Goal: Information Seeking & Learning: Learn about a topic

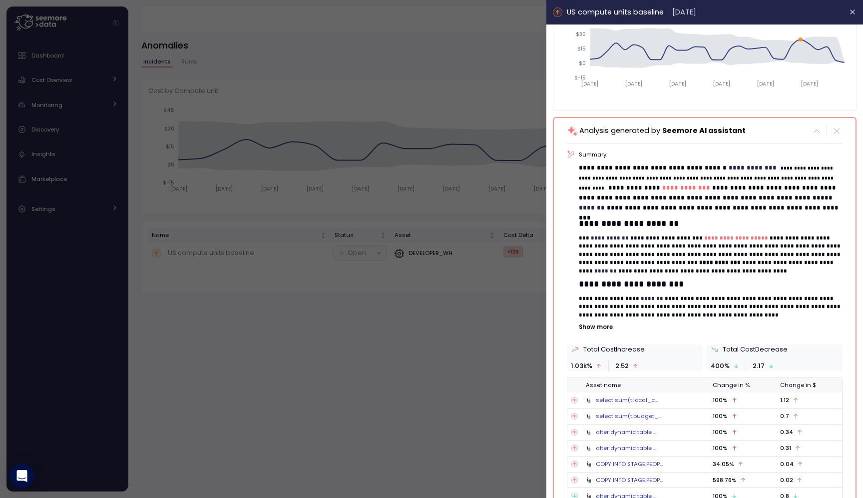
scroll to position [195, 0]
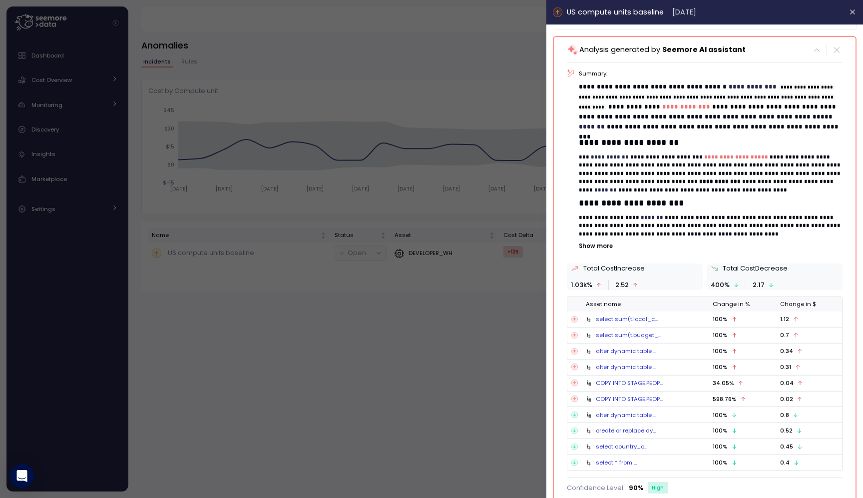
click at [605, 246] on p "Show more" at bounding box center [711, 246] width 263 height 8
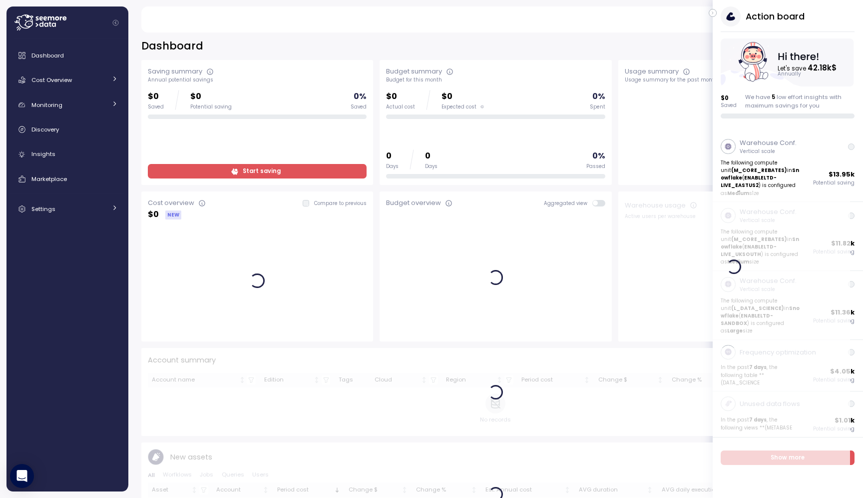
click at [714, 17] on div "Action board Let's save 42.18k $ Annually $ 0 Saved We have 5 low effort insigh…" at bounding box center [788, 62] width 150 height 112
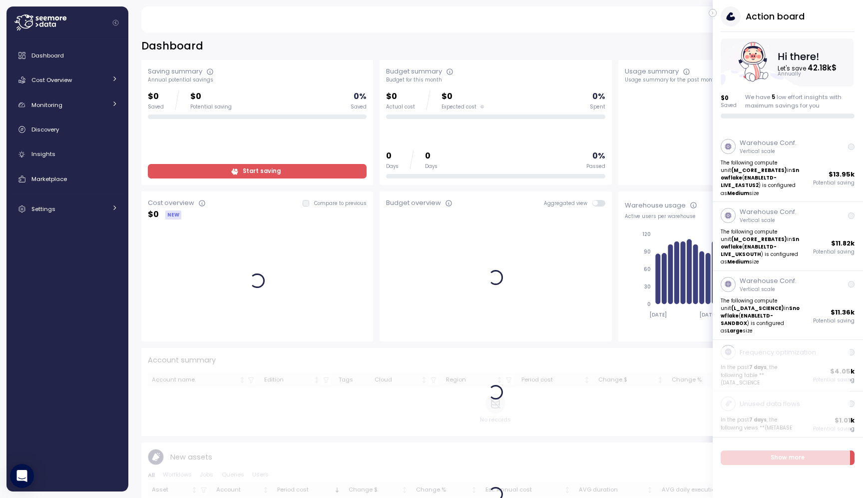
click at [711, 4] on main "**********" at bounding box center [434, 249] width 857 height 498
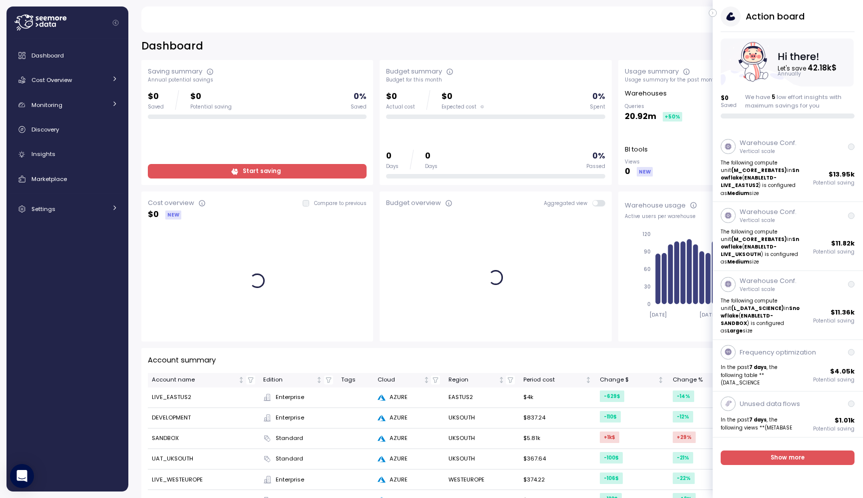
click at [712, 11] on icon "button" at bounding box center [713, 13] width 4 height 12
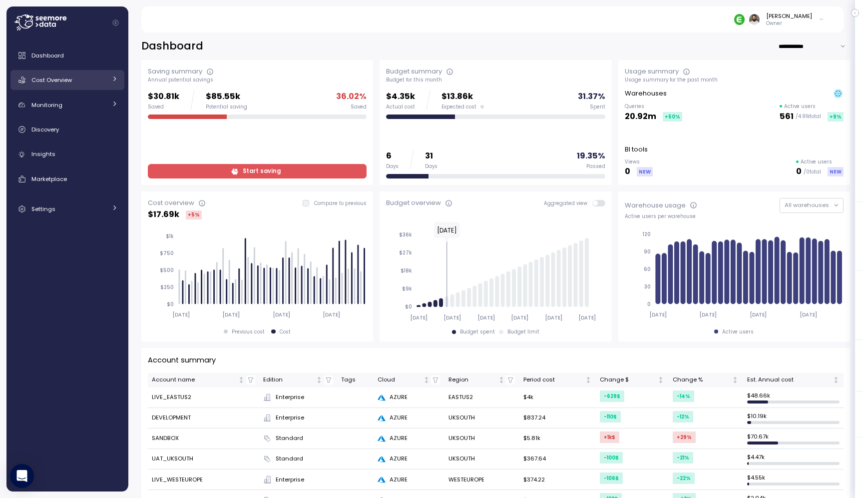
click at [52, 76] on span "Cost Overview" at bounding box center [51, 80] width 40 height 8
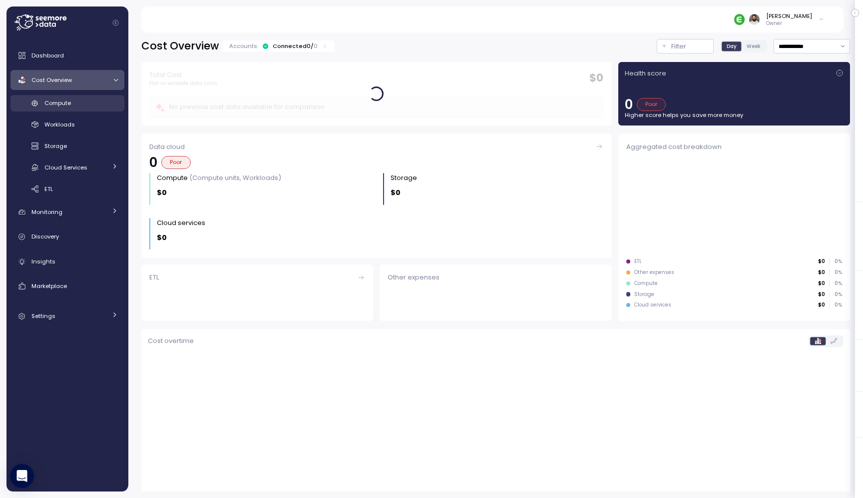
click at [63, 109] on link "Compute" at bounding box center [67, 103] width 114 height 16
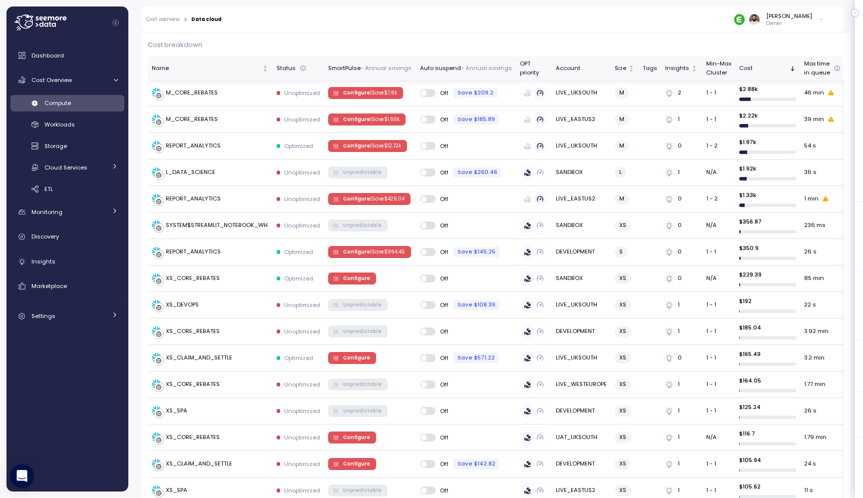
scroll to position [245, 0]
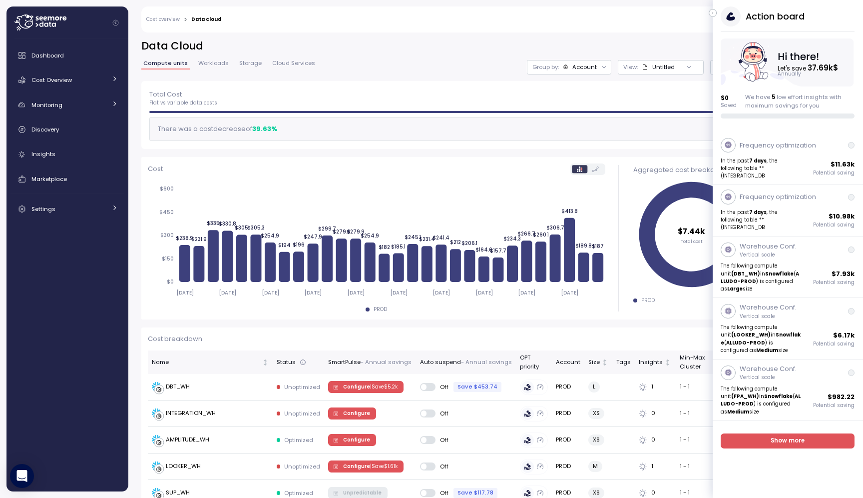
click at [720, 13] on div "Action board Let's save 37.69k $ Annually $ 0 Saved We have 5 low effort insigh…" at bounding box center [788, 62] width 150 height 112
click at [715, 12] on icon "button" at bounding box center [713, 13] width 4 height 12
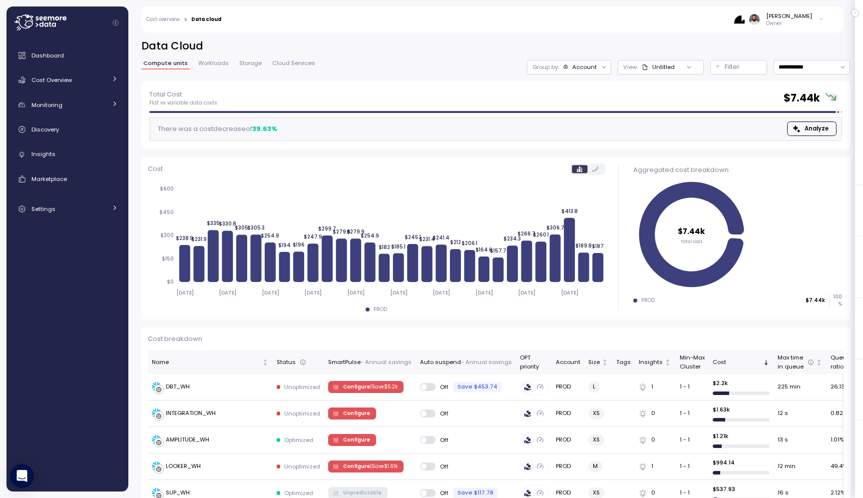
click at [663, 68] on div "Untitled" at bounding box center [664, 67] width 22 height 8
click at [598, 70] on div at bounding box center [605, 67] width 14 height 14
click at [583, 74] on div "**********" at bounding box center [495, 60] width 709 height 42
click at [583, 72] on div "Group by: Account" at bounding box center [569, 67] width 84 height 14
click at [580, 123] on p "Compute unit" at bounding box center [575, 122] width 39 height 8
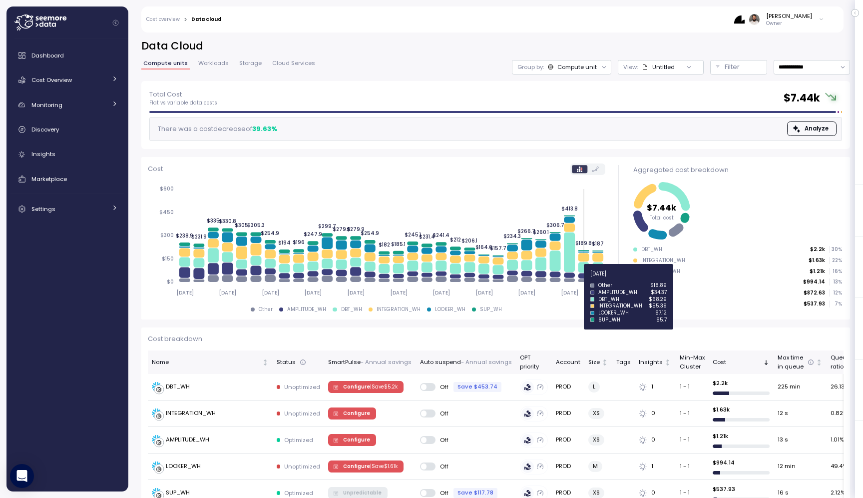
click at [585, 277] on icon at bounding box center [583, 275] width 11 height 5
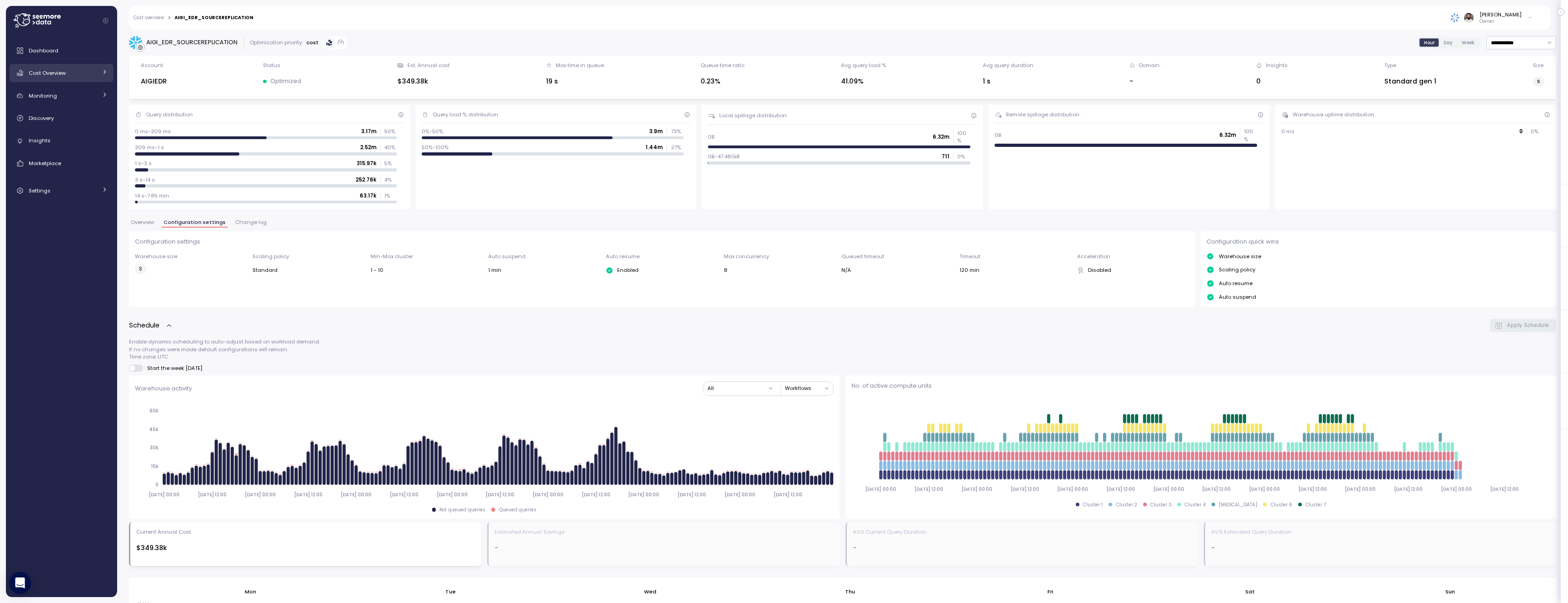
click at [97, 77] on link "Cost Overview" at bounding box center [61, 73] width 104 height 18
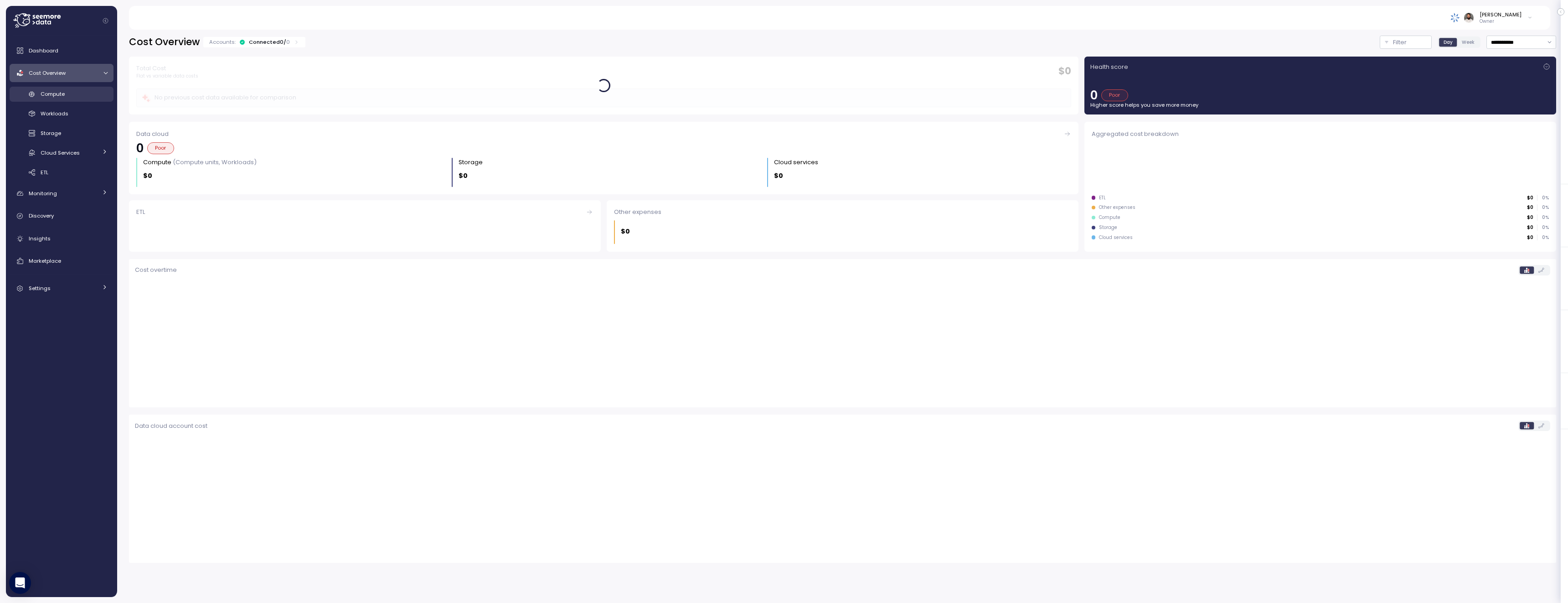
click at [82, 89] on div "Compute" at bounding box center [73, 94] width 67 height 9
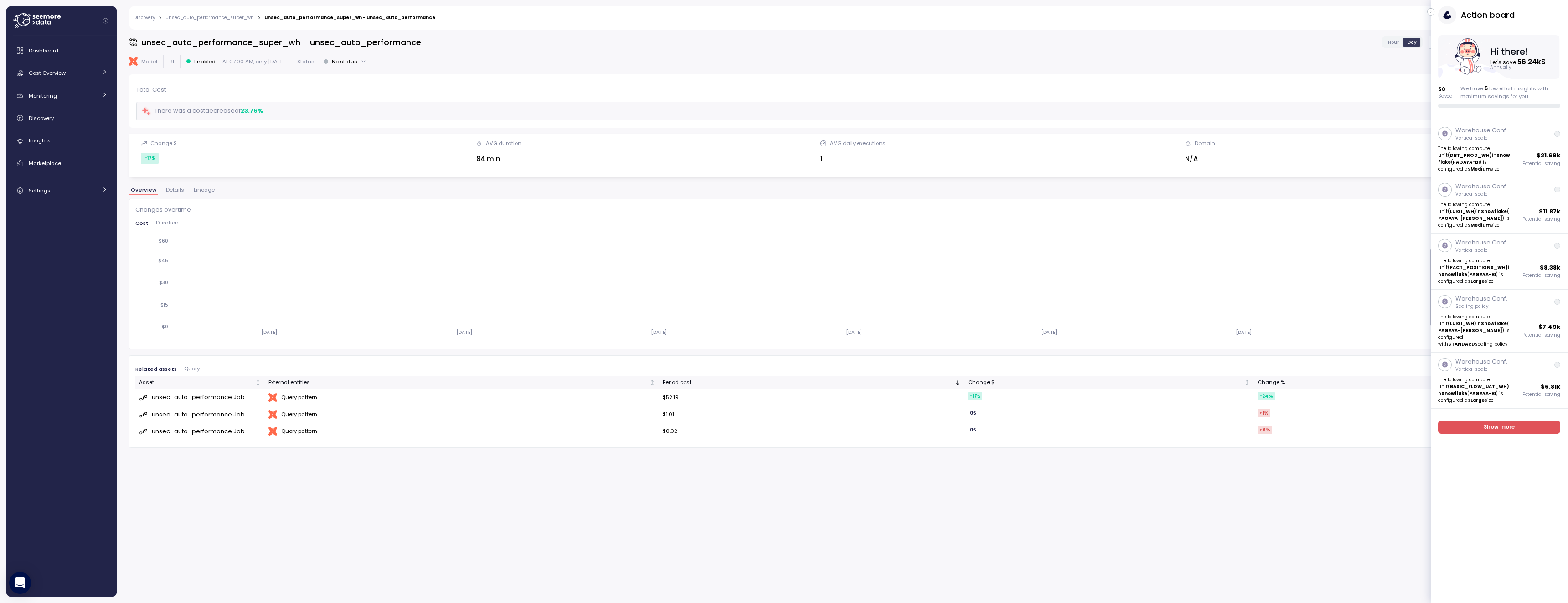
click at [1433, 11] on button "button" at bounding box center [1430, 12] width 7 height 7
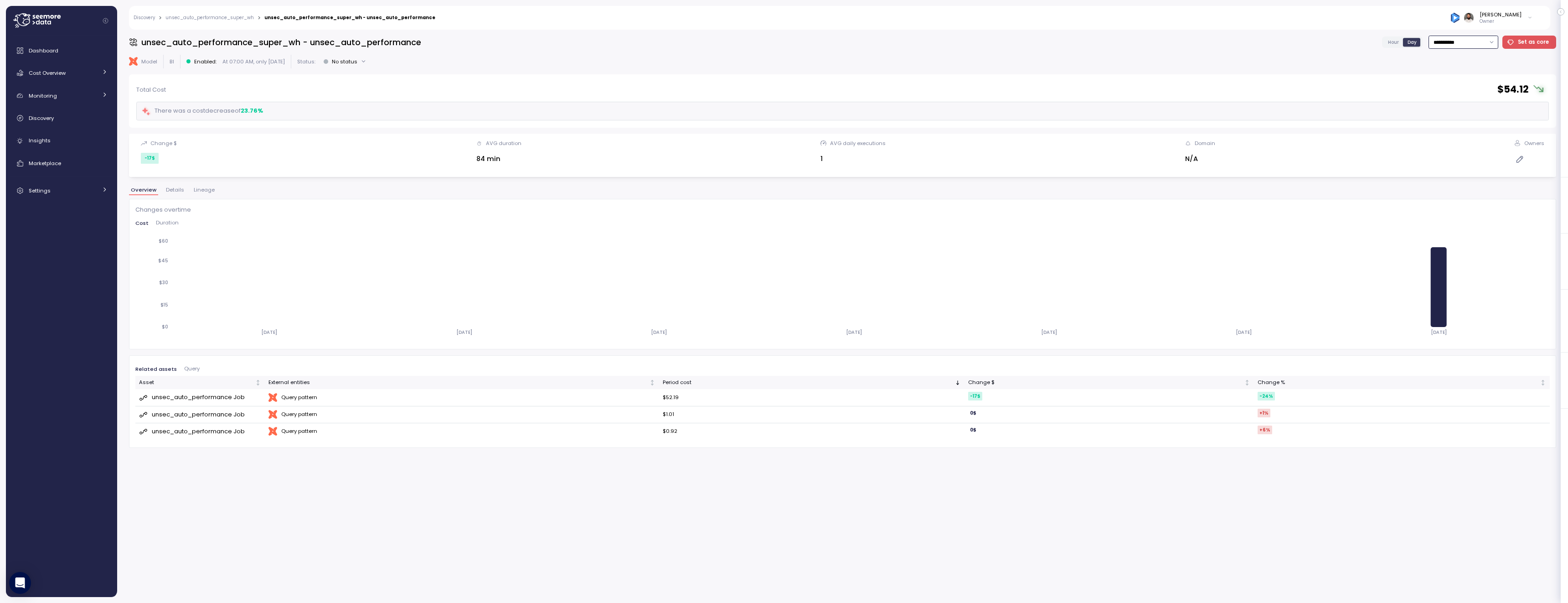
click at [1483, 36] on input "**********" at bounding box center [1463, 42] width 69 height 13
click at [1474, 98] on div "Last 14 days" at bounding box center [1461, 96] width 32 height 7
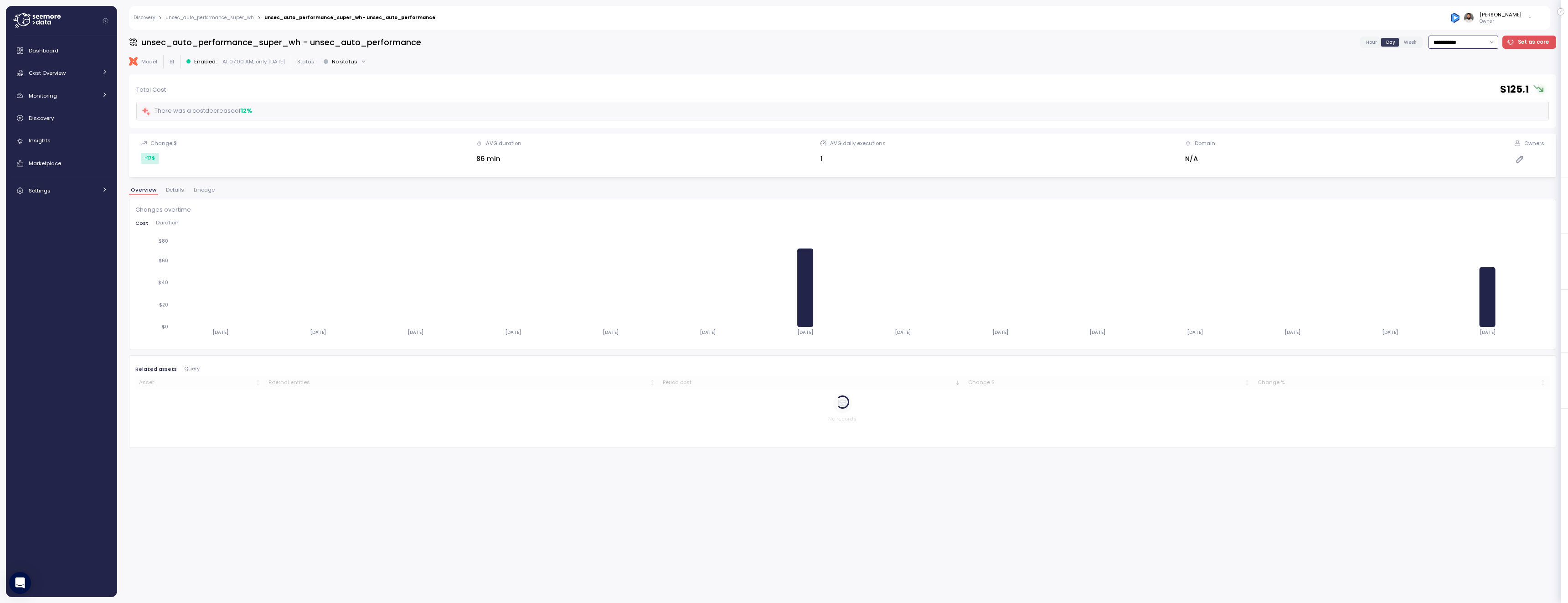
click at [1475, 43] on input "**********" at bounding box center [1463, 42] width 69 height 13
click at [1476, 108] on div "Last 30 days" at bounding box center [1462, 108] width 34 height 7
type input "**********"
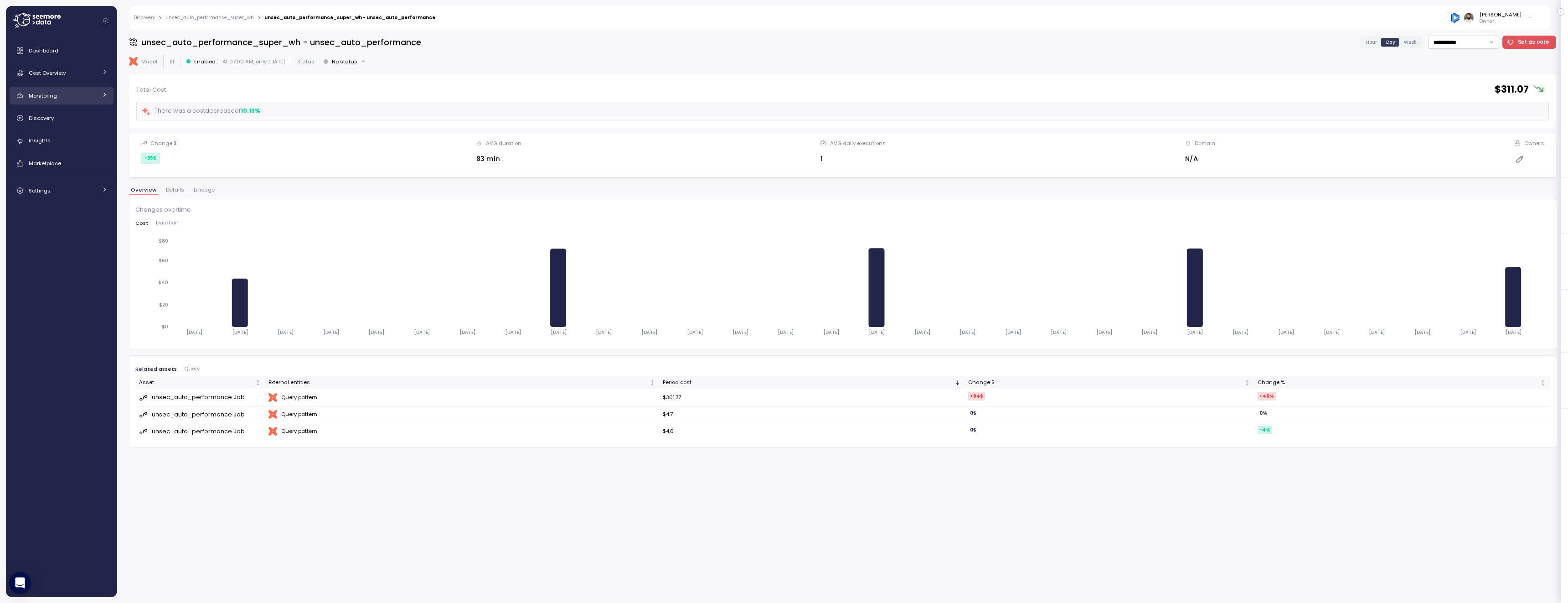
click at [71, 99] on div "Monitoring" at bounding box center [62, 96] width 68 height 9
click at [74, 117] on div "Anomalies" at bounding box center [73, 117] width 67 height 9
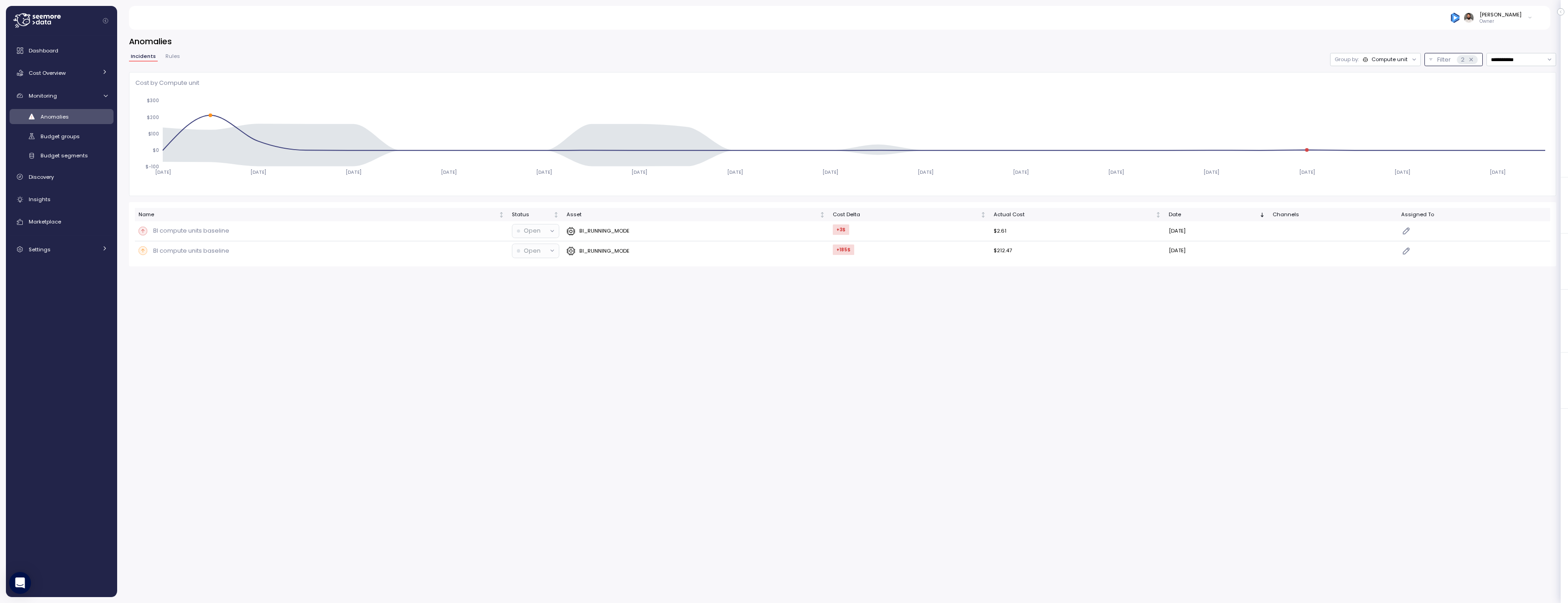
click at [1468, 64] on button "Filter 2" at bounding box center [1453, 59] width 58 height 13
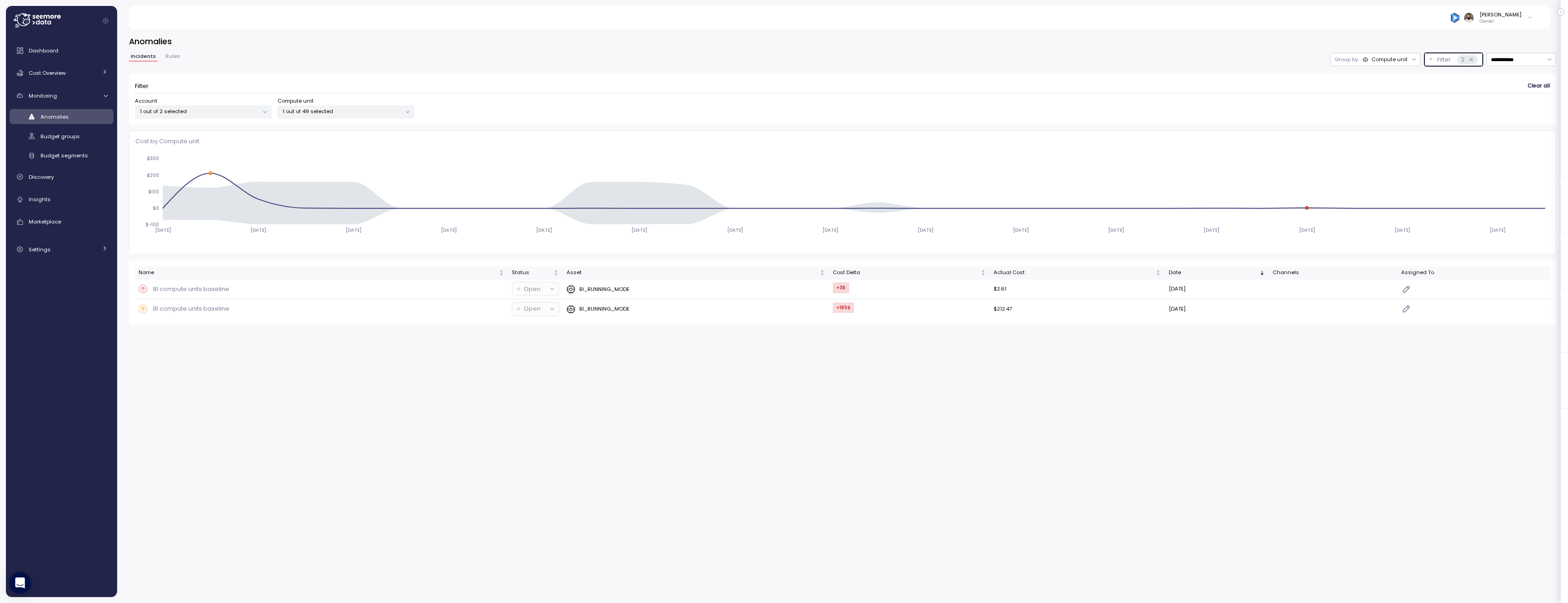
click at [1469, 59] on icon at bounding box center [1470, 58] width 3 height 3
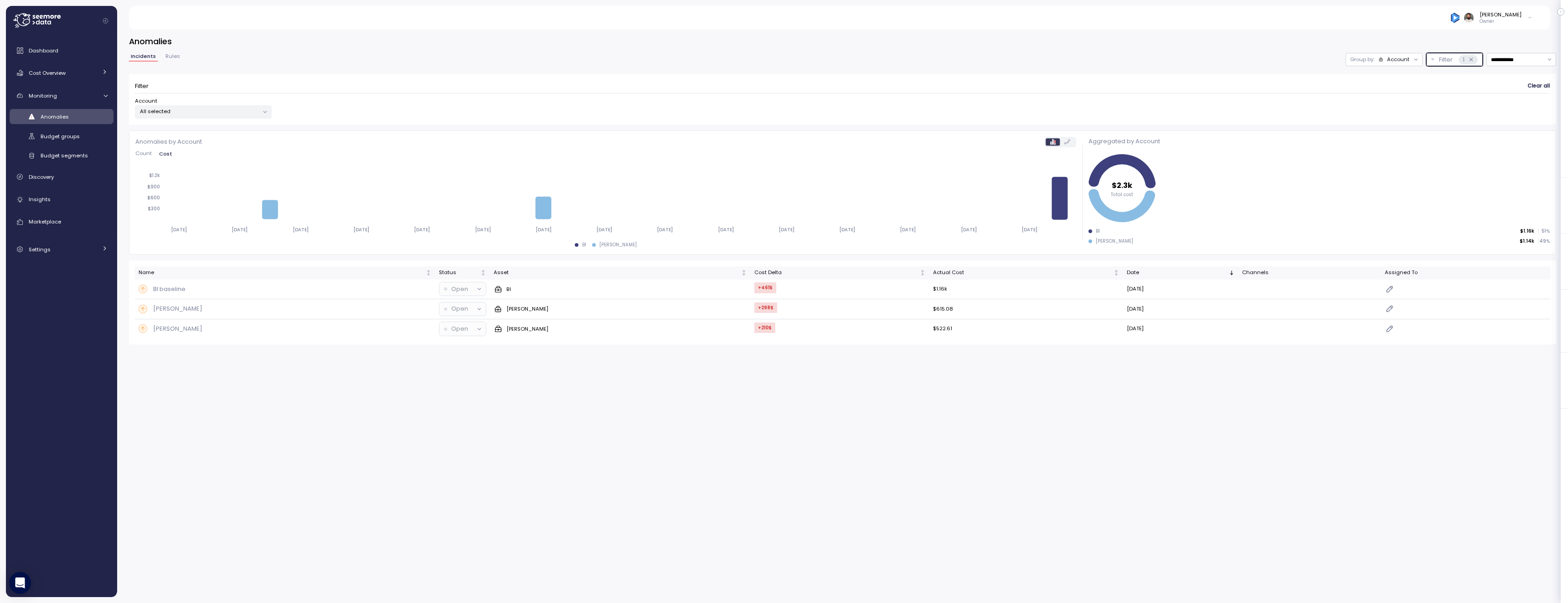
click at [1395, 61] on div "Account" at bounding box center [1397, 59] width 22 height 7
click at [1392, 90] on div "Compute unit" at bounding box center [1383, 95] width 55 height 11
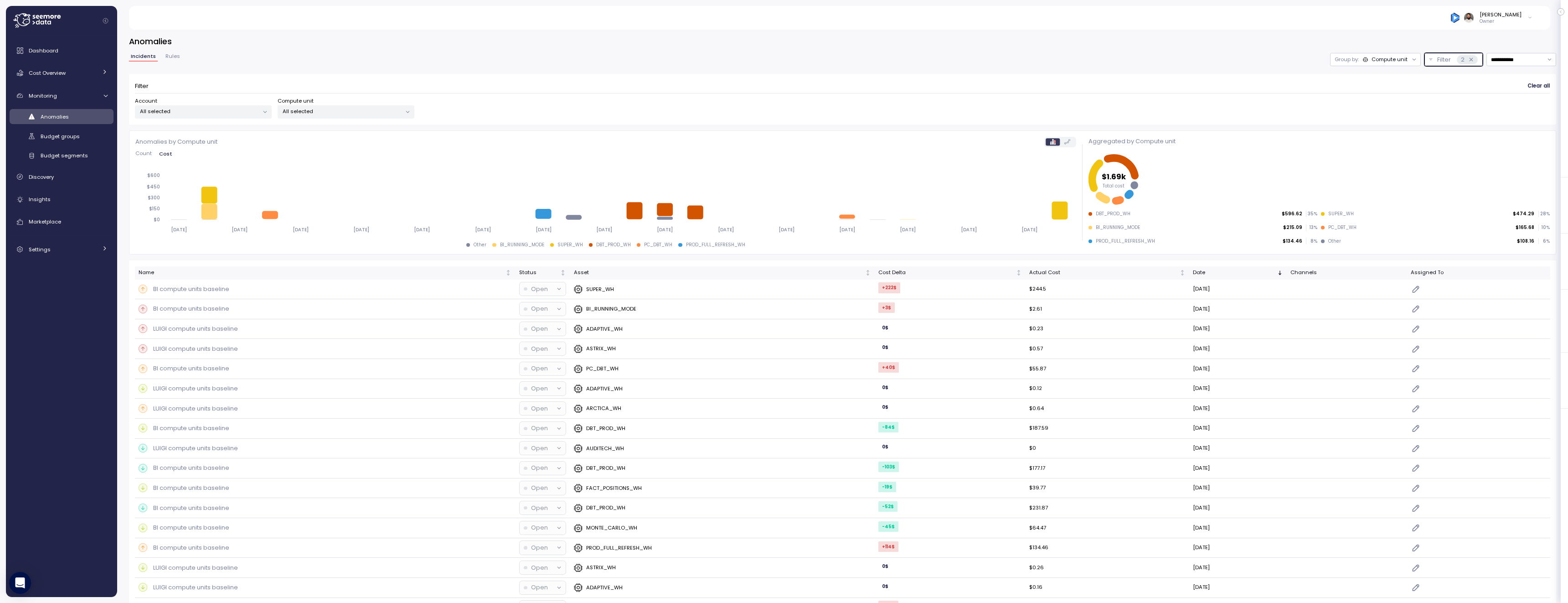
click at [385, 116] on div "All selected" at bounding box center [346, 111] width 137 height 13
click at [367, 131] on input at bounding box center [346, 131] width 144 height 11
type input "*"
click at [366, 157] on span "only" at bounding box center [368, 161] width 10 height 10
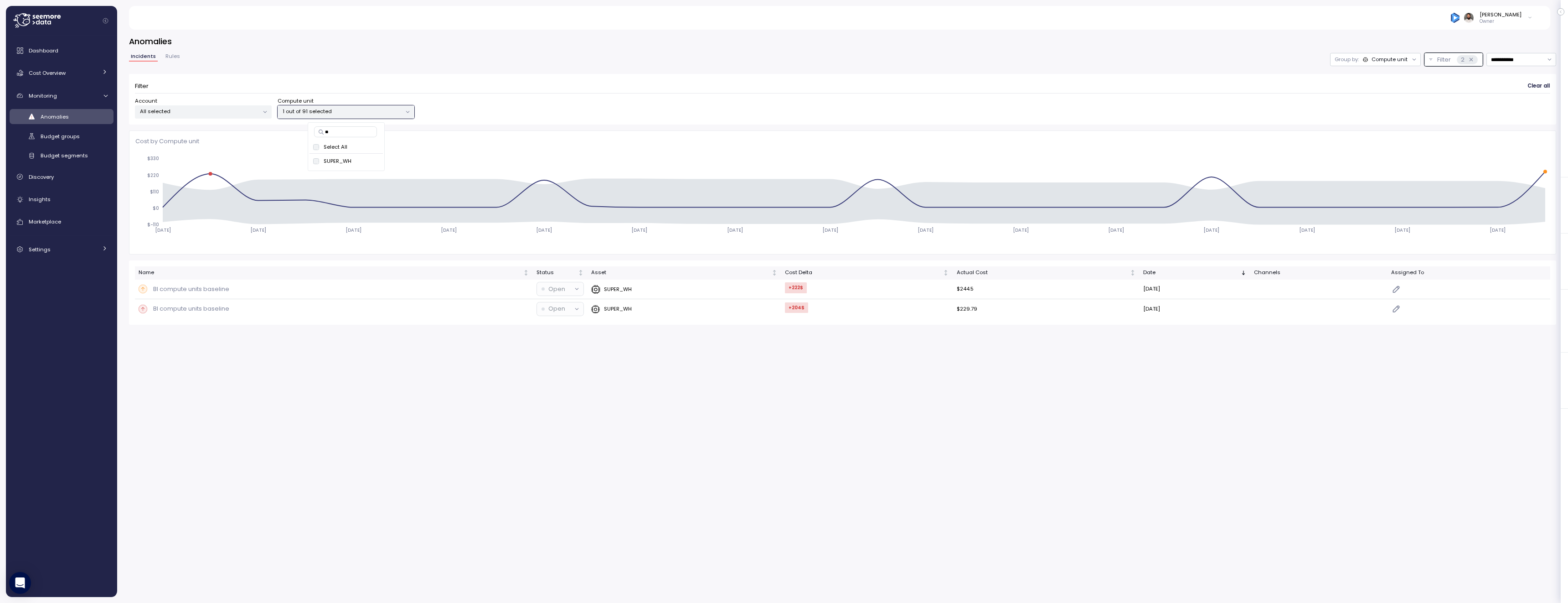
type input "**"
click at [1471, 61] on icon at bounding box center [1470, 59] width 5 height 5
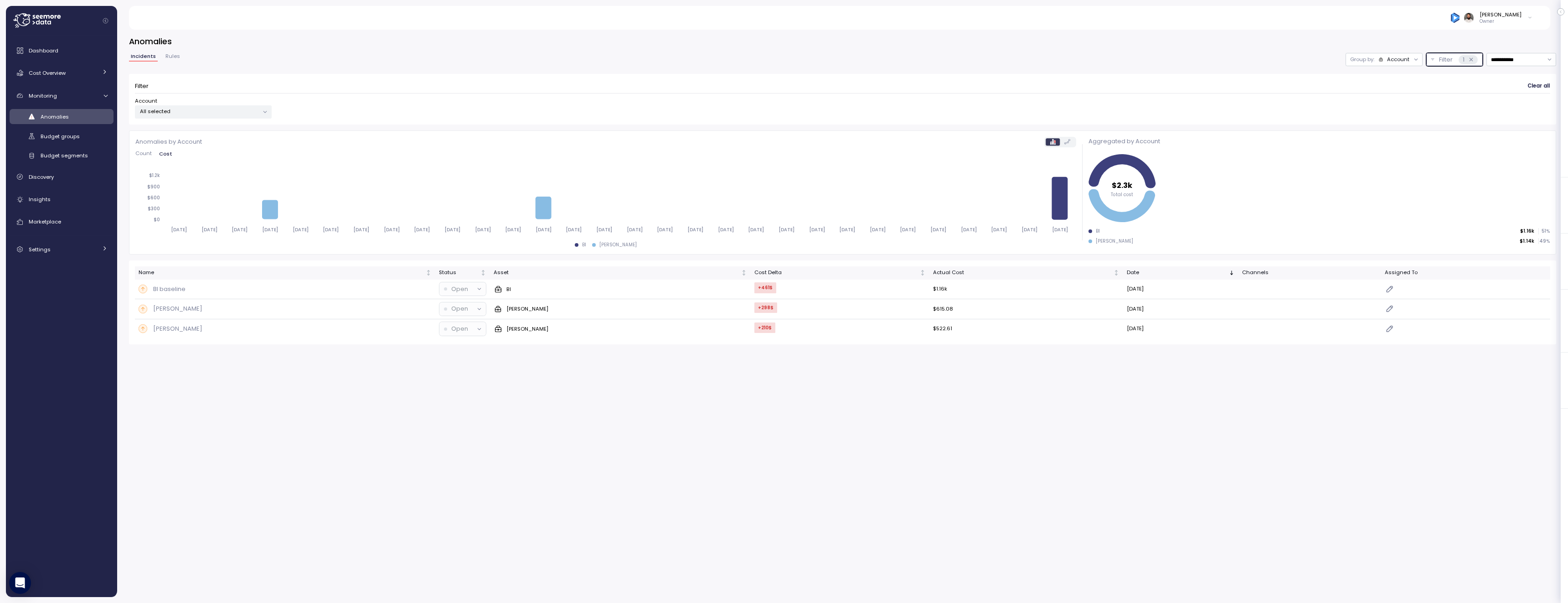
click at [1362, 59] on p "Group by:" at bounding box center [1362, 59] width 24 height 7
click at [222, 120] on div "Filter Clear all Account All selected" at bounding box center [842, 99] width 1427 height 50
click at [222, 111] on p "All selected" at bounding box center [199, 111] width 119 height 7
click at [234, 161] on span "only" at bounding box center [239, 161] width 10 height 10
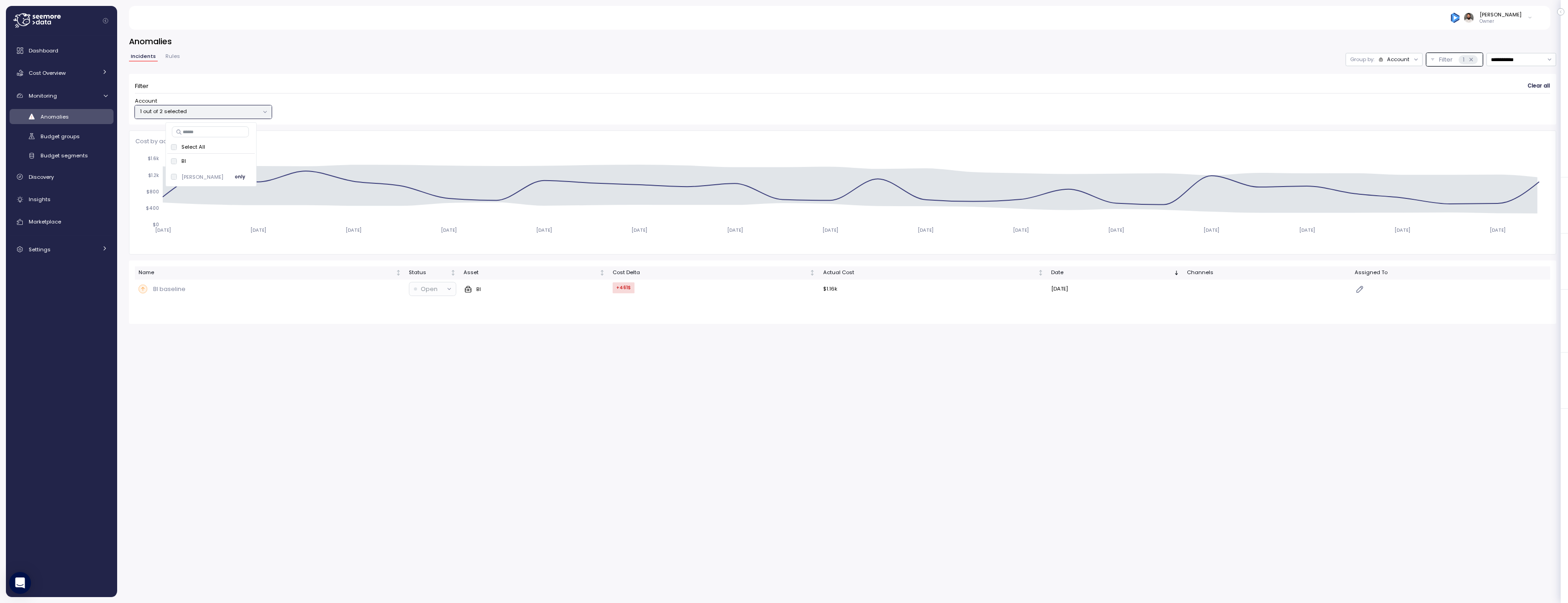
click at [231, 176] on button "only" at bounding box center [240, 177] width 22 height 11
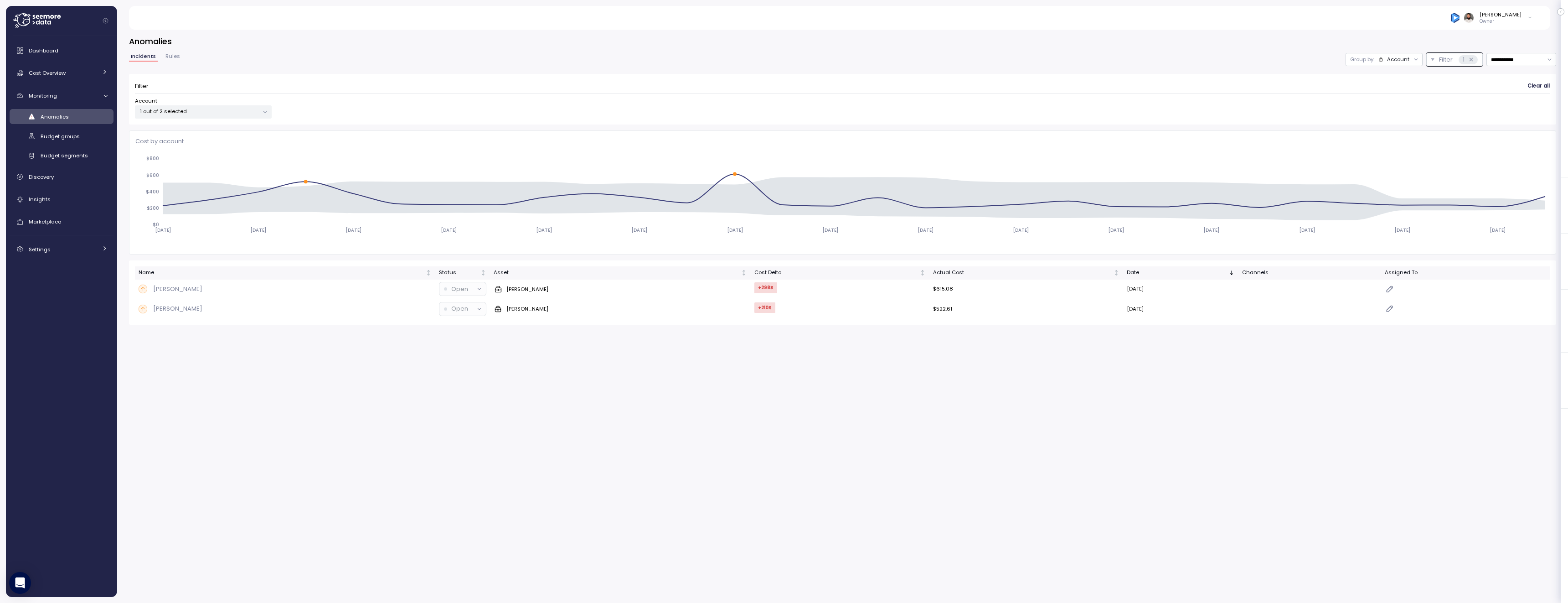
click at [1050, 79] on div "Filter Clear all" at bounding box center [842, 86] width 1415 height 13
click at [1390, 66] on div "Group by: Account" at bounding box center [1384, 59] width 77 height 13
click at [1389, 90] on div "Compute unit" at bounding box center [1383, 95] width 55 height 11
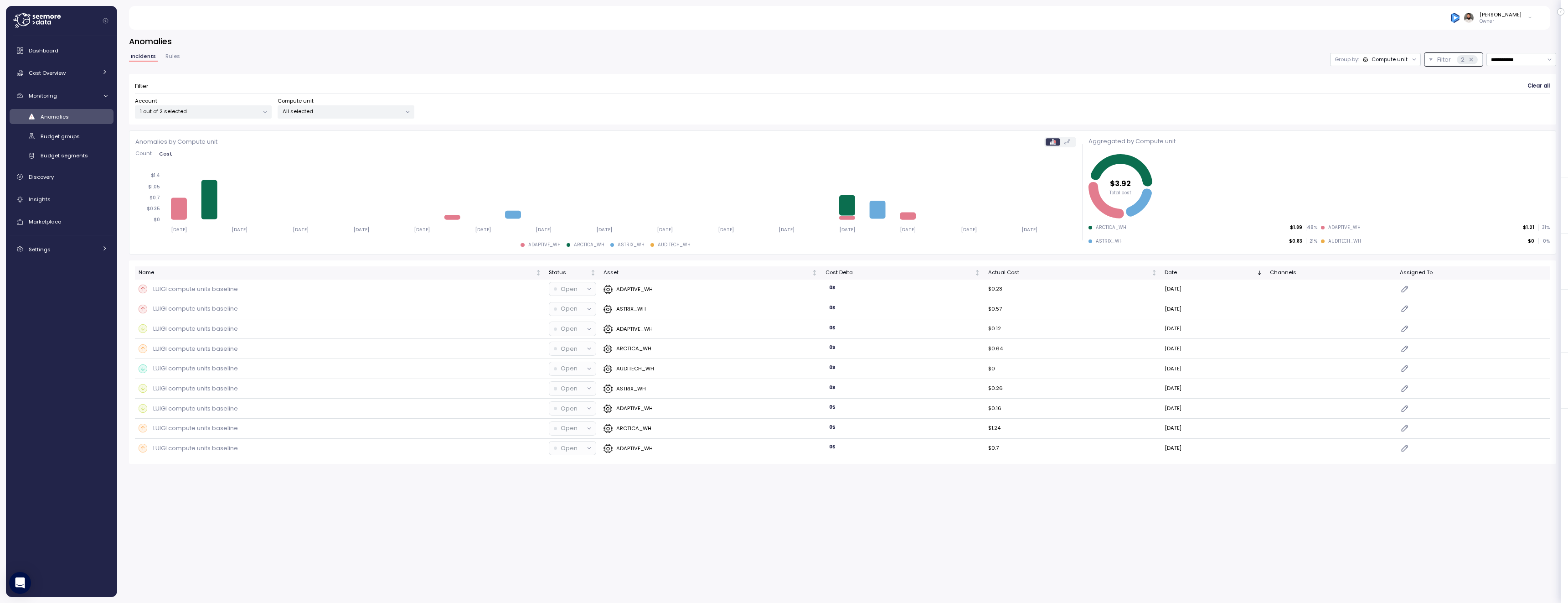
click at [147, 151] on span "Count" at bounding box center [143, 152] width 16 height 5
click at [161, 151] on span "Cost" at bounding box center [165, 152] width 12 height 5
click at [1399, 62] on div "Compute unit" at bounding box center [1388, 59] width 36 height 7
click at [1432, 59] on button "Filter 2" at bounding box center [1453, 59] width 58 height 13
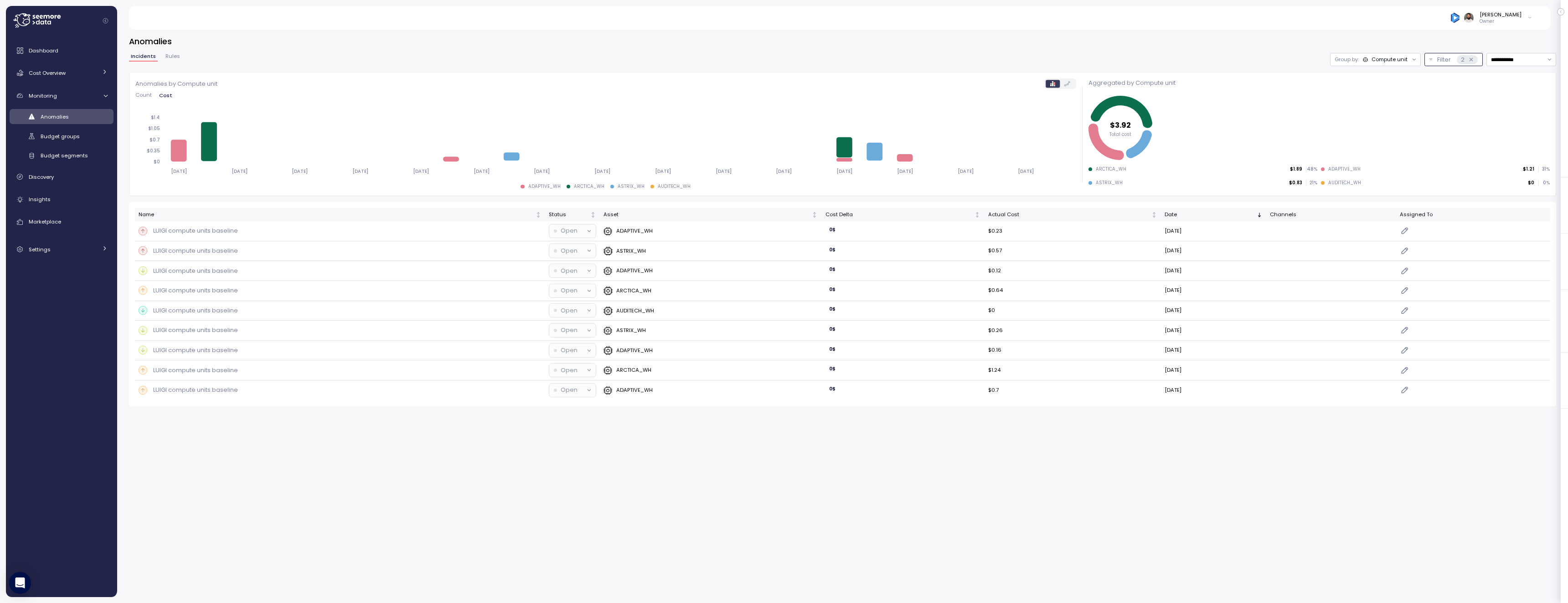
click at [1432, 59] on button "Filter 2" at bounding box center [1453, 59] width 58 height 13
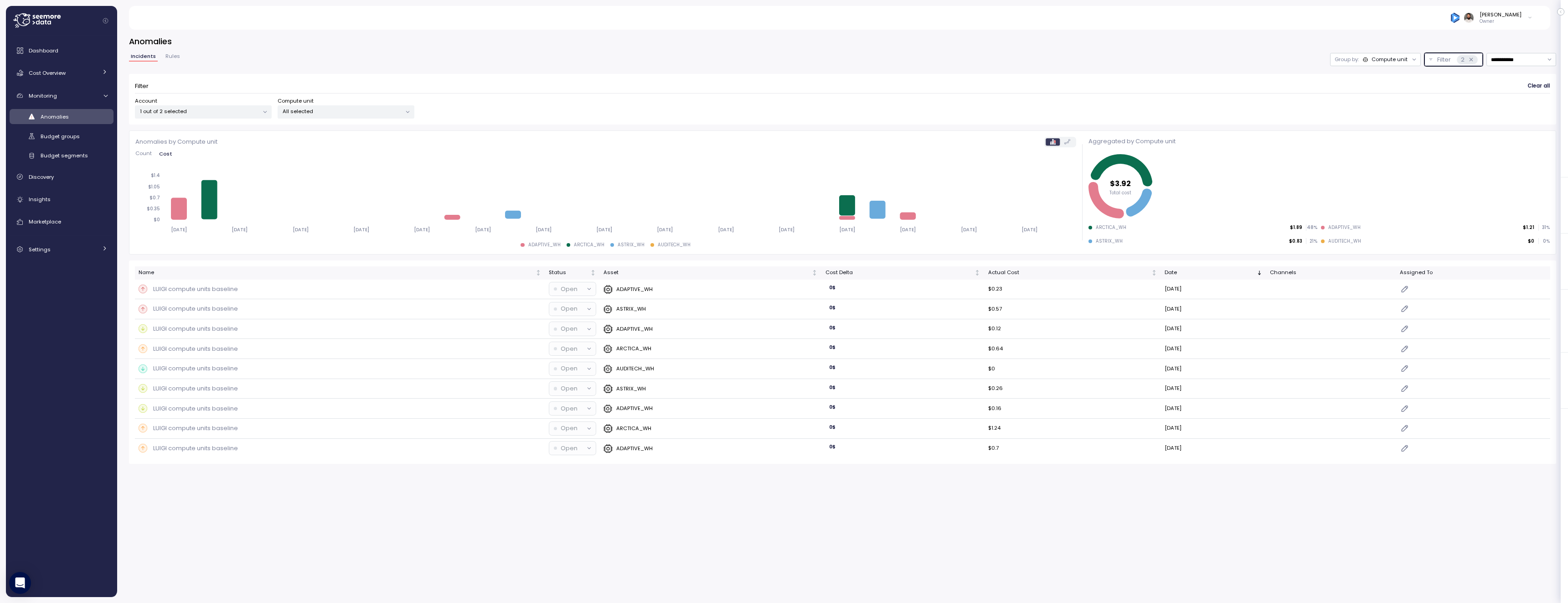
click at [375, 106] on div "All selected" at bounding box center [346, 111] width 137 height 13
click at [496, 75] on div "Filter Clear all Account 1 out of 2 selected Compute unit All selected" at bounding box center [842, 99] width 1427 height 50
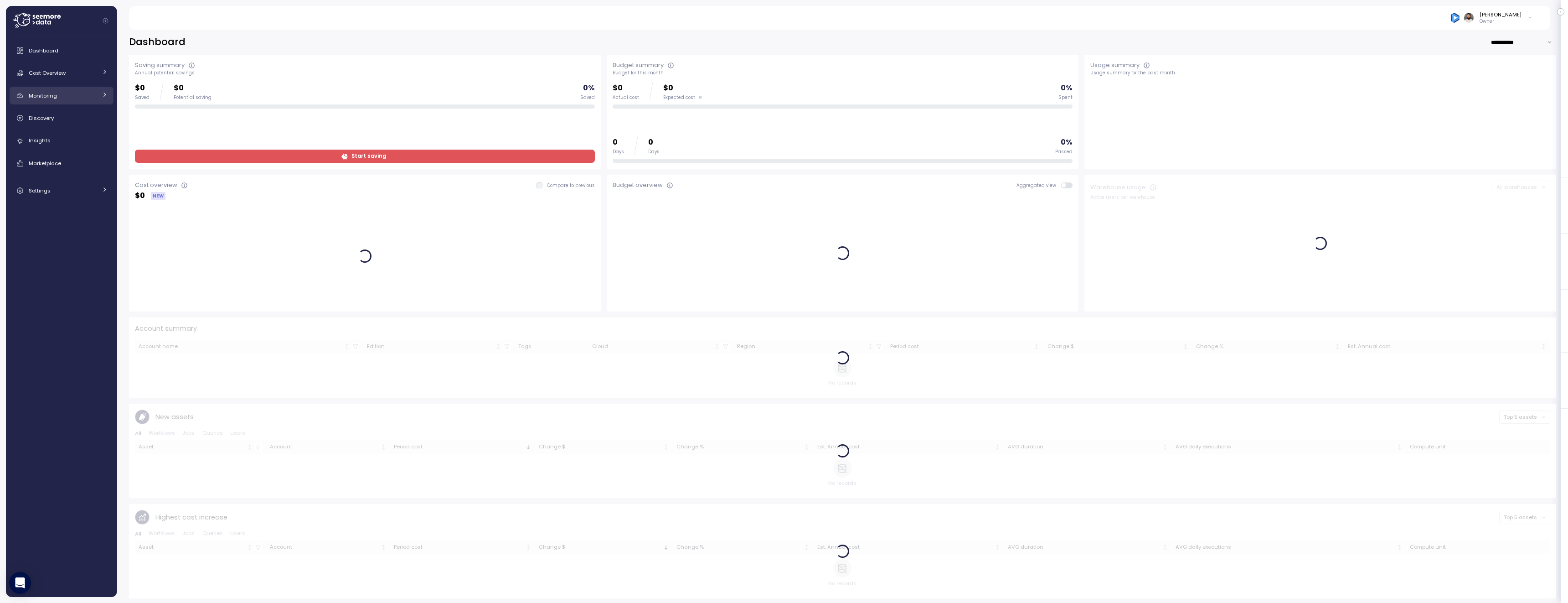
click at [86, 100] on link "Monitoring" at bounding box center [61, 96] width 104 height 18
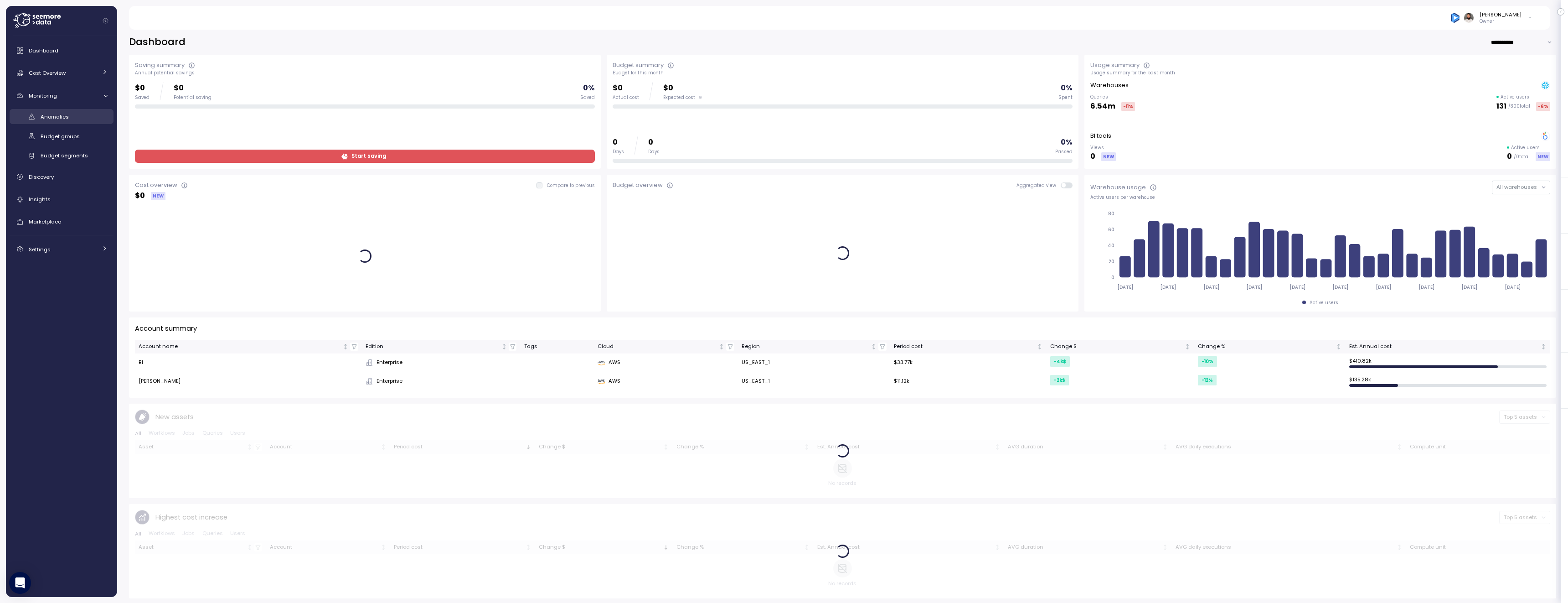
click at [79, 118] on div "Anomalies" at bounding box center [73, 117] width 67 height 9
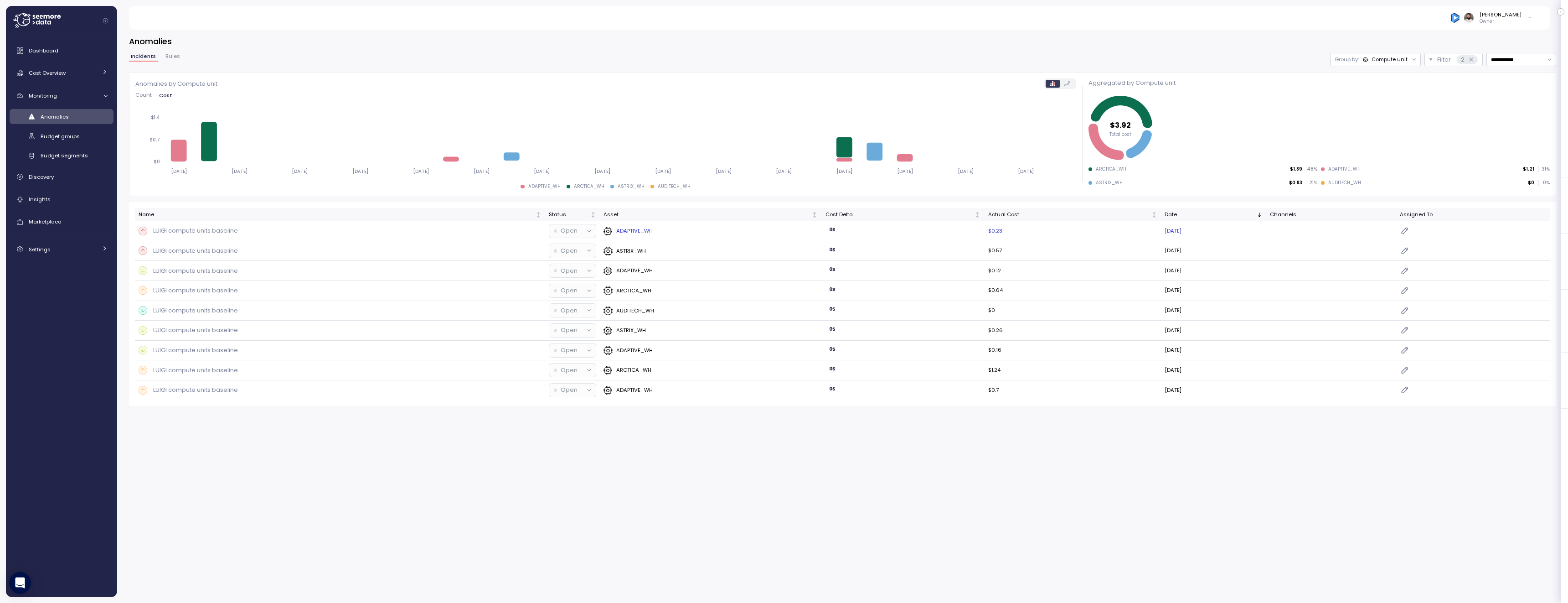
click at [387, 235] on td "LUIGI compute units baseline" at bounding box center [340, 231] width 410 height 20
click at [1438, 58] on p "Filter" at bounding box center [1443, 59] width 14 height 9
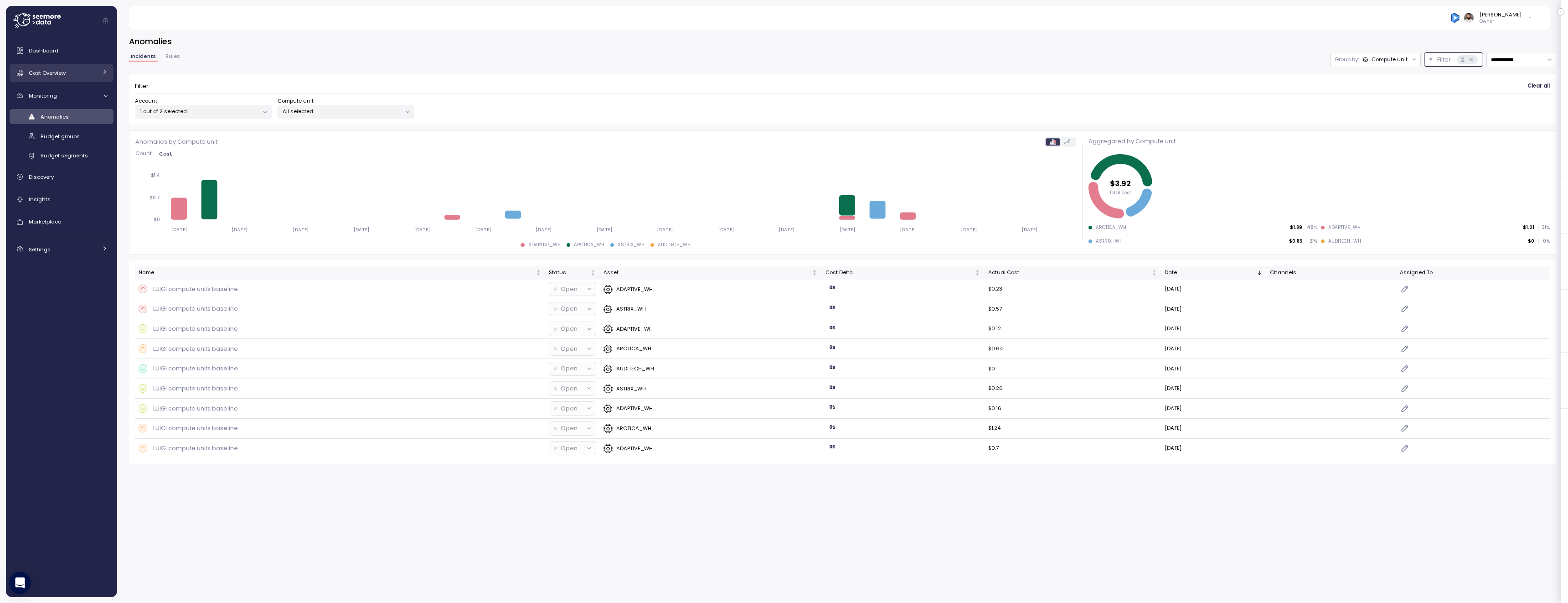
click at [74, 76] on div "Cost Overview" at bounding box center [62, 73] width 68 height 9
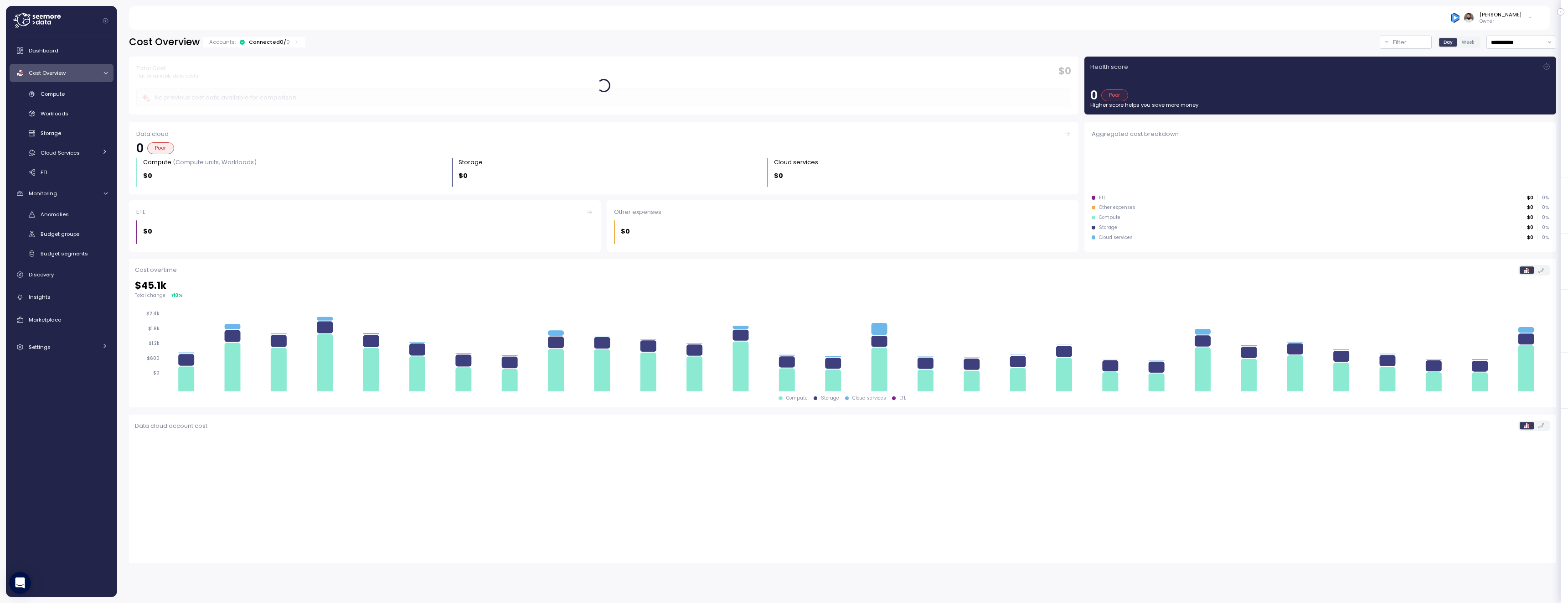
click at [265, 41] on div "Connected 0 / 0" at bounding box center [269, 42] width 41 height 7
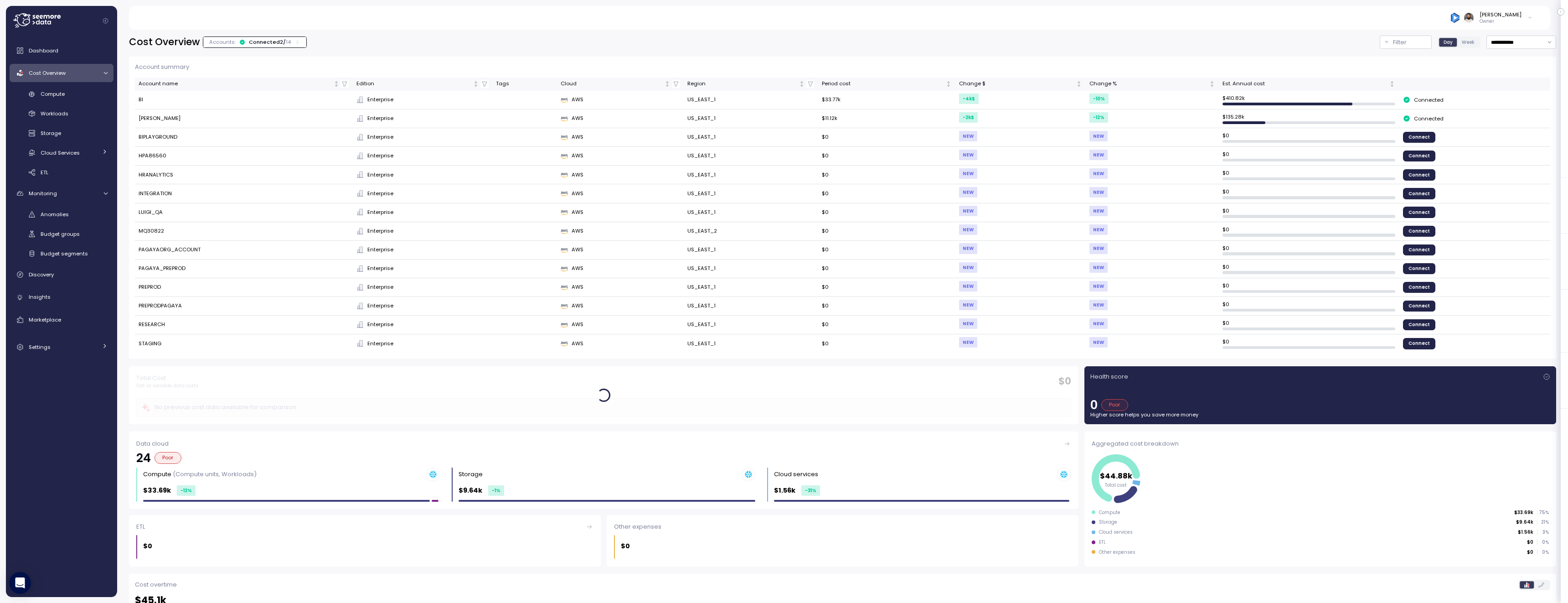
click at [265, 41] on div "Connected 2 / 14" at bounding box center [270, 42] width 42 height 7
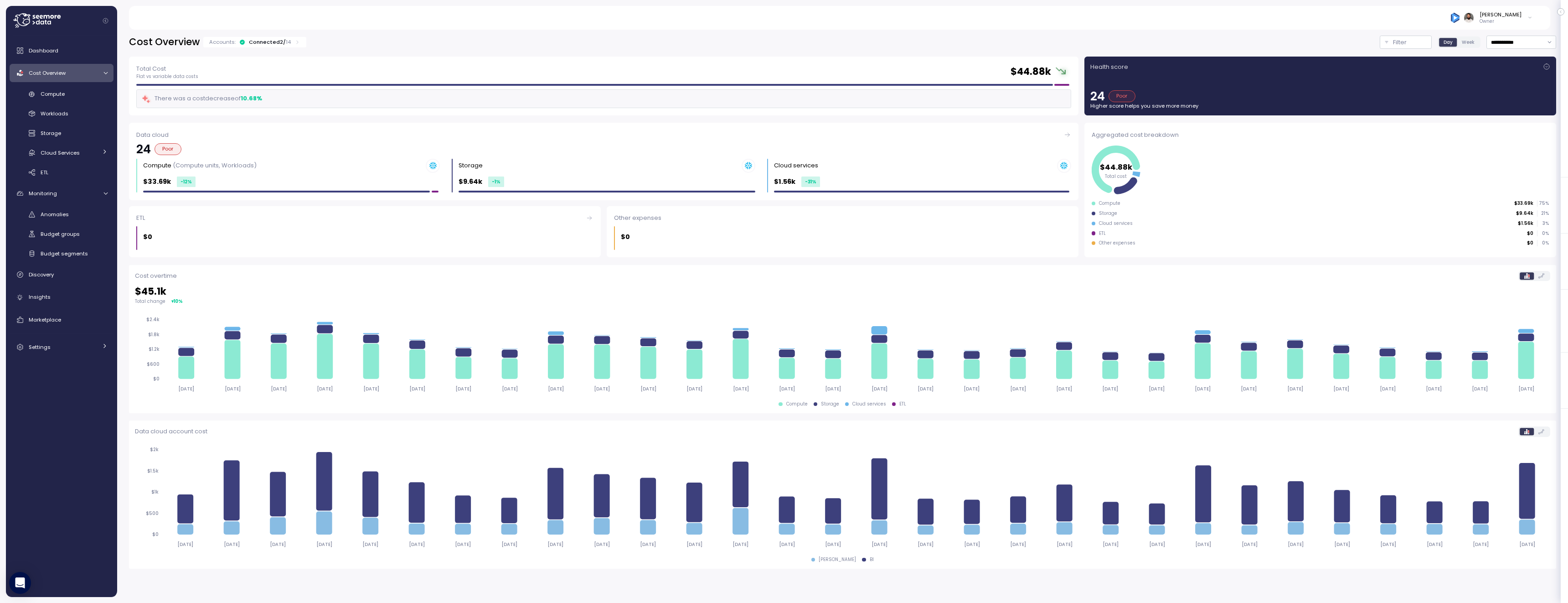
click at [265, 41] on div "Connected 2 / 14" at bounding box center [270, 42] width 42 height 7
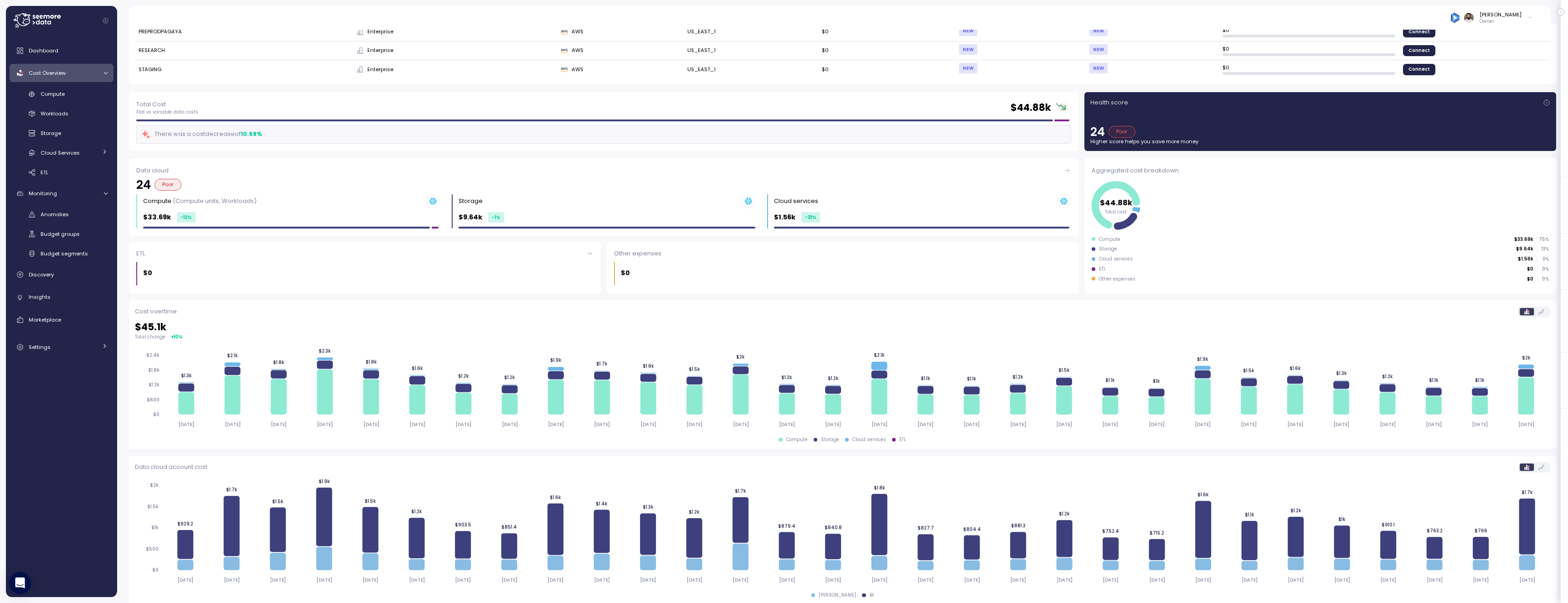
scroll to position [281, 0]
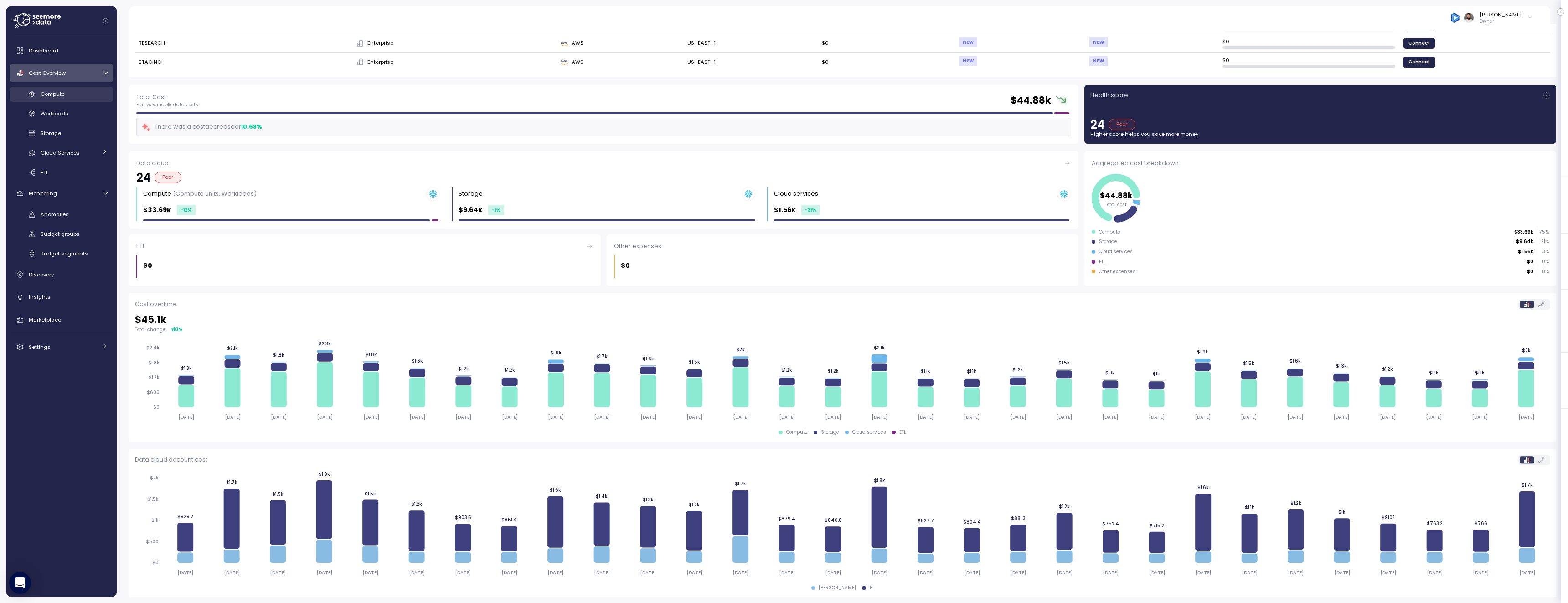
click at [73, 98] on div "Compute" at bounding box center [73, 94] width 67 height 9
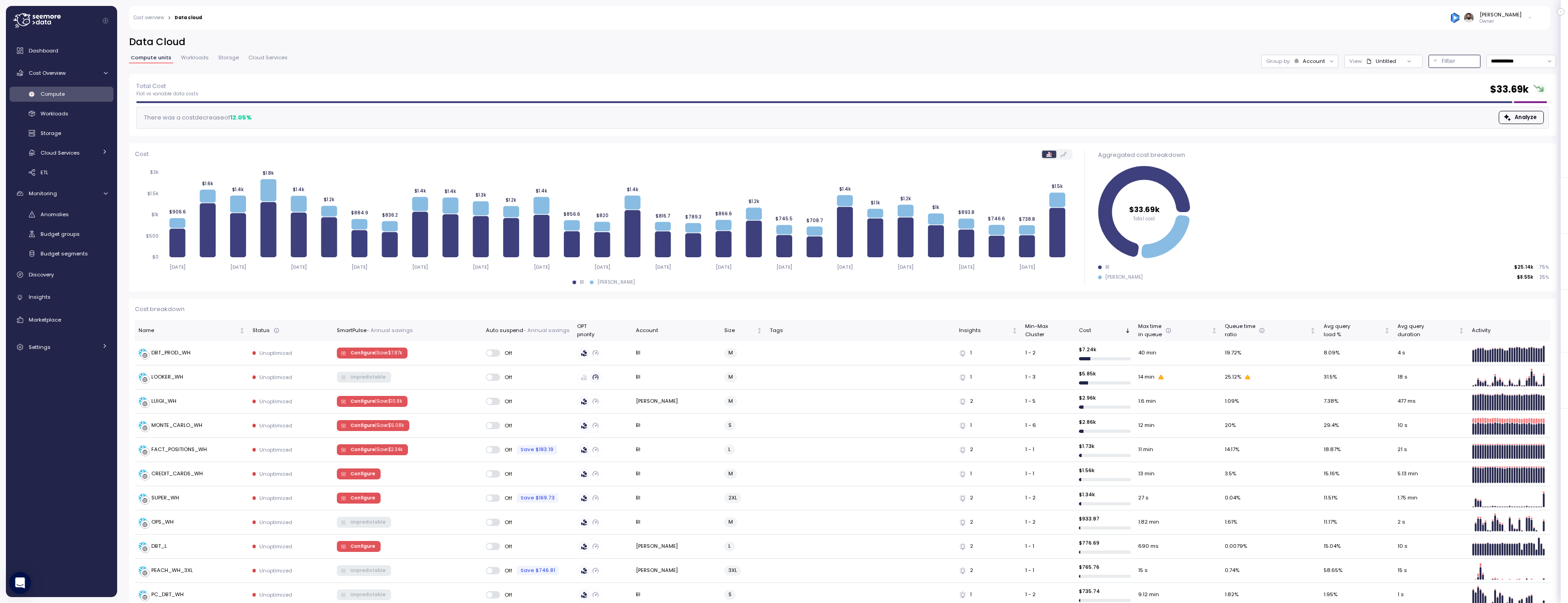
click at [1428, 63] on button "Filter" at bounding box center [1454, 61] width 52 height 13
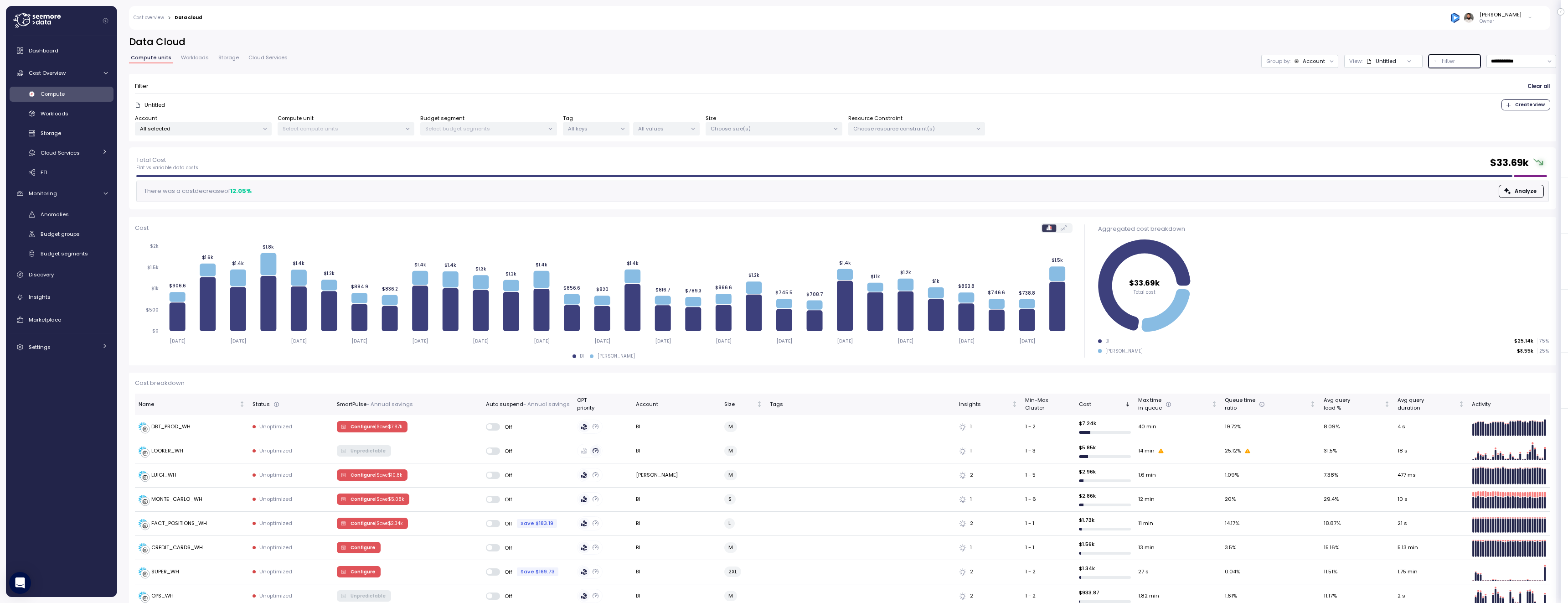
click at [880, 130] on p "Choose resource constraint(s)" at bounding box center [912, 129] width 119 height 7
click at [369, 120] on div "Compute unit Select compute units" at bounding box center [346, 124] width 137 height 21
click at [359, 126] on p "Select compute units" at bounding box center [342, 129] width 119 height 7
click at [202, 120] on div "Account All selected" at bounding box center [203, 124] width 137 height 21
click at [202, 130] on p "All selected" at bounding box center [199, 129] width 119 height 7
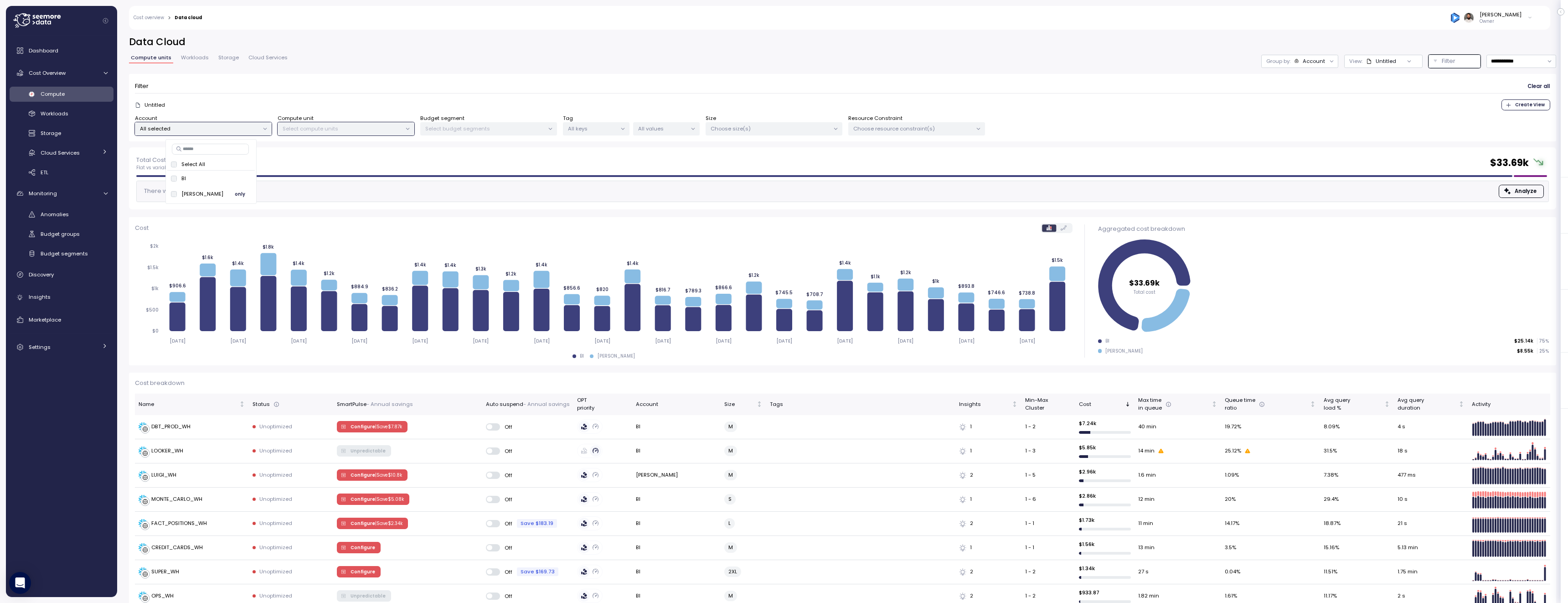
click at [234, 189] on span "only" at bounding box center [239, 193] width 10 height 10
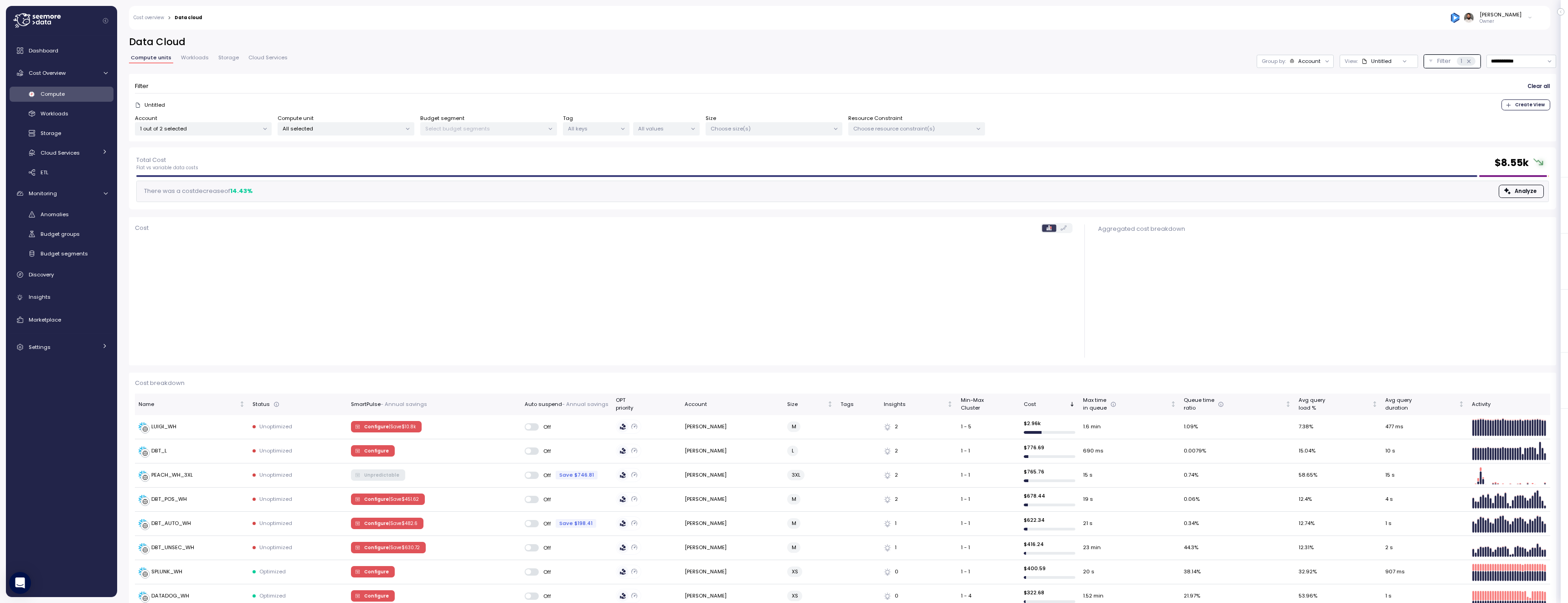
click at [451, 129] on p "Select budget segments" at bounding box center [484, 129] width 119 height 7
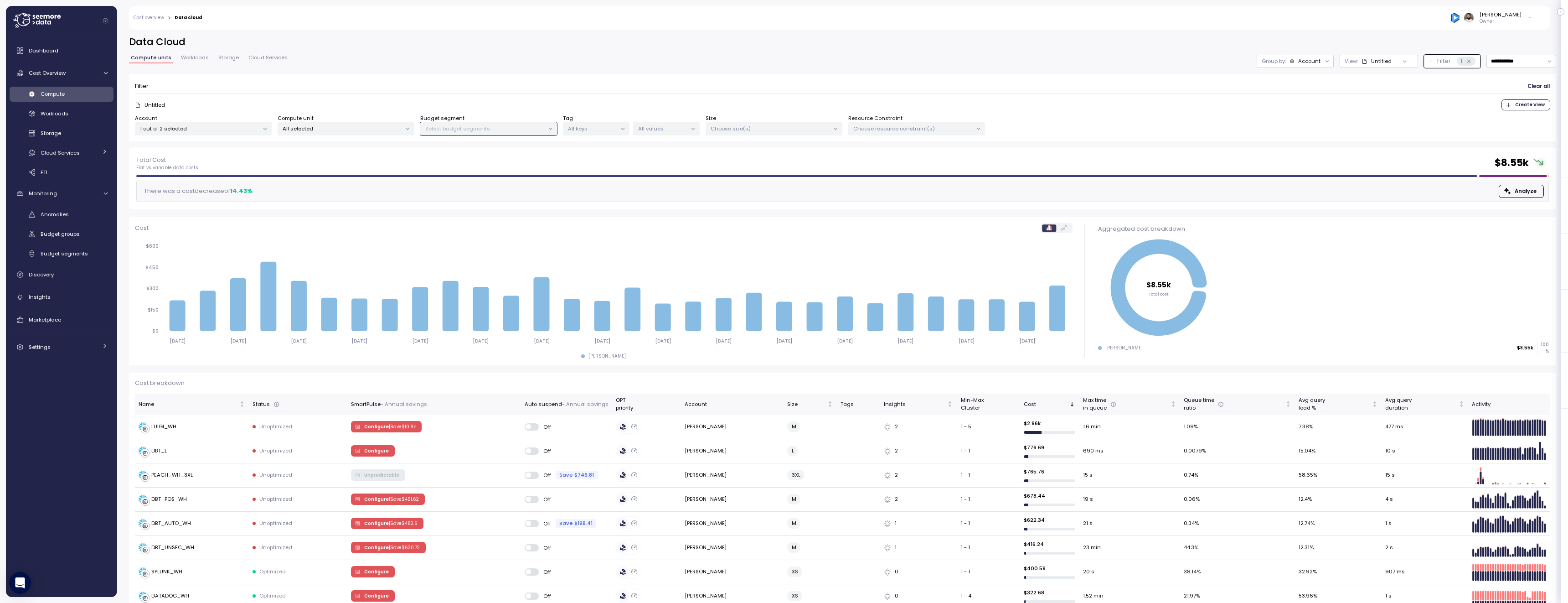
click at [358, 128] on p "All selected" at bounding box center [342, 129] width 119 height 7
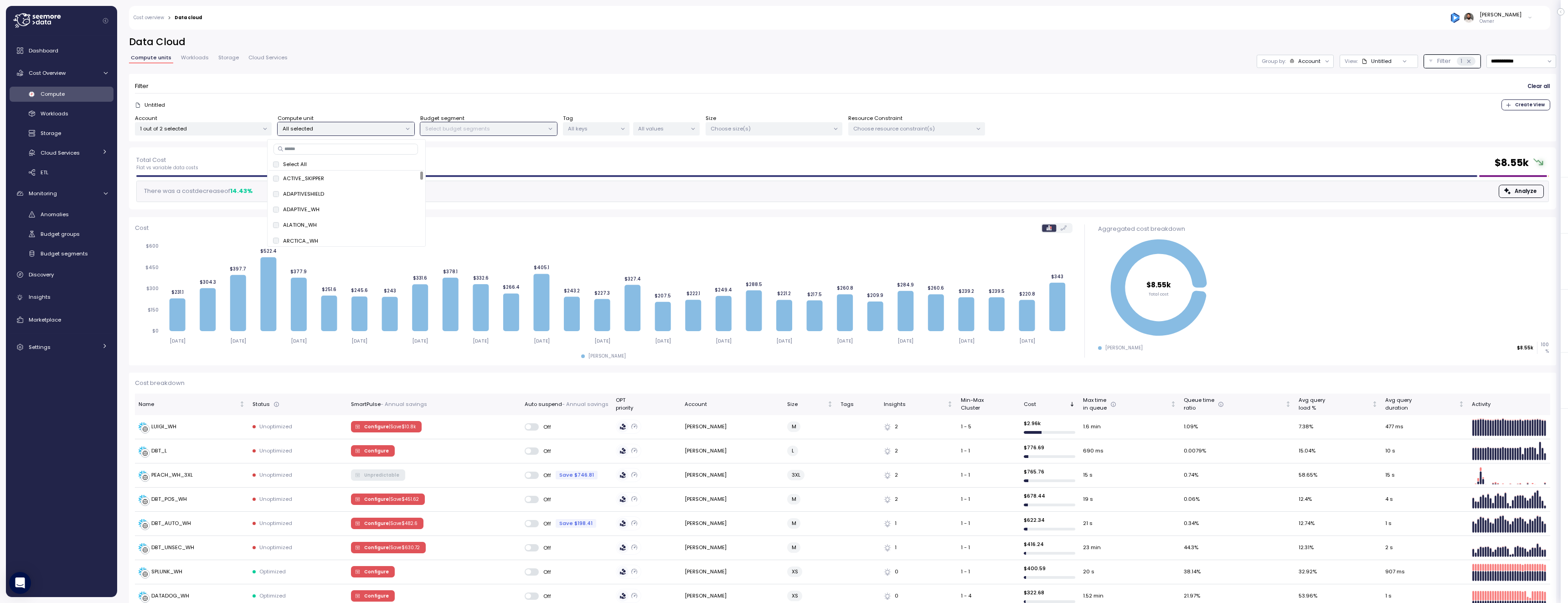
click at [348, 151] on input at bounding box center [346, 149] width 144 height 11
type input "****"
type input "*"
click at [908, 74] on div "Filter Clear all Untitled Create View Account 1 out of 2 selected Compute unit …" at bounding box center [842, 108] width 1427 height 68
click at [1291, 66] on div "Group by: Account" at bounding box center [1295, 61] width 77 height 13
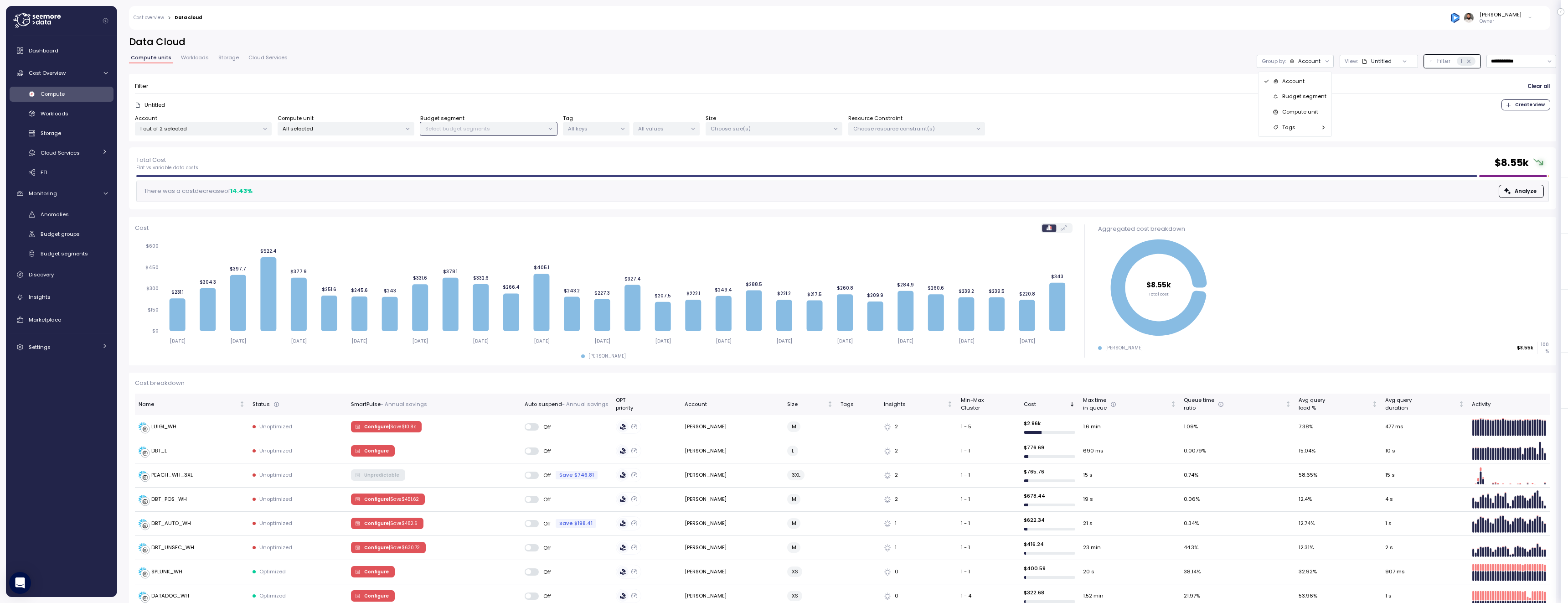
click at [1298, 112] on p "Compute unit" at bounding box center [1300, 111] width 36 height 7
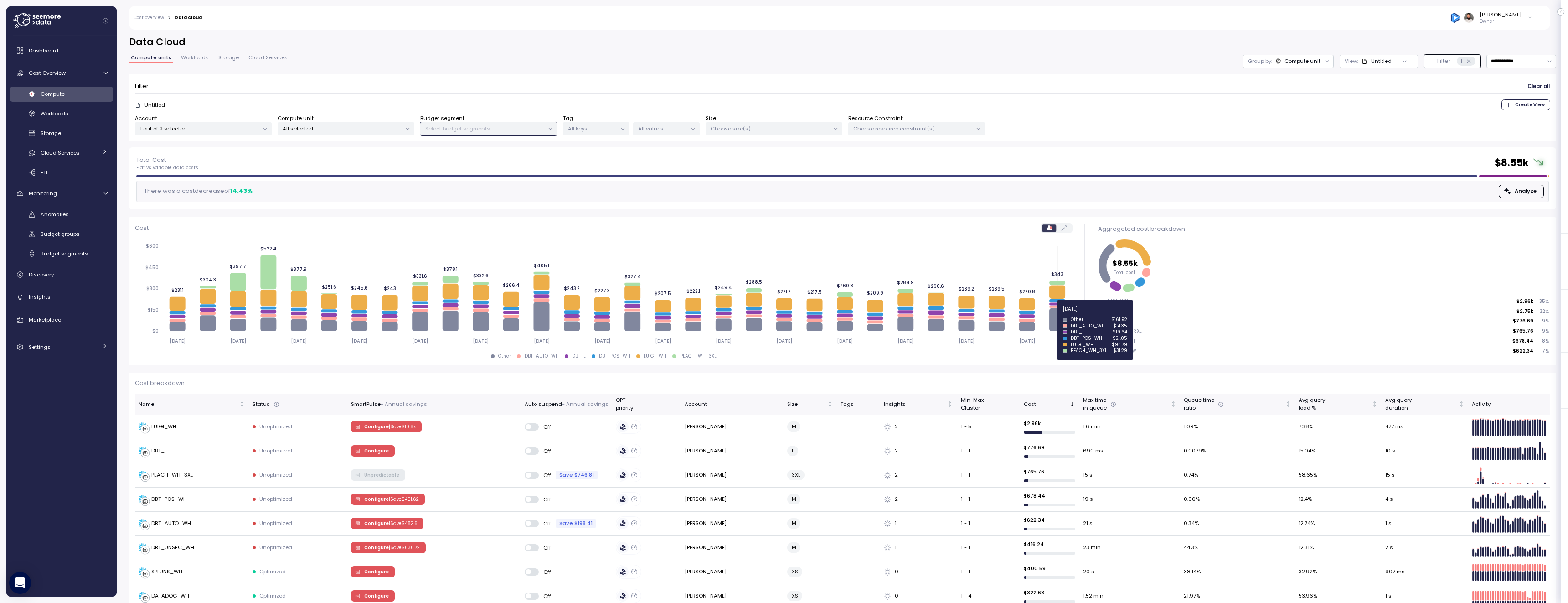
click at [1059, 314] on icon at bounding box center [1056, 318] width 16 height 23
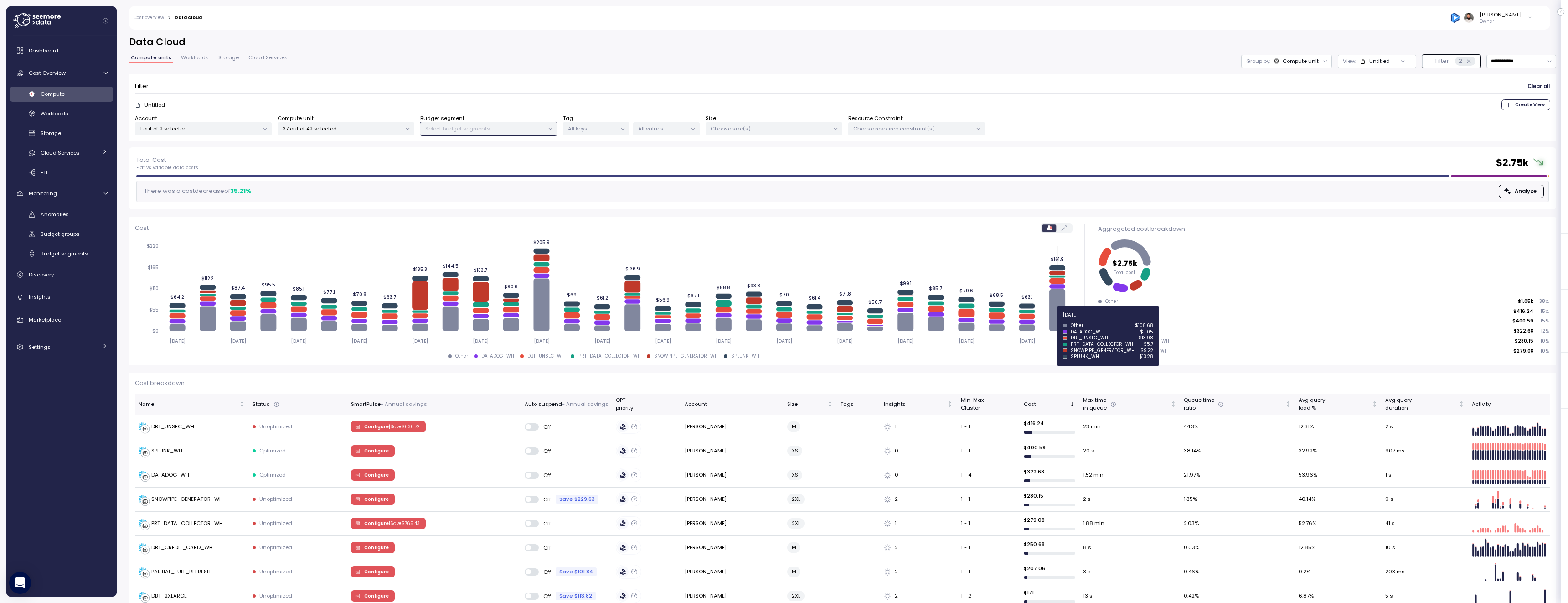
click at [1061, 320] on icon at bounding box center [1056, 310] width 16 height 42
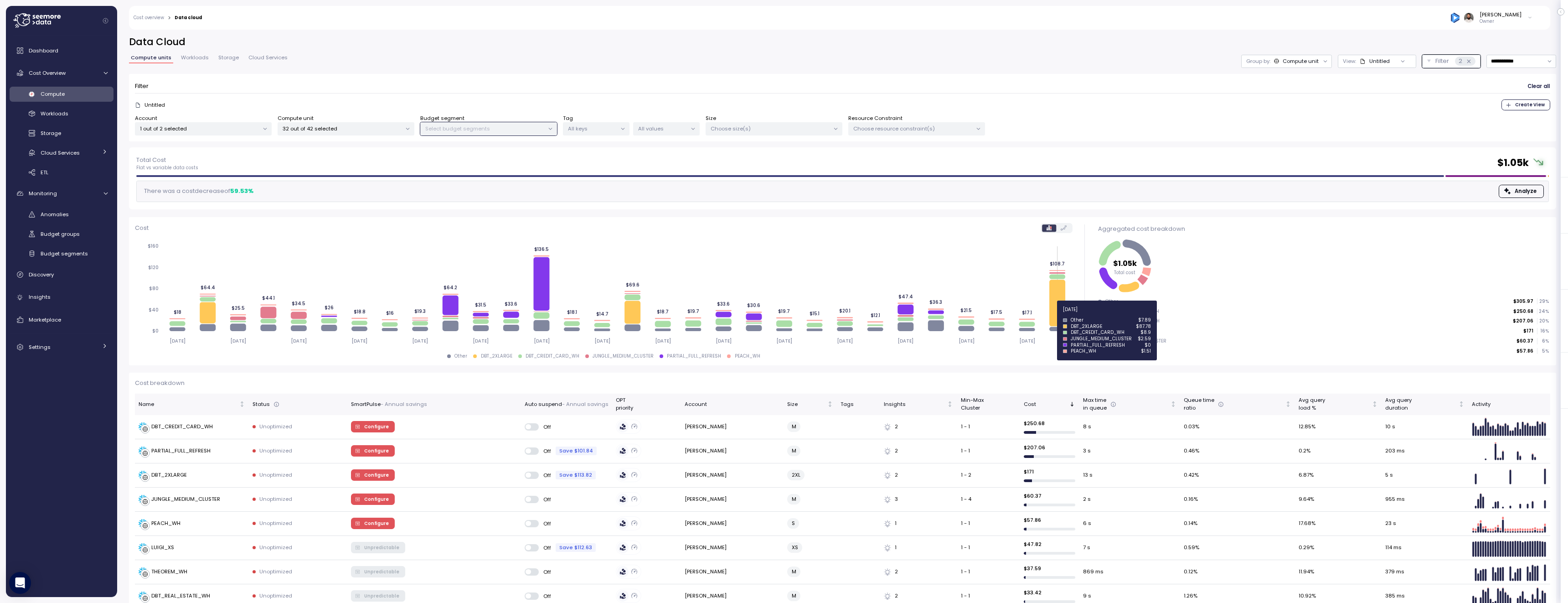
click at [1055, 309] on icon at bounding box center [1056, 302] width 16 height 47
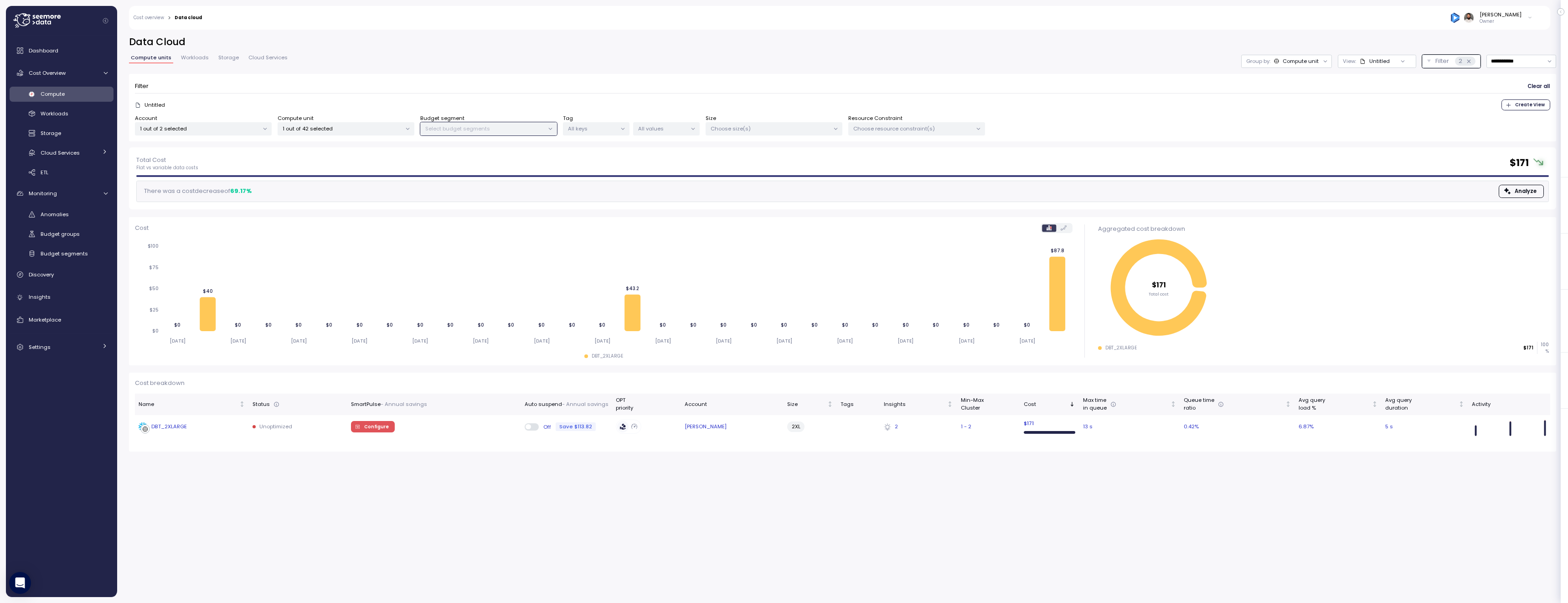
click at [201, 430] on div "DBT_2XLARGE" at bounding box center [192, 427] width 107 height 9
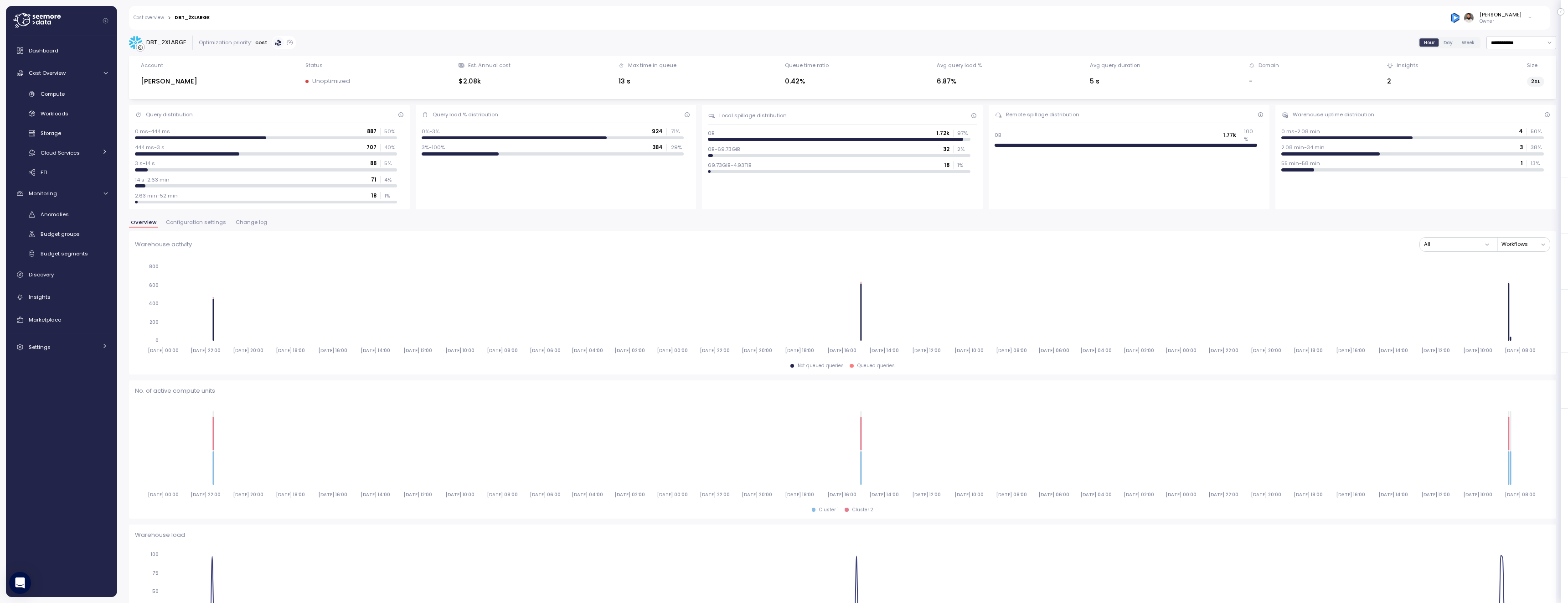
click at [236, 224] on span "Change log" at bounding box center [251, 222] width 31 height 5
click at [198, 224] on span "Configuration settings" at bounding box center [193, 222] width 60 height 5
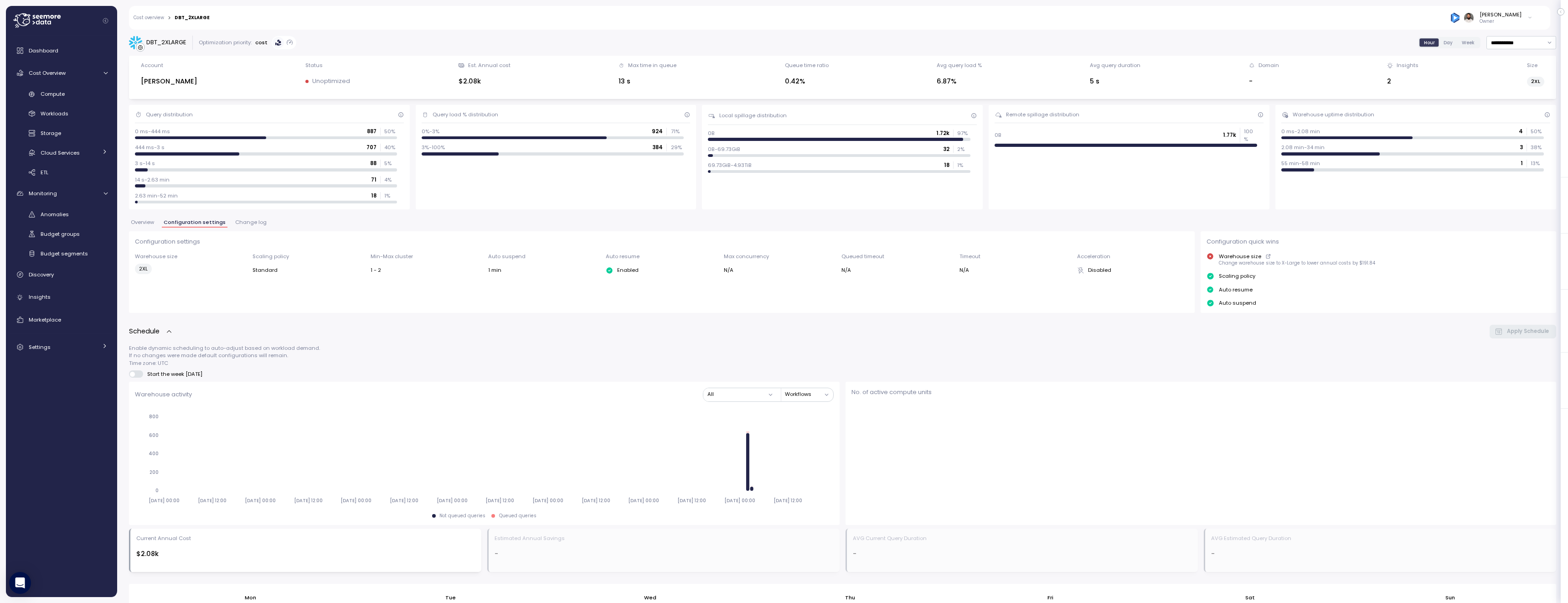
click at [138, 220] on span "Overview" at bounding box center [141, 222] width 23 height 5
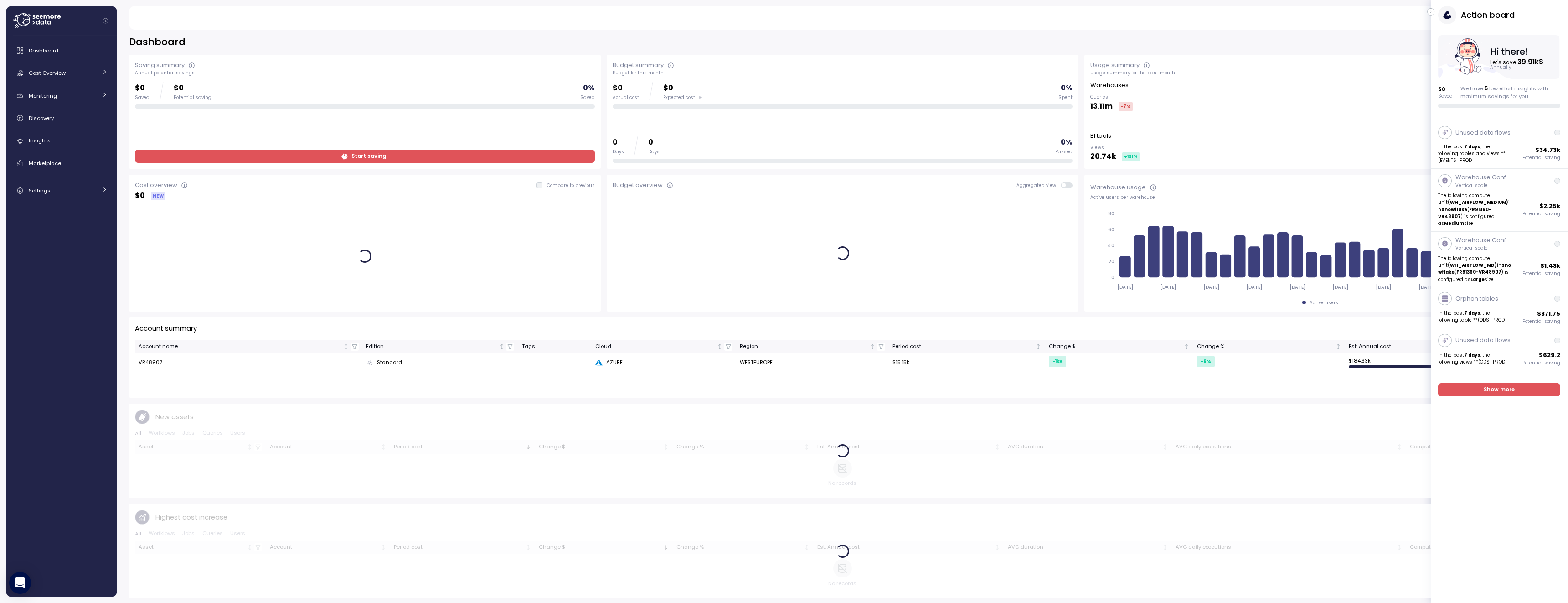
click at [1430, 14] on icon "button" at bounding box center [1430, 12] width 4 height 11
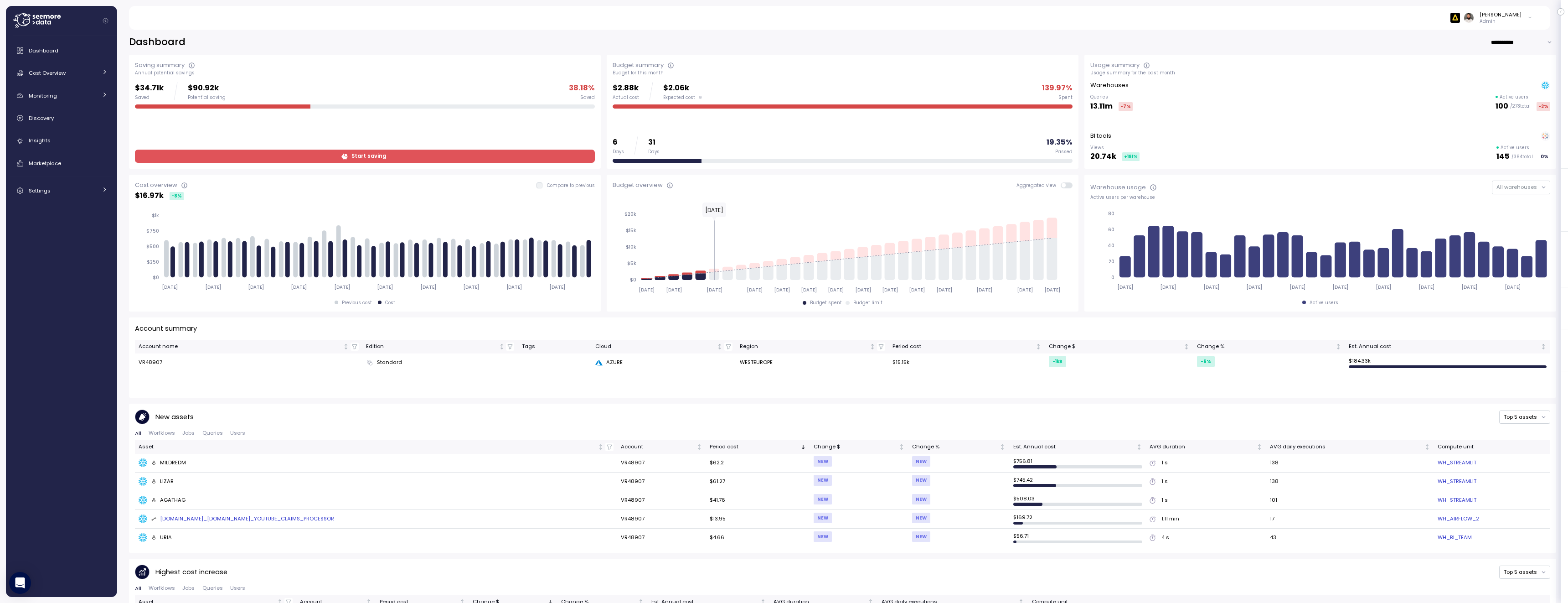
click at [1519, 47] on input "**********" at bounding box center [1523, 42] width 66 height 13
click at [1519, 63] on div "Last 7 days" at bounding box center [1521, 60] width 29 height 7
type input "**********"
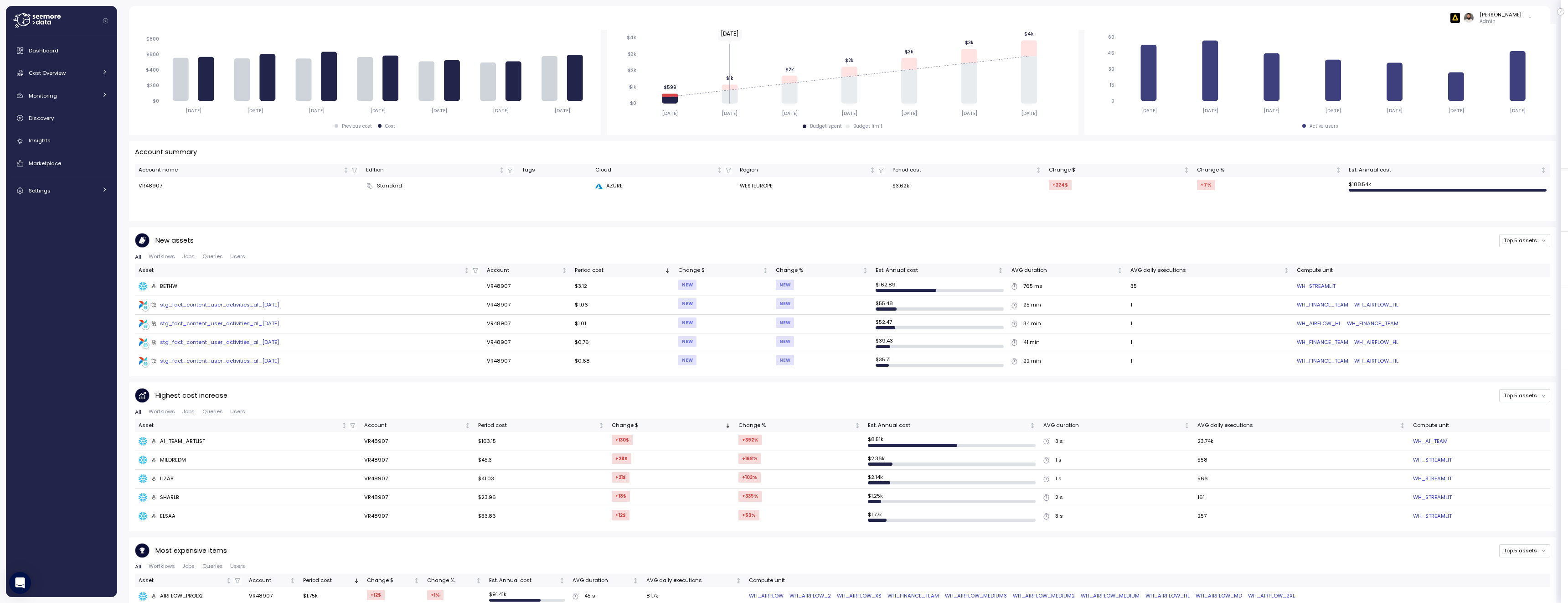
scroll to position [265, 0]
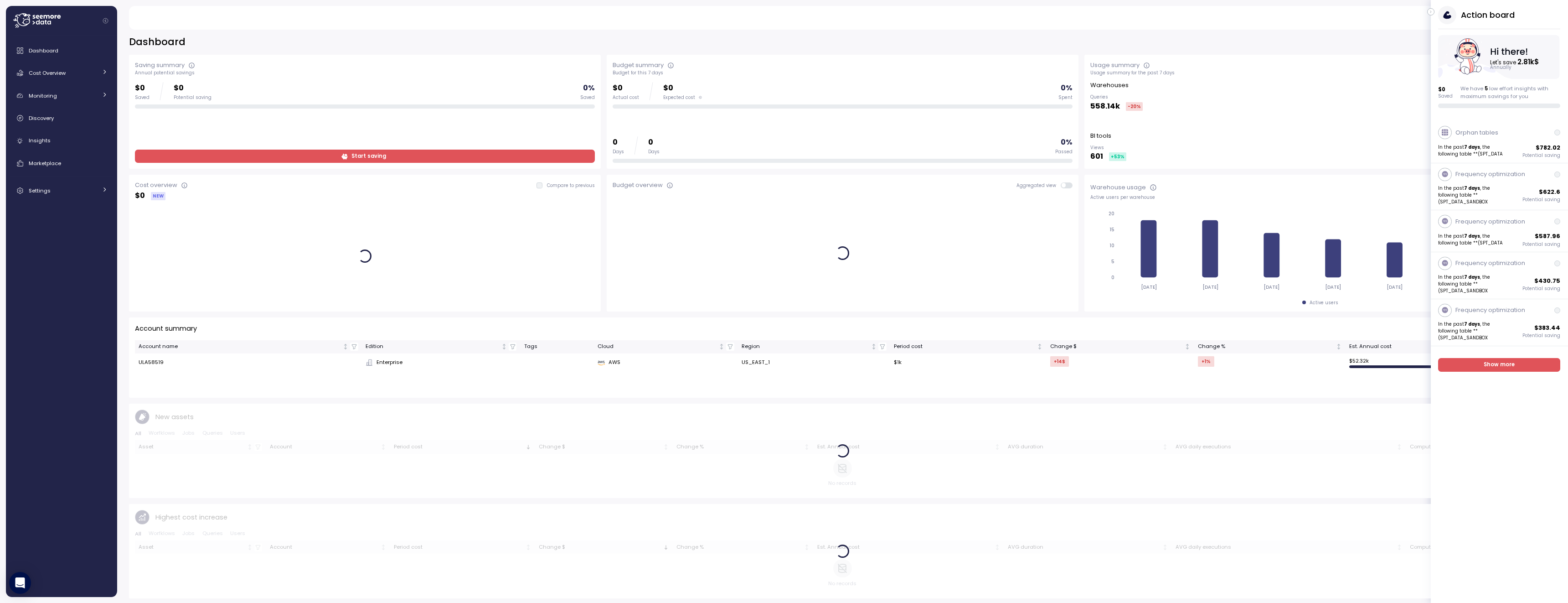
click at [1430, 9] on icon "button" at bounding box center [1430, 12] width 4 height 11
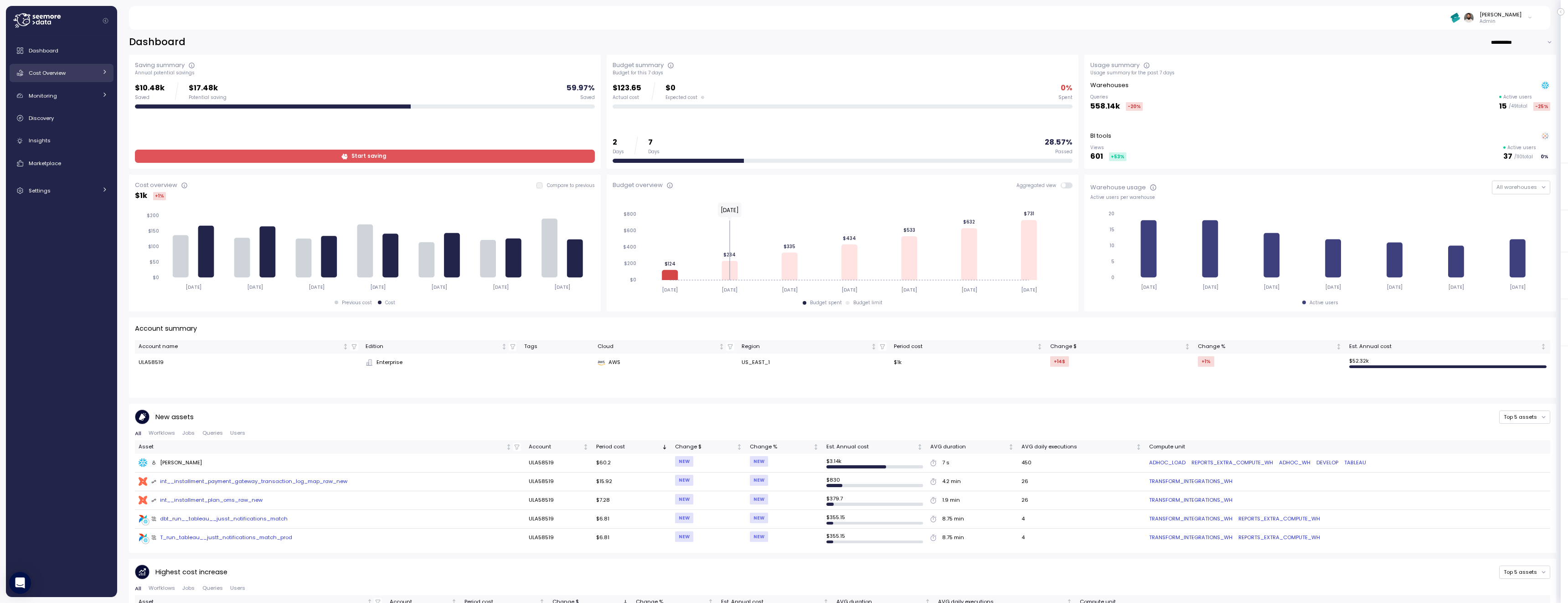
click at [61, 76] on span "Cost Overview" at bounding box center [47, 73] width 36 height 7
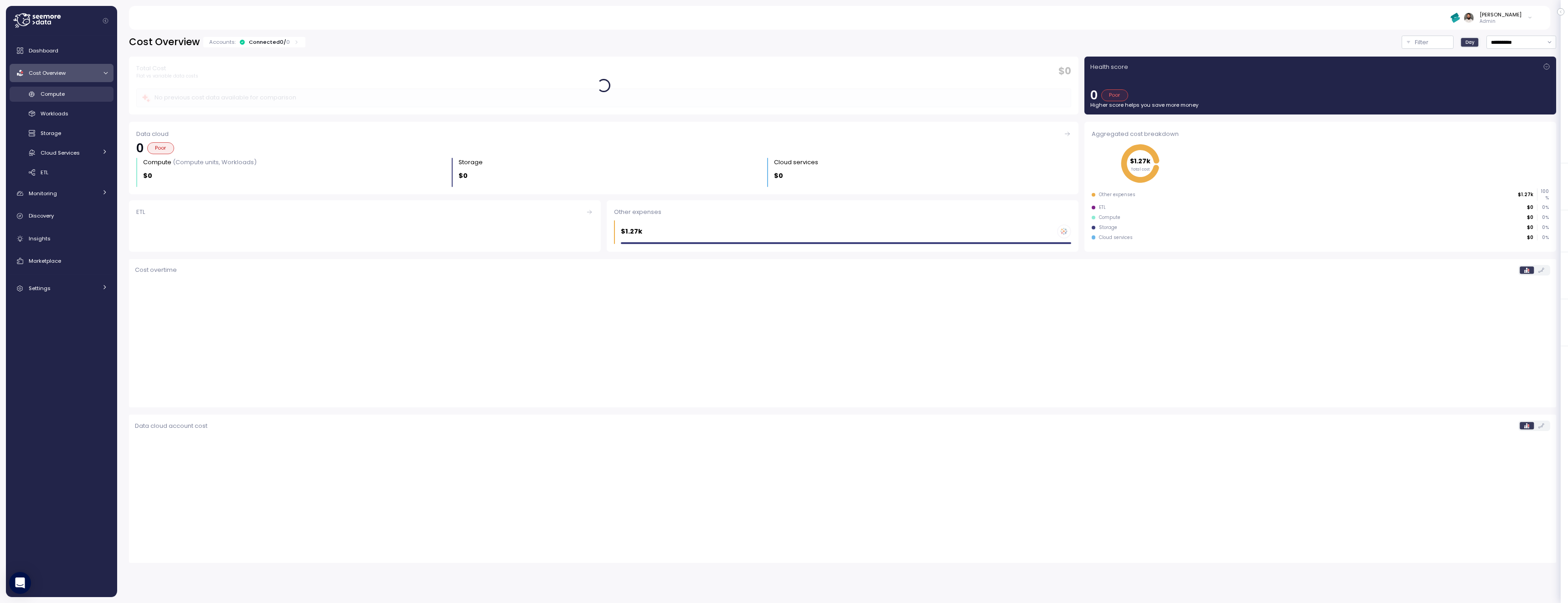
click at [63, 92] on span "Compute" at bounding box center [52, 94] width 24 height 7
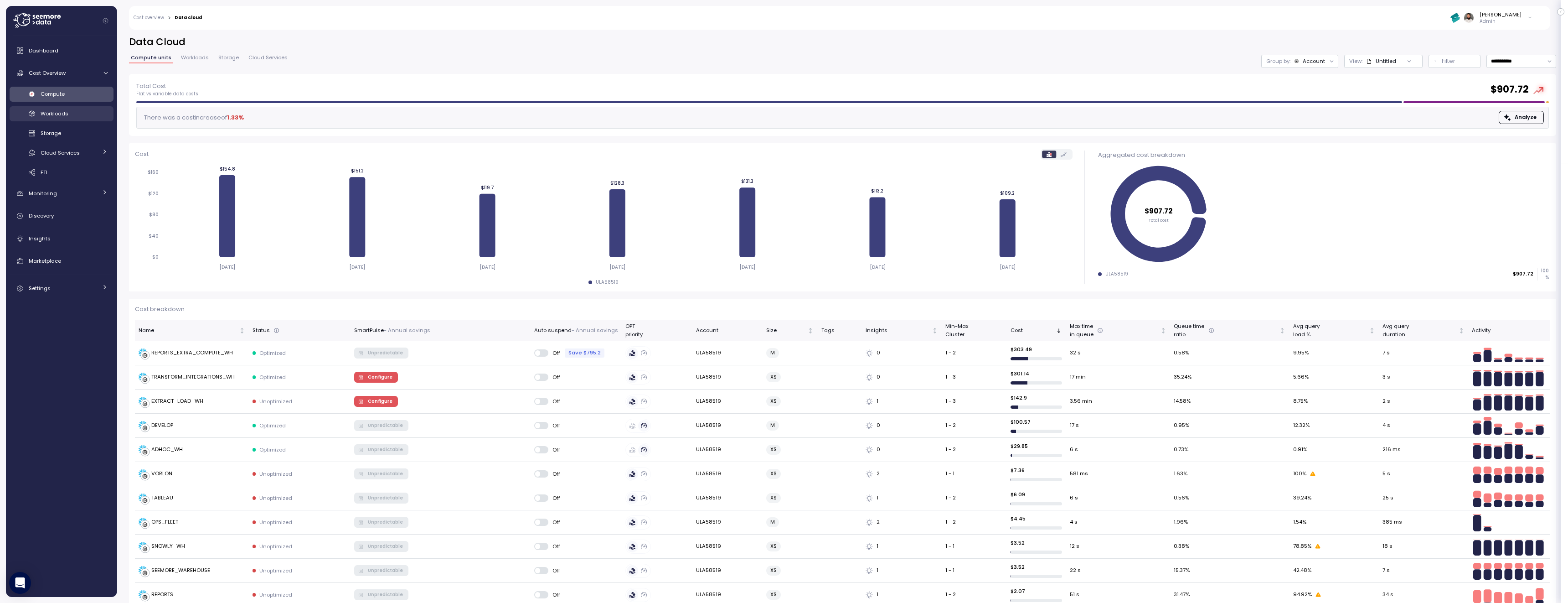
click at [84, 118] on div "Workloads" at bounding box center [73, 113] width 67 height 9
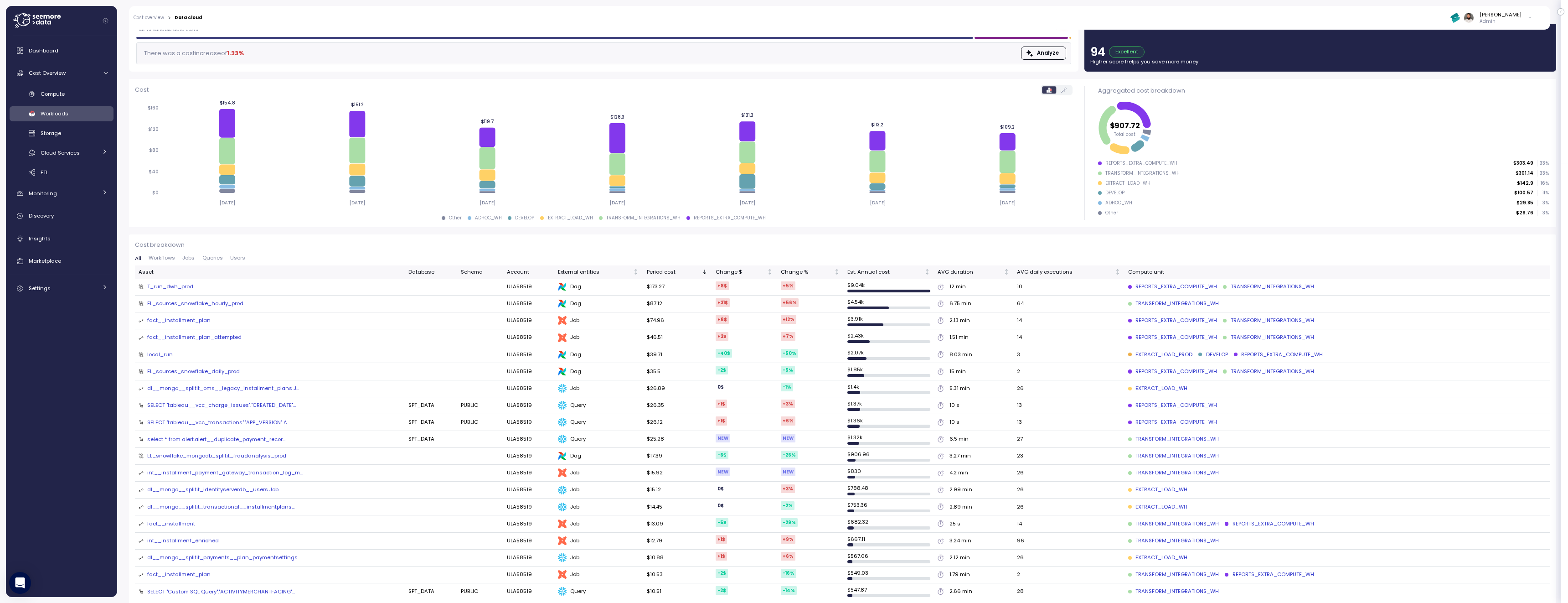
scroll to position [66, 0]
click at [165, 255] on span "Workflows" at bounding box center [161, 255] width 26 height 5
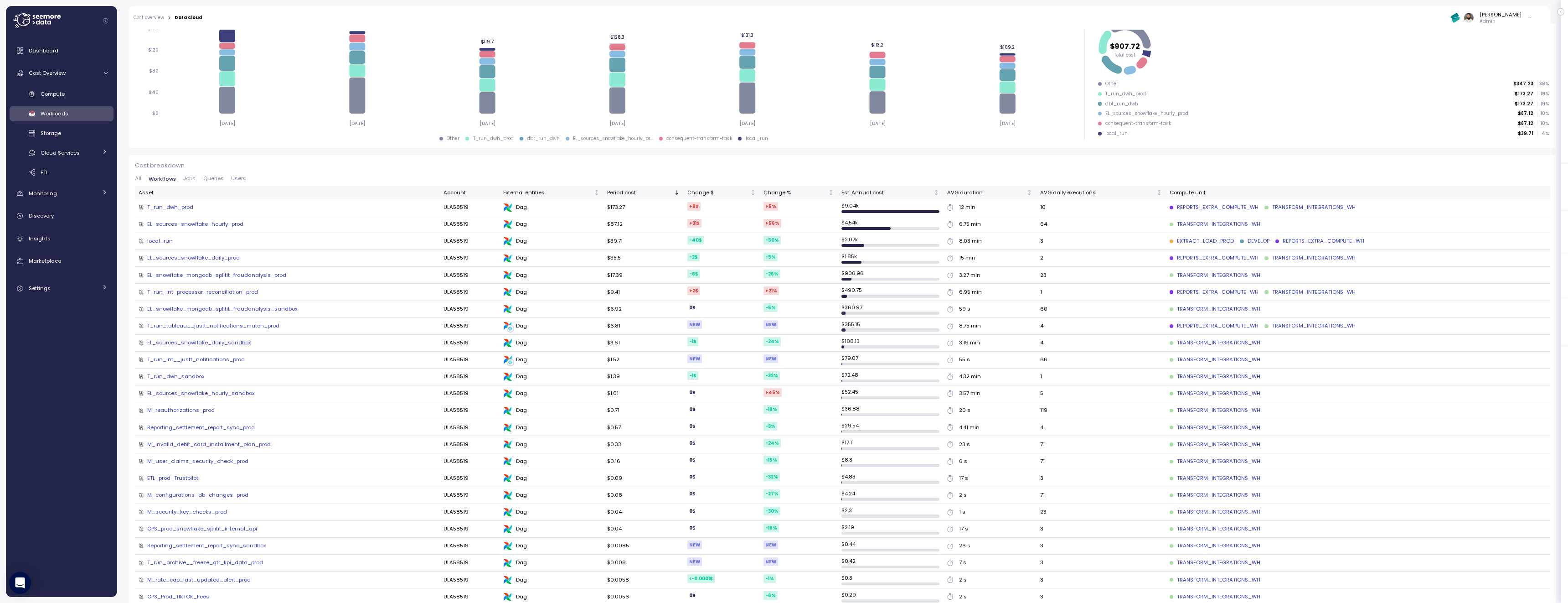
scroll to position [147, 0]
click at [192, 172] on div "Cost breakdown All Workflows Jobs Queries Users Asset Account External entities…" at bounding box center [842, 405] width 1415 height 494
click at [191, 174] on span "Jobs" at bounding box center [189, 174] width 12 height 5
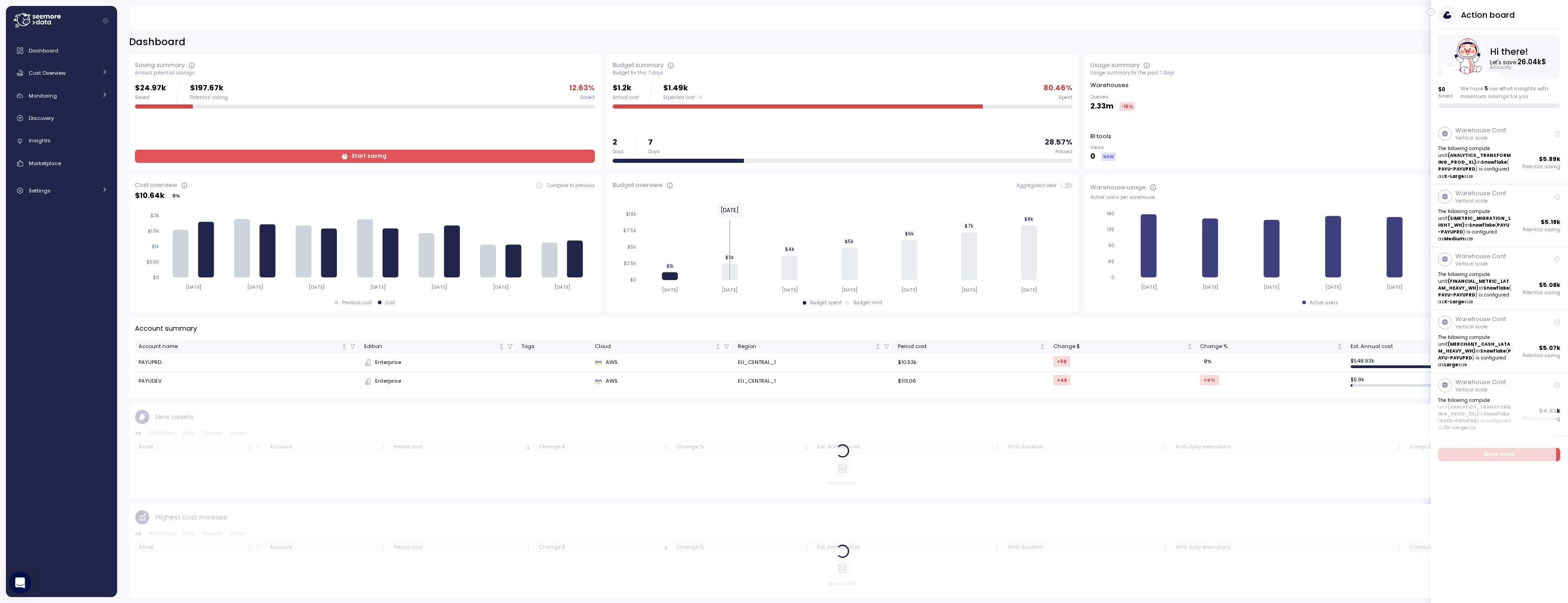
click at [1430, 13] on icon "button" at bounding box center [1430, 12] width 4 height 11
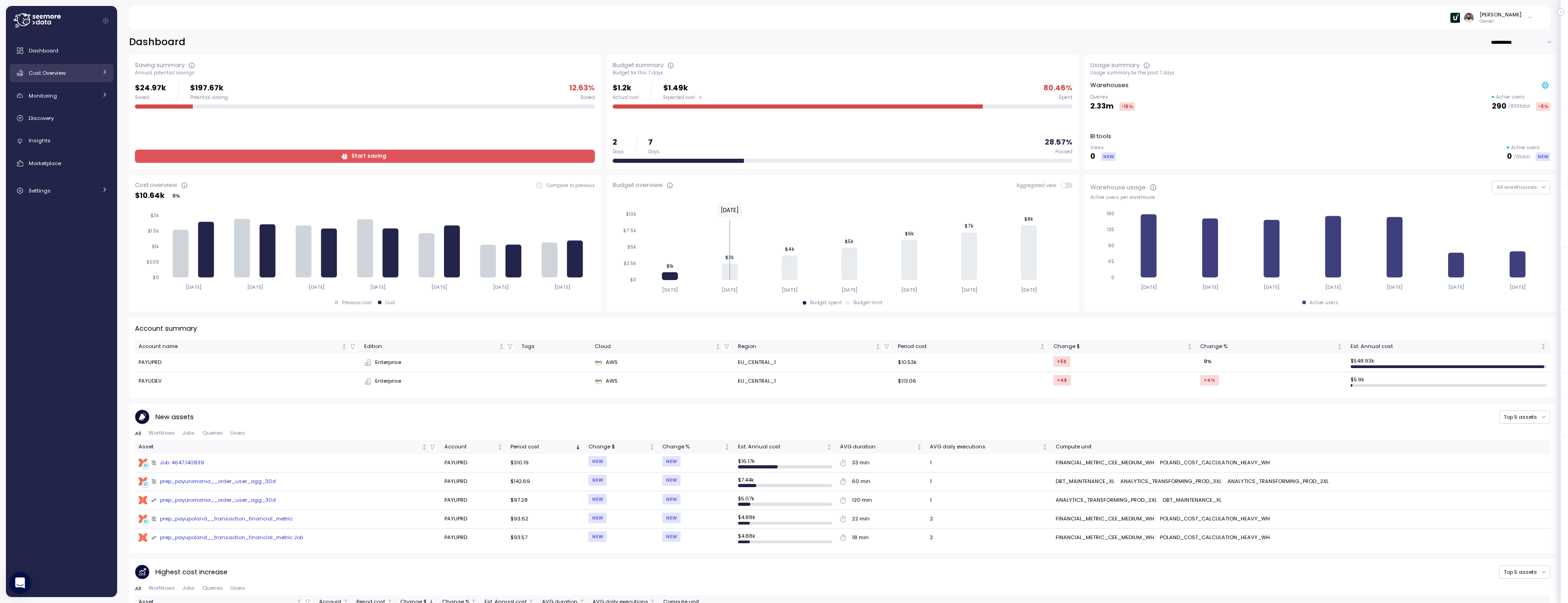
click at [78, 73] on div "Cost Overview" at bounding box center [62, 73] width 68 height 9
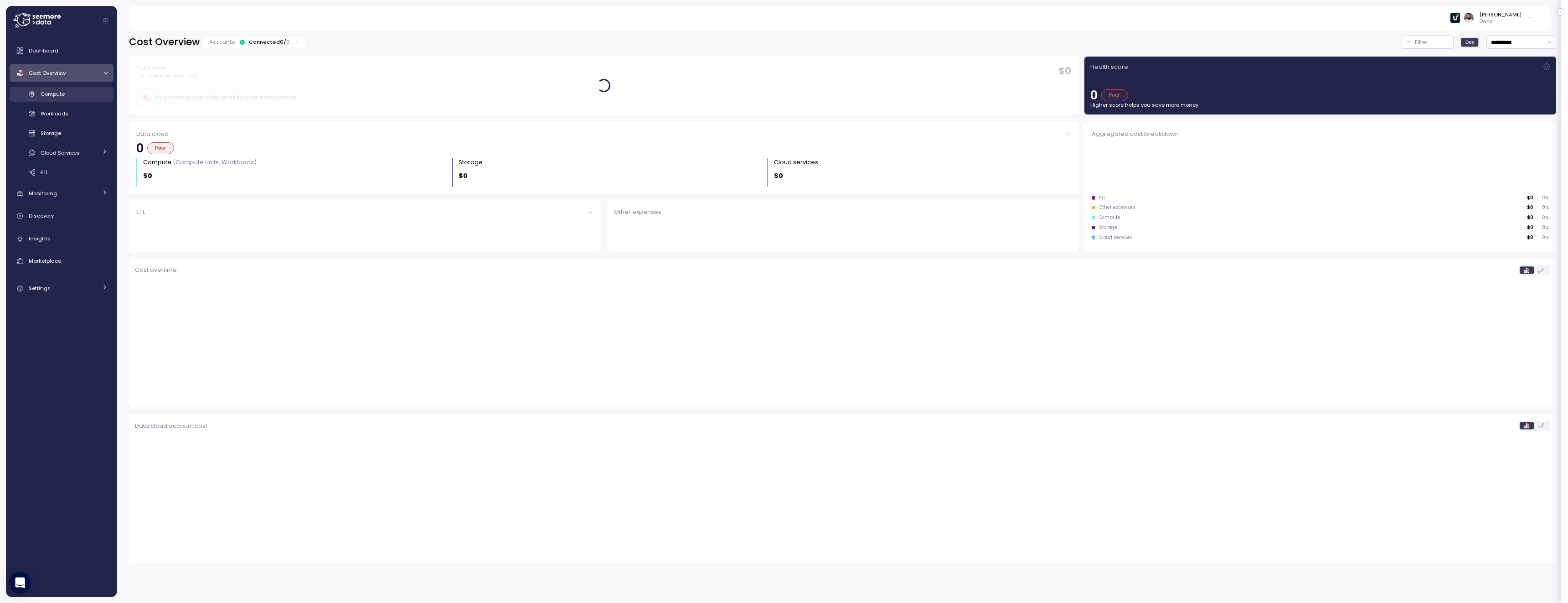
click at [78, 93] on div "Compute" at bounding box center [73, 94] width 67 height 9
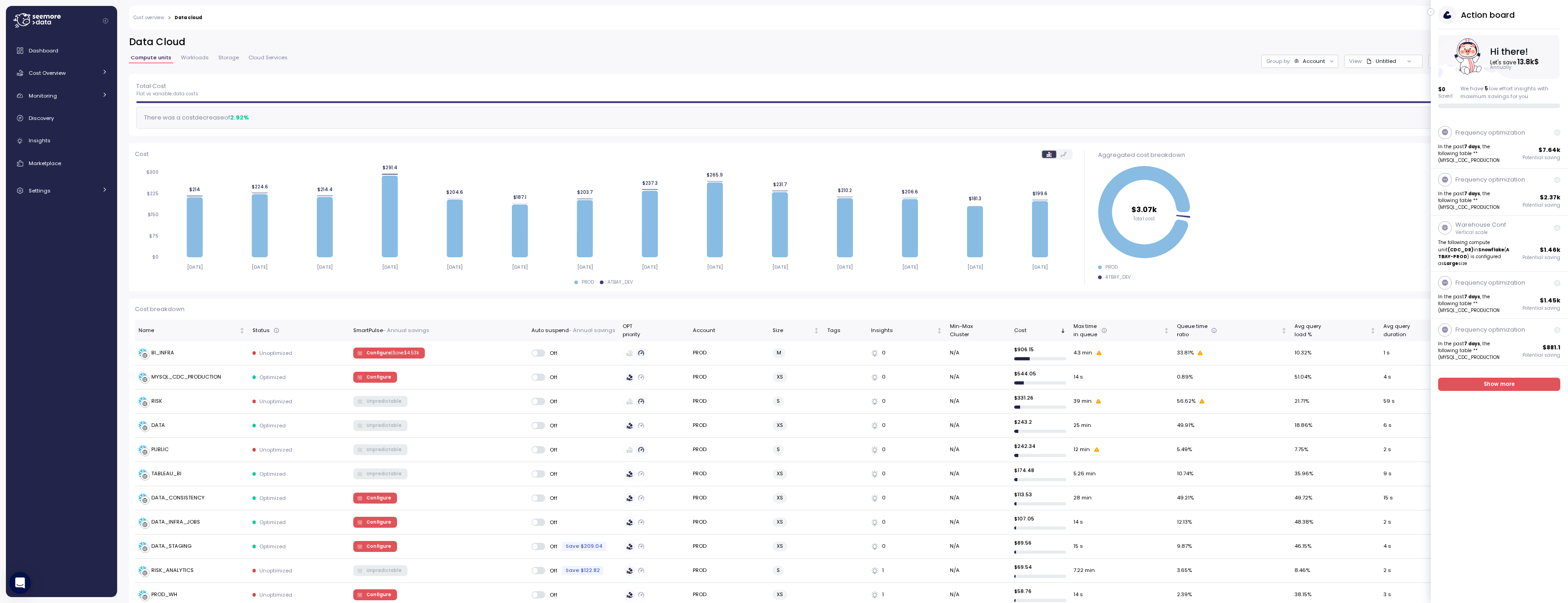
click at [1431, 12] on icon "button" at bounding box center [1430, 12] width 4 height 11
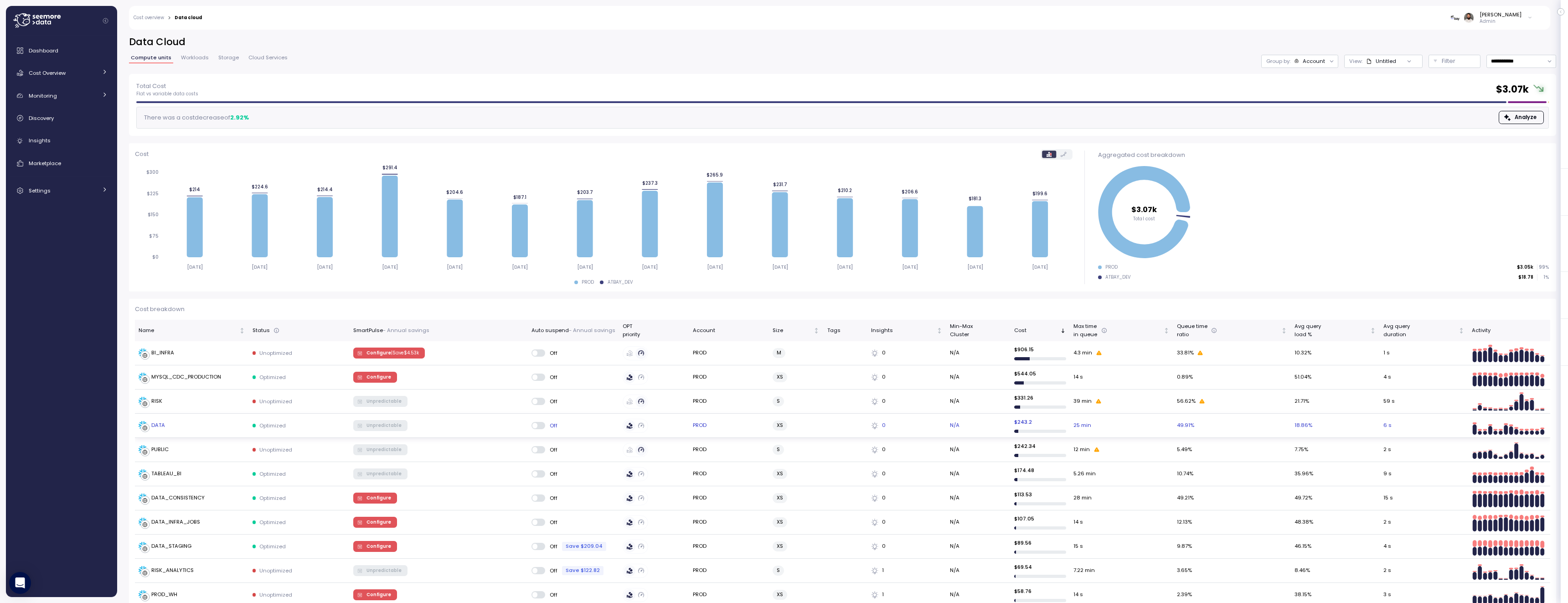
click at [217, 431] on td "DATA" at bounding box center [192, 425] width 114 height 24
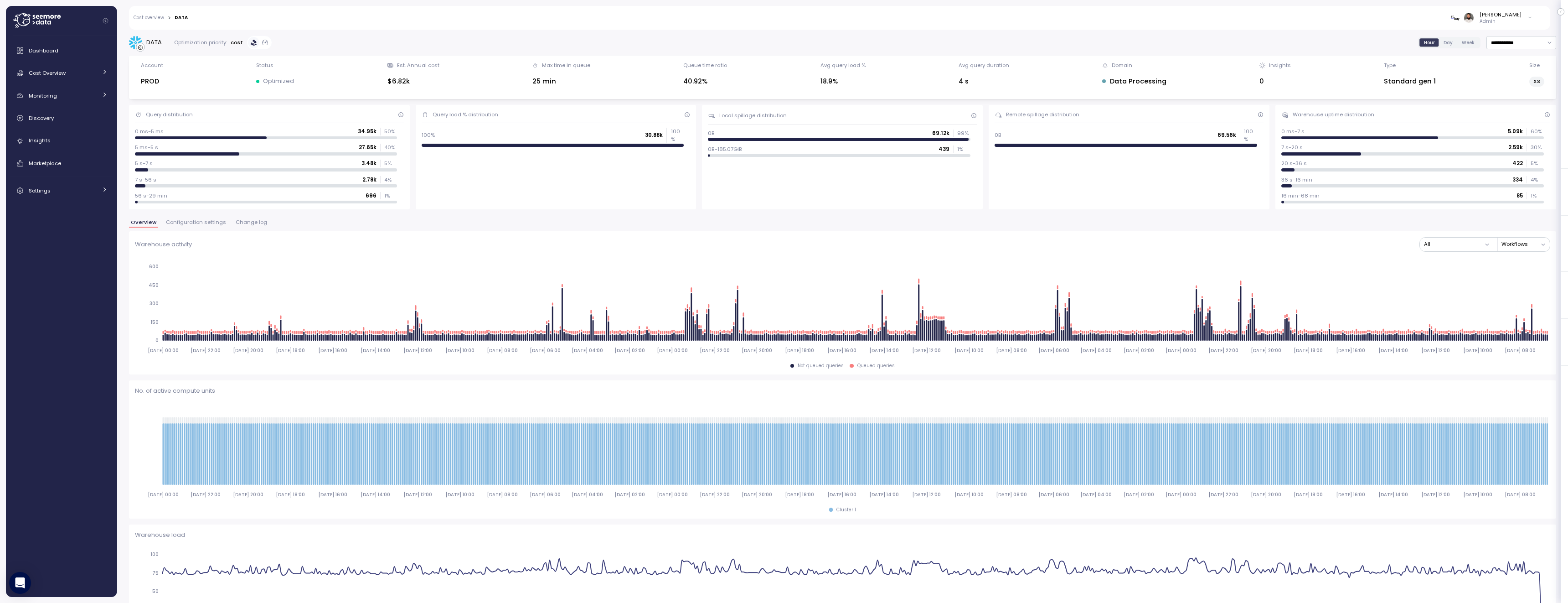
click at [212, 217] on div "**********" at bounding box center [842, 581] width 1427 height 1092
click at [212, 221] on span "Configuration settings" at bounding box center [196, 222] width 60 height 5
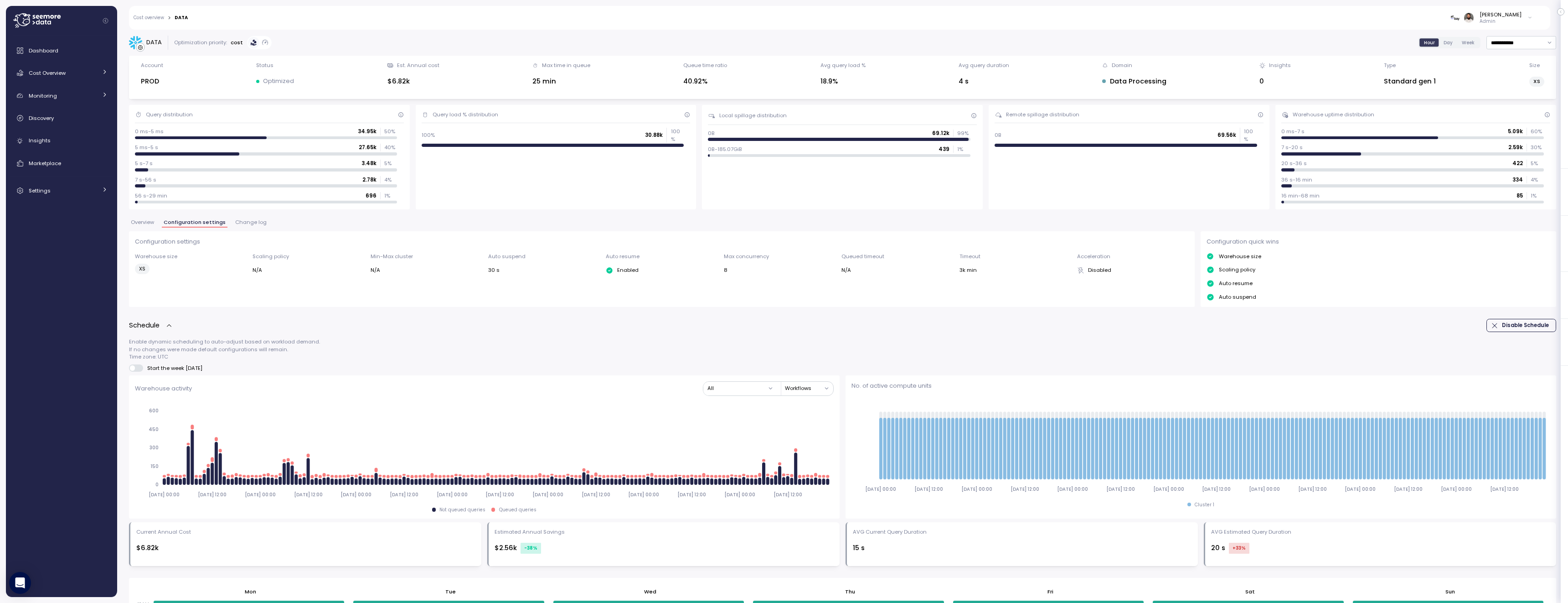
click at [151, 222] on span "Overview" at bounding box center [141, 222] width 23 height 5
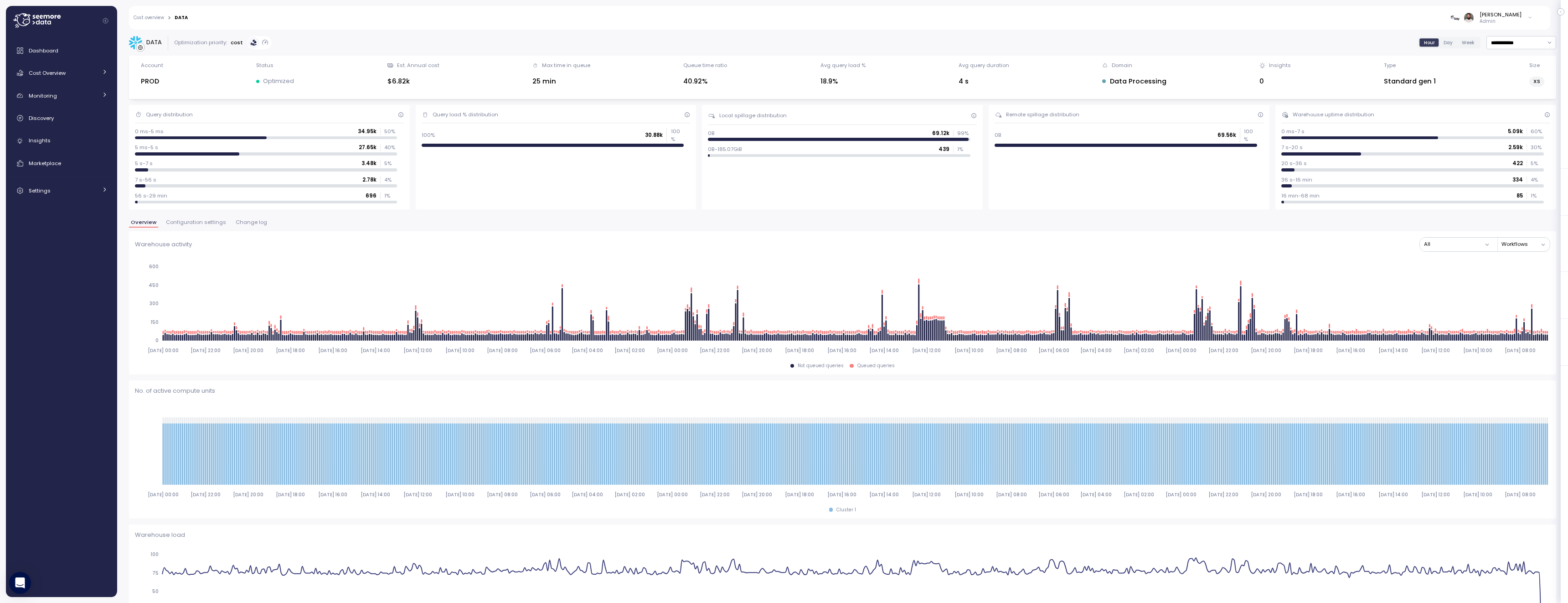
click at [202, 230] on div "Overview Configuration settings Change log" at bounding box center [842, 225] width 1427 height 12
click at [202, 224] on span "Configuration settings" at bounding box center [196, 222] width 60 height 5
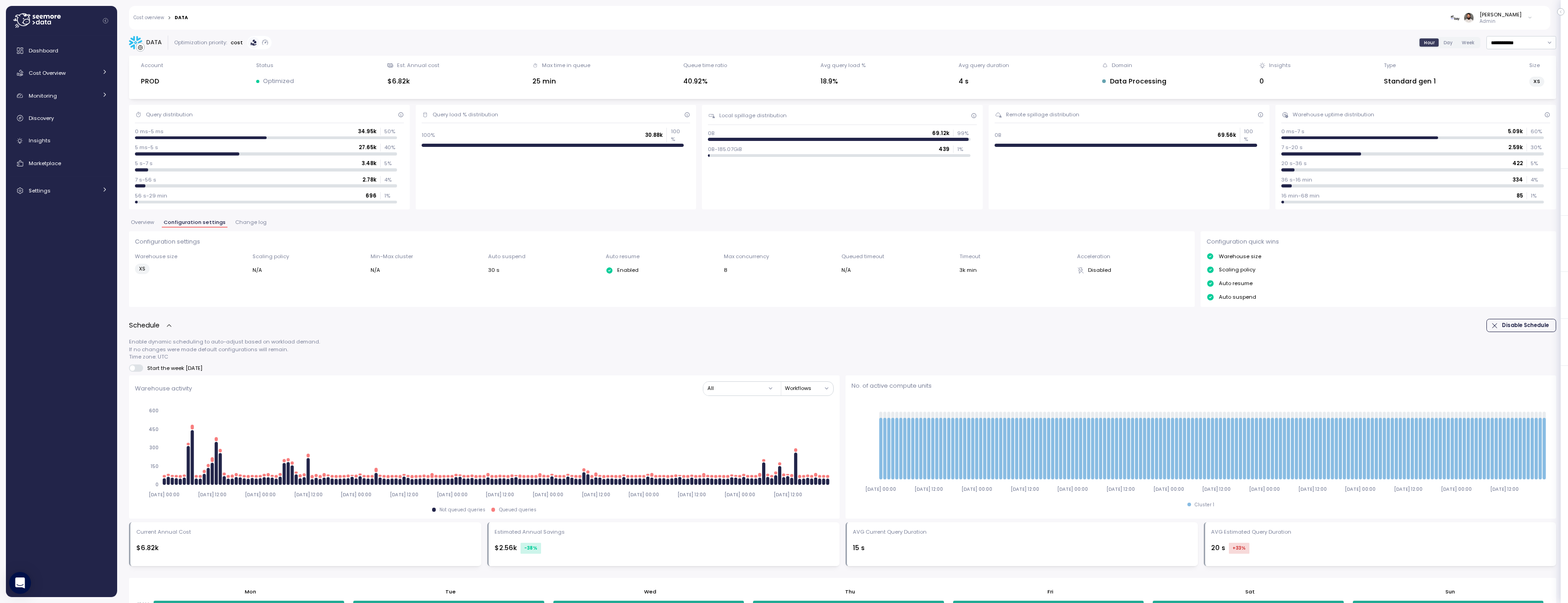
click at [146, 224] on span "Overview" at bounding box center [141, 222] width 23 height 5
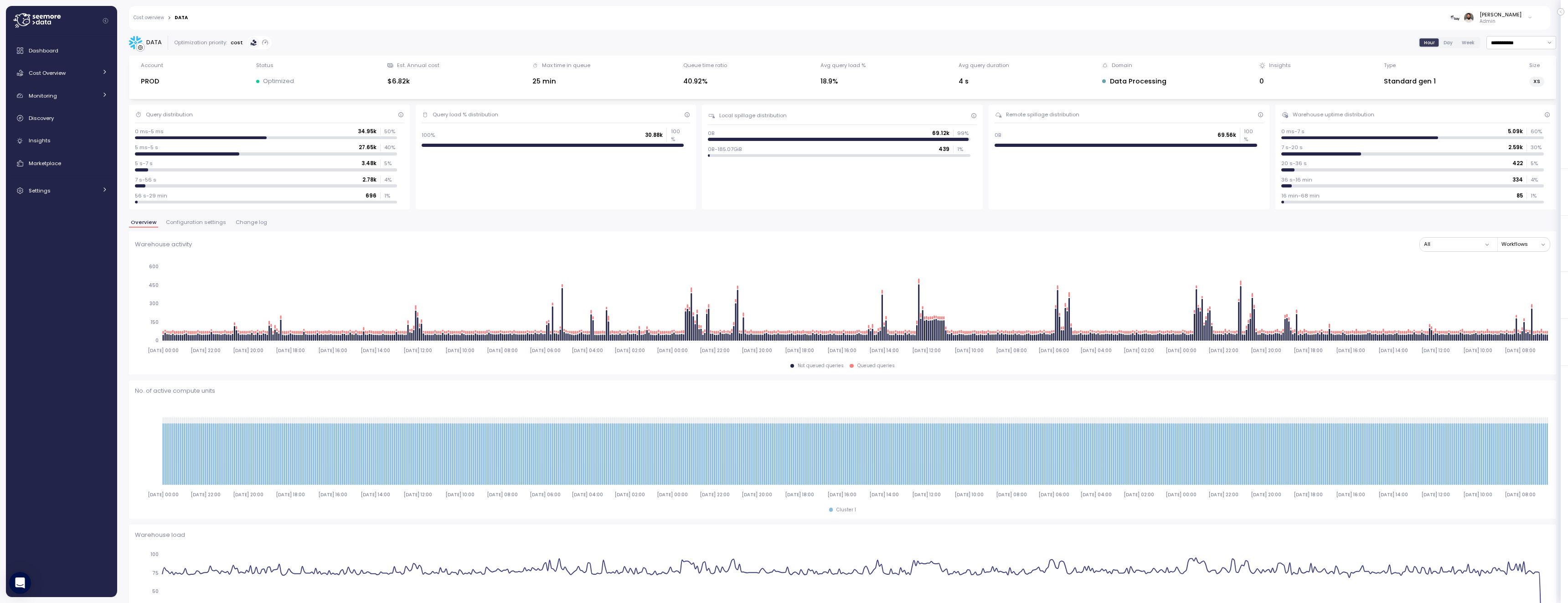
click at [148, 18] on link "Cost overview" at bounding box center [148, 17] width 30 height 5
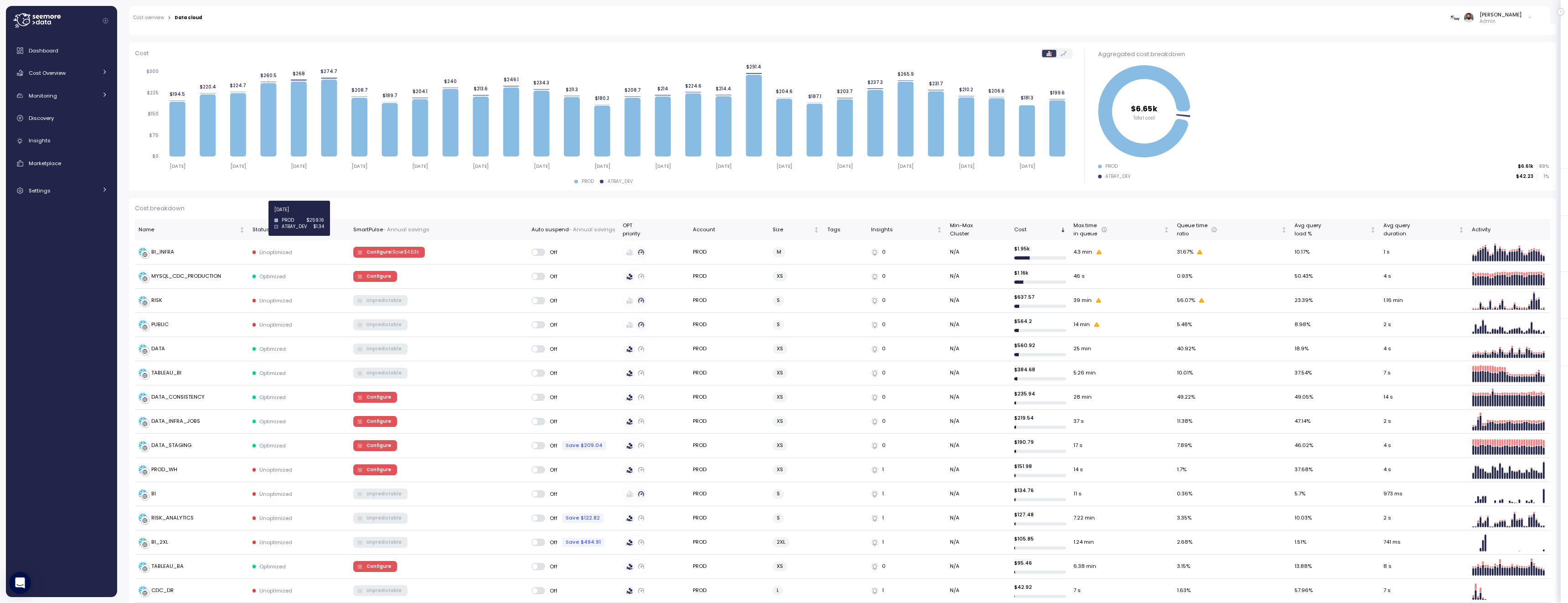
scroll to position [99, 0]
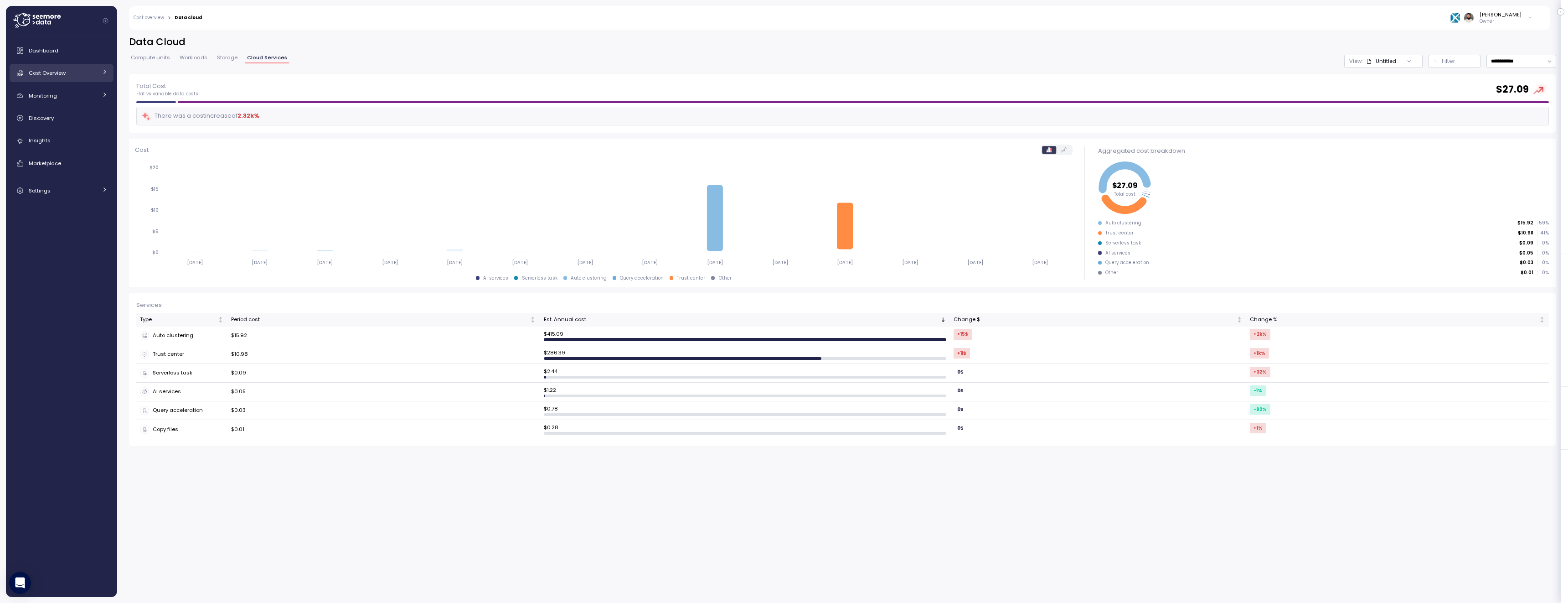
click at [81, 74] on div "Cost Overview" at bounding box center [62, 73] width 68 height 9
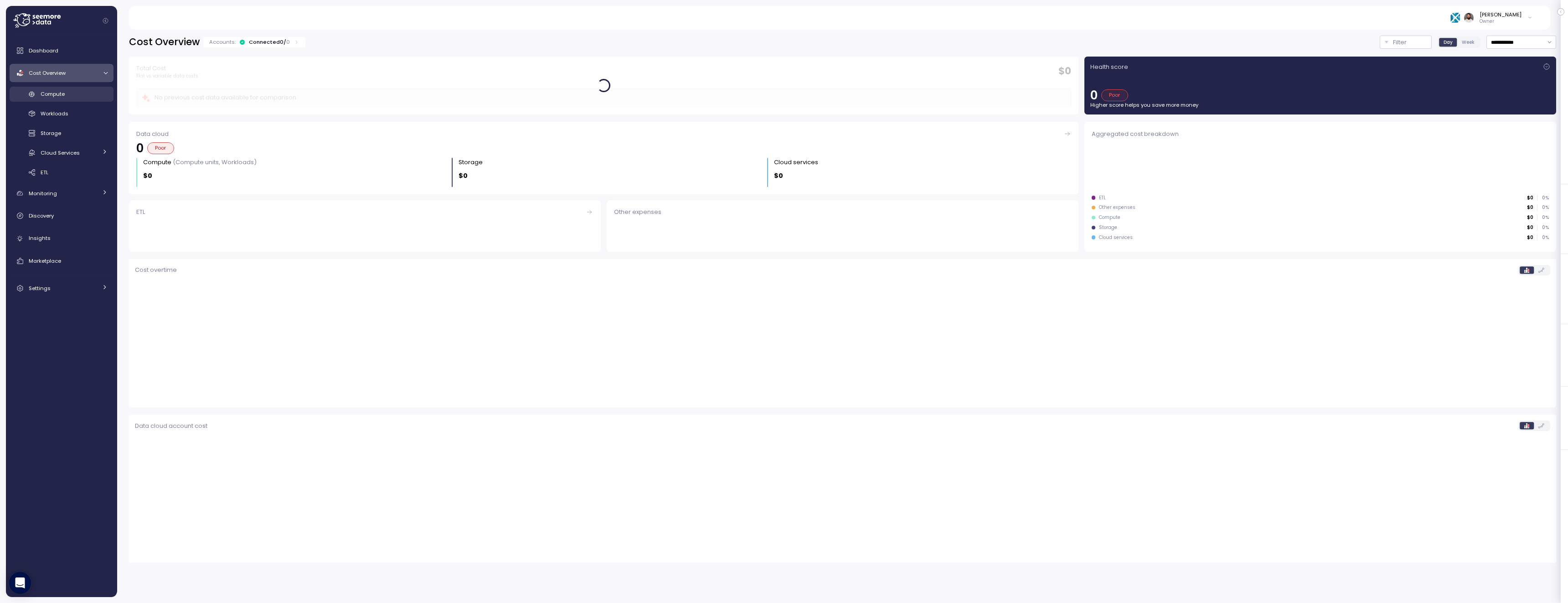
click at [81, 90] on div "Compute" at bounding box center [73, 94] width 67 height 9
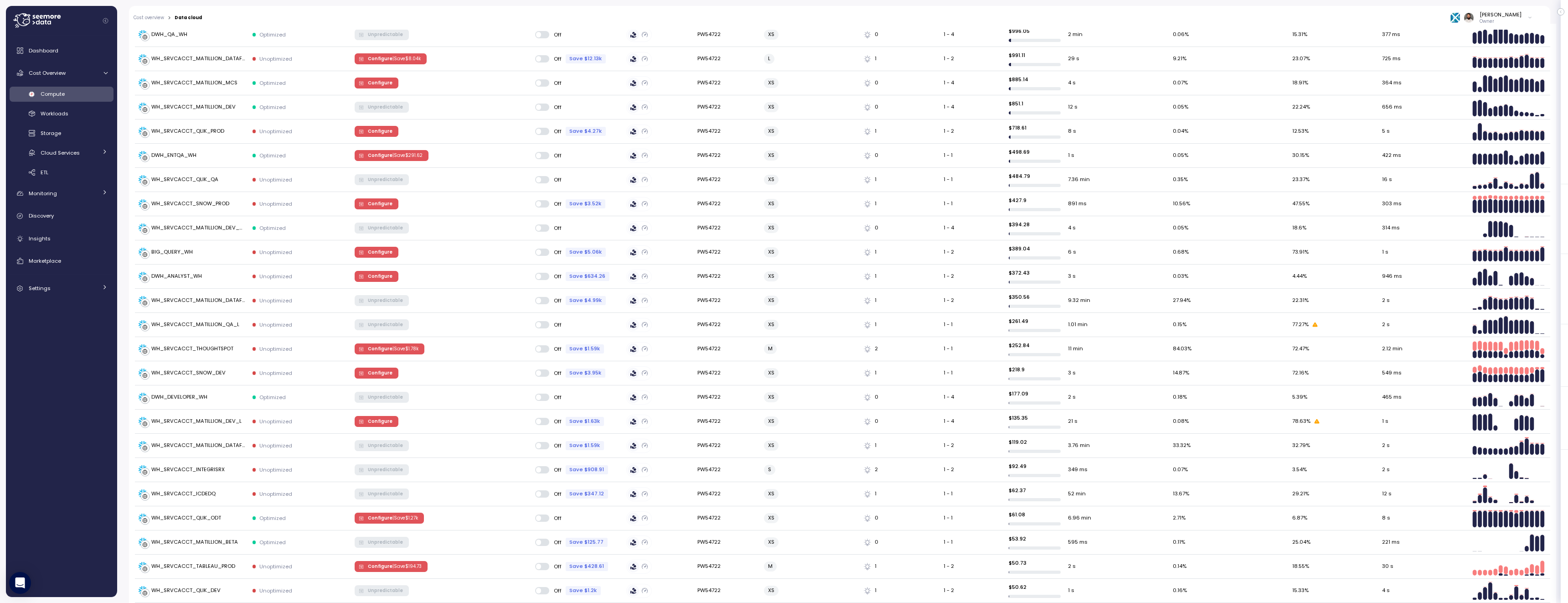
scroll to position [316, 0]
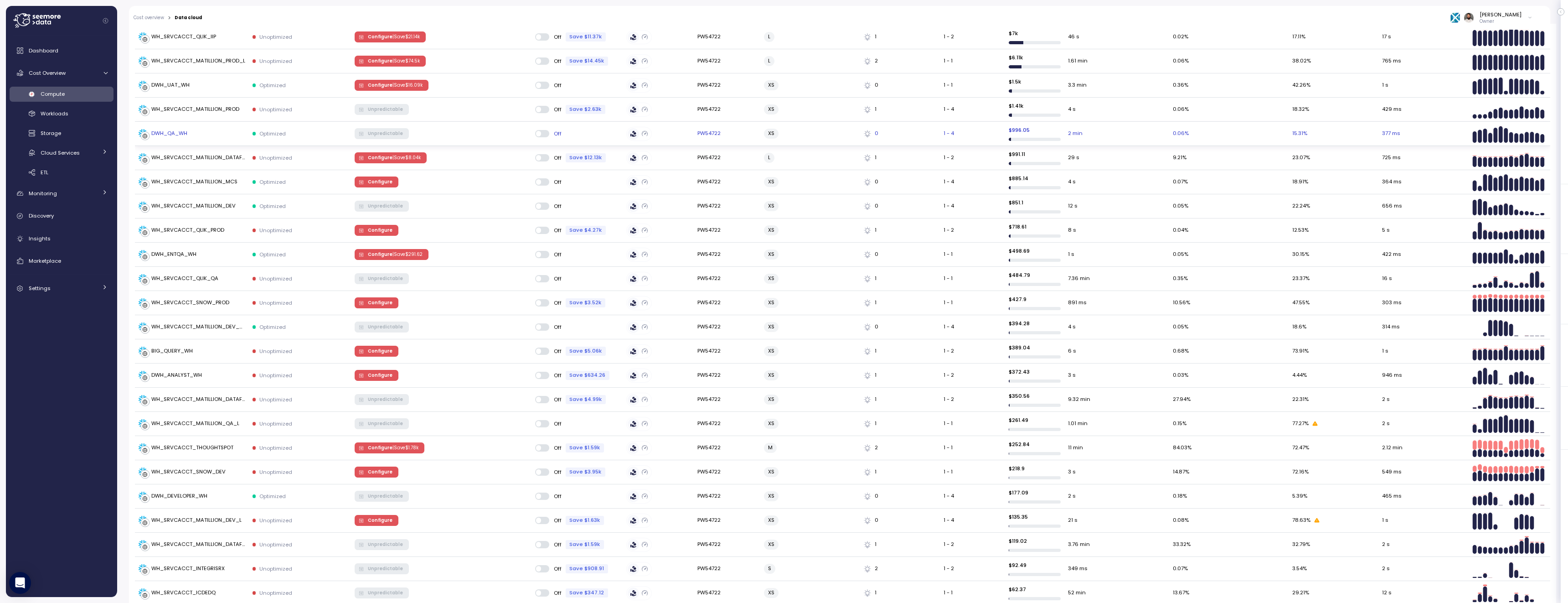
click at [234, 139] on td "DWH_QA_WH" at bounding box center [192, 133] width 114 height 24
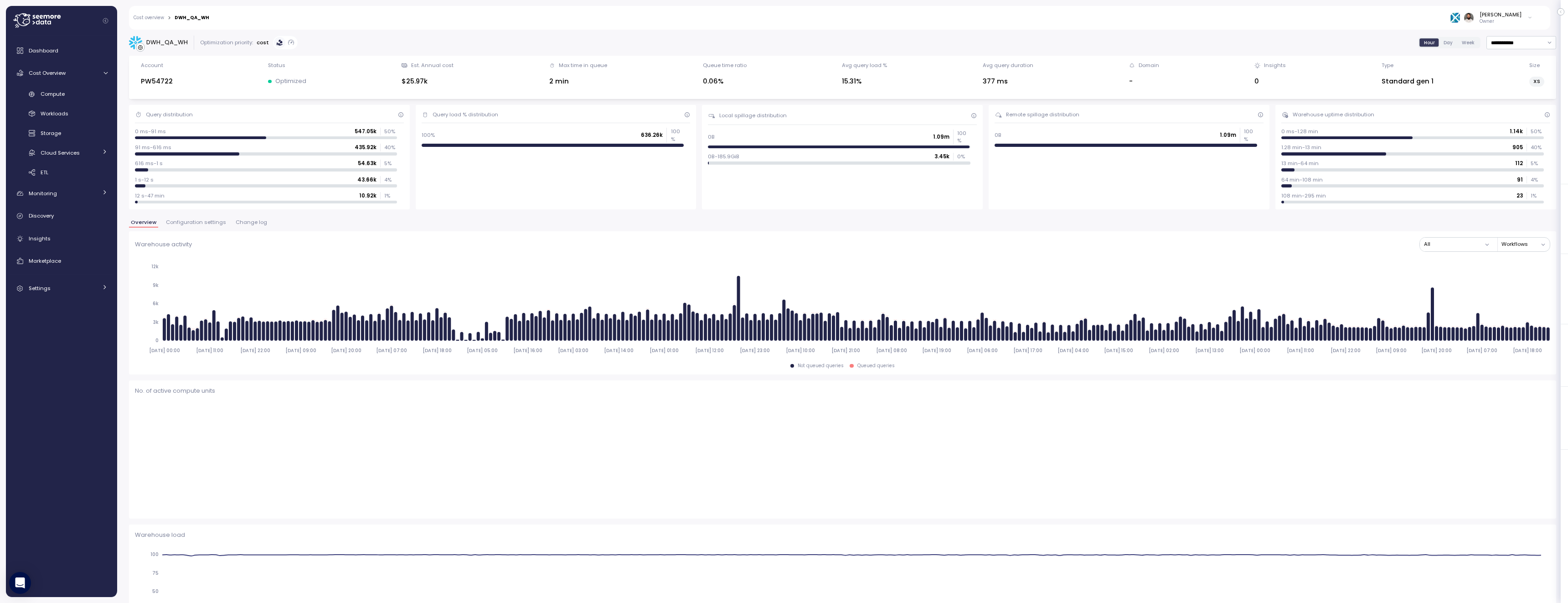
click at [253, 222] on span "Change log" at bounding box center [251, 222] width 31 height 5
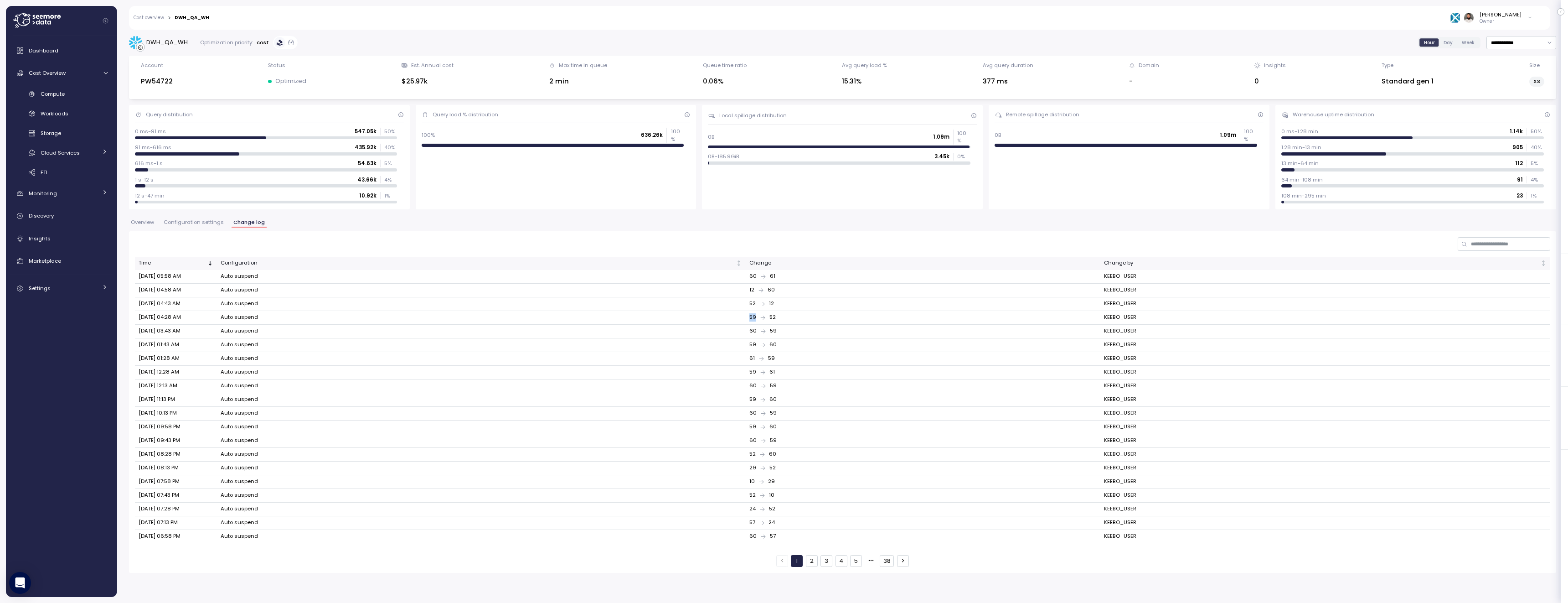
drag, startPoint x: 748, startPoint y: 317, endPoint x: 803, endPoint y: 317, distance: 55.0
click at [803, 317] on div "59 52" at bounding box center [922, 317] width 348 height 8
click at [813, 561] on button "2" at bounding box center [811, 560] width 12 height 12
click at [828, 563] on button "3" at bounding box center [826, 560] width 12 height 12
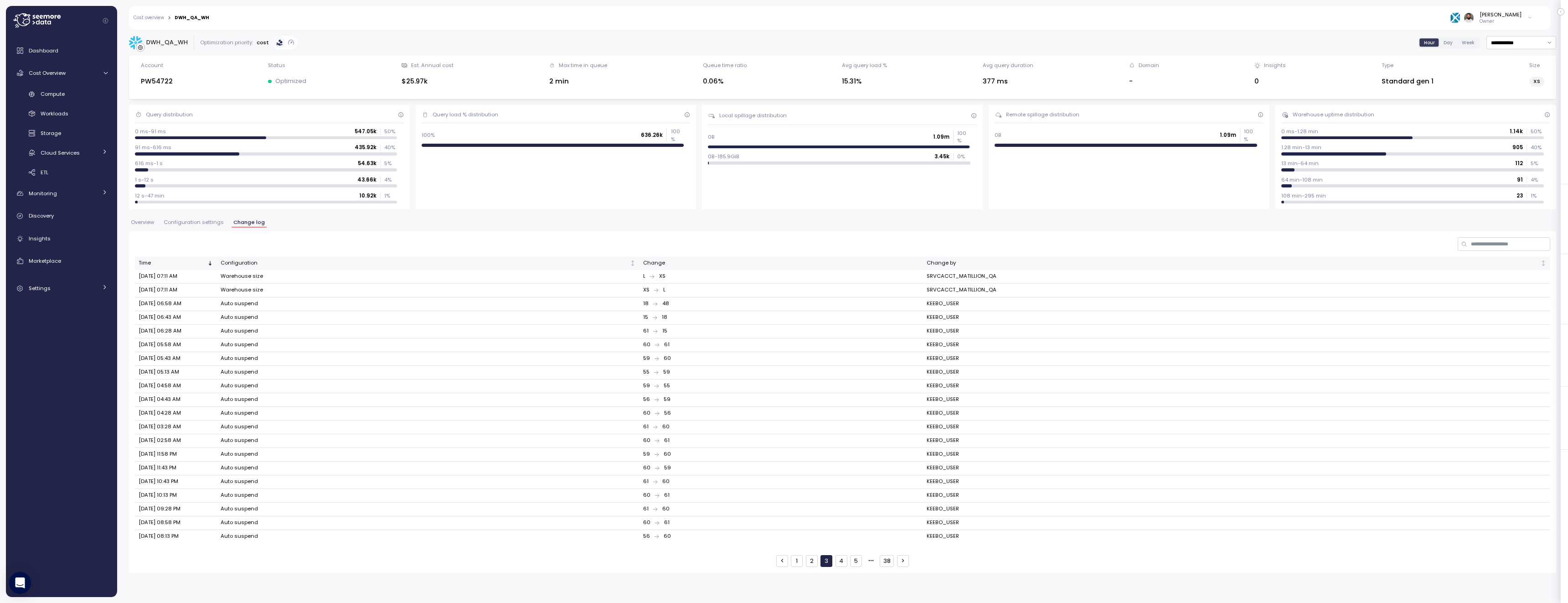
click at [840, 563] on button "4" at bounding box center [841, 560] width 12 height 12
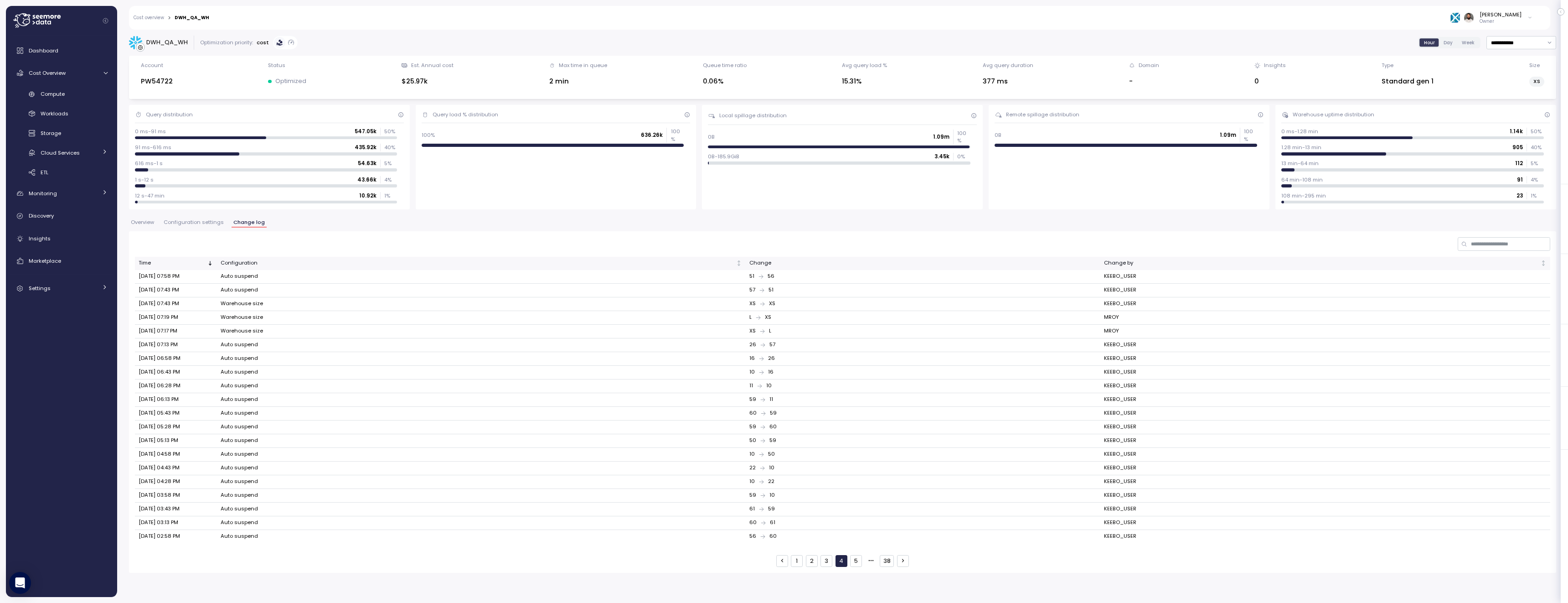
click at [857, 565] on button "5" at bounding box center [856, 560] width 12 height 12
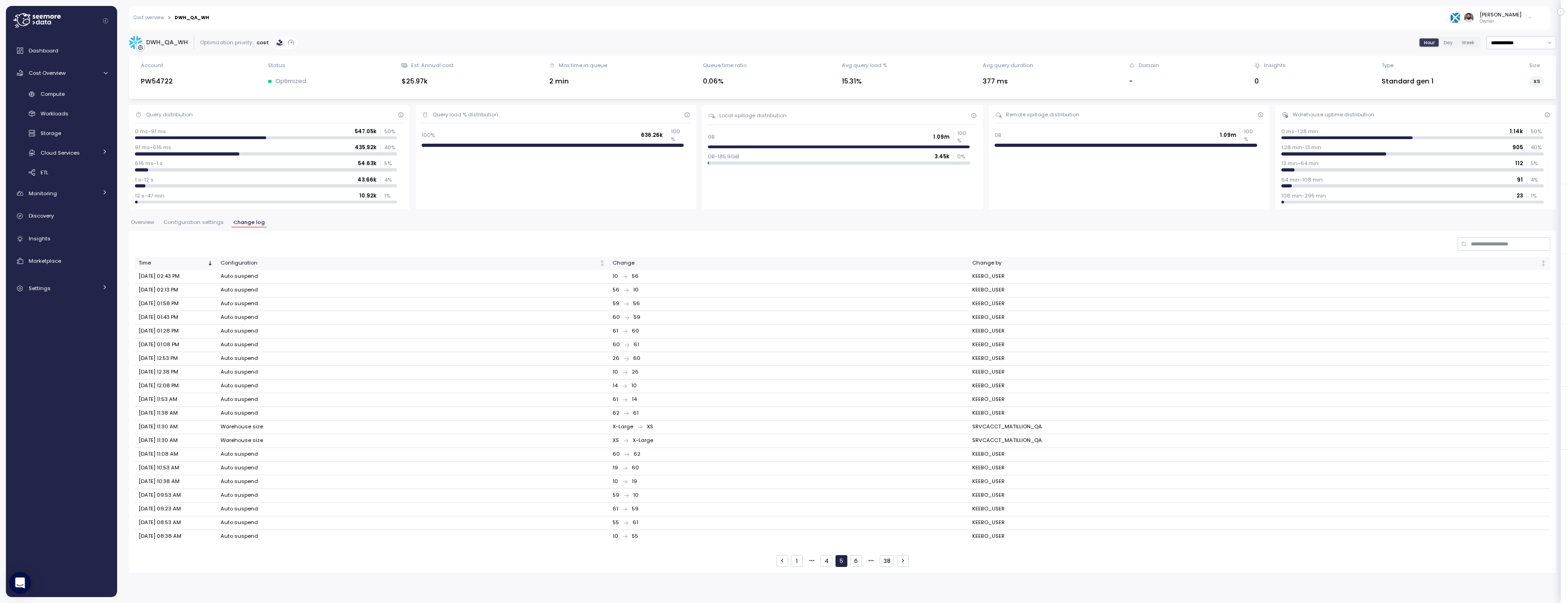
click at [161, 42] on div "DWH_QA_WH" at bounding box center [166, 42] width 41 height 9
copy div "DWH_QA_WH"
click at [68, 89] on div "Compute" at bounding box center [73, 94] width 67 height 9
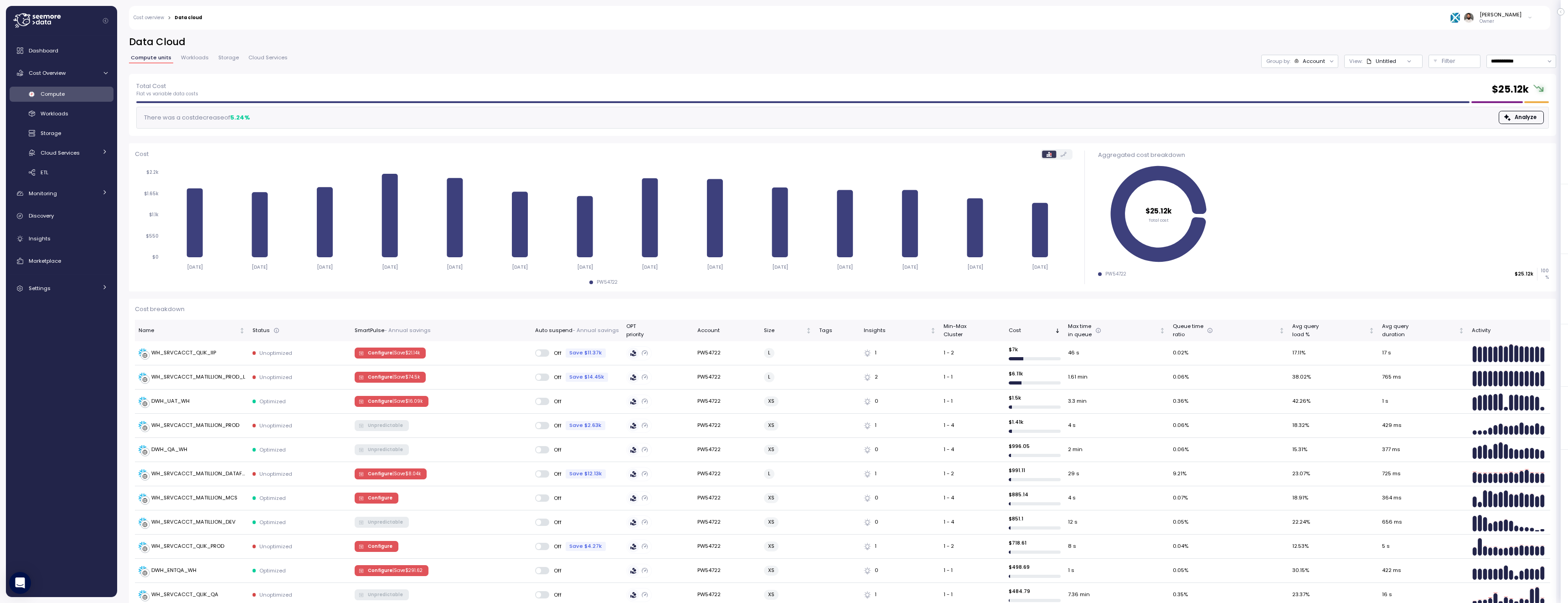
click at [1385, 63] on div "Untitled" at bounding box center [1386, 61] width 20 height 7
click at [1438, 63] on button "Filter" at bounding box center [1454, 61] width 52 height 13
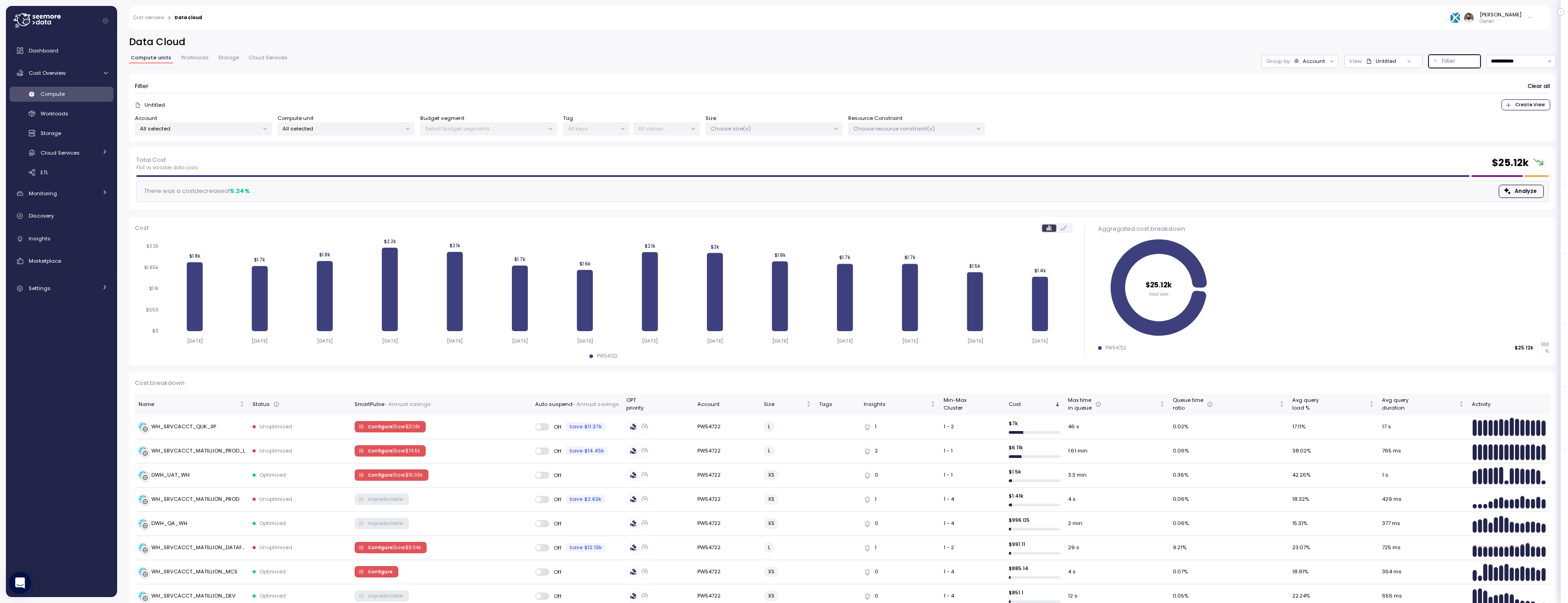
click at [897, 132] on div "Choose resource constraint(s)" at bounding box center [917, 129] width 137 height 13
click at [535, 129] on p "Select budget segments" at bounding box center [484, 129] width 119 height 7
click at [360, 130] on p "All selected" at bounding box center [342, 129] width 119 height 7
click at [352, 146] on input at bounding box center [346, 149] width 152 height 11
paste input "*********"
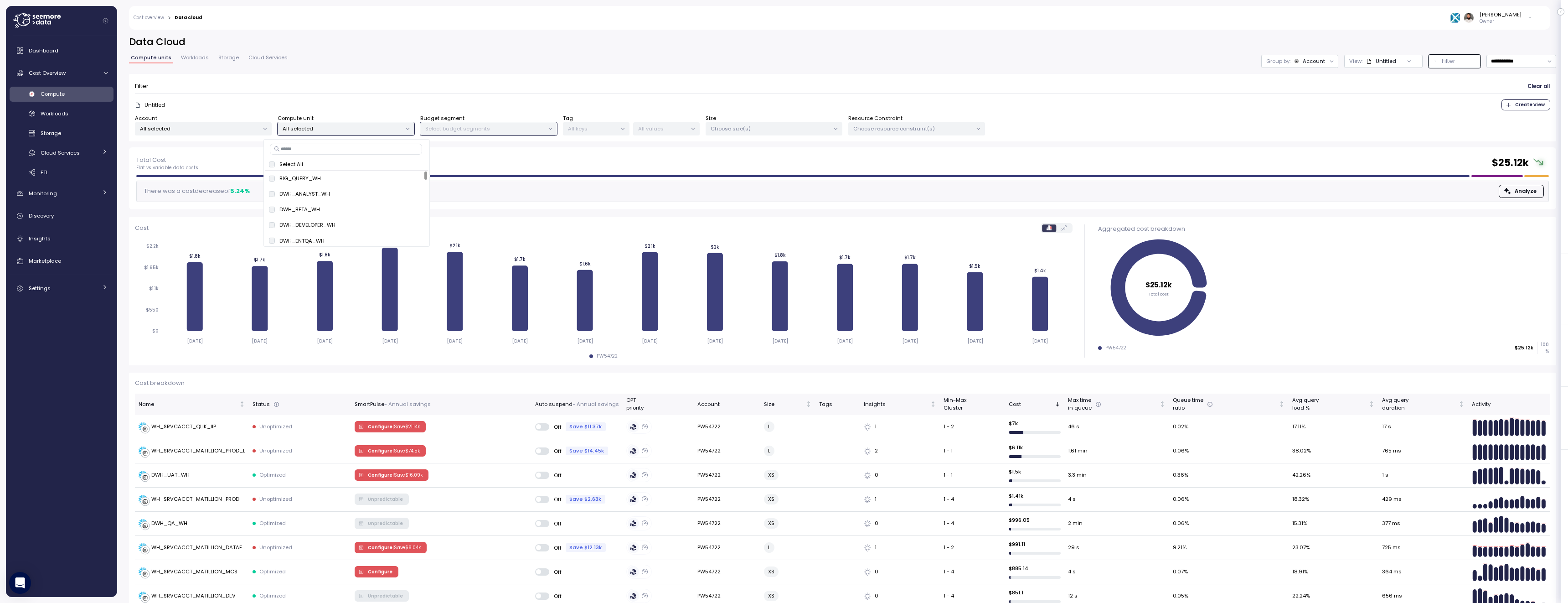
type input "*********"
click at [378, 176] on button "only" at bounding box center [372, 178] width 22 height 11
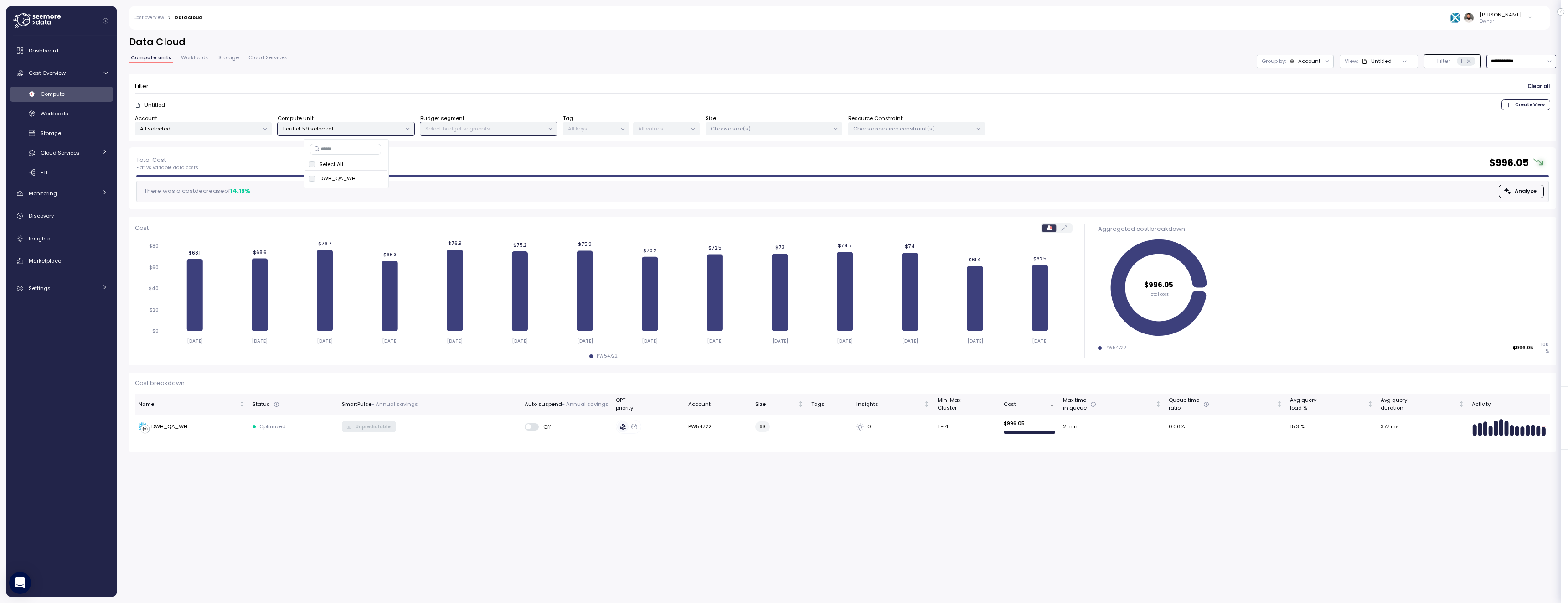
click at [1526, 62] on input "**********" at bounding box center [1521, 61] width 69 height 13
click at [1520, 137] on div "Last 6 months" at bounding box center [1520, 139] width 37 height 7
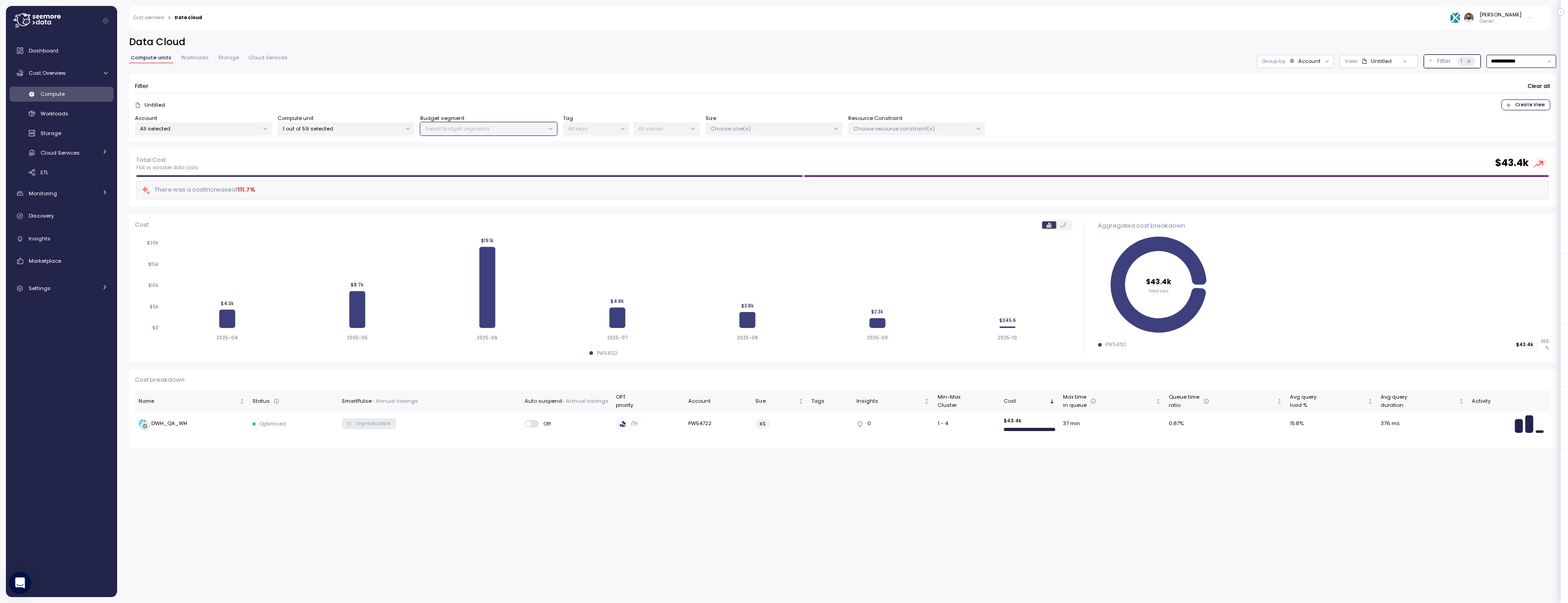
click at [1532, 60] on input "**********" at bounding box center [1521, 61] width 69 height 13
click at [1520, 128] on div "Last 30 days" at bounding box center [1518, 127] width 34 height 7
type input "**********"
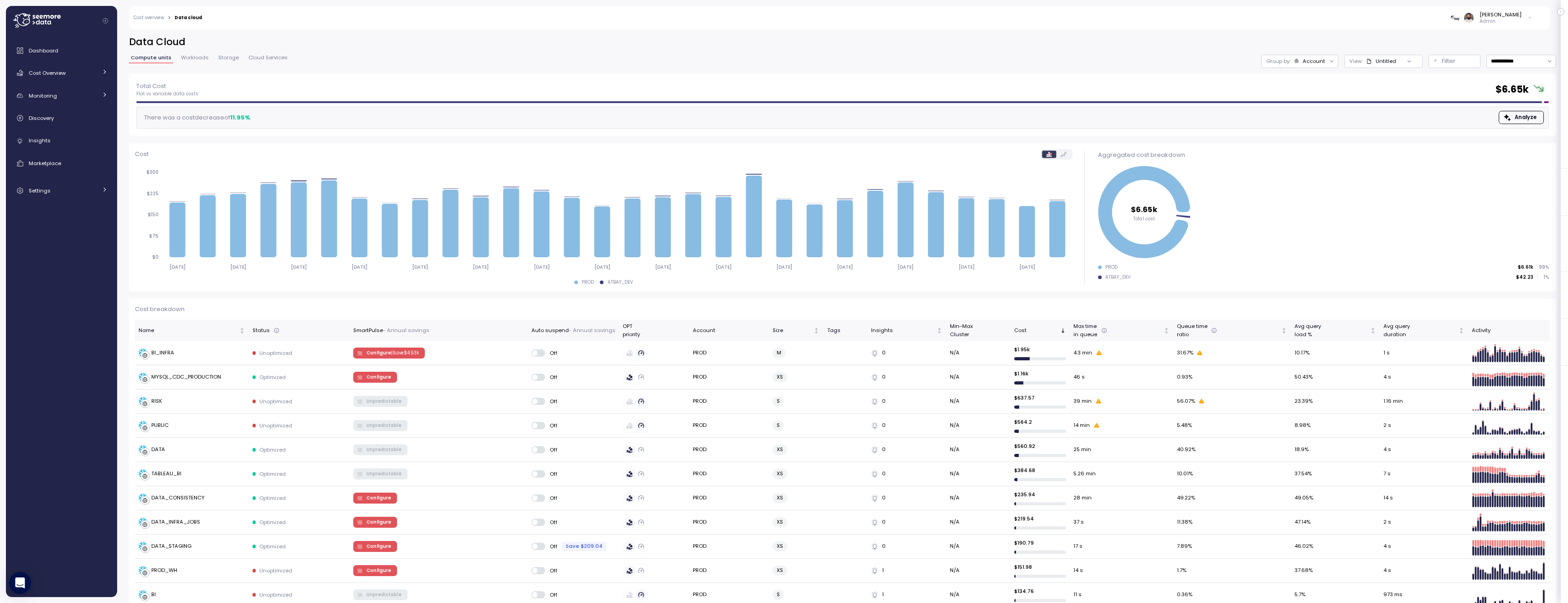
scroll to position [99, 0]
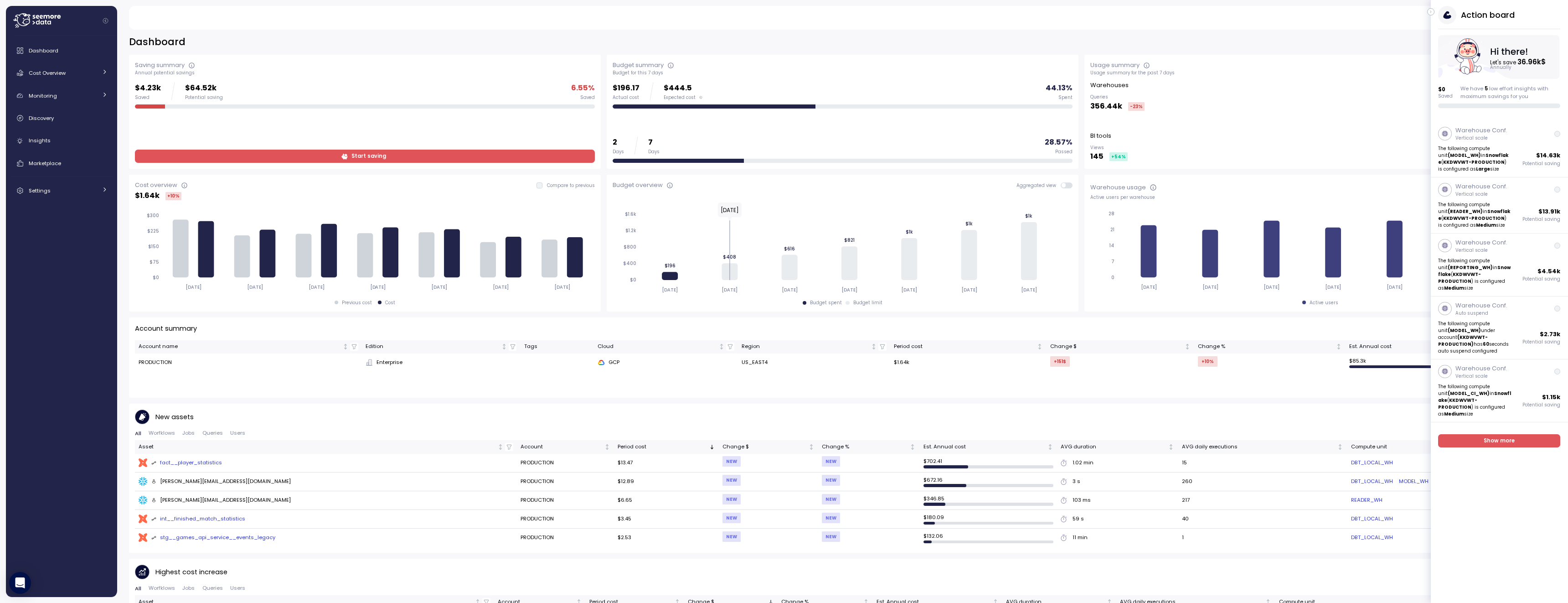
click at [1432, 14] on icon "button" at bounding box center [1430, 12] width 4 height 11
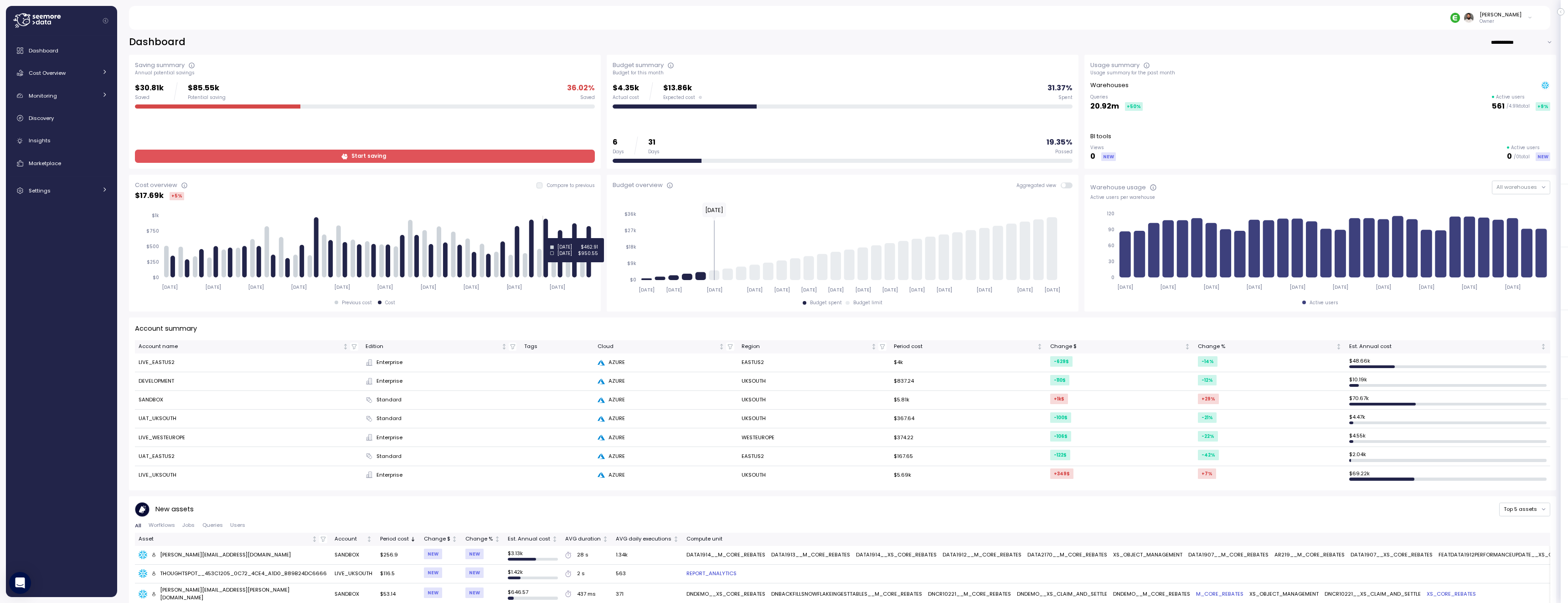
click at [548, 238] on icon at bounding box center [546, 248] width 5 height 58
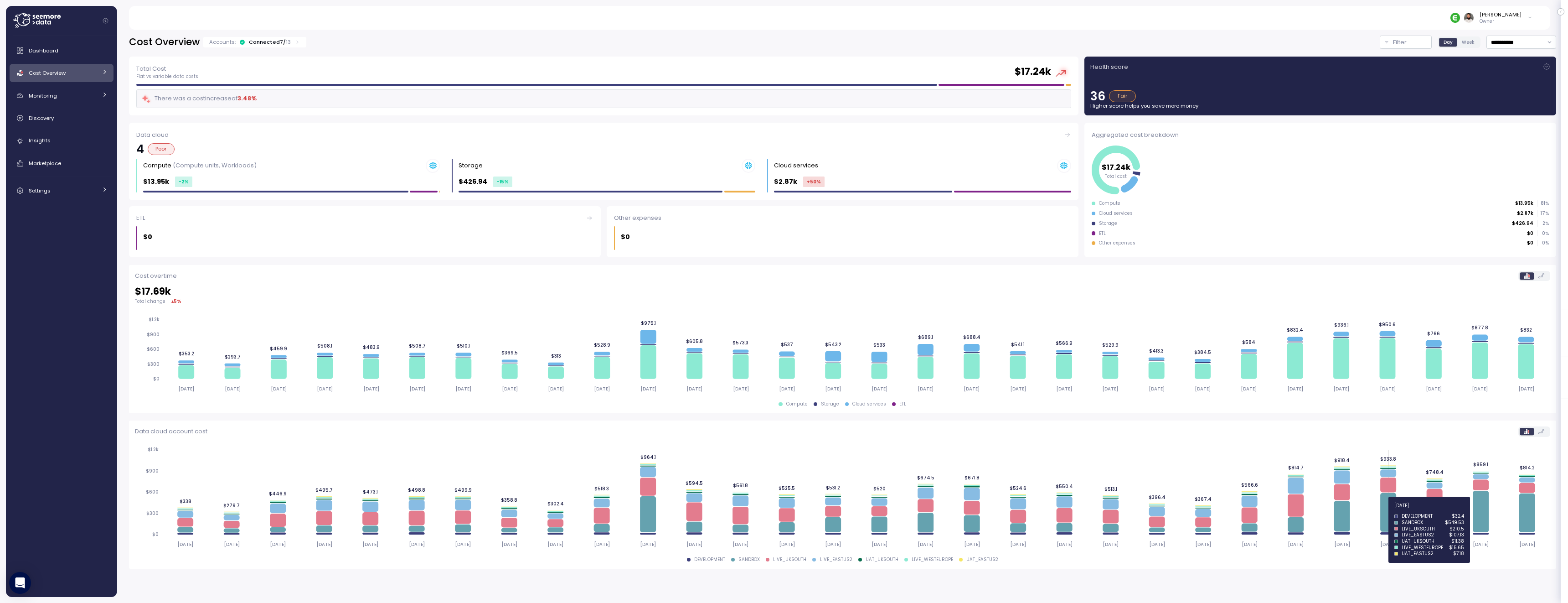
click at [1386, 511] on icon at bounding box center [1387, 512] width 16 height 38
click at [1386, 509] on icon at bounding box center [1387, 512] width 16 height 38
click at [92, 80] on link "Cost Overview" at bounding box center [61, 73] width 104 height 18
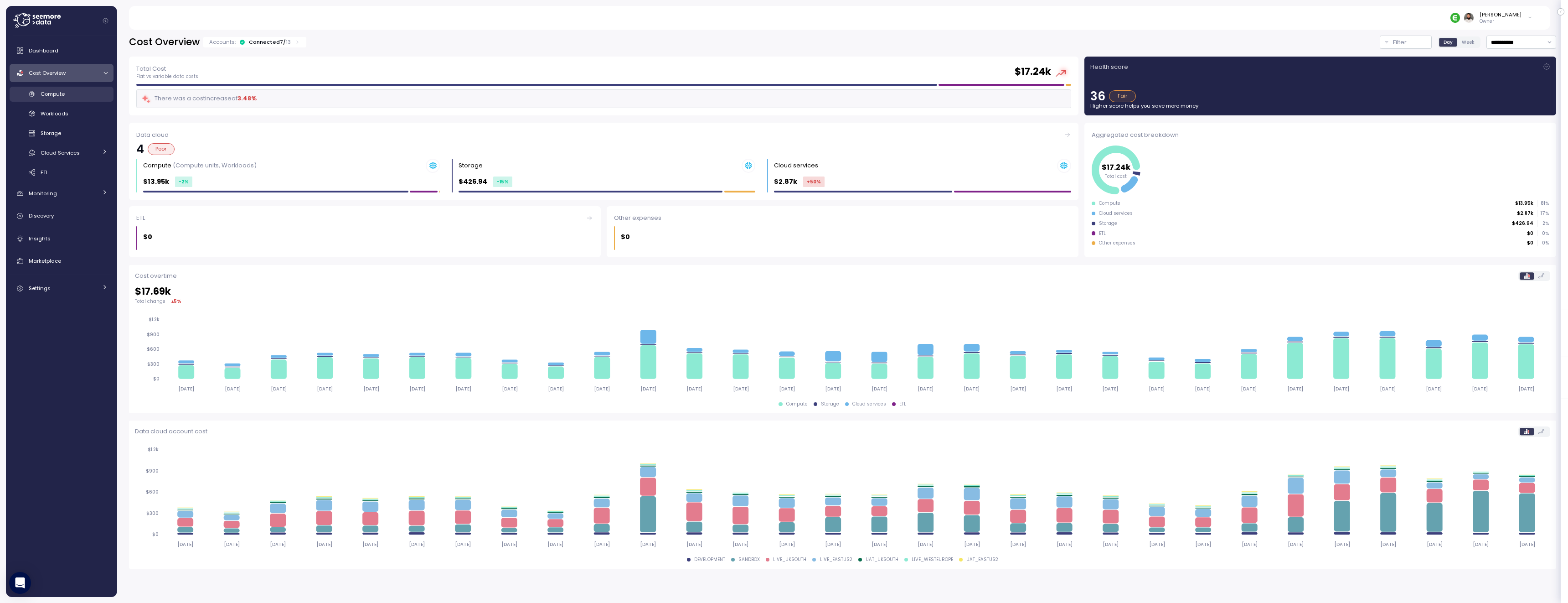
click at [83, 94] on div "Compute" at bounding box center [73, 94] width 67 height 9
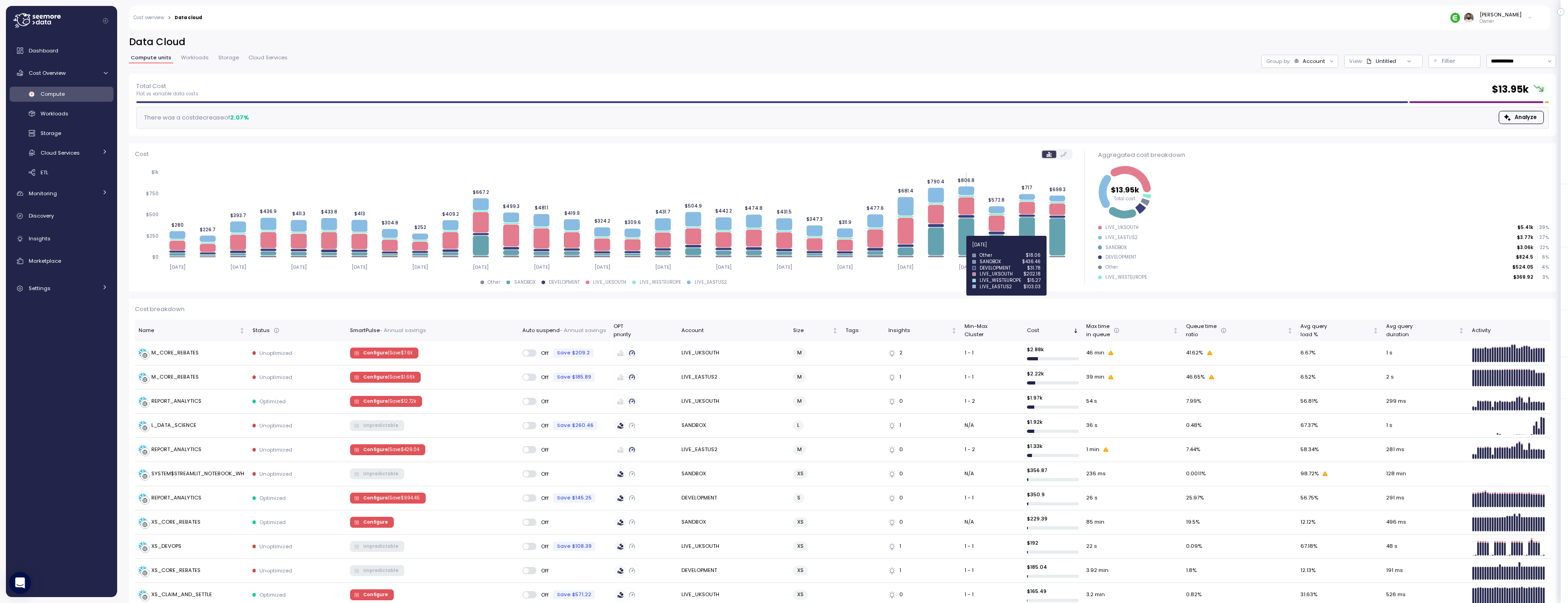
click at [969, 250] on icon at bounding box center [965, 236] width 16 height 36
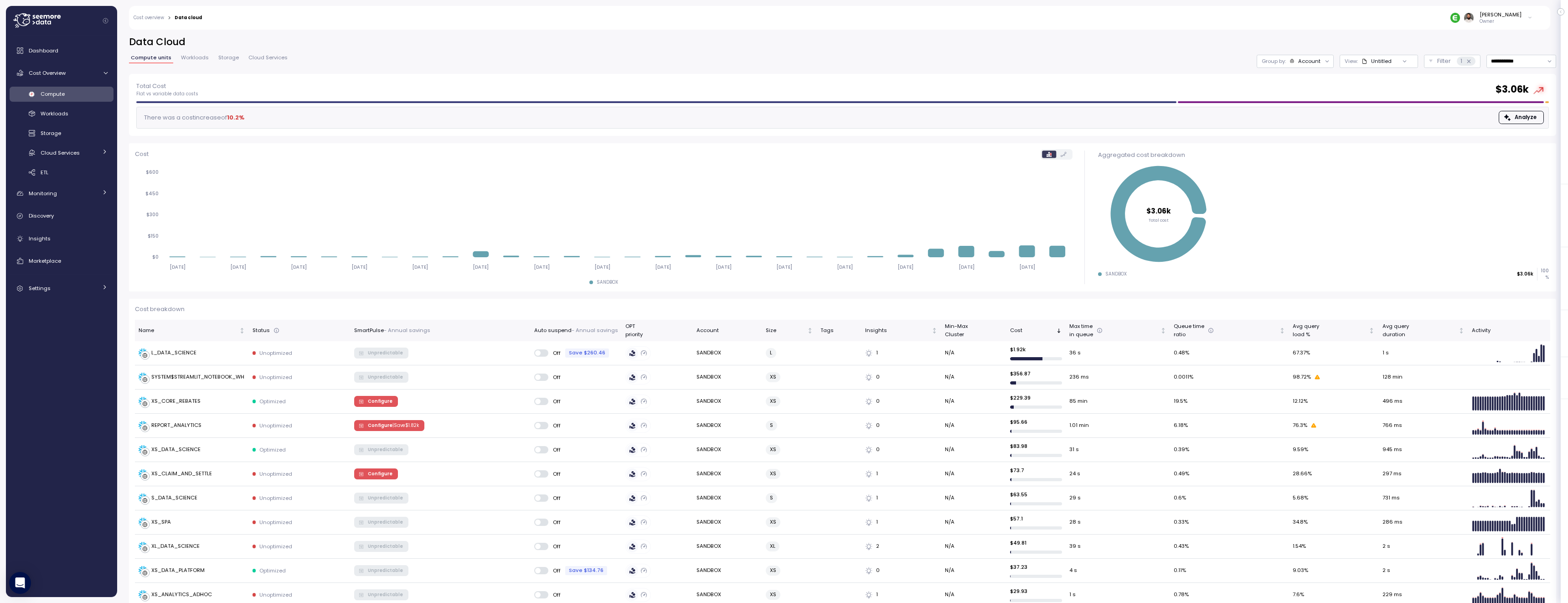
click at [1302, 65] on div "Account" at bounding box center [1309, 61] width 22 height 7
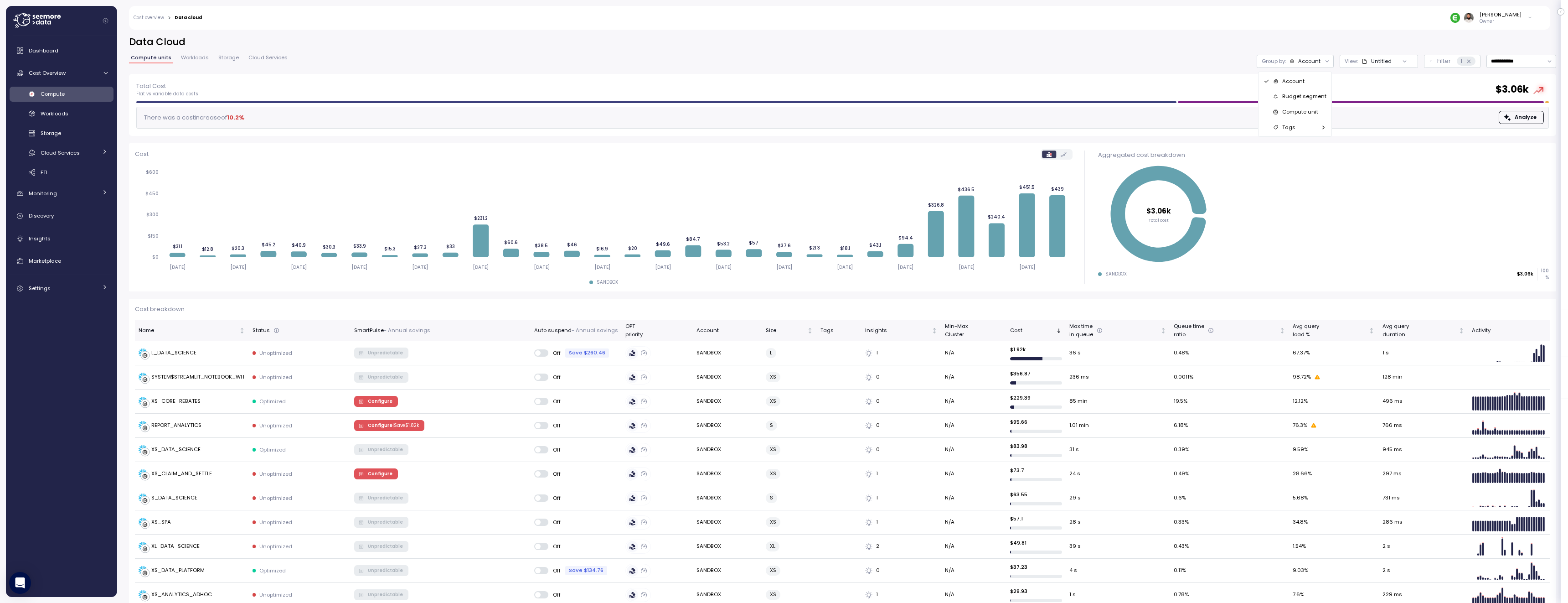
click at [1294, 110] on p "Compute unit" at bounding box center [1300, 111] width 36 height 7
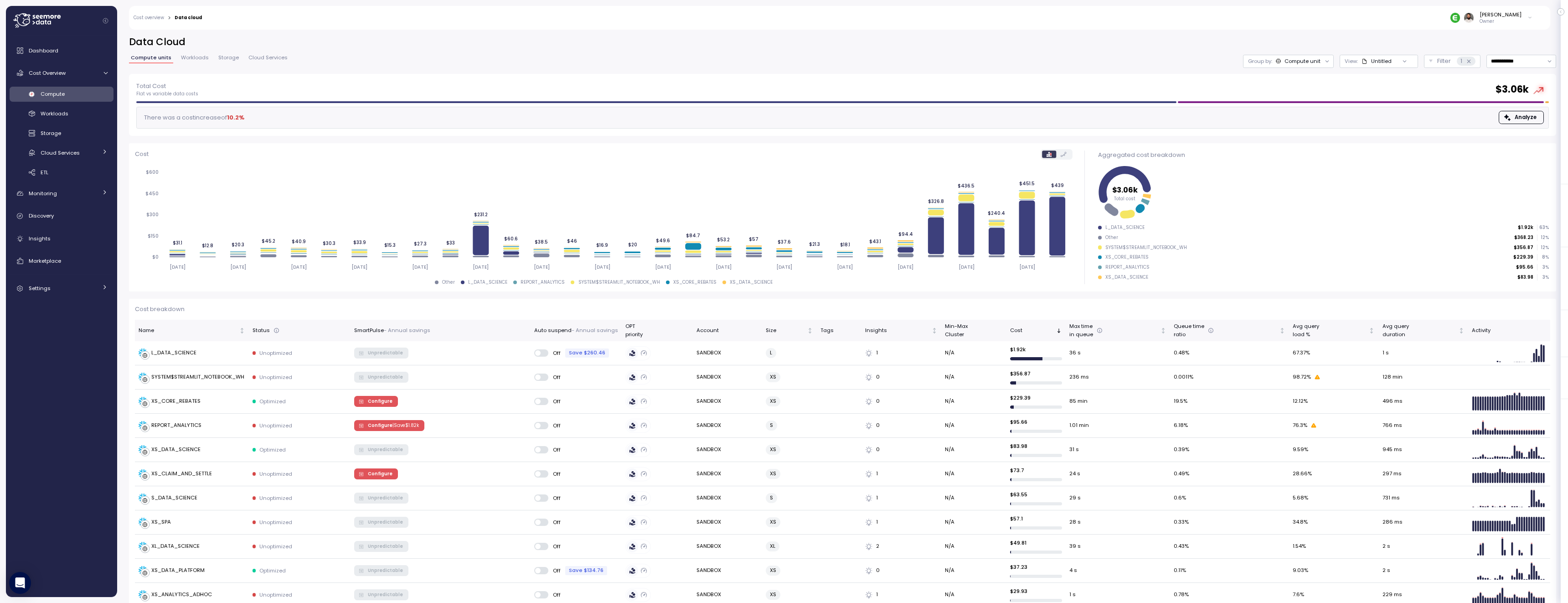
click at [1069, 224] on icon "[DATE] [DATE] [DATE] [DATE] [DATE] [DATE] [DATE] [DATE] [DATE] [DATE] [DATE] [D…" at bounding box center [604, 219] width 938 height 112
click at [1053, 222] on icon at bounding box center [1056, 225] width 16 height 58
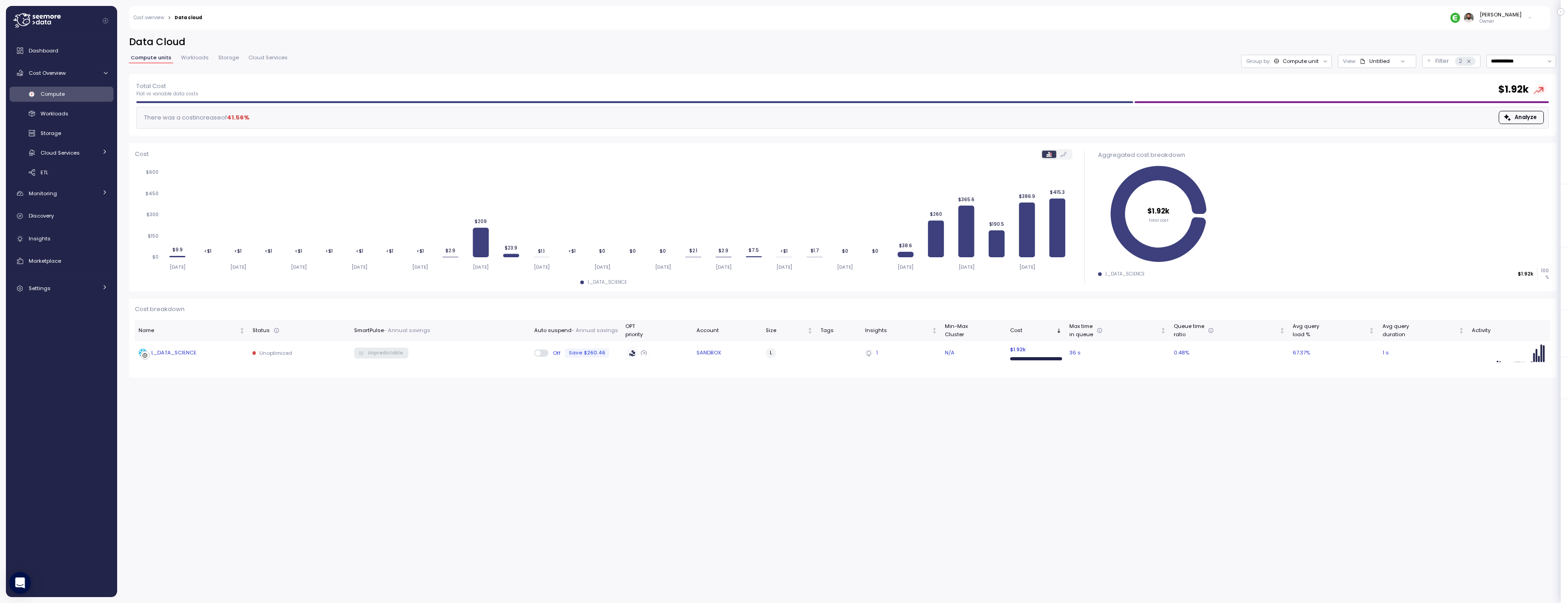
click at [220, 353] on div "L_DATA_SCIENCE" at bounding box center [192, 353] width 107 height 9
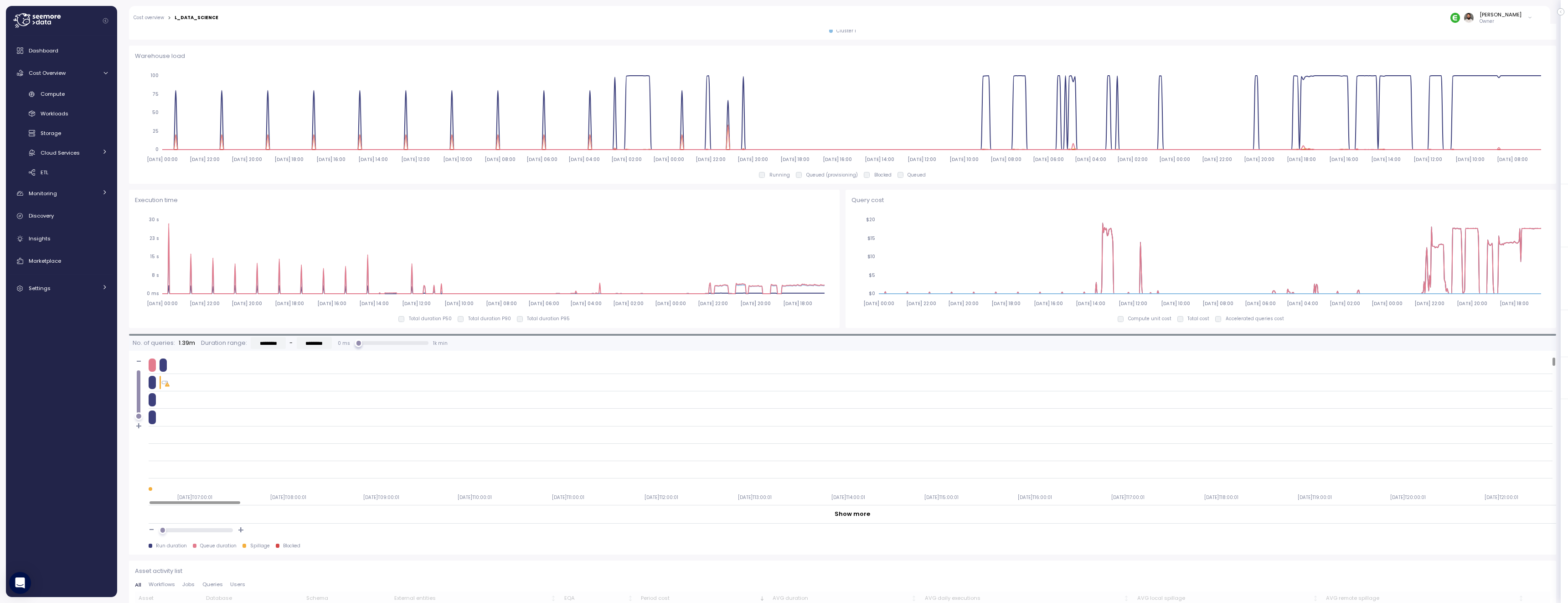
scroll to position [531, 0]
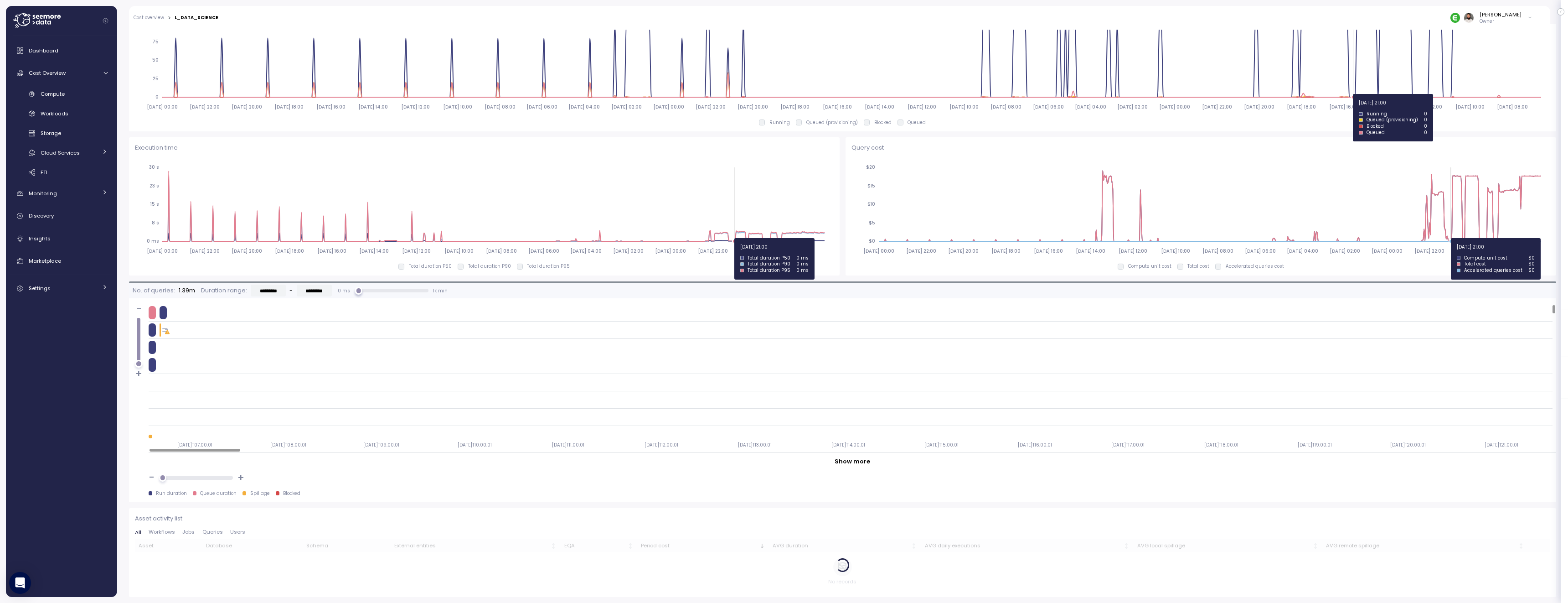
click at [738, 234] on icon "[DATE] 00:00 [DATE] 22:00 [DATE] 20:00 [DATE] 18:00 [DATE] 16:00 [DATE] 14:00 […" at bounding box center [484, 208] width 699 height 101
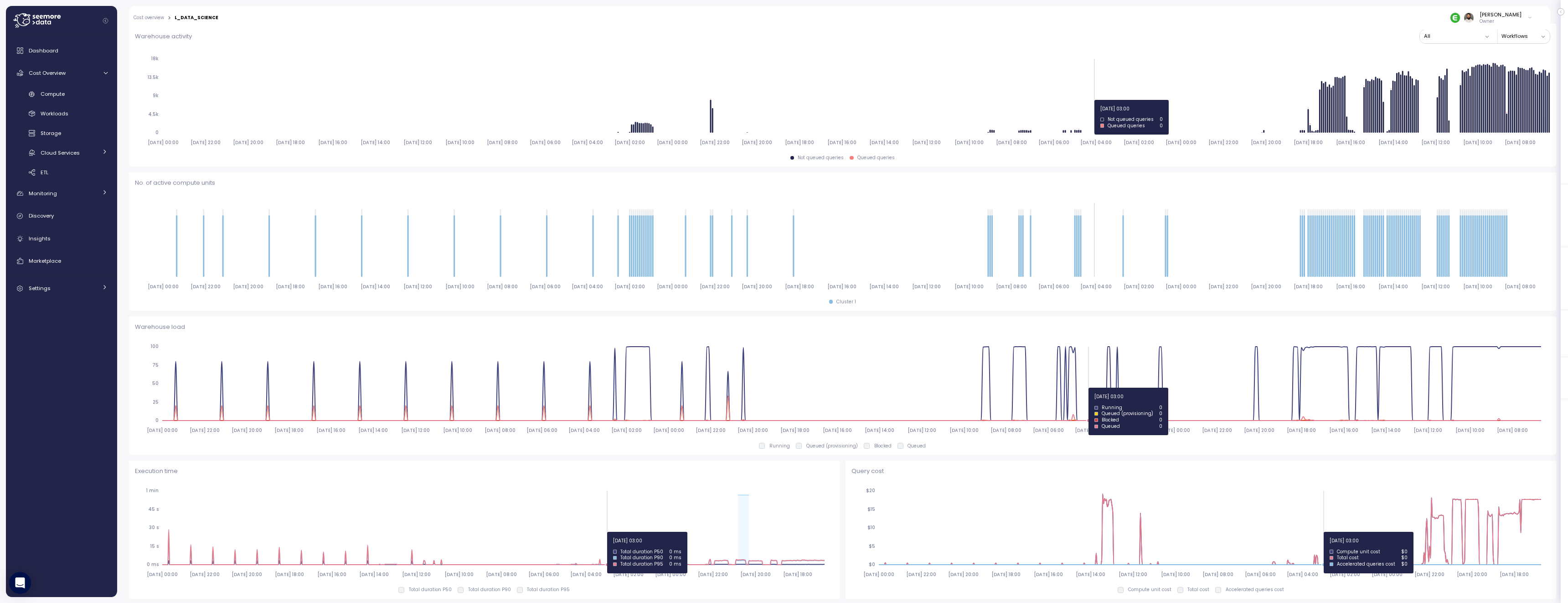
scroll to position [0, 0]
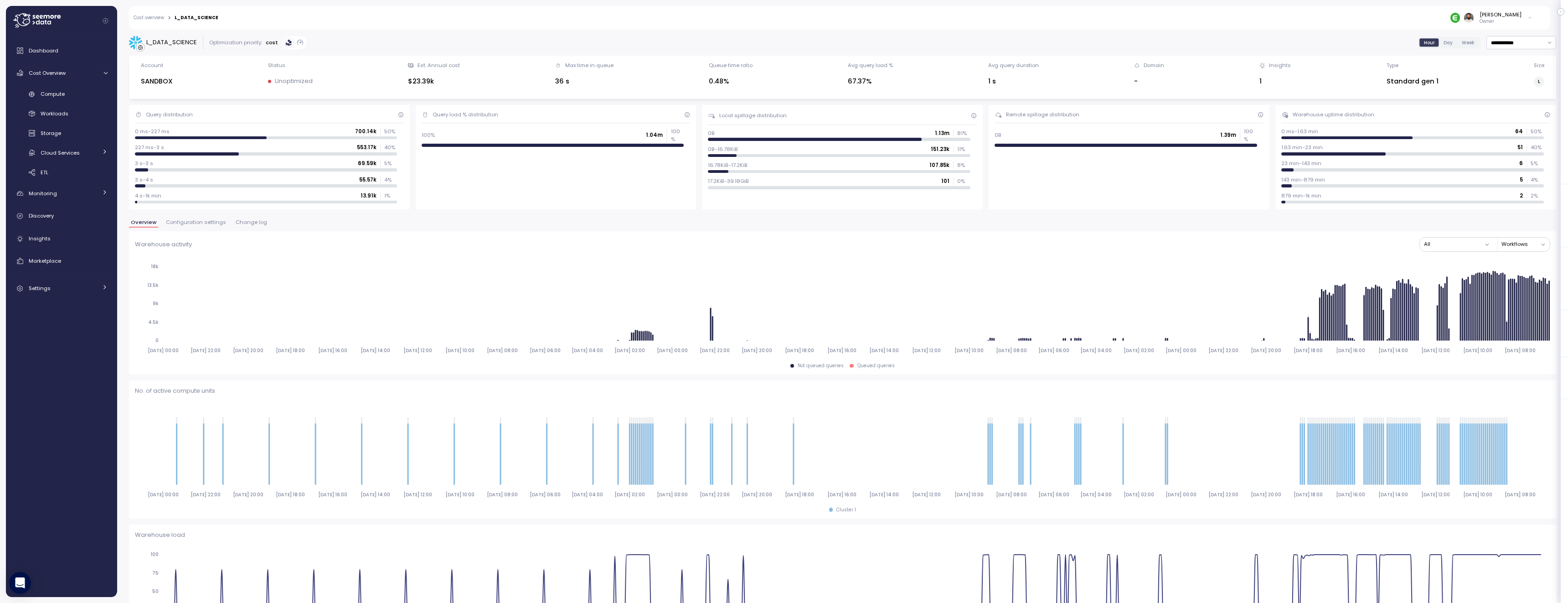
click at [208, 224] on span "Configuration settings" at bounding box center [196, 222] width 60 height 5
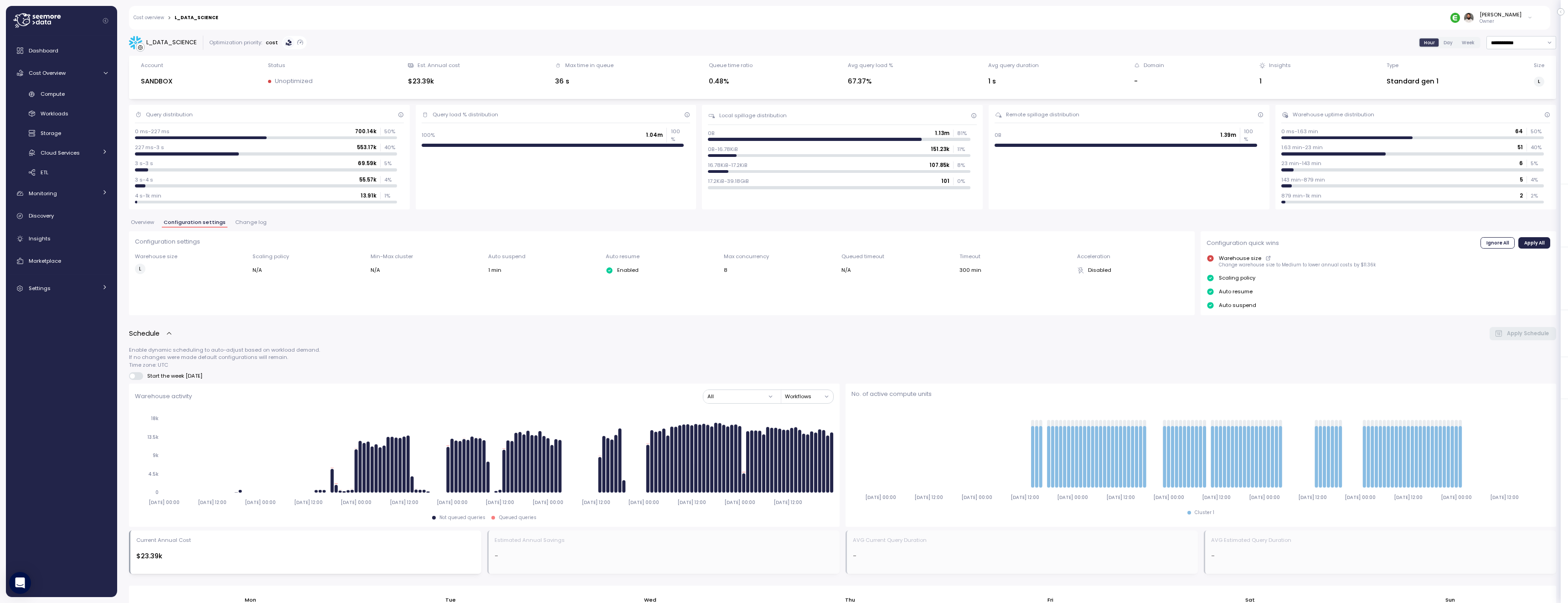
click at [146, 224] on span "Overview" at bounding box center [141, 222] width 23 height 5
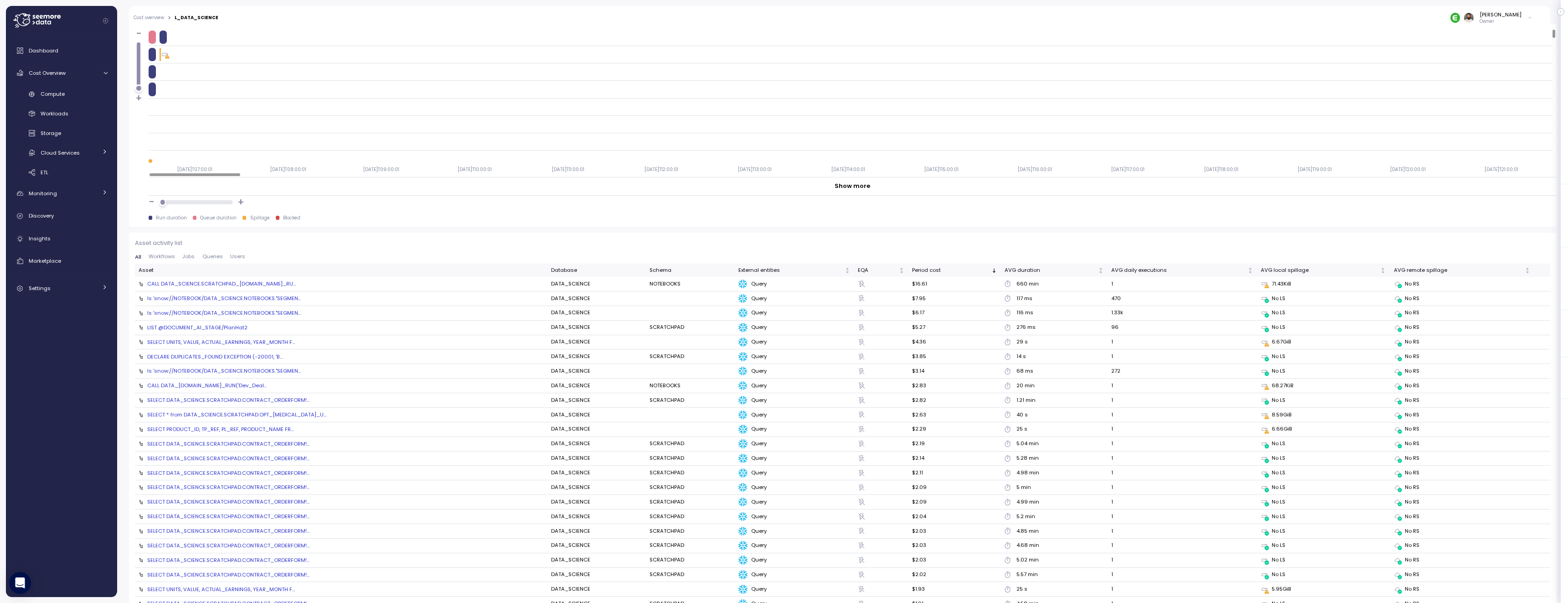
scroll to position [792, 0]
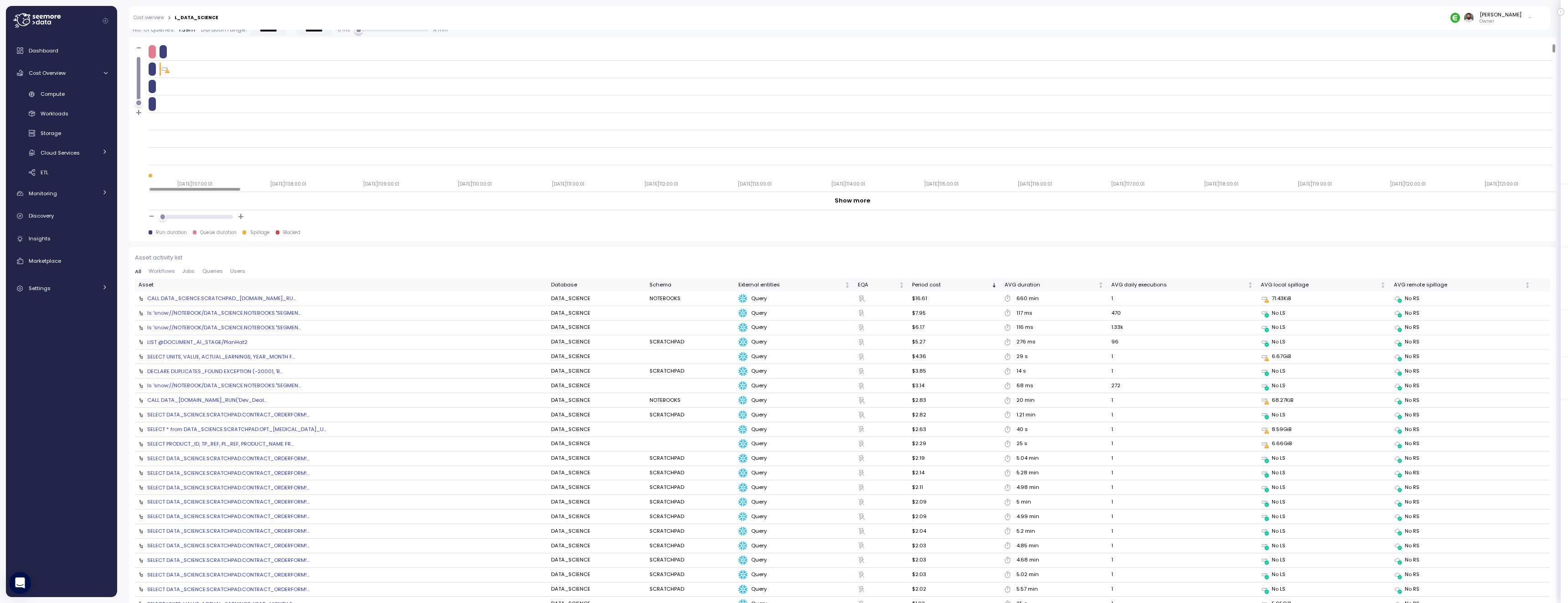
click at [261, 297] on div "CALL DATA_SCIENCE.SCRATCHPAD_[DOMAIN_NAME]_RU..." at bounding box center [221, 298] width 149 height 7
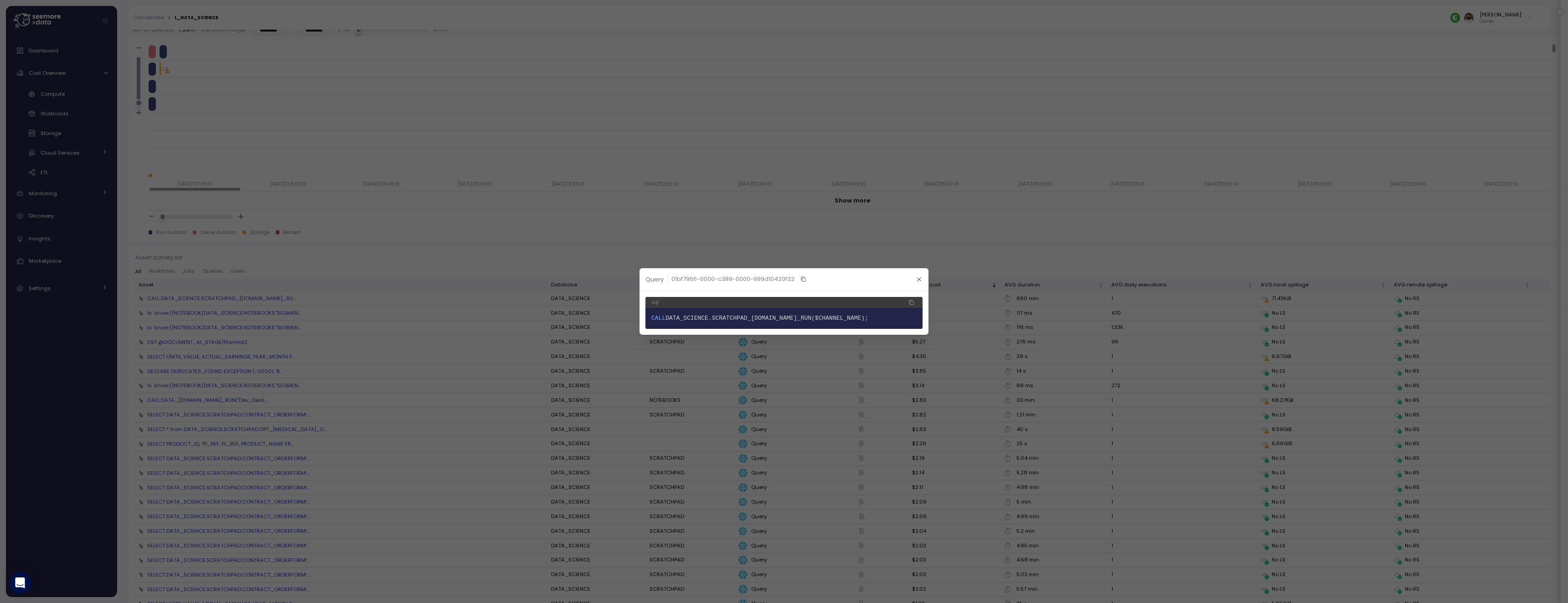
click at [827, 315] on span "DATA_SCIENCE.SCRATCHPAD_[DOMAIN_NAME]_RUN($CHANNEL_NAME);" at bounding box center [766, 317] width 202 height 6
copy span "CHANNEL_RUN"
click at [919, 276] on icon "button" at bounding box center [919, 279] width 5 height 5
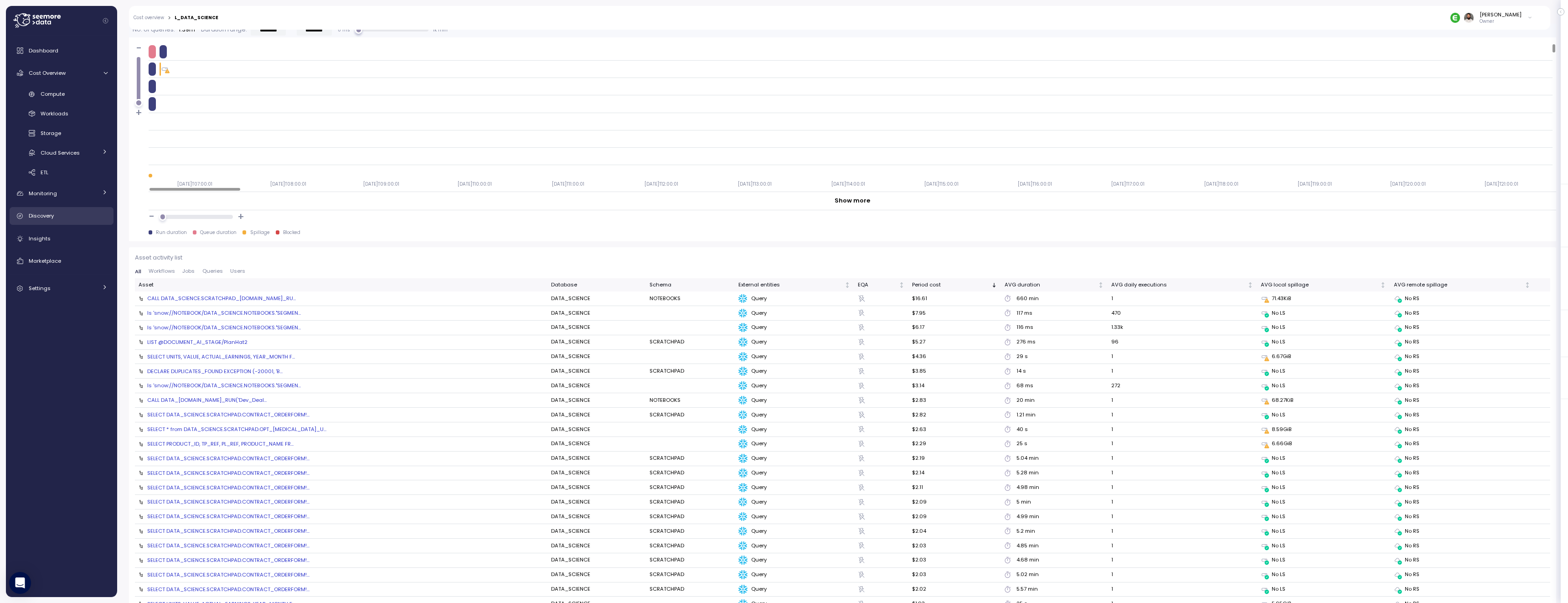
click at [62, 211] on div "Discovery" at bounding box center [67, 215] width 78 height 9
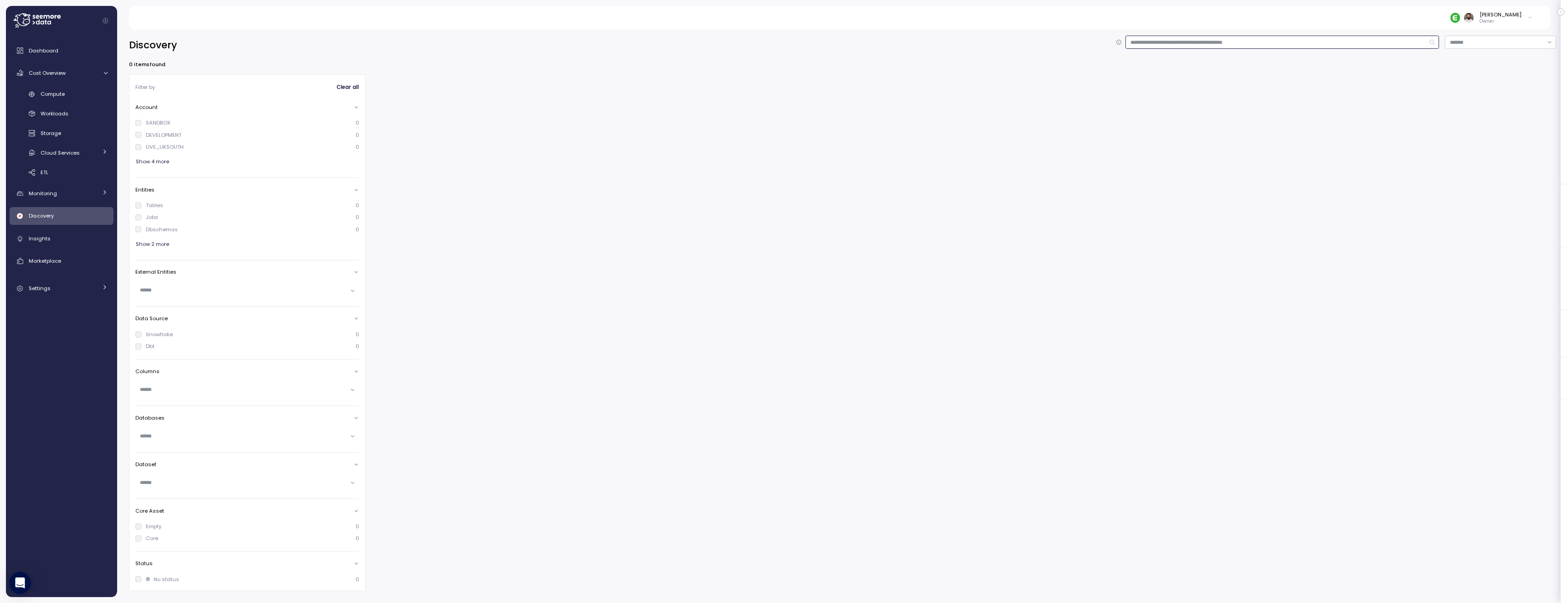
click at [1142, 47] on input at bounding box center [1282, 42] width 314 height 13
type input "**********"
click at [425, 109] on div "CHANNEL_RUN" at bounding box center [608, 108] width 453 height 7
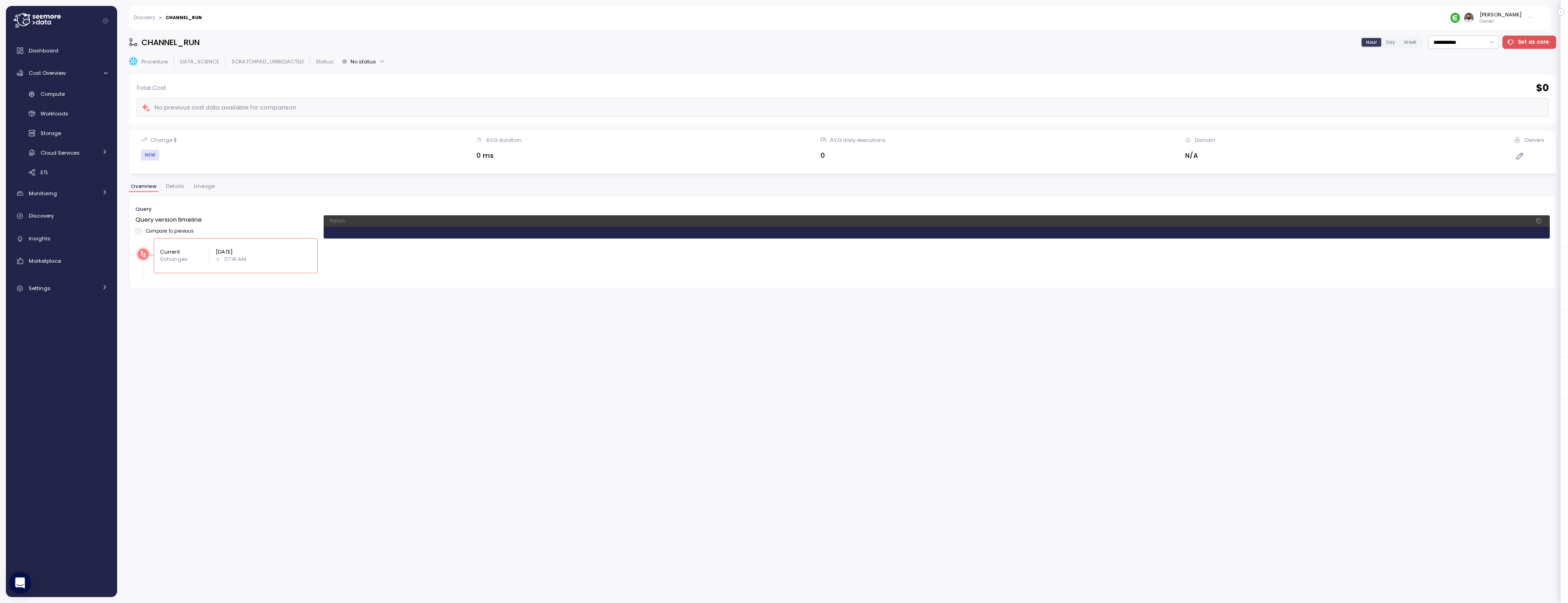
click at [190, 183] on div "**********" at bounding box center [842, 316] width 1427 height 561
click at [206, 188] on span "Lineage" at bounding box center [203, 185] width 21 height 5
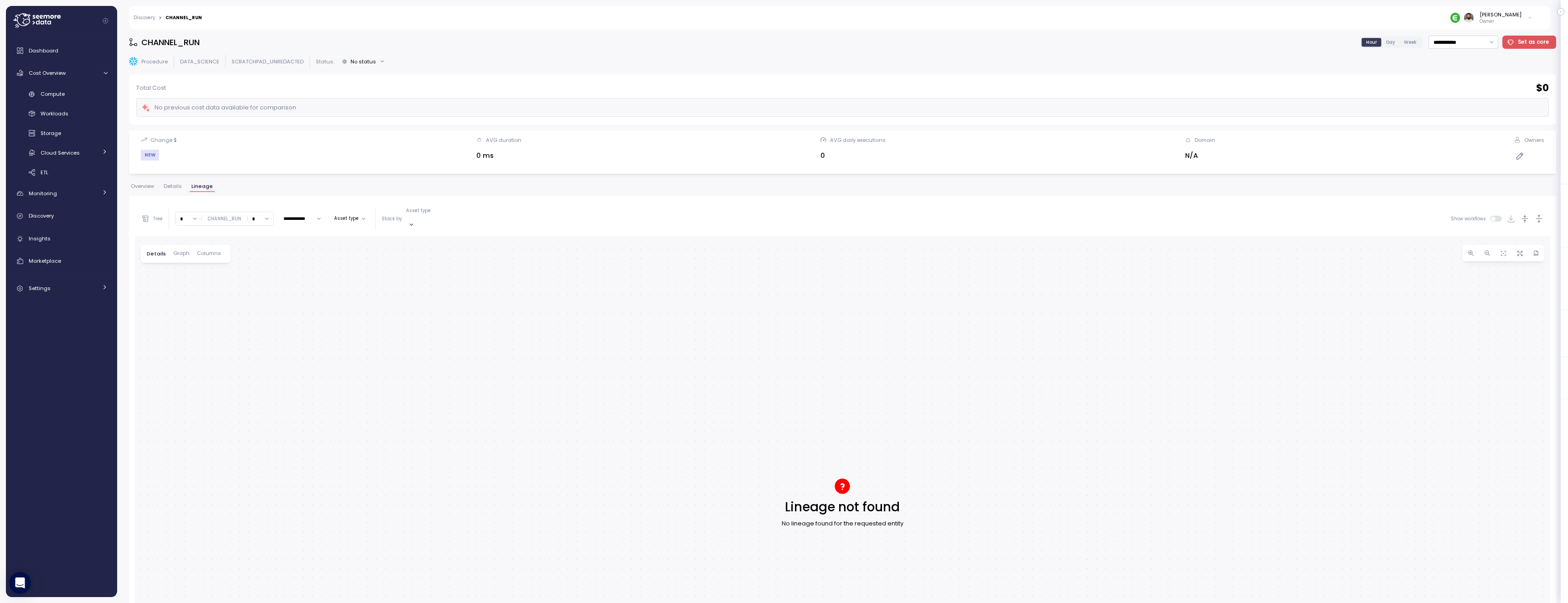
click at [168, 189] on span "Details" at bounding box center [172, 185] width 18 height 5
click at [88, 89] on div "Compute" at bounding box center [73, 94] width 67 height 9
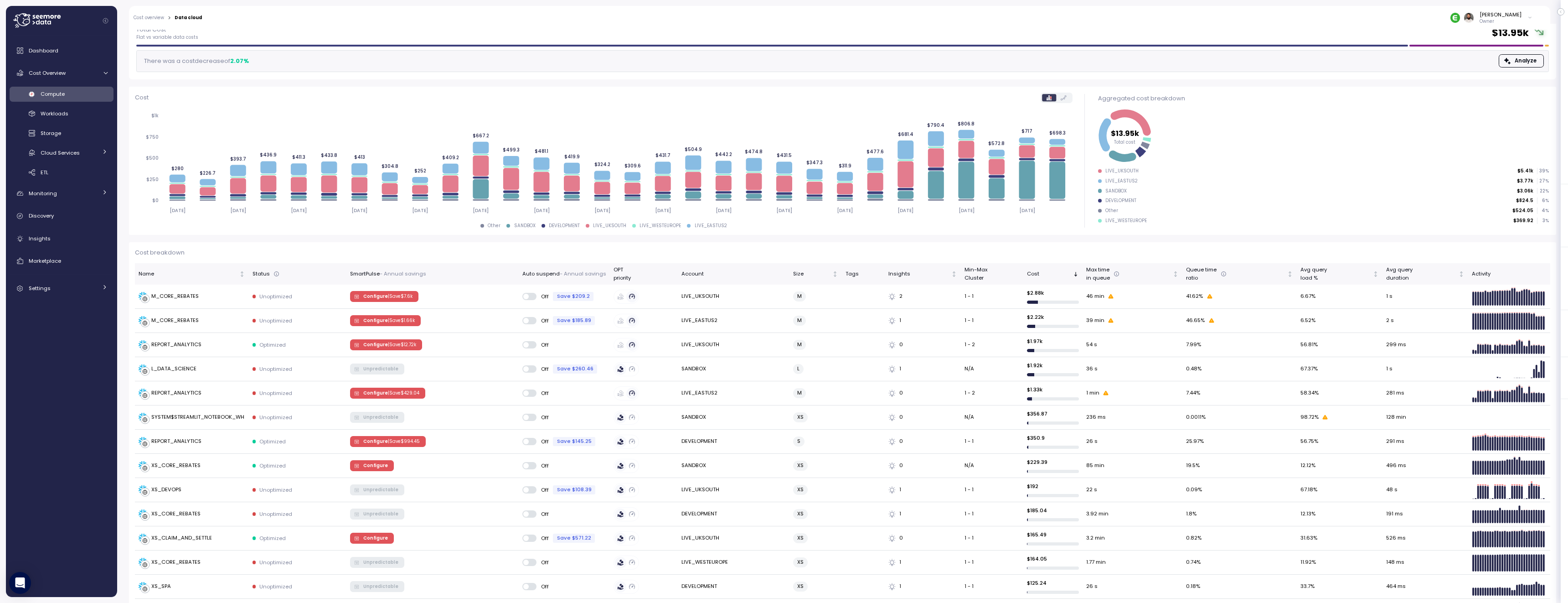
scroll to position [56, 0]
click at [228, 300] on div "M_CORE_REBATES" at bounding box center [192, 297] width 107 height 9
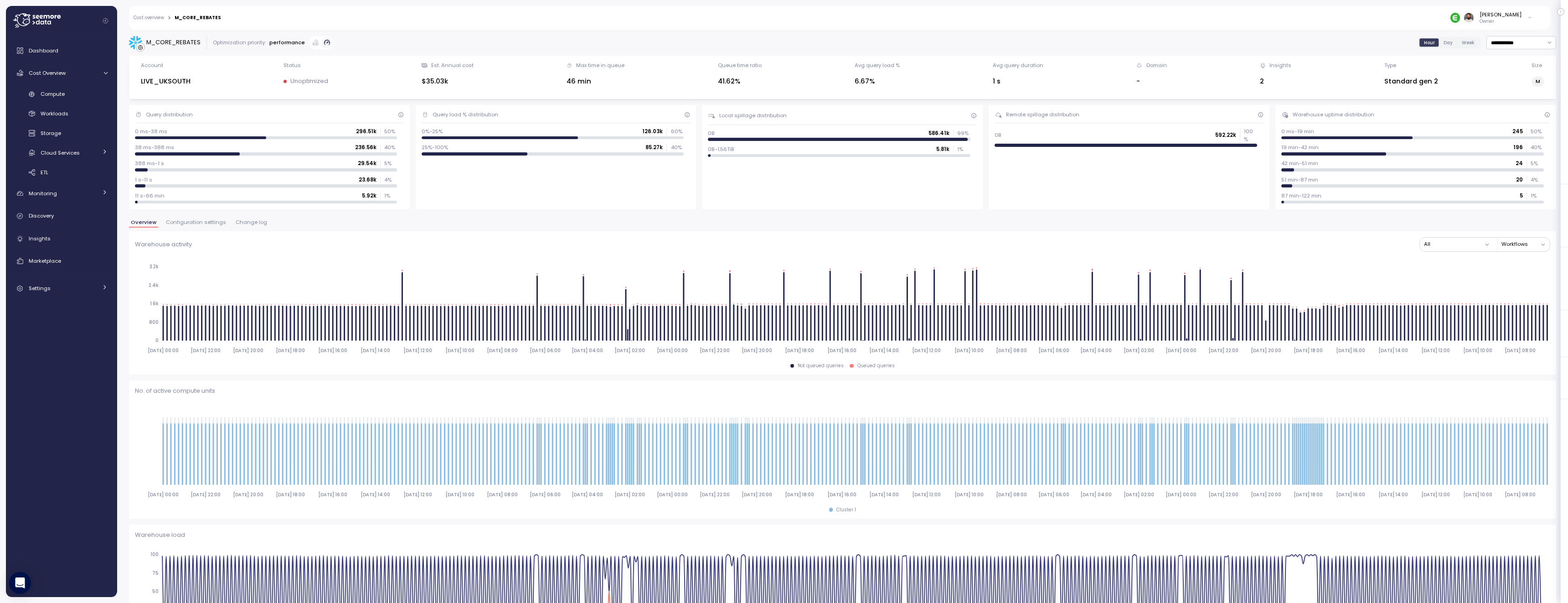
click at [210, 224] on span "Configuration settings" at bounding box center [196, 222] width 60 height 5
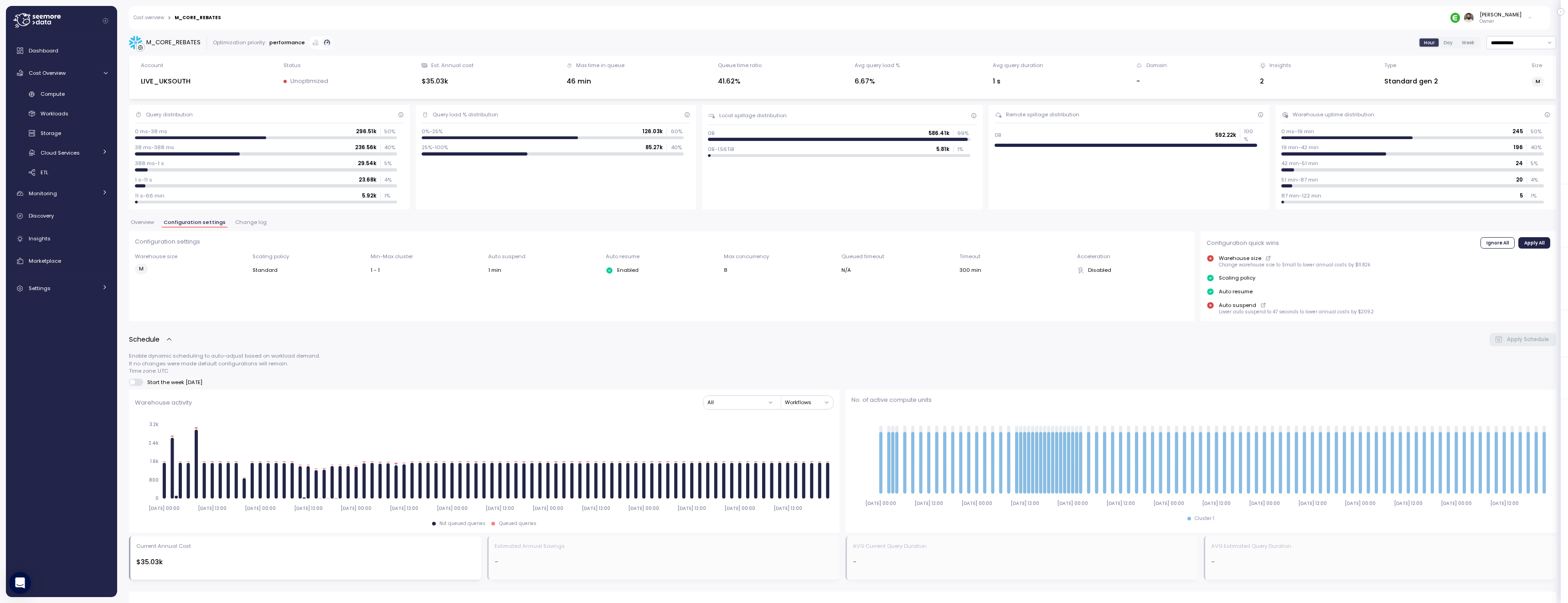
click at [144, 223] on span "Overview" at bounding box center [141, 222] width 23 height 5
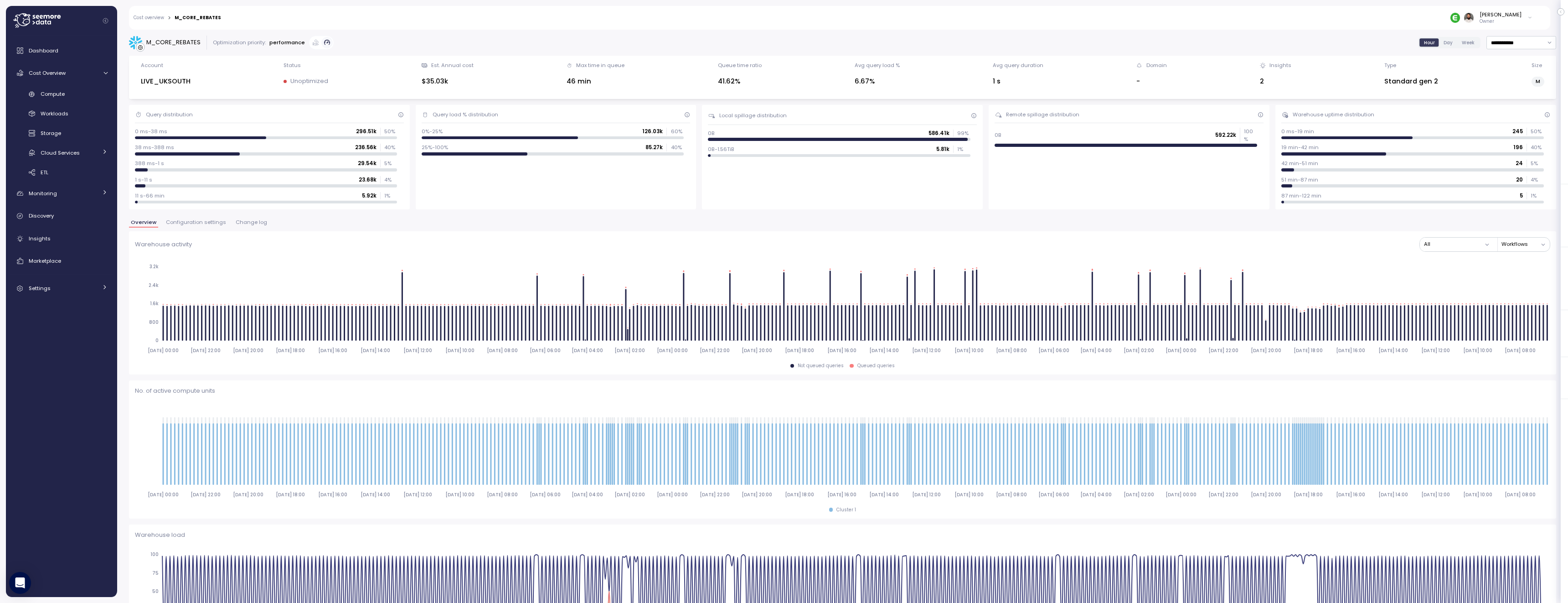
click at [249, 228] on div "Overview Configuration settings Change log" at bounding box center [842, 225] width 1427 height 12
click at [249, 224] on span "Change log" at bounding box center [251, 222] width 31 height 5
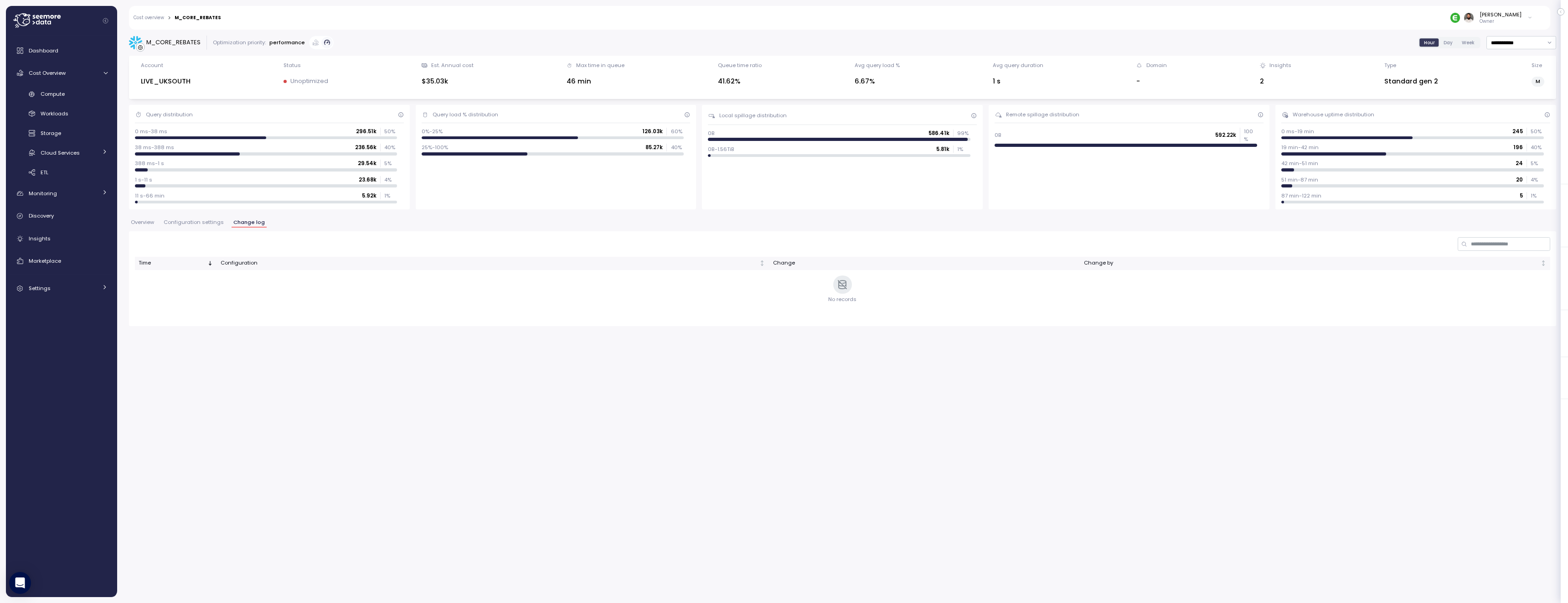
click at [206, 220] on span "Configuration settings" at bounding box center [193, 222] width 60 height 5
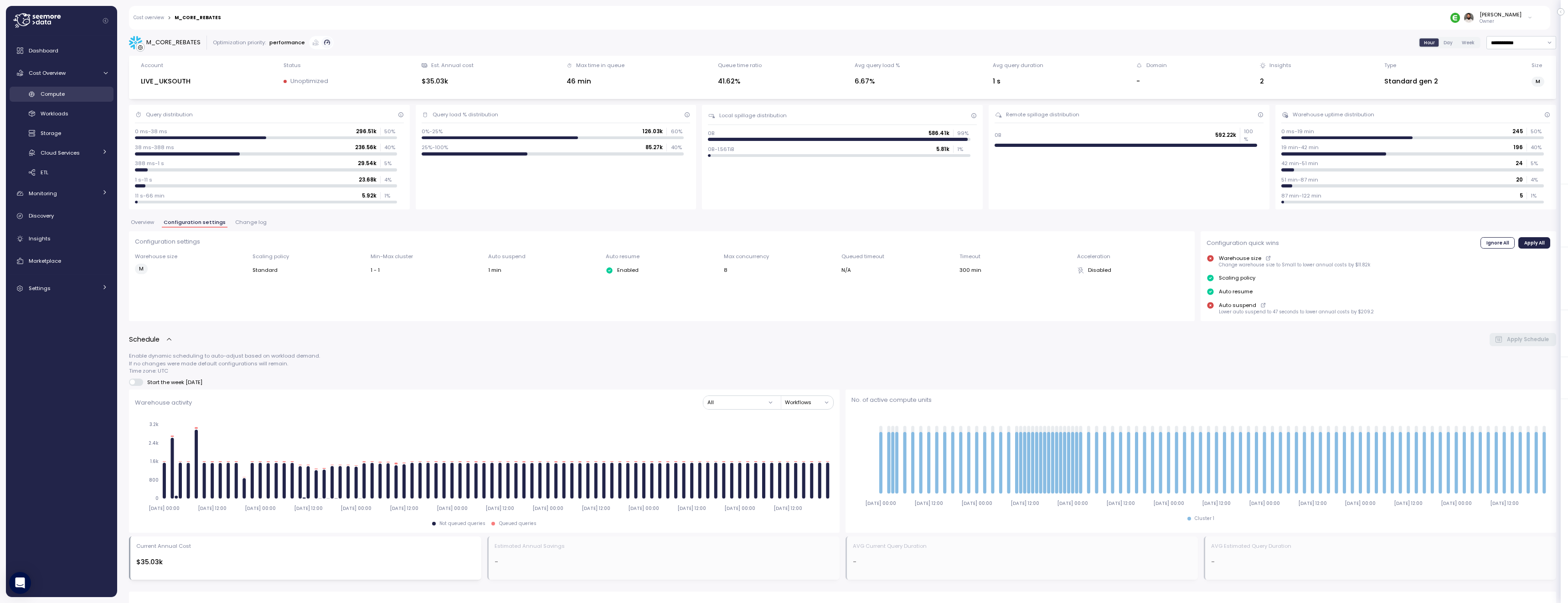
click at [91, 98] on div "Compute" at bounding box center [73, 94] width 67 height 9
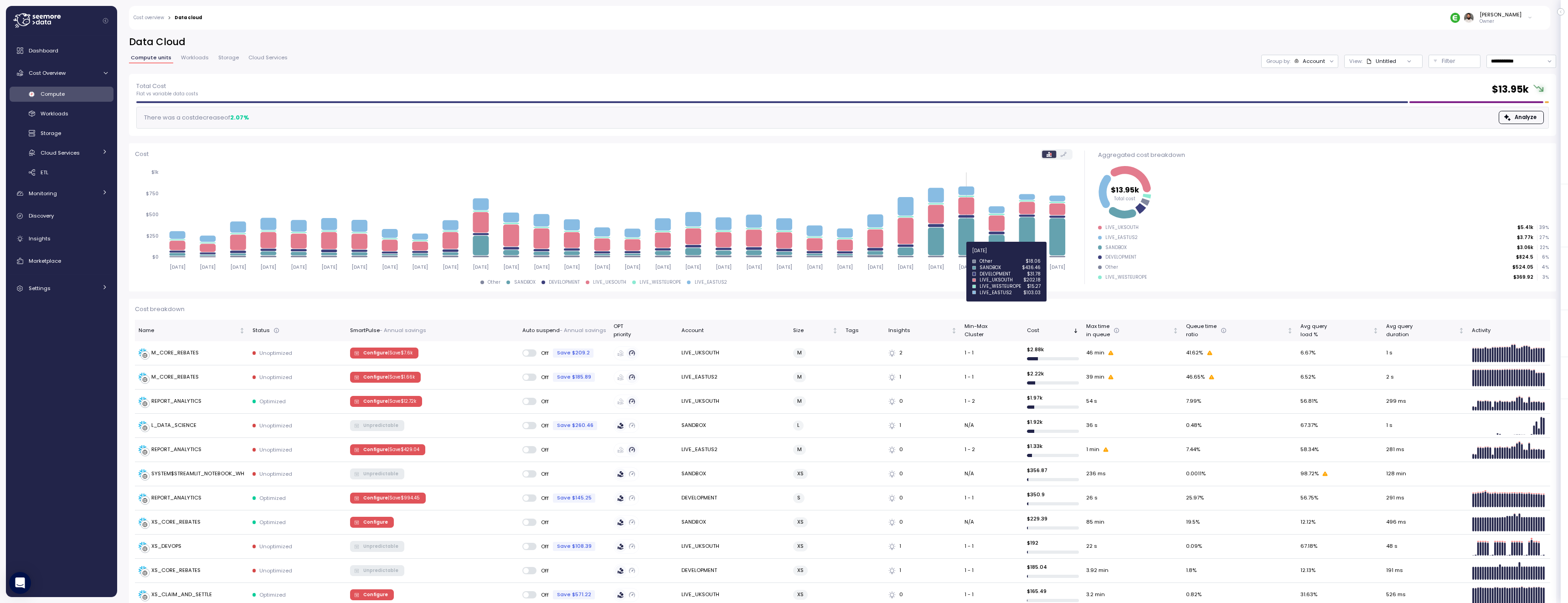
click at [971, 249] on icon at bounding box center [965, 236] width 16 height 36
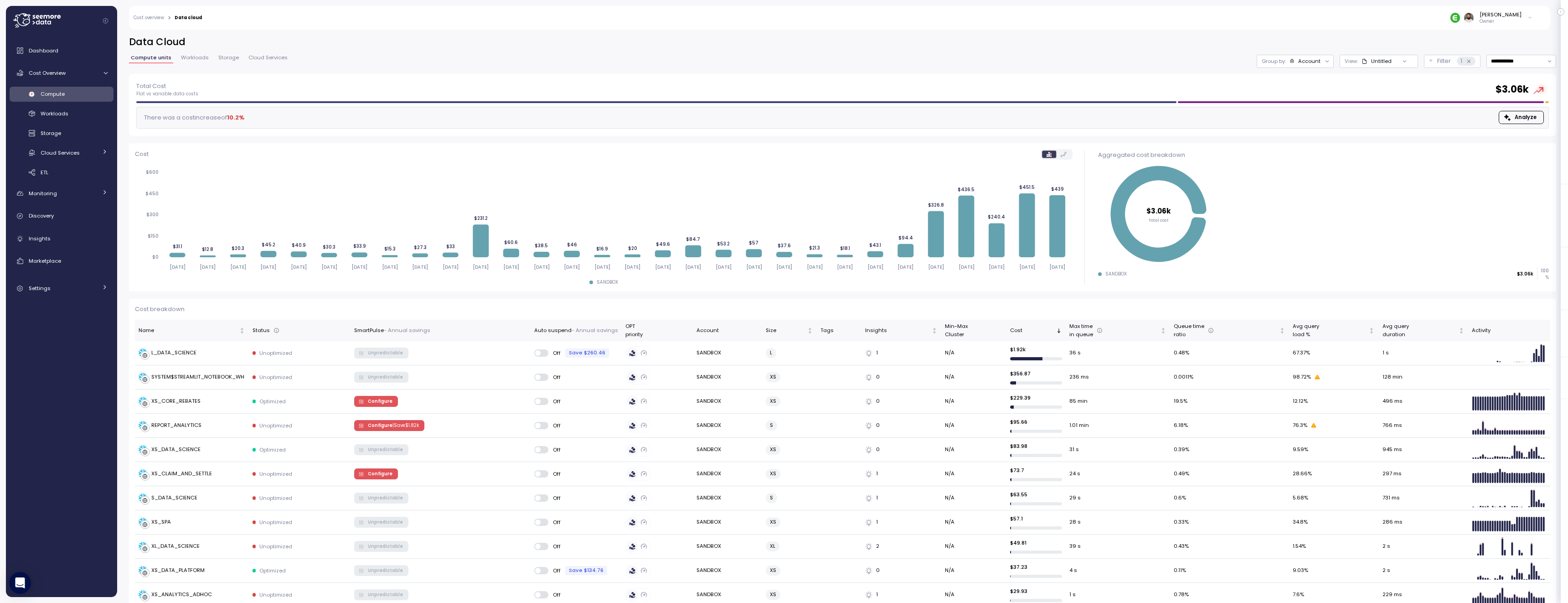
click at [1311, 66] on div "Group by: Account" at bounding box center [1295, 61] width 77 height 13
click at [1302, 110] on p "Compute unit" at bounding box center [1300, 111] width 36 height 7
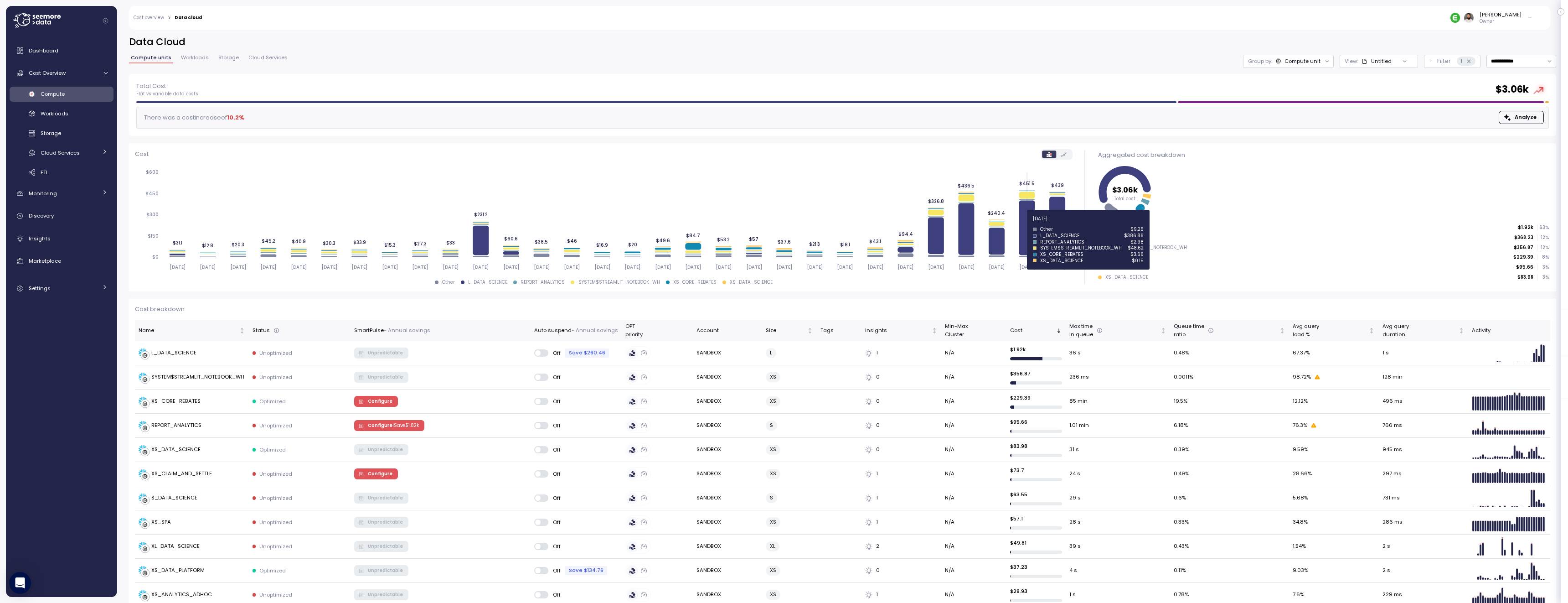
click at [1029, 224] on icon at bounding box center [1026, 227] width 16 height 55
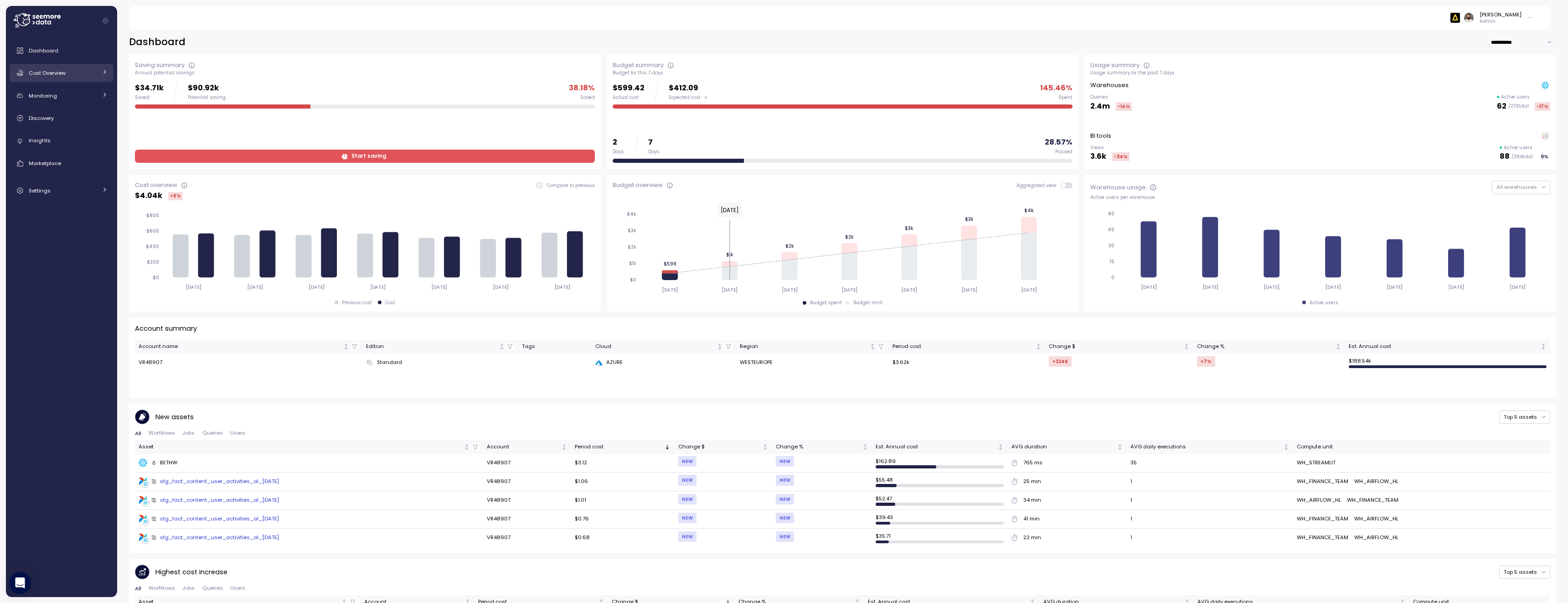
click at [77, 67] on link "Cost Overview" at bounding box center [61, 73] width 104 height 18
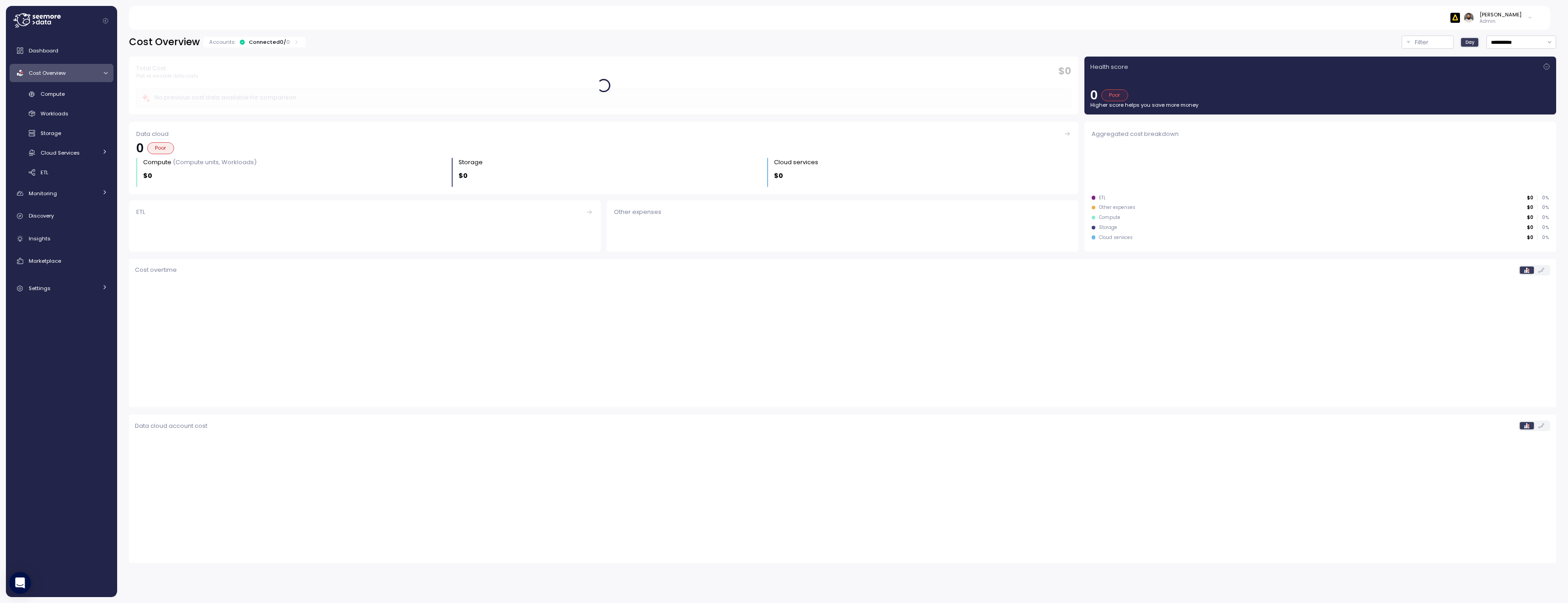
click at [77, 83] on div "Dashboard Cost Overview Compute Workloads Storage Cloud Services Clustering col…" at bounding box center [61, 169] width 104 height 255
click at [76, 92] on div "Compute" at bounding box center [73, 94] width 67 height 9
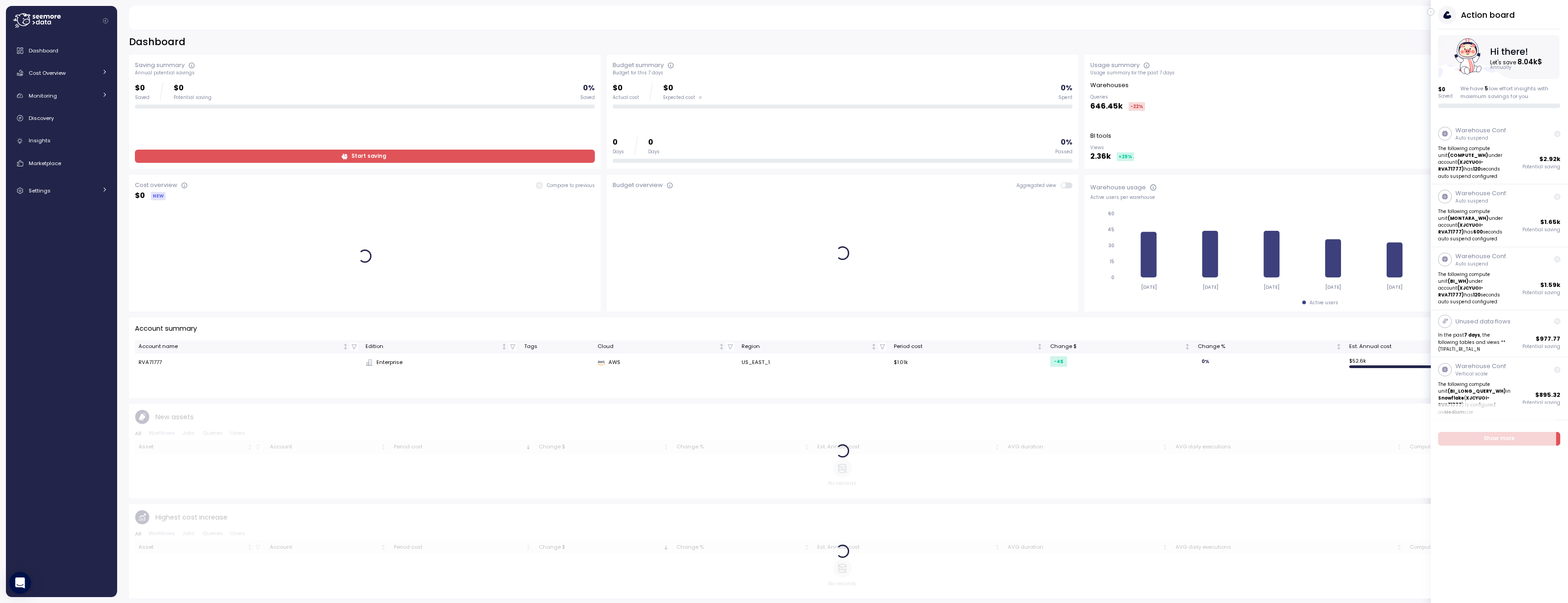
click at [1432, 12] on icon "button" at bounding box center [1430, 12] width 4 height 11
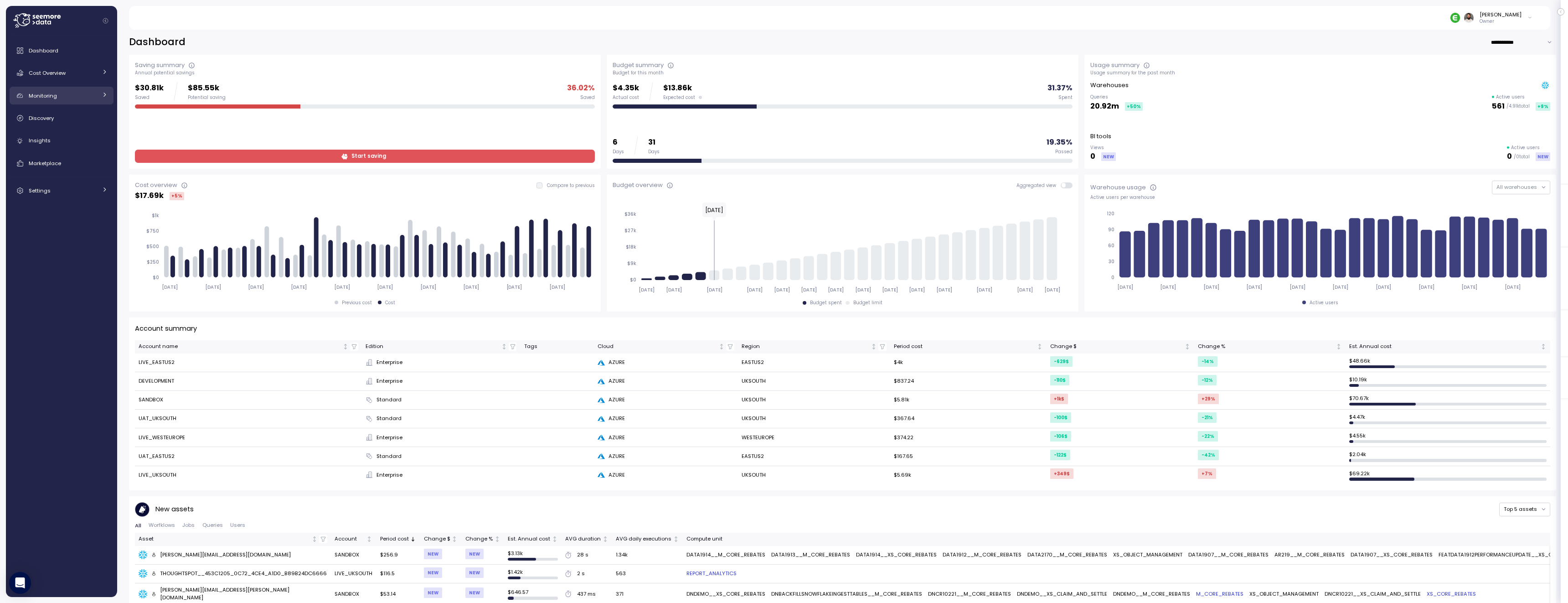
click at [87, 92] on div "Monitoring" at bounding box center [62, 96] width 68 height 9
click at [80, 120] on div "Anomalies" at bounding box center [73, 117] width 67 height 9
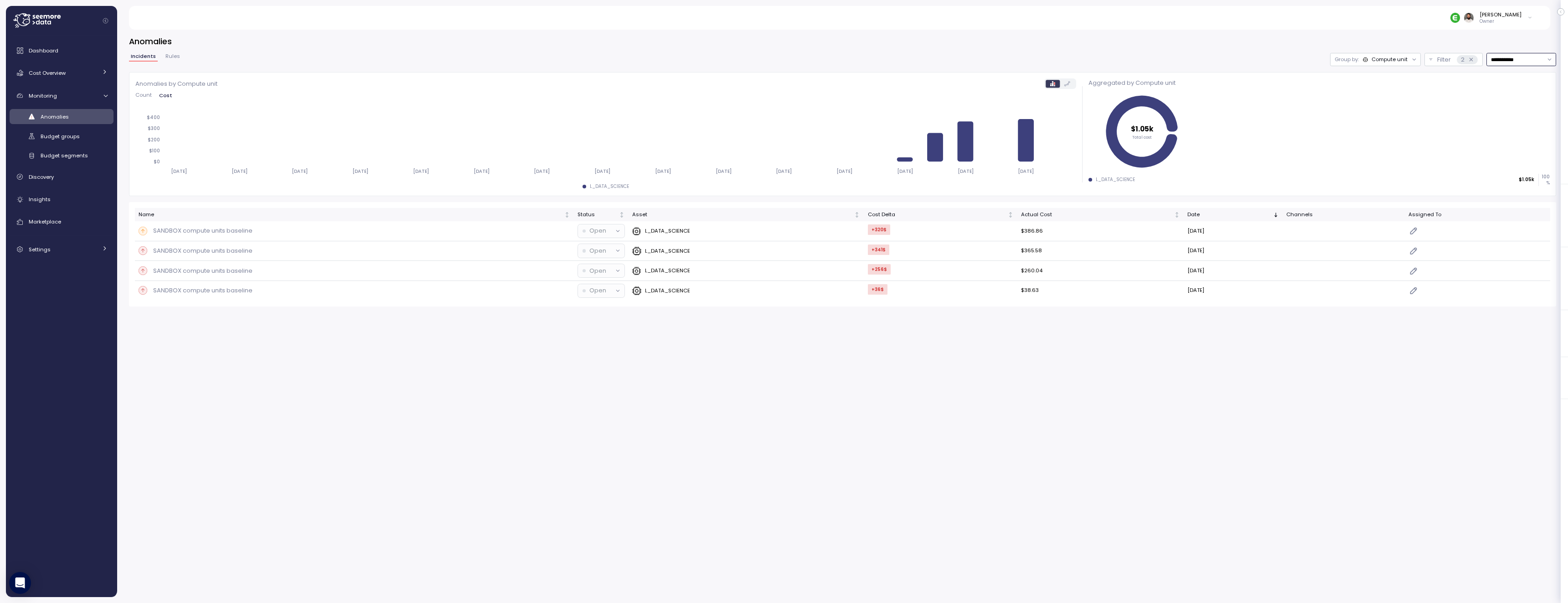
click at [1522, 63] on input "**********" at bounding box center [1521, 59] width 69 height 13
click at [1523, 115] on div "Last 14 days" at bounding box center [1517, 113] width 32 height 7
type input "**********"
click at [75, 181] on div "Discovery" at bounding box center [67, 177] width 78 height 9
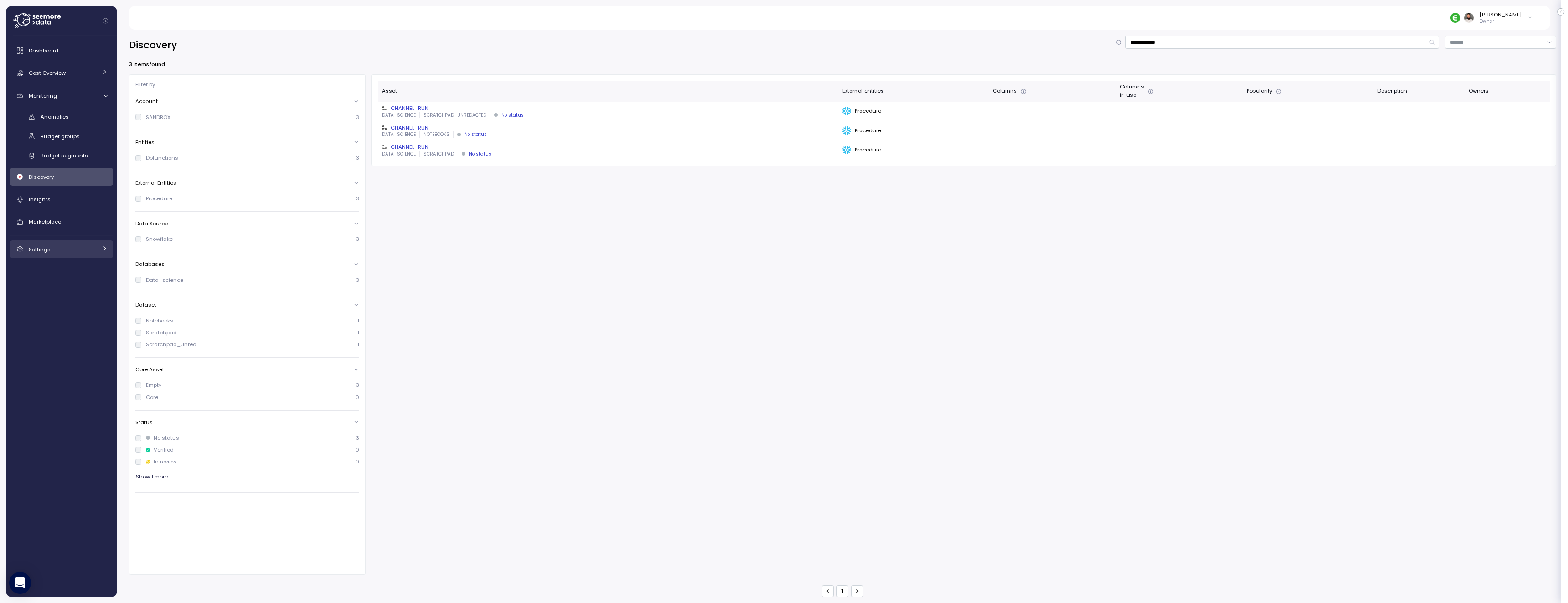
click at [57, 246] on div "Settings" at bounding box center [62, 249] width 68 height 9
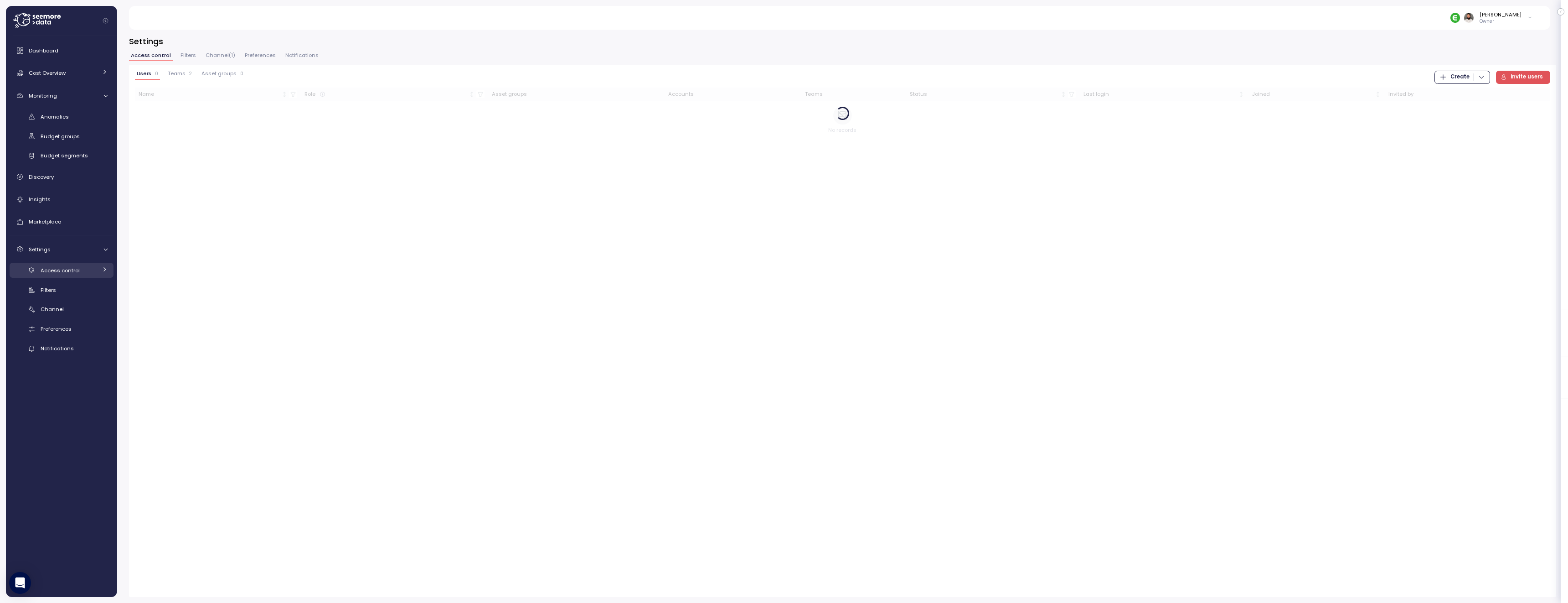
click at [56, 263] on link "Access control" at bounding box center [61, 270] width 104 height 15
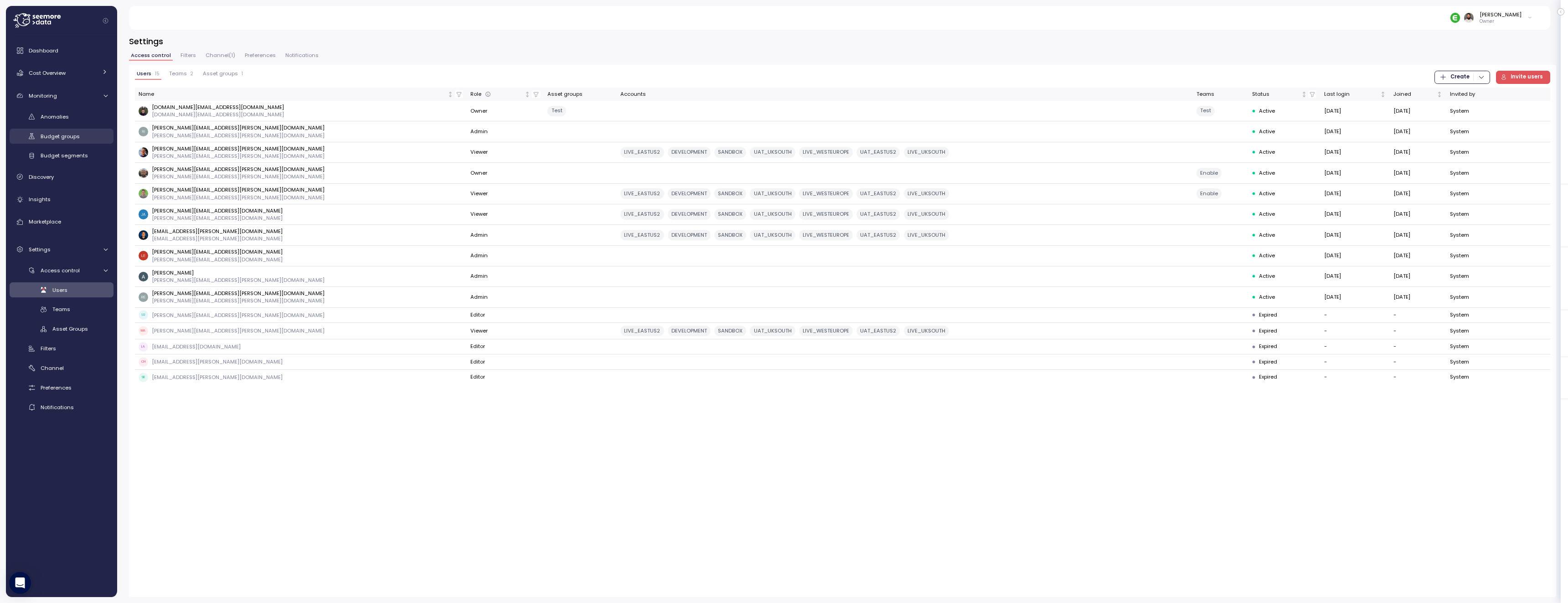
click at [68, 140] on span "Budget groups" at bounding box center [59, 136] width 39 height 7
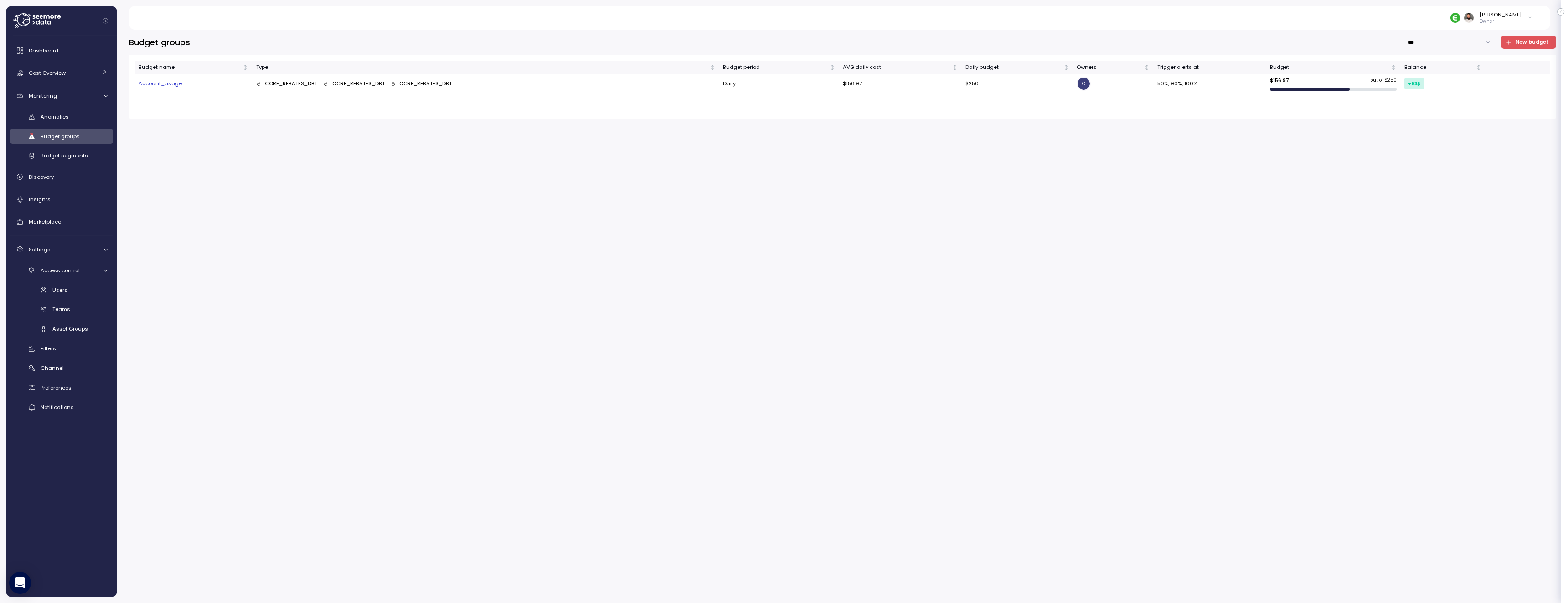
click at [63, 125] on div "Anomalies Budget groups Budget segments" at bounding box center [61, 135] width 104 height 54
click at [63, 119] on span "Anomalies" at bounding box center [54, 117] width 28 height 7
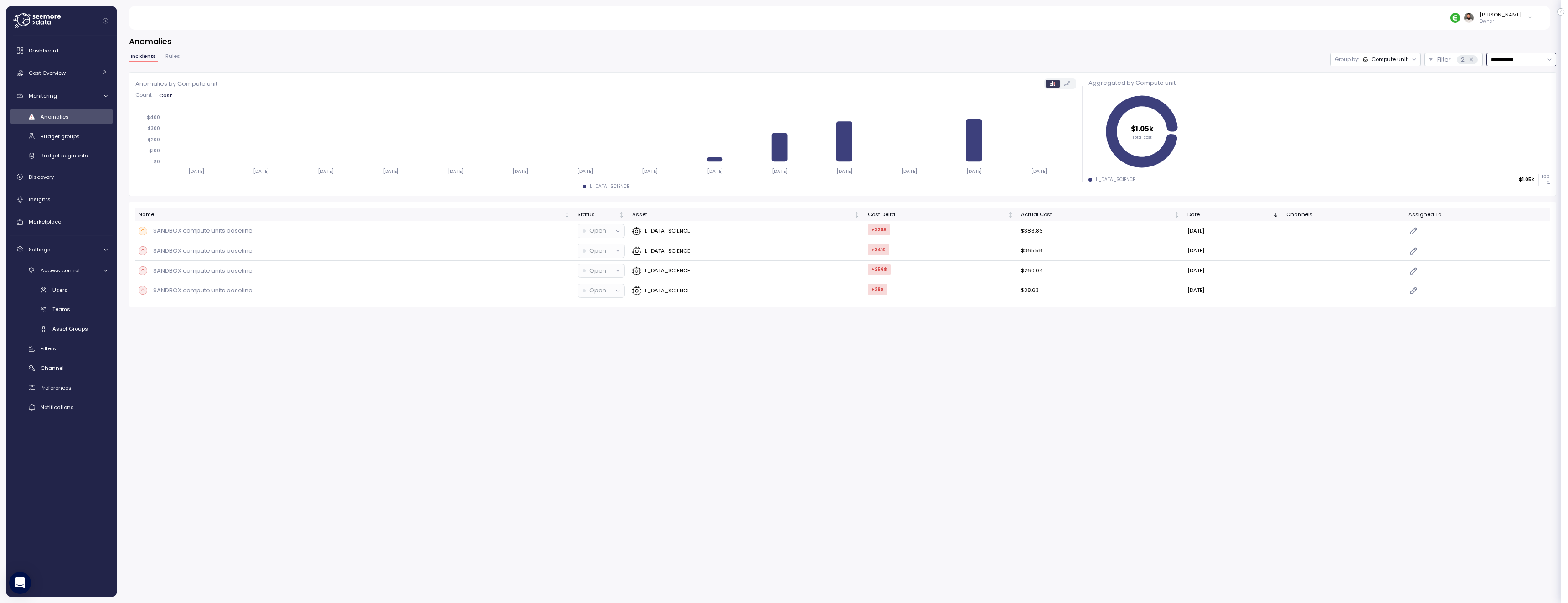
click at [1510, 65] on input "**********" at bounding box center [1521, 59] width 69 height 13
click at [1490, 41] on h3 "Anomalies" at bounding box center [842, 41] width 1427 height 11
click at [80, 400] on link "Notifications" at bounding box center [61, 407] width 104 height 15
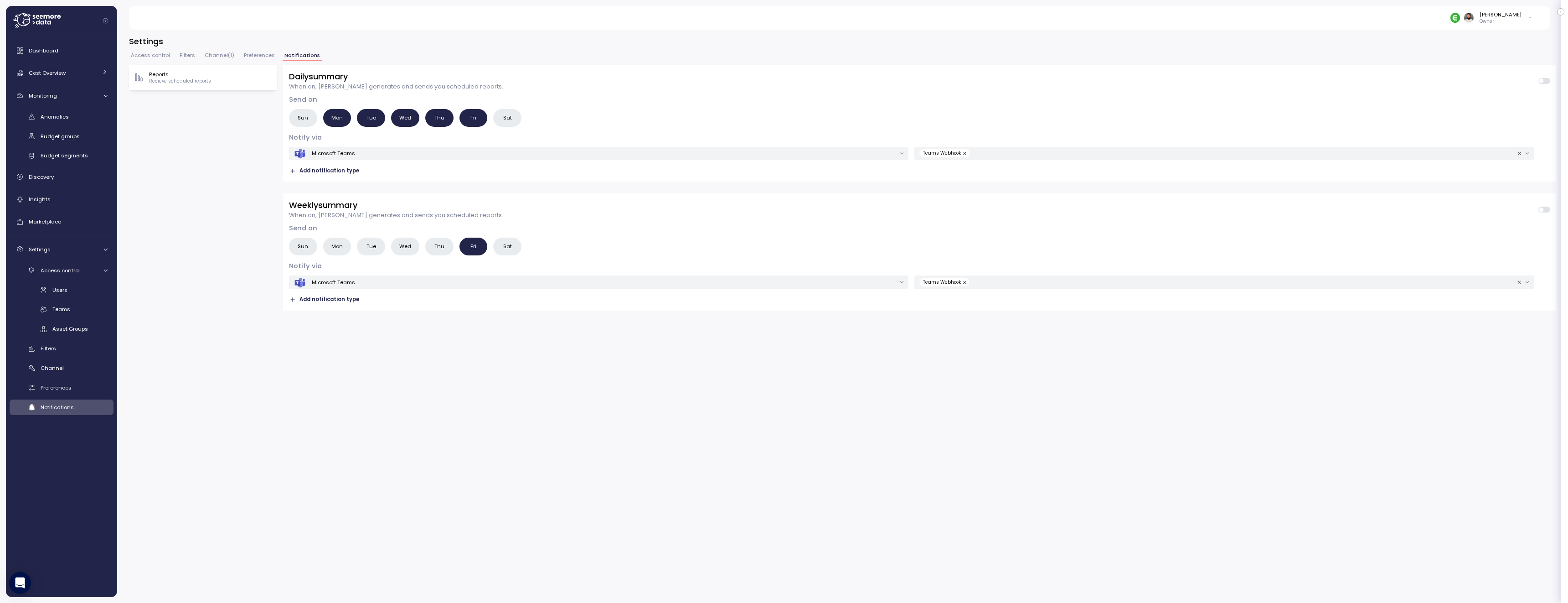
click at [259, 57] on span "Preferences" at bounding box center [259, 55] width 31 height 5
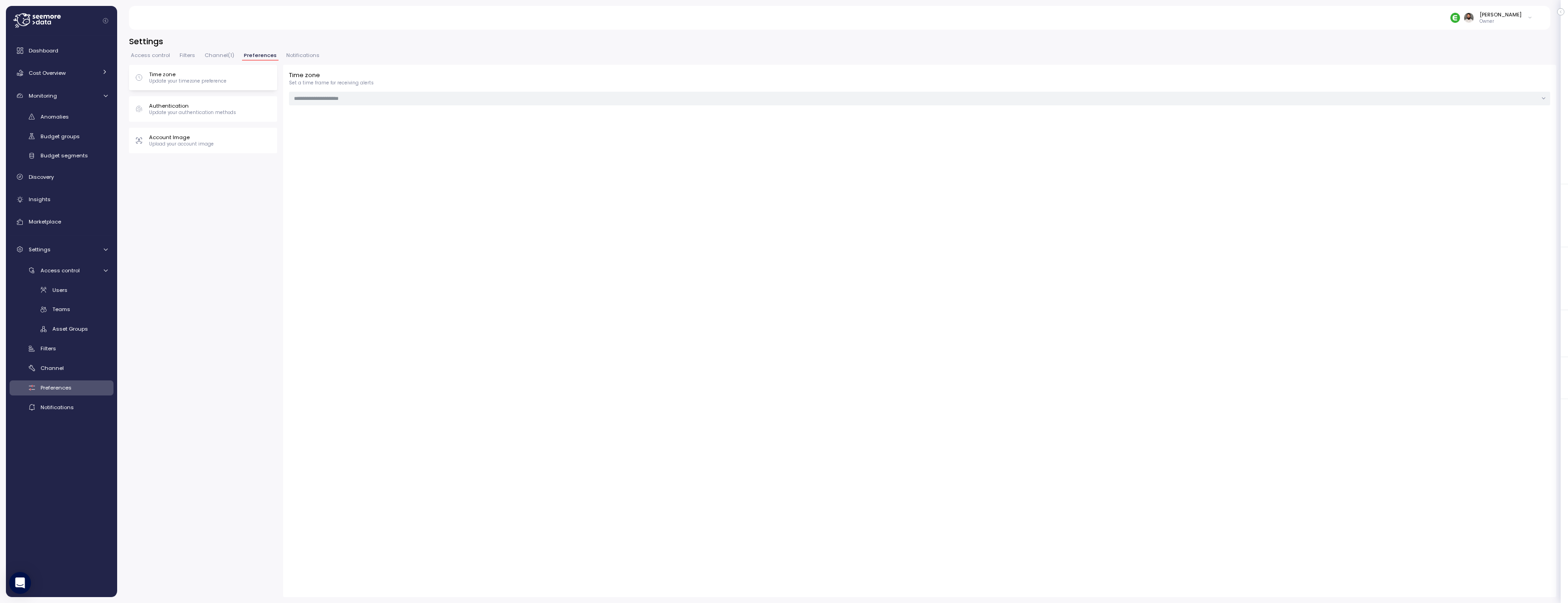
type input "***"
click at [222, 56] on span "Channel ( 1 )" at bounding box center [219, 55] width 29 height 5
click at [187, 55] on span "Filters" at bounding box center [187, 55] width 16 height 5
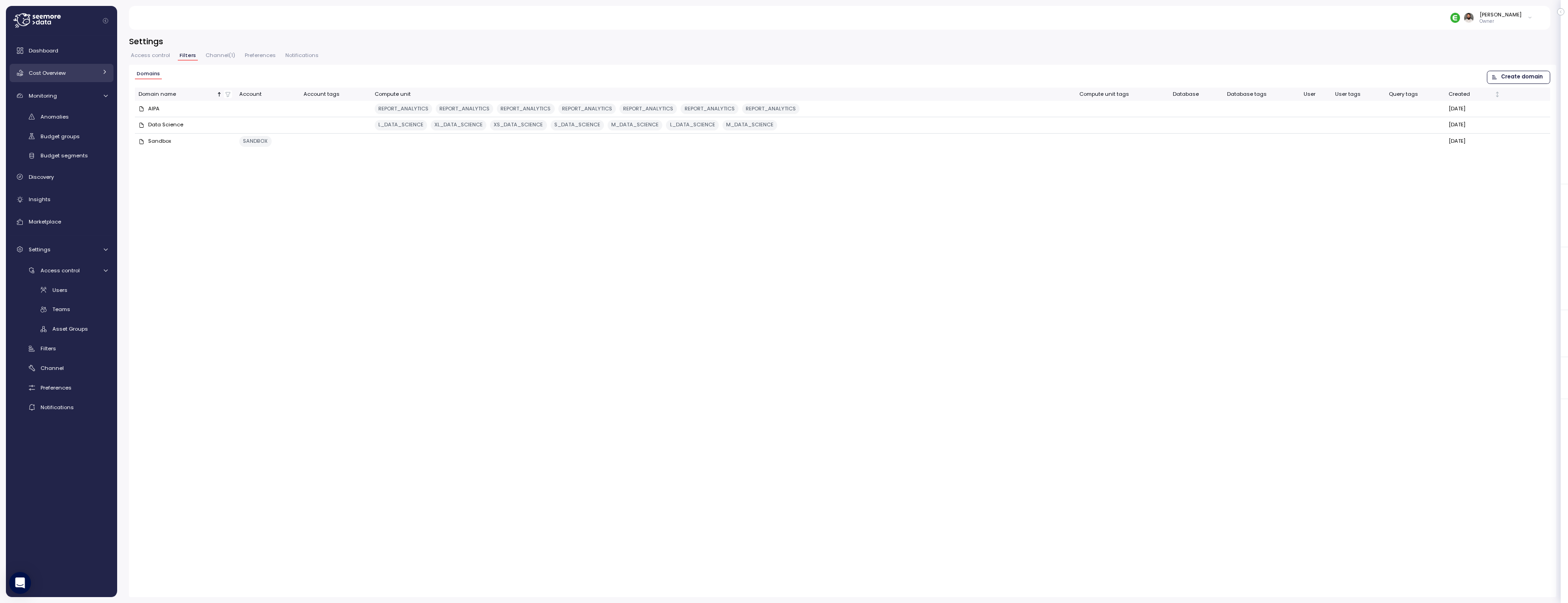
click at [86, 77] on div "Cost Overview" at bounding box center [62, 73] width 68 height 9
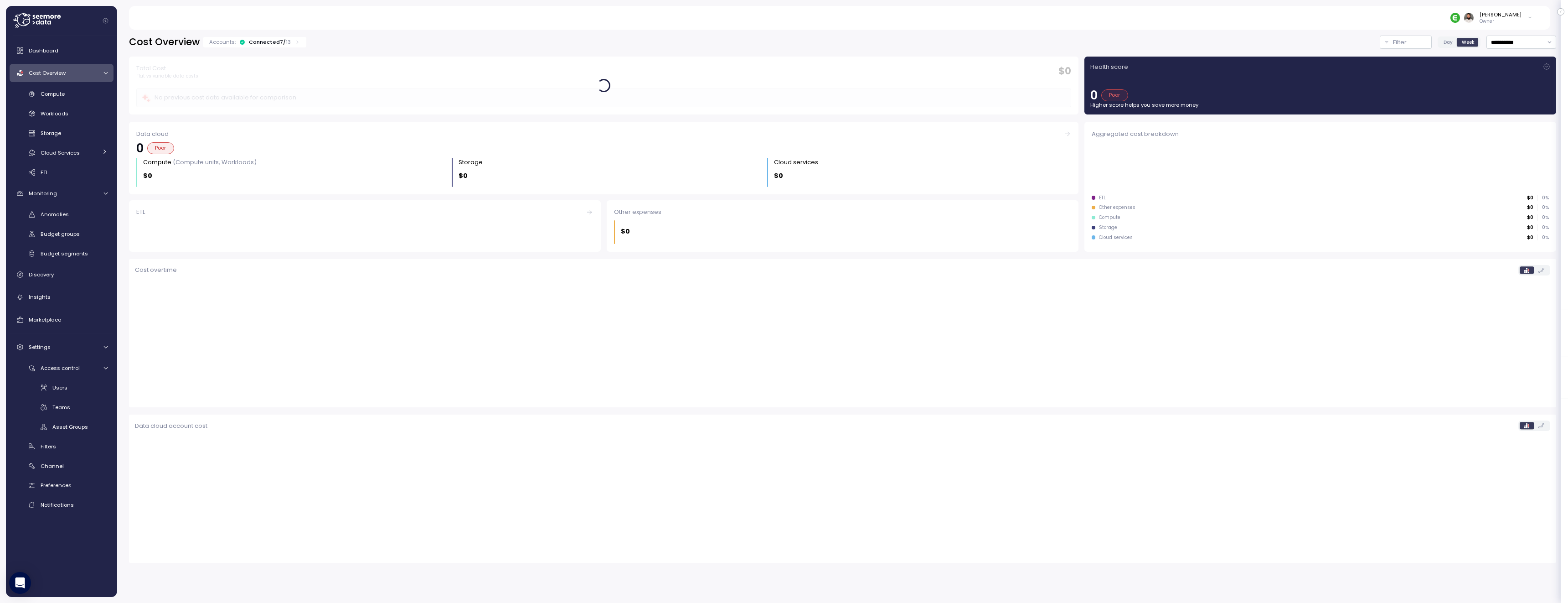
click at [286, 41] on p "13" at bounding box center [287, 42] width 5 height 7
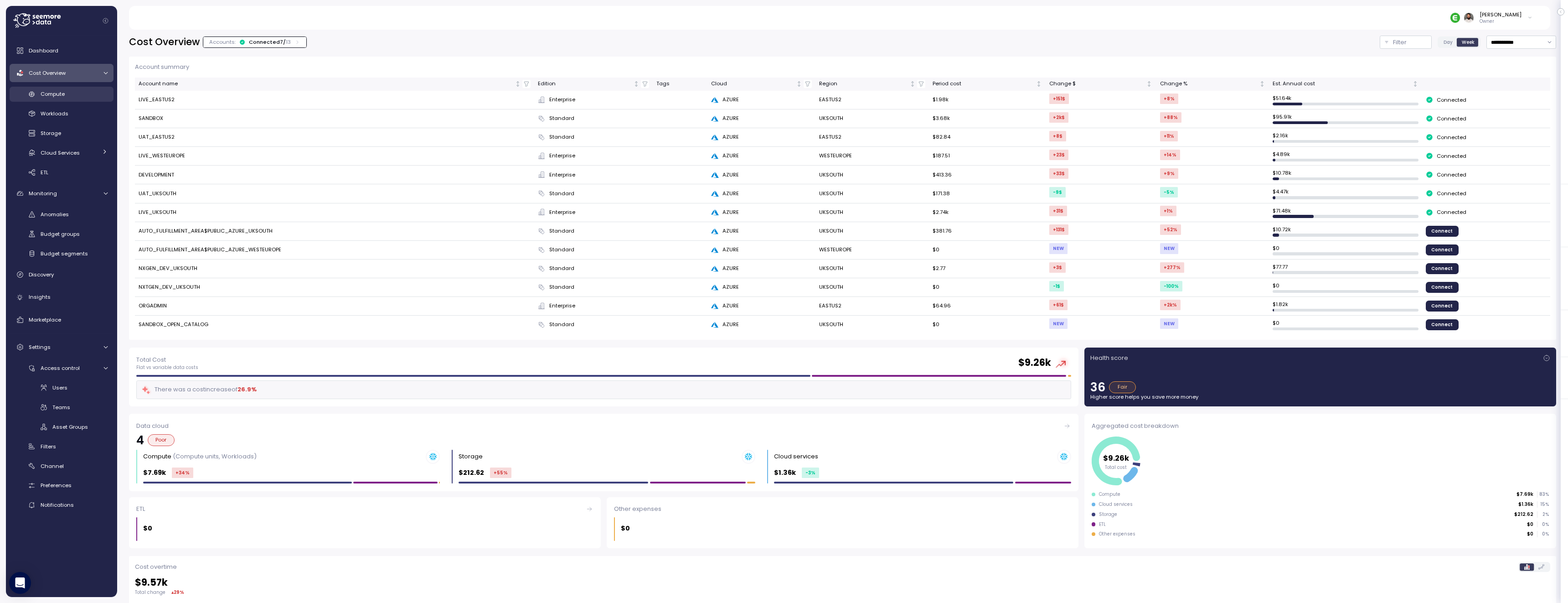
click at [75, 93] on div "Compute" at bounding box center [73, 94] width 67 height 9
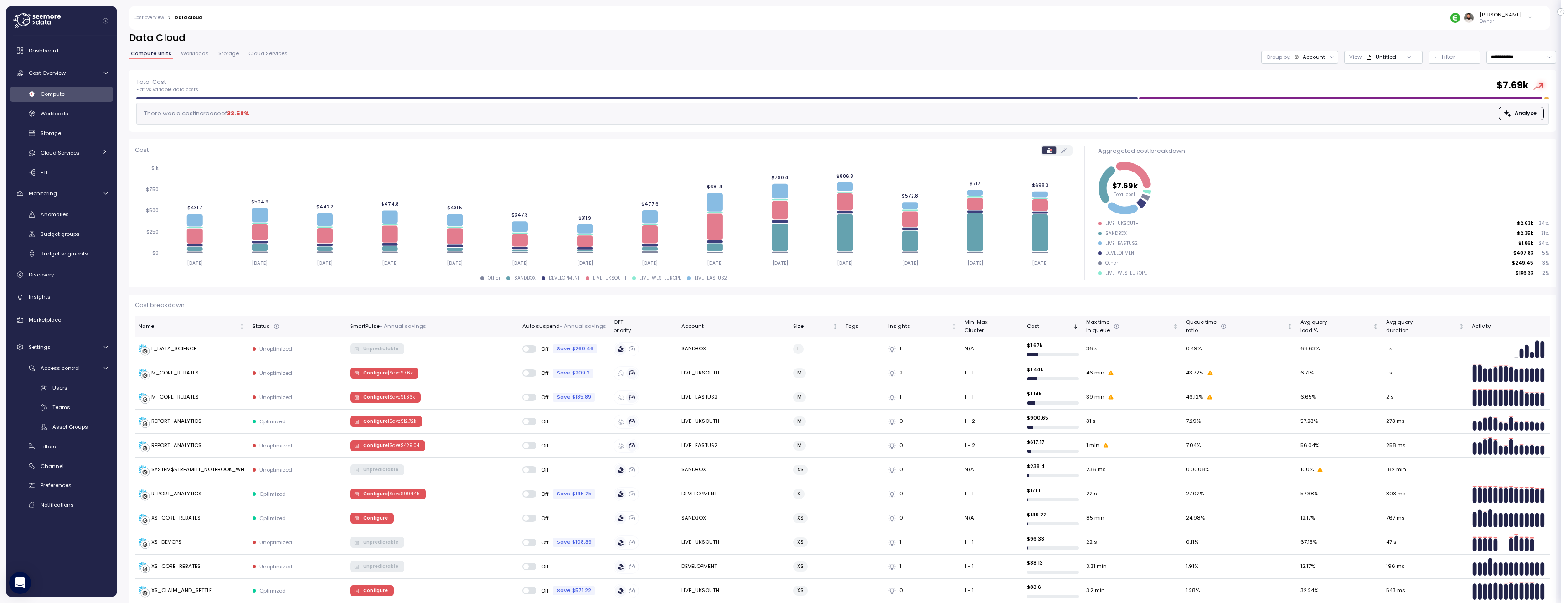
scroll to position [5, 0]
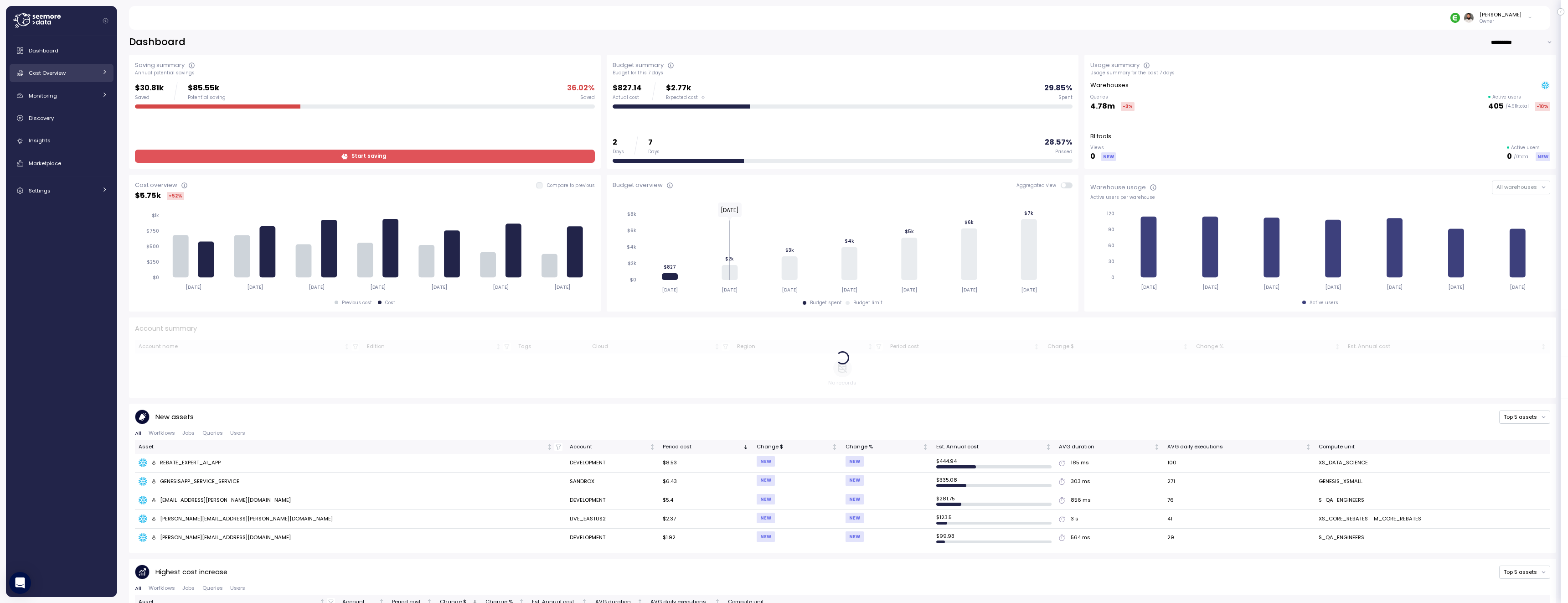
click at [56, 69] on span "Cost Overview" at bounding box center [47, 73] width 36 height 7
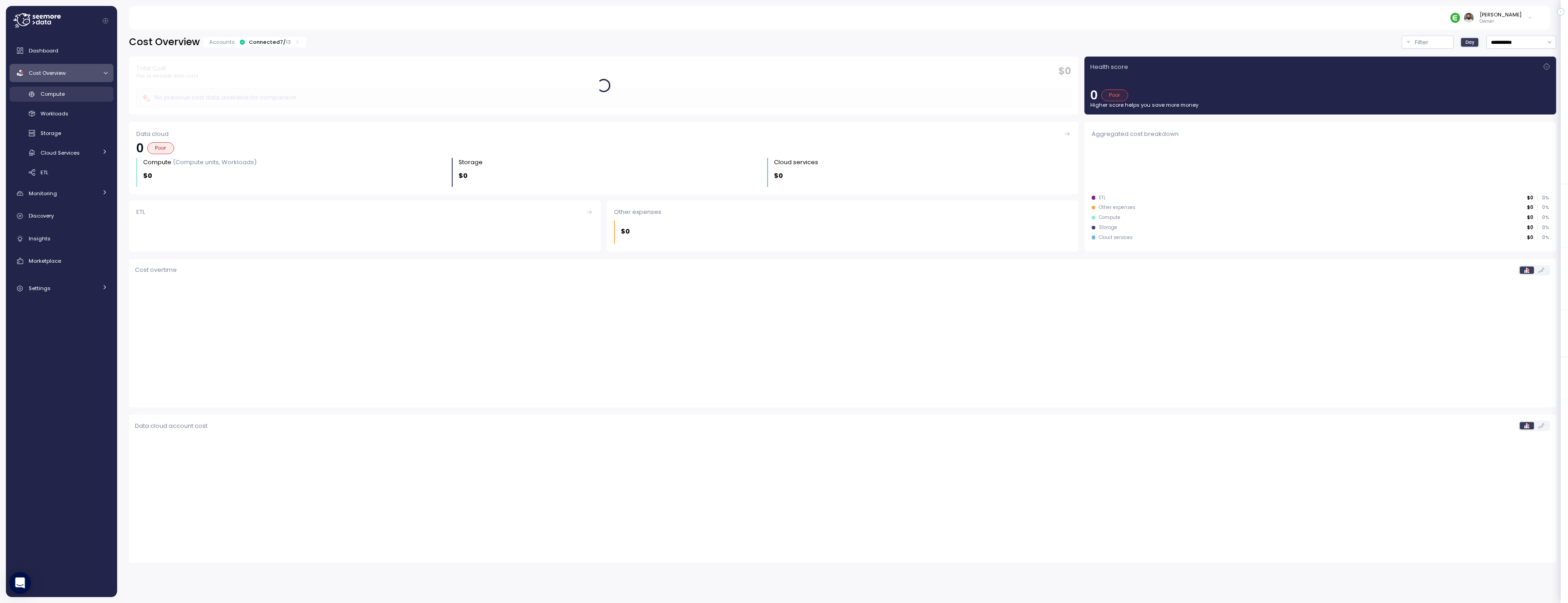
click at [57, 98] on span "Compute" at bounding box center [52, 94] width 24 height 7
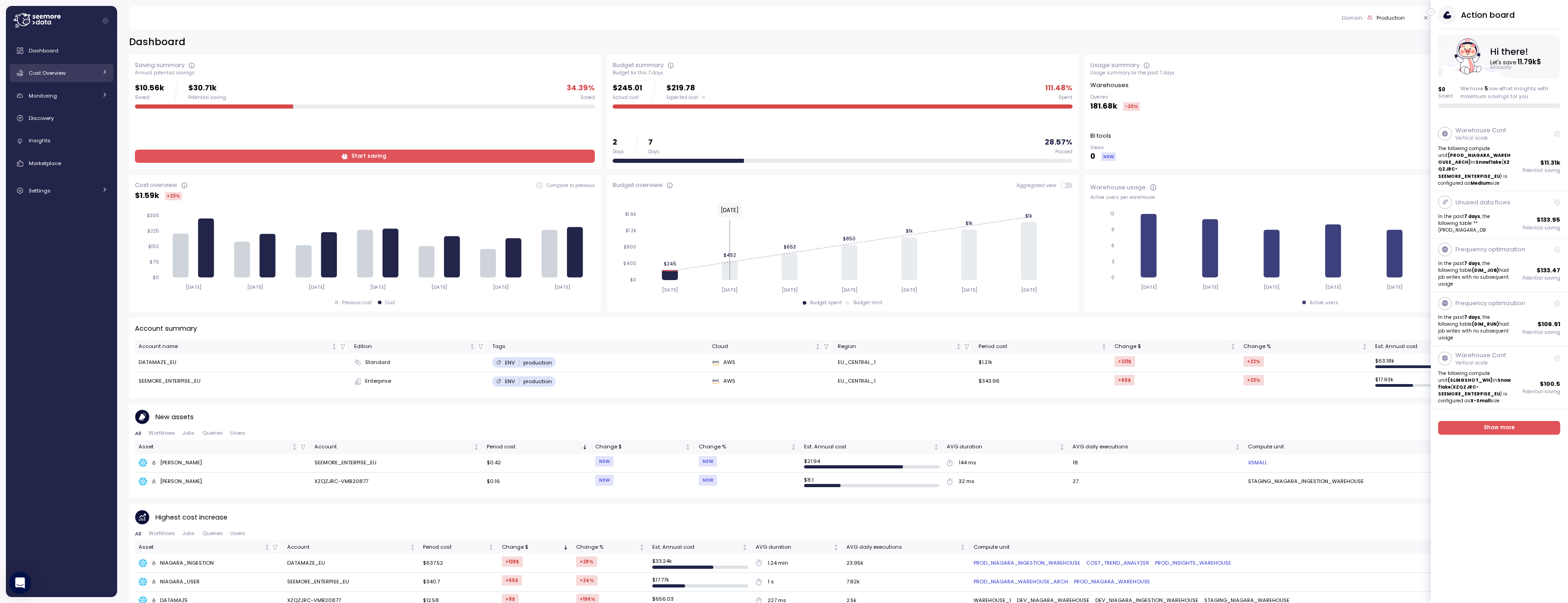
click at [72, 76] on div "Cost Overview" at bounding box center [62, 73] width 68 height 9
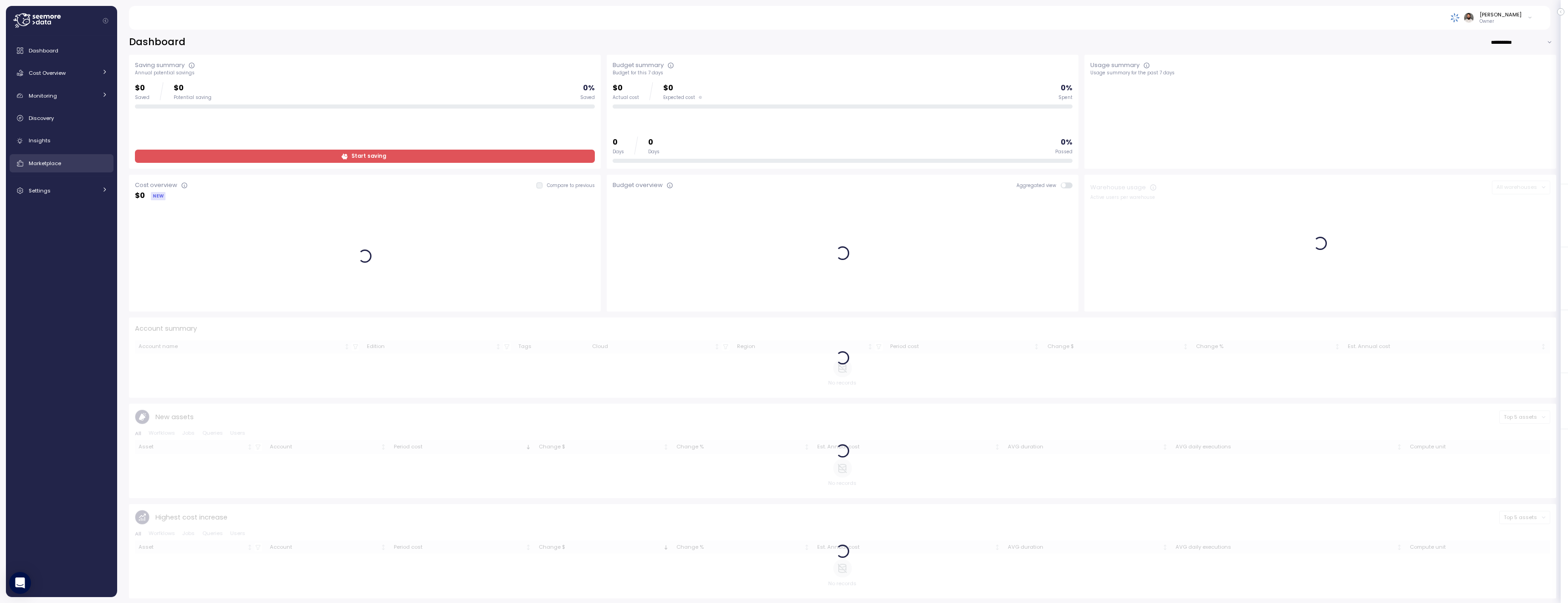
click at [71, 159] on div "Marketplace" at bounding box center [67, 163] width 78 height 9
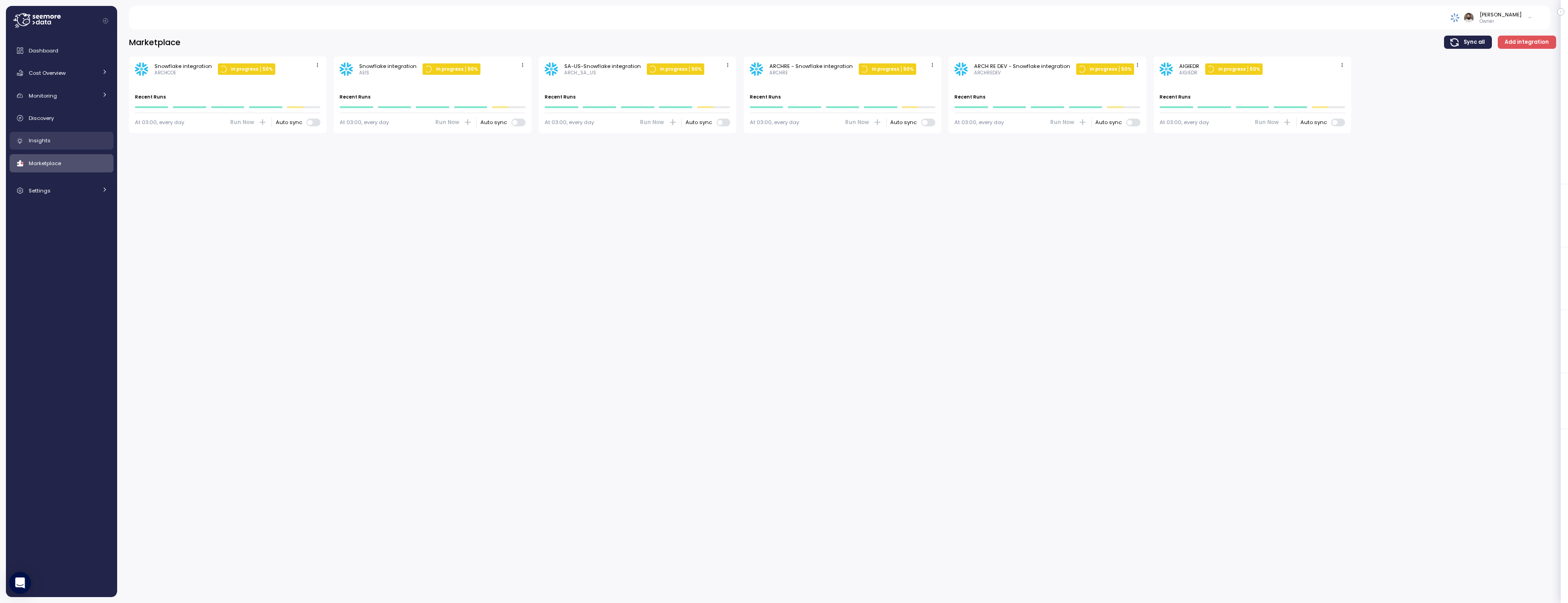
click at [49, 140] on div "Insights" at bounding box center [67, 140] width 78 height 9
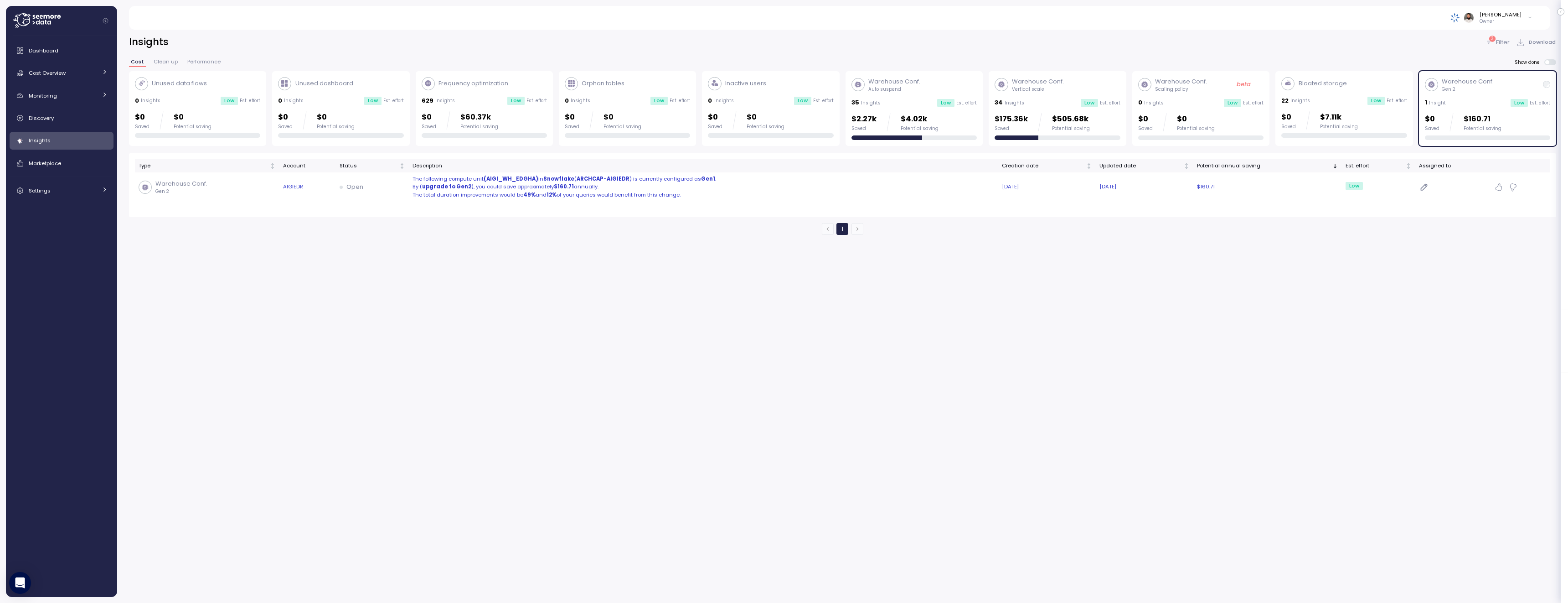
click at [730, 192] on p "The total duration improvements would be 49% and 12% of your queries would bene…" at bounding box center [703, 194] width 582 height 8
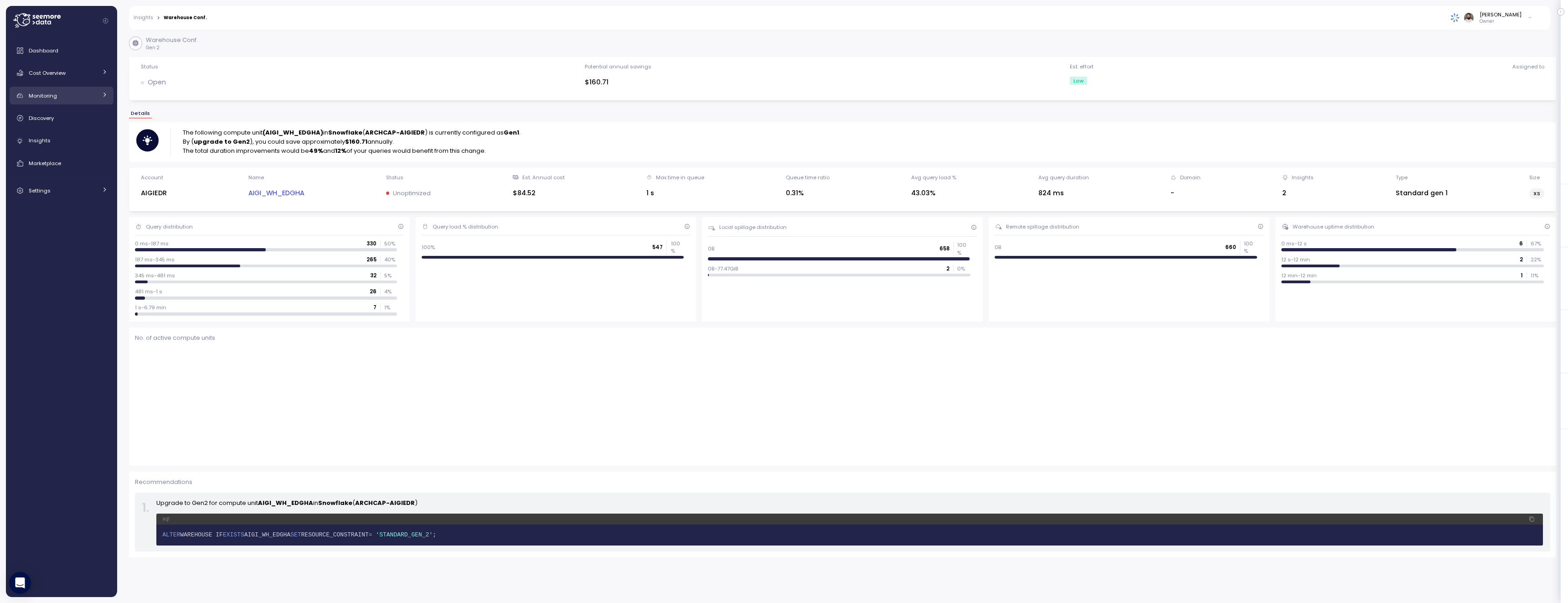
click at [79, 100] on link "Monitoring" at bounding box center [61, 96] width 104 height 18
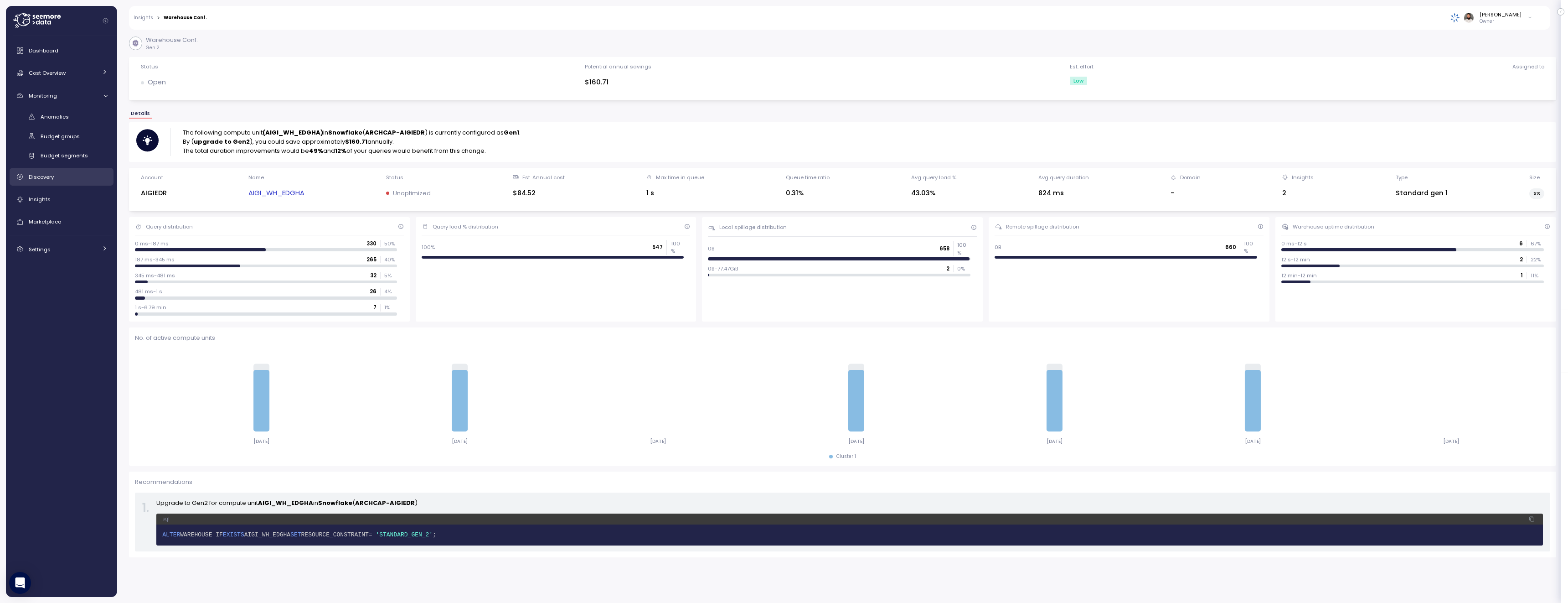
click at [83, 179] on div "Discovery" at bounding box center [67, 177] width 78 height 9
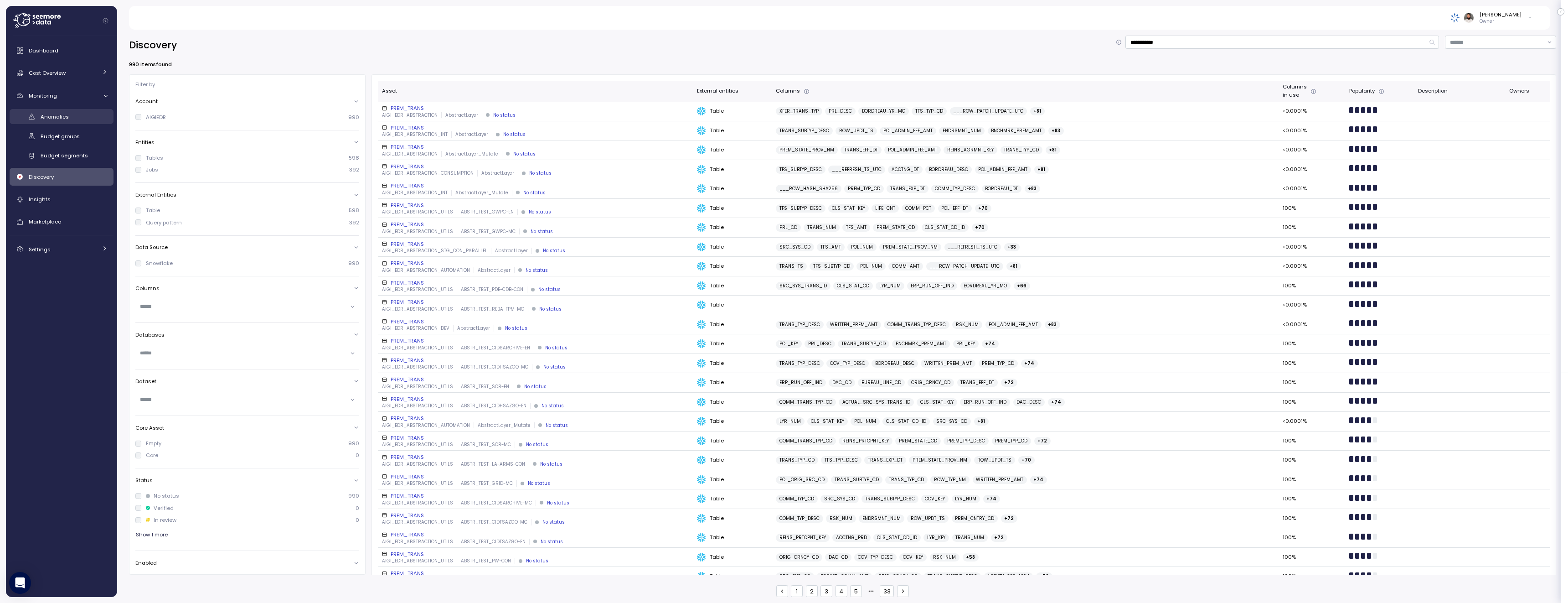
click at [90, 118] on div "Anomalies" at bounding box center [73, 117] width 67 height 9
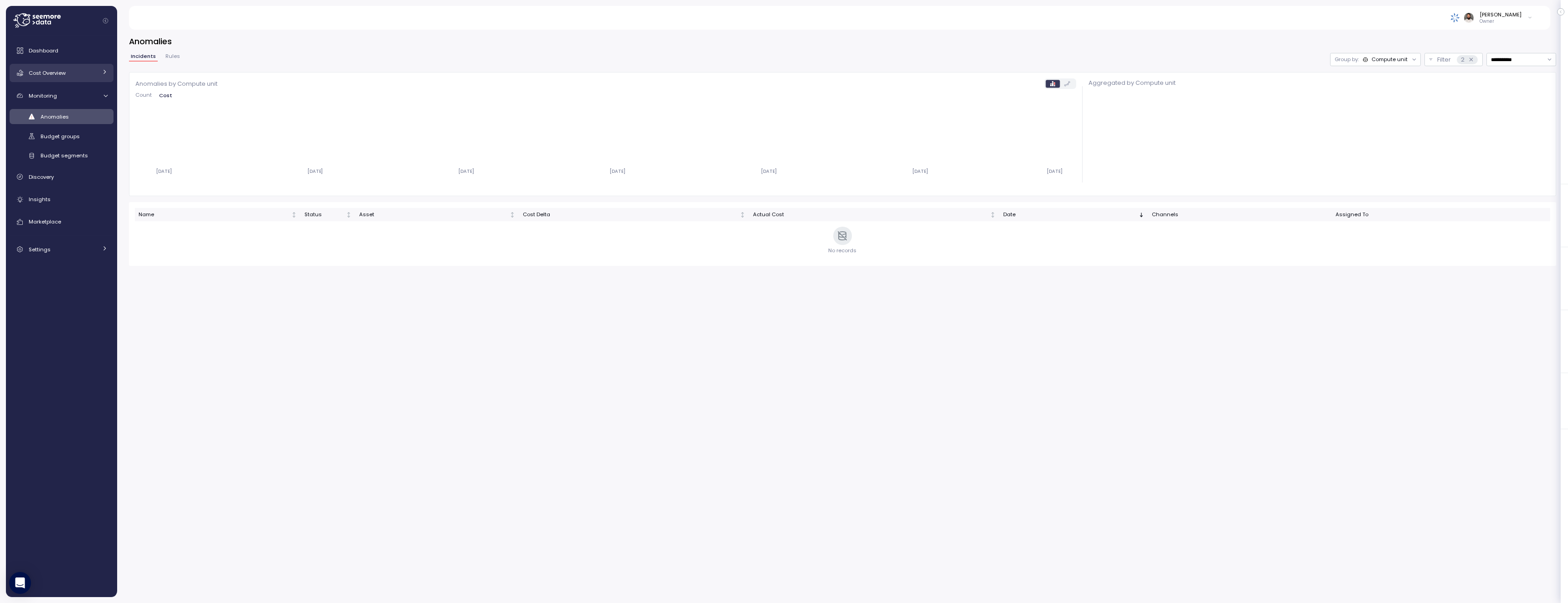
click at [79, 74] on div "Cost Overview" at bounding box center [62, 73] width 68 height 9
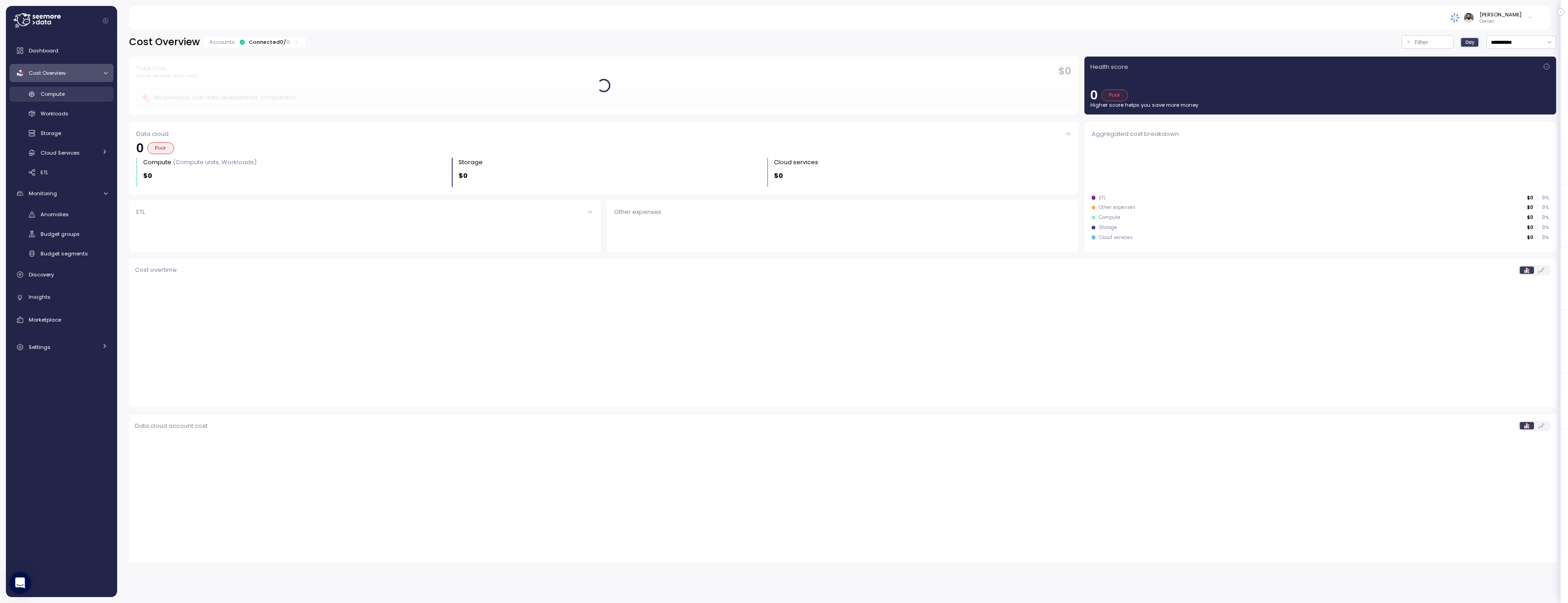
click at [78, 90] on div "Compute" at bounding box center [73, 94] width 67 height 9
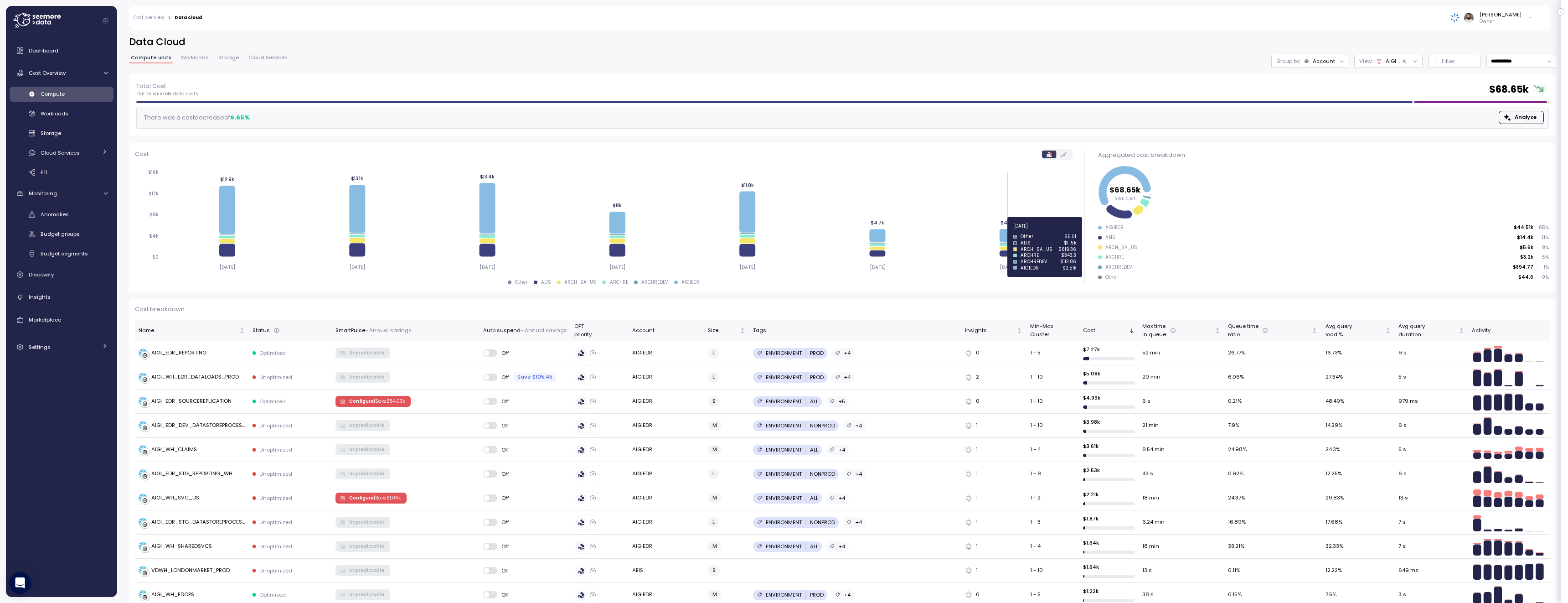
click at [1007, 231] on icon at bounding box center [1006, 235] width 16 height 13
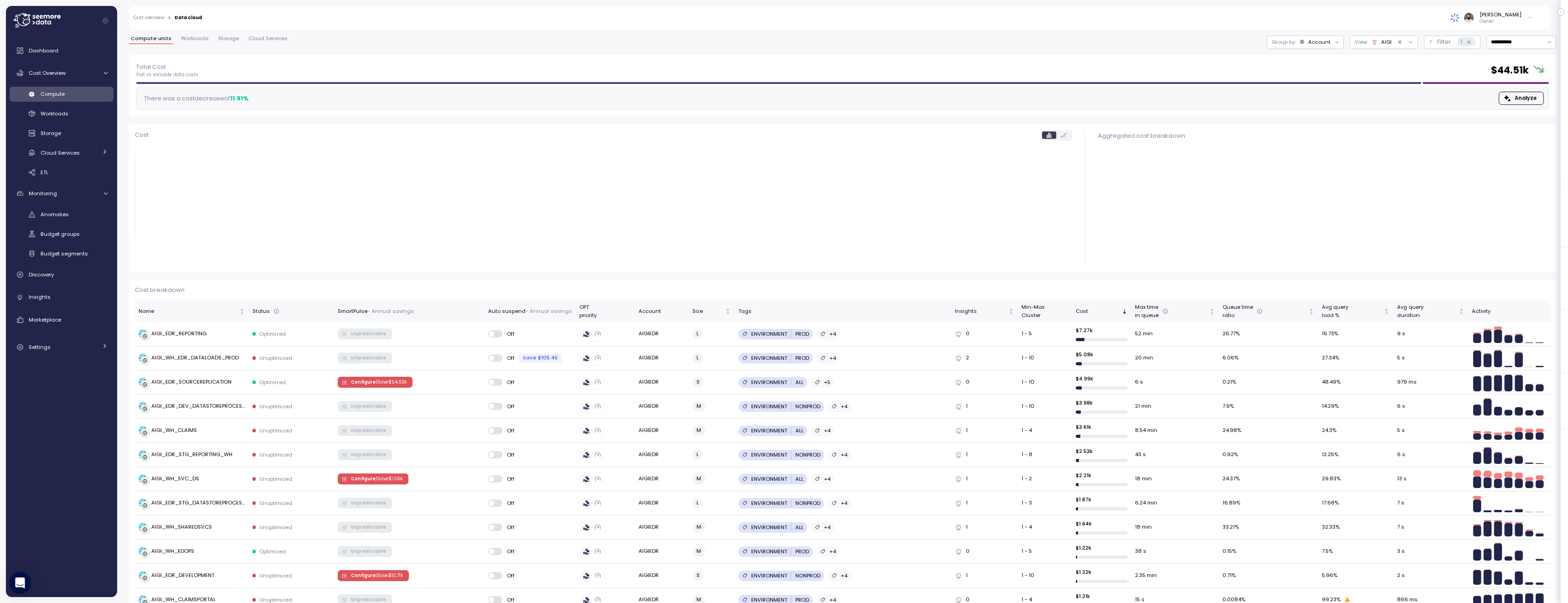
scroll to position [26, 0]
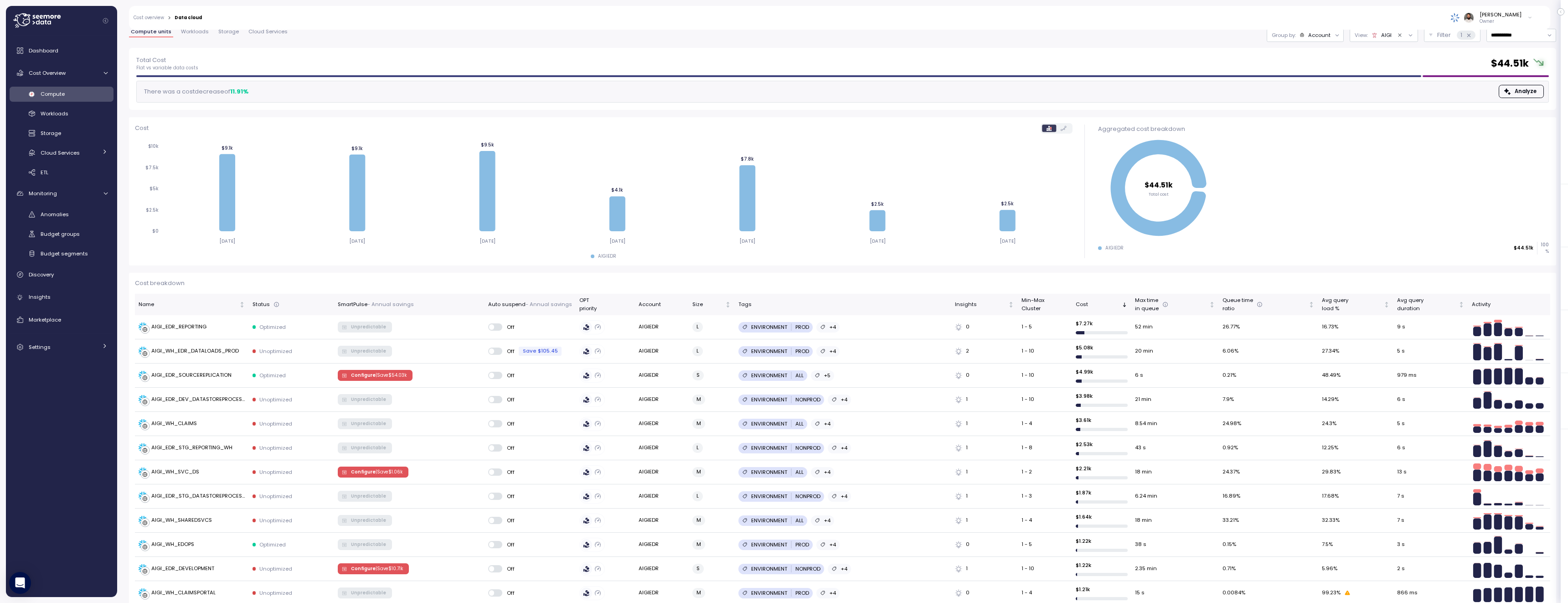
click at [1326, 40] on div "Group by: Account" at bounding box center [1305, 35] width 77 height 13
click at [1316, 83] on p "Compute unit" at bounding box center [1309, 86] width 36 height 7
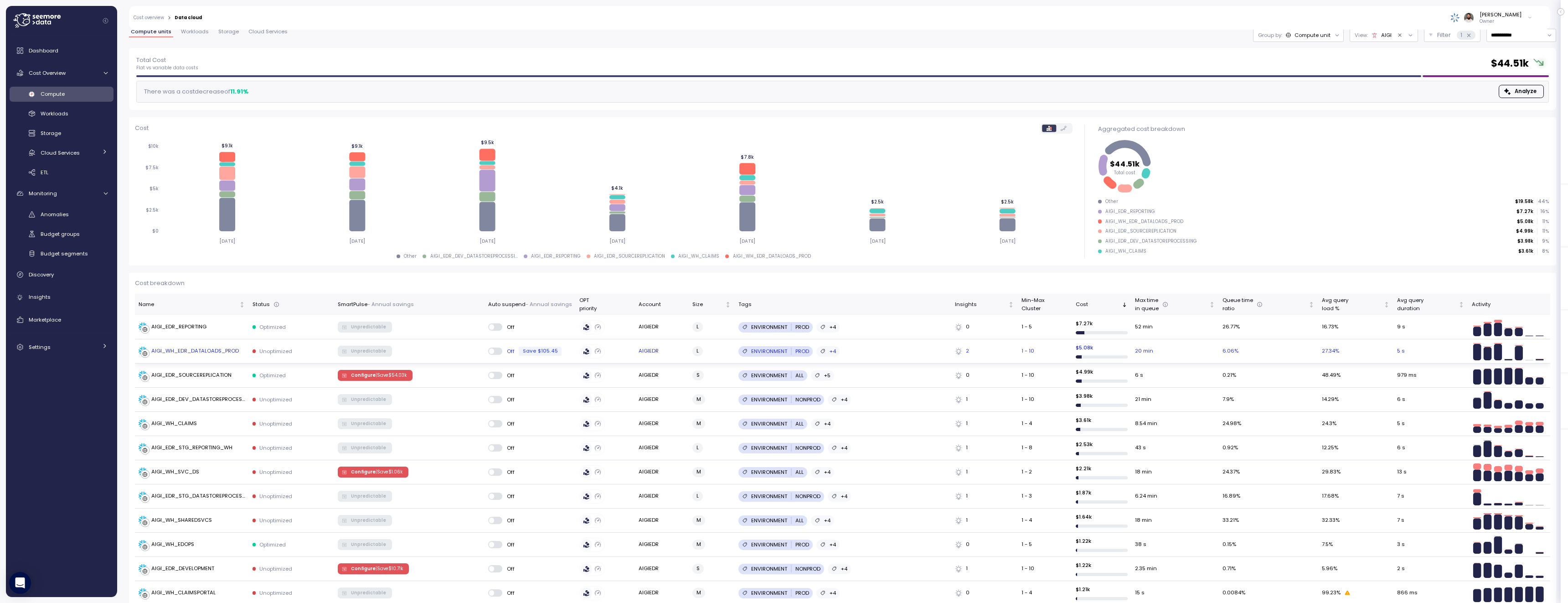
click at [234, 352] on div "AIGI_WH_EDR_DATALOADS_PROD" at bounding box center [195, 350] width 88 height 8
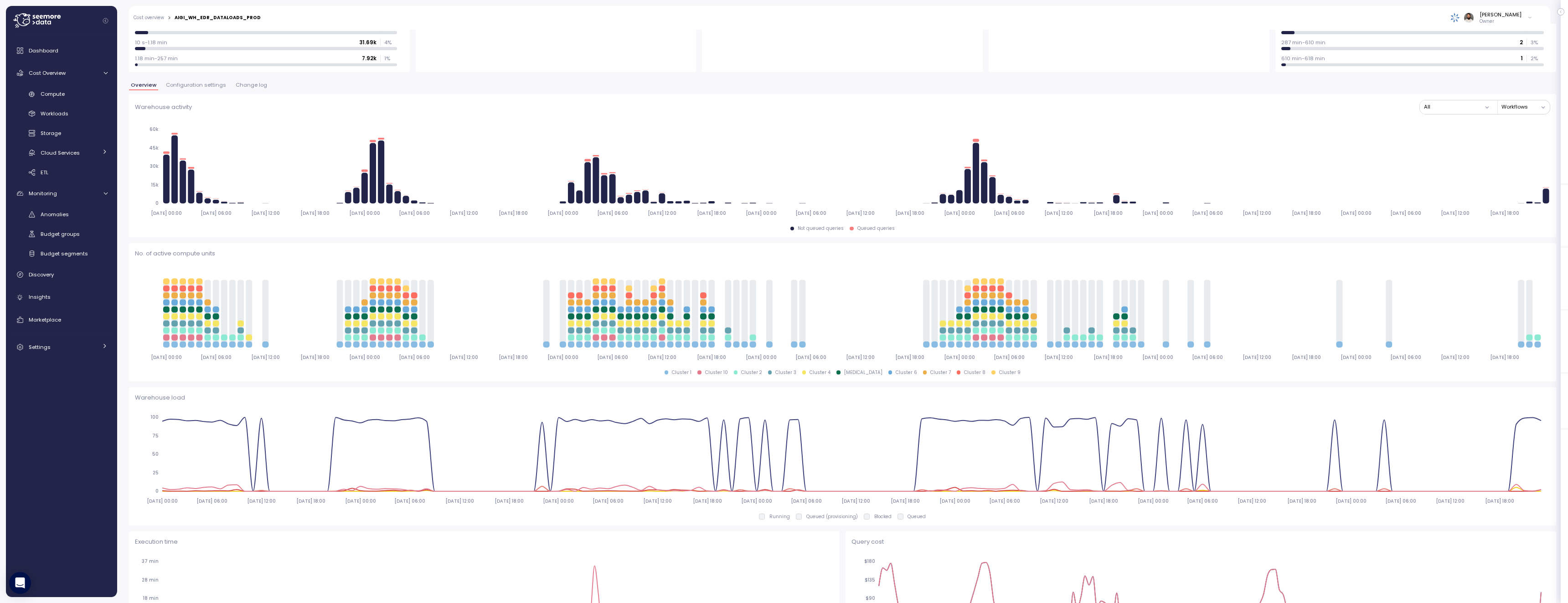
scroll to position [135, 0]
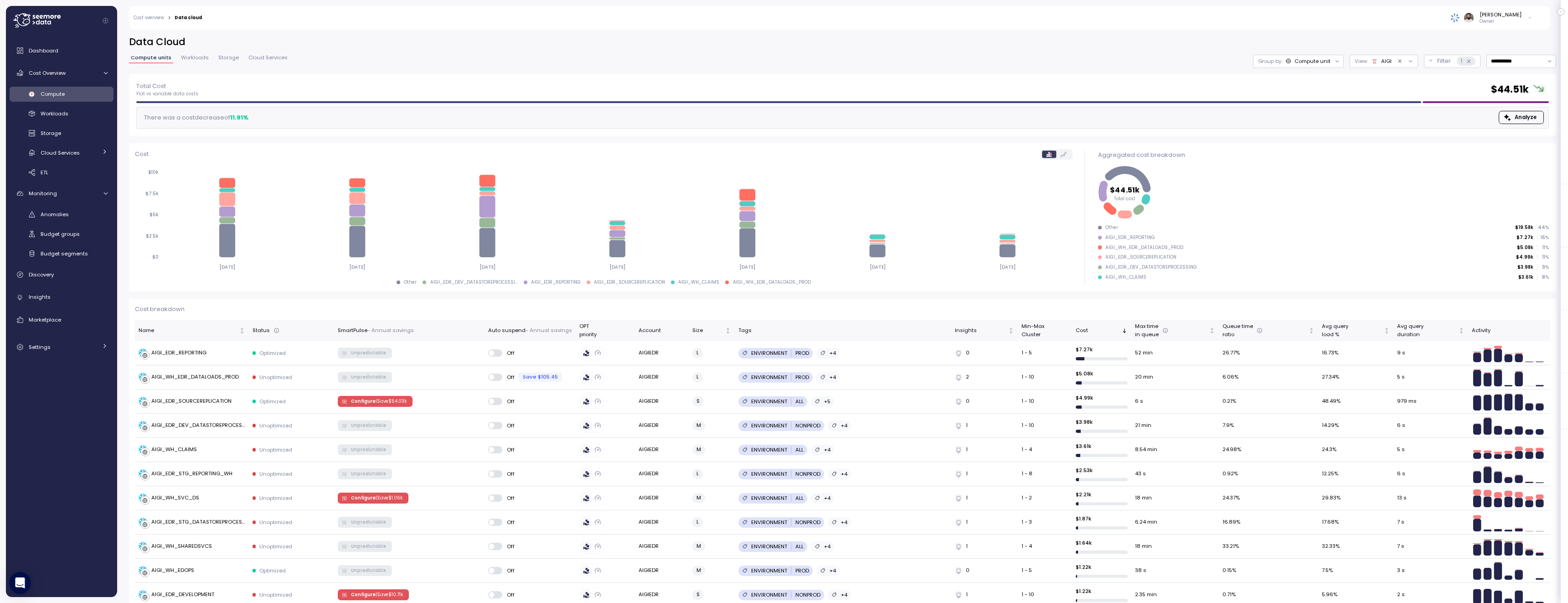
scroll to position [0, 0]
click at [1523, 59] on input "**********" at bounding box center [1521, 60] width 69 height 13
click at [1520, 120] on div "Last 30 days" at bounding box center [1520, 126] width 67 height 12
type input "**********"
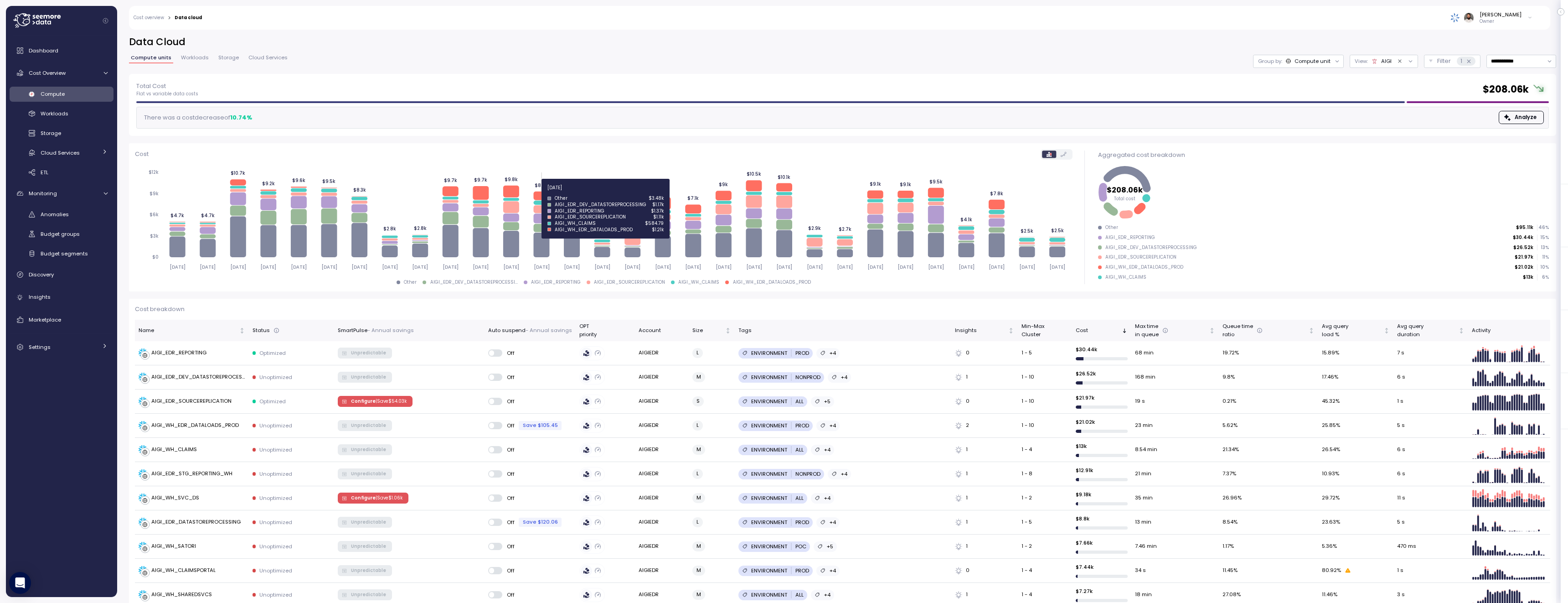
click at [539, 192] on icon at bounding box center [541, 195] width 16 height 8
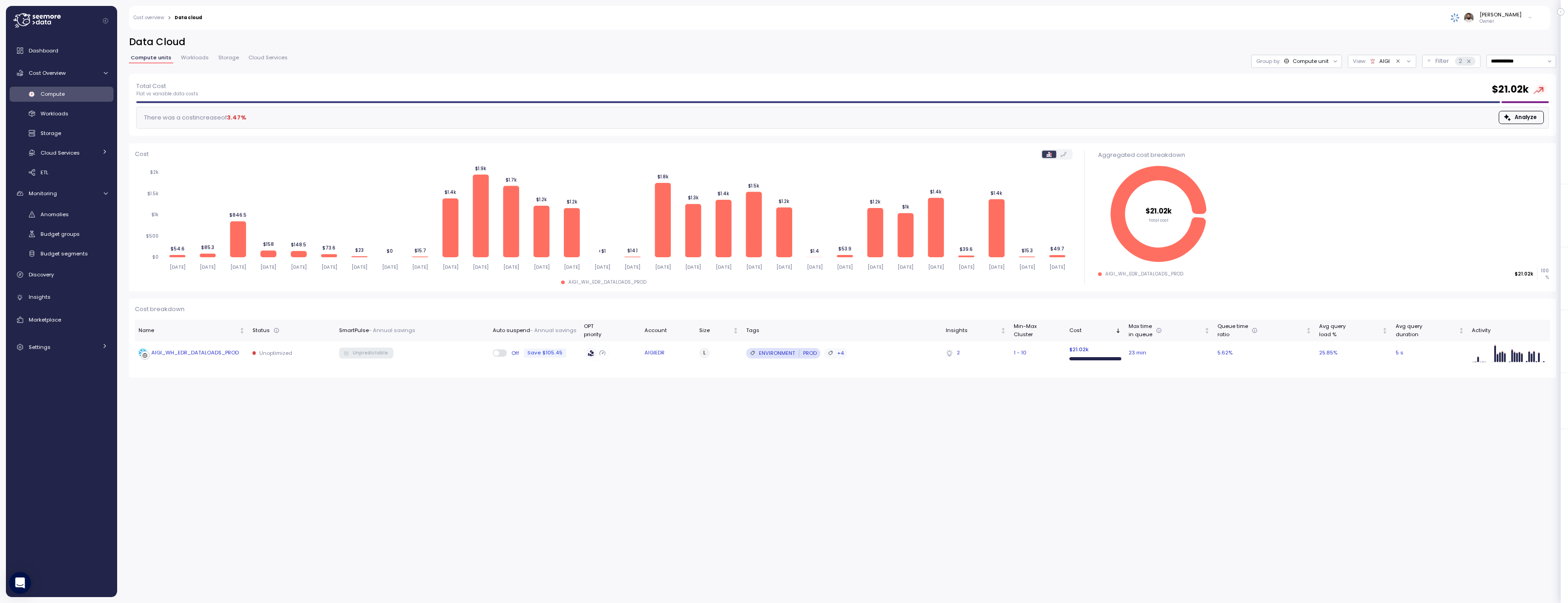
click at [254, 359] on td "Unoptimized" at bounding box center [292, 353] width 87 height 24
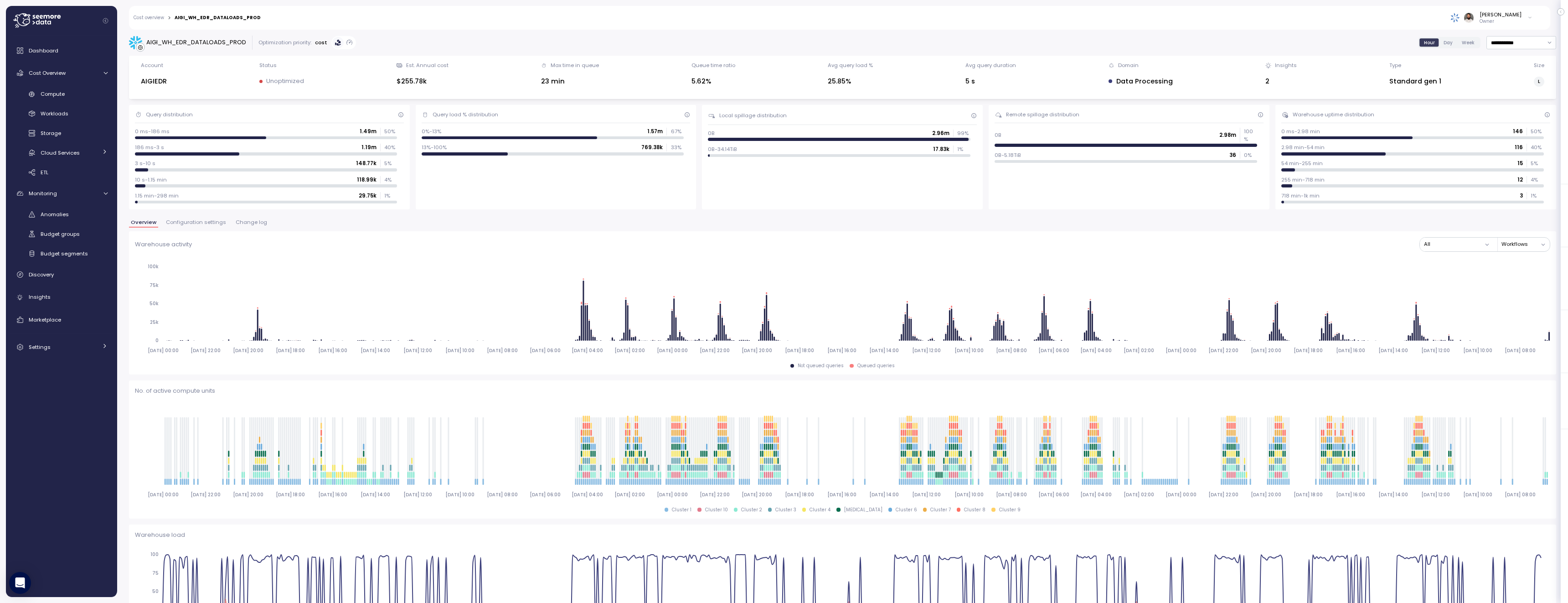
click at [246, 221] on span "Change log" at bounding box center [251, 222] width 31 height 5
click at [213, 223] on span "Configuration settings" at bounding box center [196, 222] width 60 height 5
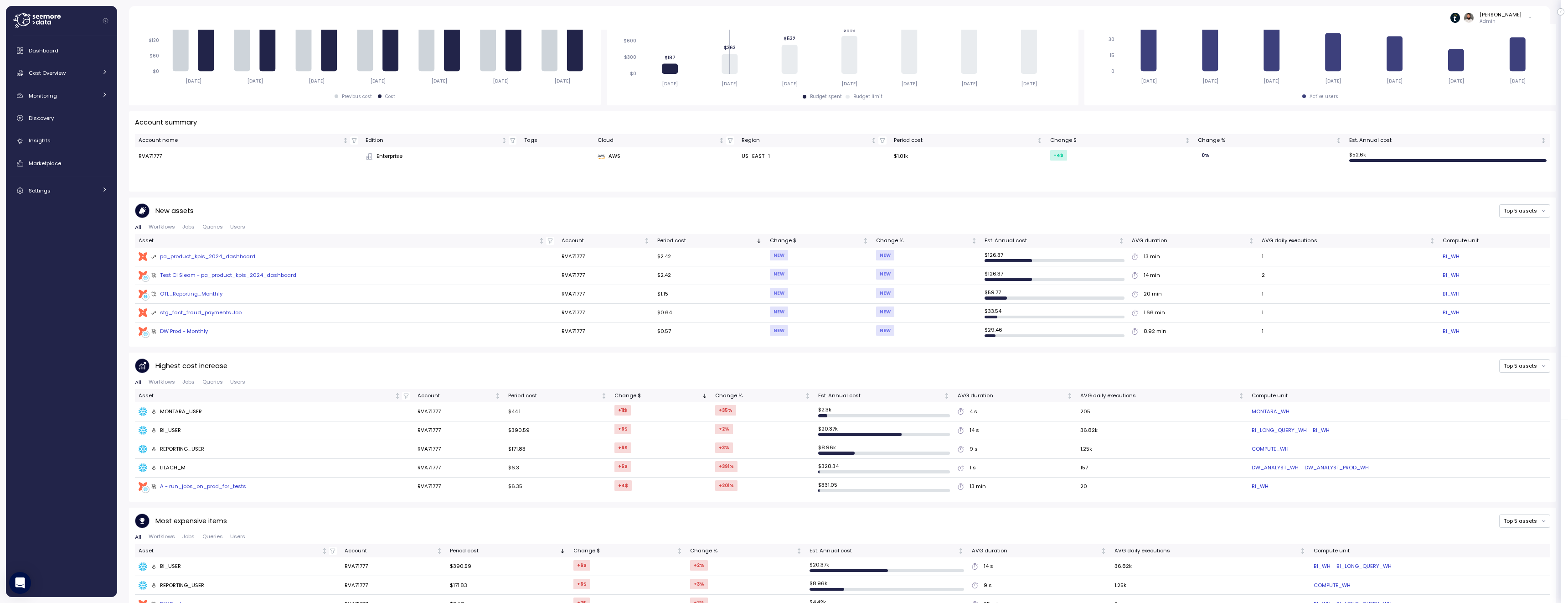
scroll to position [265, 0]
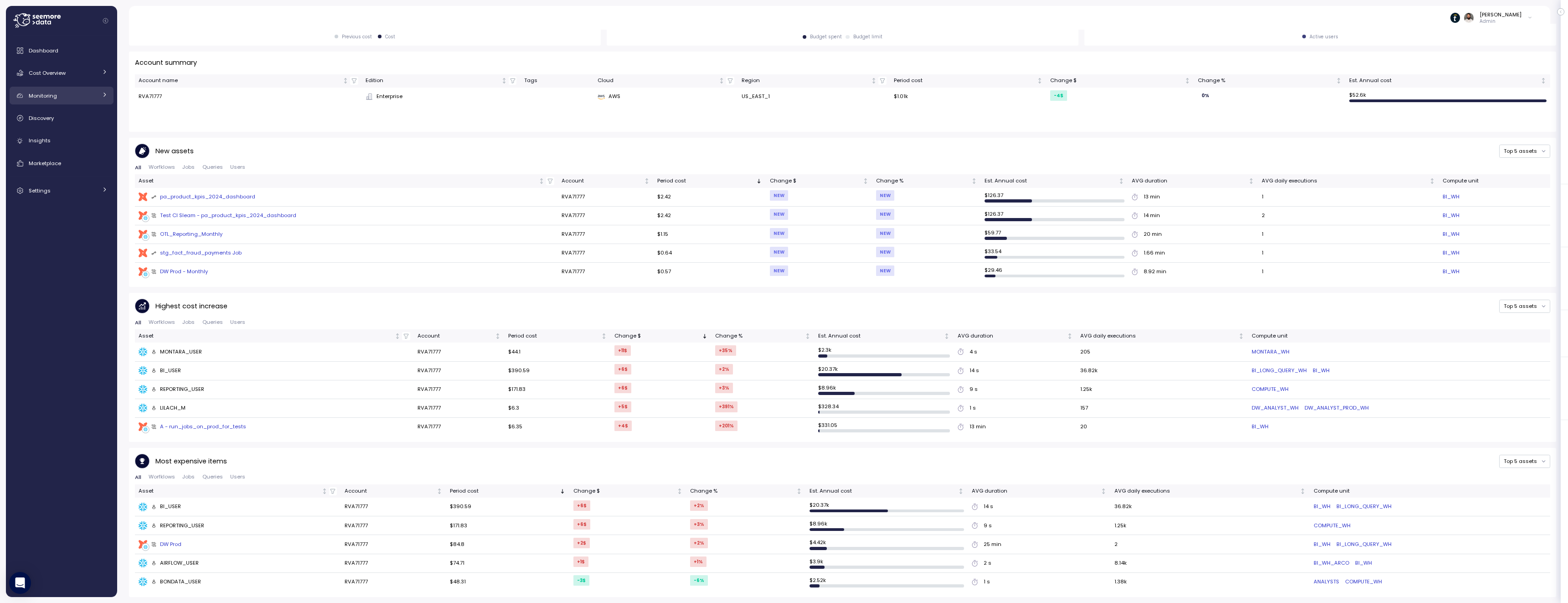
click at [59, 87] on link "Monitoring" at bounding box center [61, 96] width 104 height 18
click at [64, 78] on link "Cost Overview" at bounding box center [61, 73] width 104 height 18
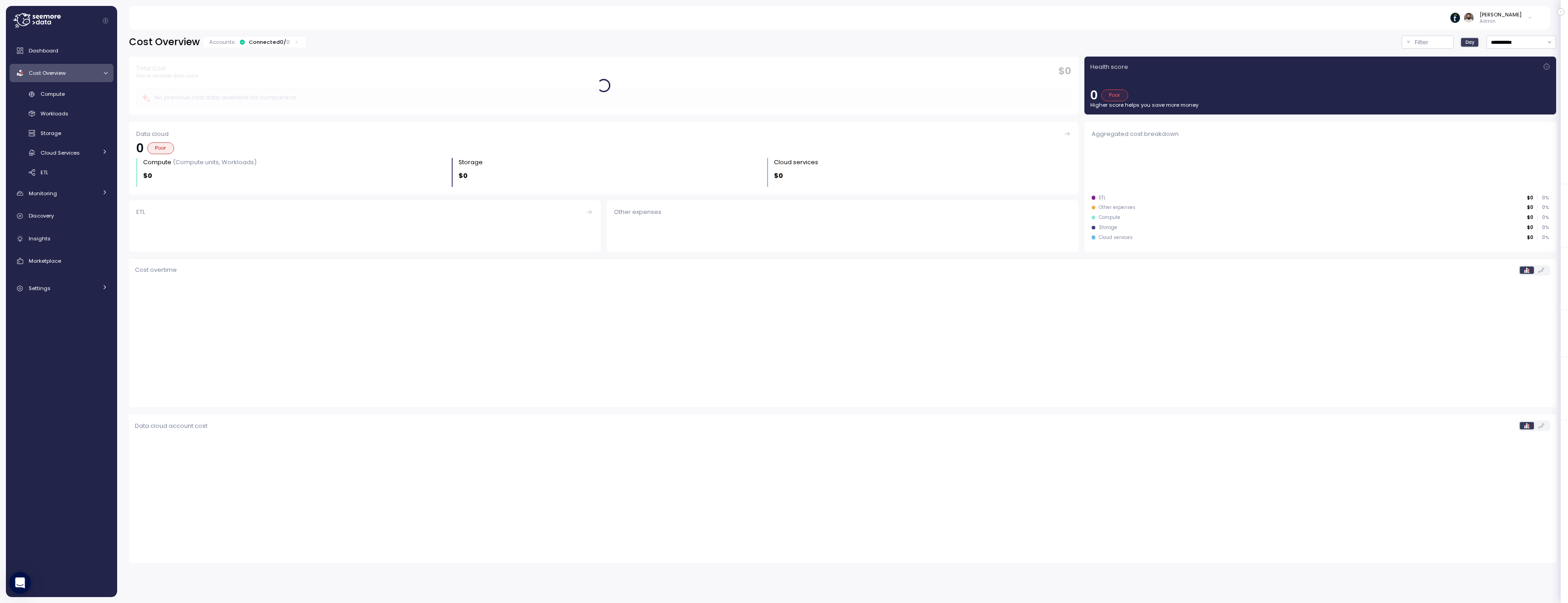
click at [76, 84] on div "Dashboard Cost Overview Compute Workloads Storage Cloud Services Clustering col…" at bounding box center [61, 169] width 104 height 255
click at [74, 91] on div "Compute" at bounding box center [73, 94] width 67 height 9
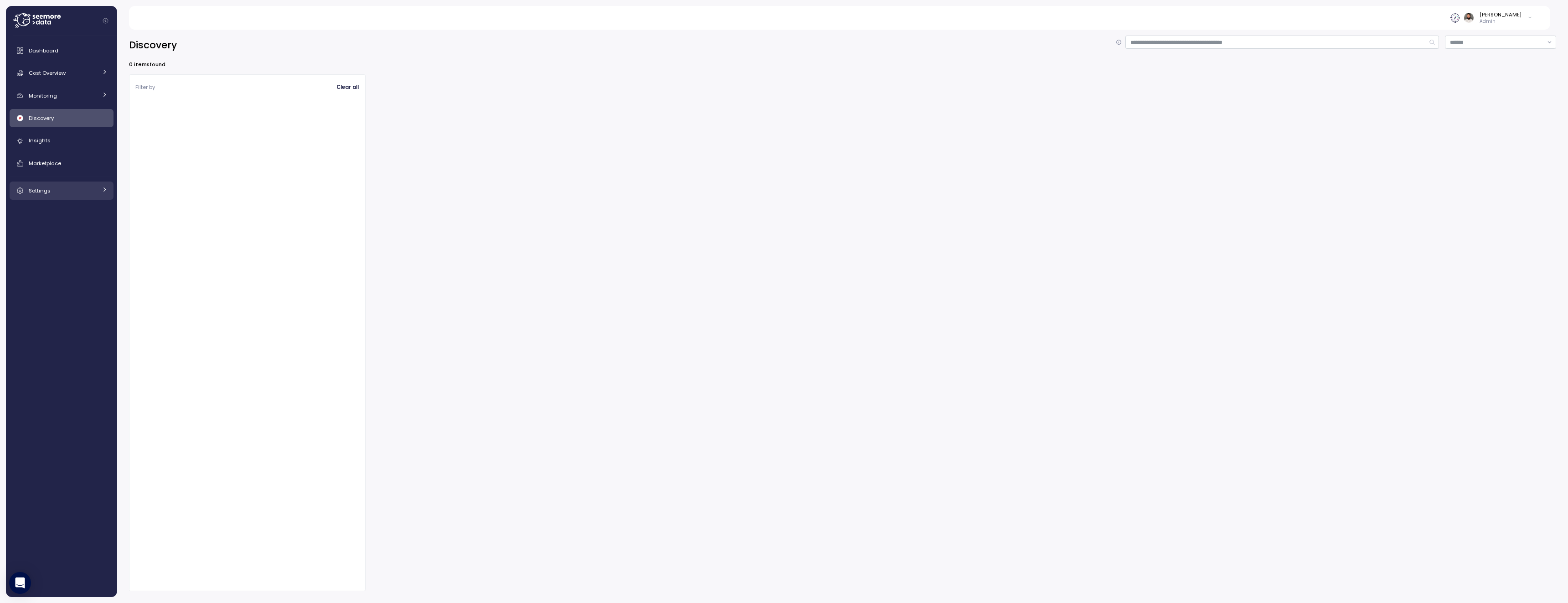
click at [80, 192] on div "Settings" at bounding box center [62, 191] width 68 height 9
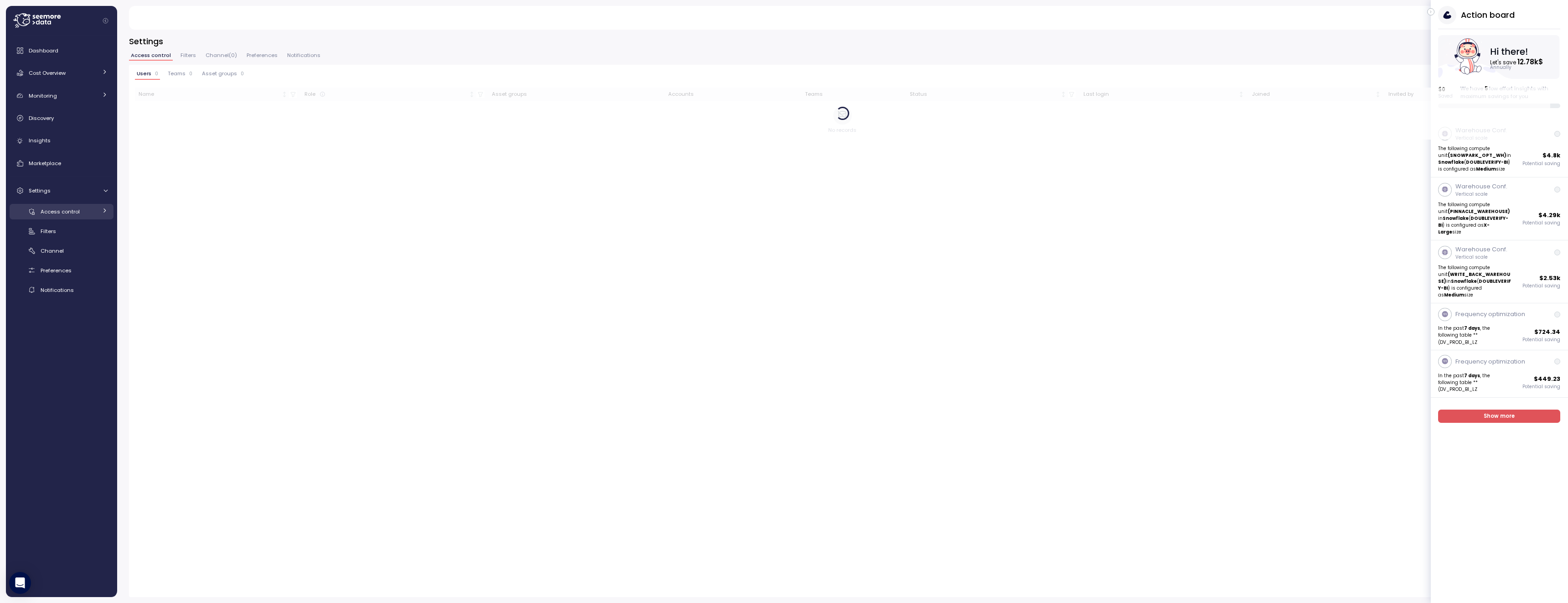
click at [77, 208] on span "Access control" at bounding box center [59, 212] width 39 height 7
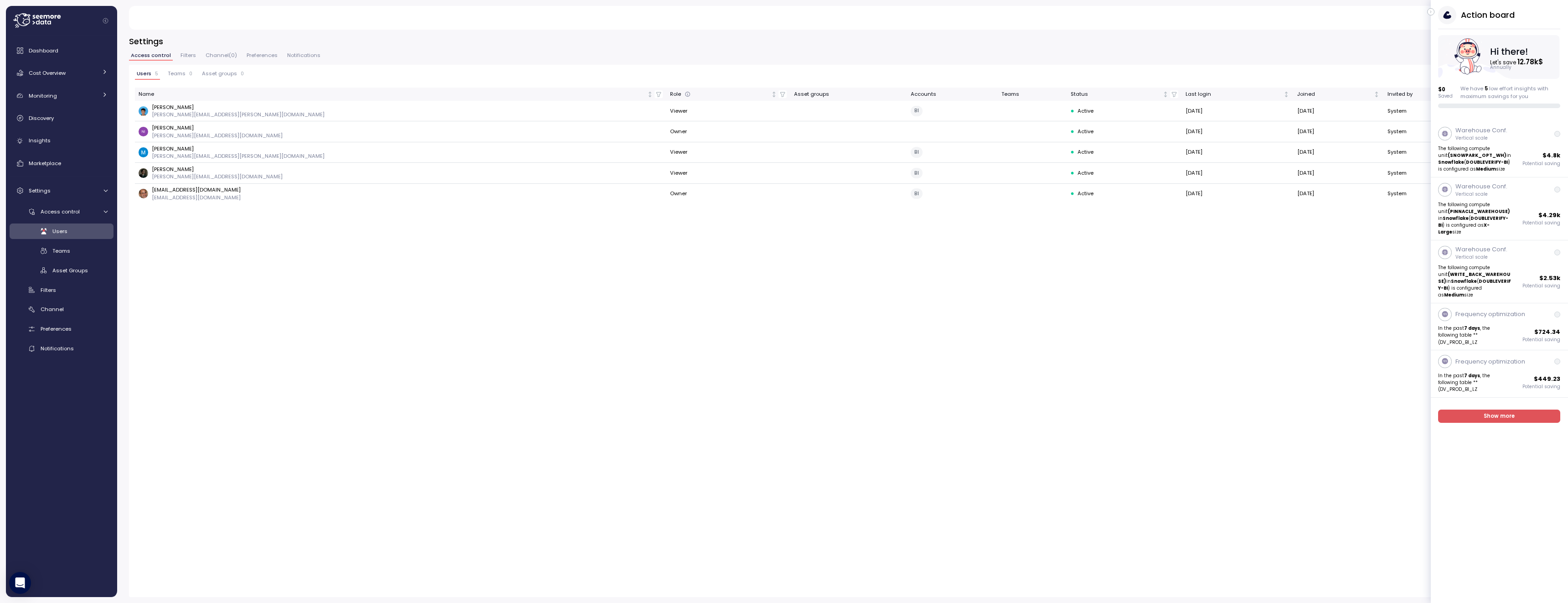
click at [79, 234] on div "Users" at bounding box center [79, 231] width 55 height 9
click at [1432, 10] on icon "button" at bounding box center [1430, 12] width 4 height 11
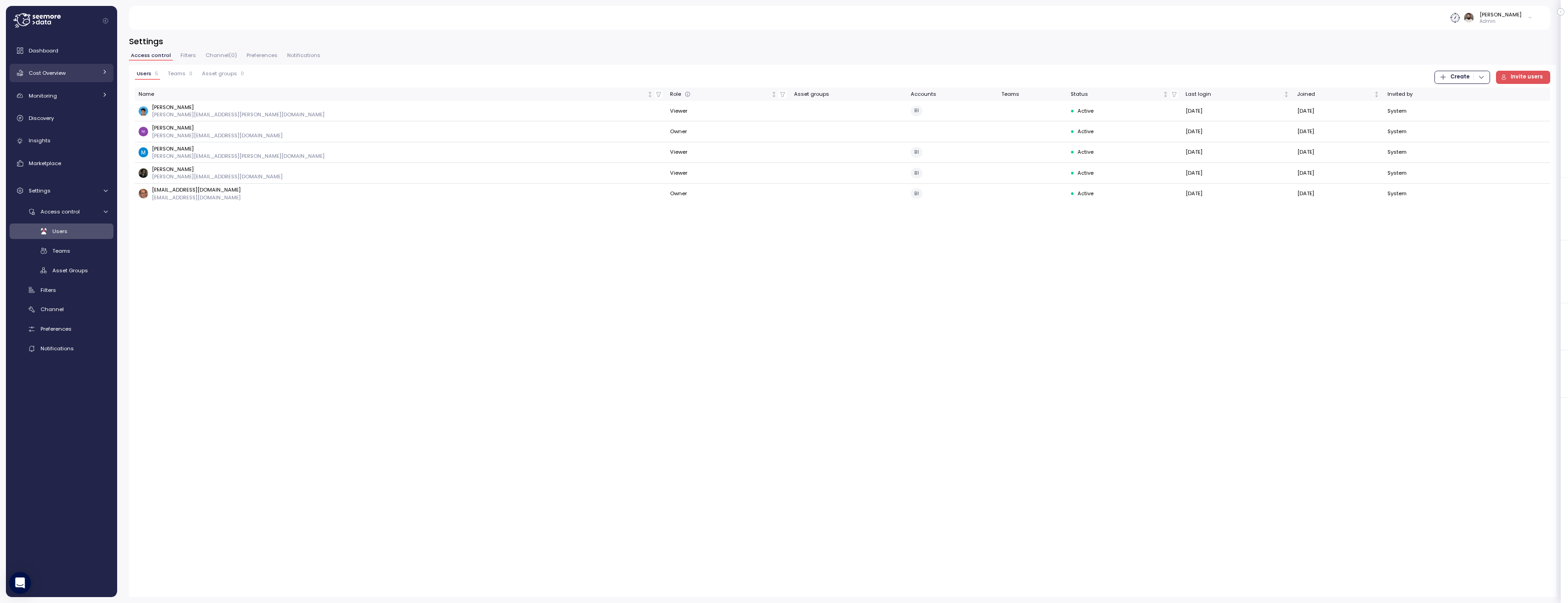
click at [67, 73] on div "Cost Overview" at bounding box center [62, 73] width 68 height 9
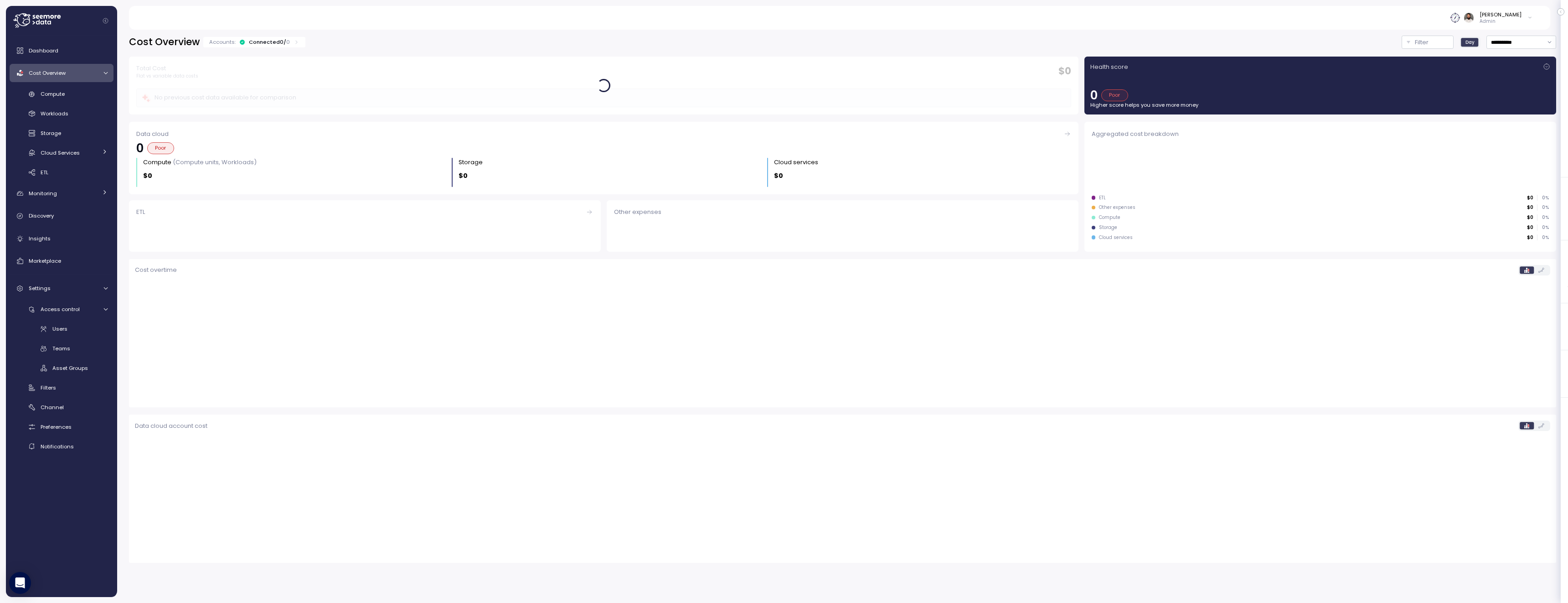
click at [82, 104] on div "Compute Workloads Storage Cloud Services Clustering columns Pipes AI Services S…" at bounding box center [61, 133] width 104 height 93
click at [80, 99] on div "Compute" at bounding box center [73, 94] width 67 height 9
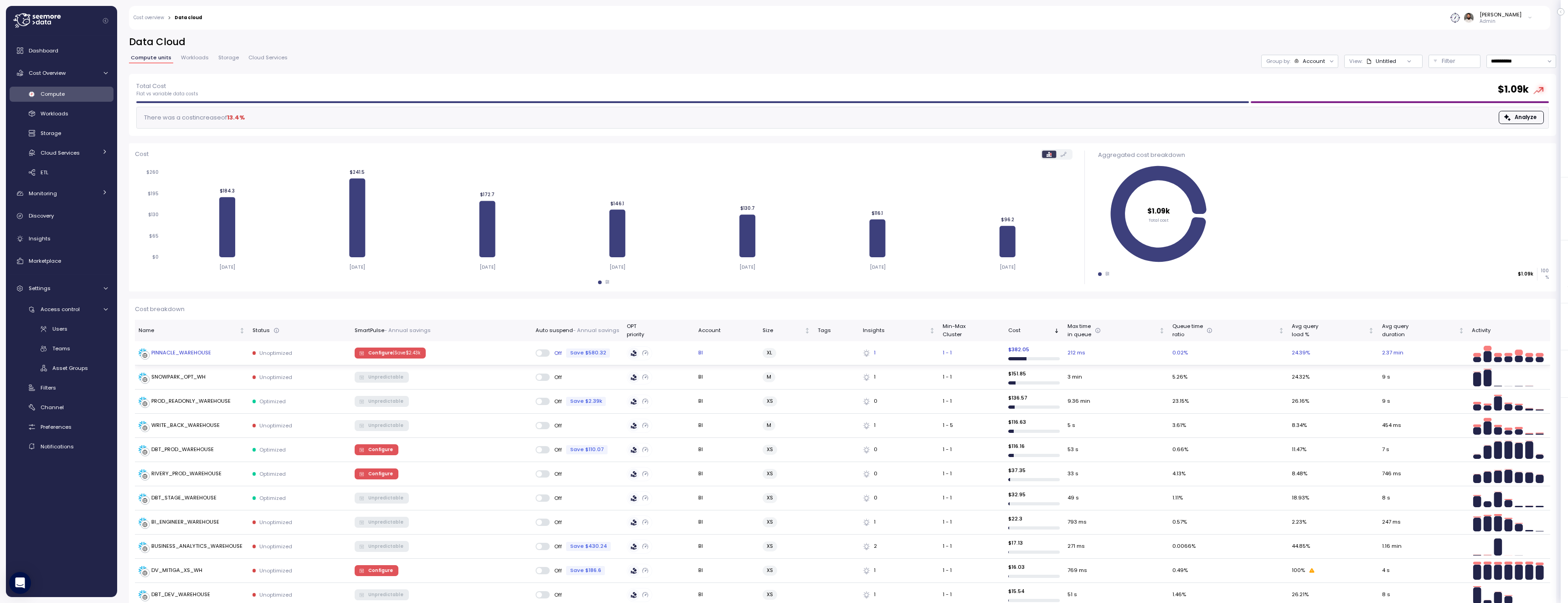
click at [213, 357] on div "PINNACLE_WAREHOUSE" at bounding box center [192, 353] width 107 height 9
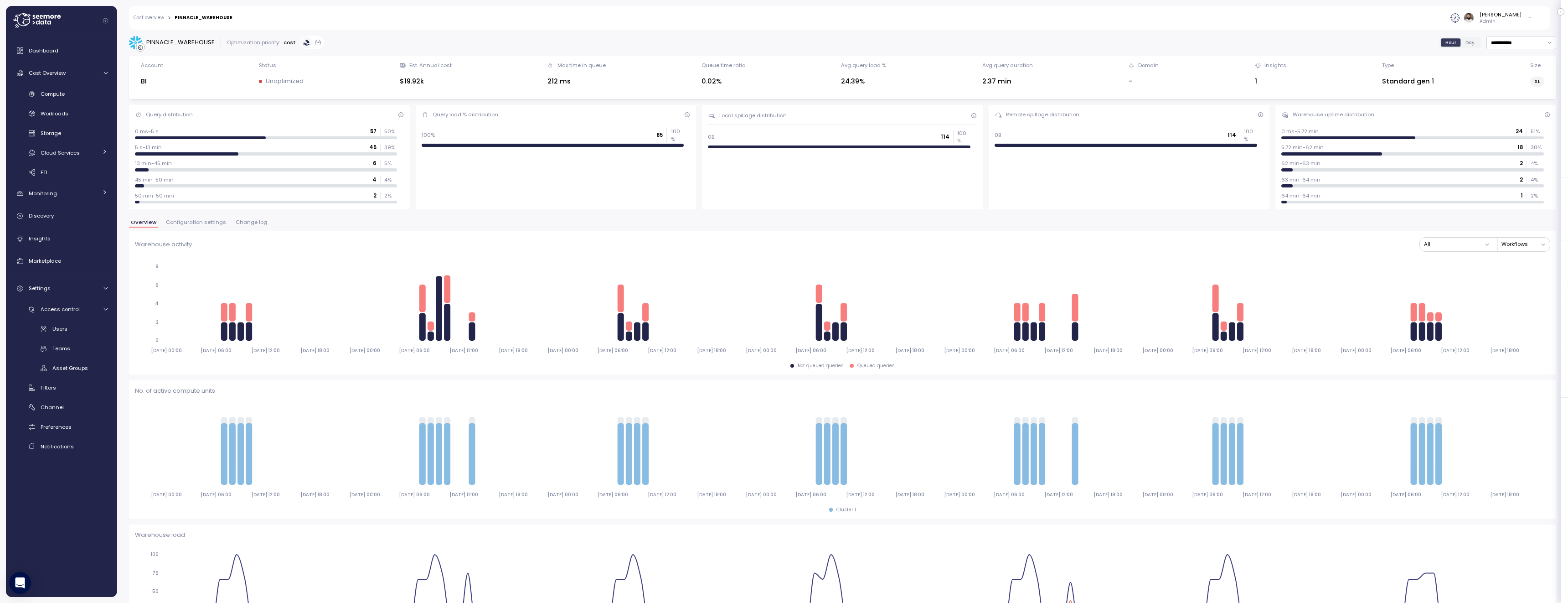
click at [247, 222] on span "Change log" at bounding box center [251, 222] width 31 height 5
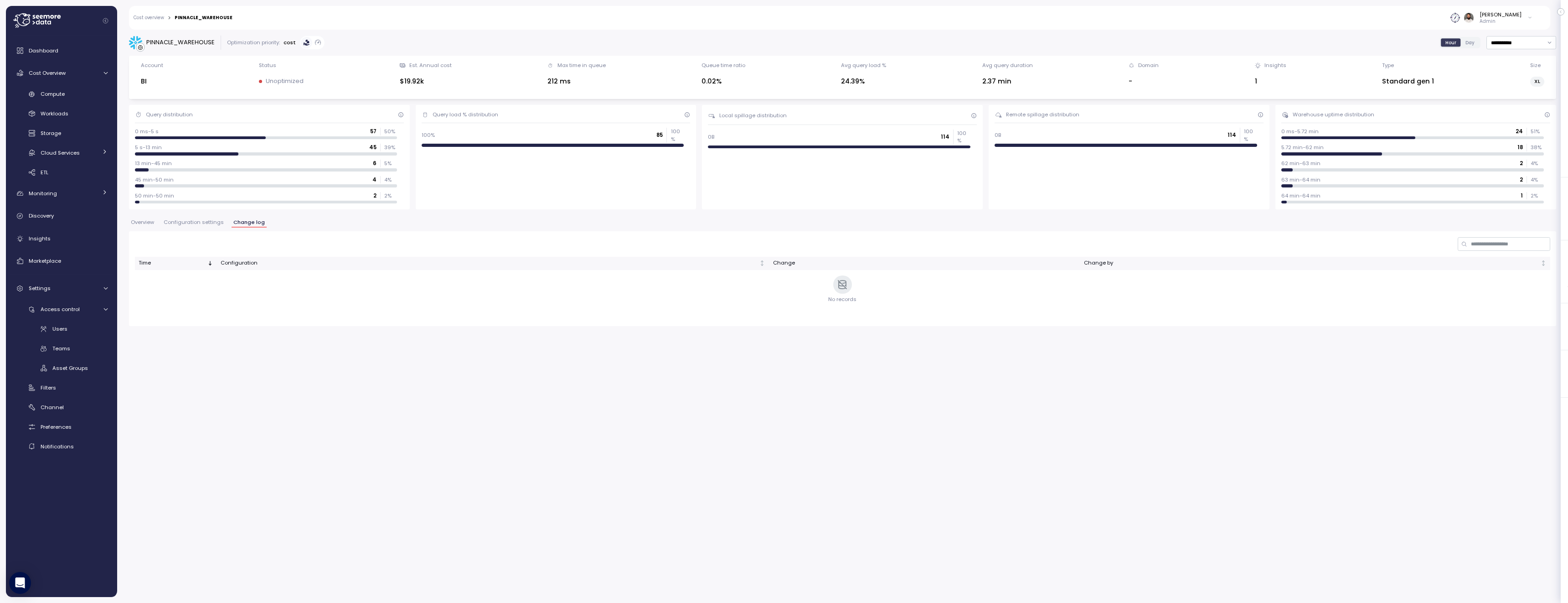
click at [207, 224] on span "Configuration settings" at bounding box center [193, 222] width 60 height 5
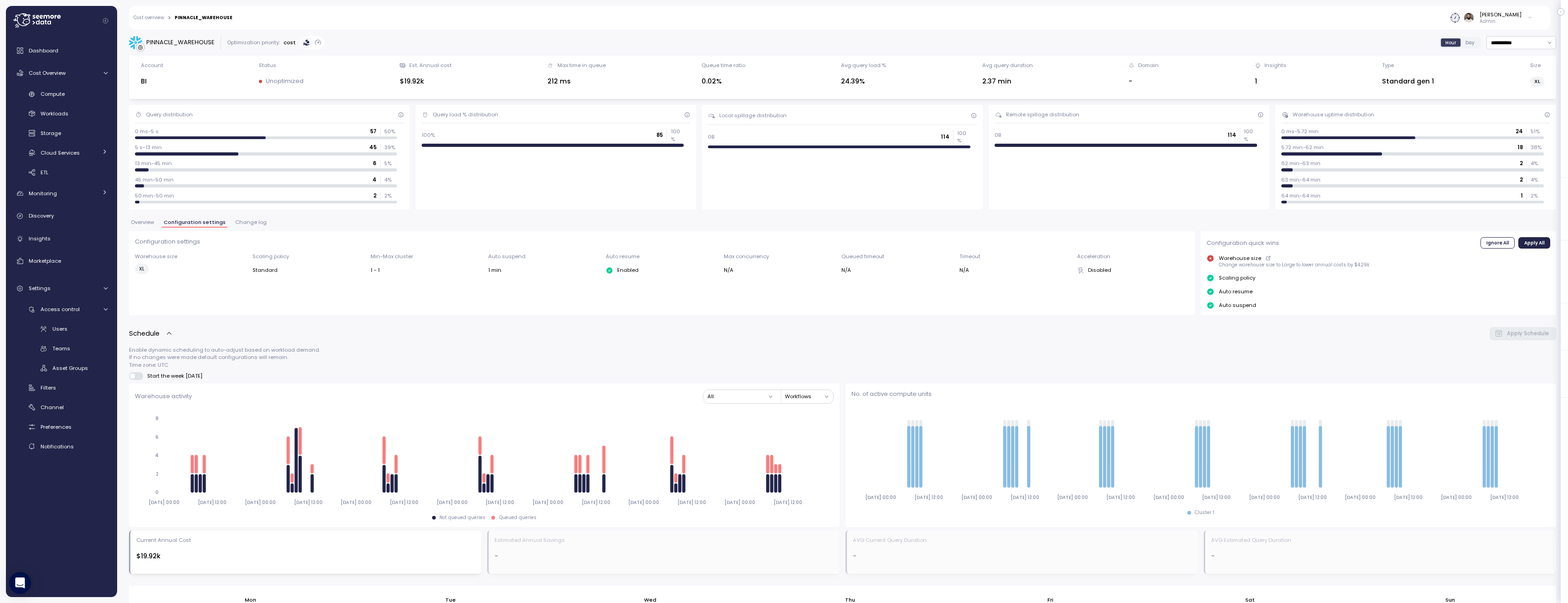
click at [149, 225] on button "Overview" at bounding box center [141, 224] width 26 height 7
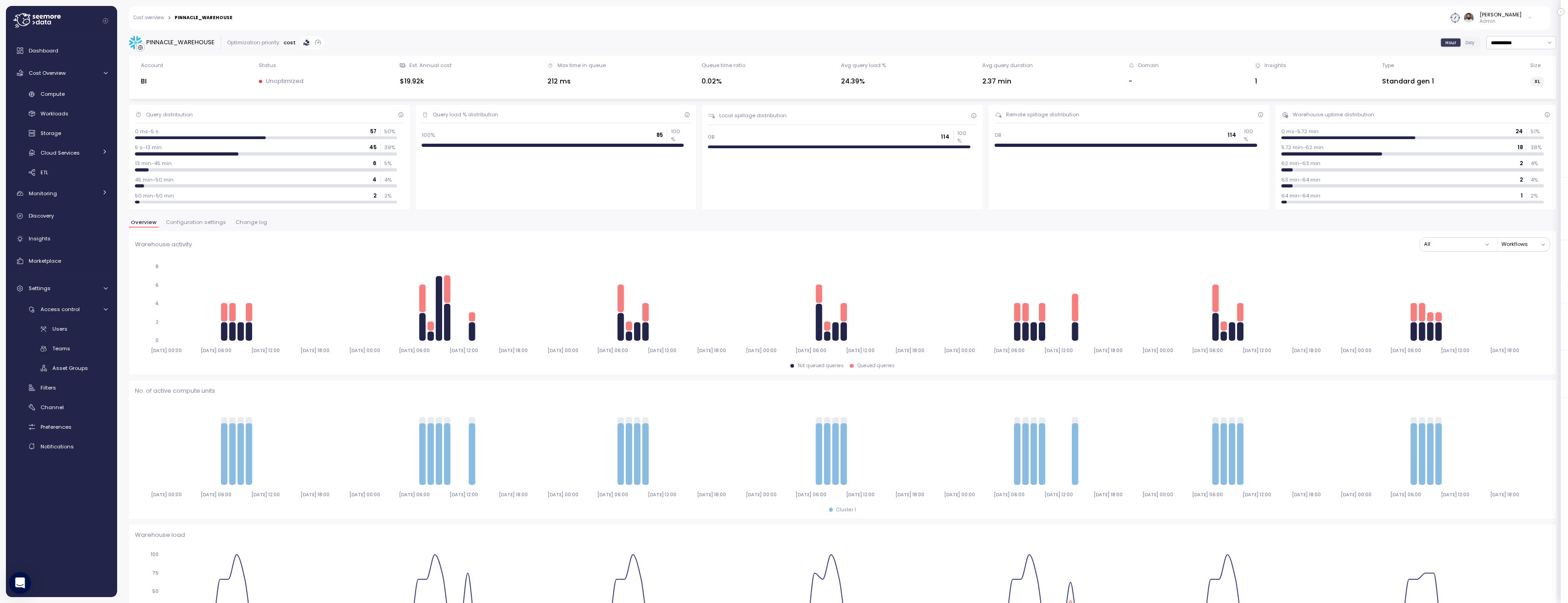
click at [217, 224] on span "Configuration settings" at bounding box center [196, 222] width 60 height 5
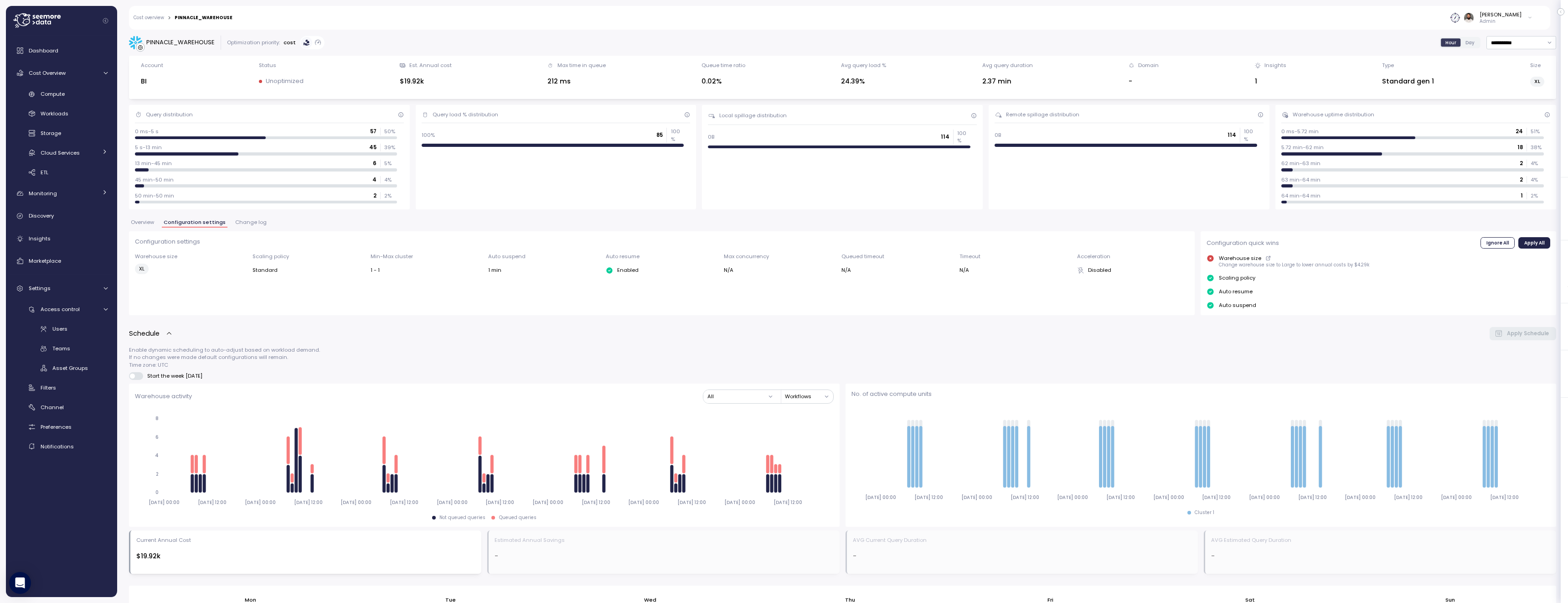
scroll to position [427, 0]
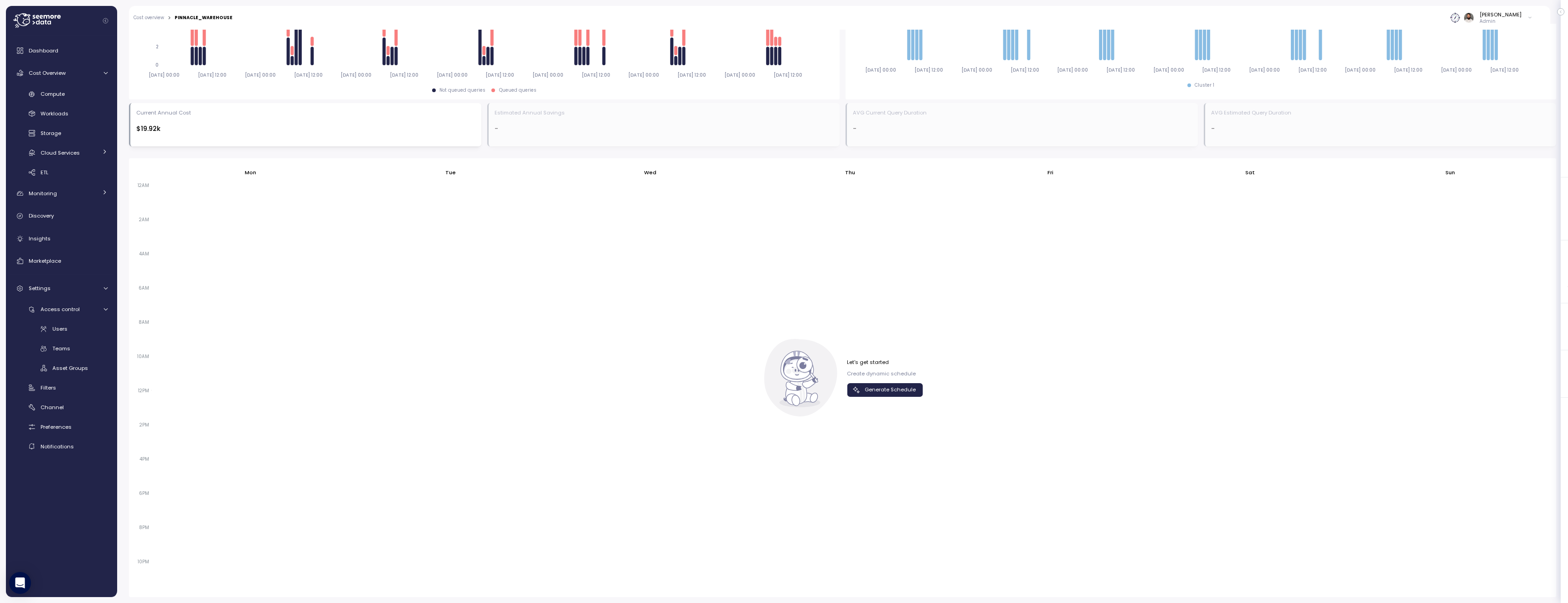
click at [864, 373] on p "Create dynamic schedule" at bounding box center [884, 373] width 76 height 7
click at [864, 395] on span "Generate Schedule" at bounding box center [884, 389] width 64 height 12
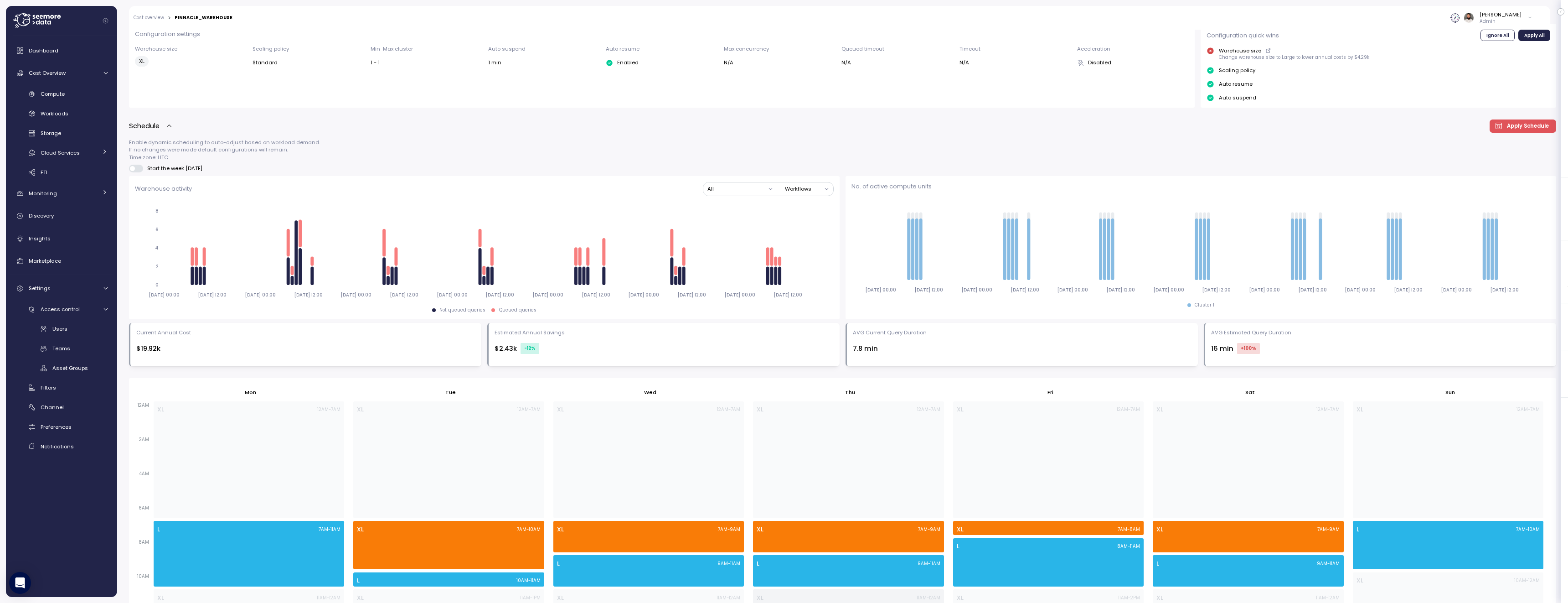
scroll to position [0, 0]
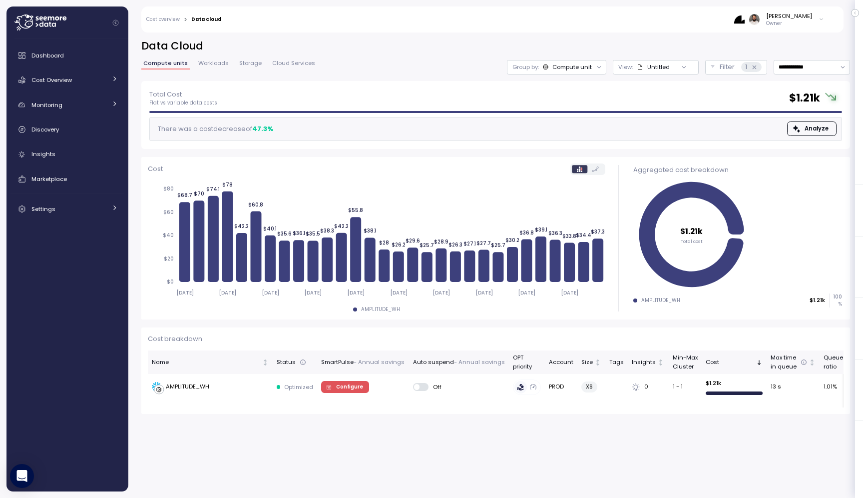
click at [587, 63] on div "Compute unit" at bounding box center [572, 67] width 39 height 8
click at [718, 71] on button "Filter 1" at bounding box center [737, 67] width 62 height 14
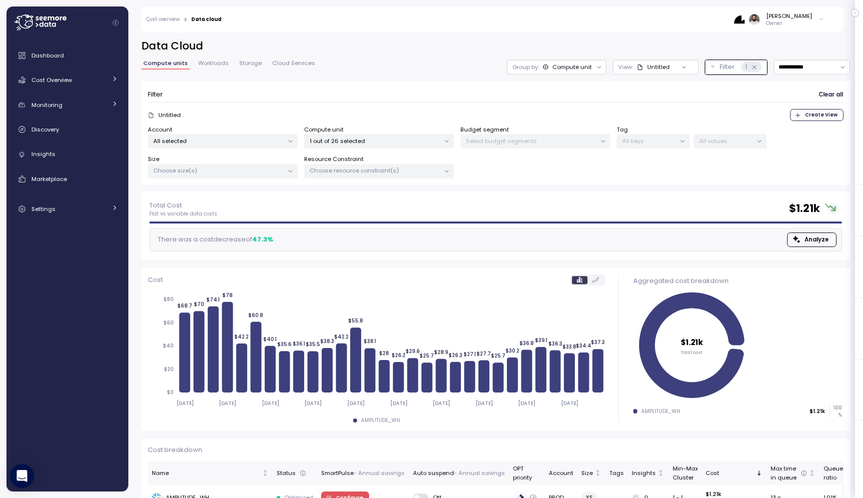
click at [641, 26] on div "[PERSON_NAME] Owner" at bounding box center [529, 19] width 603 height 26
click at [755, 69] on icon at bounding box center [754, 67] width 6 height 6
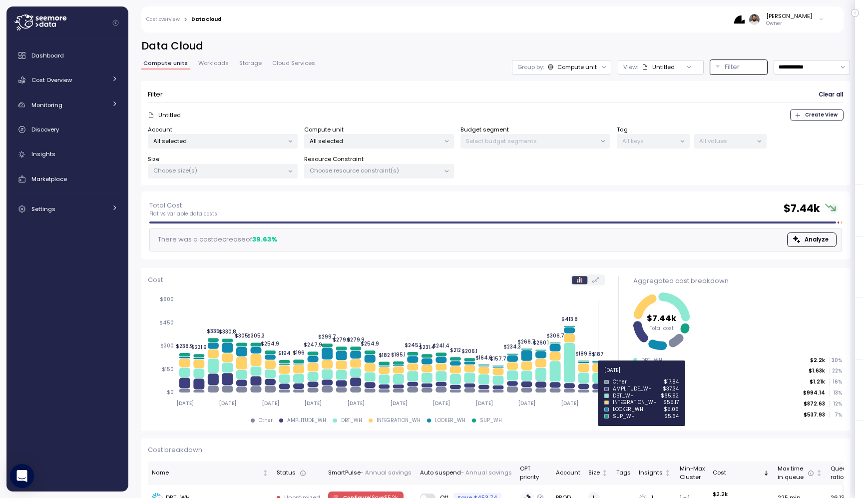
click at [599, 375] on icon at bounding box center [598, 378] width 11 height 10
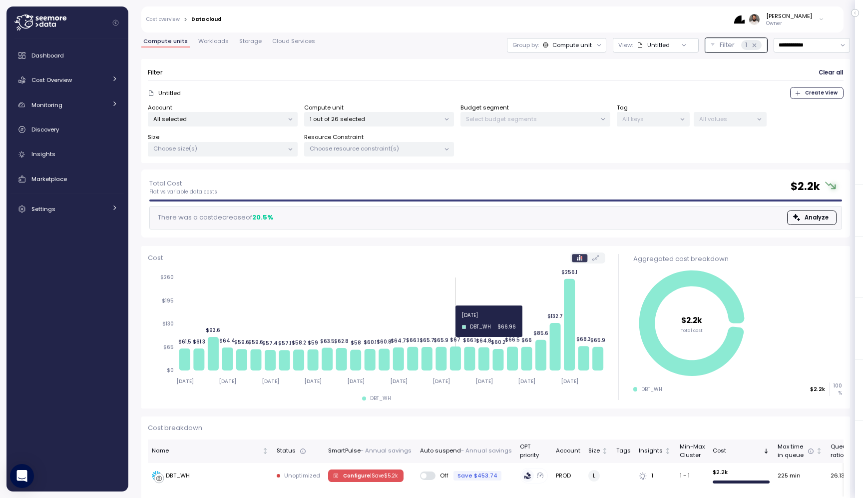
scroll to position [33, 0]
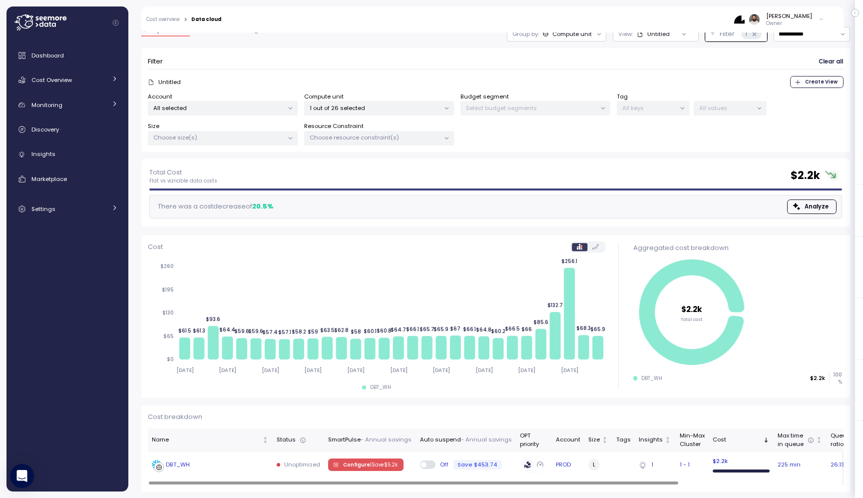
click at [365, 466] on span "Configure | Save $ 5.2k" at bounding box center [370, 464] width 54 height 11
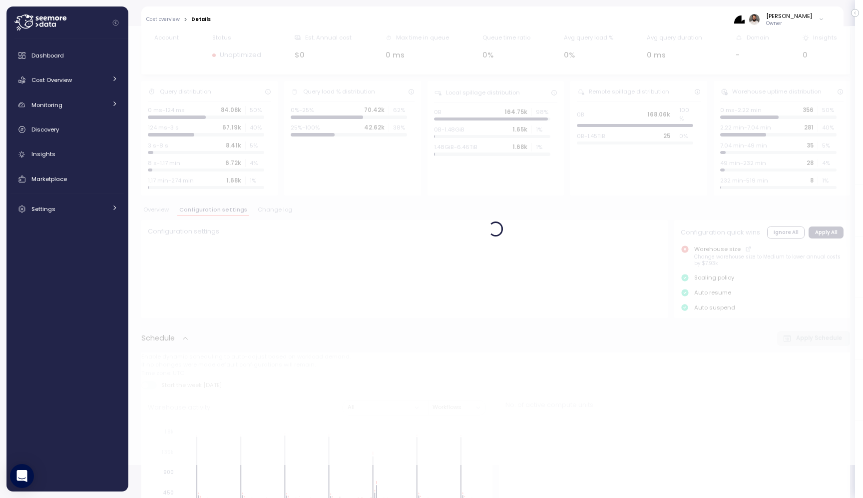
scroll to position [33, 0]
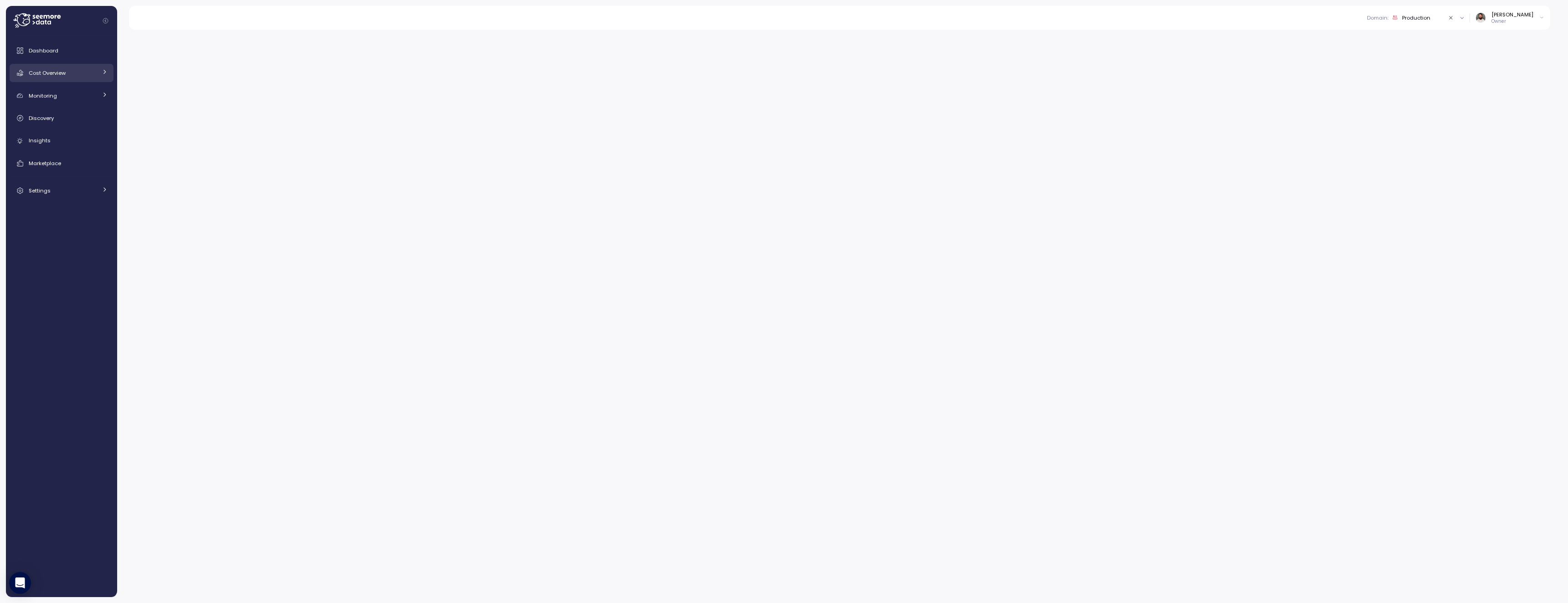
click at [86, 69] on div "Cost Overview" at bounding box center [62, 73] width 68 height 9
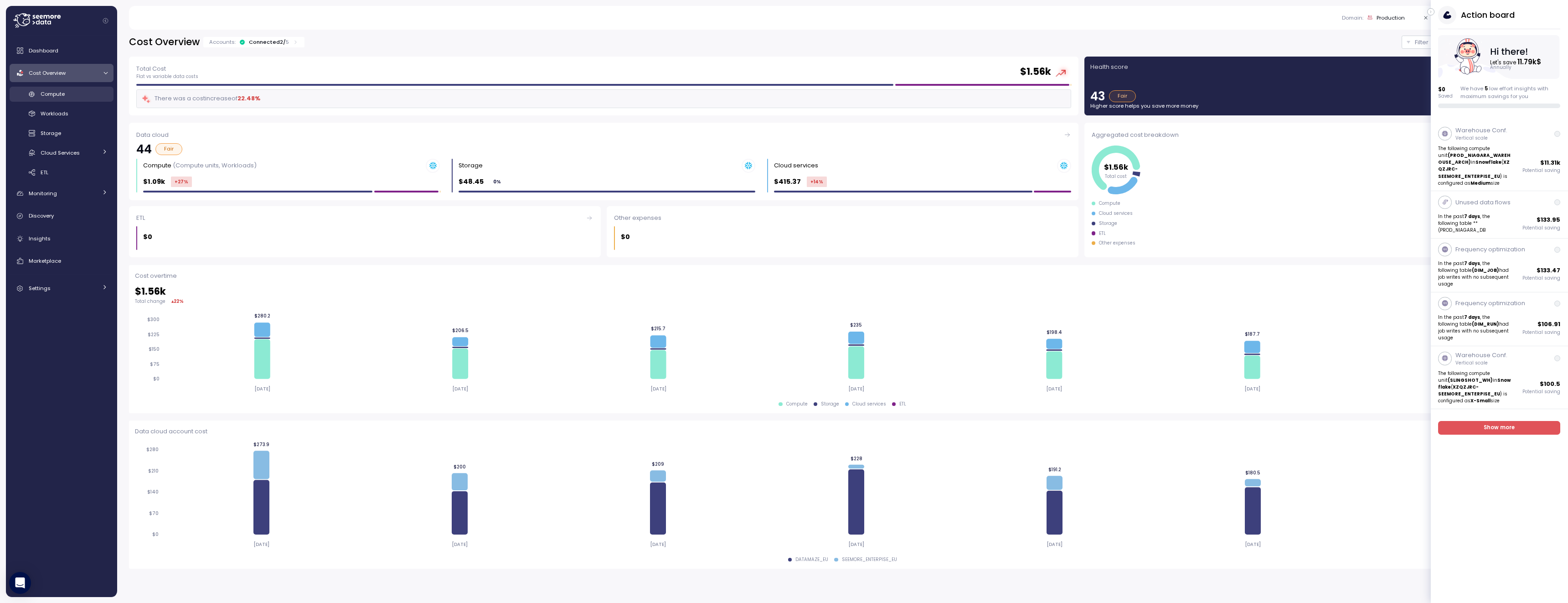
click at [73, 92] on div "Compute" at bounding box center [73, 94] width 67 height 9
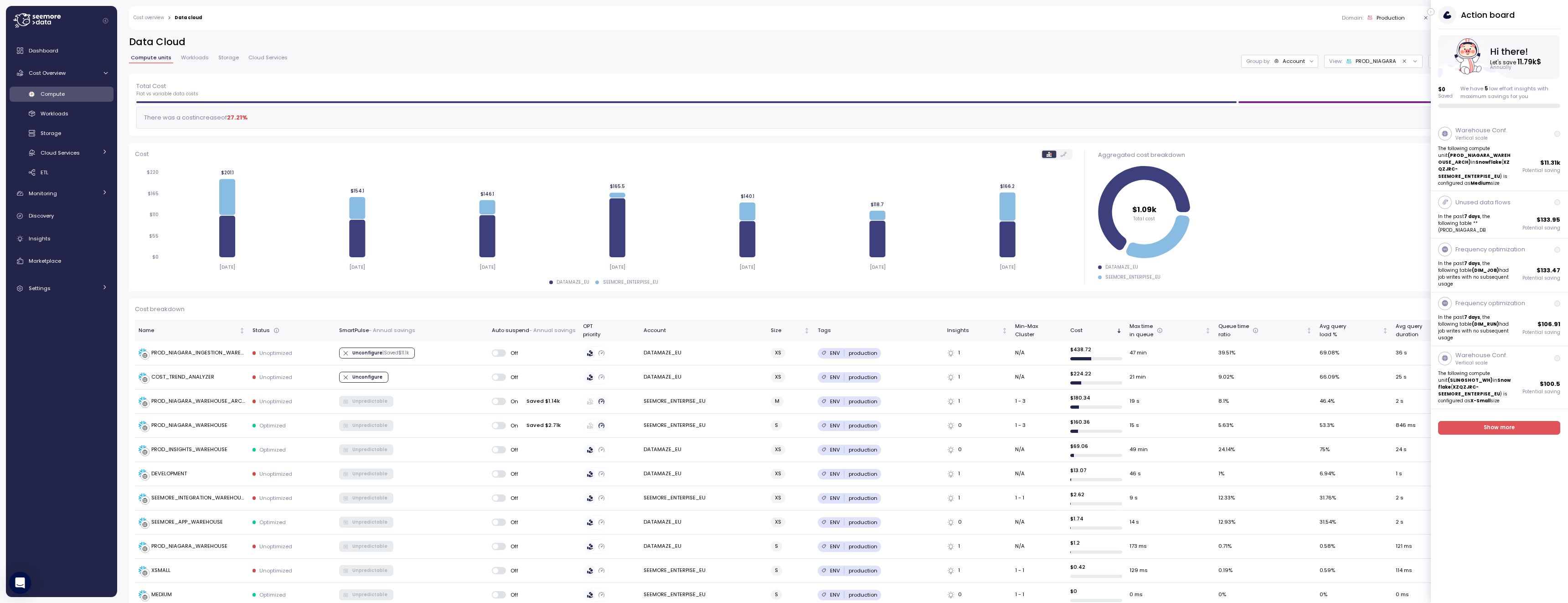
click at [1433, 14] on button "button" at bounding box center [1430, 12] width 7 height 7
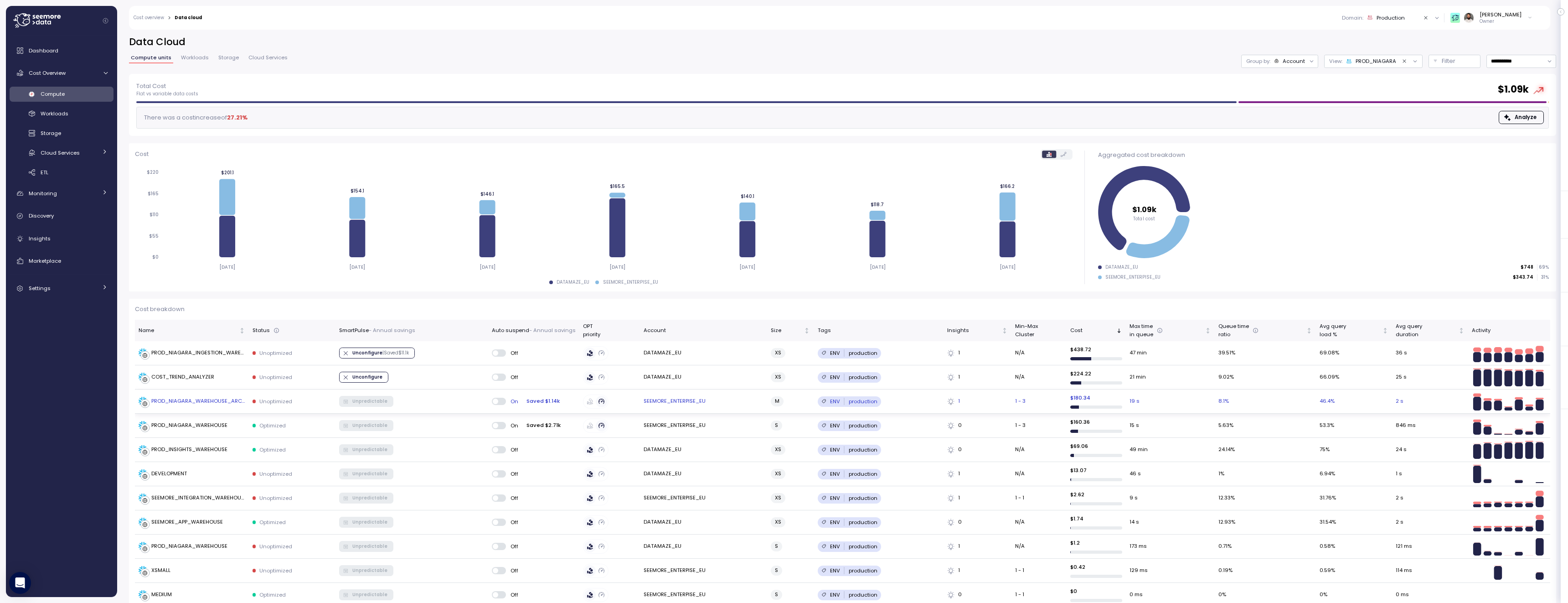
click at [234, 402] on div "PROD_NIAGARA_WAREHOUSE_ARCH" at bounding box center [198, 400] width 94 height 8
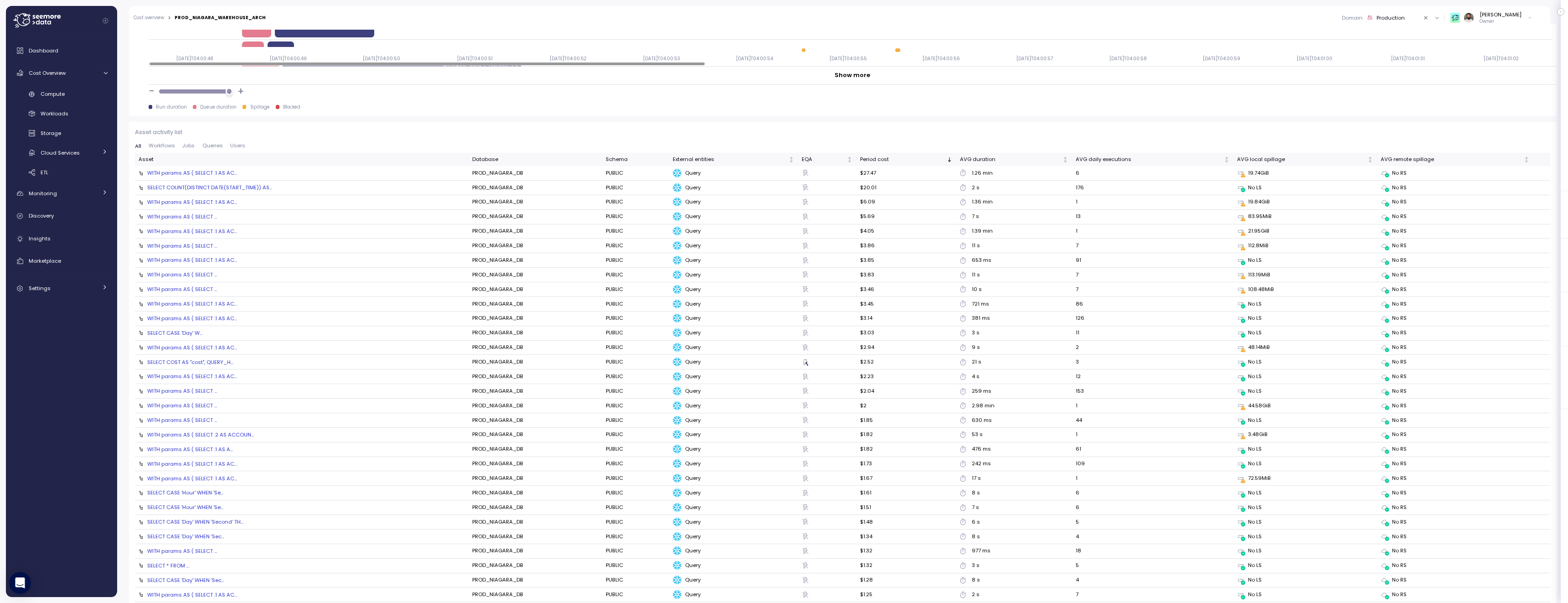
scroll to position [919, 0]
click at [214, 176] on td "WITH params AS ( SELECT :1 AS AC..." at bounding box center [302, 172] width 334 height 15
click at [214, 169] on div "WITH params AS ( SELECT :1 AS AC..." at bounding box center [192, 171] width 89 height 7
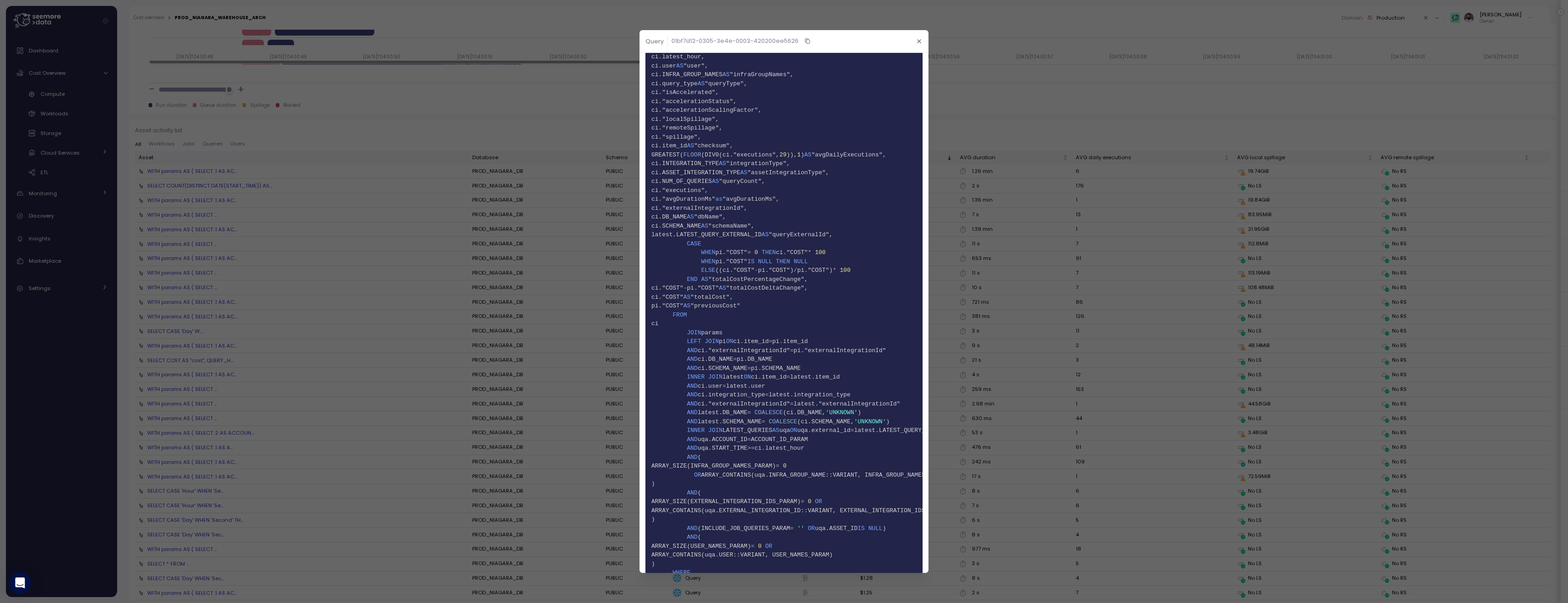
scroll to position [1488, 0]
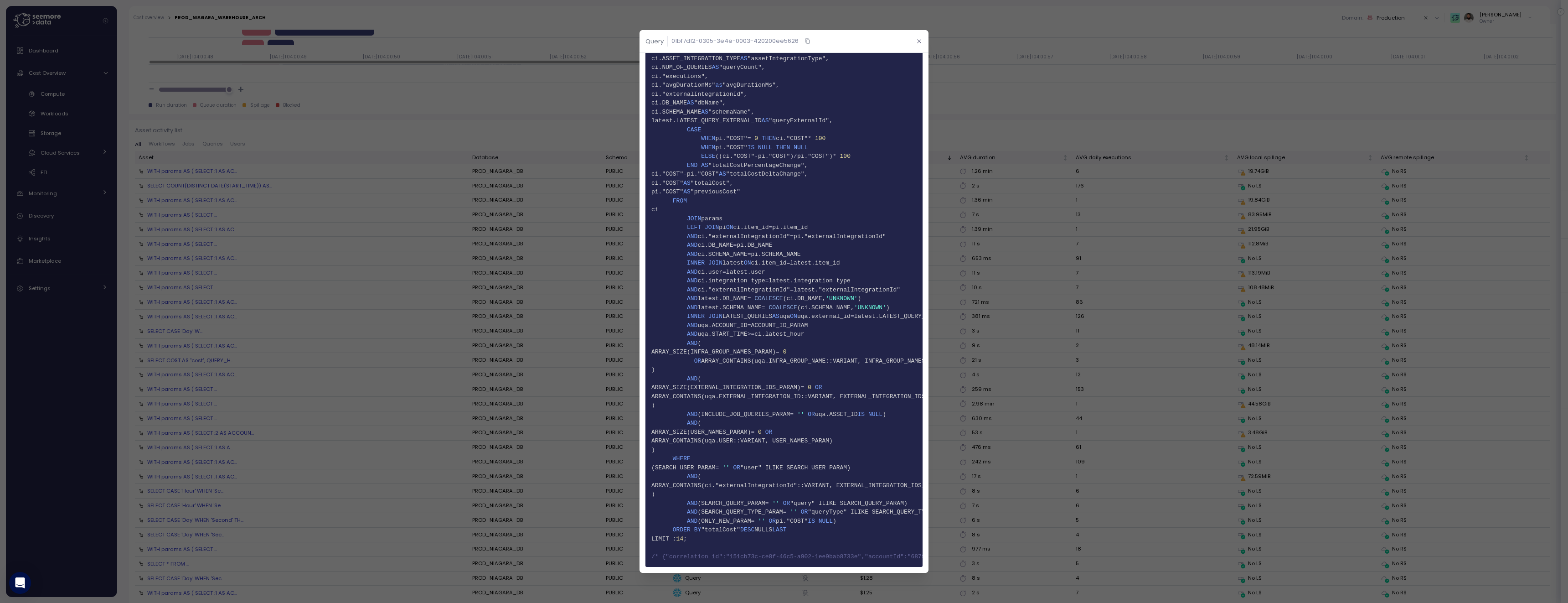
click at [920, 39] on icon "button" at bounding box center [919, 41] width 5 height 5
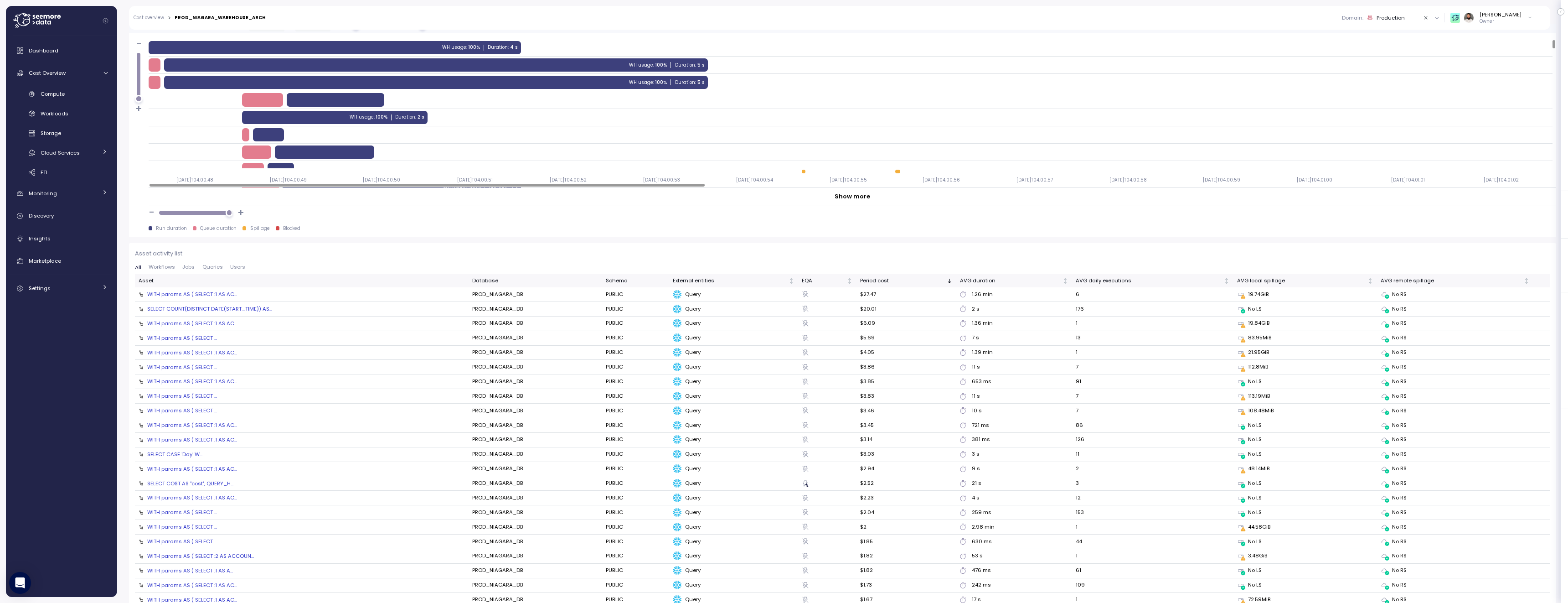
scroll to position [796, 0]
click at [193, 291] on div "WITH params AS ( SELECT :1 AS AC..." at bounding box center [192, 293] width 89 height 7
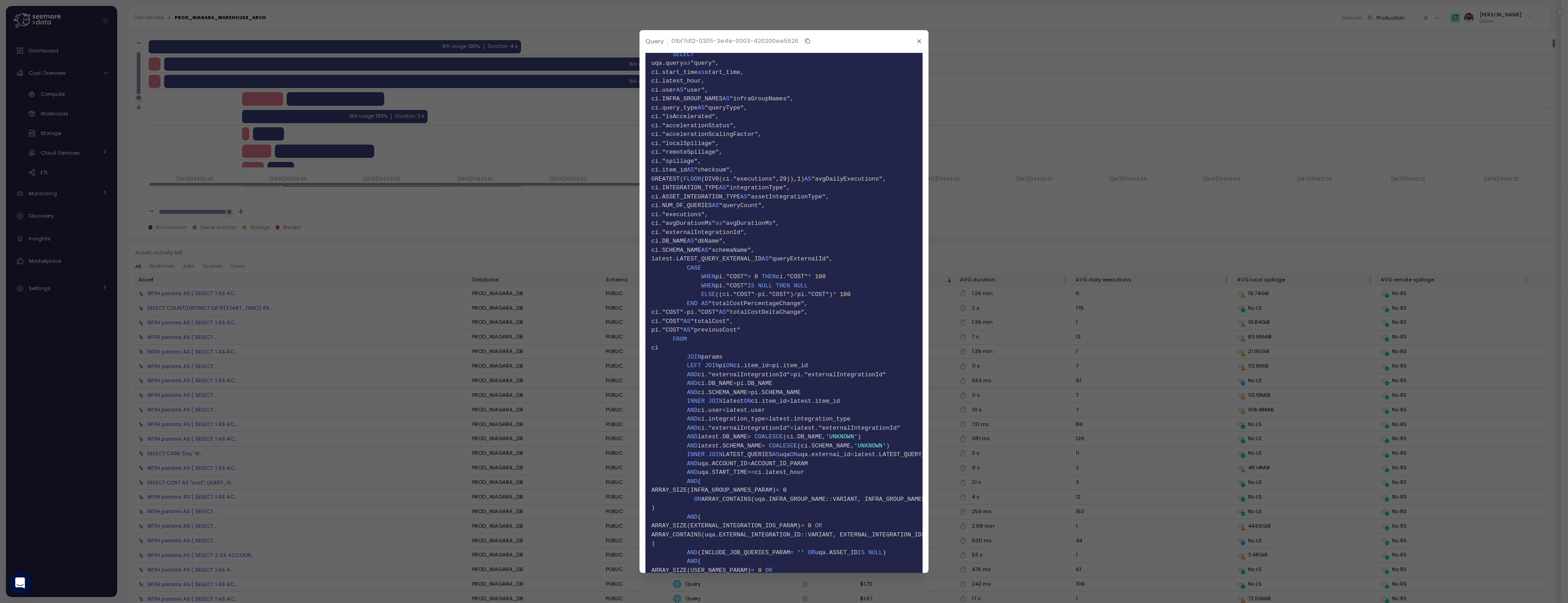
scroll to position [1488, 0]
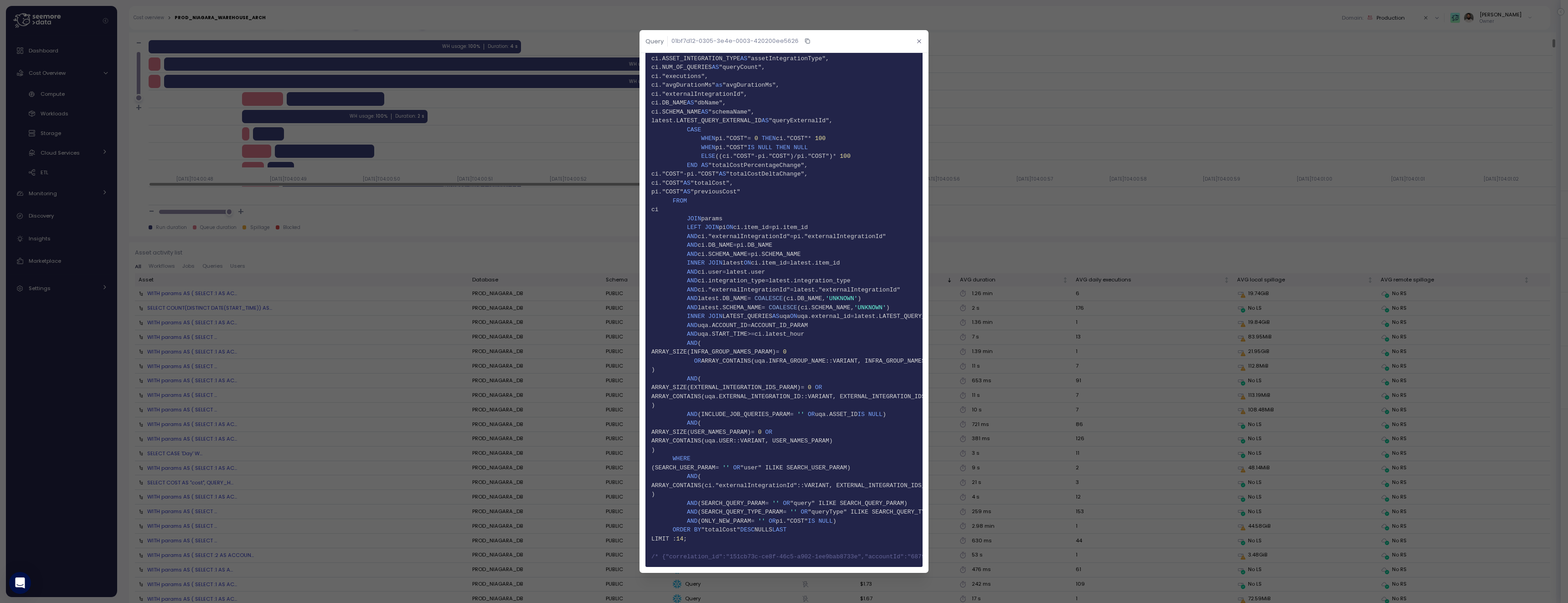
click at [920, 40] on icon "button" at bounding box center [919, 41] width 5 height 5
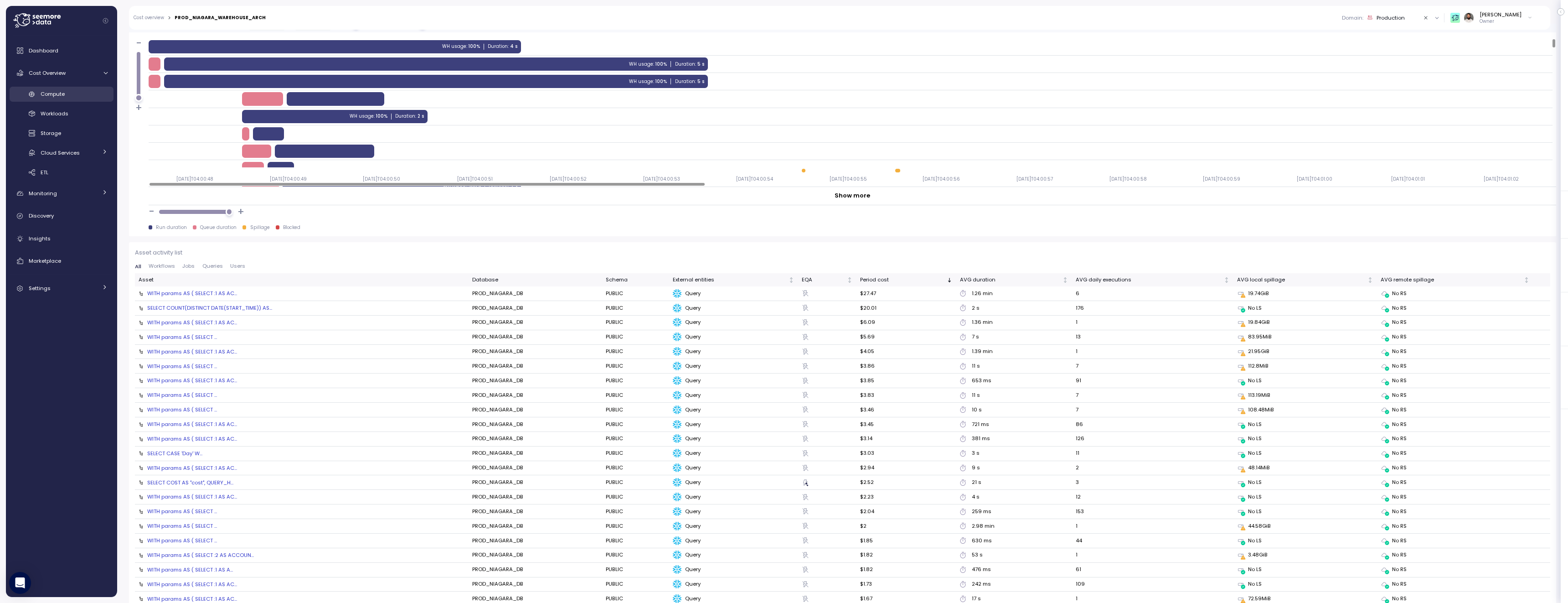
click at [78, 99] on link "Compute" at bounding box center [61, 94] width 104 height 15
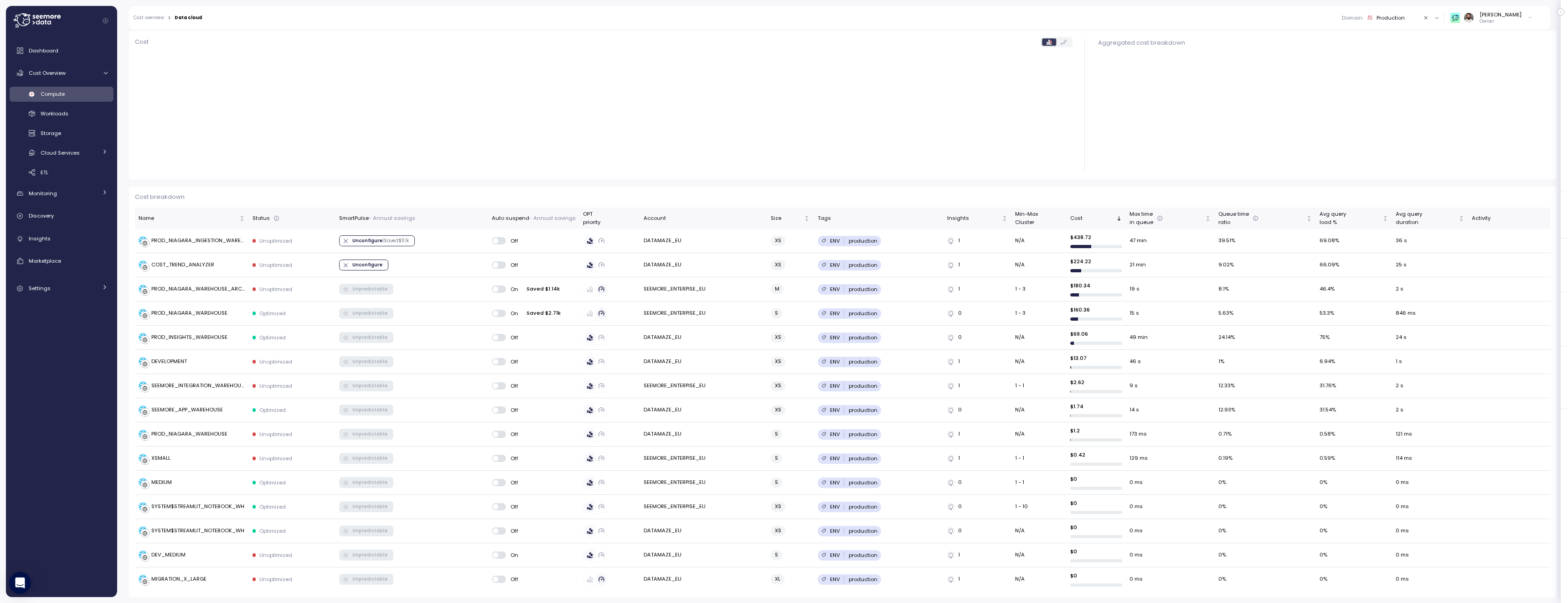
scroll to position [112, 0]
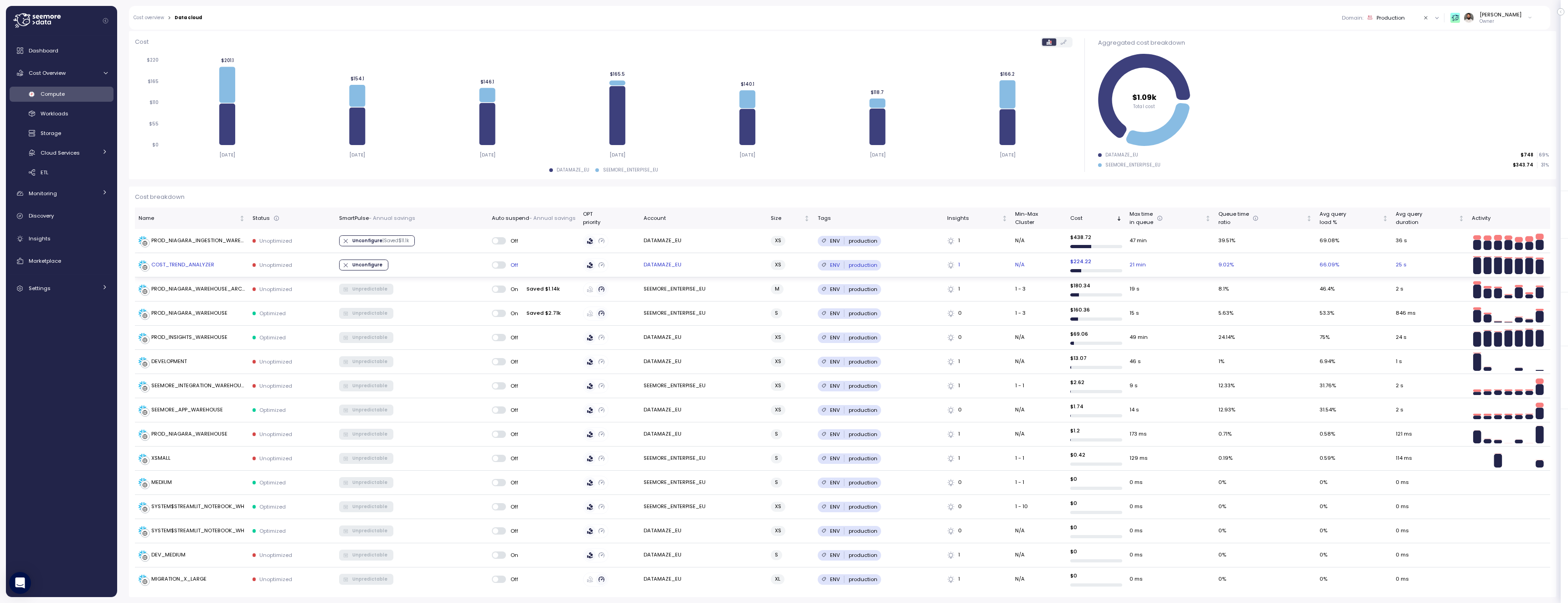
click at [204, 261] on div "COST_TREND_ANALYZER" at bounding box center [182, 265] width 63 height 8
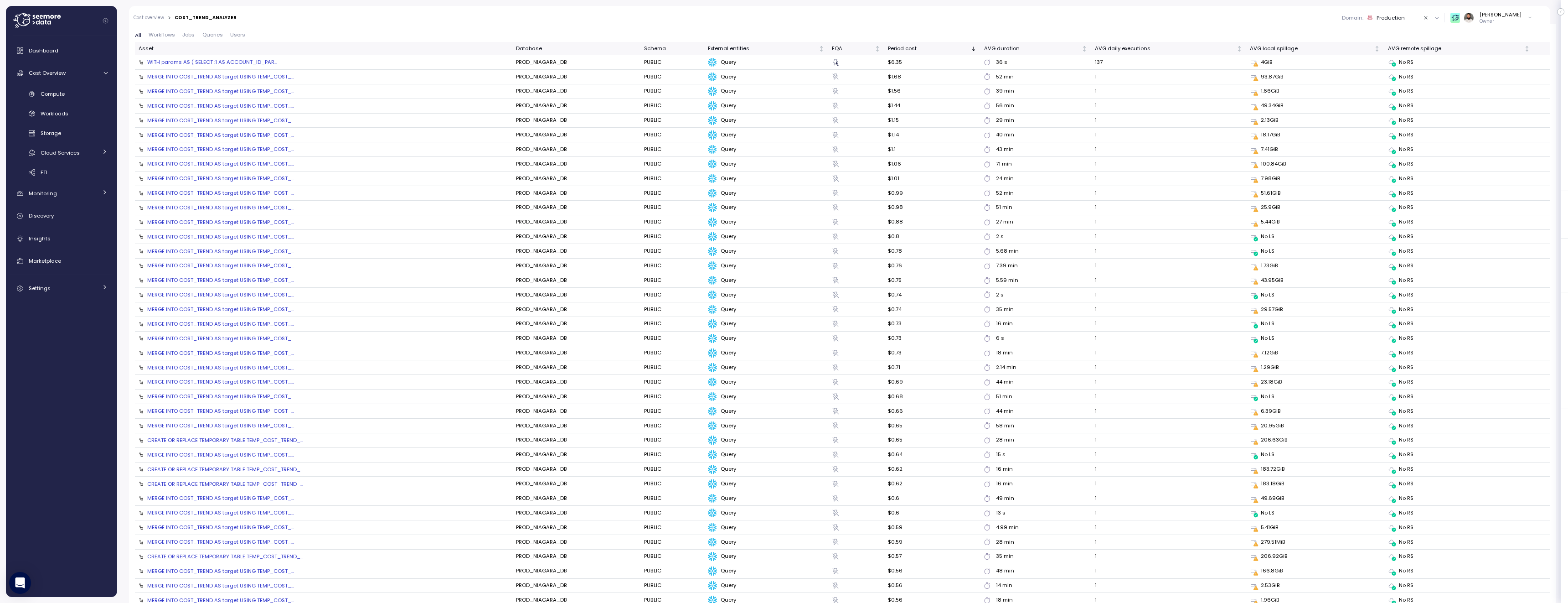
scroll to position [1003, 0]
click at [252, 85] on div "WITH params AS ( SELECT :1 AS ACCOUNT_ID_PAR..." at bounding box center [212, 88] width 130 height 7
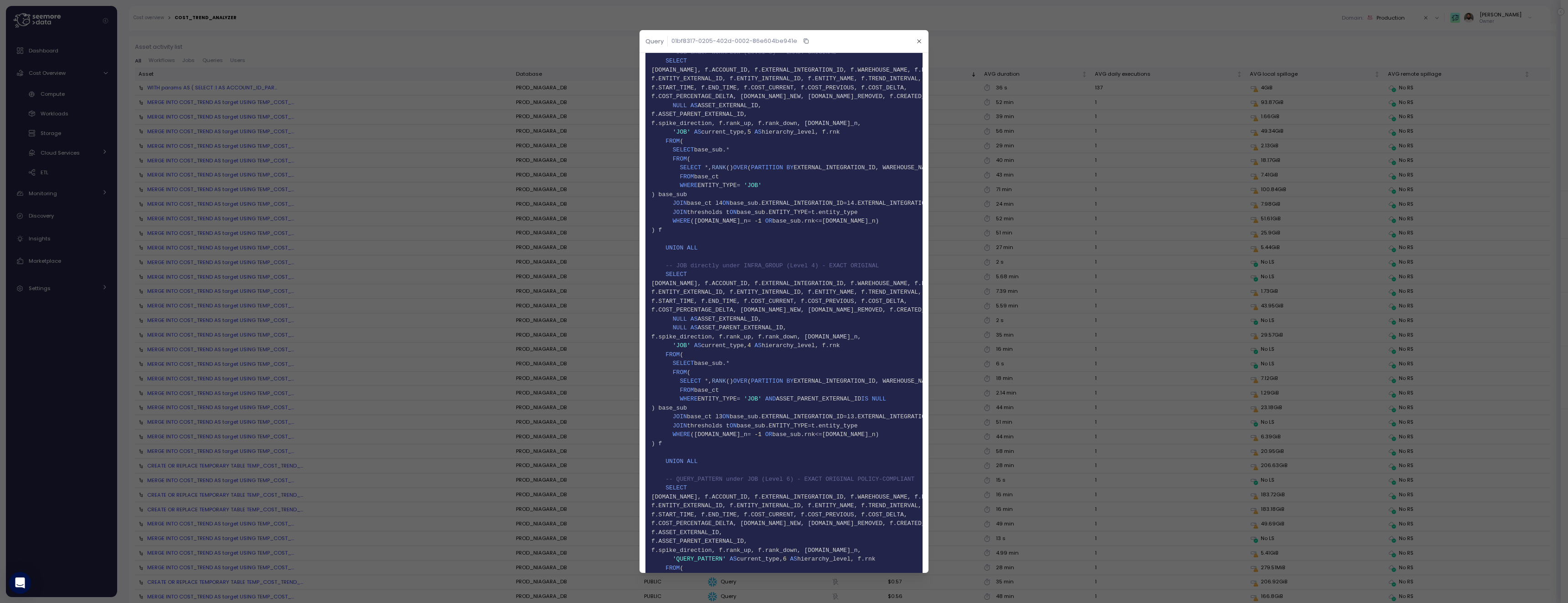
scroll to position [1572, 0]
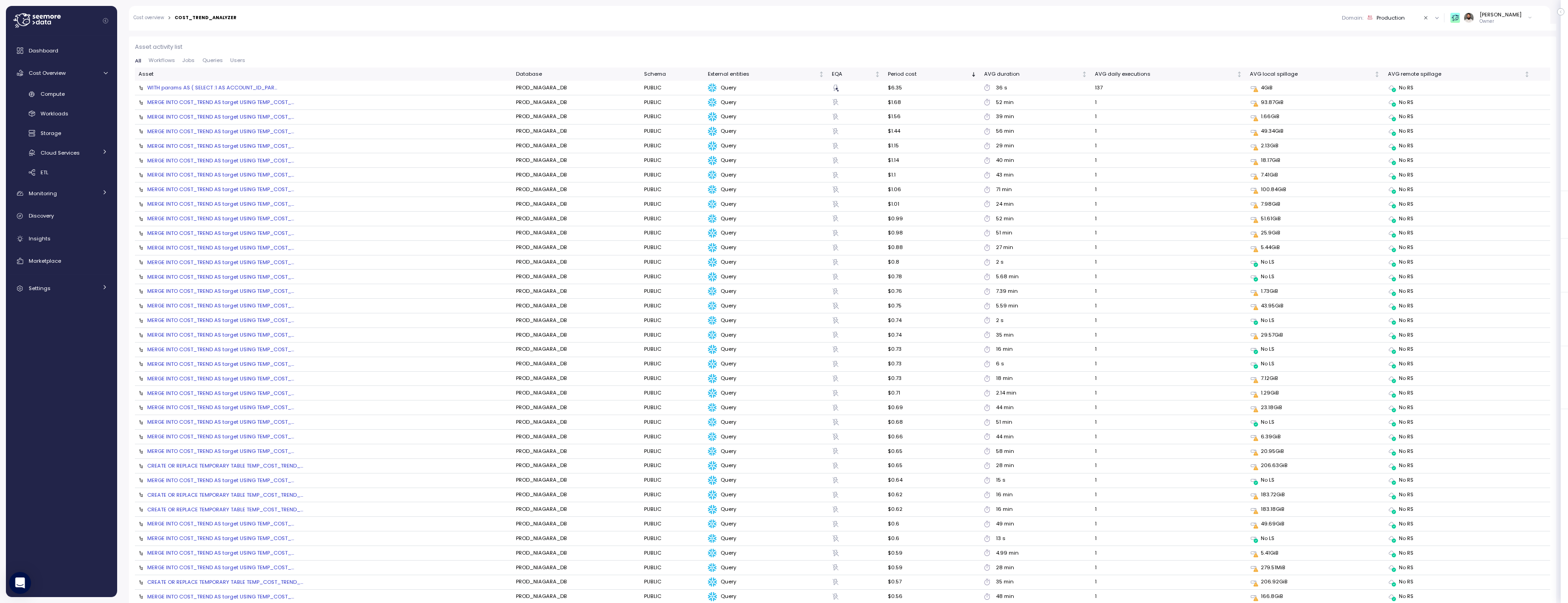
click at [276, 100] on div "MERGE INTO COST_TREND AS target USING TEMP_COST_..." at bounding box center [220, 102] width 147 height 7
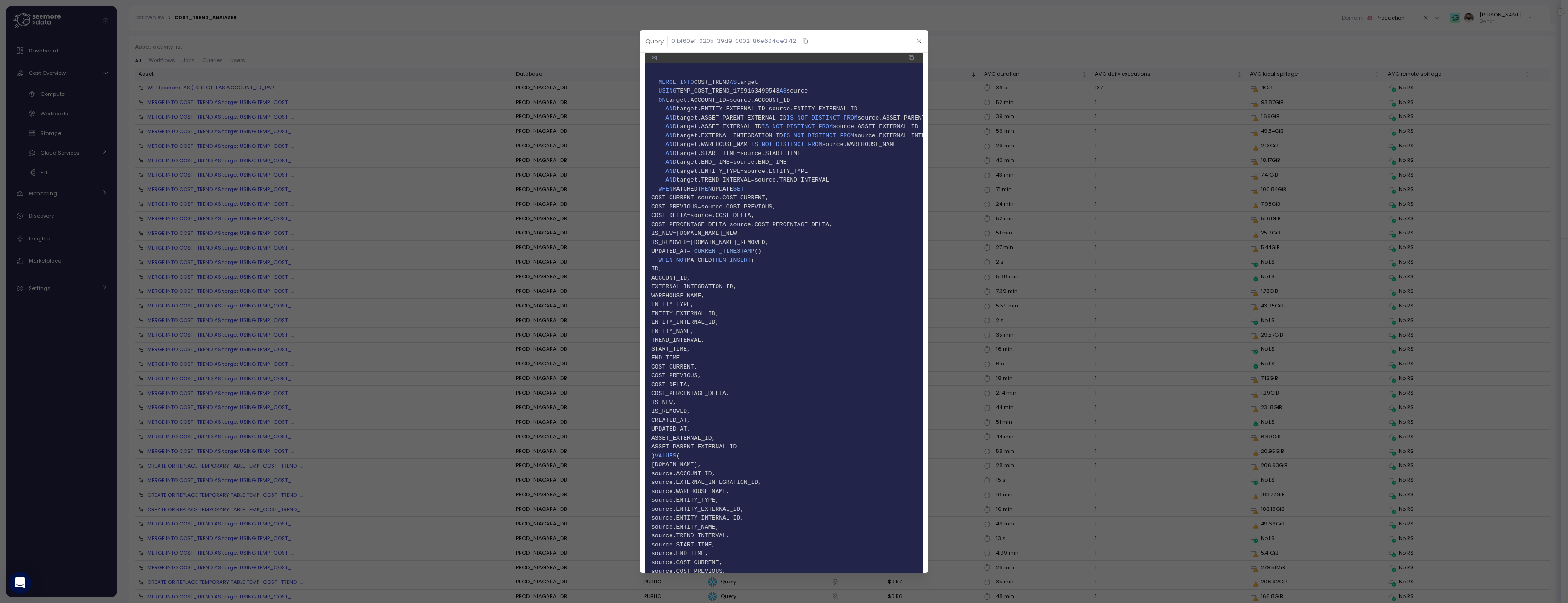
scroll to position [7, 0]
drag, startPoint x: 659, startPoint y: 81, endPoint x: 769, endPoint y: 84, distance: 110.0
click at [769, 84] on span "2 MERGE INTO COST_TREND AS target" at bounding box center [784, 81] width 265 height 9
copy span "MERGE INTO COST_TREND AS target"
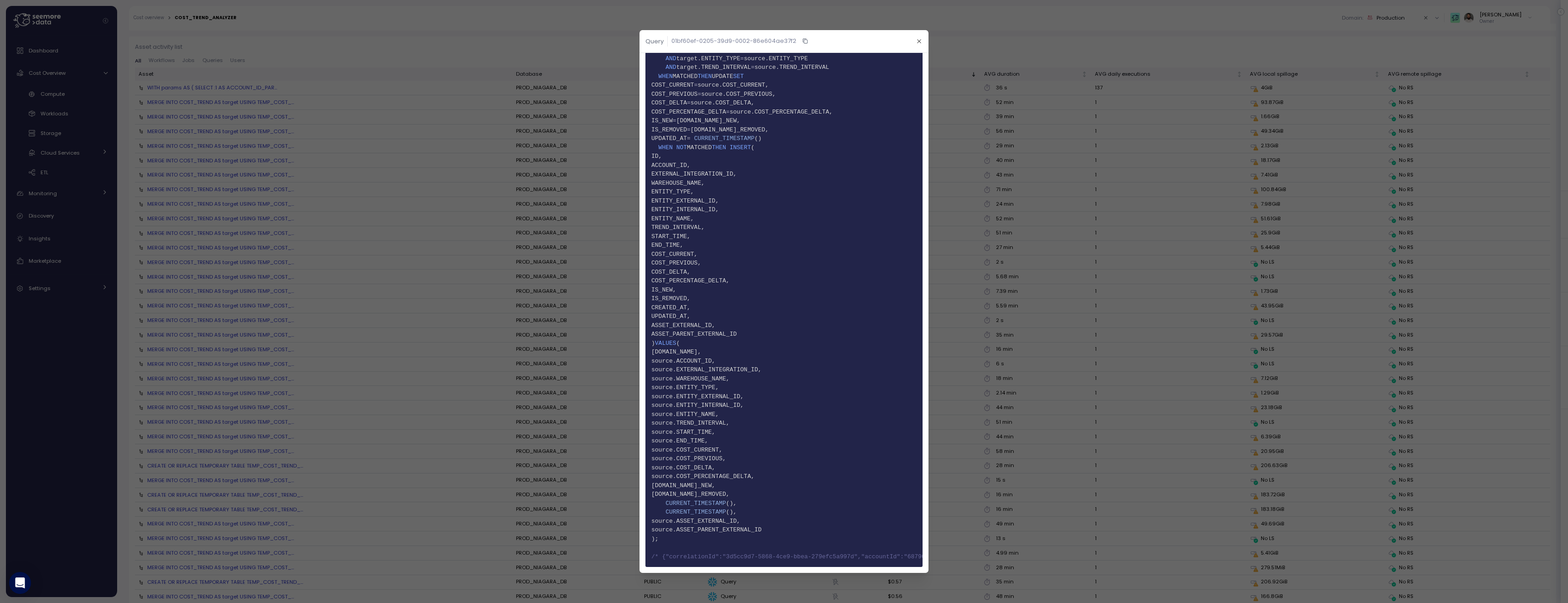
scroll to position [0, 0]
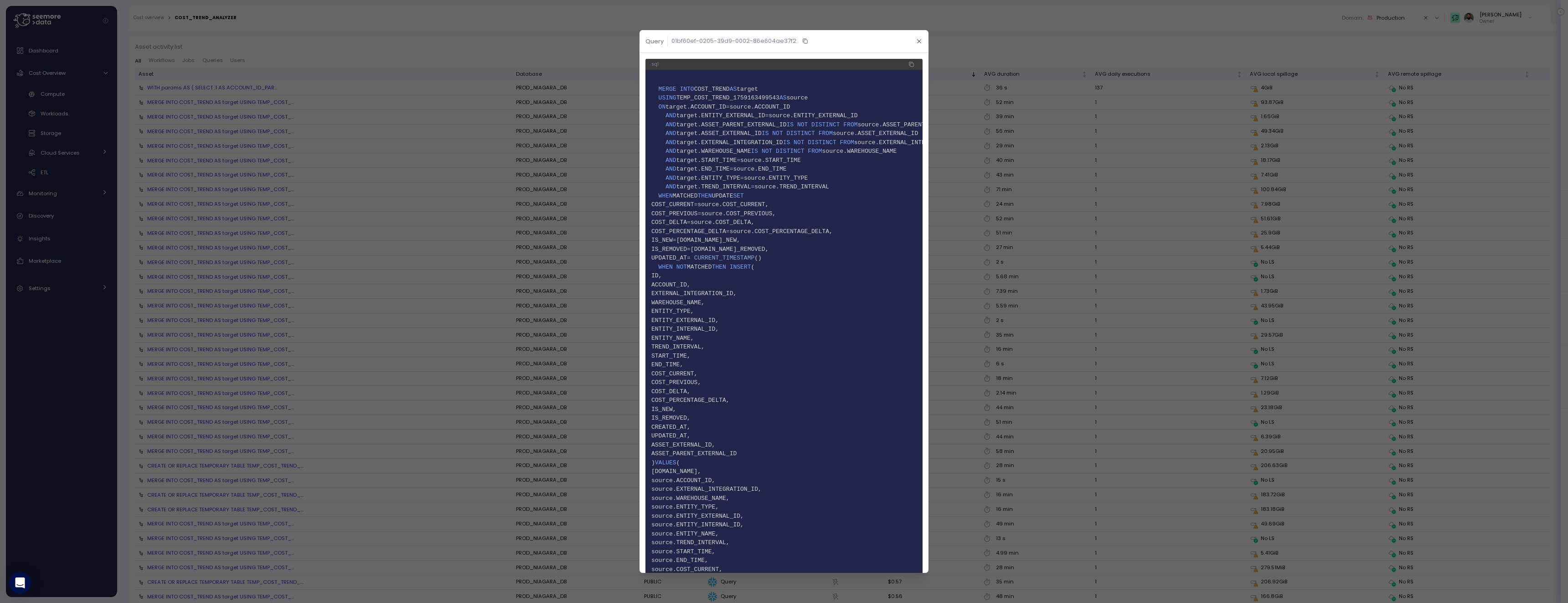
click at [721, 91] on span "COST_TREND" at bounding box center [711, 88] width 36 height 6
copy span "COST_TREND"
click at [915, 36] on button "button" at bounding box center [919, 40] width 10 height 10
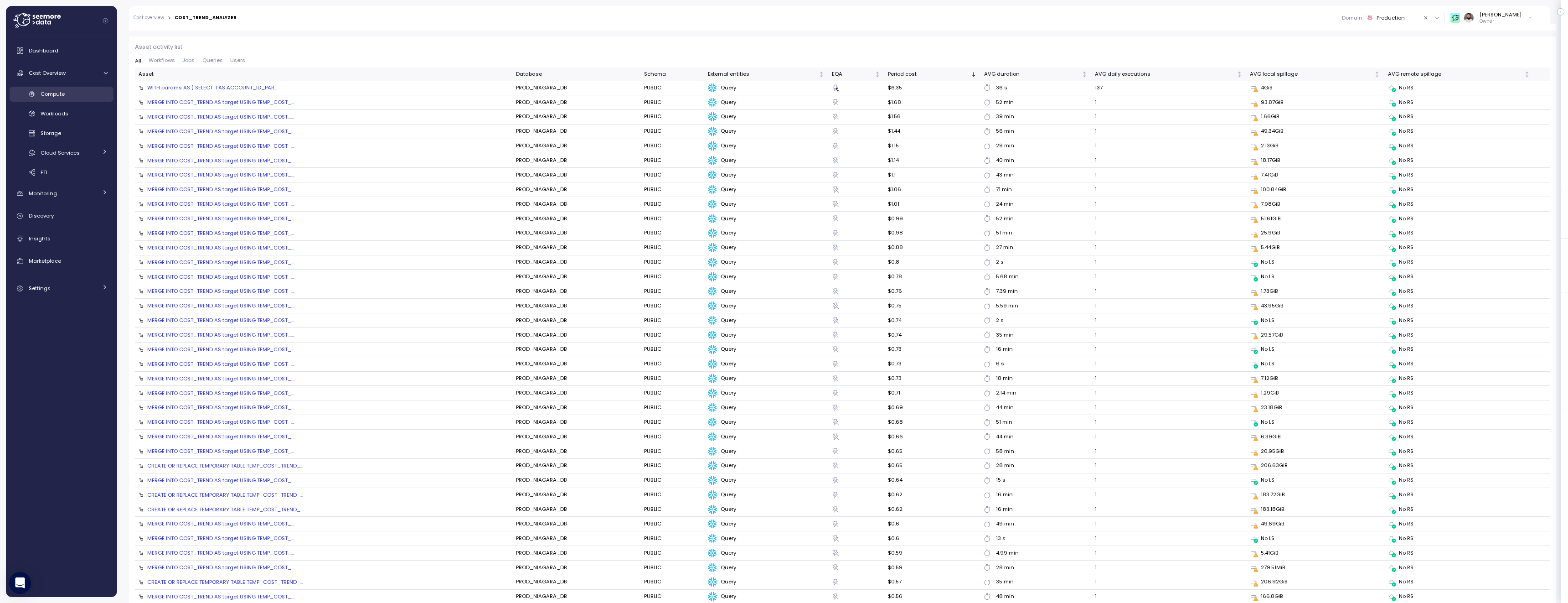
click at [90, 100] on link "Compute" at bounding box center [61, 94] width 104 height 15
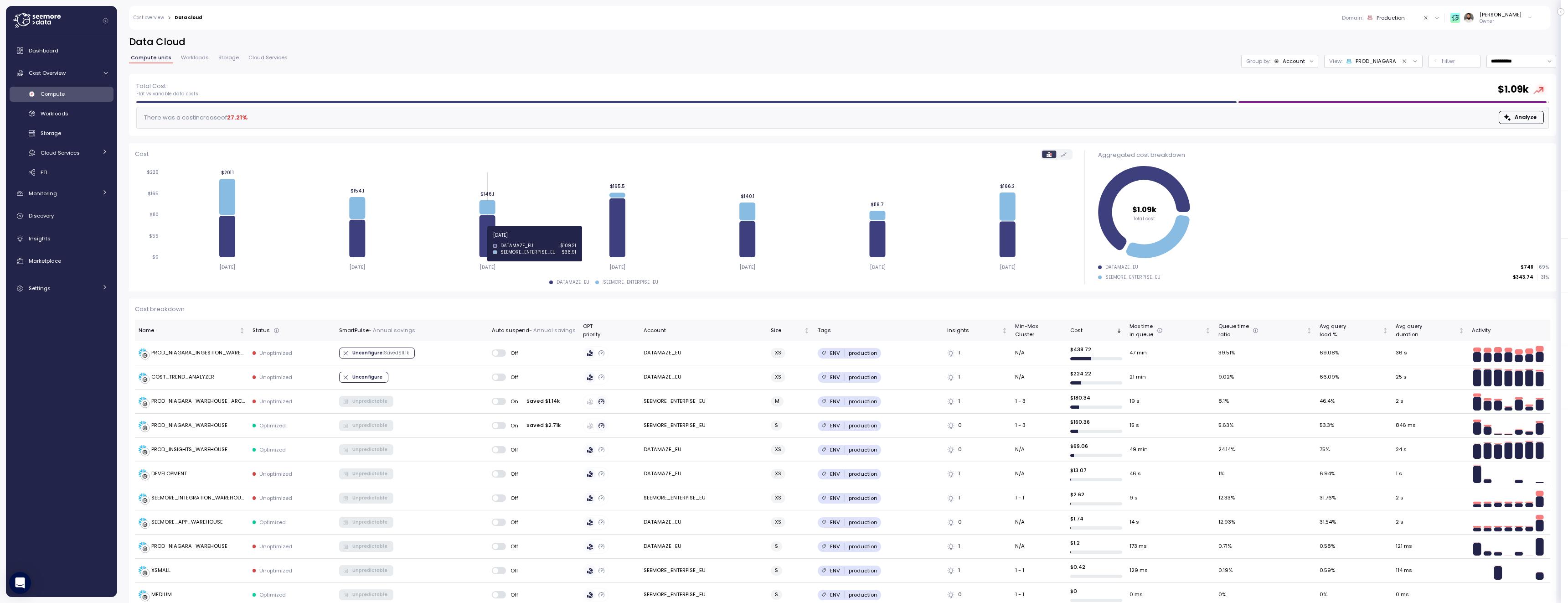
click at [482, 240] on icon at bounding box center [486, 236] width 16 height 42
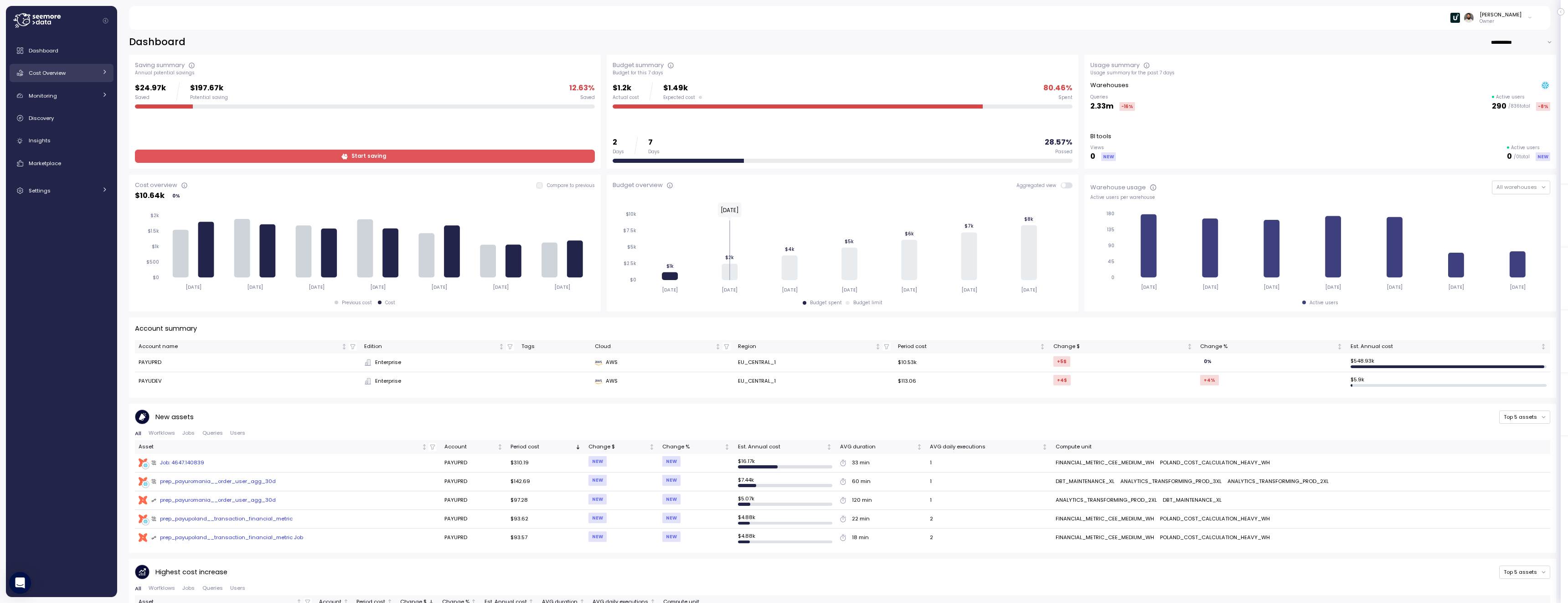
click at [74, 74] on div "Cost Overview" at bounding box center [62, 73] width 68 height 9
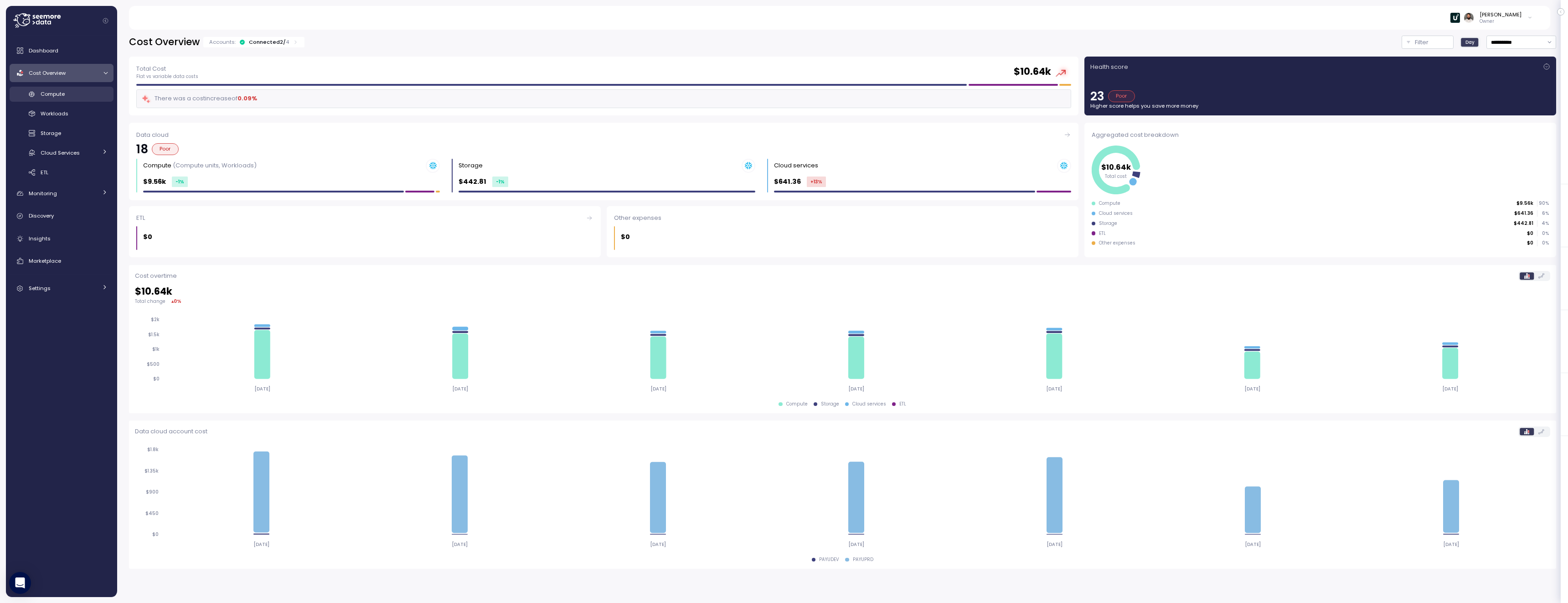
click at [71, 93] on div "Compute" at bounding box center [73, 94] width 67 height 9
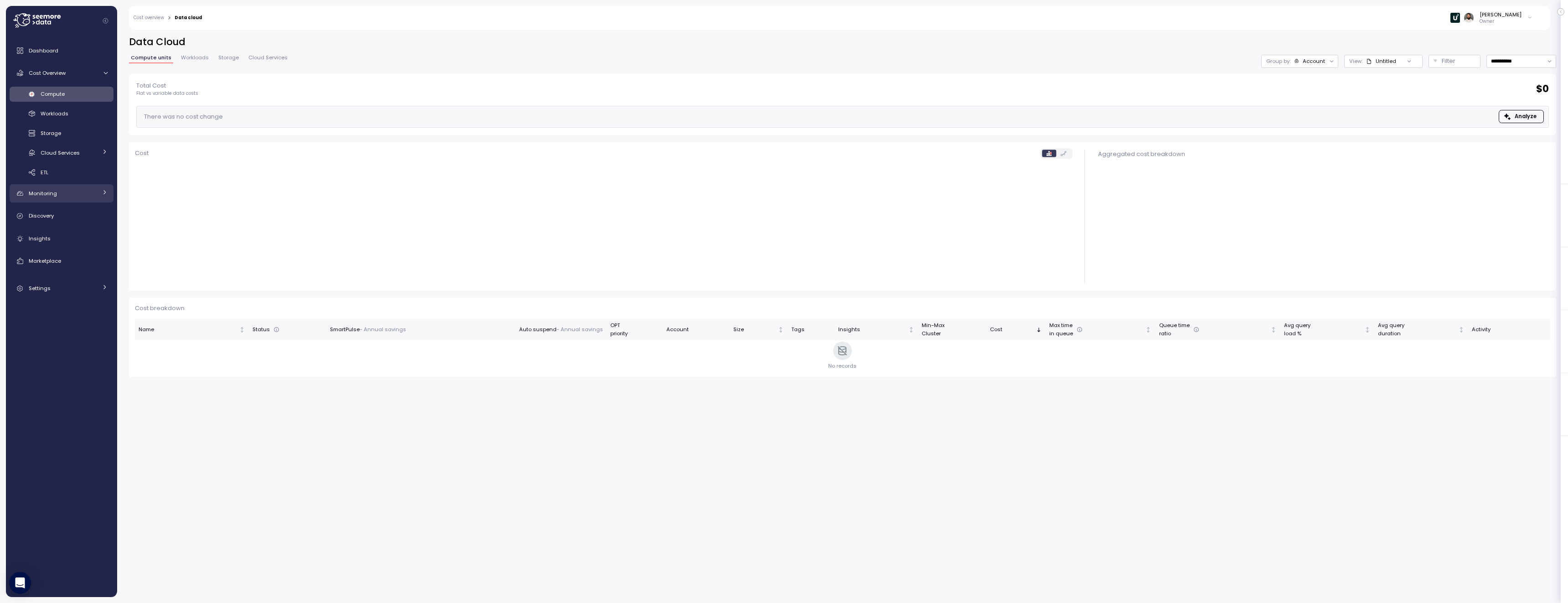
click at [68, 195] on div "Monitoring" at bounding box center [62, 193] width 68 height 9
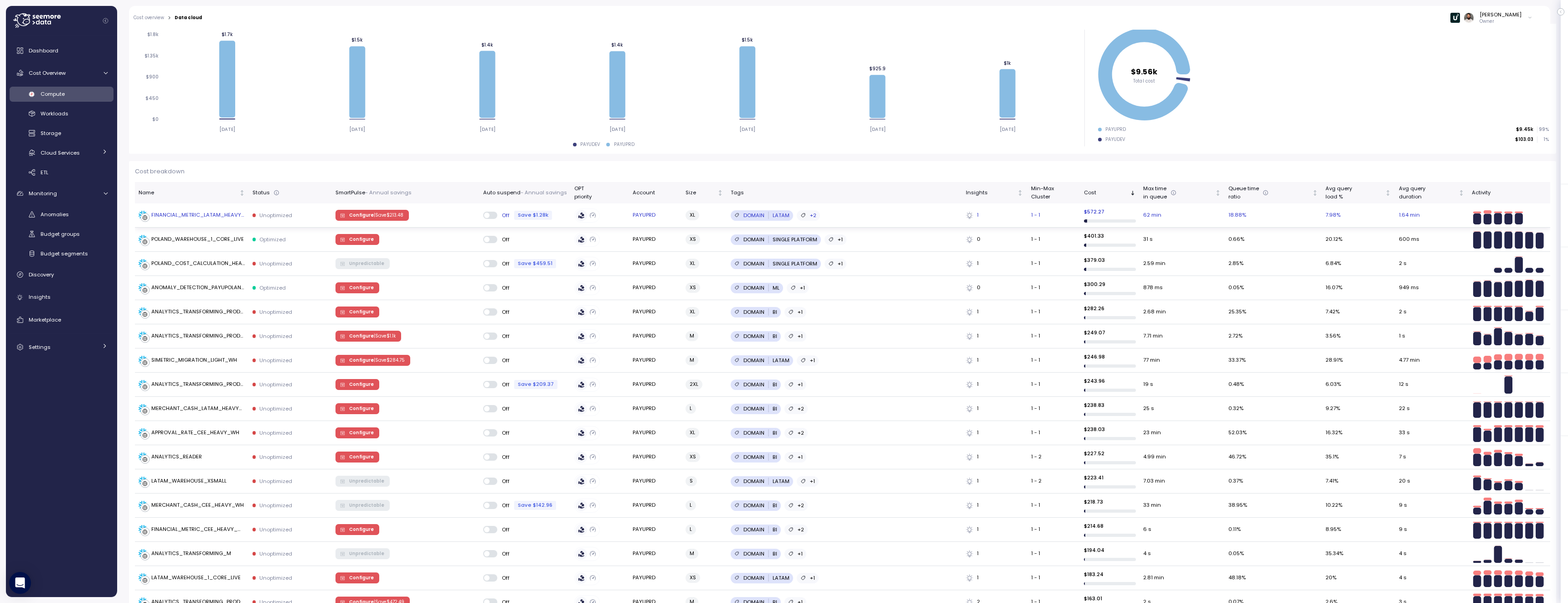
scroll to position [143, 0]
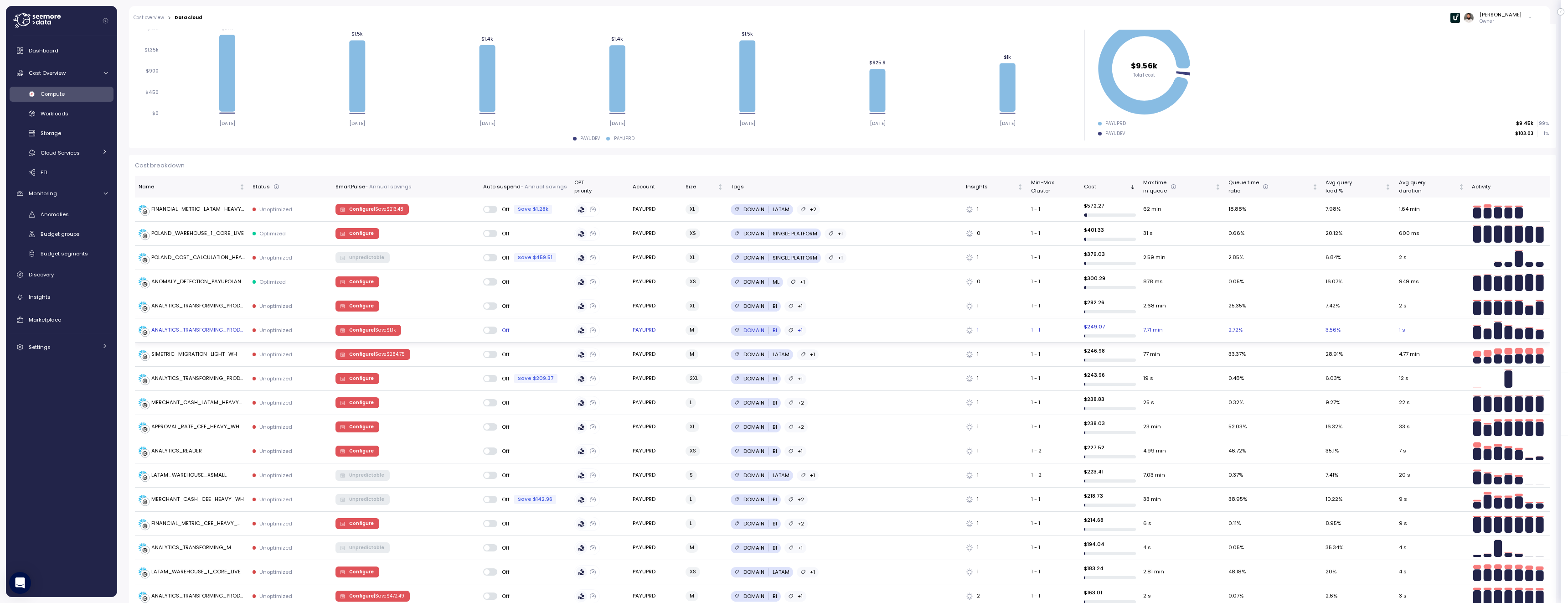
click at [190, 337] on td "ANALYTICS_TRANSFORMING_PROD_M" at bounding box center [192, 330] width 114 height 24
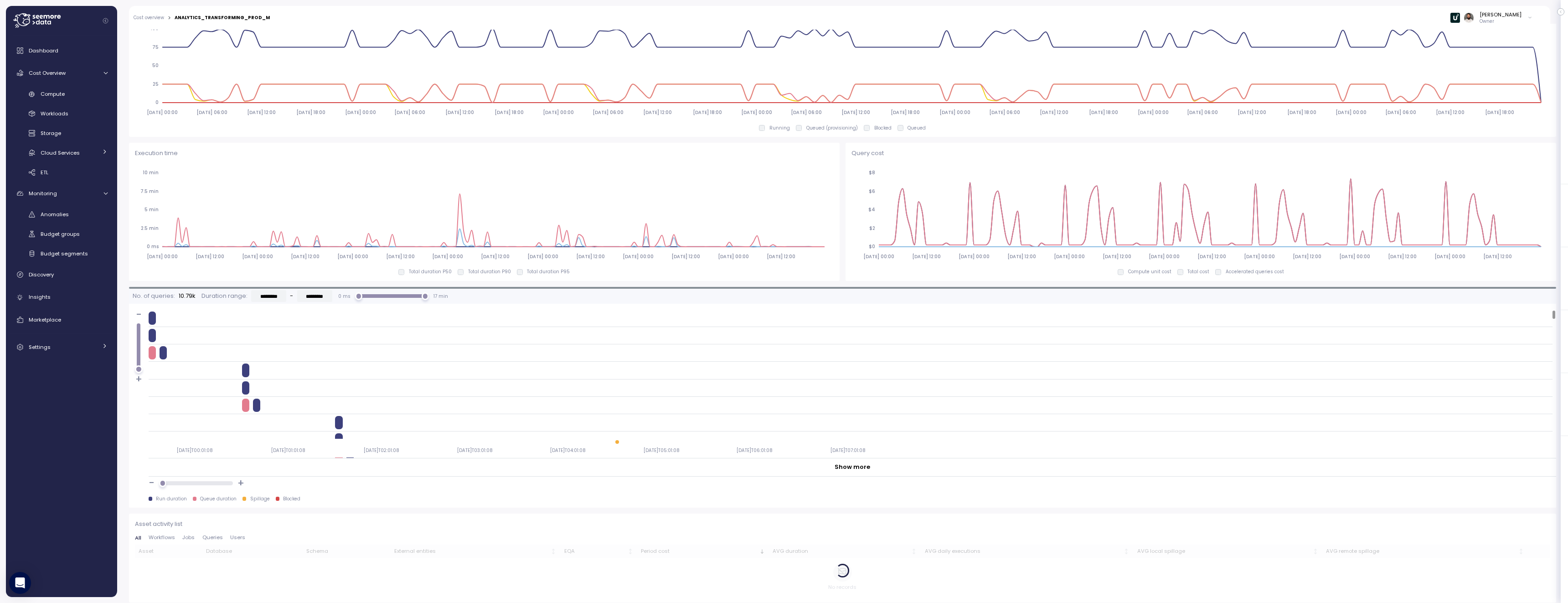
scroll to position [531, 0]
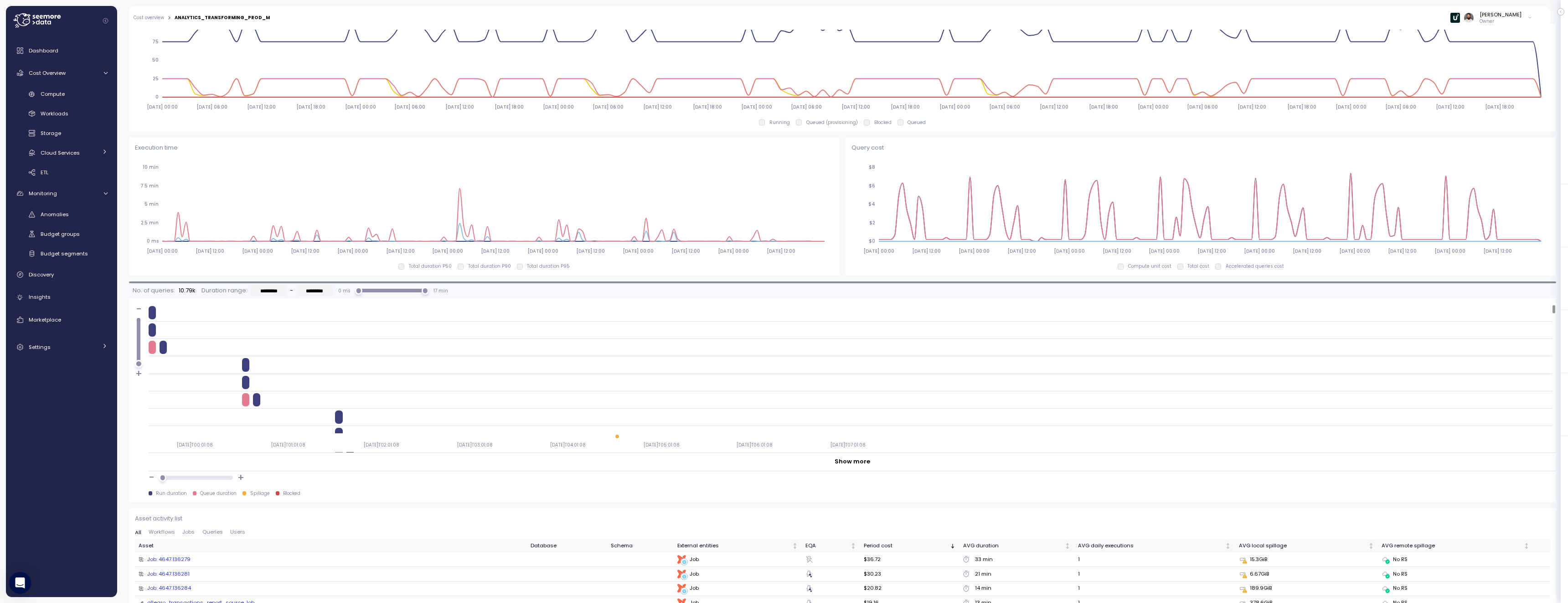
click at [214, 529] on span "Queries" at bounding box center [213, 531] width 20 height 5
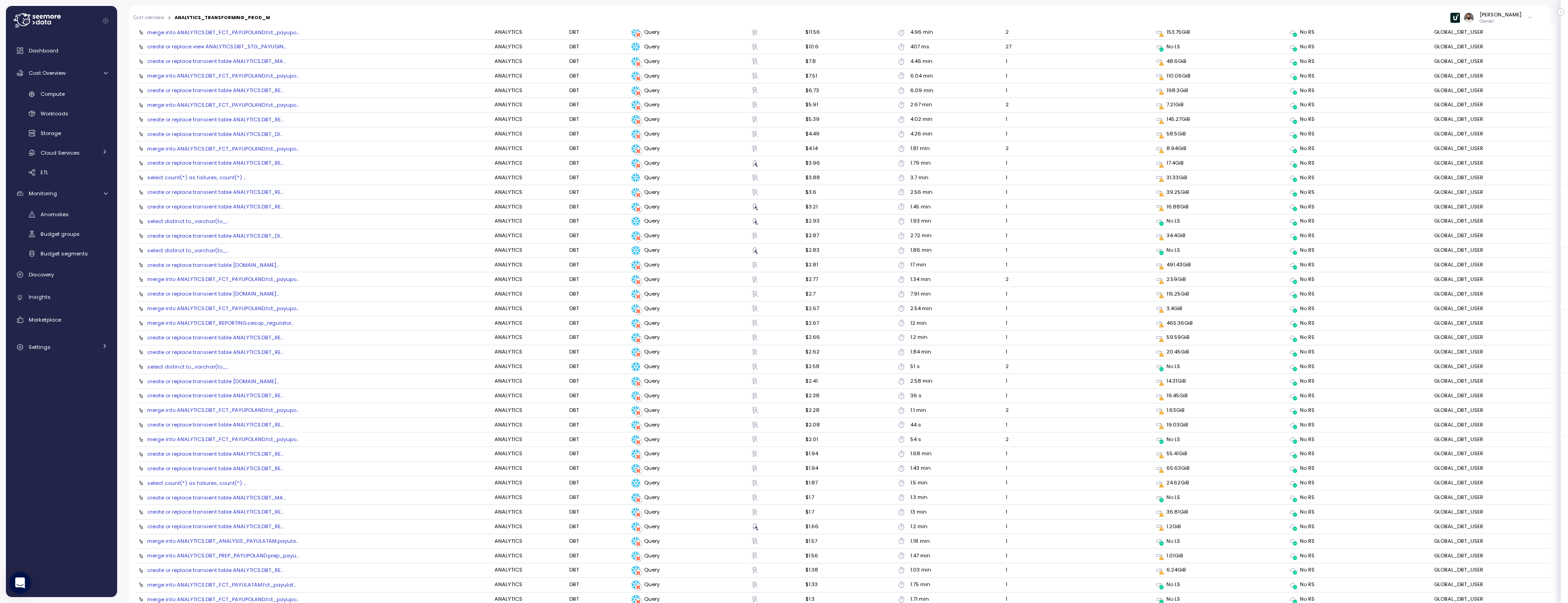
scroll to position [1131, 0]
click at [262, 309] on div "merge into ANALYTICS.DBT_FCT_PAYUPOLAND.fct_payupo..." at bounding box center [223, 307] width 151 height 7
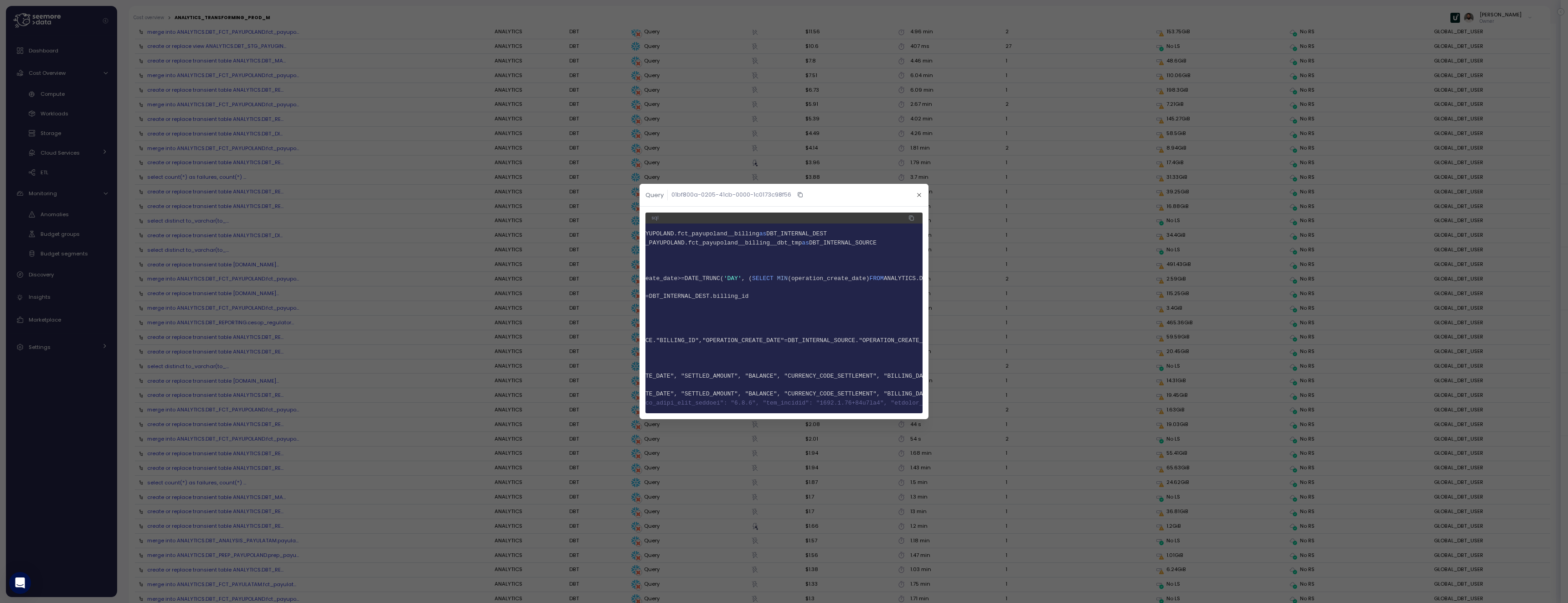
scroll to position [0, 0]
click at [853, 295] on span "DBT_INTERNAL_DEST.billing_id" at bounding box center [811, 296] width 99 height 6
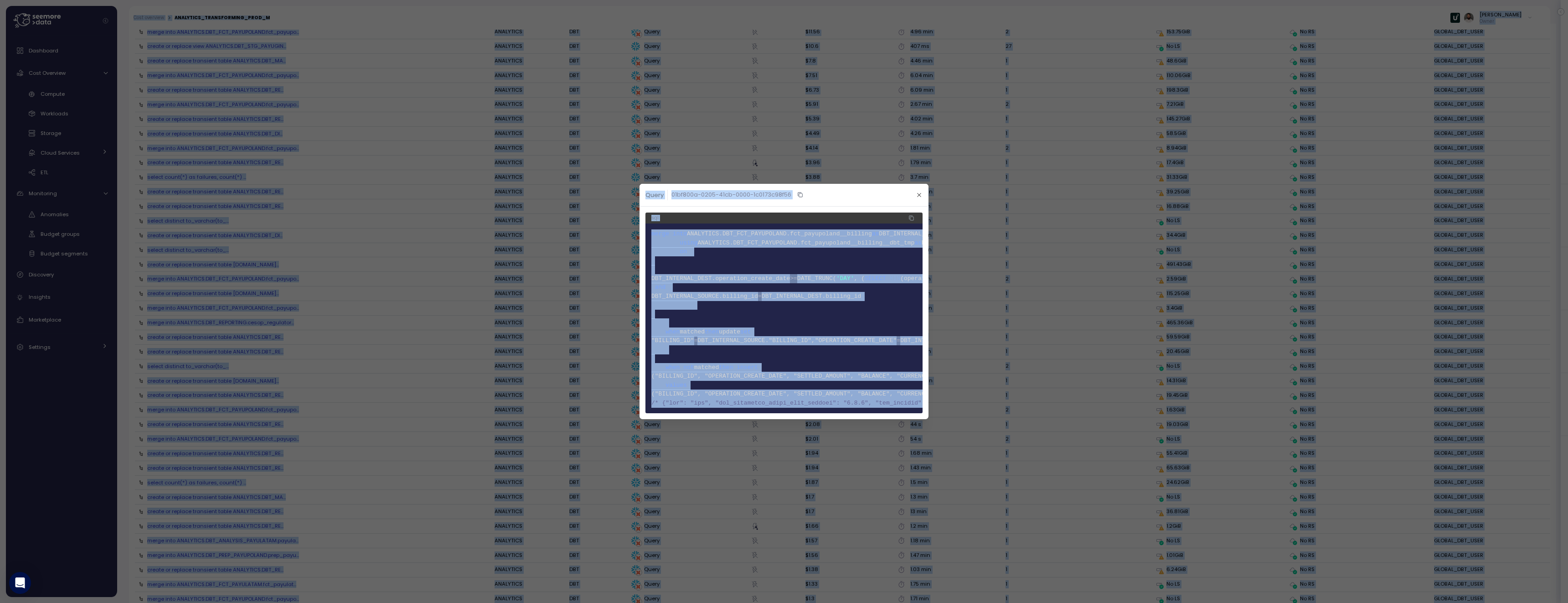
copy body "Action board Let's save 26.04k $ Annually $ 0 Saved We have 5 low effort insigh…"
click at [853, 295] on span "DBT_INTERNAL_DEST.billing_id" at bounding box center [811, 296] width 99 height 6
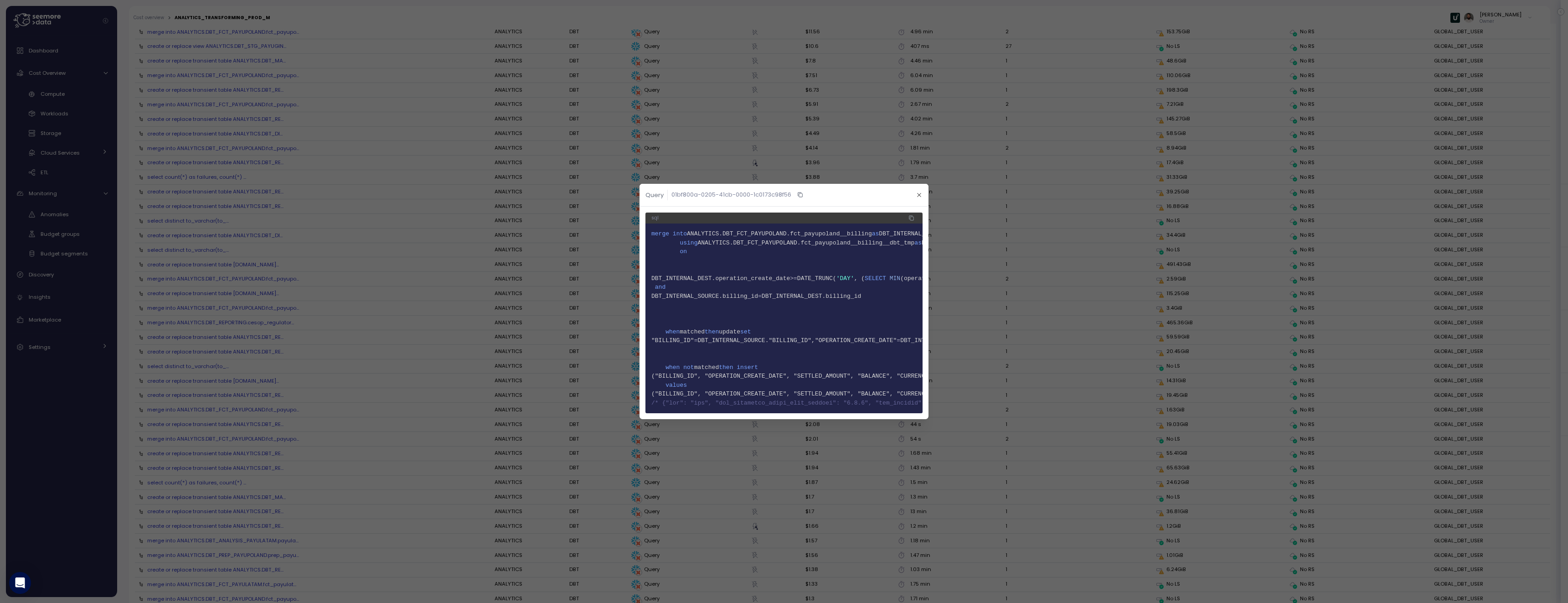
click at [911, 224] on pre "1 merge into ANALYTICS.DBT_FCT_PAYUPOLAND.fct_payupoland__billing as DBT_INTERN…" at bounding box center [784, 318] width 277 height 190
click at [911, 222] on icon "button" at bounding box center [911, 218] width 5 height 11
click at [761, 293] on pre "1 merge into ANALYTICS.DBT_FCT_PAYUPOLAND.fct_payupoland__billing as DBT_INTERN…" at bounding box center [784, 318] width 277 height 190
click at [911, 217] on icon "button" at bounding box center [912, 218] width 4 height 4
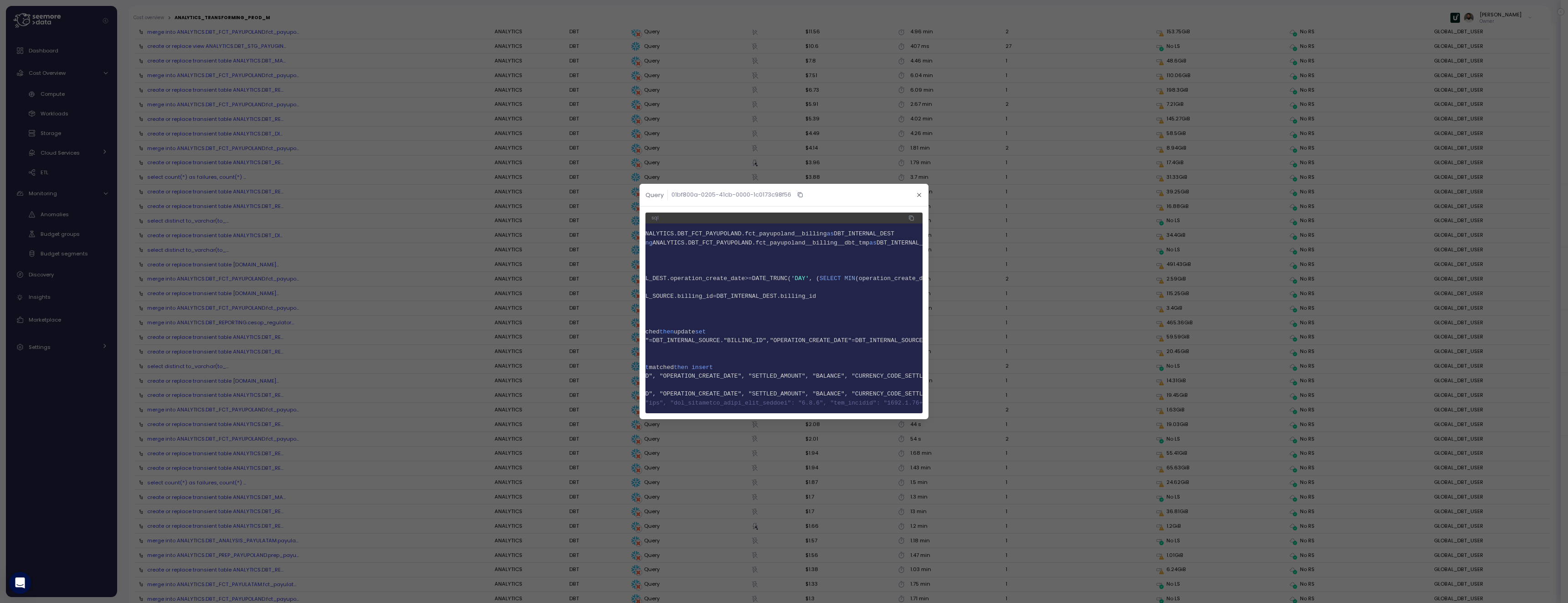
scroll to position [0, 0]
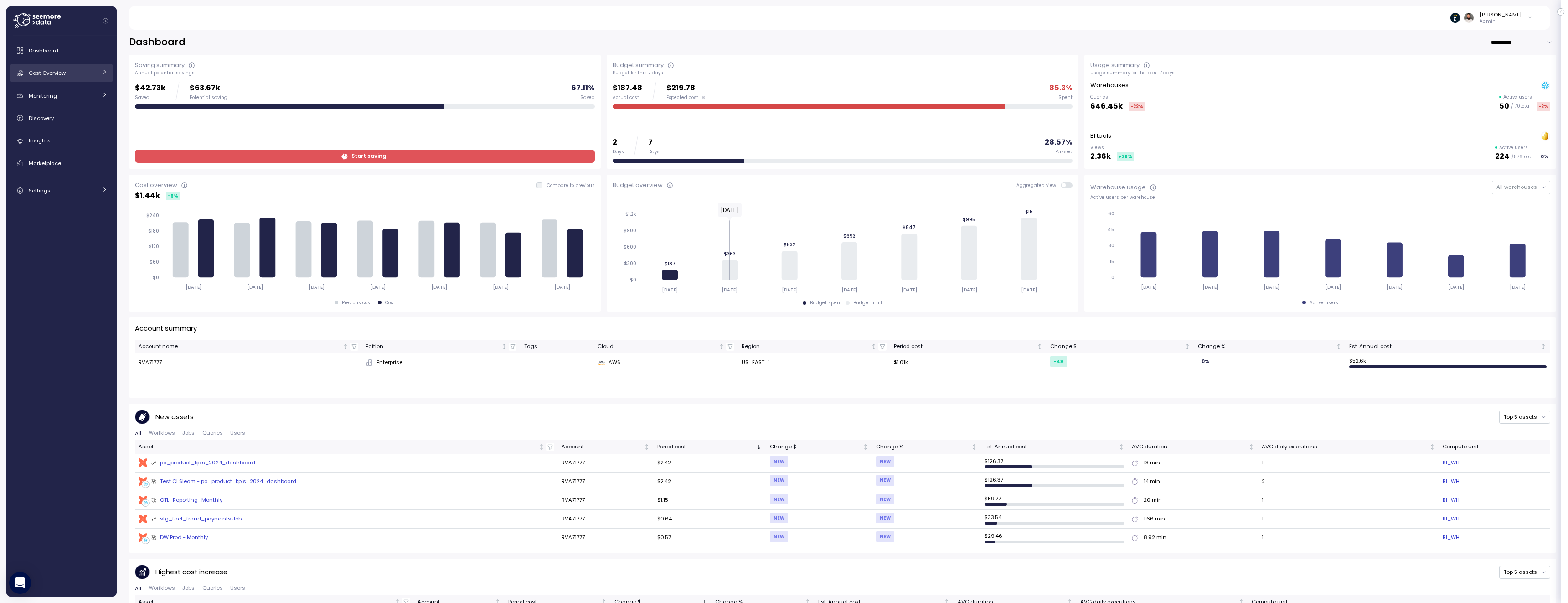
click at [87, 76] on div "Cost Overview" at bounding box center [62, 73] width 68 height 9
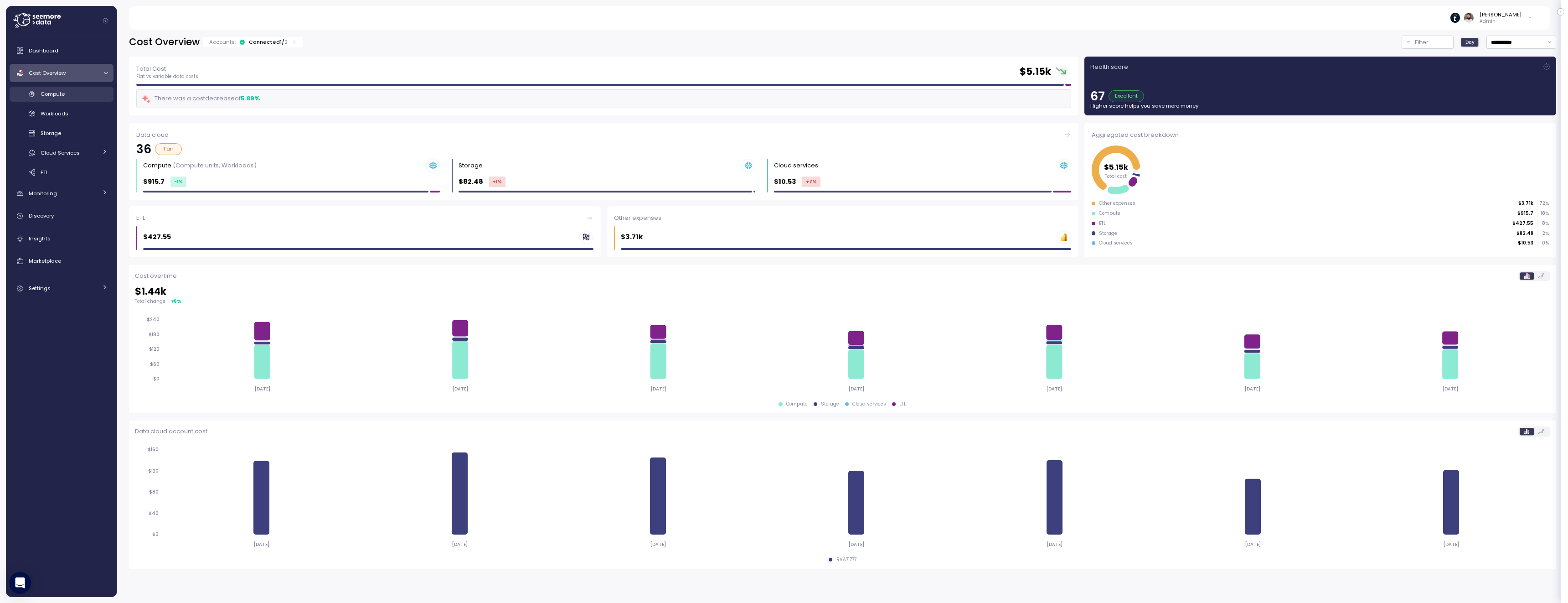
click at [83, 94] on div "Compute" at bounding box center [73, 94] width 67 height 9
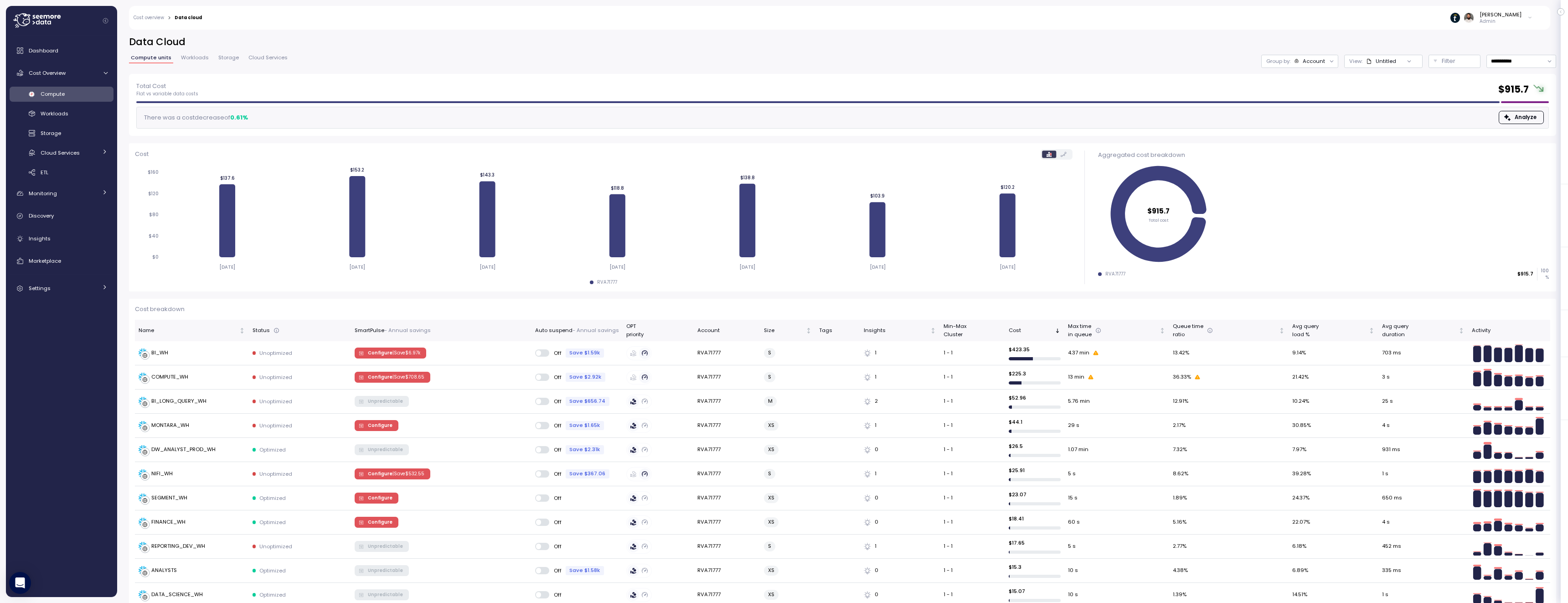
click at [321, 2] on main "**********" at bounding box center [786, 301] width 1562 height 603
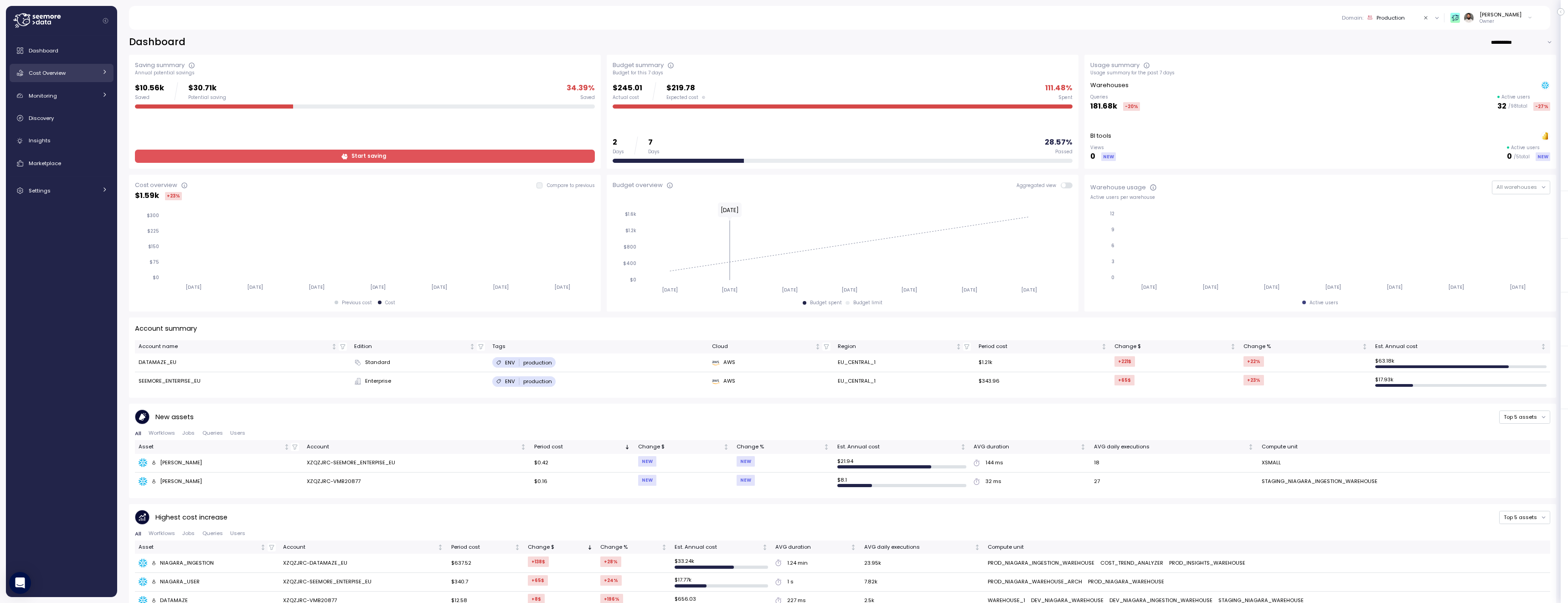
click at [105, 76] on div at bounding box center [104, 73] width 5 height 9
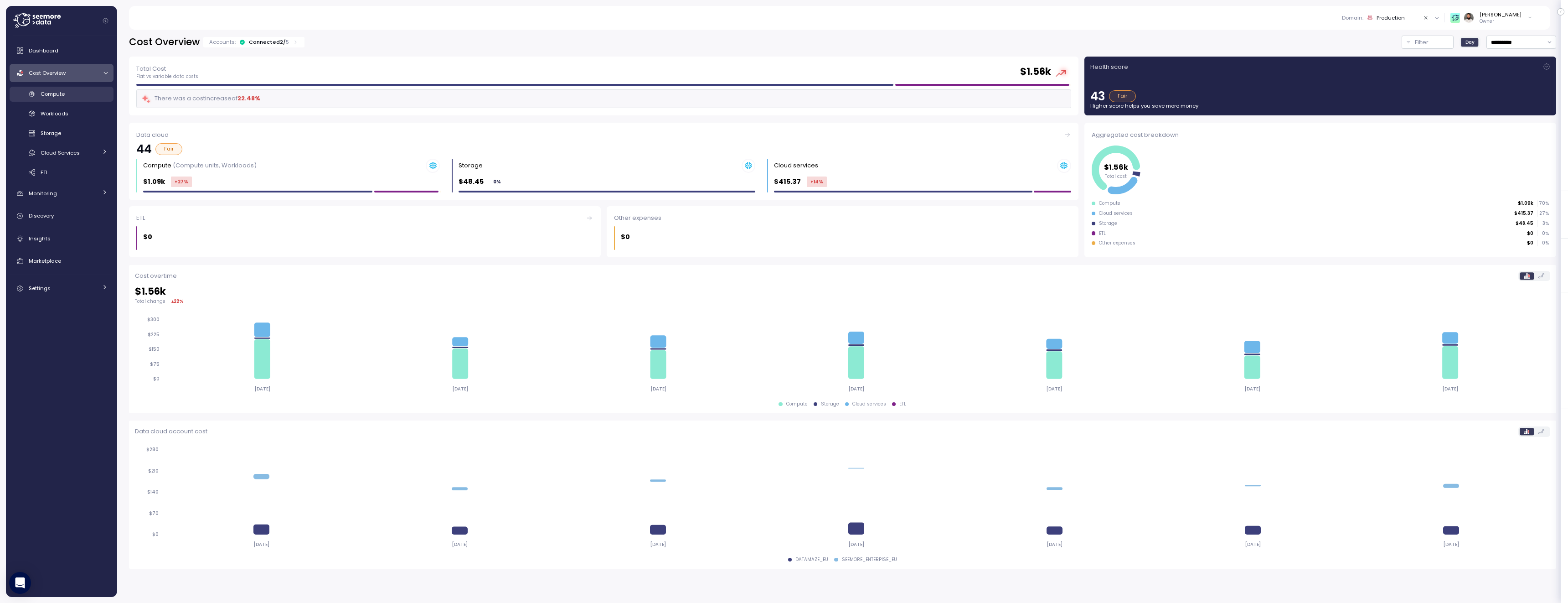
click at [97, 94] on div "Compute" at bounding box center [73, 94] width 67 height 9
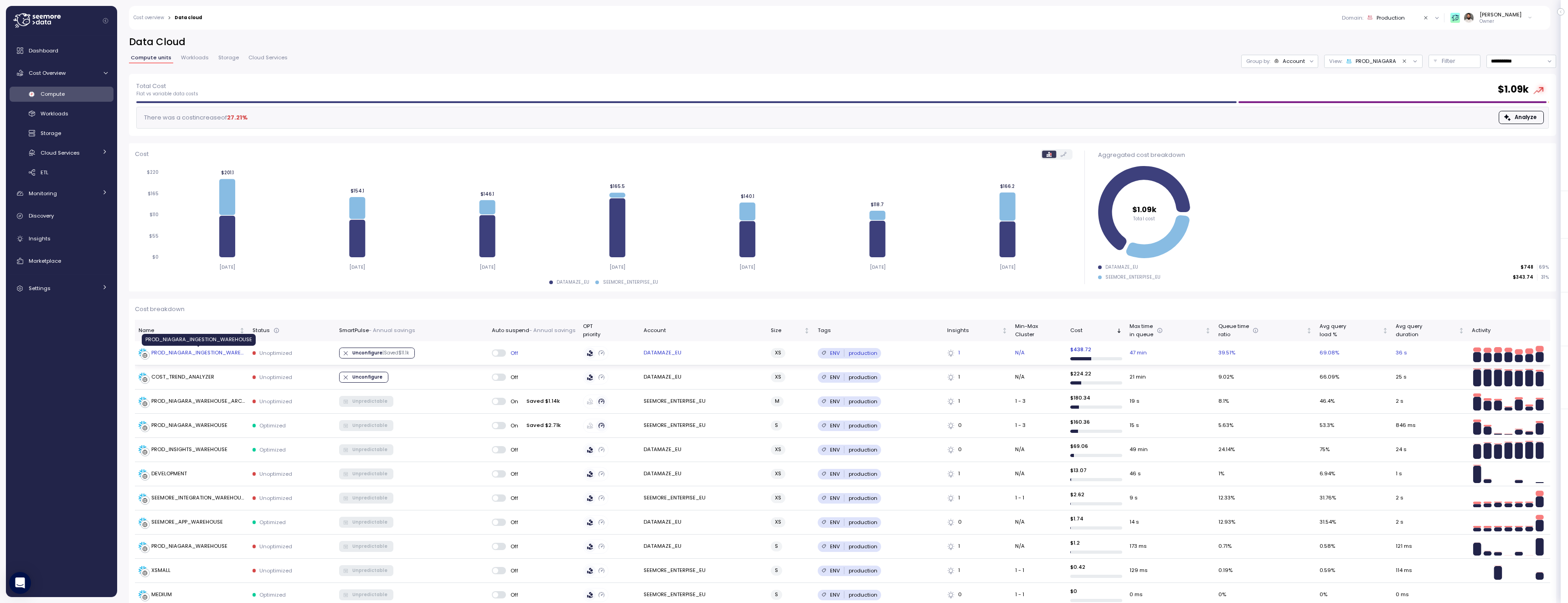
click div "PROD_NIAGARA_INGESTION_WAREHOUSE"
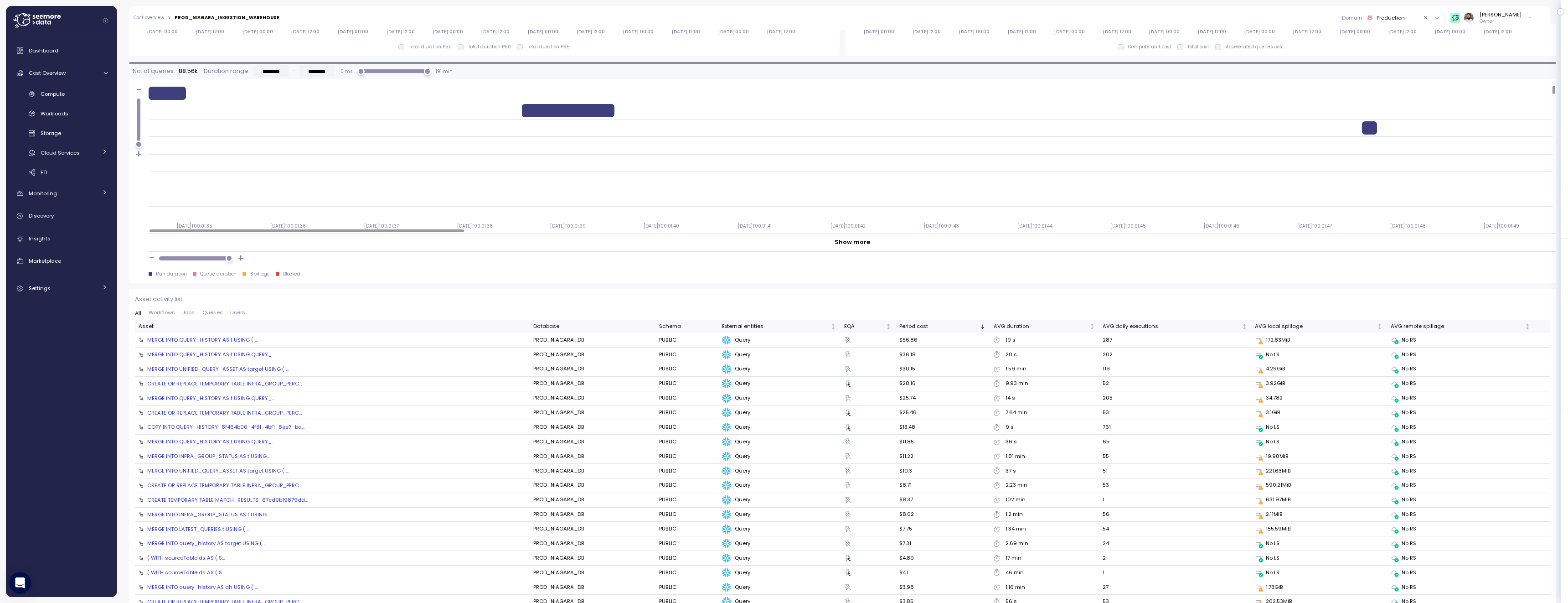
scroll to position [757, 0]
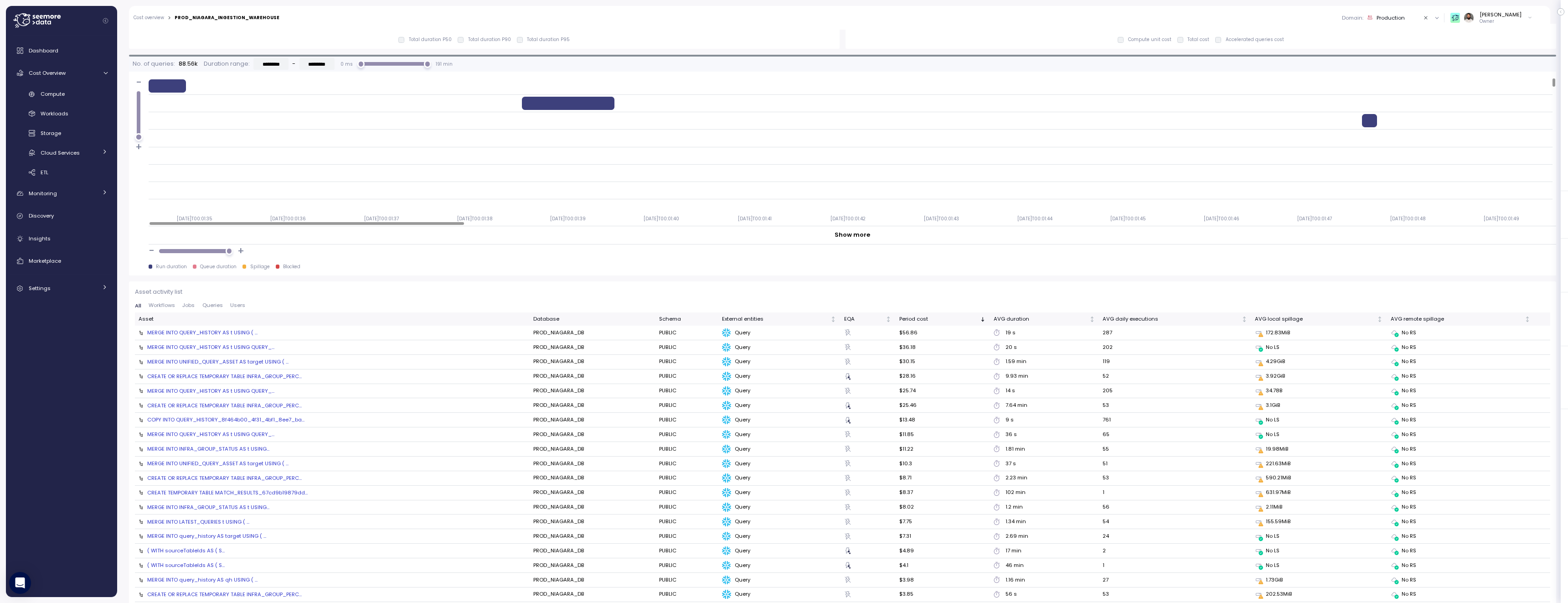
click div "MERGE INTO QUERY_HISTORY AS t USING ( ..."
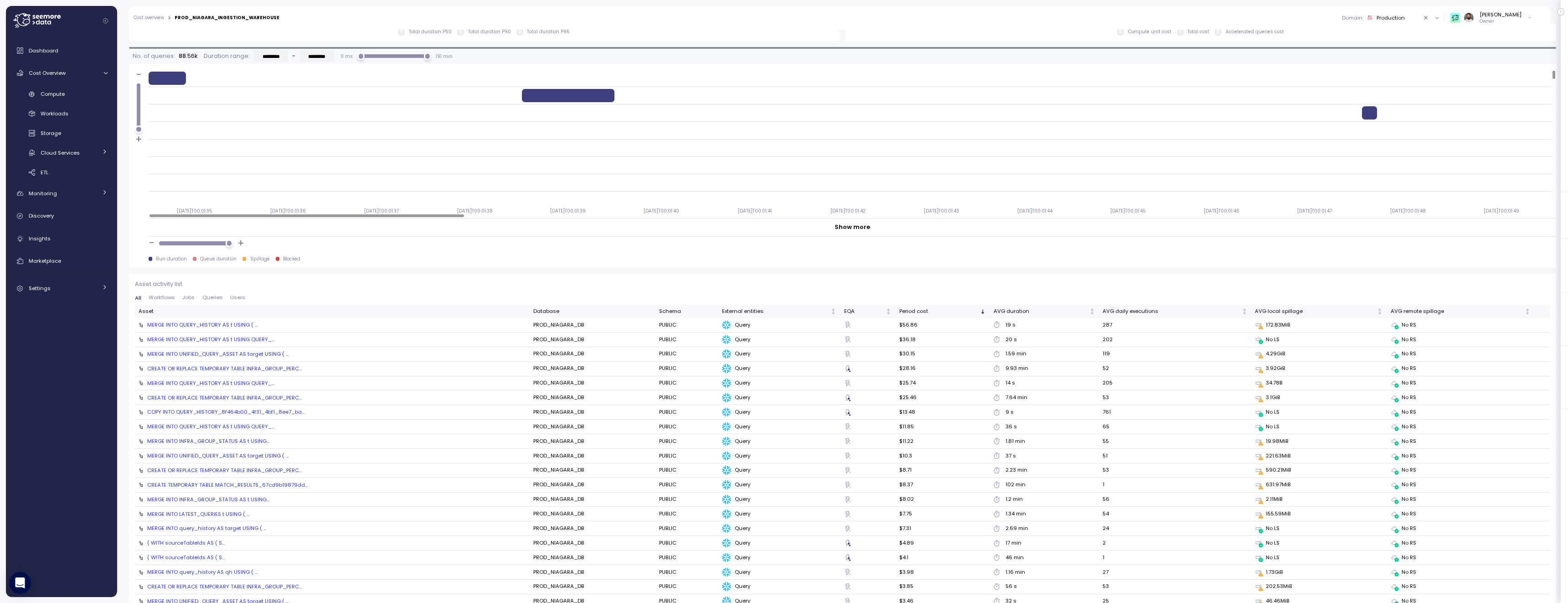
click div "MERGE INTO UNIFIED_QUERY_ASSET AS target USING ( ..."
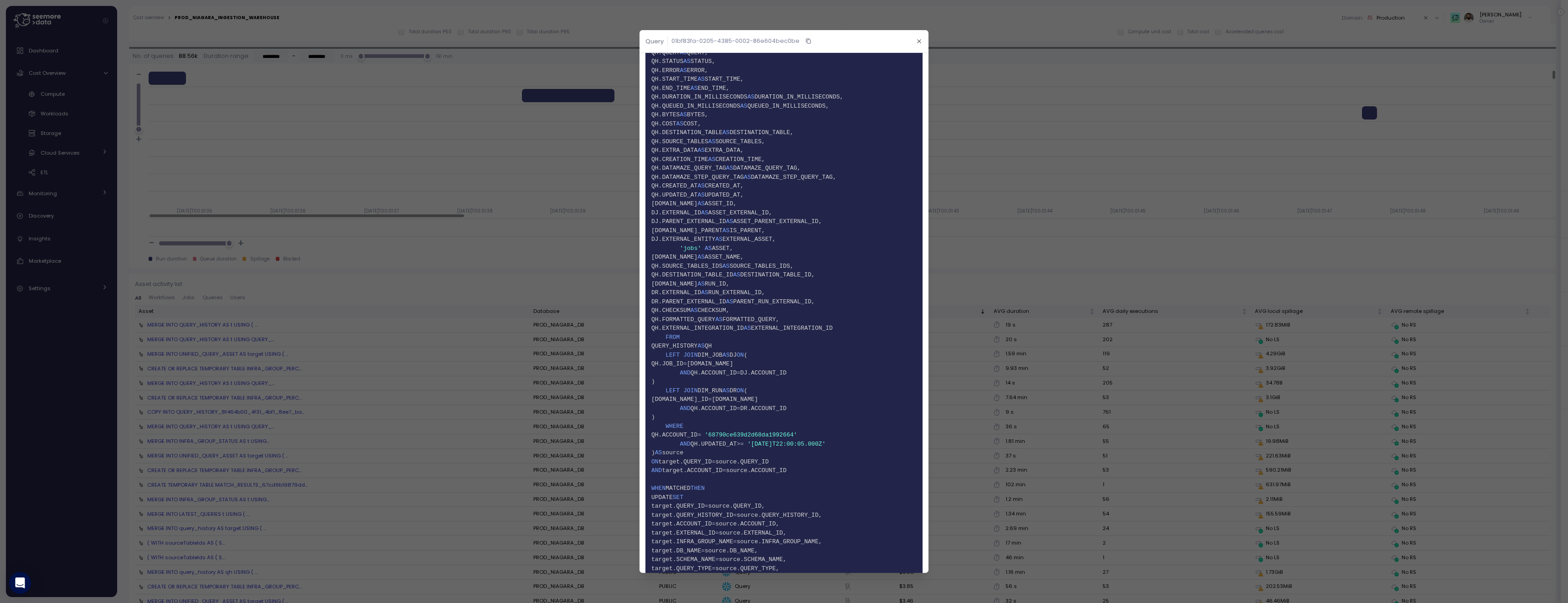
scroll to position [0, 0]
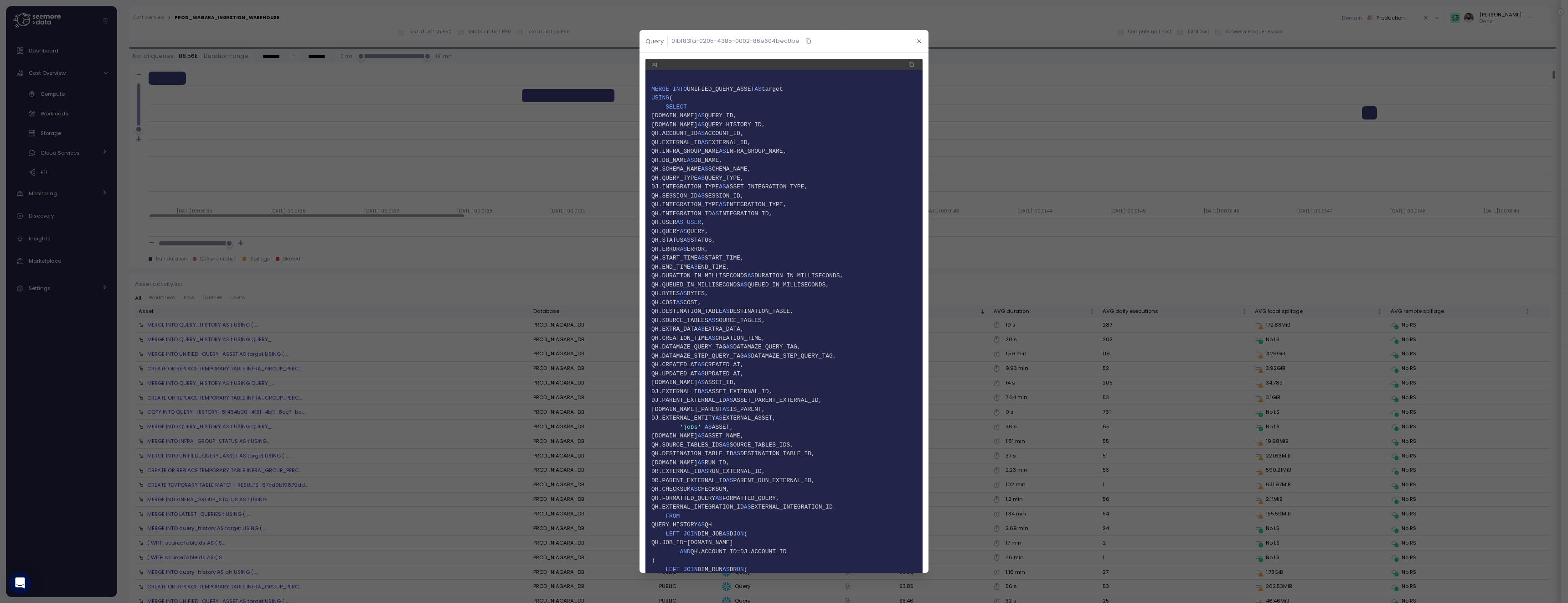
click header "Query 01bf83fa-0205-4385-0002-86e604bec0be"
click icon "button"
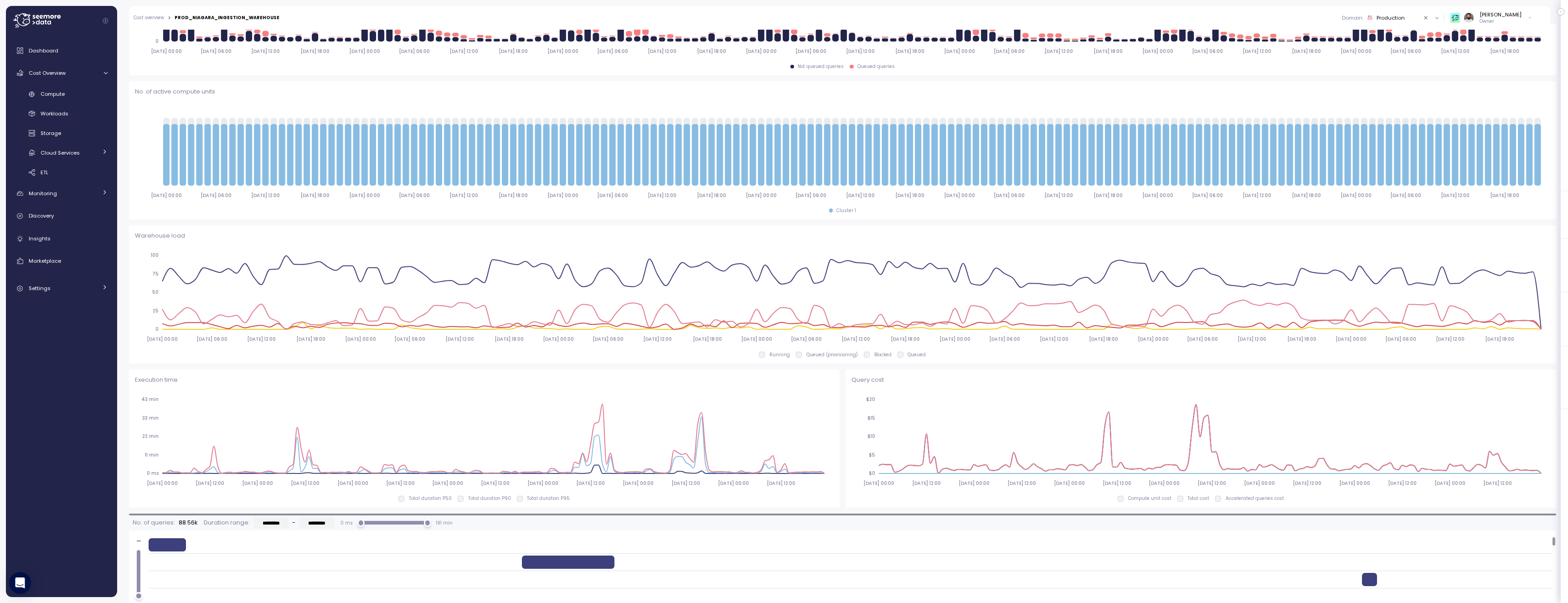
scroll to position [116, 0]
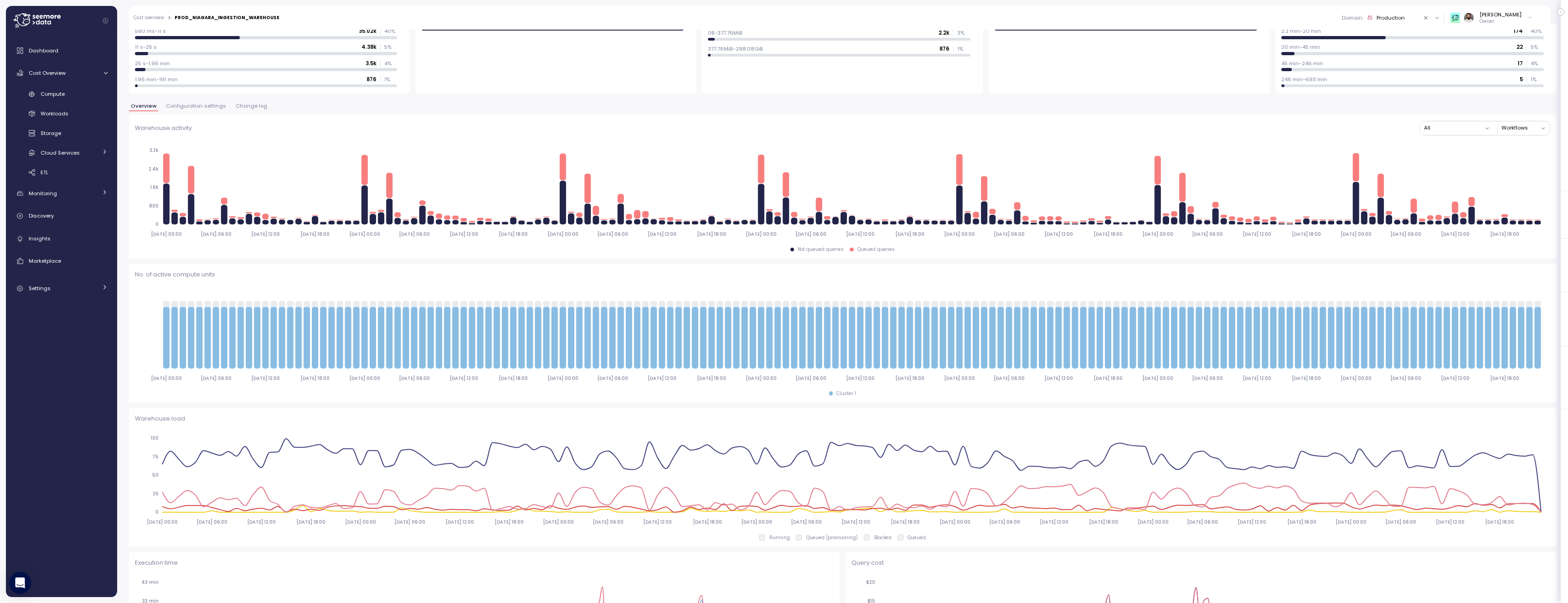
click span "Configuration settings"
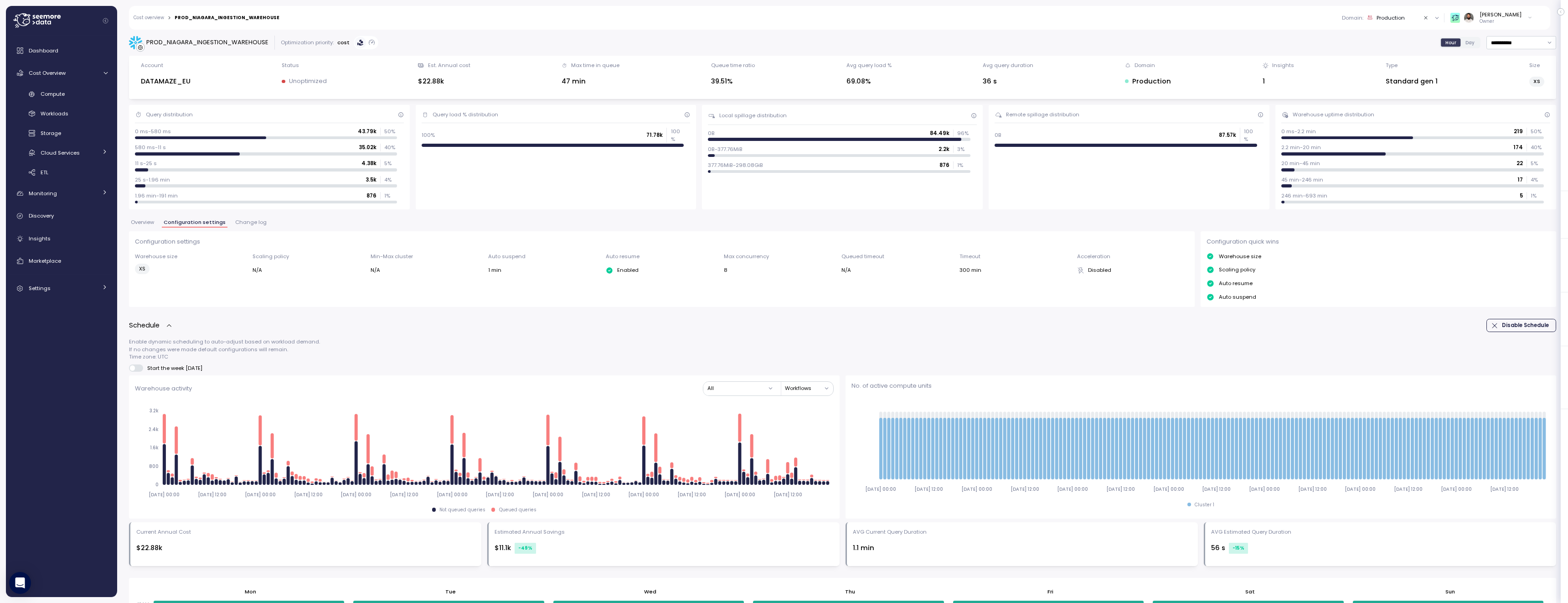
click span "Change log"
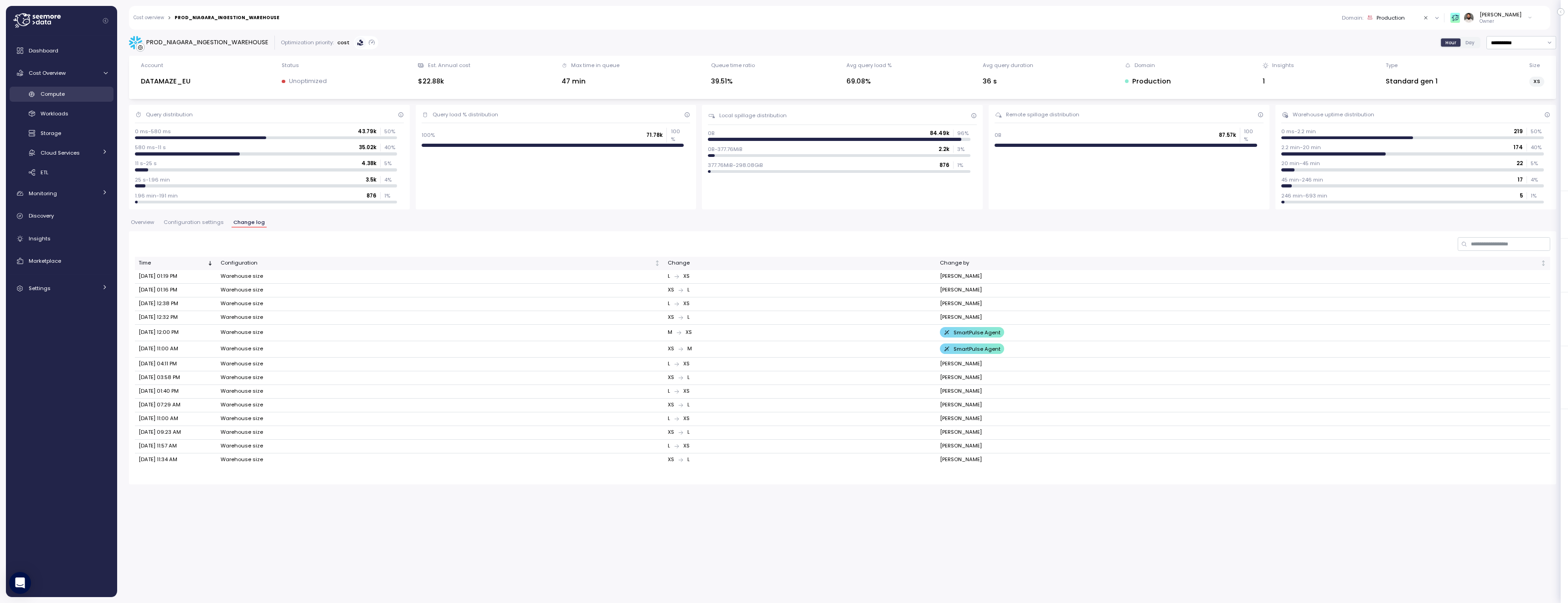
click link "Compute"
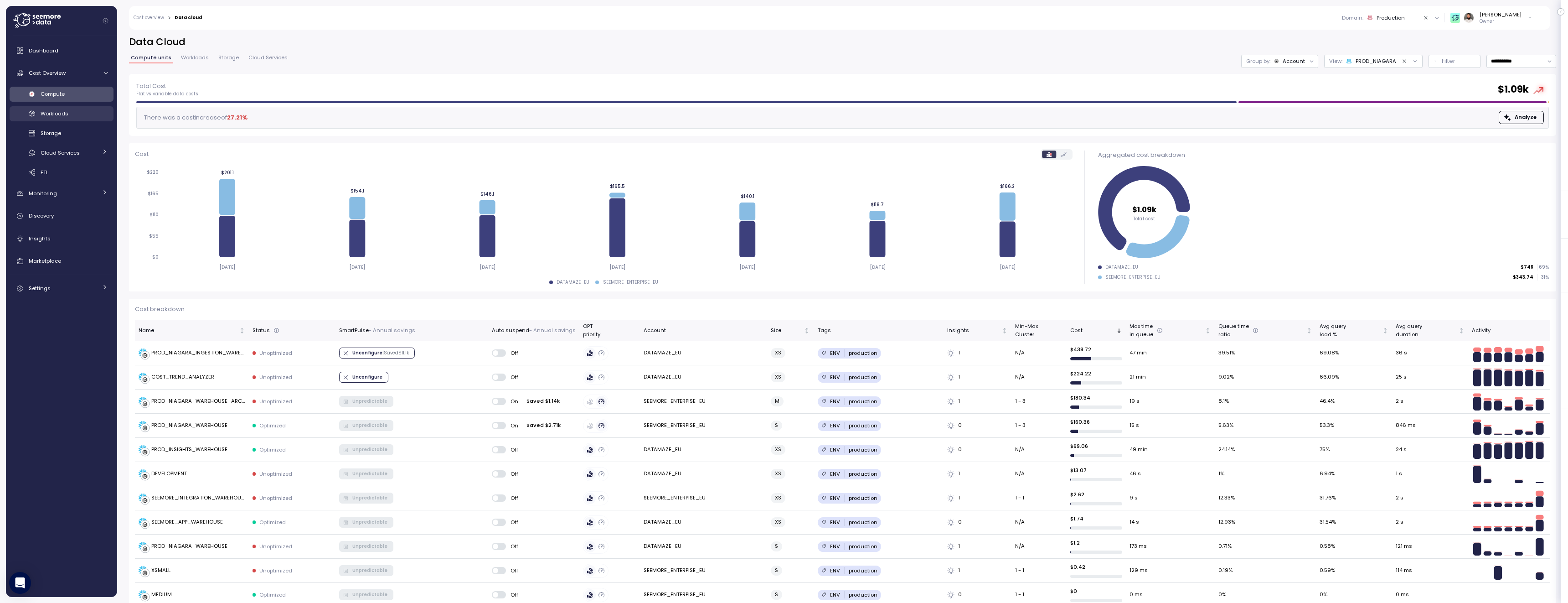
click div "Workloads"
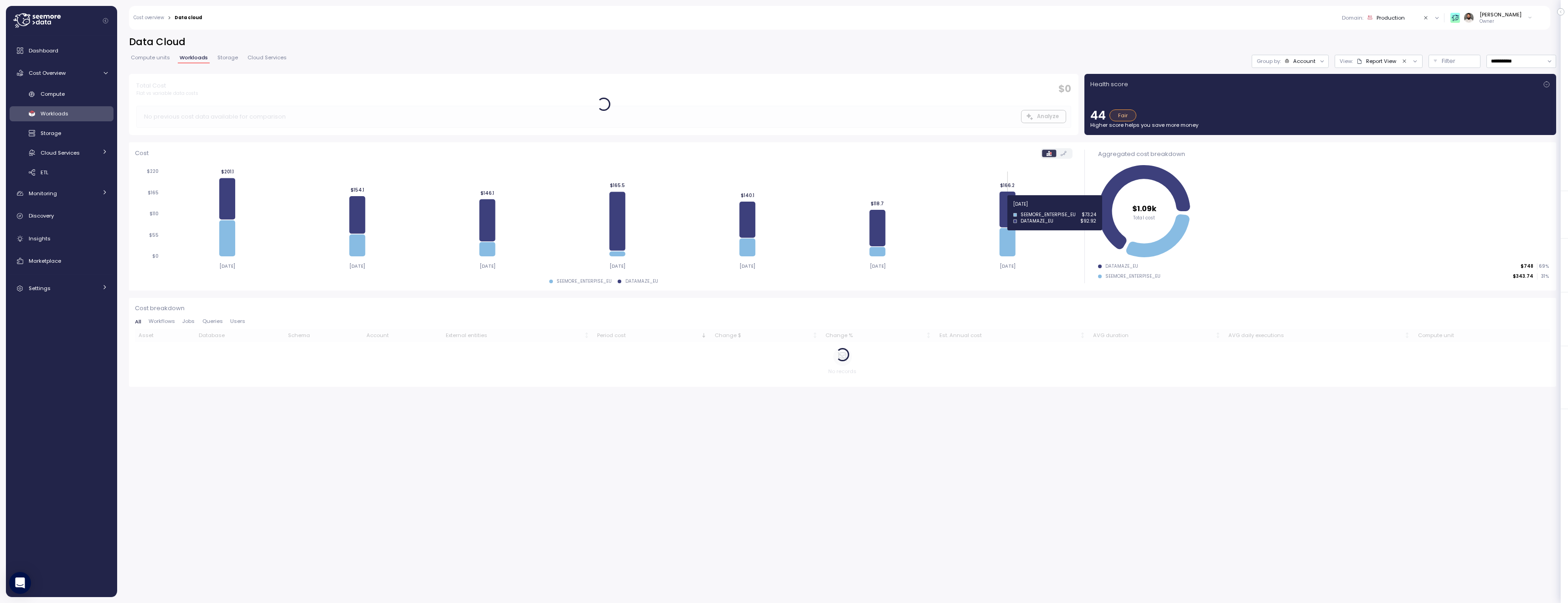
click icon
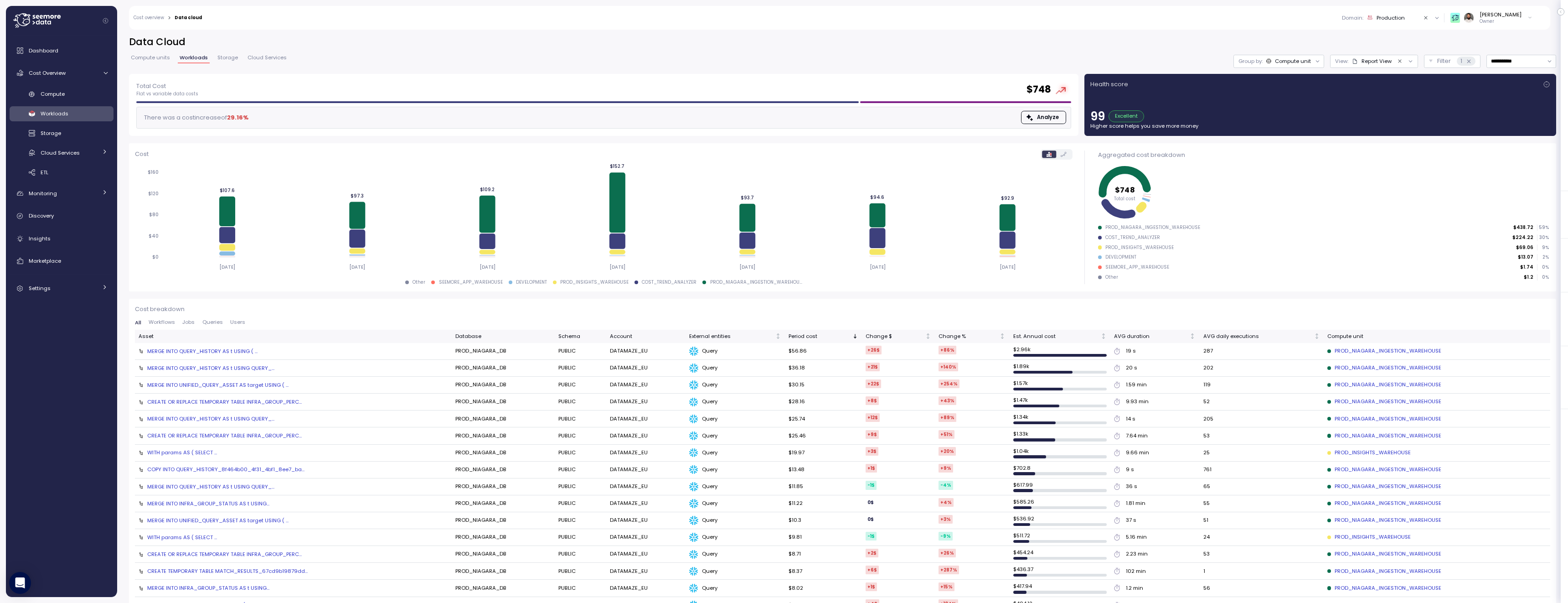
click div "MERGE INTO QUERY_HISTORY AS t USING ( ..."
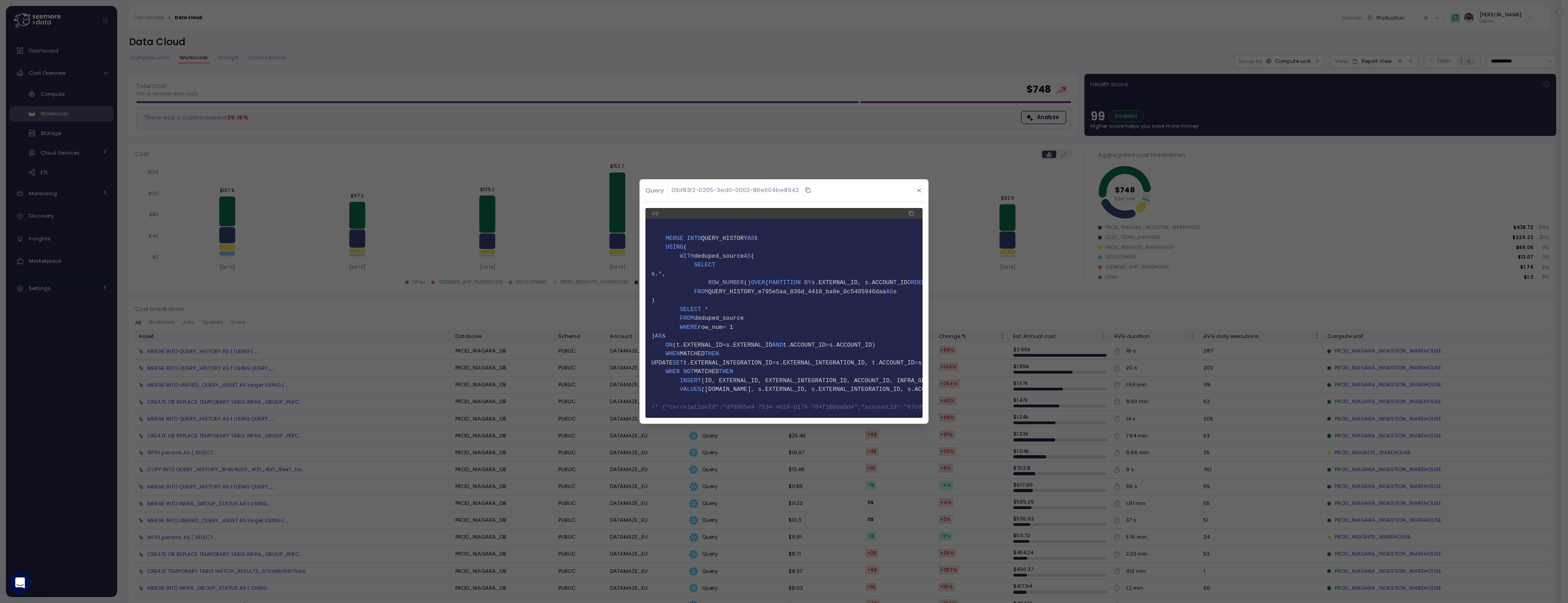
click icon "button"
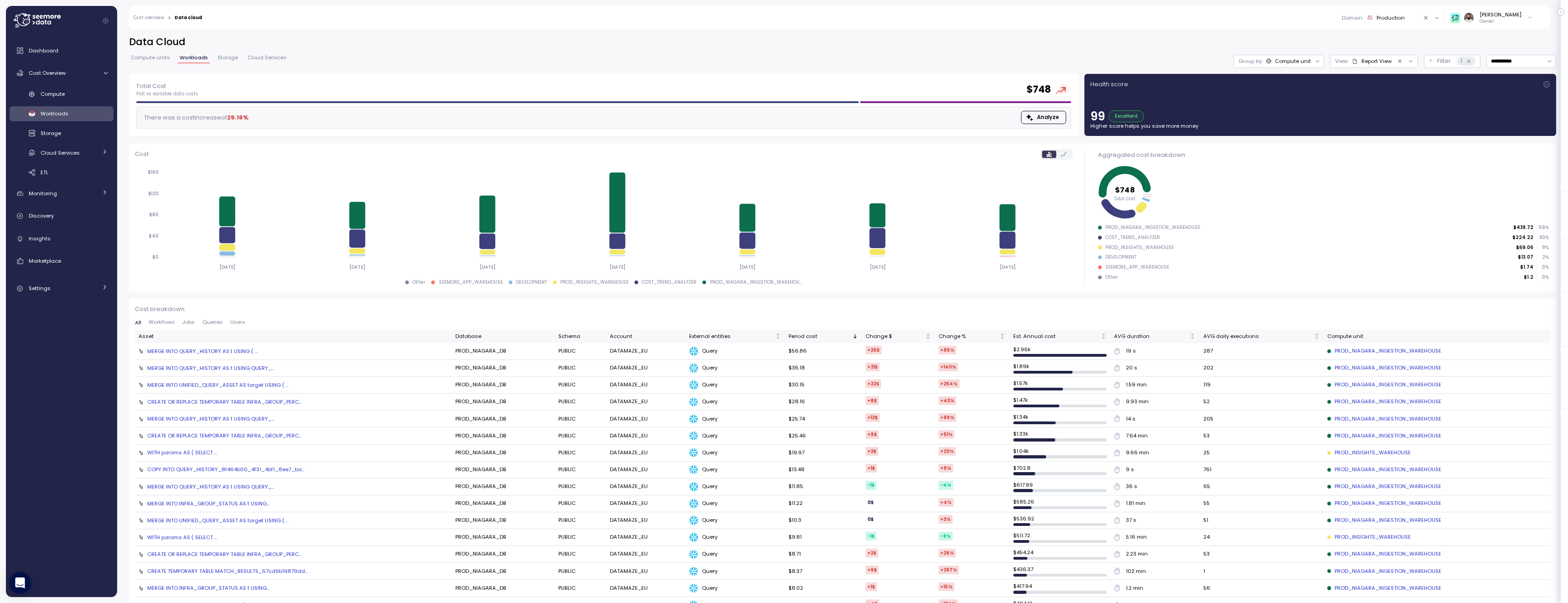
click div
click icon
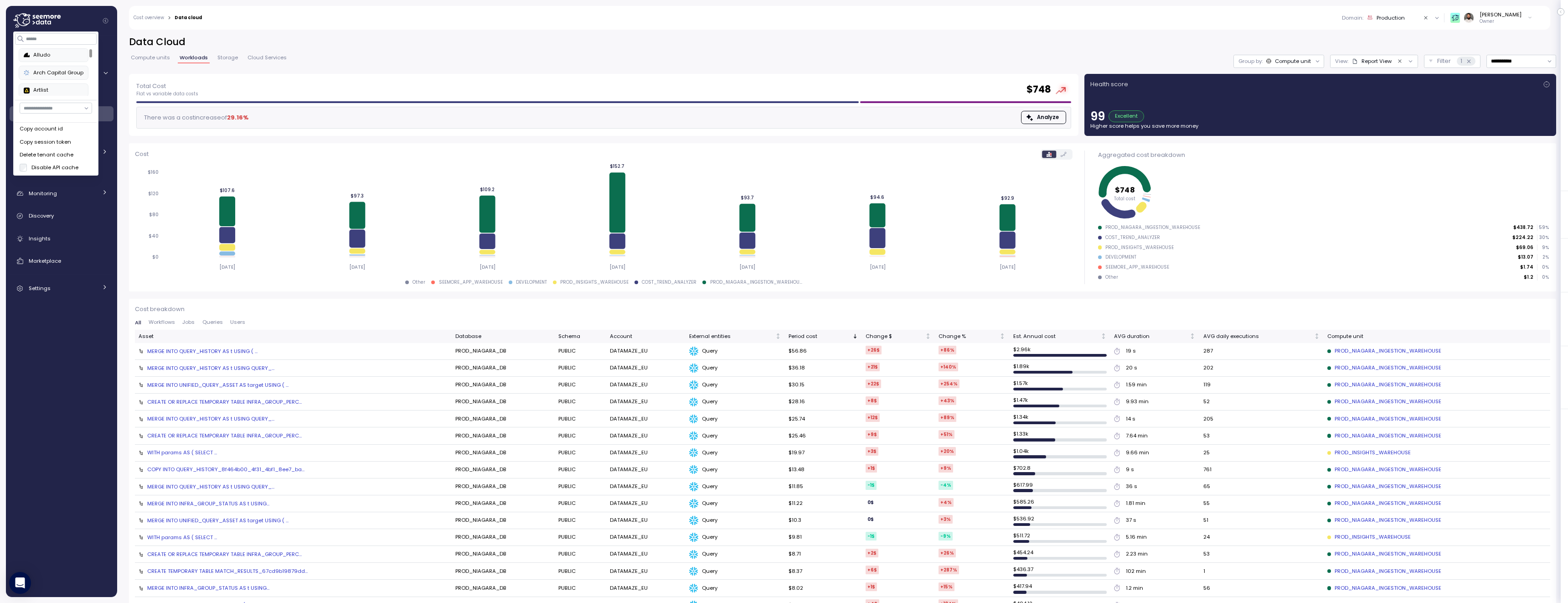
click div "Copy account id"
click icon
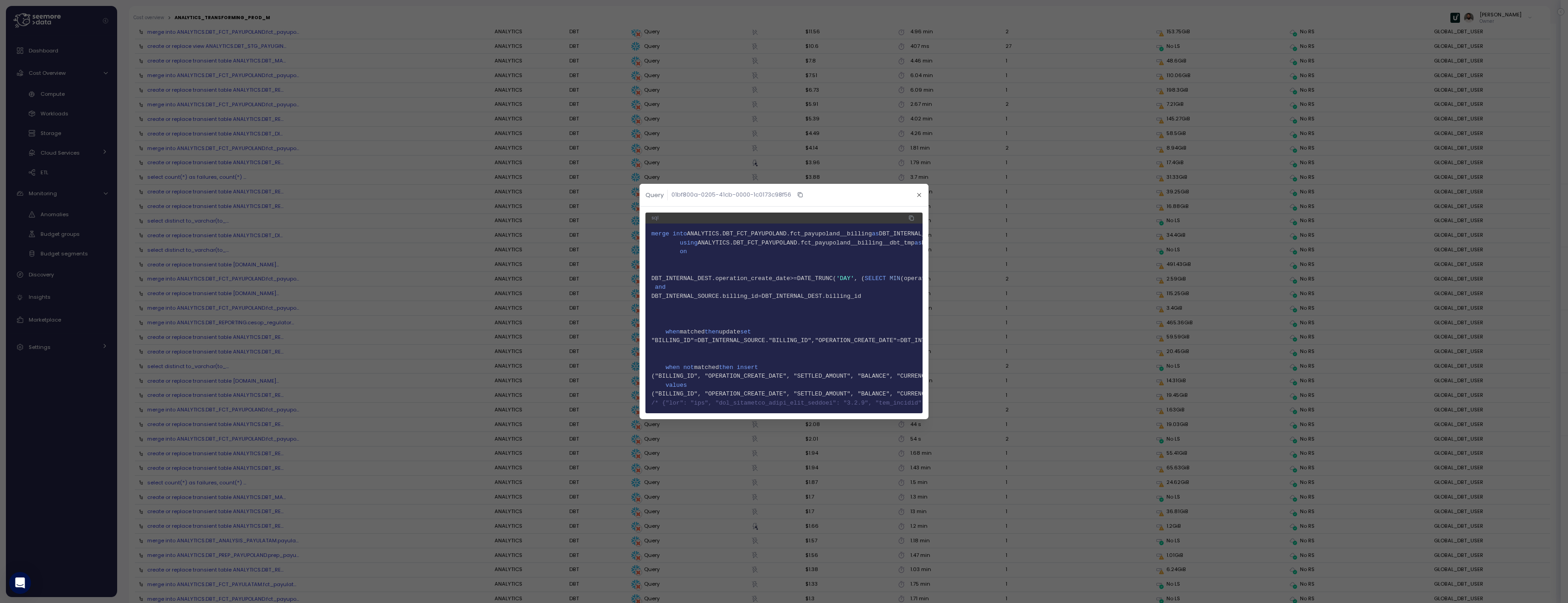
scroll to position [1131, 0]
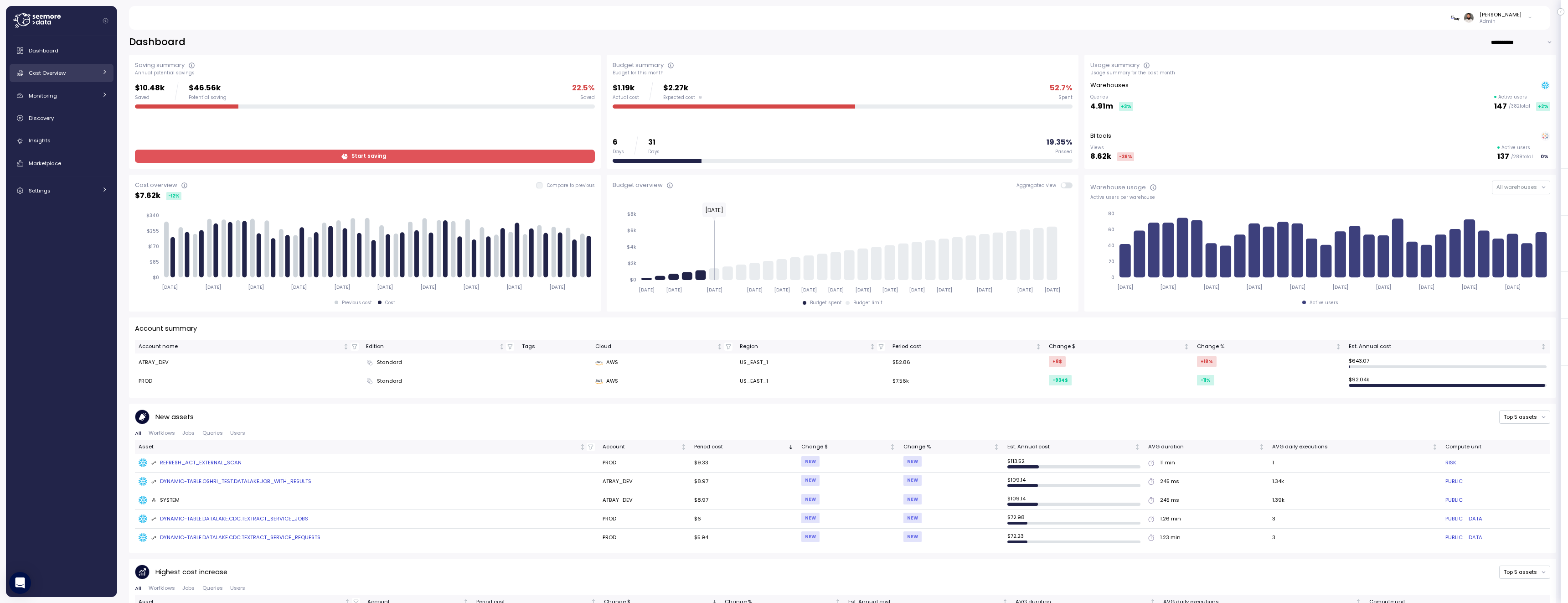
click at [65, 81] on link "Cost Overview" at bounding box center [61, 73] width 104 height 18
click at [65, 77] on span "Cost Overview" at bounding box center [47, 73] width 36 height 7
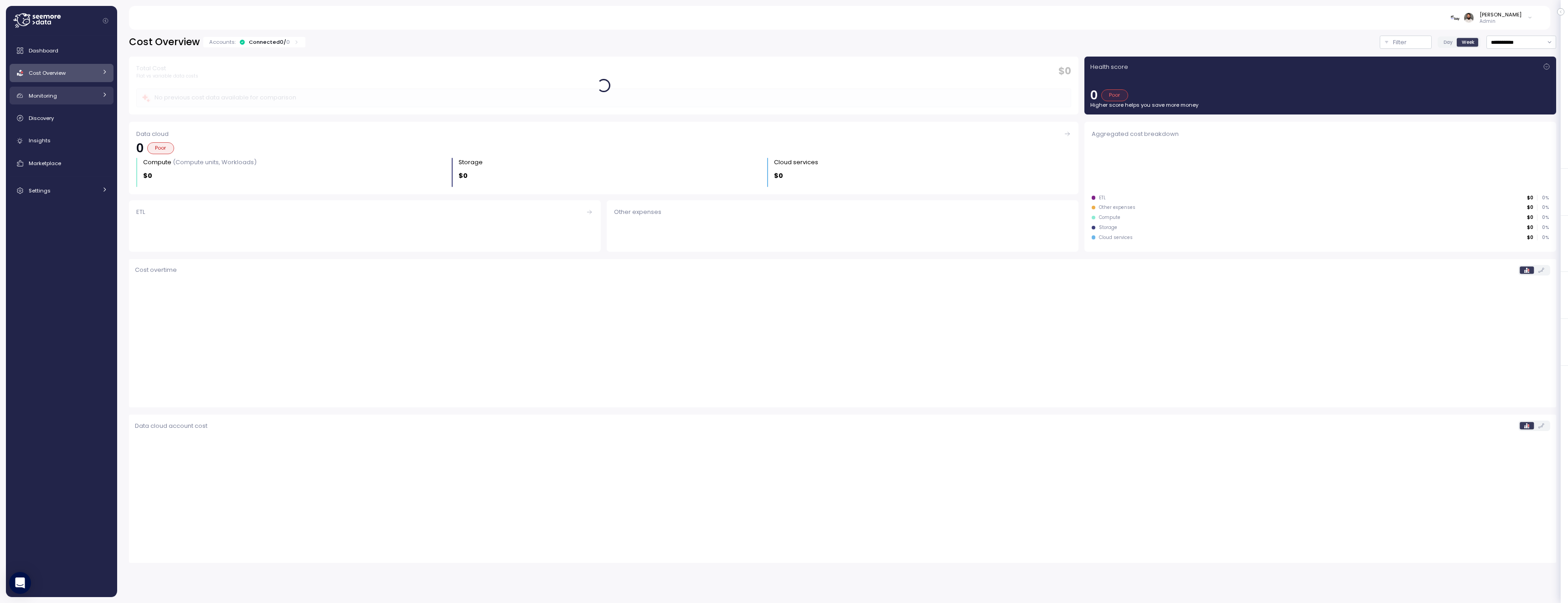
click at [65, 88] on link "Monitoring" at bounding box center [61, 96] width 104 height 18
click at [66, 83] on div "Dashboard Cost Overview Compute Workloads Storage Cloud Services Clustering col…" at bounding box center [61, 149] width 104 height 216
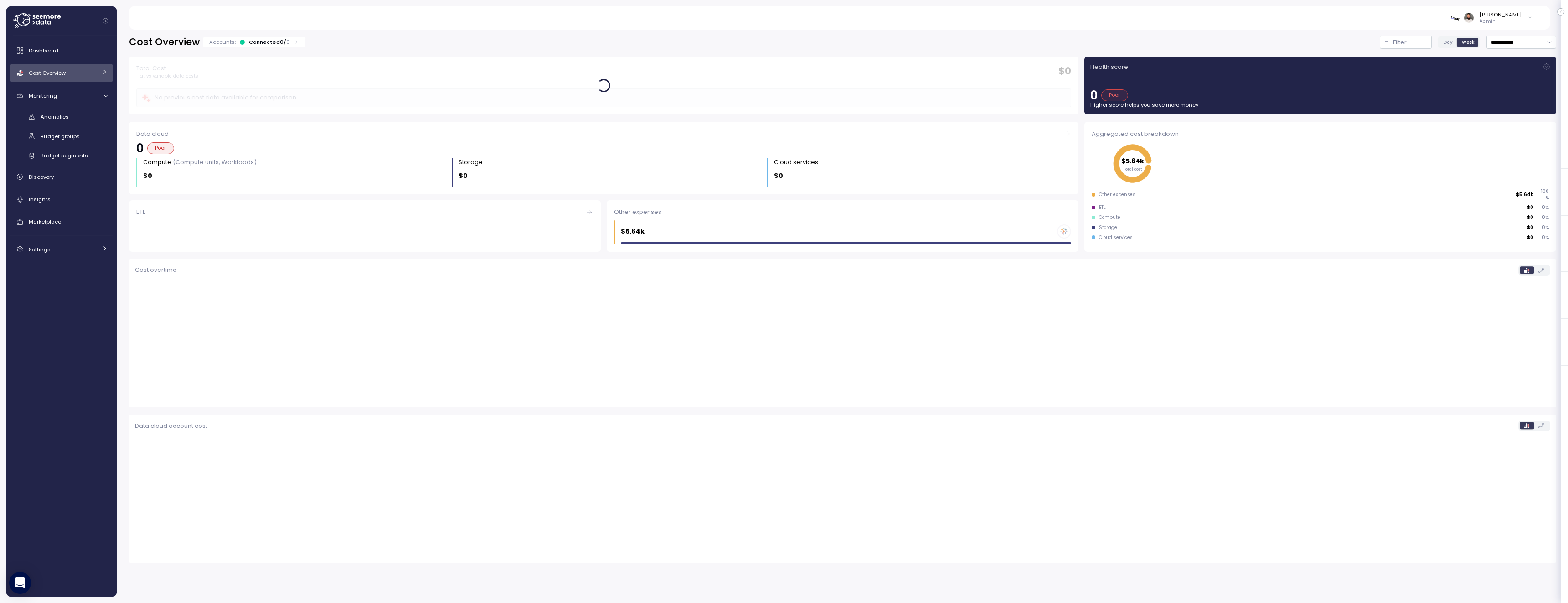
click at [67, 75] on div "Cost Overview" at bounding box center [62, 73] width 68 height 9
click at [71, 93] on div "Compute" at bounding box center [73, 94] width 67 height 9
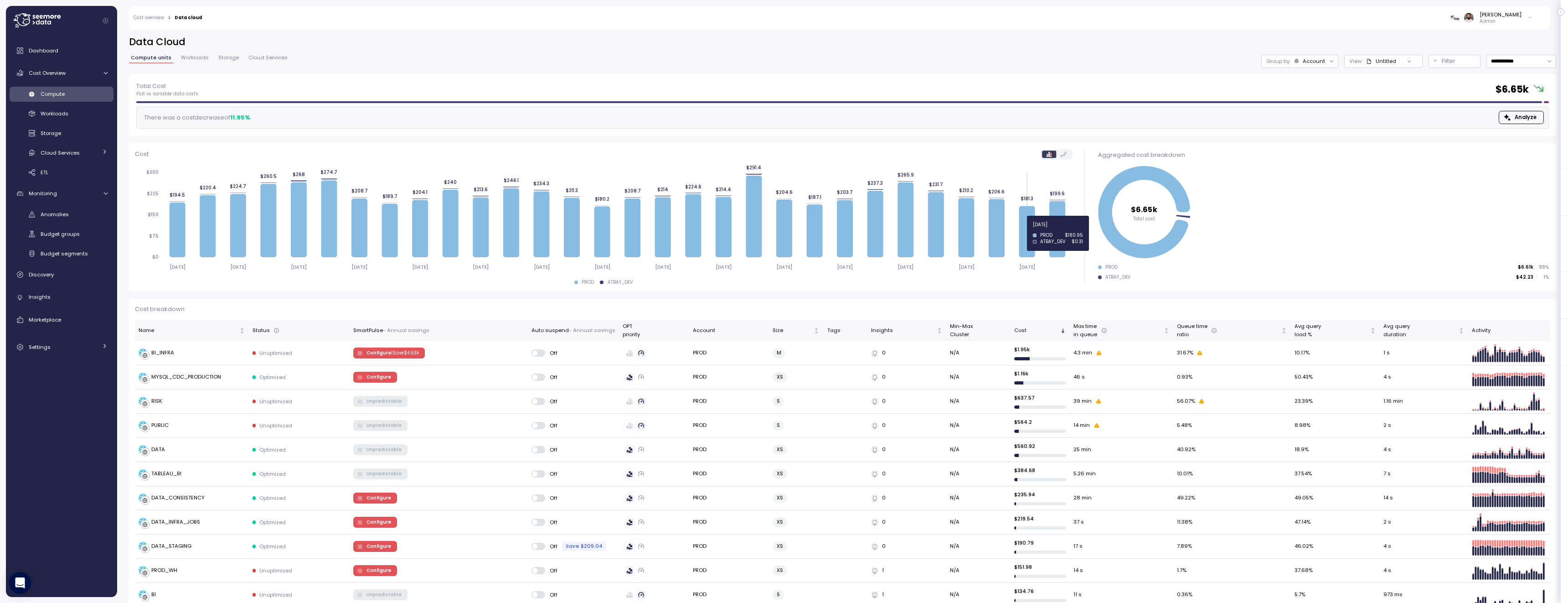
click at [994, 229] on icon at bounding box center [996, 227] width 16 height 57
click at [1298, 61] on div "Account" at bounding box center [1309, 61] width 22 height 7
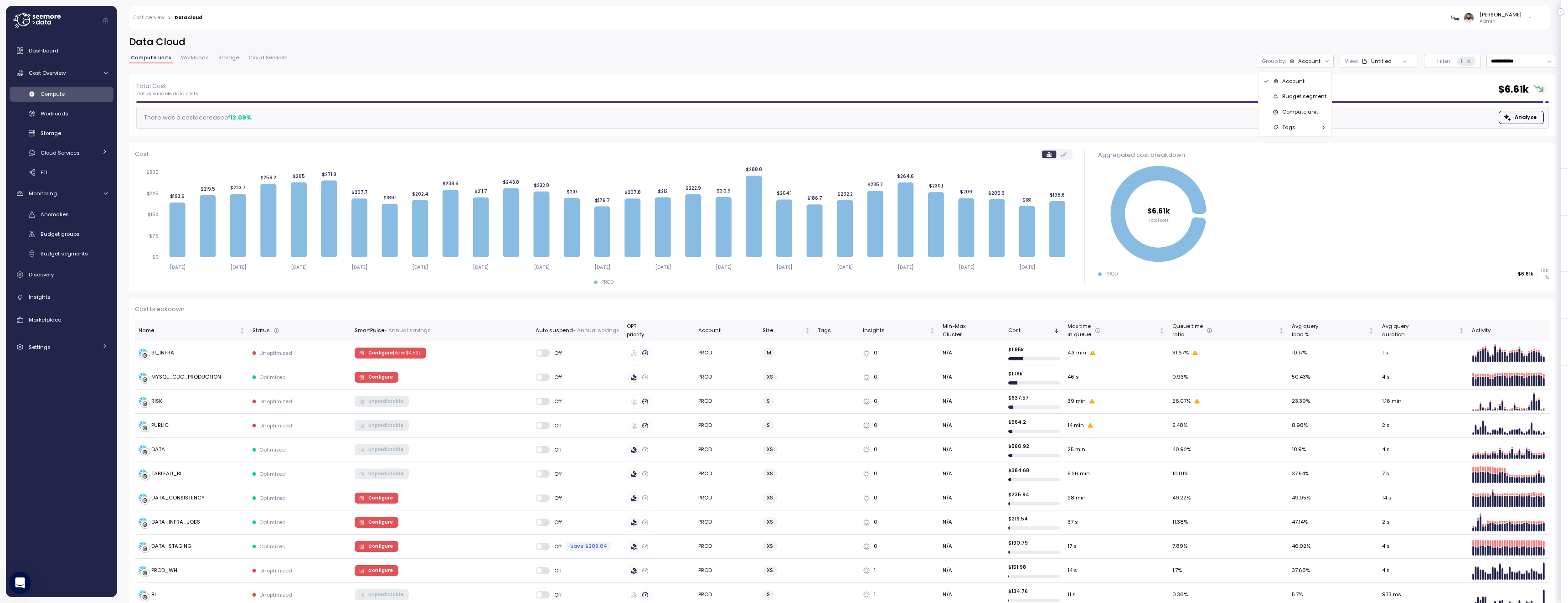
click at [1293, 117] on div "Compute unit" at bounding box center [1294, 111] width 63 height 11
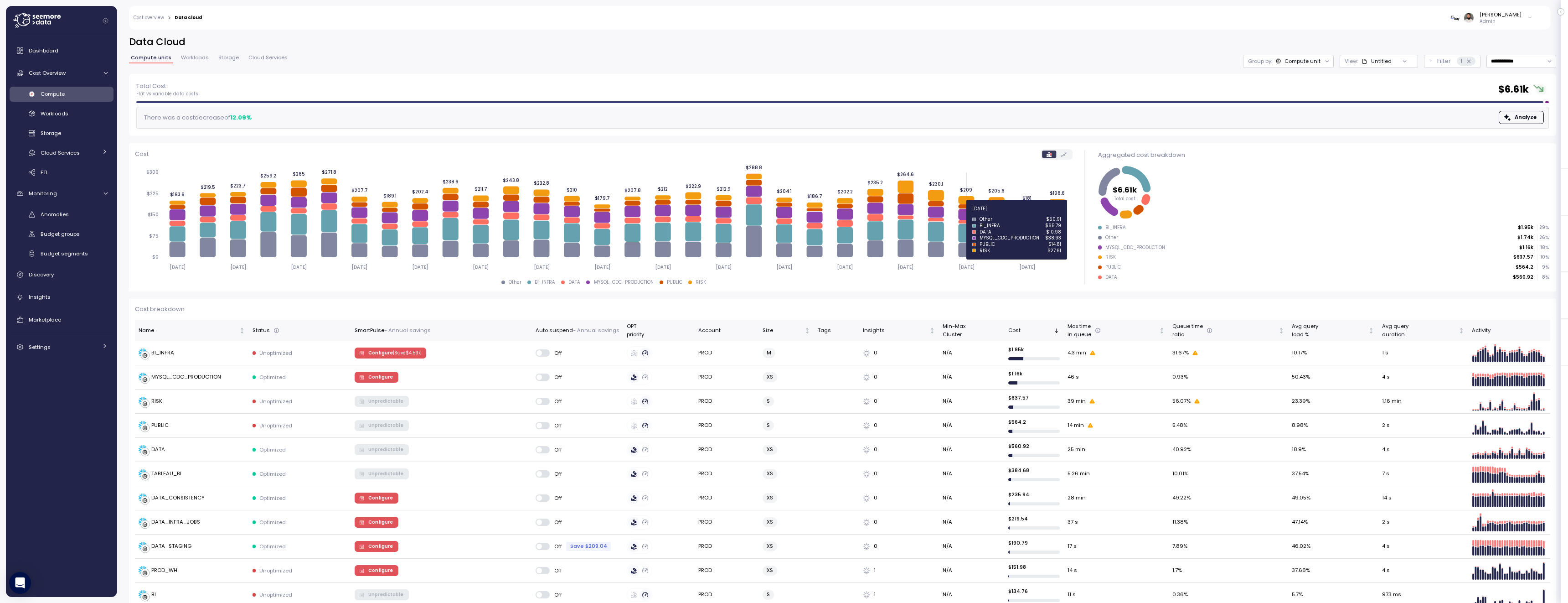
click at [964, 213] on icon at bounding box center [965, 214] width 16 height 11
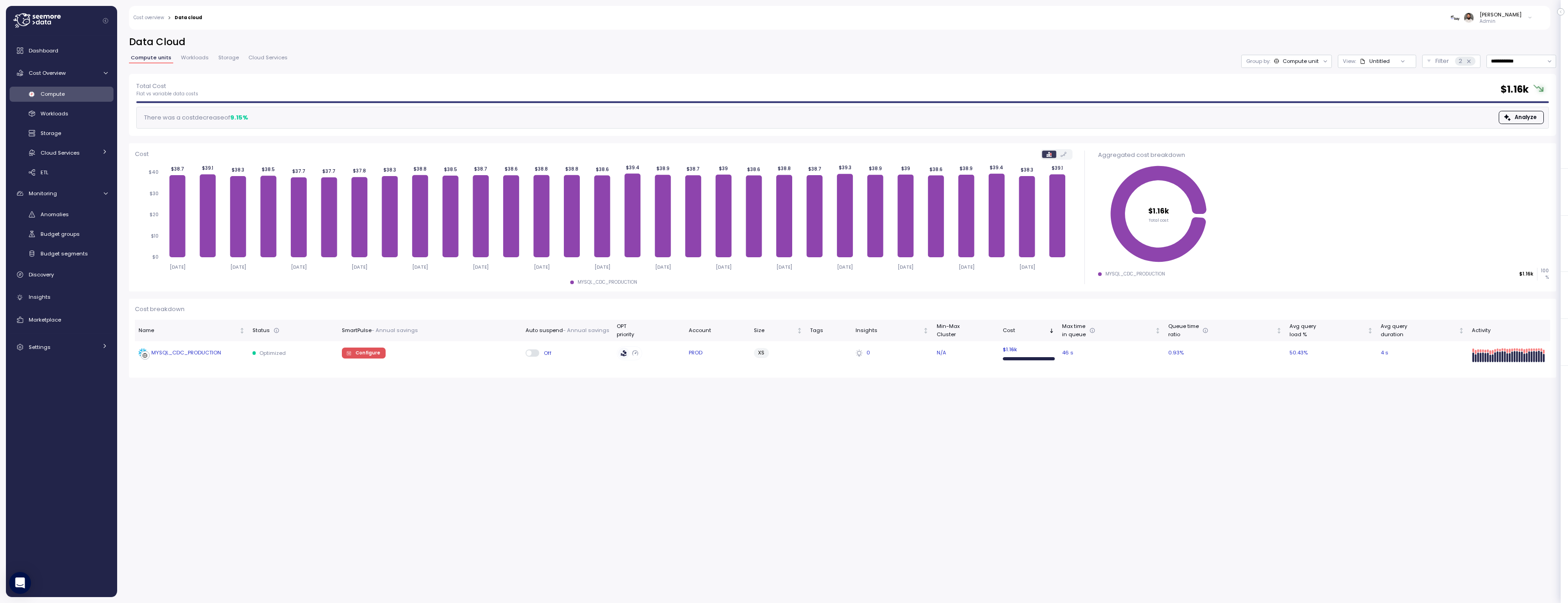
click at [221, 356] on div "MYSQL_CDC_PRODUCTION" at bounding box center [192, 353] width 107 height 9
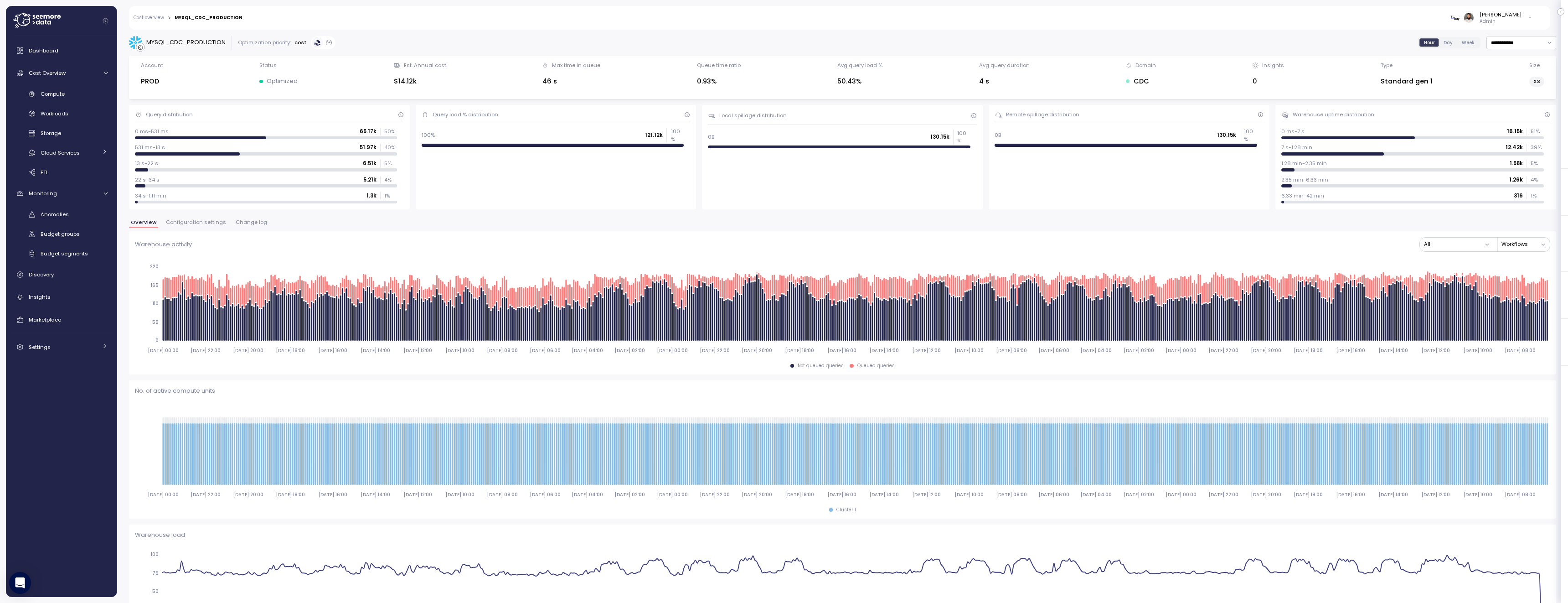
click at [245, 224] on span "Change log" at bounding box center [251, 222] width 31 height 5
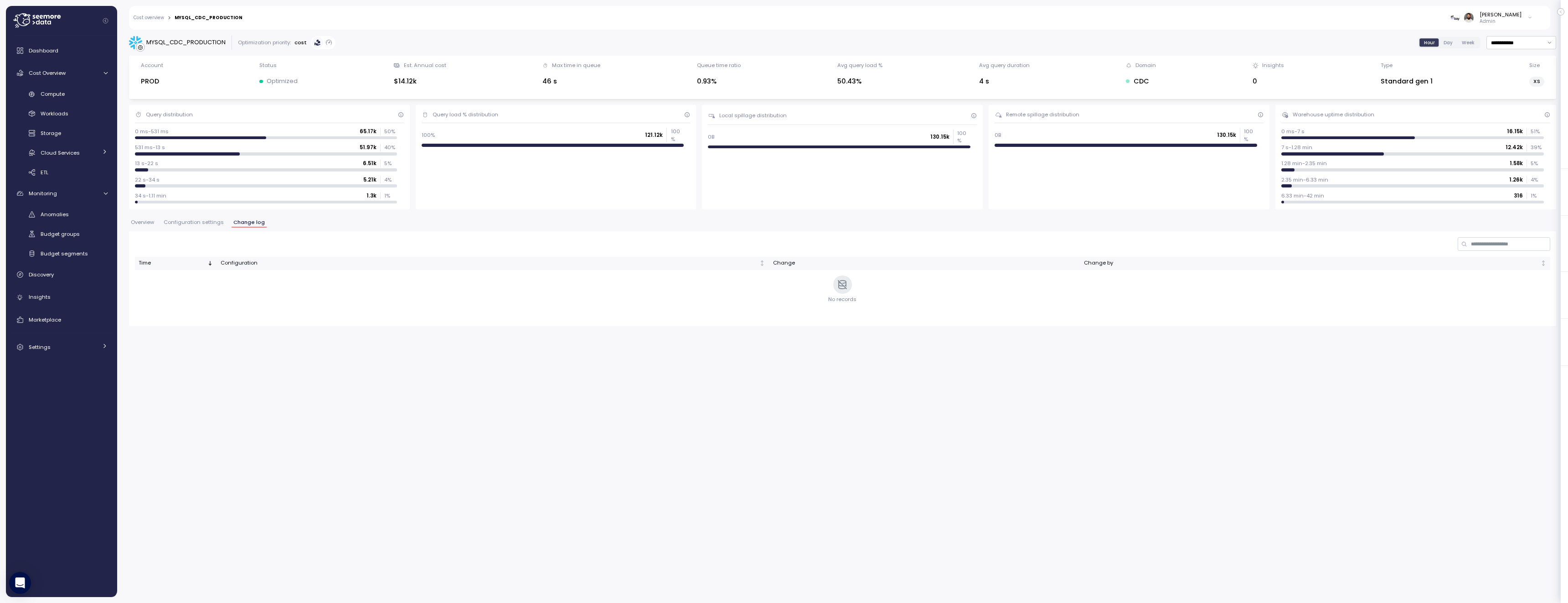
click at [204, 223] on span "Configuration settings" at bounding box center [193, 222] width 60 height 5
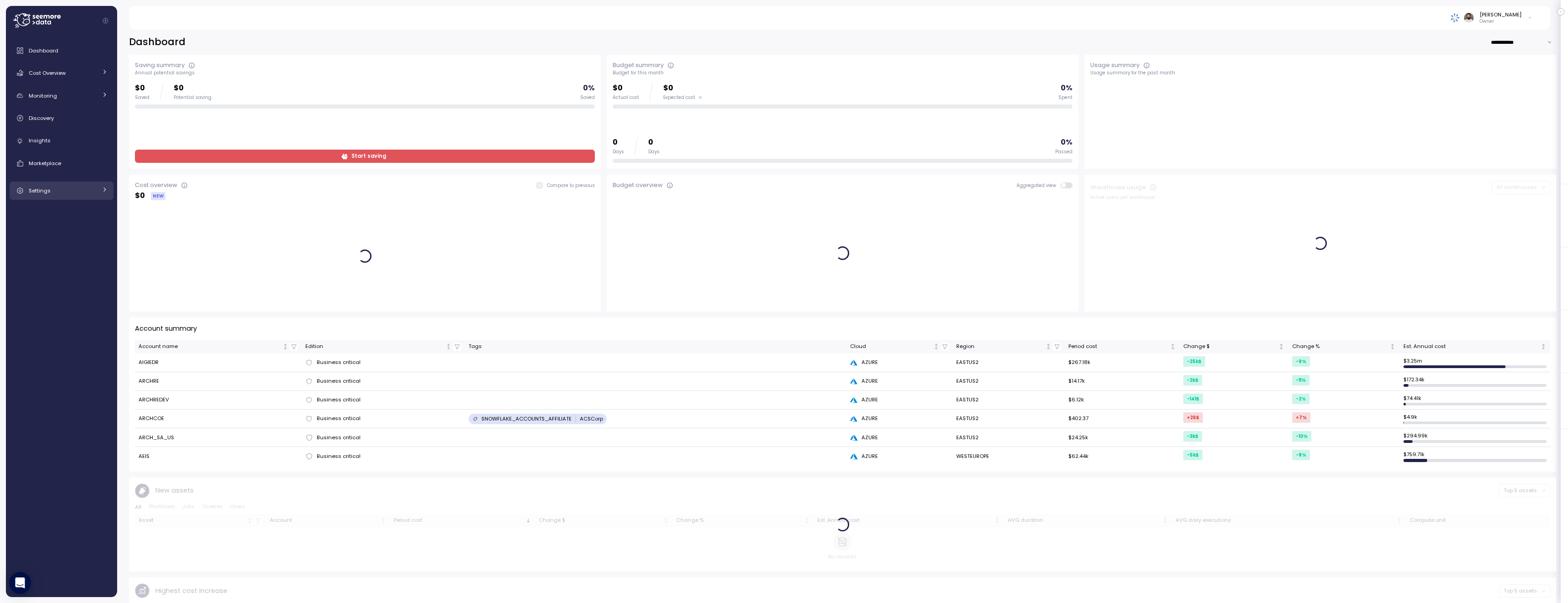
click at [70, 190] on div "Settings" at bounding box center [62, 191] width 68 height 9
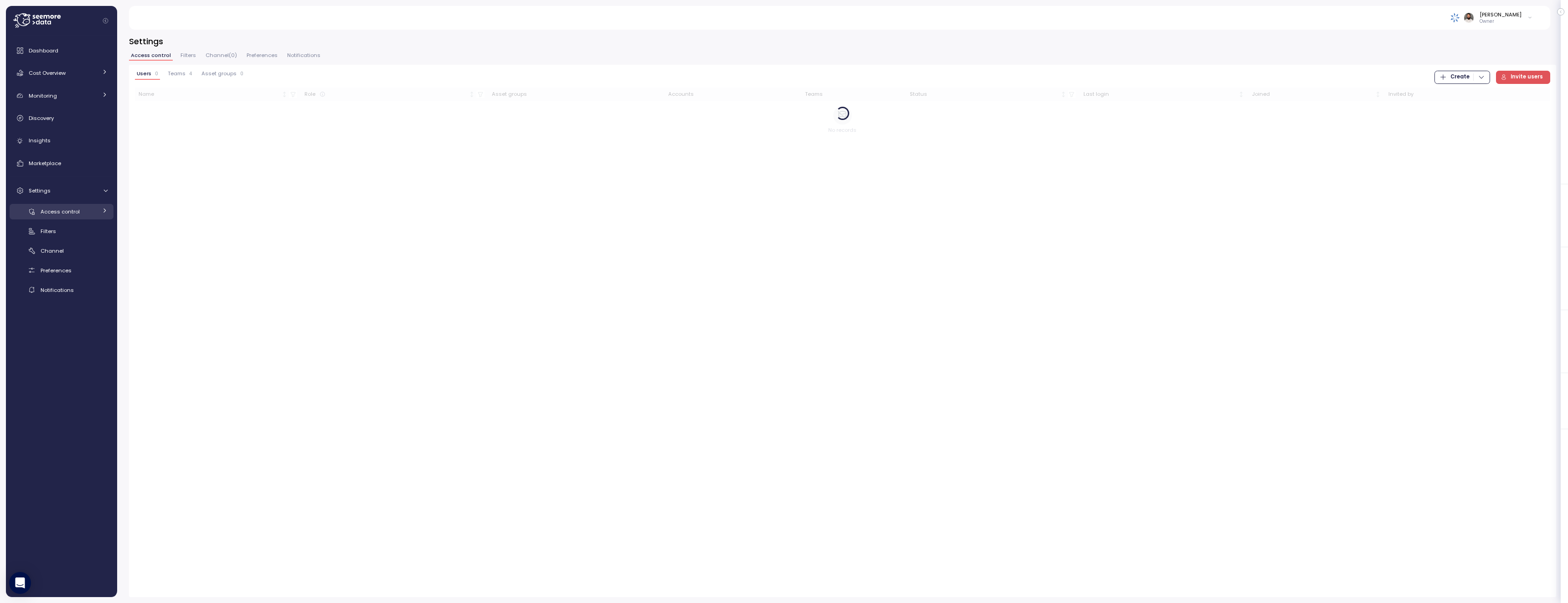
click at [68, 211] on span "Access control" at bounding box center [59, 212] width 39 height 7
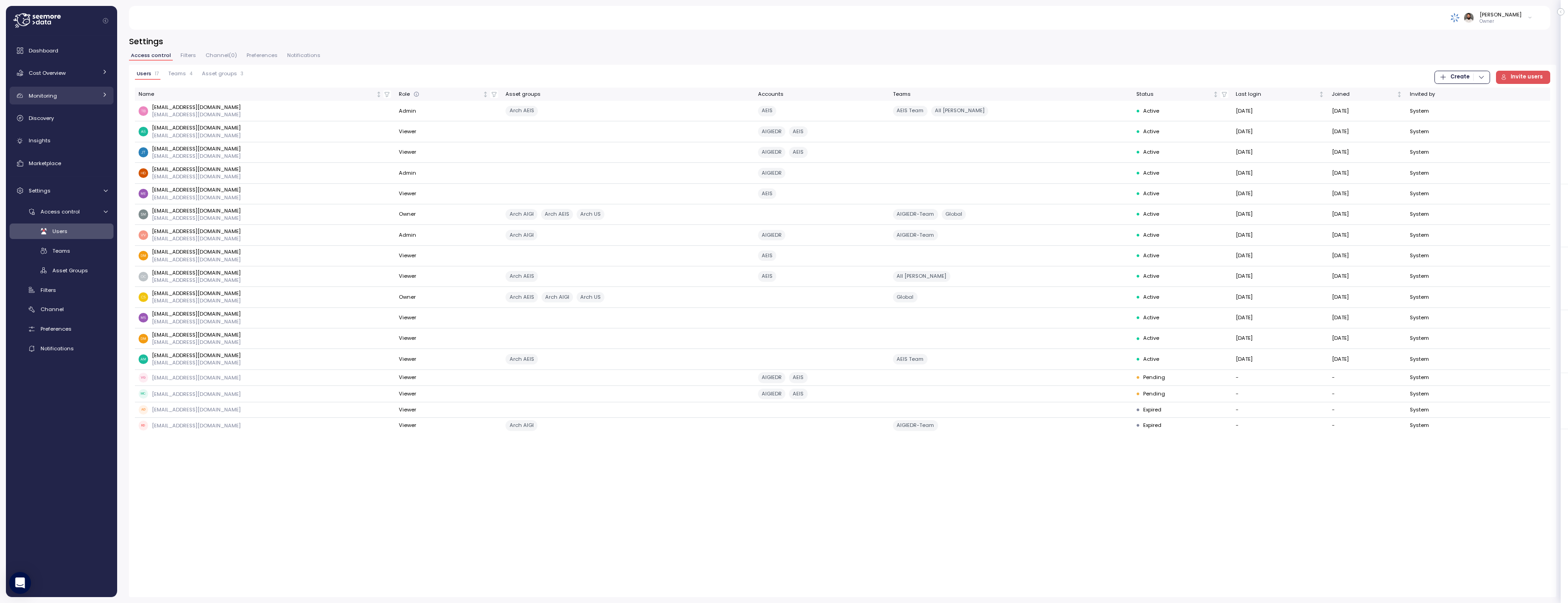
click at [83, 96] on div "Monitoring" at bounding box center [62, 96] width 68 height 9
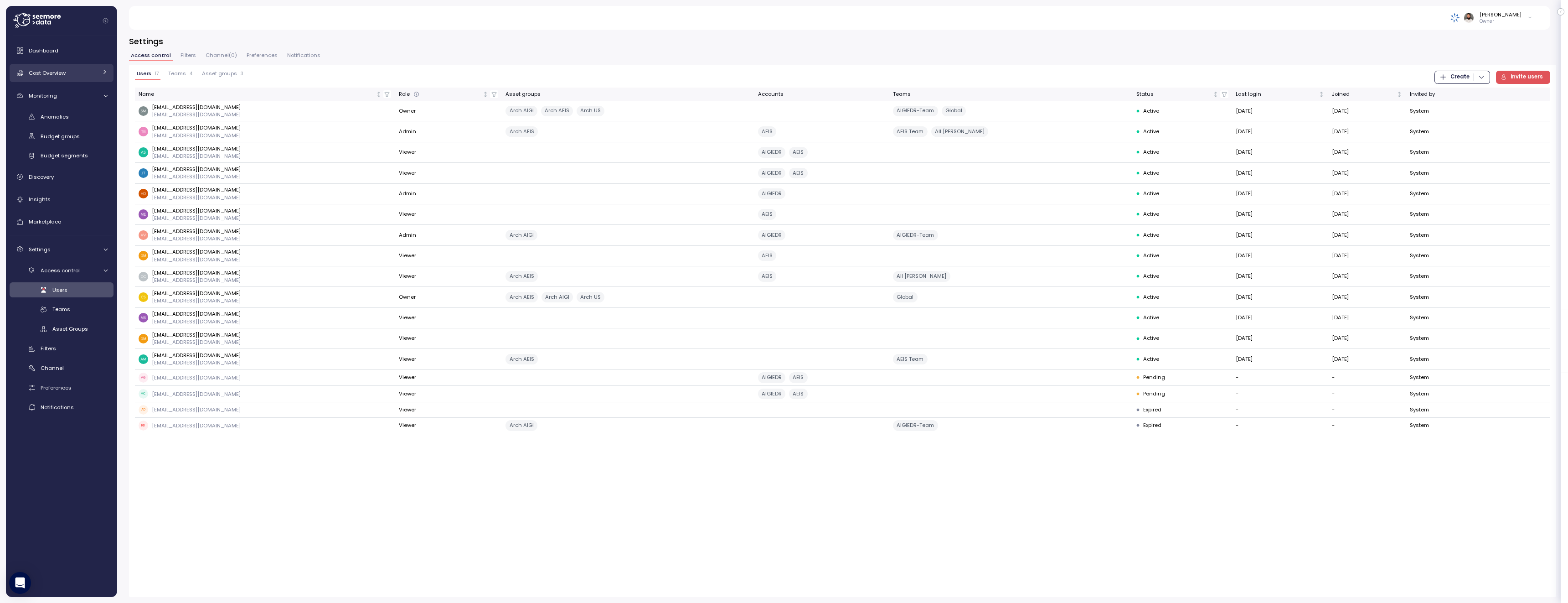
click at [78, 81] on link "Cost Overview" at bounding box center [61, 73] width 104 height 18
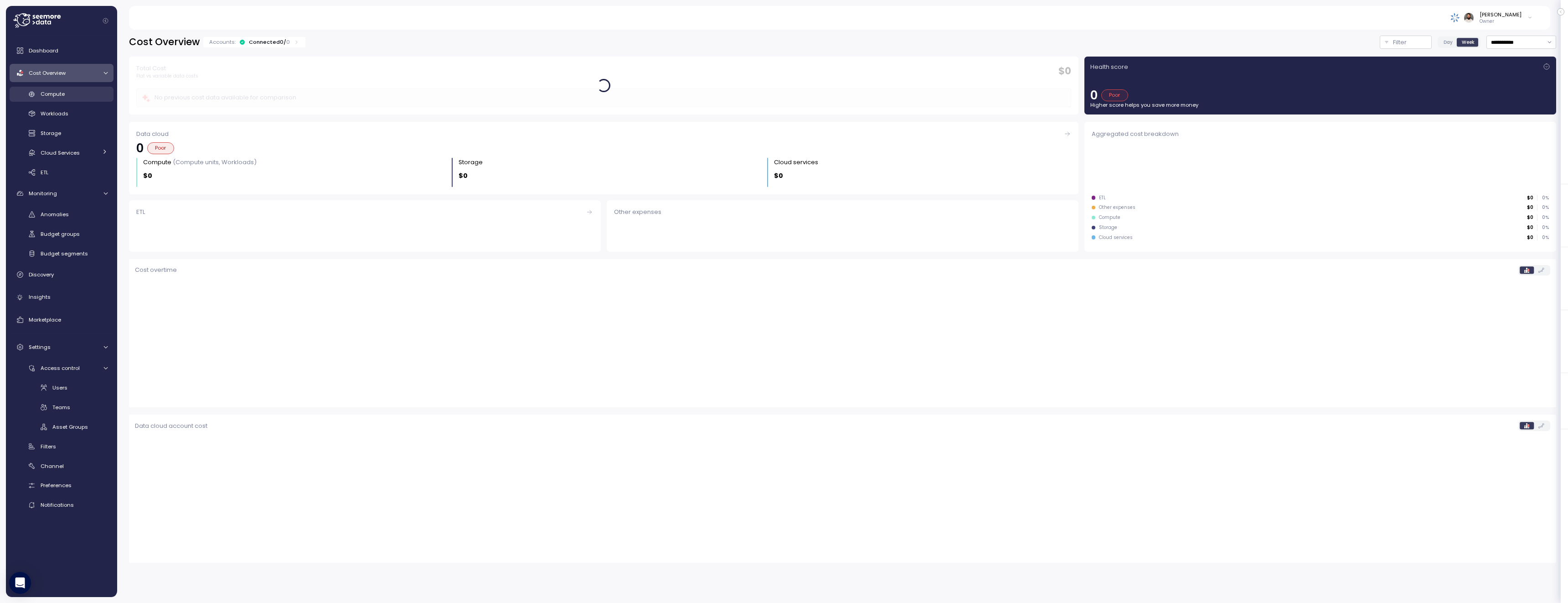
click at [78, 98] on div "Compute" at bounding box center [73, 94] width 67 height 9
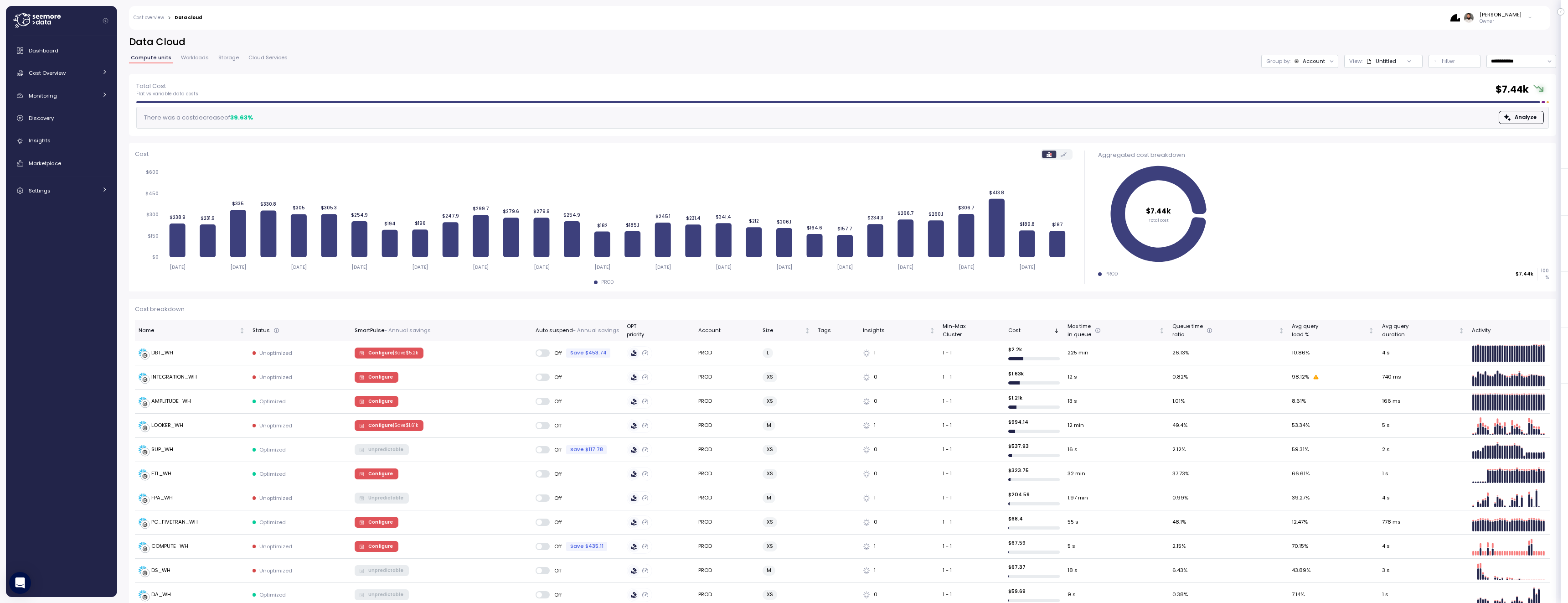
scroll to position [6, 0]
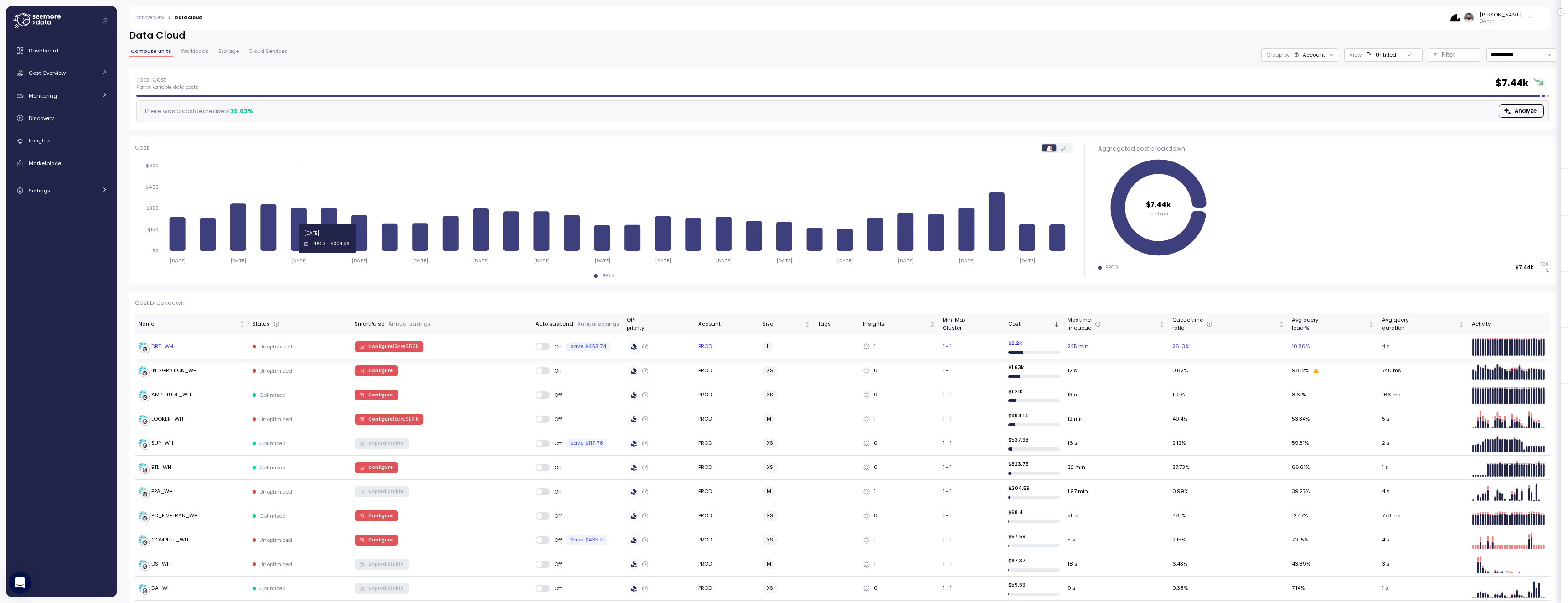
click at [237, 350] on div "DBT_WH" at bounding box center [192, 347] width 107 height 9
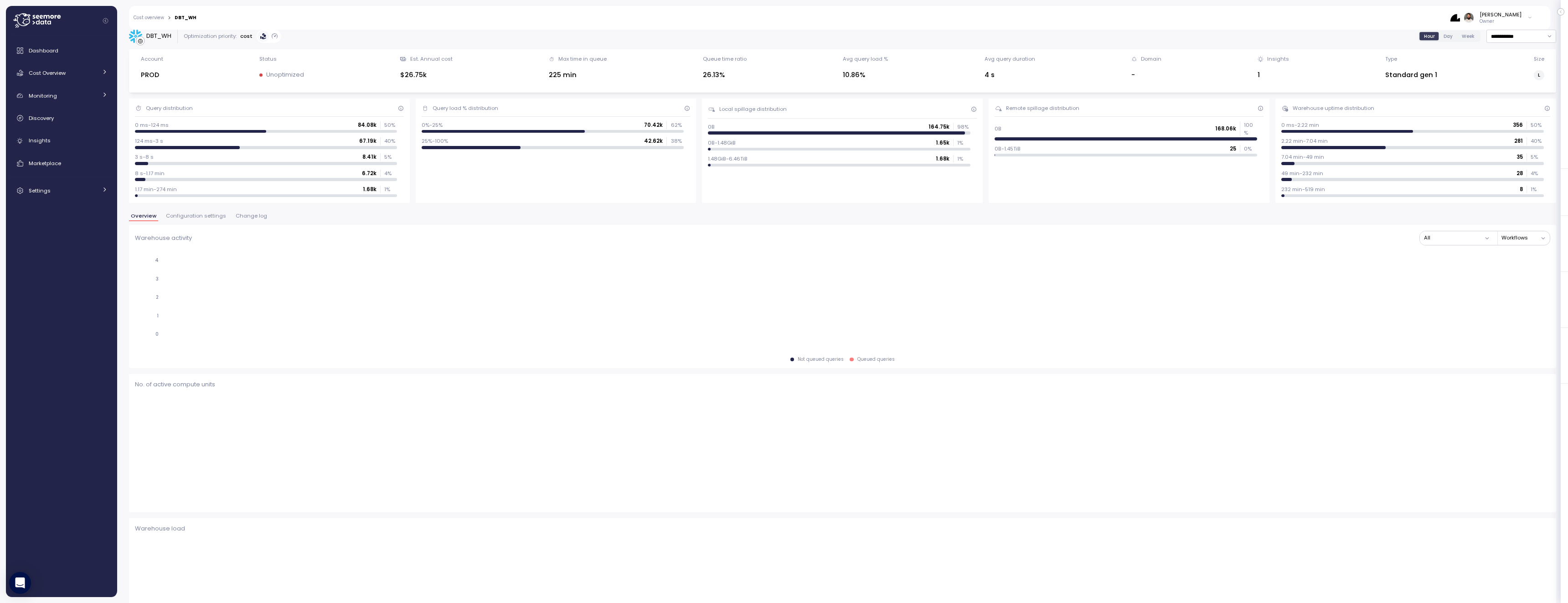
click at [199, 218] on span "Configuration settings" at bounding box center [196, 215] width 60 height 5
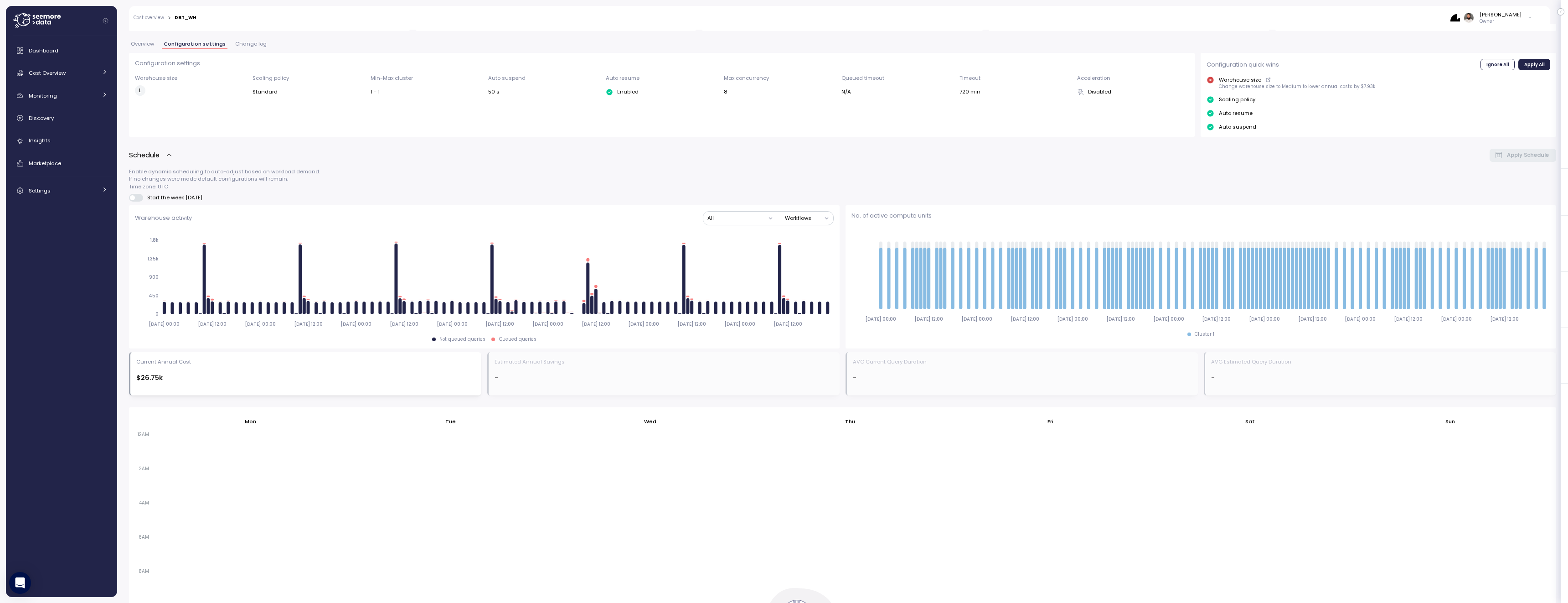
scroll to position [63, 0]
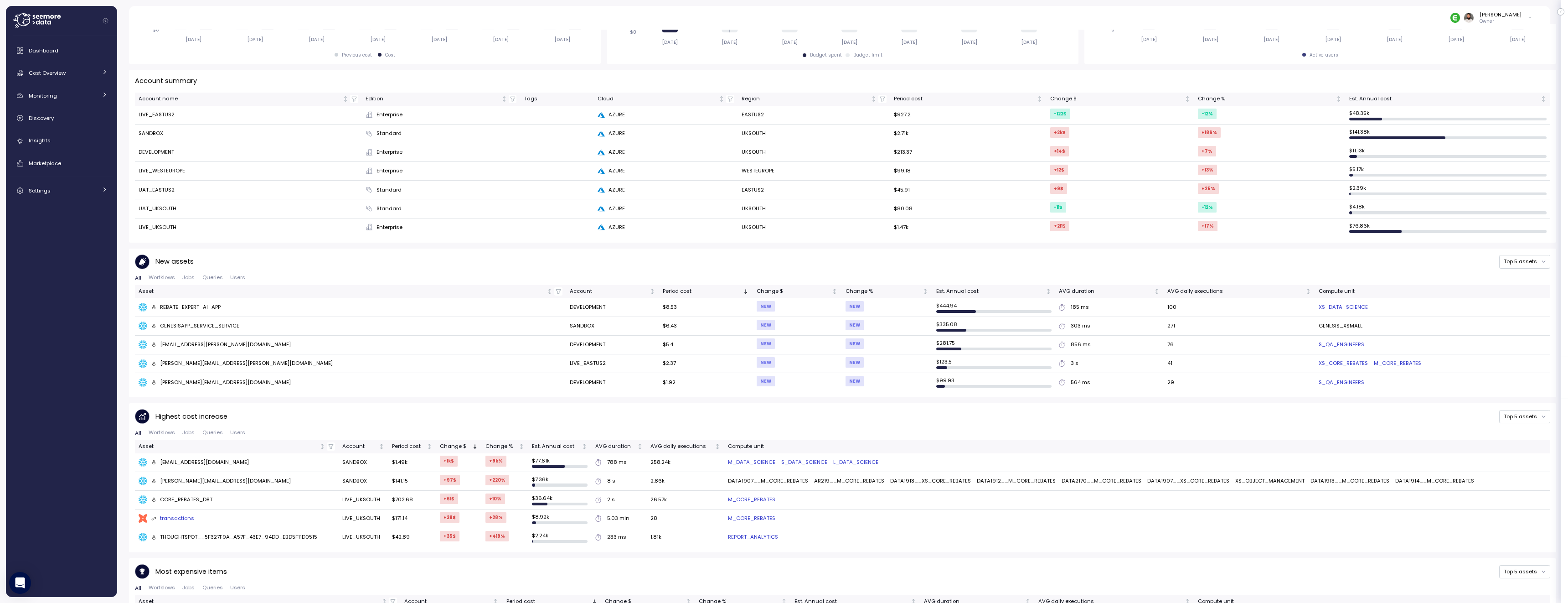
scroll to position [358, 0]
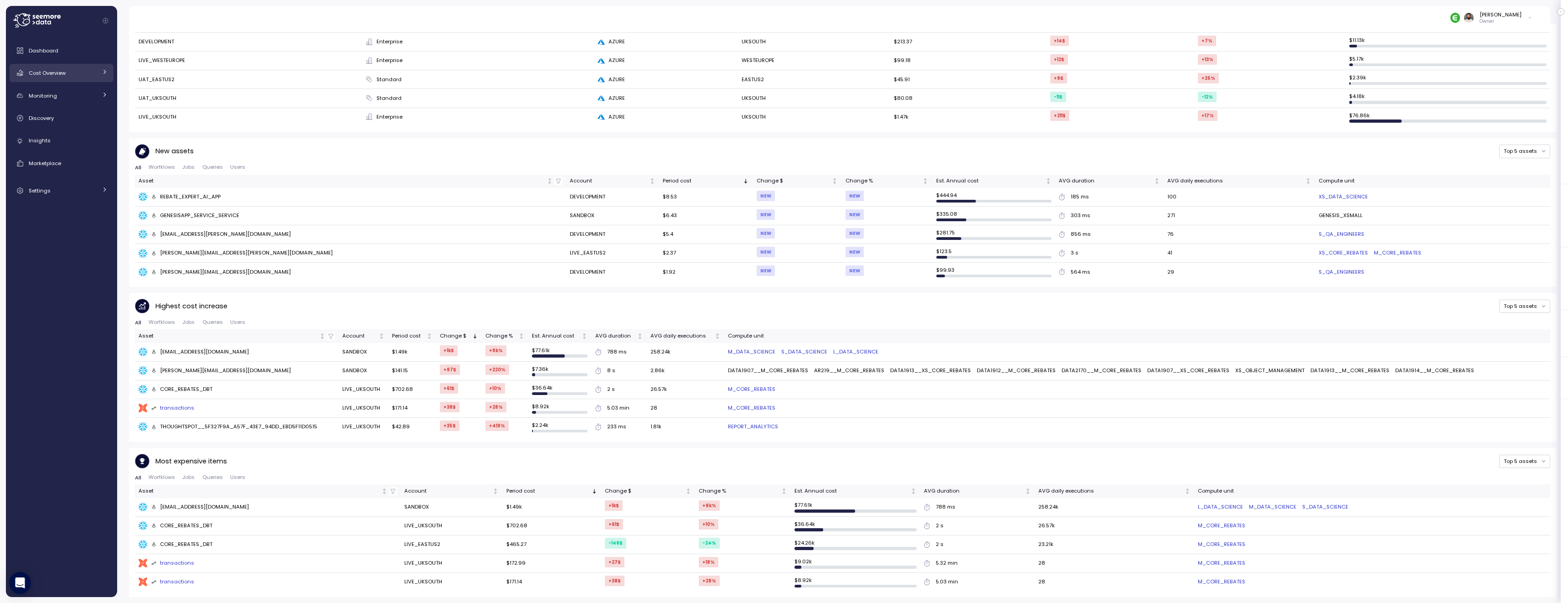
click at [90, 78] on link "Cost Overview" at bounding box center [61, 73] width 104 height 18
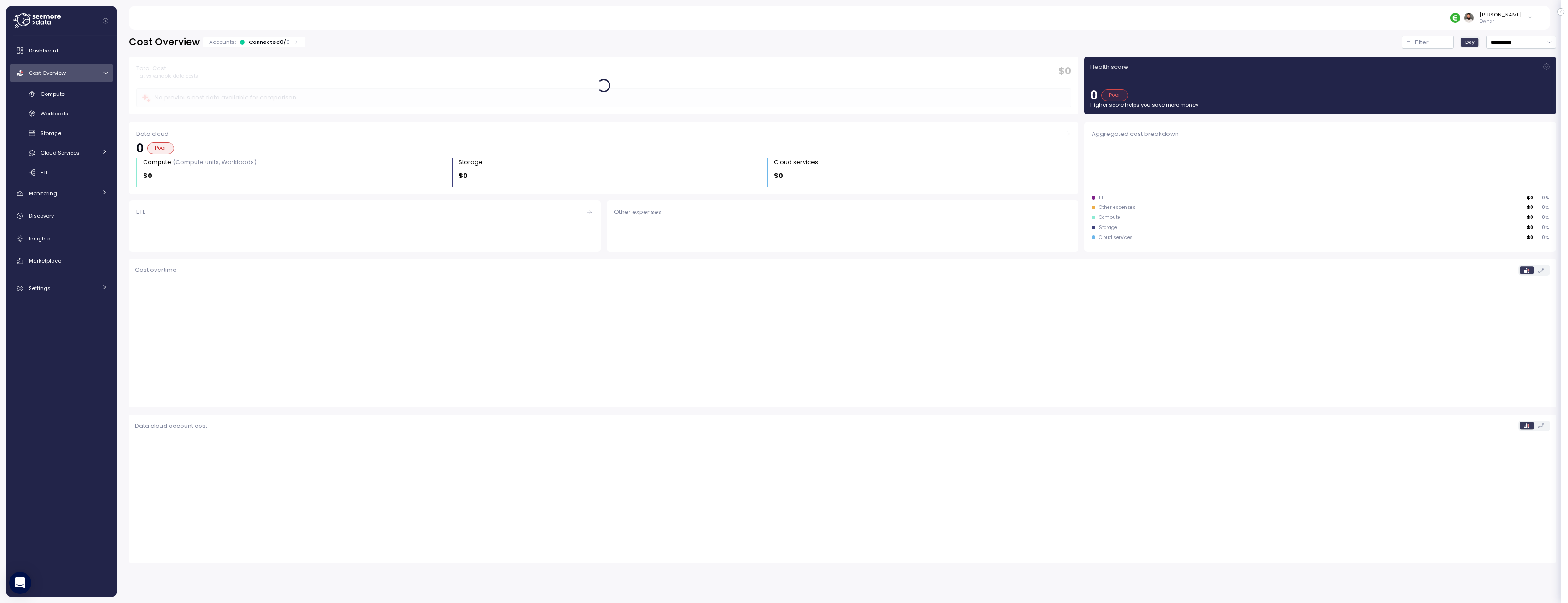
click at [88, 103] on div "Compute Workloads Storage Cloud Services Clustering columns Pipes AI Services S…" at bounding box center [61, 133] width 104 height 93
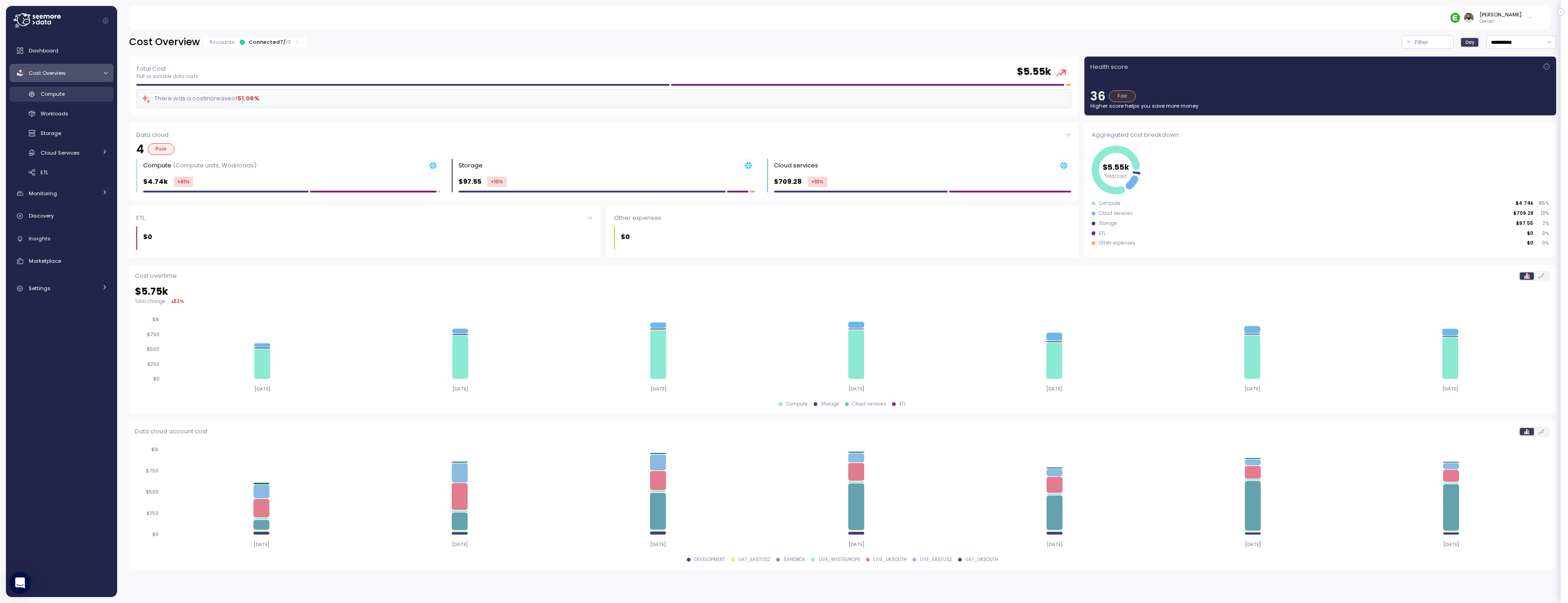
click at [88, 94] on div "Compute" at bounding box center [73, 94] width 67 height 9
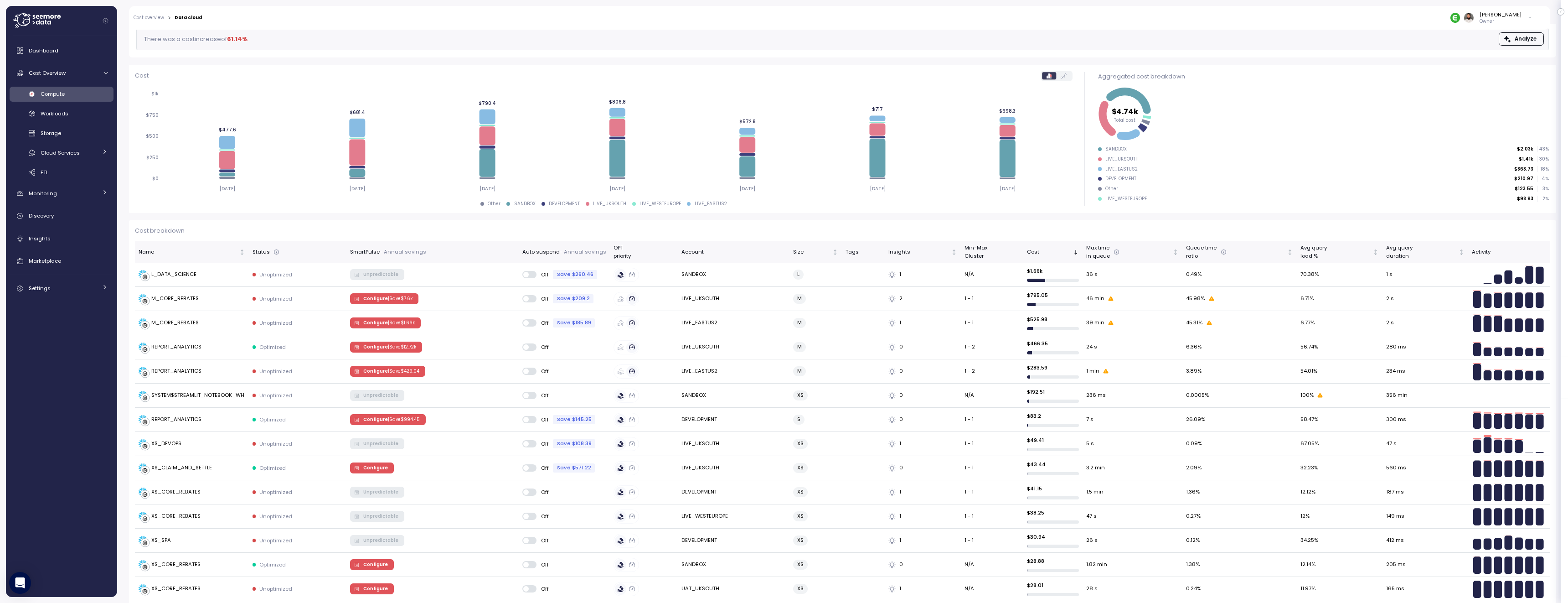
scroll to position [89, 0]
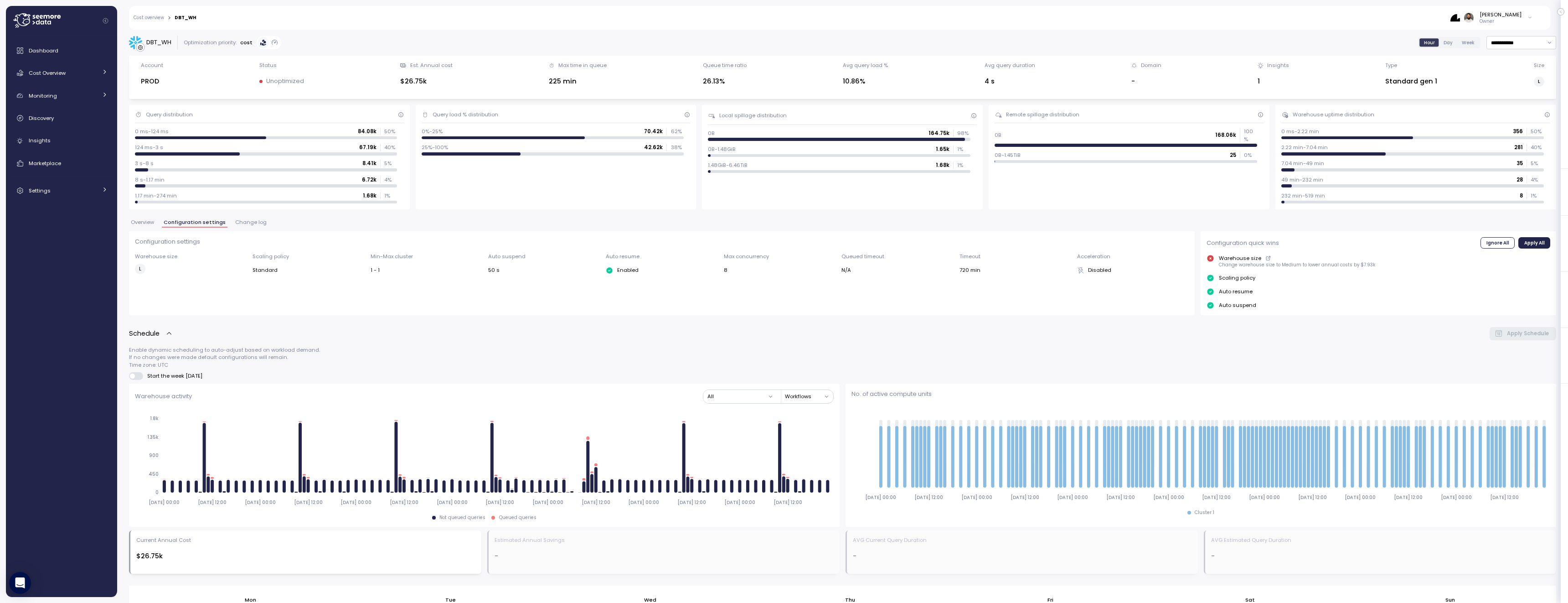
click at [245, 223] on span "Change log" at bounding box center [251, 222] width 31 height 5
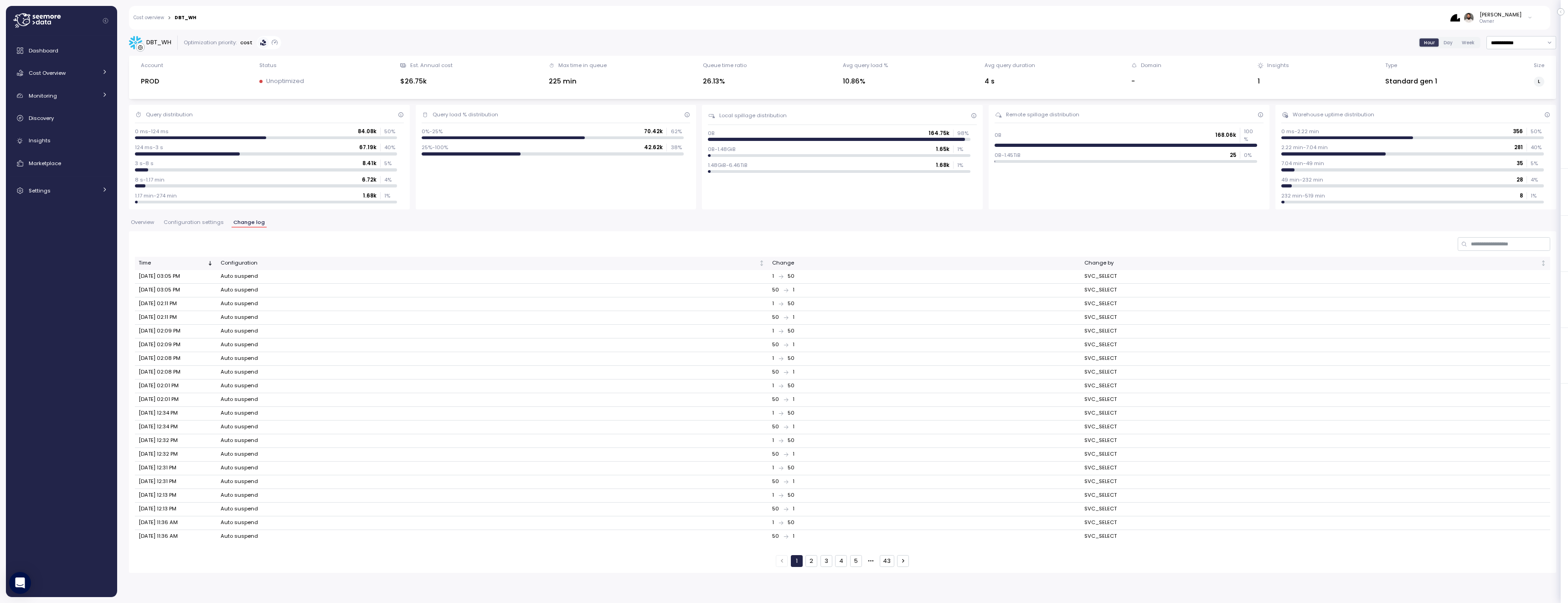
click at [209, 221] on span "Configuration settings" at bounding box center [193, 222] width 60 height 5
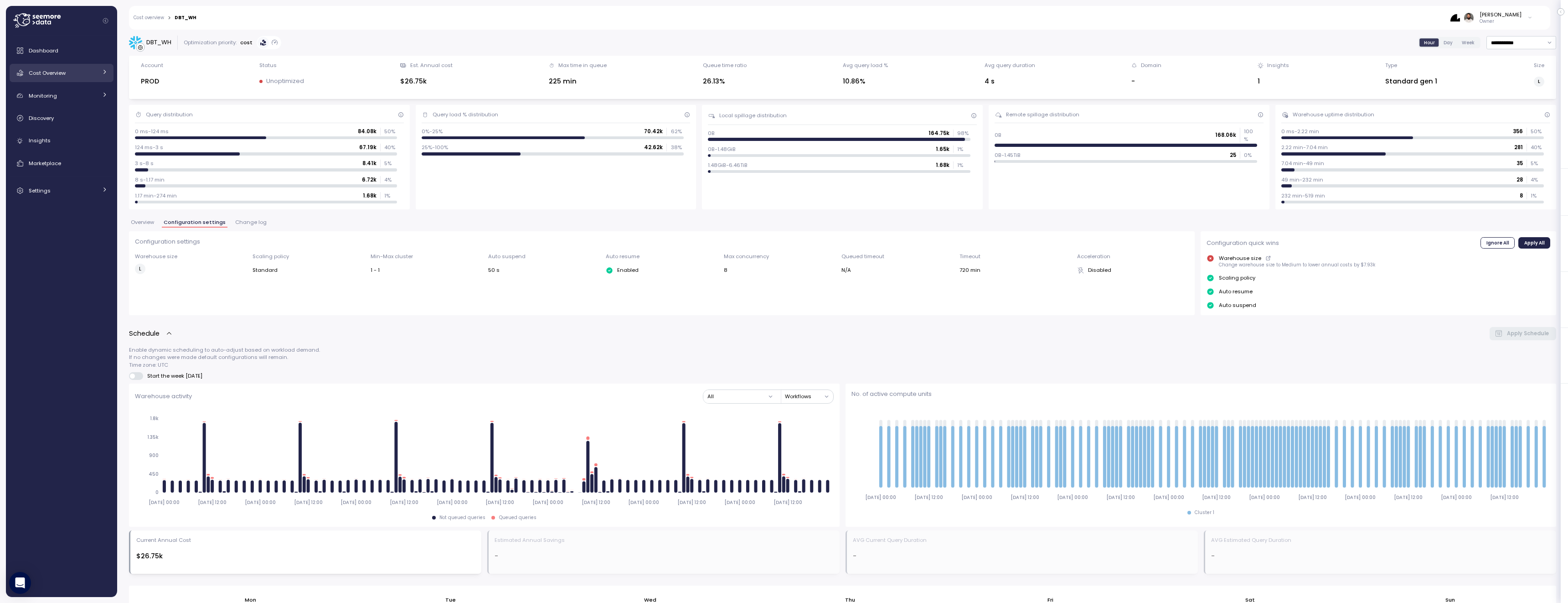
click at [87, 78] on link "Cost Overview" at bounding box center [61, 73] width 104 height 18
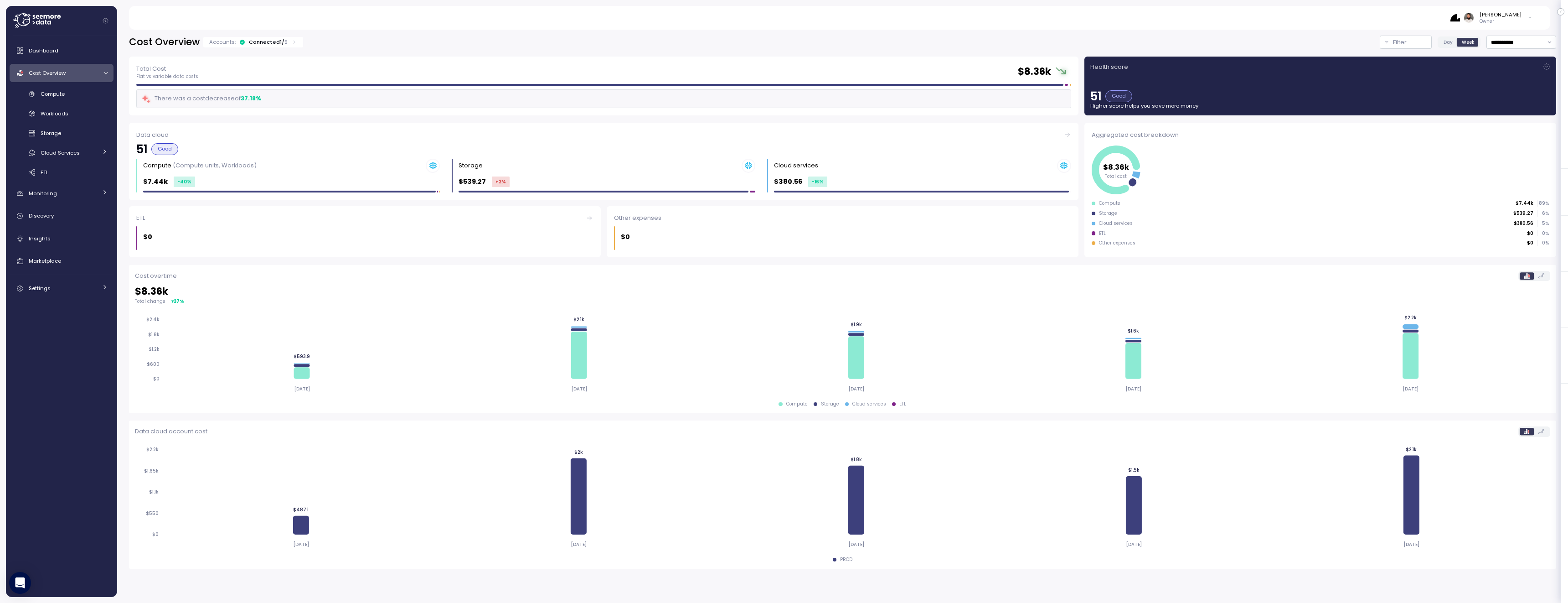
click at [1445, 38] on span "Day" at bounding box center [1448, 41] width 9 height 6
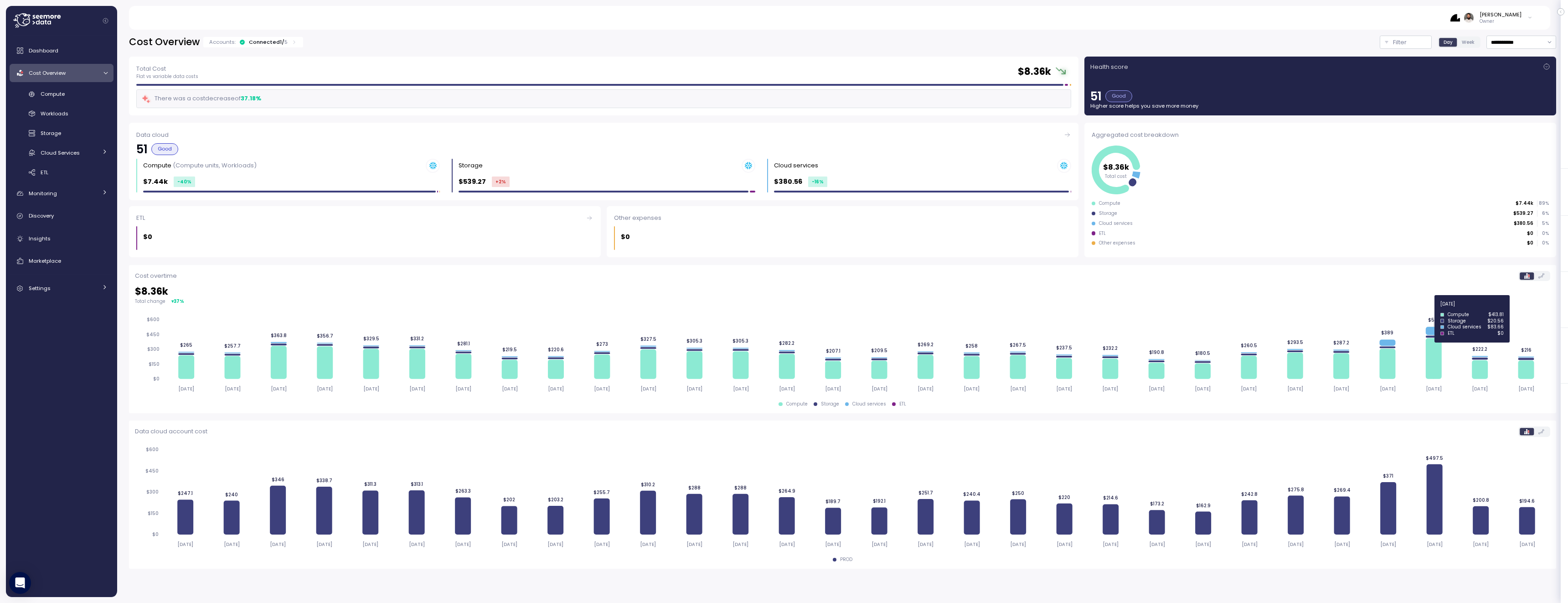
click at [1429, 329] on icon at bounding box center [1433, 330] width 16 height 8
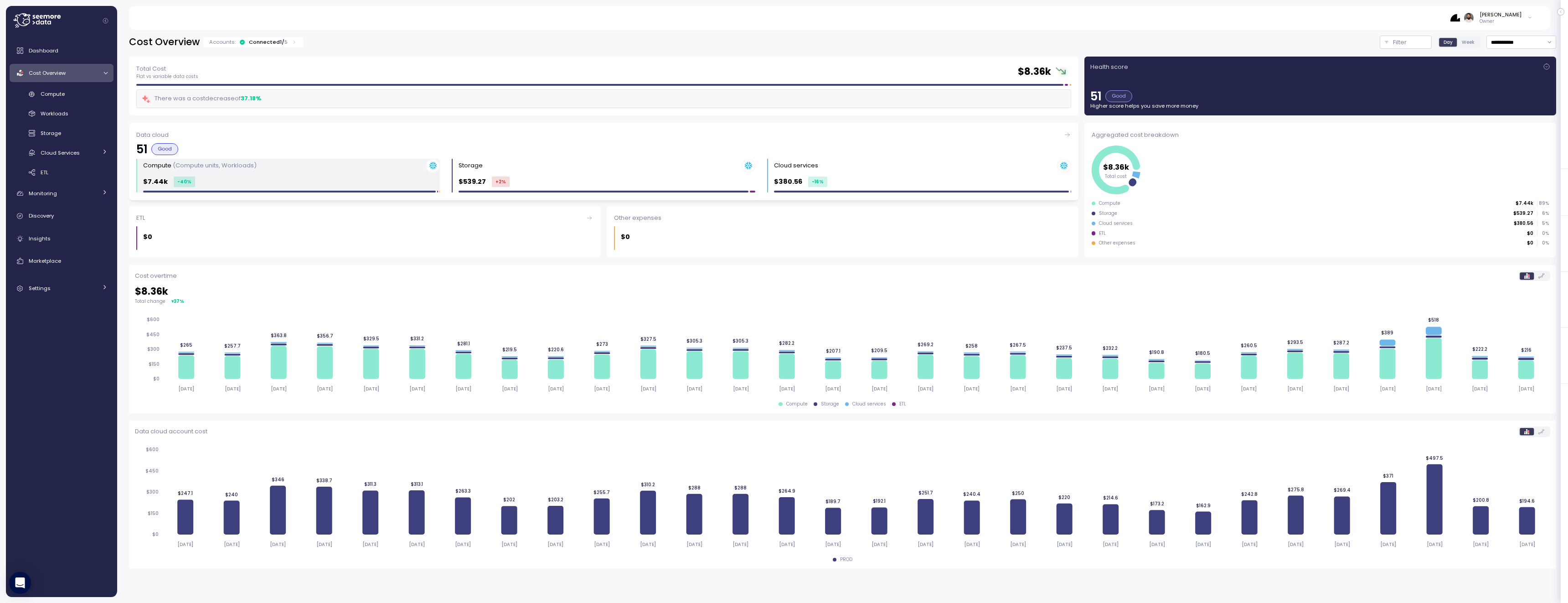
click at [282, 180] on div "$7.44k -40 %" at bounding box center [291, 181] width 296 height 10
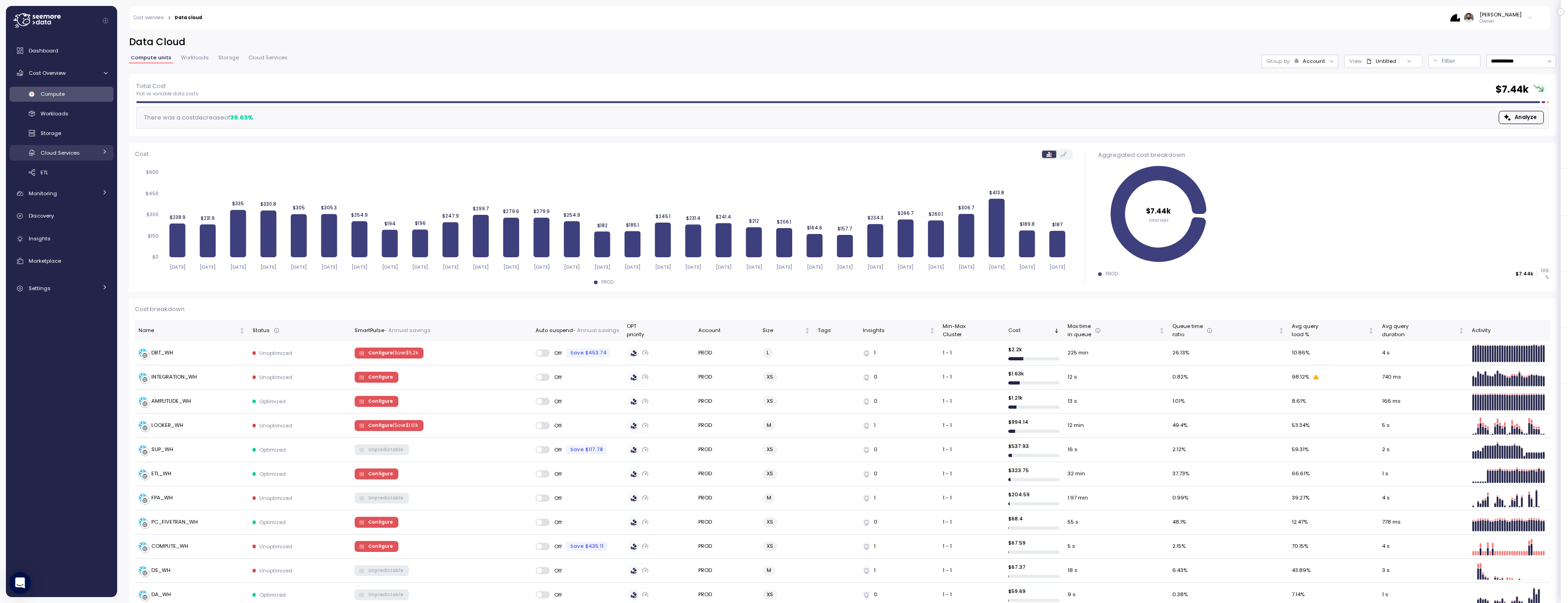
click at [76, 150] on span "Cloud Services" at bounding box center [59, 152] width 39 height 7
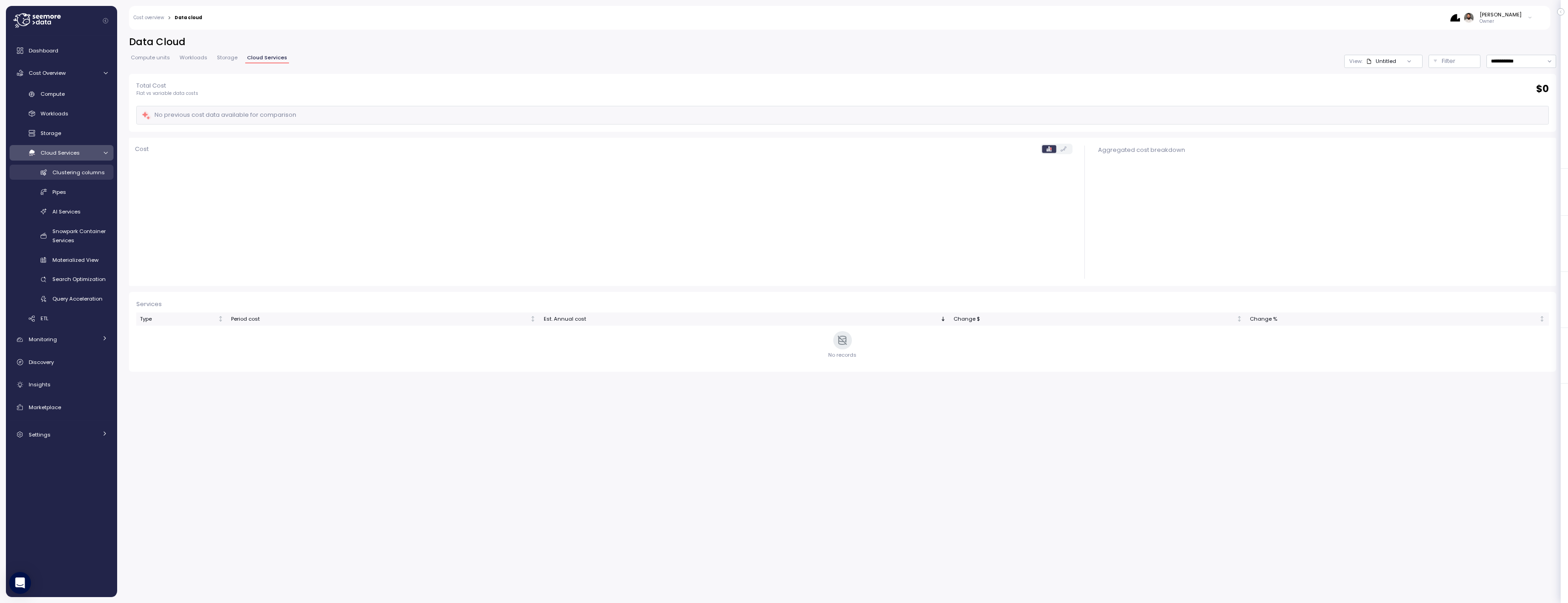
click at [79, 174] on span "Clustering columns" at bounding box center [78, 172] width 52 height 7
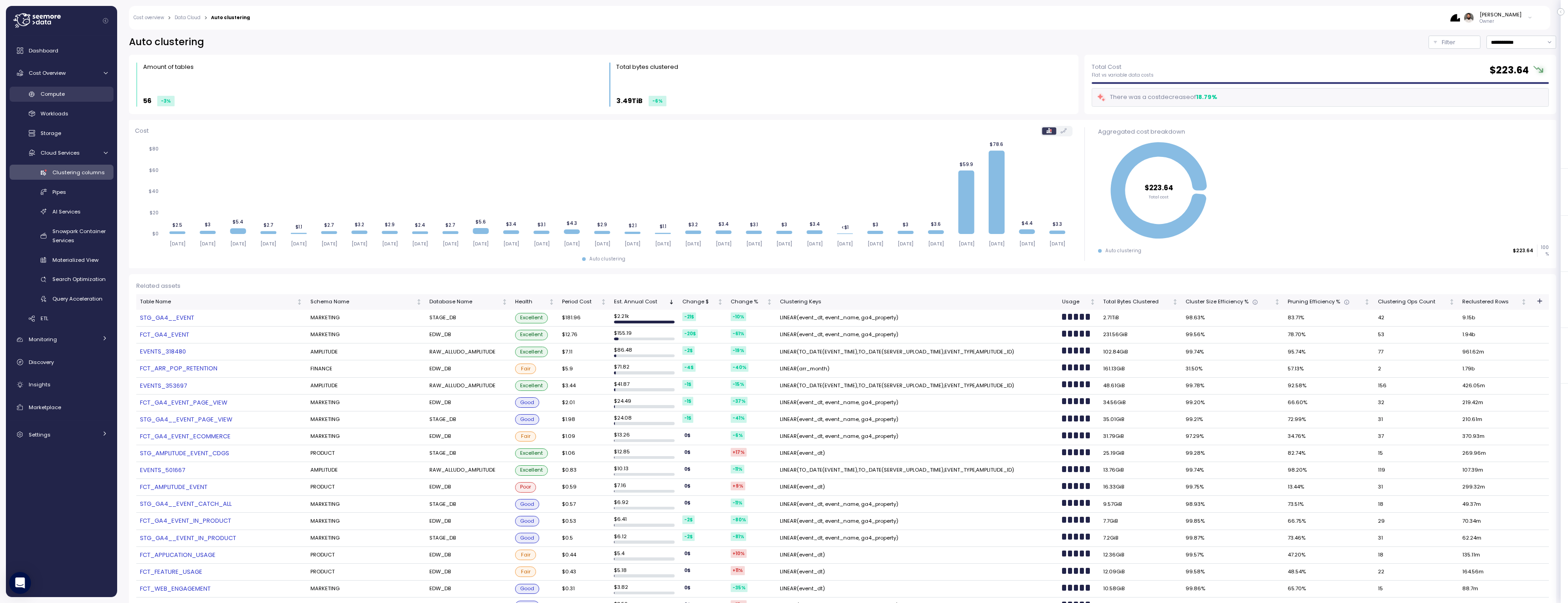
click at [67, 92] on div "Compute" at bounding box center [73, 94] width 67 height 9
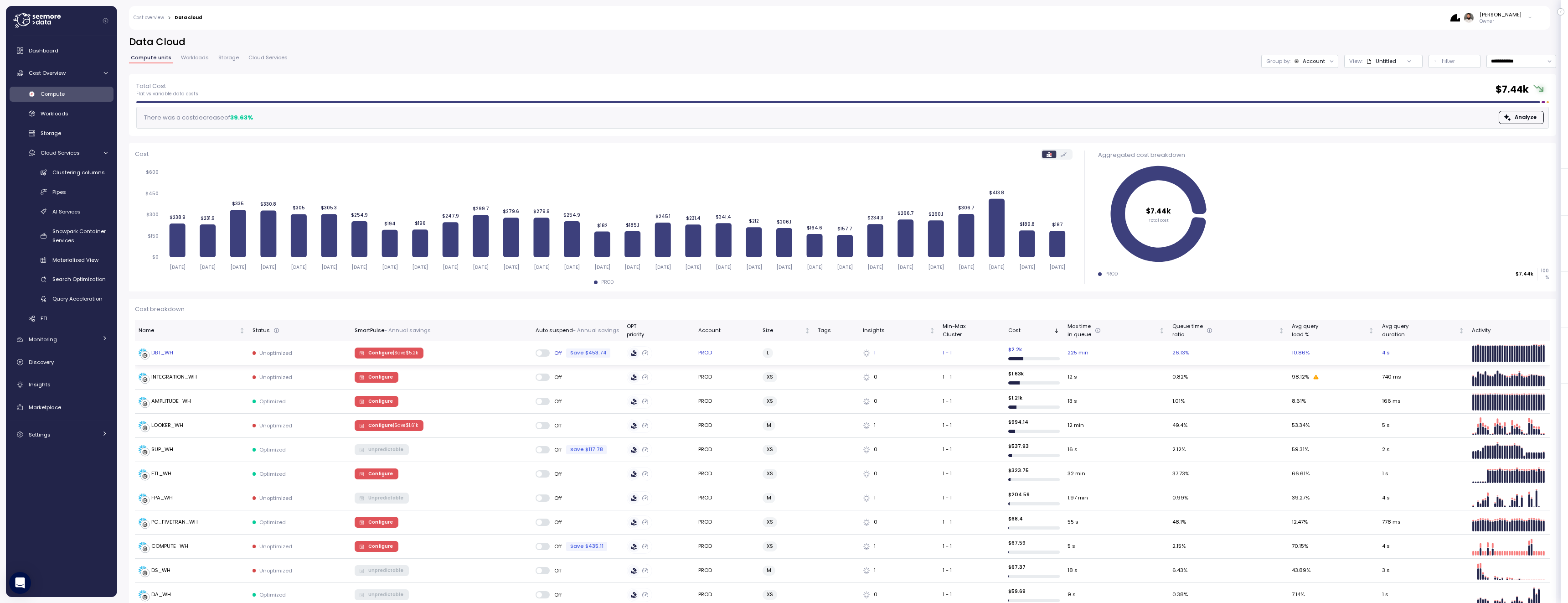
click at [222, 355] on div "DBT_WH" at bounding box center [192, 353] width 107 height 9
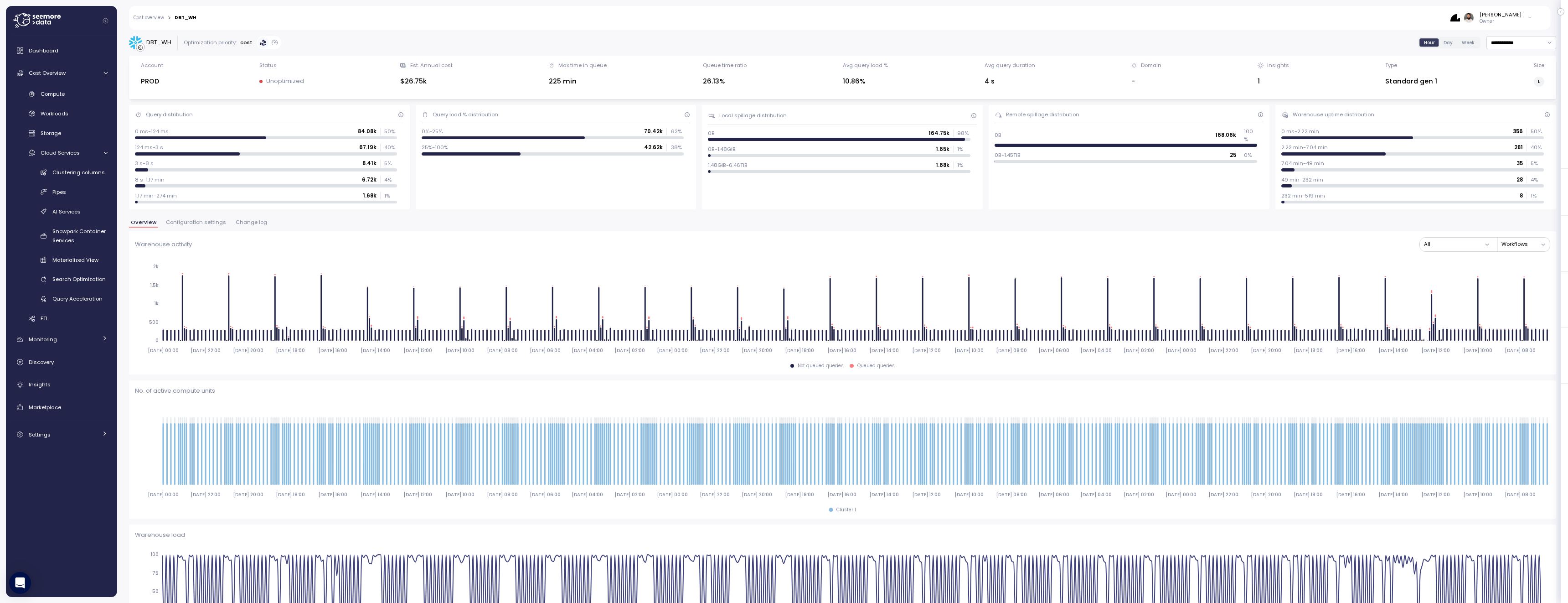
click at [209, 226] on button "Configuration settings" at bounding box center [196, 224] width 64 height 7
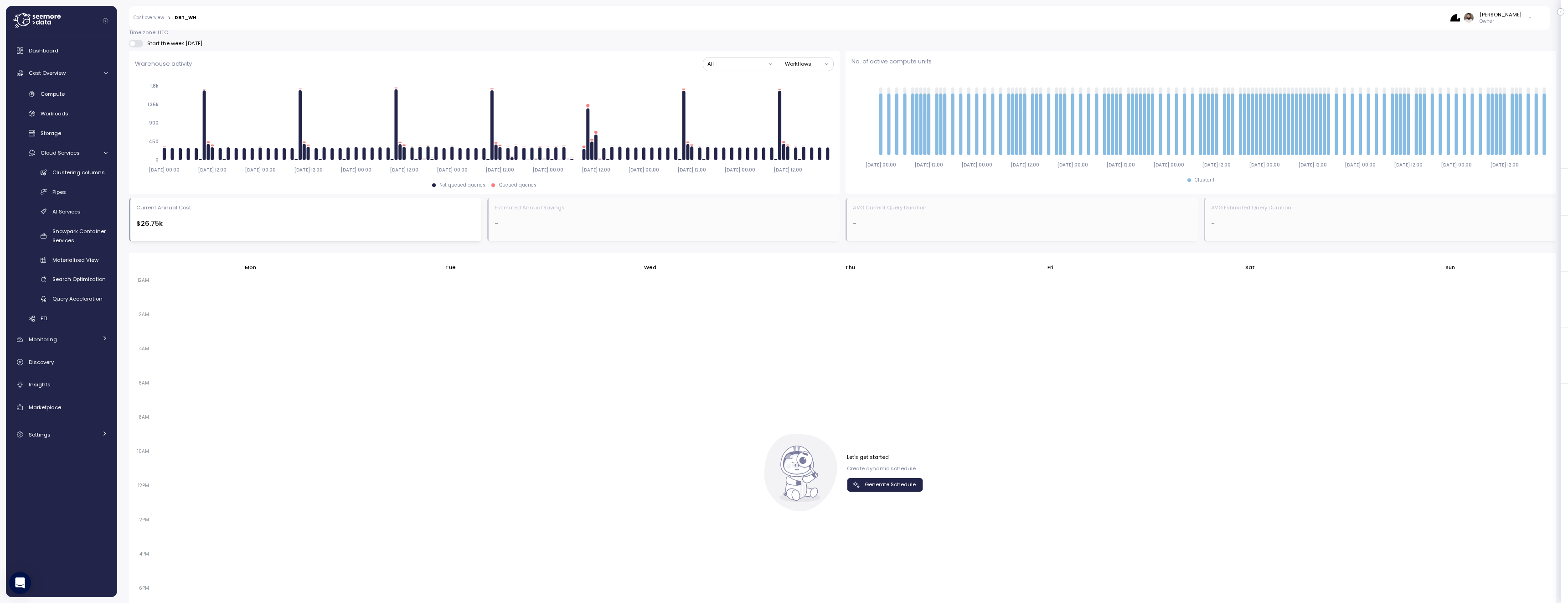
scroll to position [427, 0]
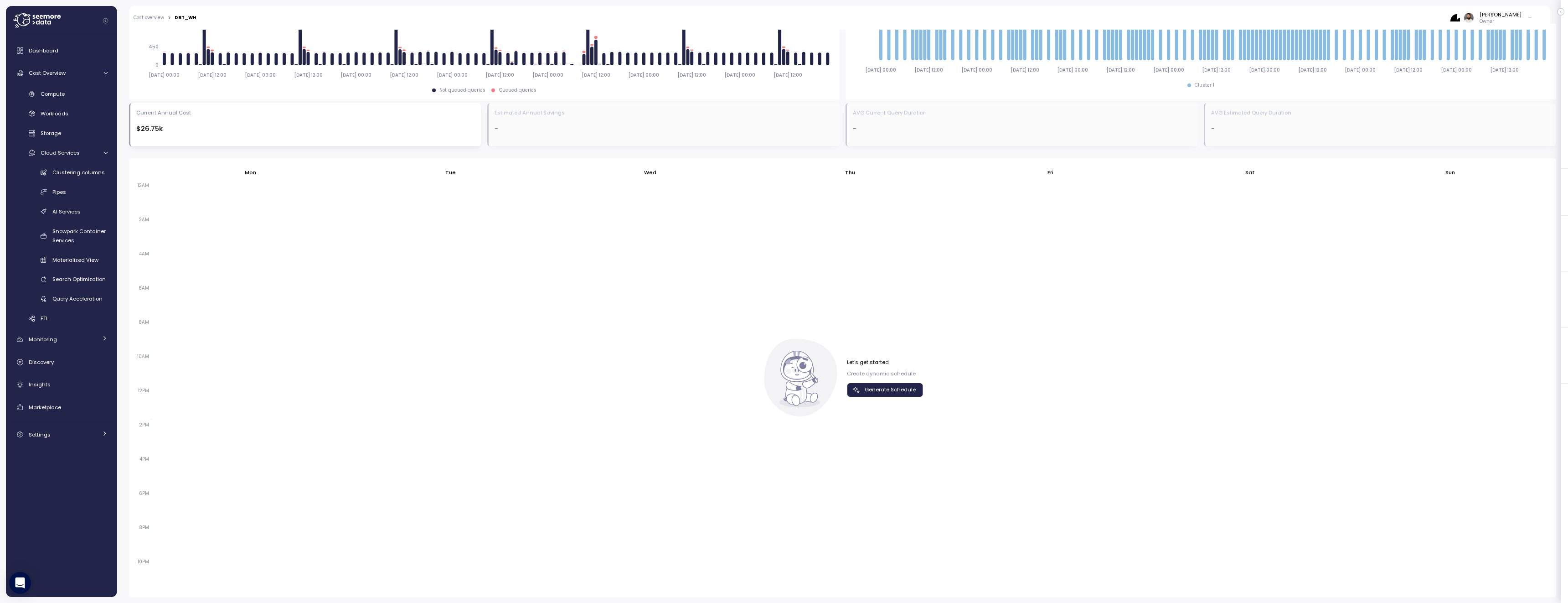
click at [855, 392] on icon "button" at bounding box center [857, 390] width 9 height 9
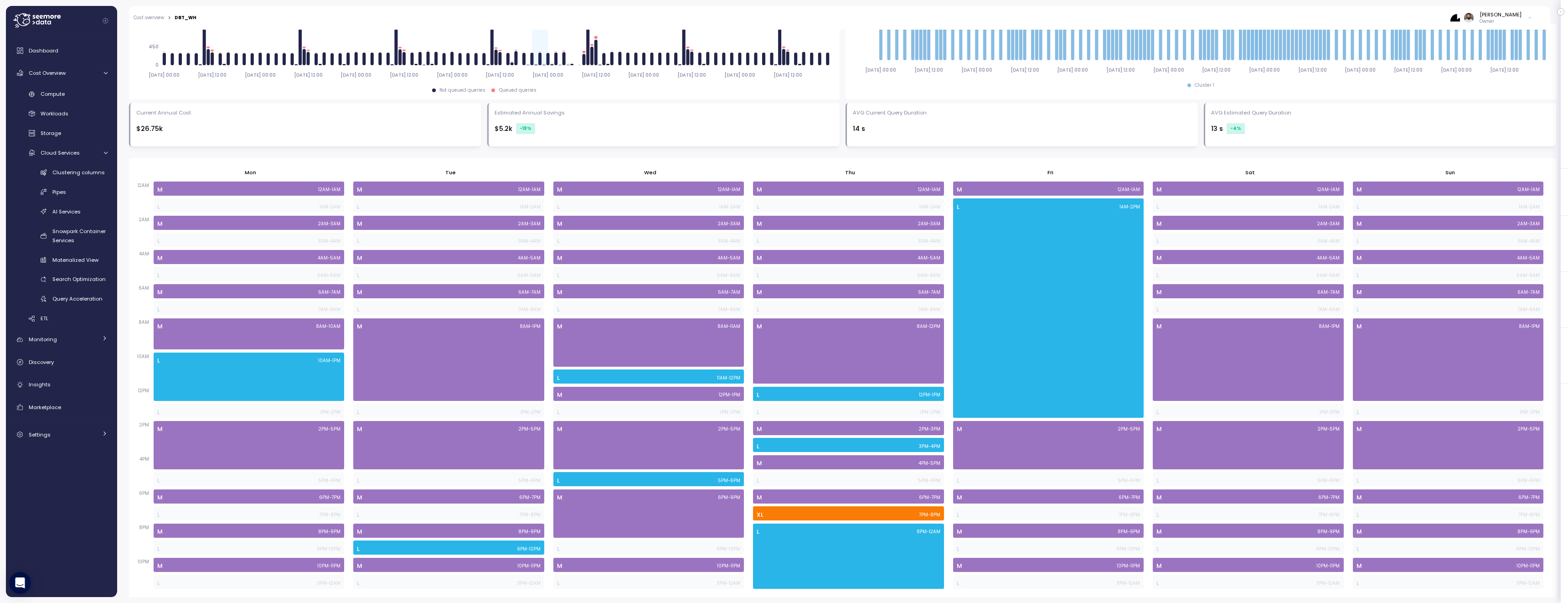
scroll to position [0, 0]
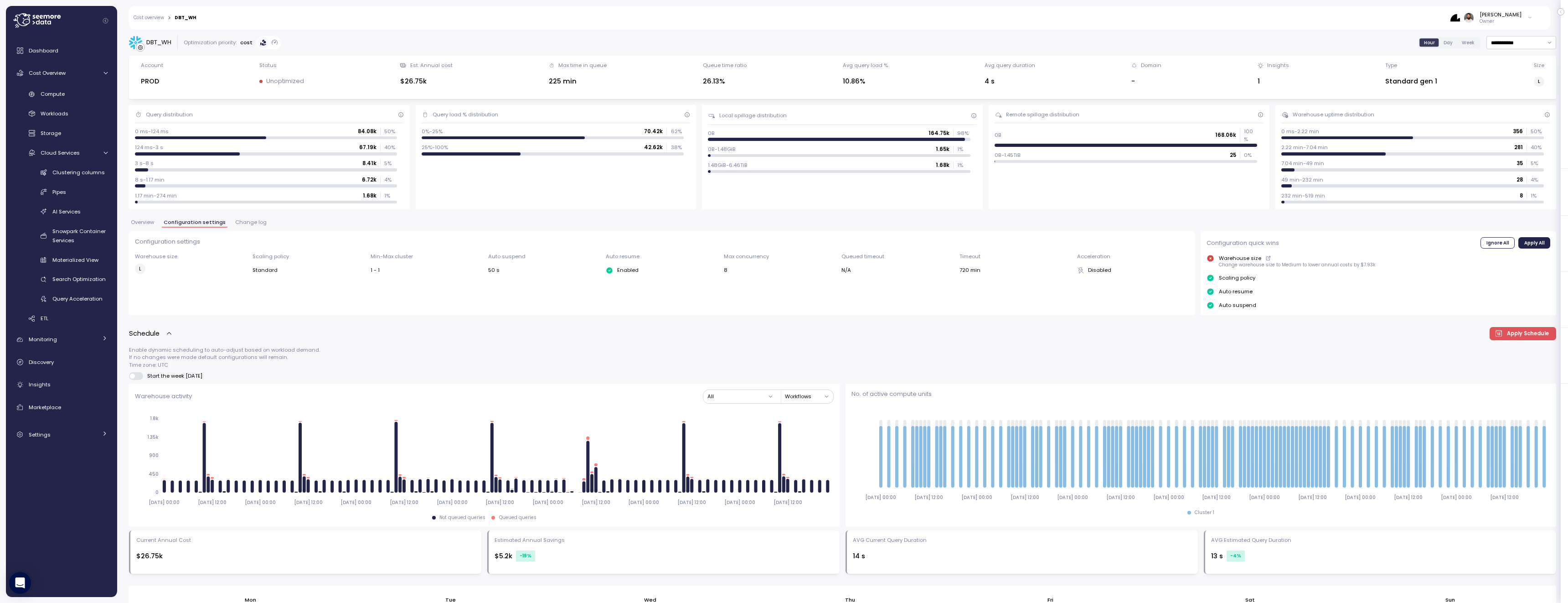
click at [254, 228] on div "Overview Configuration settings Change log" at bounding box center [842, 225] width 1427 height 12
click at [254, 225] on button "Change log" at bounding box center [251, 224] width 35 height 7
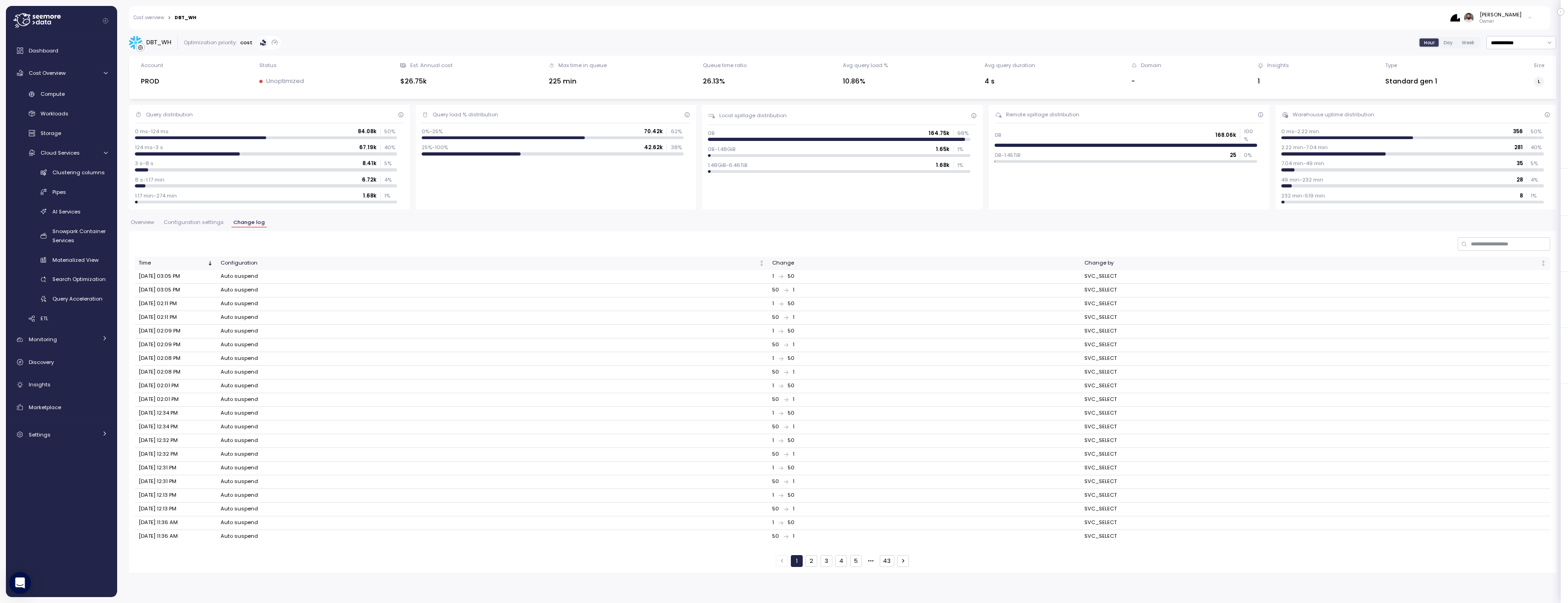
click at [180, 226] on button "Configuration settings" at bounding box center [193, 224] width 64 height 7
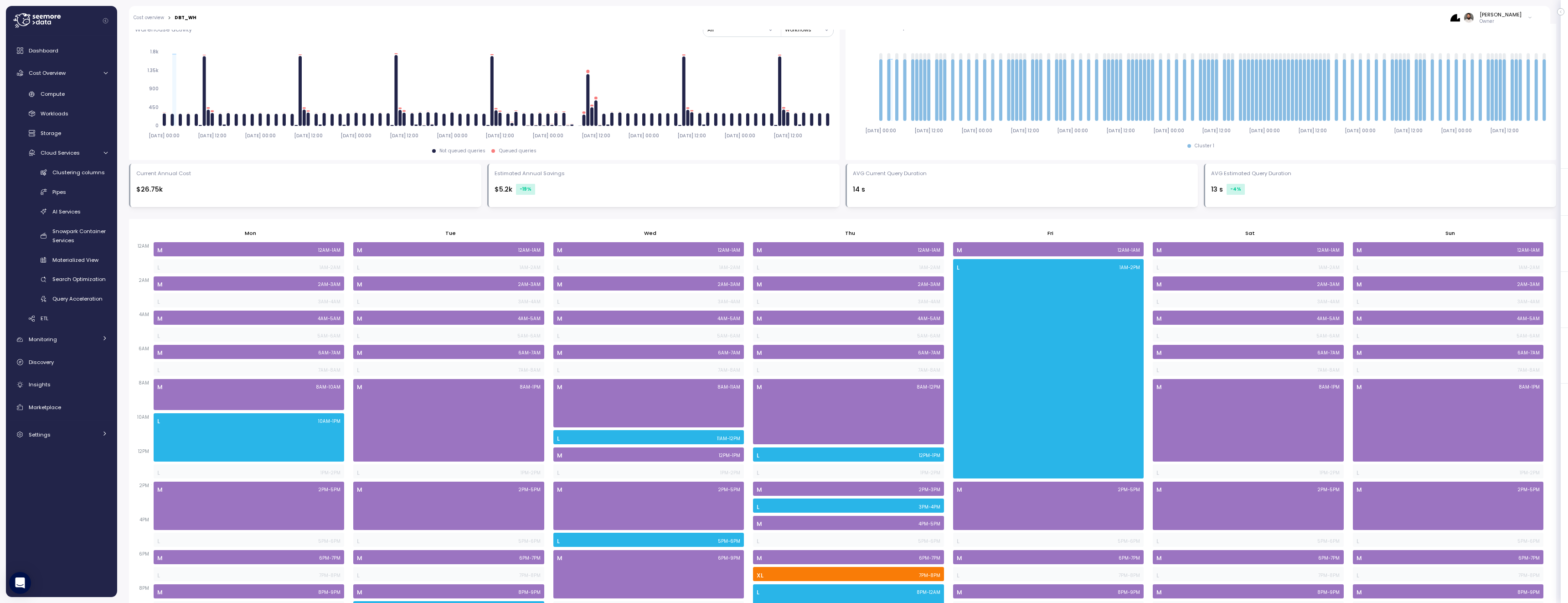
scroll to position [363, 0]
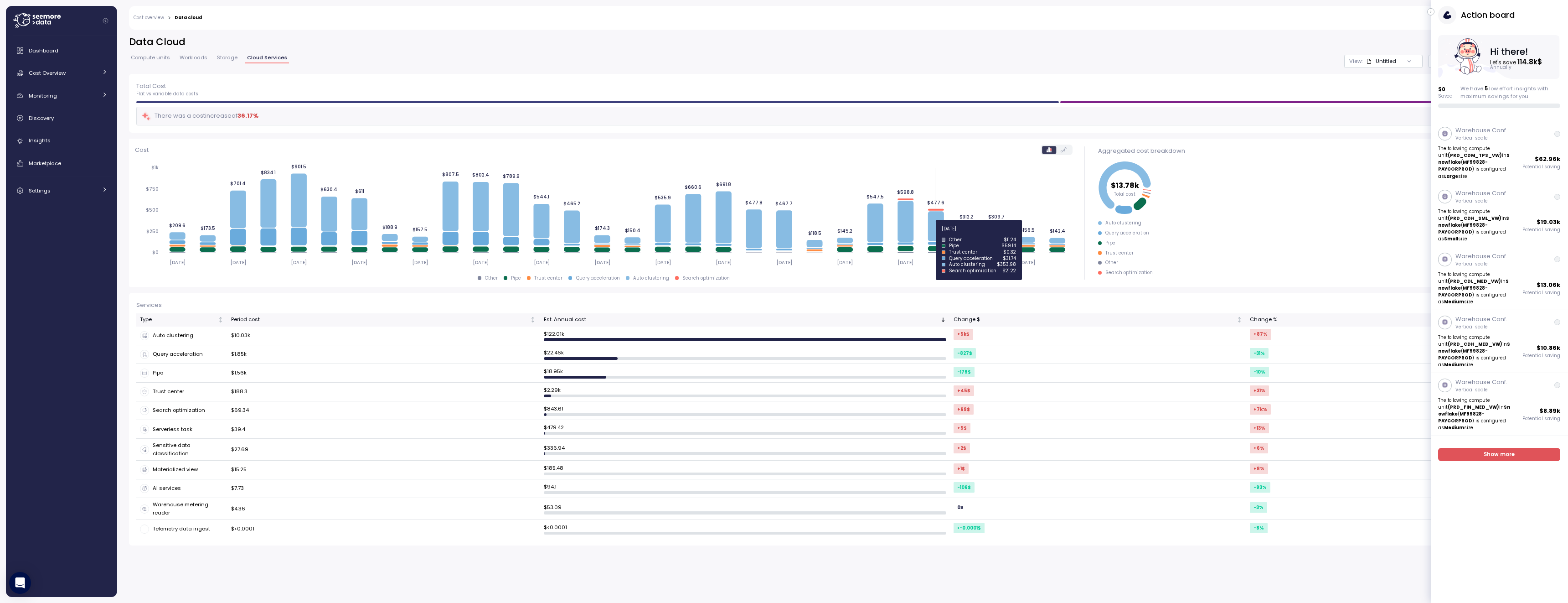
click at [935, 234] on icon at bounding box center [935, 225] width 16 height 30
click at [932, 219] on icon at bounding box center [935, 225] width 16 height 30
click at [265, 333] on td "$10.03k" at bounding box center [383, 336] width 312 height 18
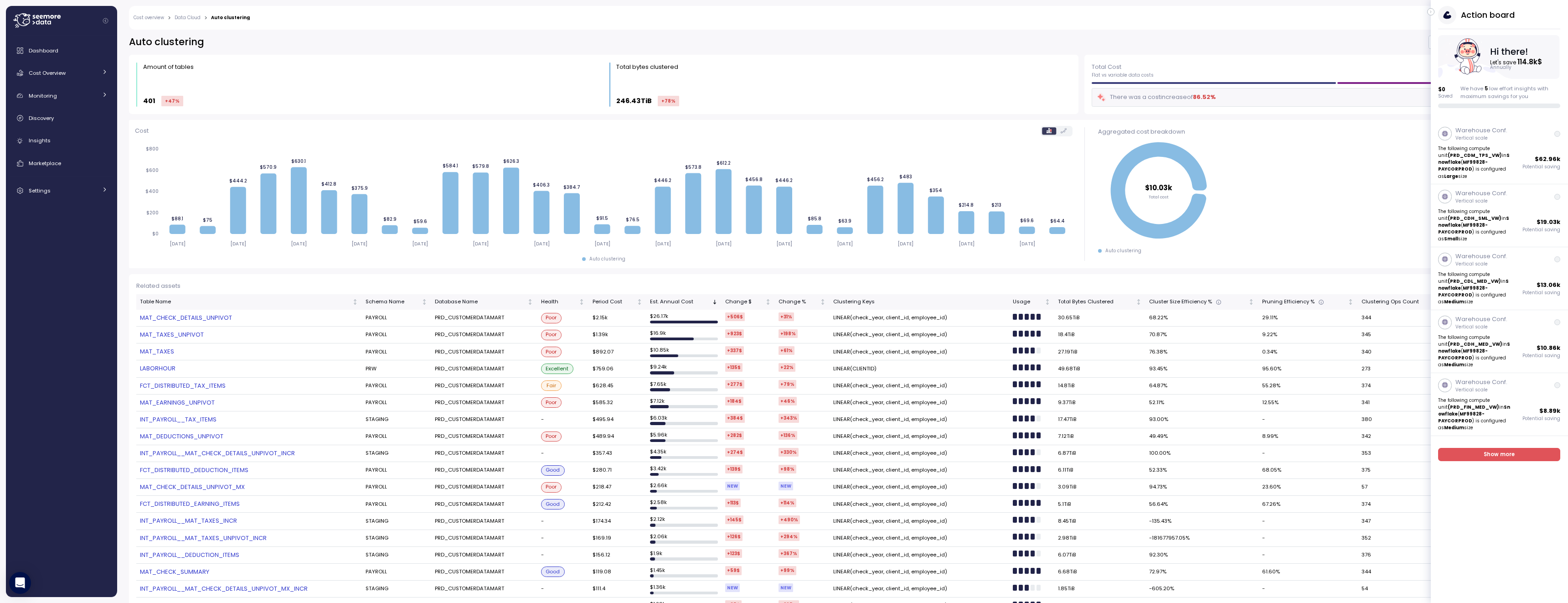
click at [1434, 13] on div "Action board Let's save 114.8k $ Annually $ 0 Saved We have 5 low effort insigh…" at bounding box center [1499, 57] width 137 height 102
click at [1426, 13] on div "[PERSON_NAME] Admin" at bounding box center [897, 17] width 1282 height 24
click at [1436, 12] on div "Action board Let's save 114.8k $ Annually $ 0 Saved We have 5 low effort insigh…" at bounding box center [1499, 57] width 137 height 102
click at [1430, 12] on icon "button" at bounding box center [1430, 12] width 1 height 2
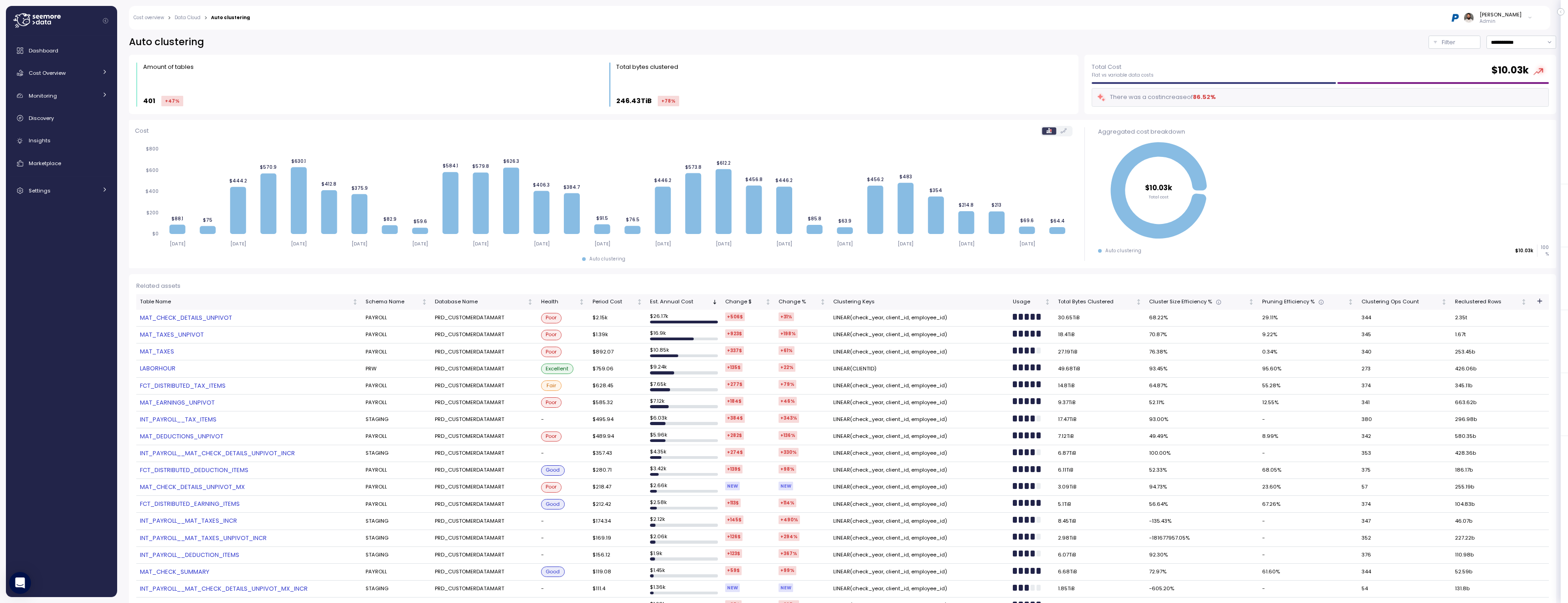
click at [188, 420] on link "INT_PAYROLL__TAX_ITEMS" at bounding box center [248, 420] width 218 height 9
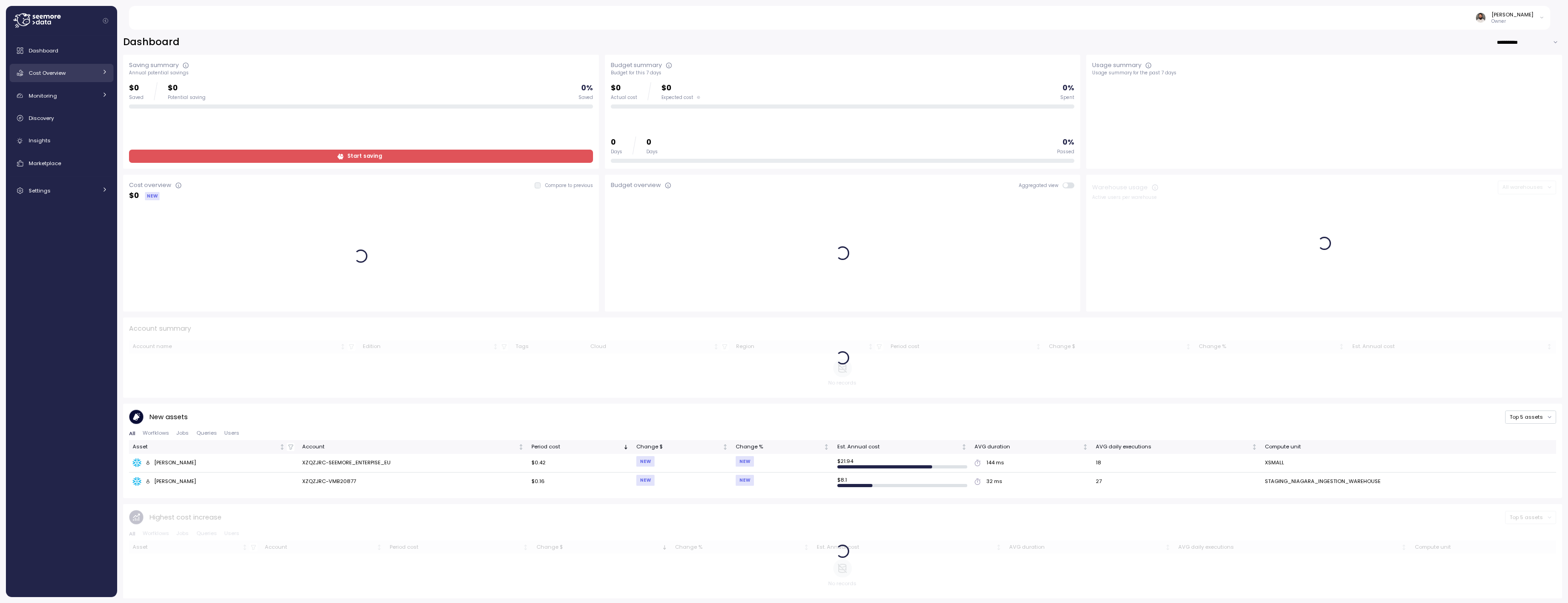
click at [69, 80] on link "Cost Overview" at bounding box center [61, 73] width 104 height 18
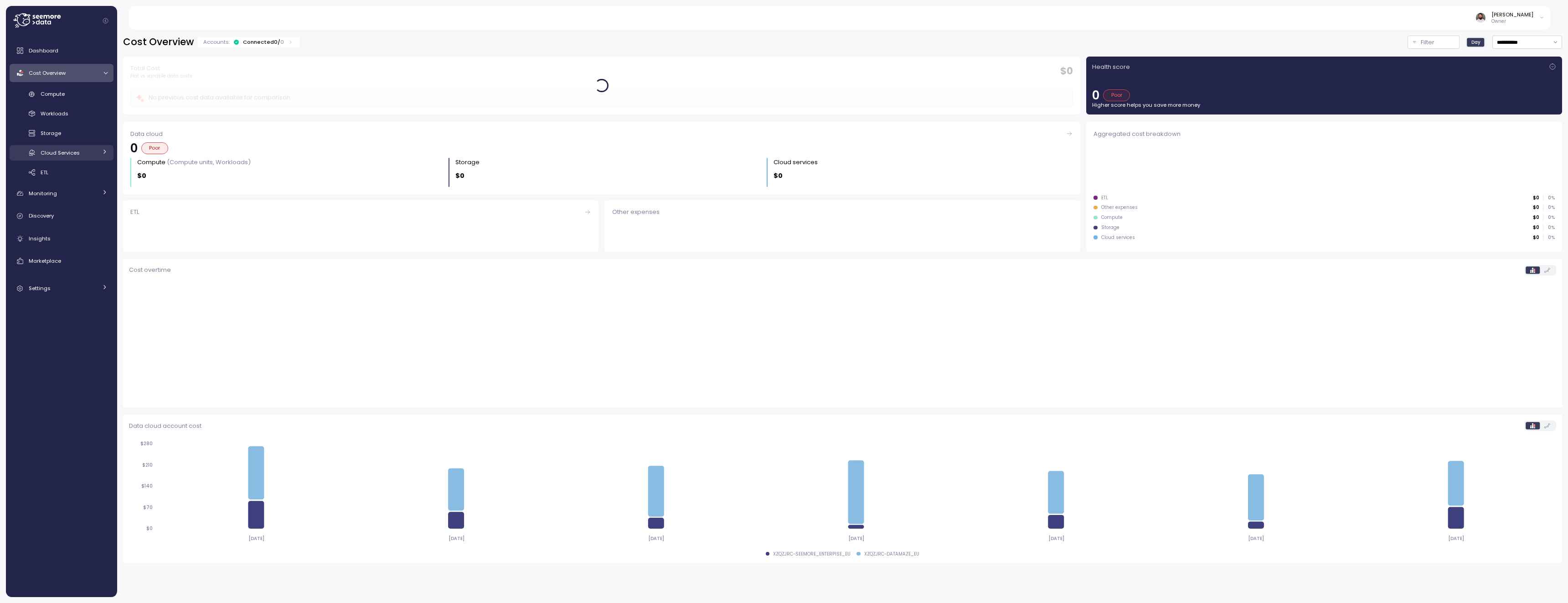
click at [80, 152] on div "Cloud Services" at bounding box center [68, 152] width 57 height 9
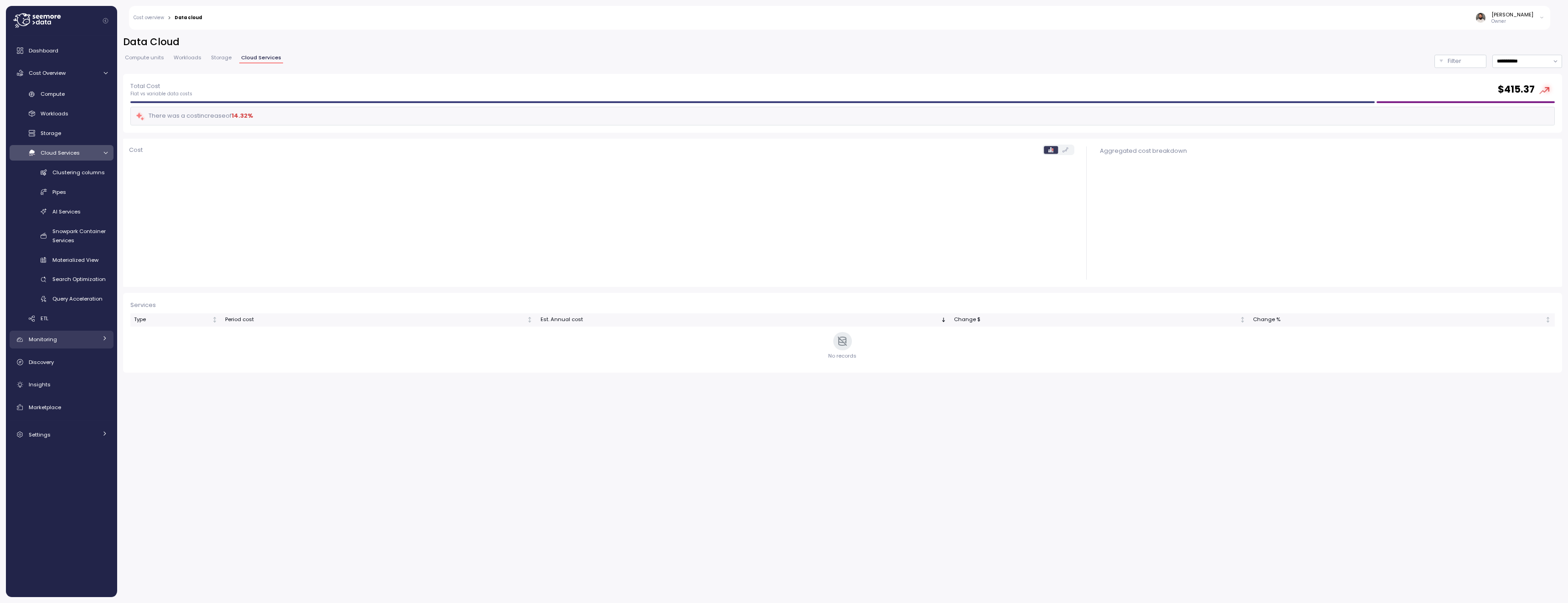
click at [73, 341] on div "Monitoring" at bounding box center [62, 339] width 68 height 9
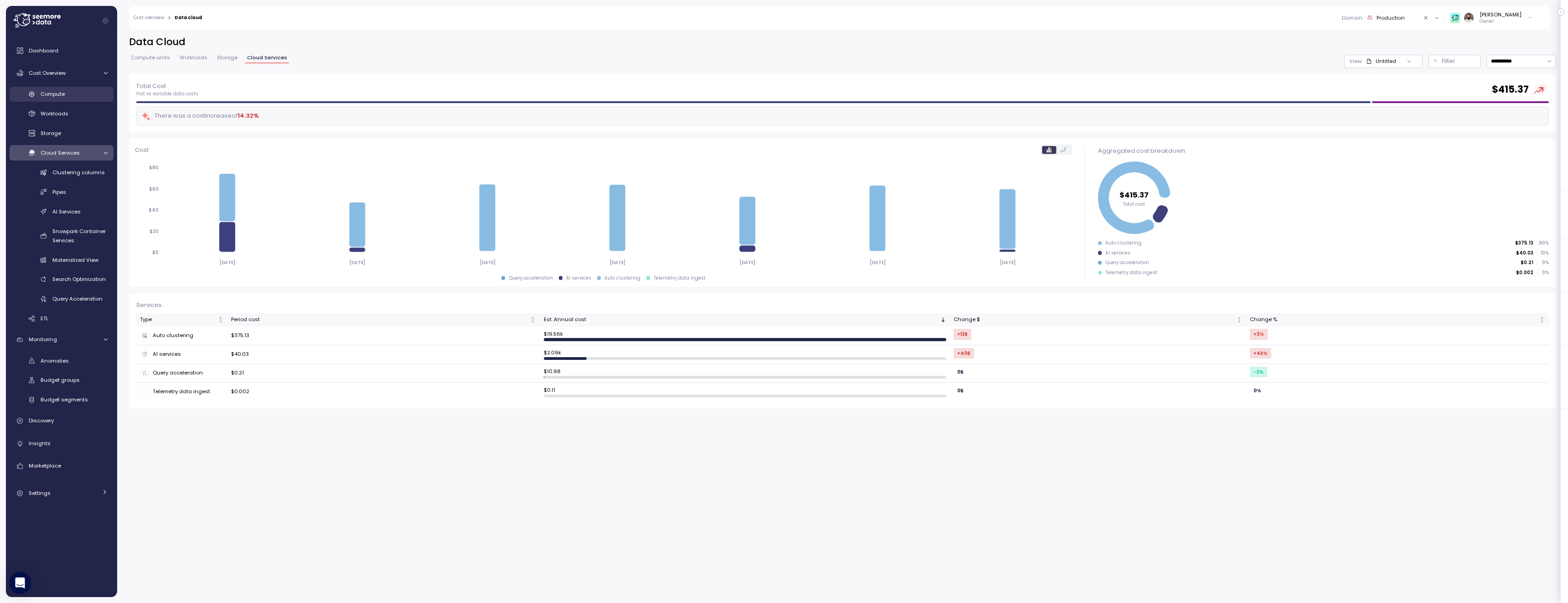
click at [60, 90] on span "Compute" at bounding box center [52, 94] width 24 height 7
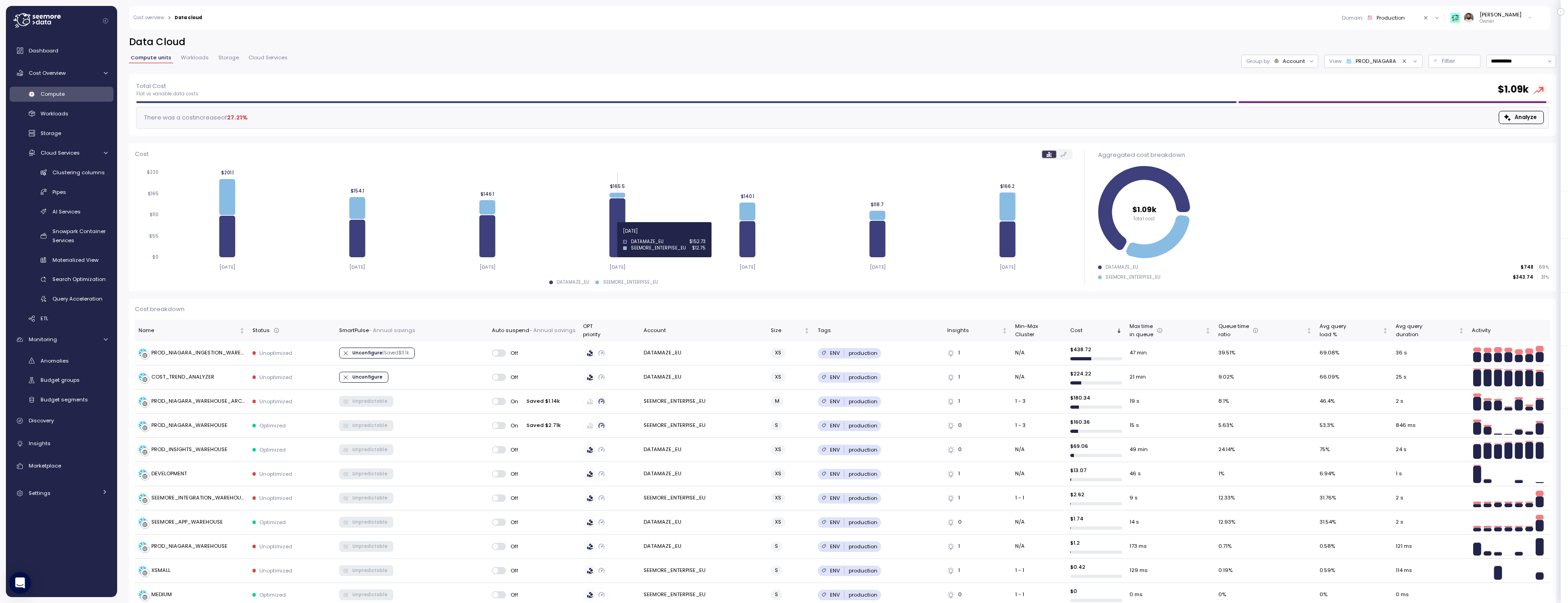
click at [621, 236] on icon at bounding box center [617, 227] width 16 height 58
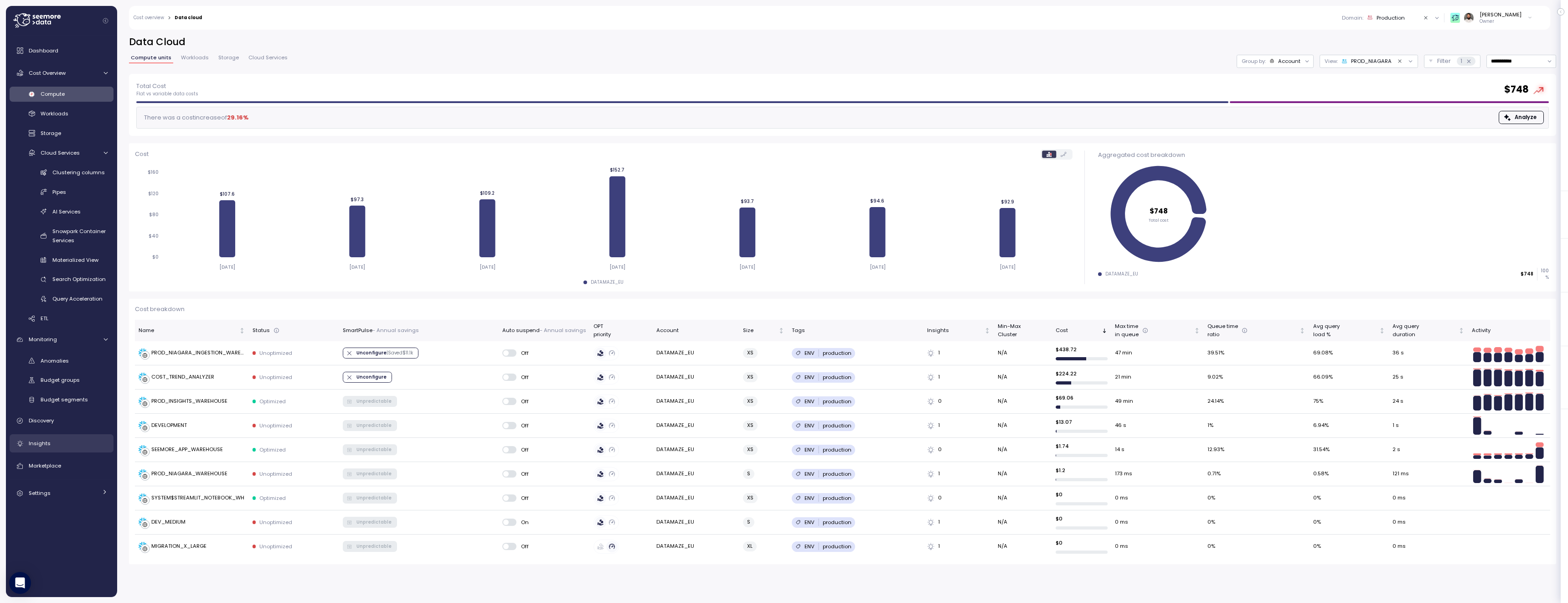
click at [46, 445] on span "Insights" at bounding box center [39, 443] width 22 height 7
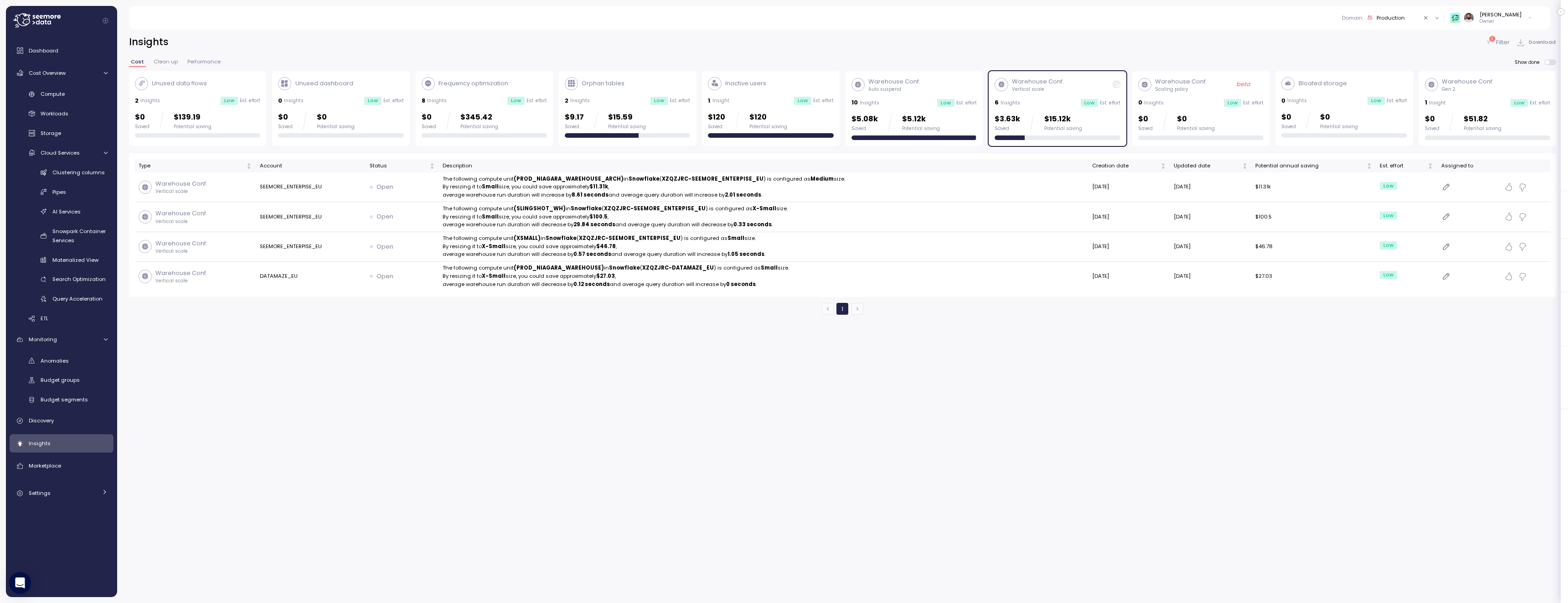
click at [1443, 113] on div "$0 Saved $51.82 Potential saving" at bounding box center [1463, 122] width 77 height 18
click at [1052, 122] on p "$15.12k" at bounding box center [1063, 119] width 37 height 12
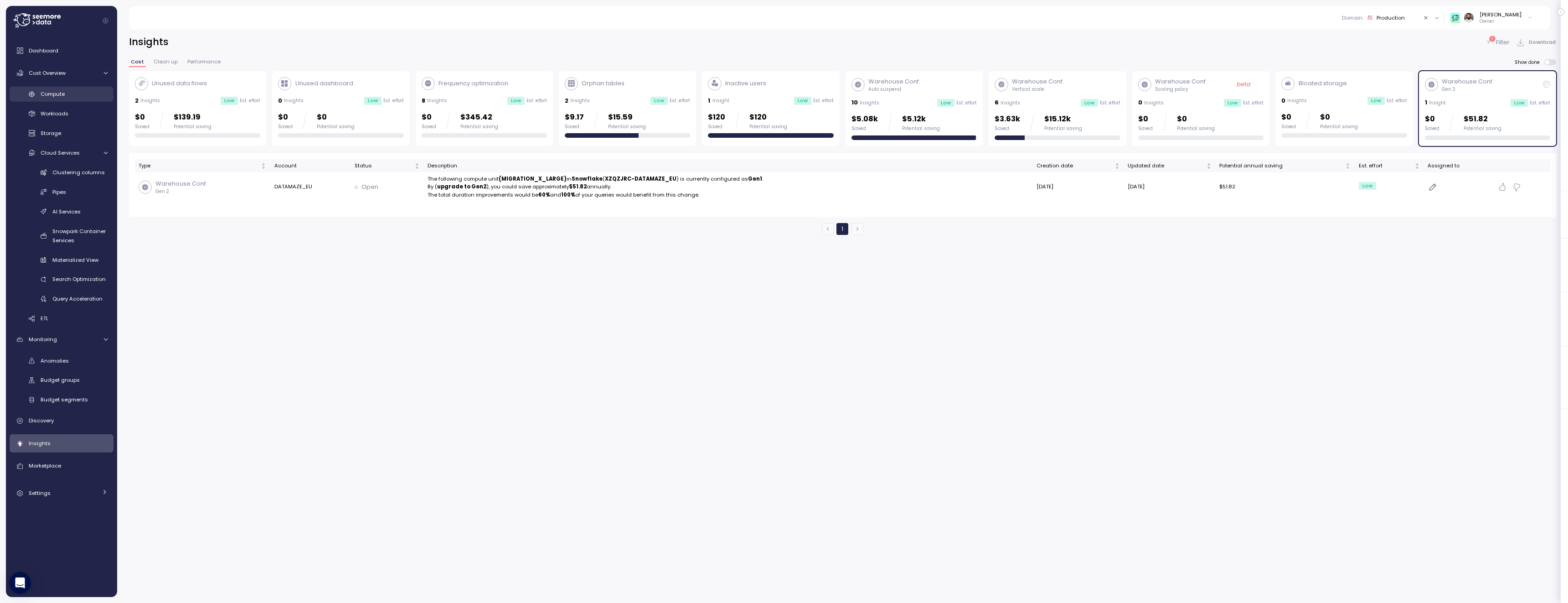
click at [81, 98] on div "Compute" at bounding box center [73, 94] width 67 height 9
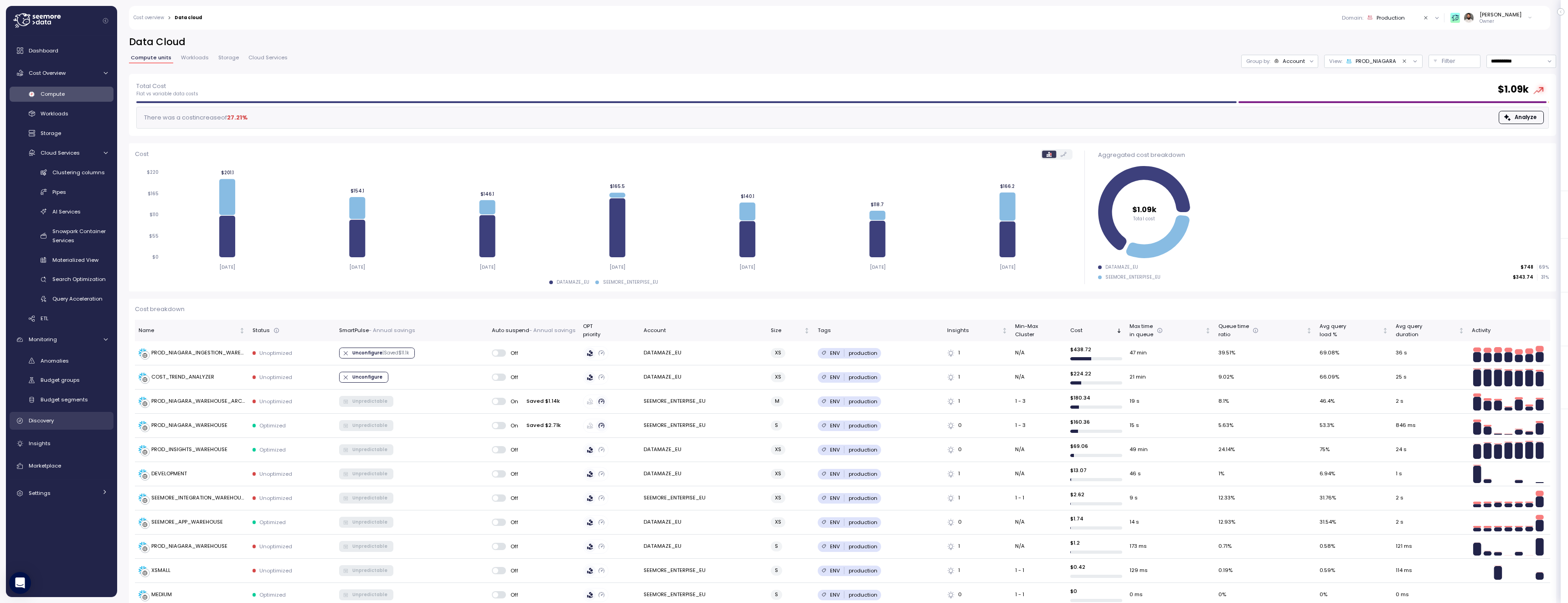
click at [60, 426] on link "Discovery" at bounding box center [61, 421] width 104 height 18
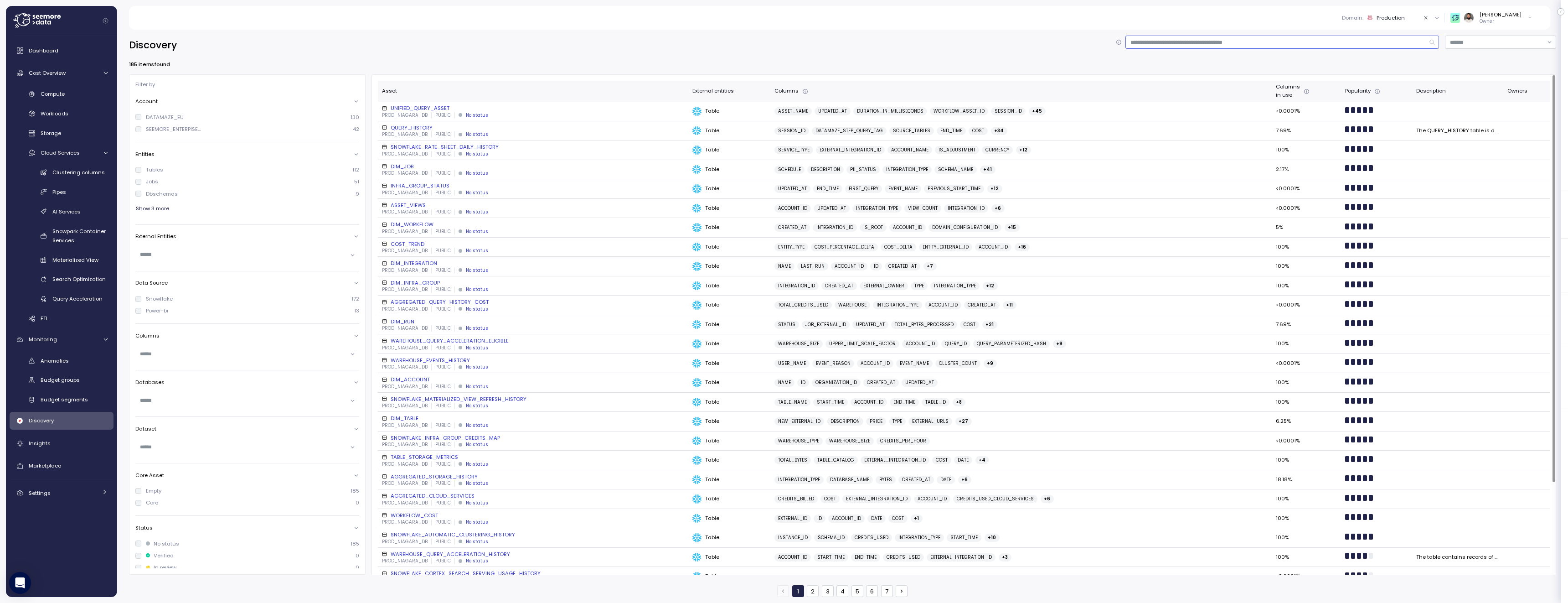
click at [1172, 36] on input at bounding box center [1282, 42] width 314 height 13
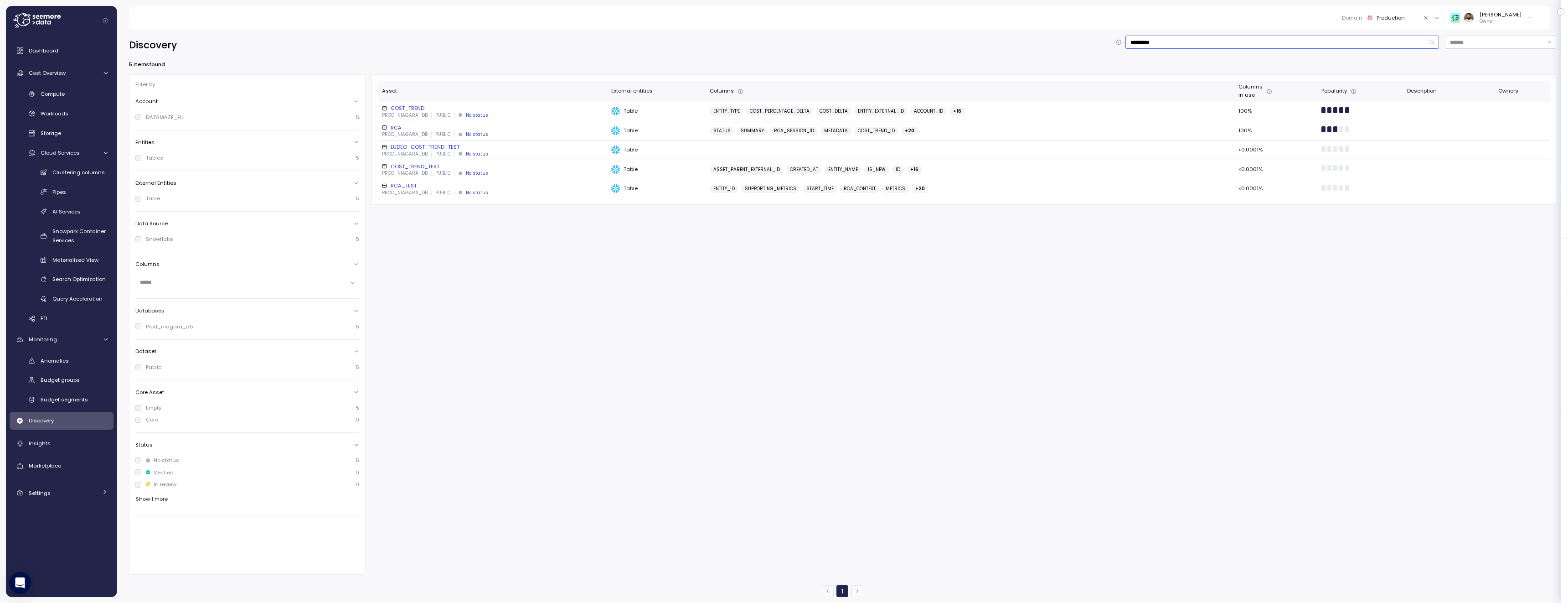
type input "**********"
click at [526, 110] on div "COST_TREND" at bounding box center [493, 108] width 222 height 7
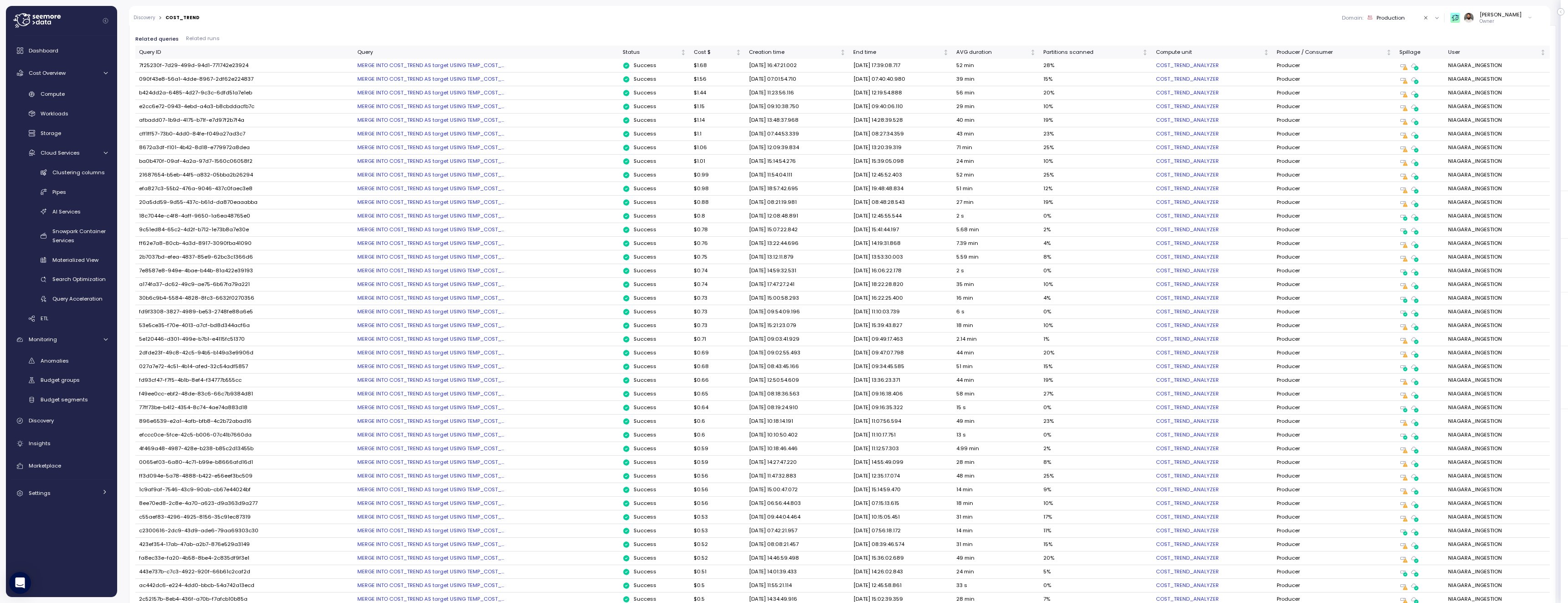
scroll to position [484, 0]
click at [233, 63] on td "7f25230f-7d29-499d-94d1-771742e23924" at bounding box center [244, 64] width 218 height 14
click at [394, 64] on div "MERGE INTO COST_TREND AS target USING TEMP_COST_..." at bounding box center [486, 64] width 258 height 7
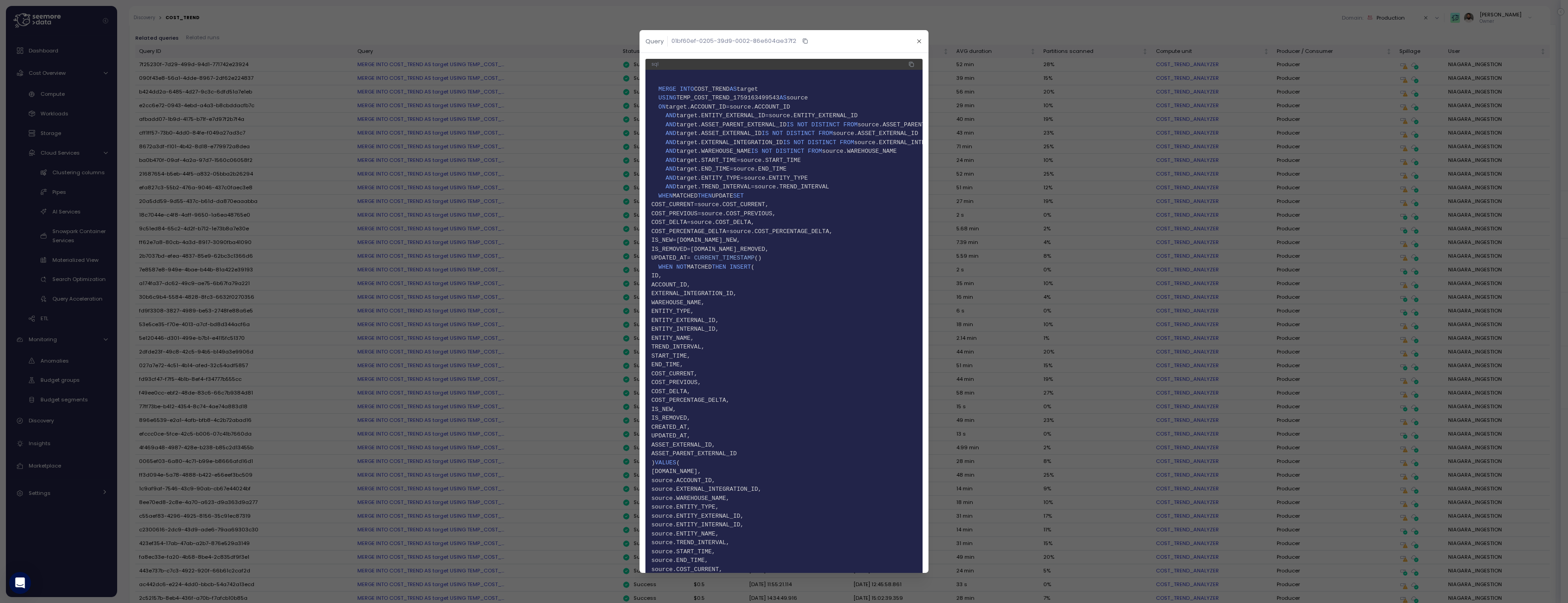
click at [803, 40] on icon "button" at bounding box center [804, 40] width 3 height 3
click at [929, 16] on div at bounding box center [784, 301] width 1568 height 603
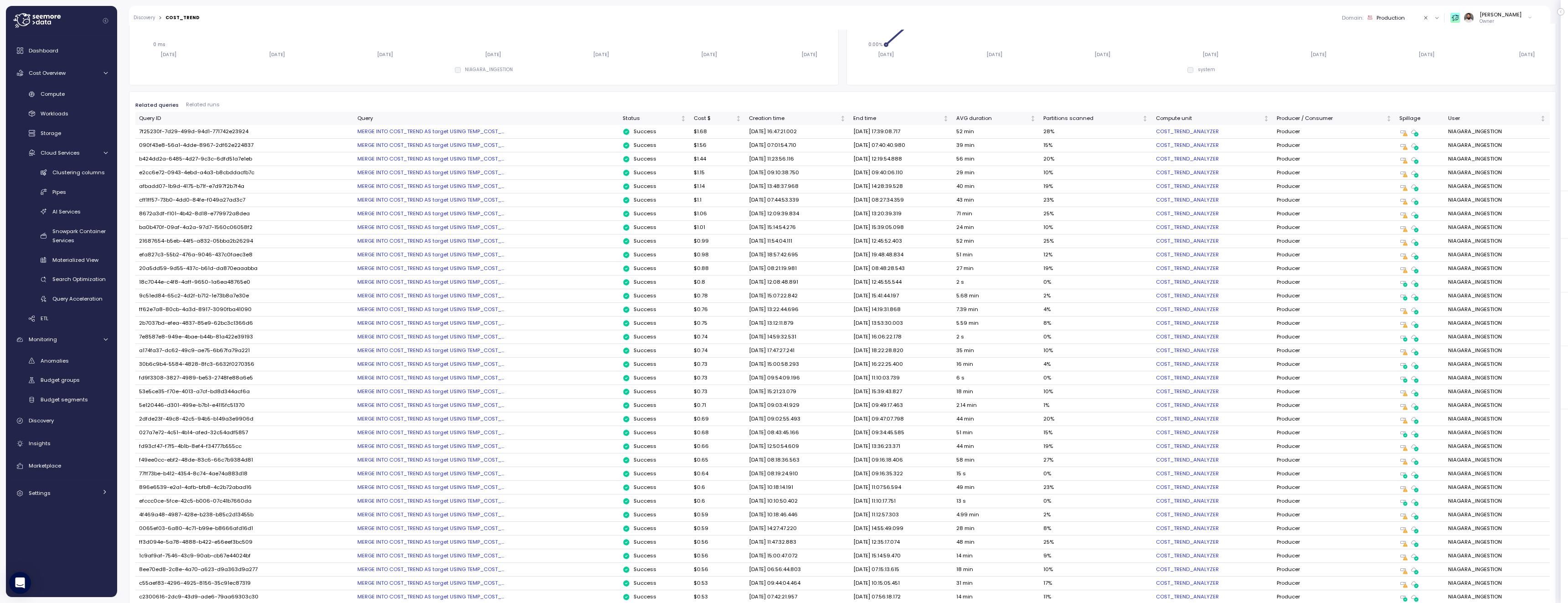
scroll to position [418, 0]
drag, startPoint x: 1058, startPoint y: 129, endPoint x: 1083, endPoint y: 129, distance: 25.0
click at [1083, 129] on td "28 %" at bounding box center [1096, 130] width 112 height 14
click at [482, 131] on div "MERGE INTO COST_TREND AS target USING TEMP_COST_..." at bounding box center [486, 130] width 258 height 7
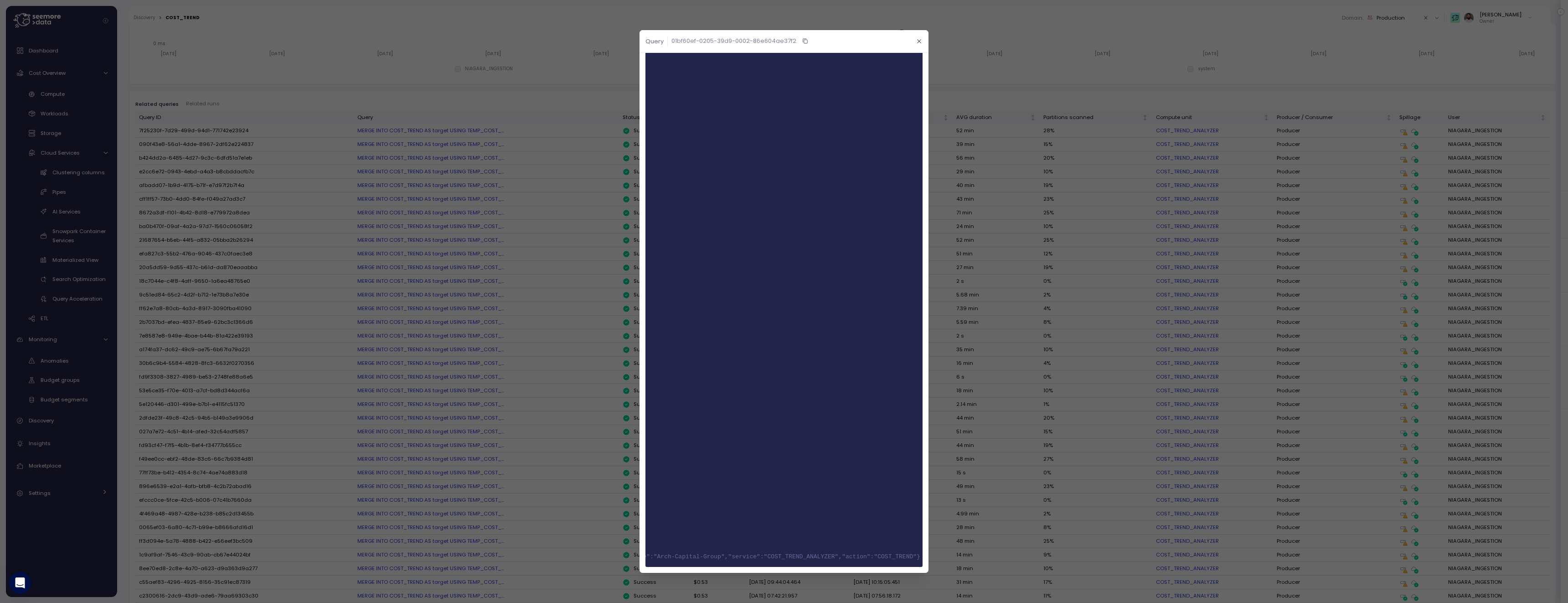
scroll to position [0, 394]
click at [917, 43] on icon "button" at bounding box center [919, 41] width 5 height 5
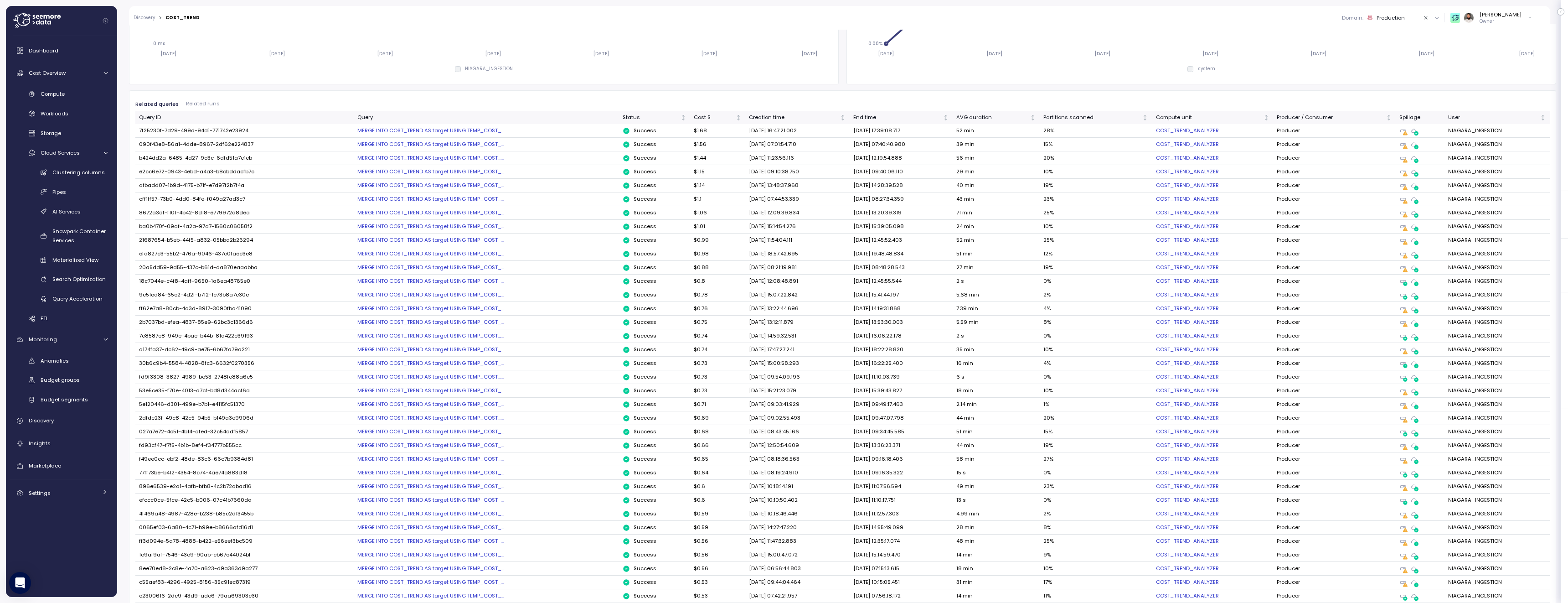
click at [456, 144] on div "MERGE INTO COST_TREND AS target USING TEMP_COST_..." at bounding box center [486, 144] width 258 height 7
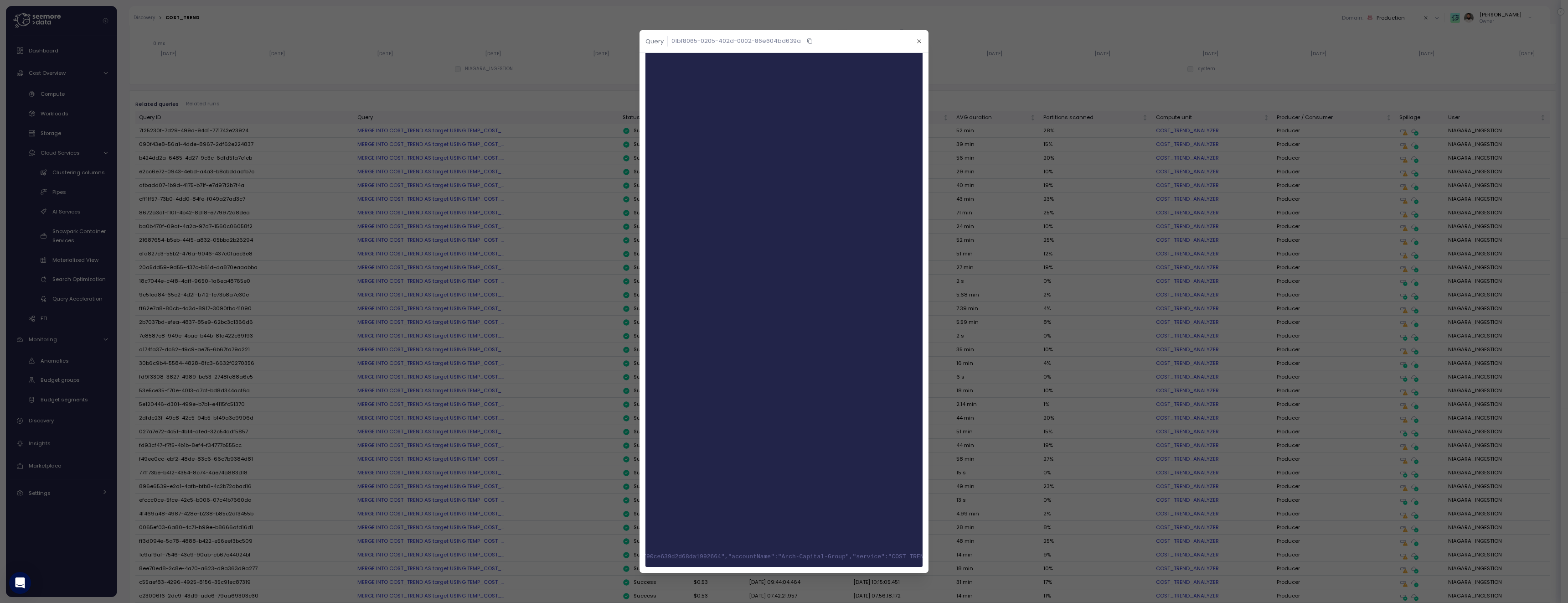
scroll to position [0, 294]
click at [473, 180] on div at bounding box center [784, 301] width 1568 height 603
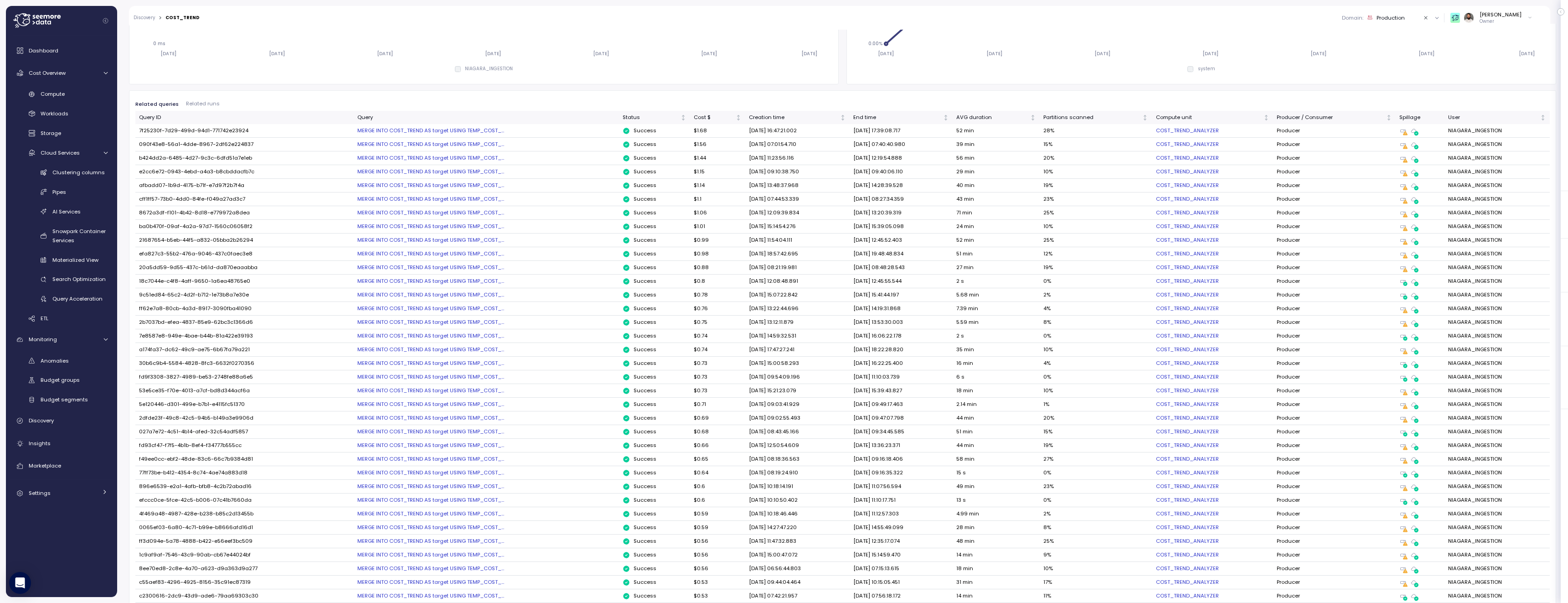
click at [462, 159] on div "MERGE INTO COST_TREND AS target USING TEMP_COST_..." at bounding box center [486, 158] width 258 height 7
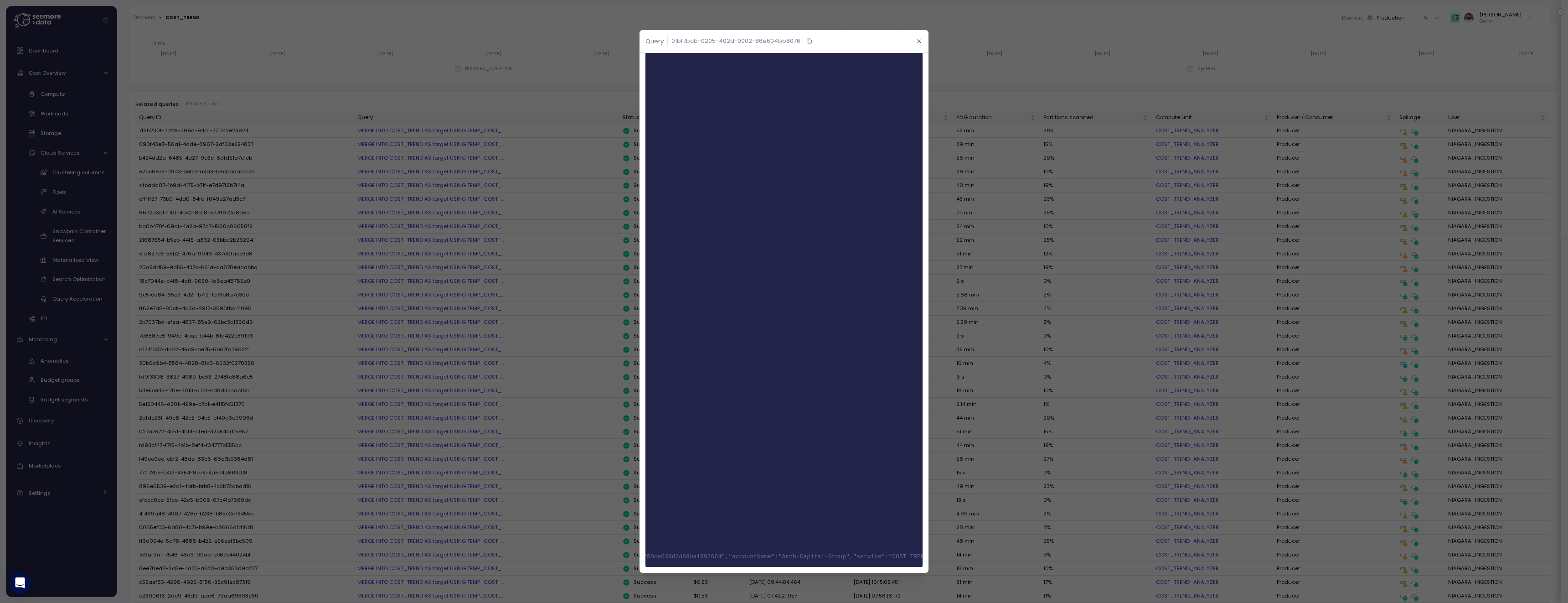
scroll to position [0, 279]
click at [633, 354] on div at bounding box center [784, 301] width 1568 height 603
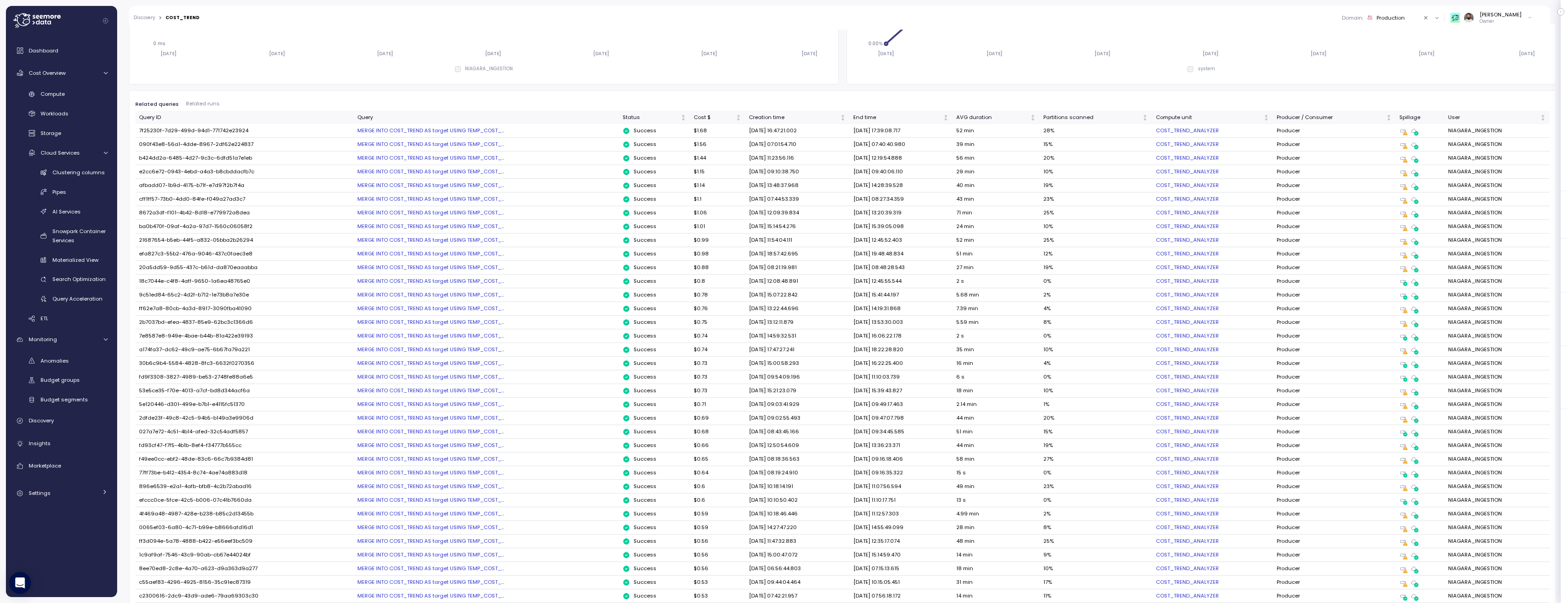
click at [422, 253] on div "MERGE INTO COST_TREND AS target USING TEMP_COST_..." at bounding box center [486, 254] width 258 height 7
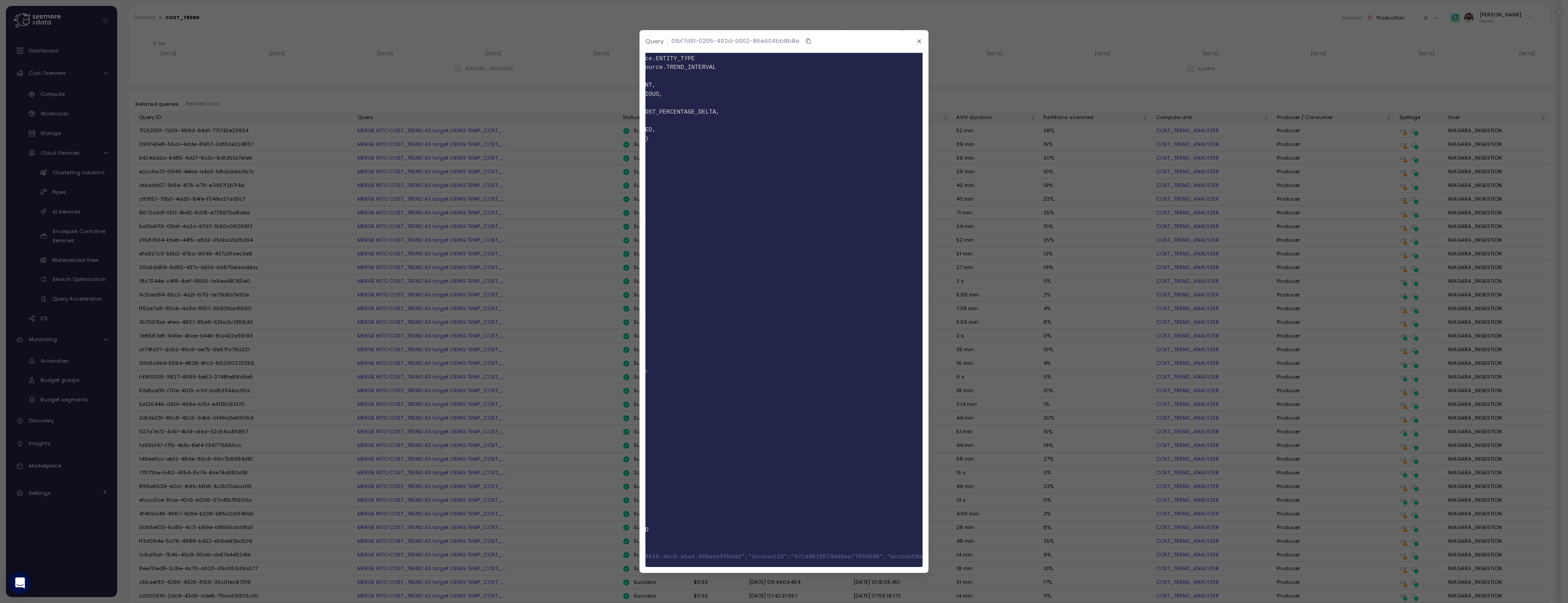
scroll to position [0, 0]
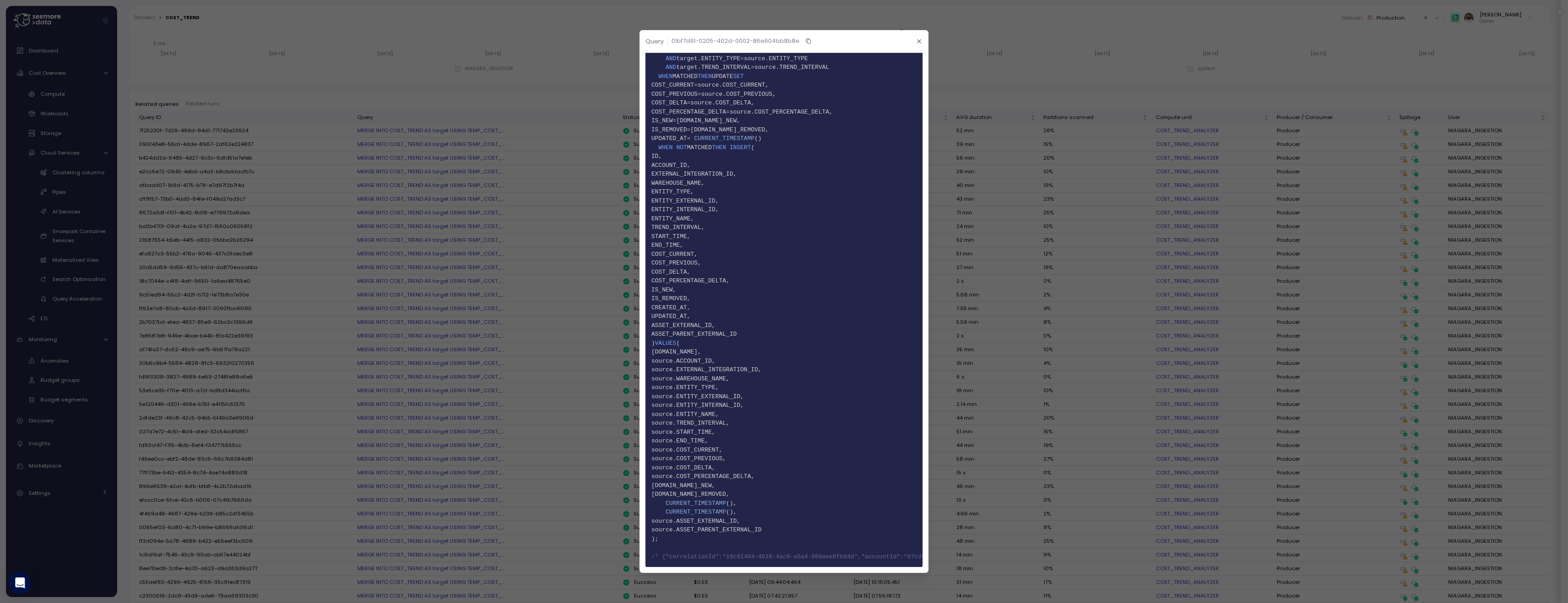
click at [565, 111] on div at bounding box center [784, 301] width 1568 height 603
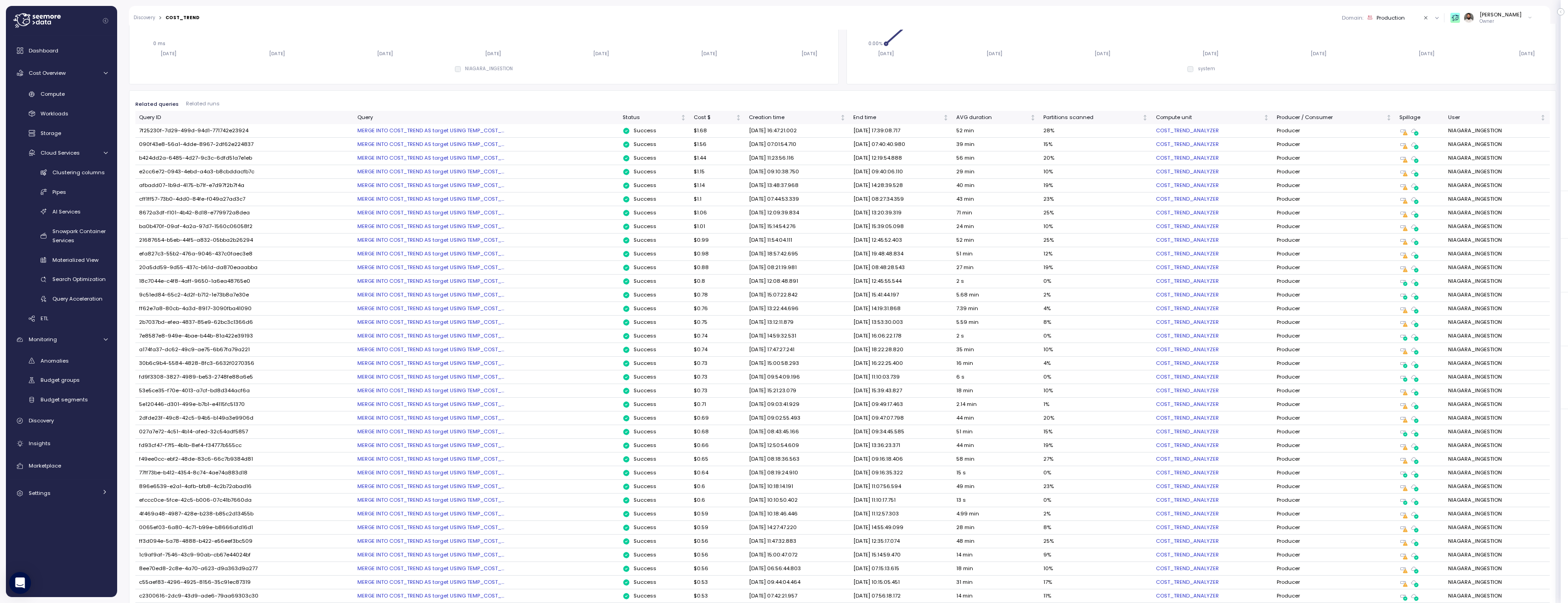
click at [457, 240] on div "MERGE INTO COST_TREND AS target USING TEMP_COST_..." at bounding box center [486, 240] width 258 height 7
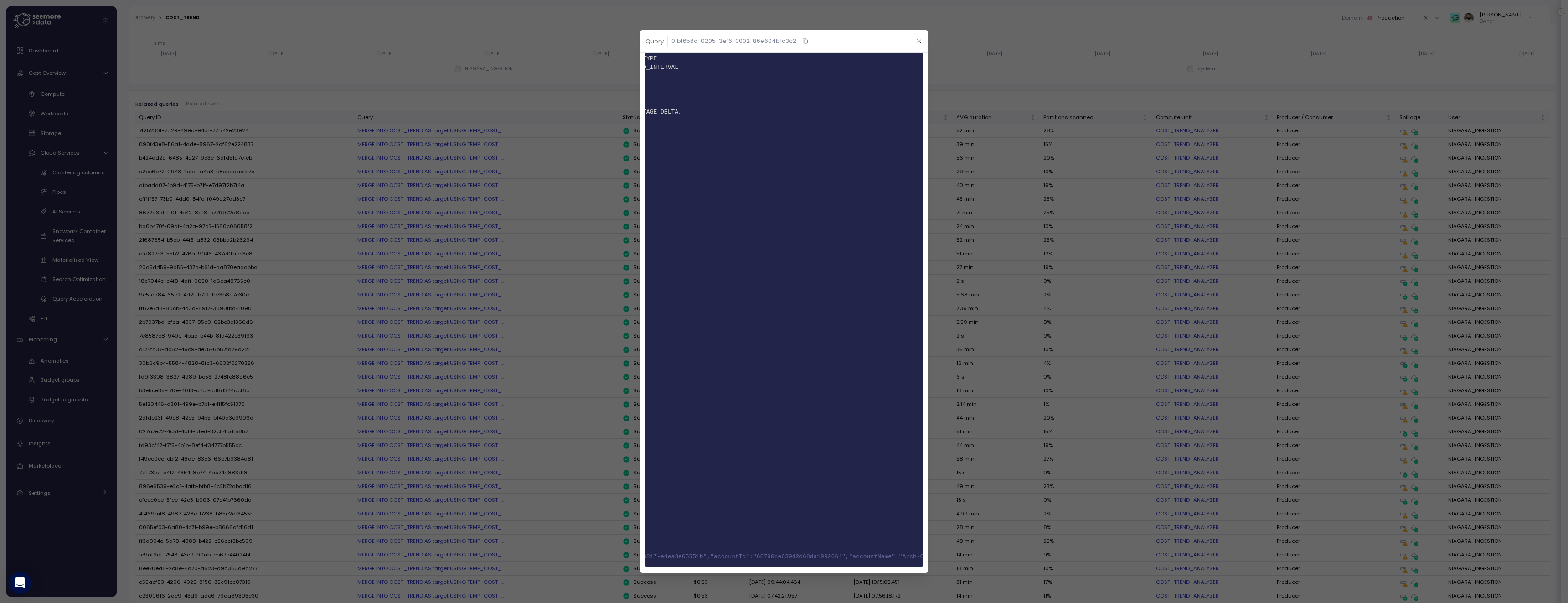
scroll to position [0, 407]
click at [926, 36] on header "Query 01bf656a-0205-3ef6-0002-86e604b1c3c2" at bounding box center [784, 41] width 289 height 23
click at [920, 37] on button "button" at bounding box center [919, 40] width 10 height 10
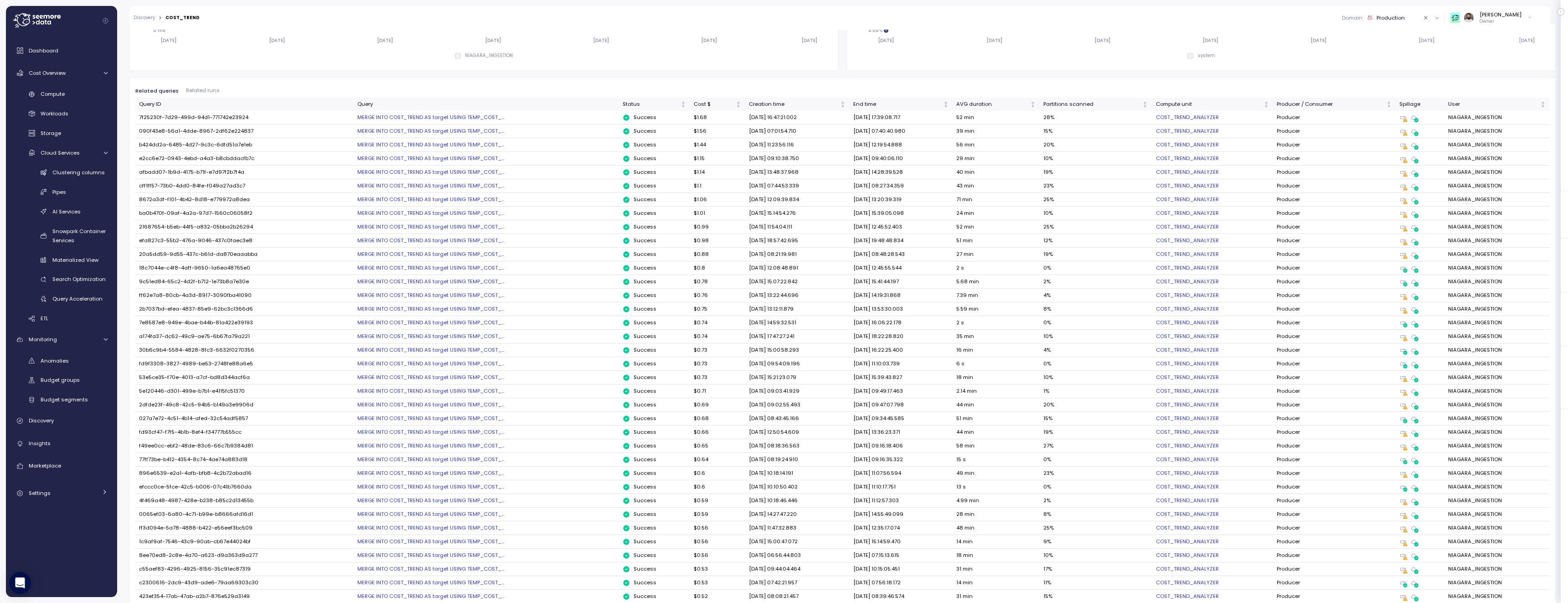
scroll to position [450, 0]
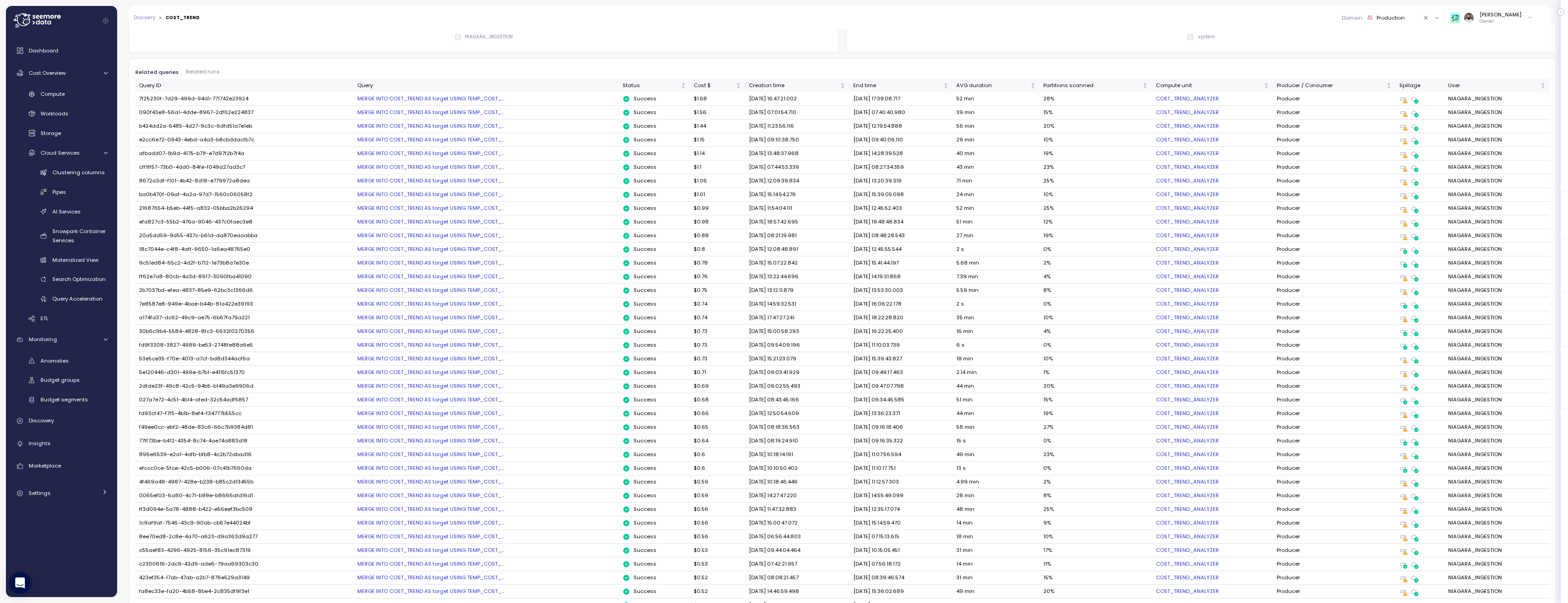
click at [472, 99] on div "MERGE INTO COST_TREND AS target USING TEMP_COST_..." at bounding box center [486, 99] width 258 height 7
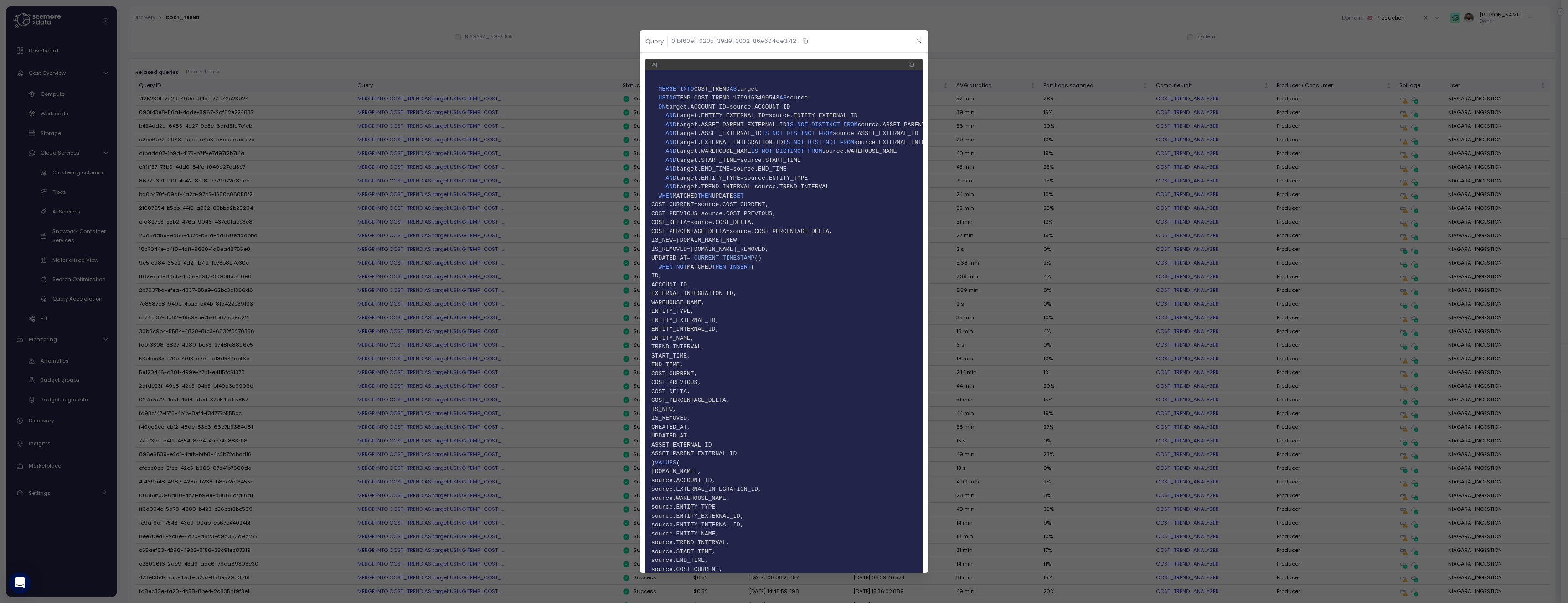
click at [734, 115] on span "target.ENTITY_EXTERNAL_ID" at bounding box center [720, 115] width 88 height 6
click at [709, 102] on span "4 ON target.ACCOUNT_ID = source.ACCOUNT_ID" at bounding box center [784, 107] width 265 height 9
click at [722, 117] on span "target.ENTITY_EXTERNAL_ID" at bounding box center [720, 115] width 88 height 6
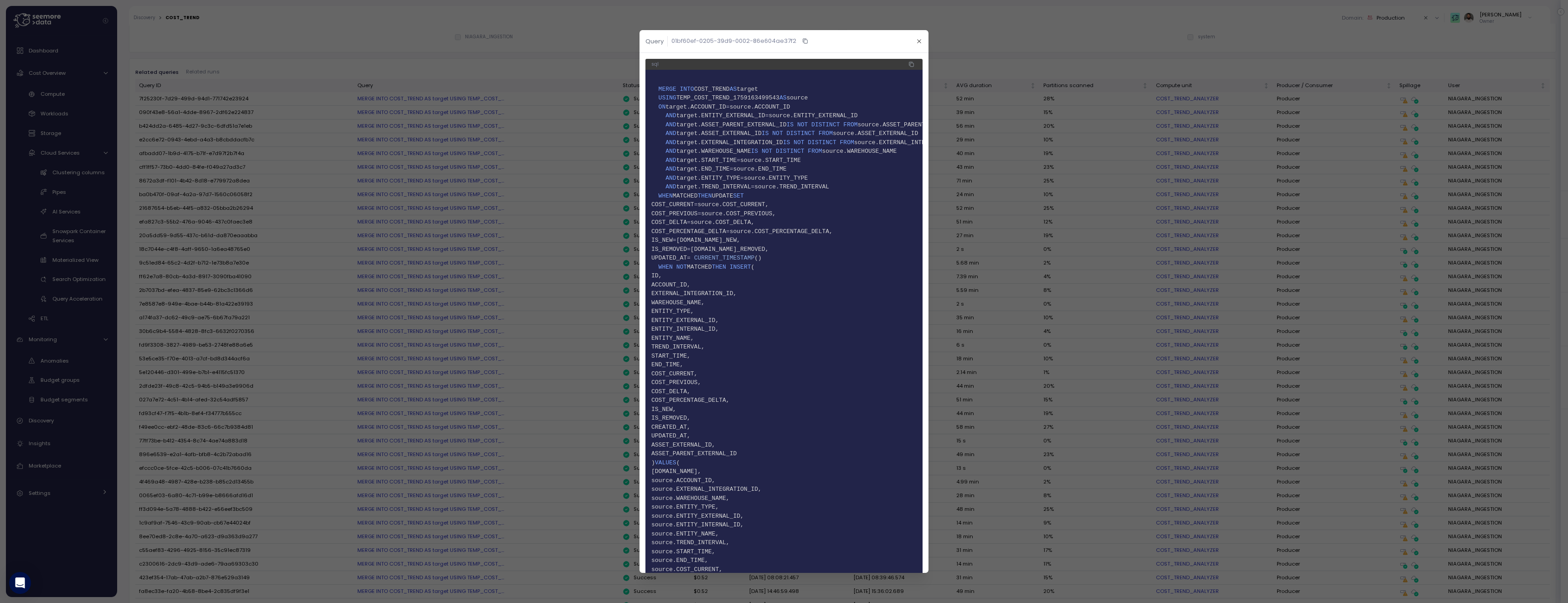
click at [722, 117] on span "target.ENTITY_EXTERNAL_ID" at bounding box center [720, 115] width 88 height 6
click at [728, 123] on span "target.ASSET_PARENT_EXTERNAL_ID" at bounding box center [731, 124] width 110 height 6
click at [728, 130] on span "target.ASSET_EXTERNAL_ID" at bounding box center [718, 132] width 85 height 6
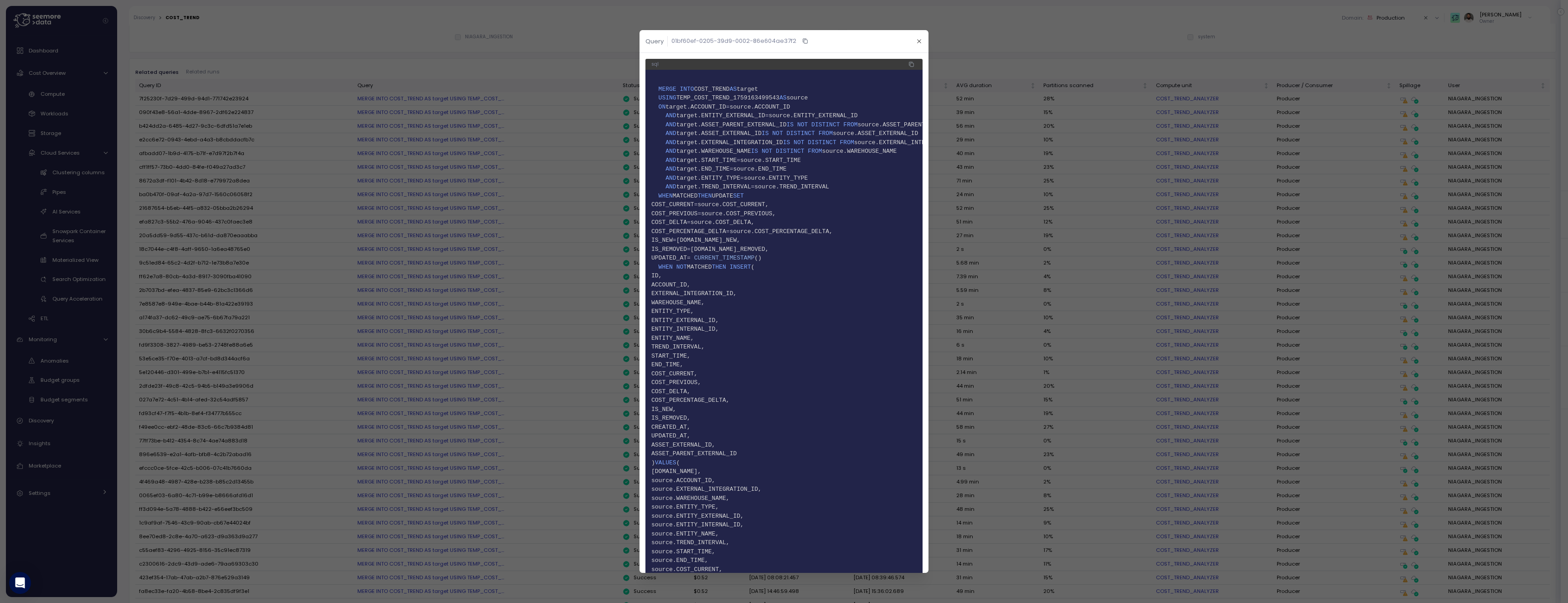
click at [751, 148] on span "target.WAREHOUSE_NAME" at bounding box center [713, 151] width 75 height 6
click at [757, 142] on span "target.EXTERNAL_INTEGRATION_ID" at bounding box center [729, 141] width 107 height 6
click at [741, 154] on span "9 AND target.WAREHOUSE_NAME IS NOT DISTINCT FROM source.WAREHOUSE_NAME" at bounding box center [784, 151] width 265 height 9
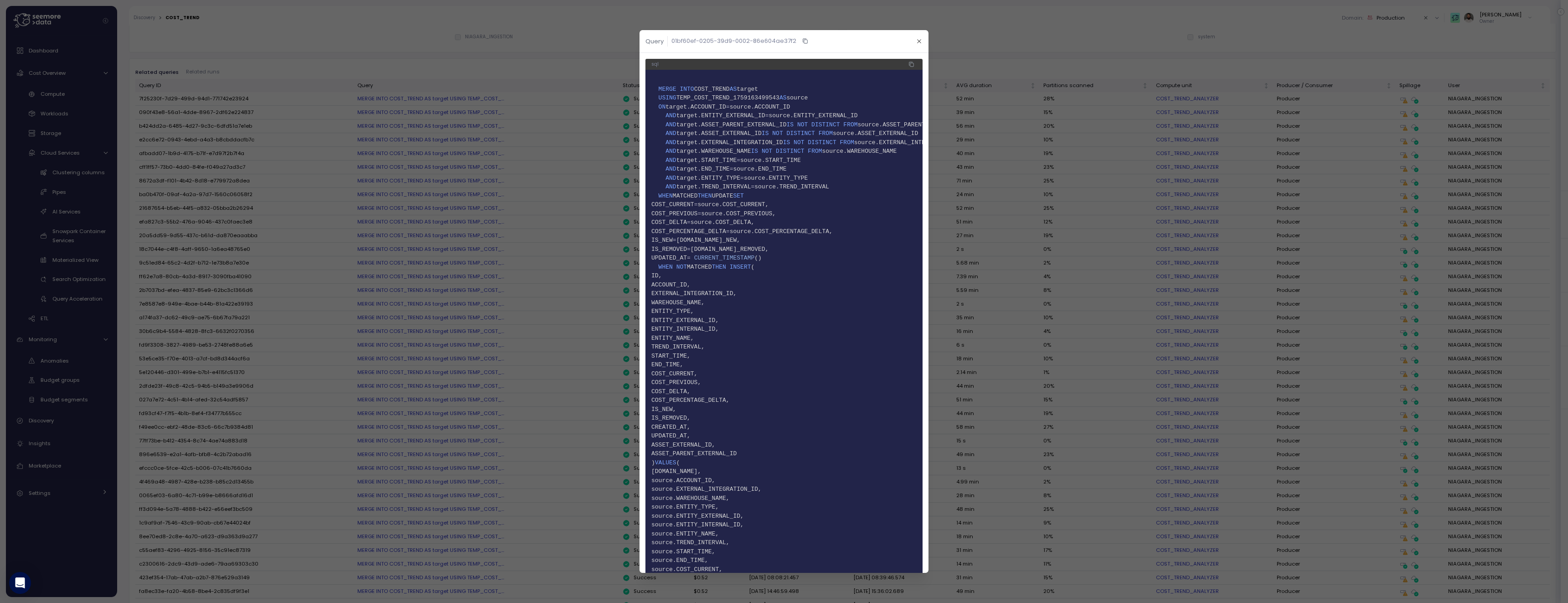
click at [741, 154] on span "9 AND target.WAREHOUSE_NAME IS NOT DISTINCT FROM source.WAREHOUSE_NAME" at bounding box center [784, 151] width 265 height 9
click at [734, 161] on span "target.START_TIME" at bounding box center [706, 160] width 60 height 6
click at [729, 172] on span "target.END_TIME" at bounding box center [702, 168] width 53 height 6
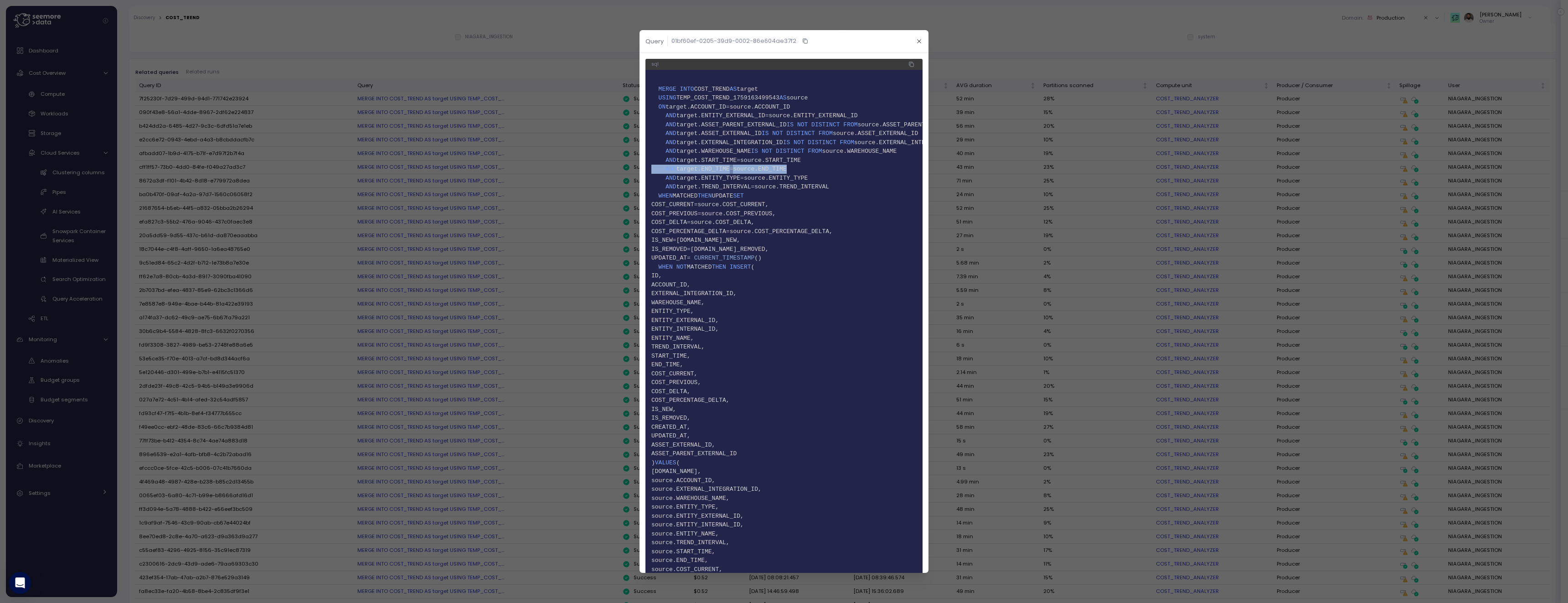
click at [729, 172] on span "target.END_TIME" at bounding box center [702, 168] width 53 height 6
click at [735, 180] on span "target.ENTITY_TYPE" at bounding box center [708, 177] width 64 height 6
click at [722, 150] on span "target.WAREHOUSE_NAME" at bounding box center [713, 151] width 75 height 6
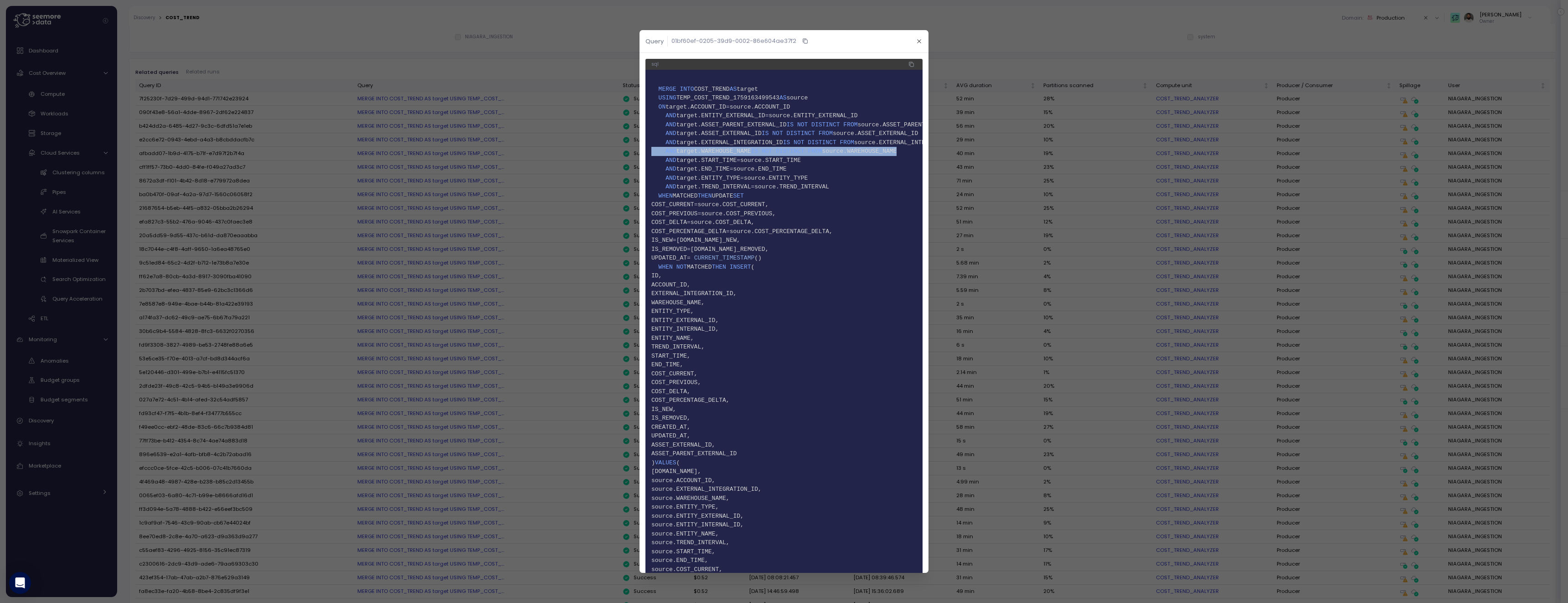
click at [722, 150] on span "target.WAREHOUSE_NAME" at bounding box center [713, 151] width 75 height 6
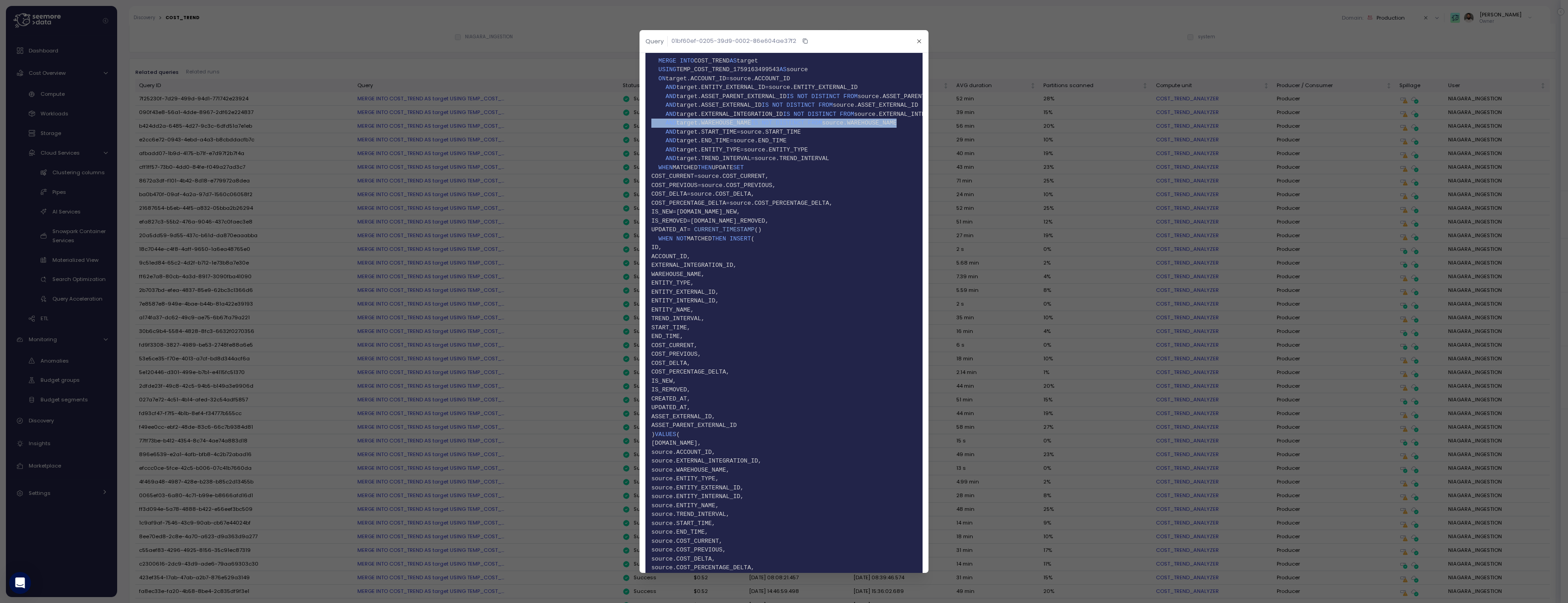
scroll to position [23, 0]
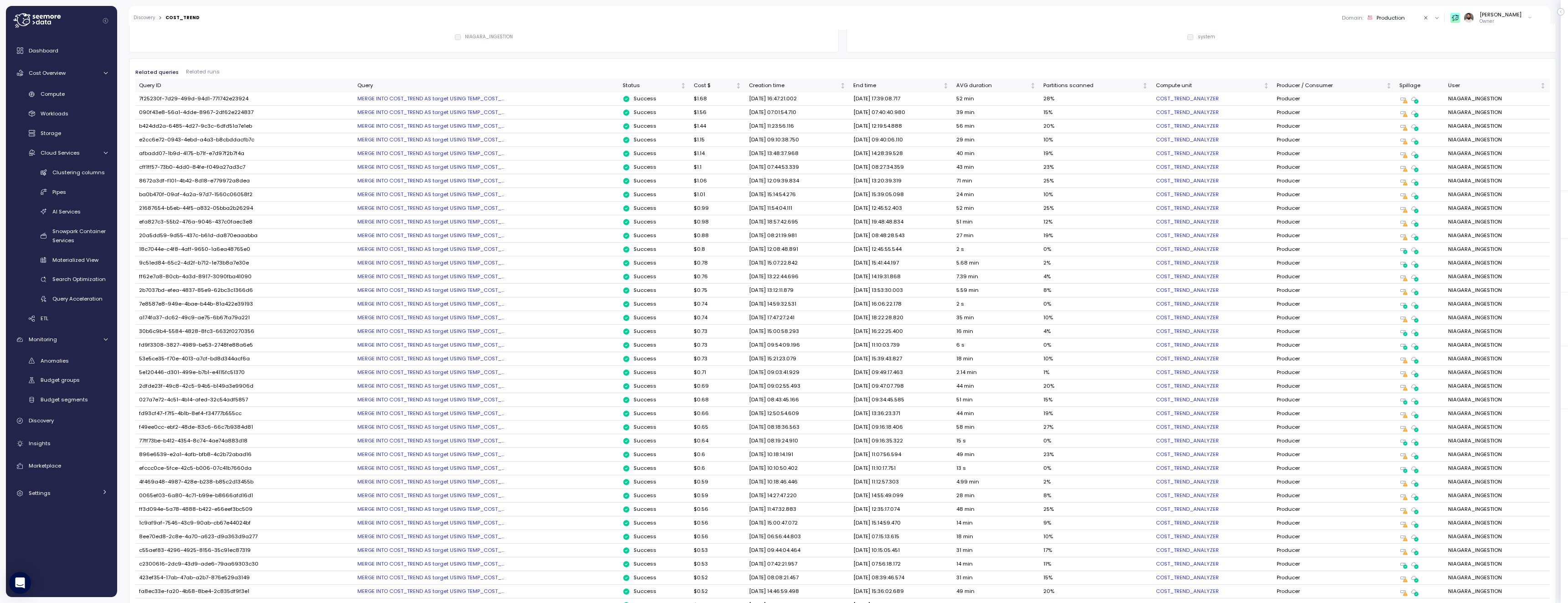
click at [473, 99] on div "MERGE INTO COST_TREND AS target USING TEMP_COST_..." at bounding box center [486, 99] width 258 height 7
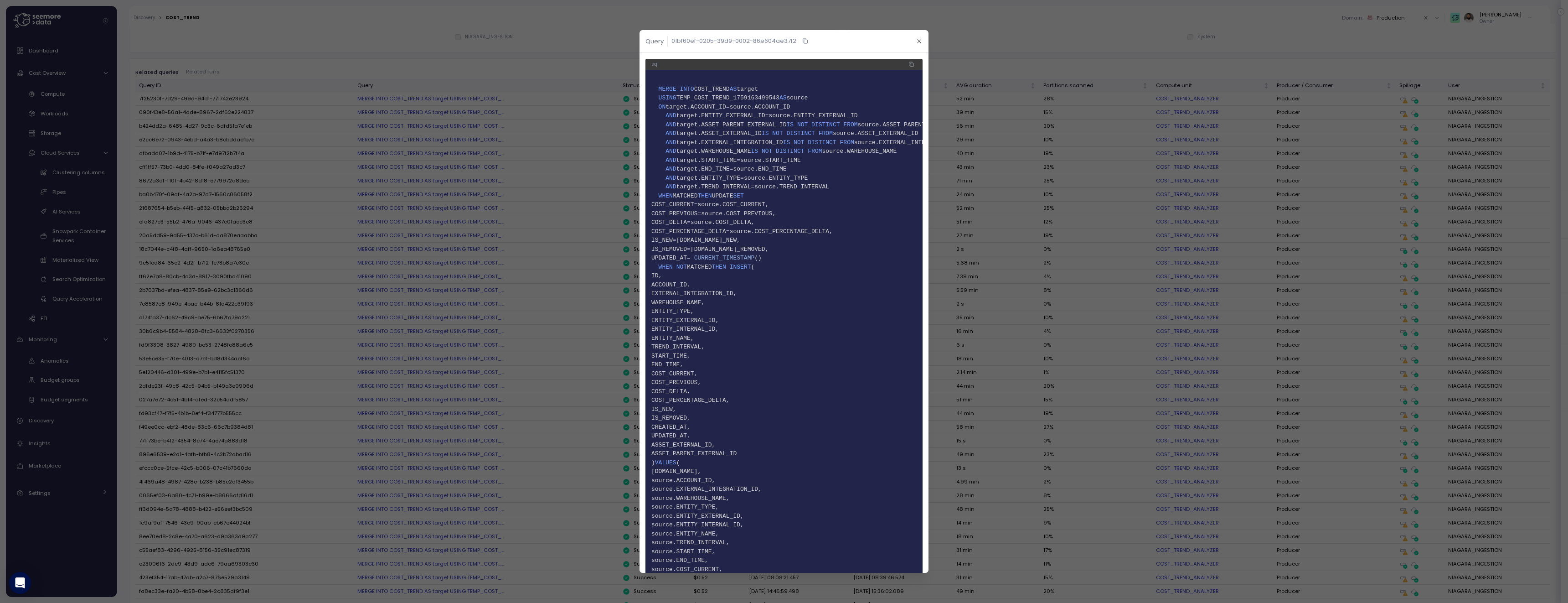
click at [779, 99] on span "TEMP_COST_TREND_1759163499543" at bounding box center [727, 97] width 103 height 6
click at [765, 115] on span "target.ENTITY_EXTERNAL_ID" at bounding box center [720, 115] width 88 height 6
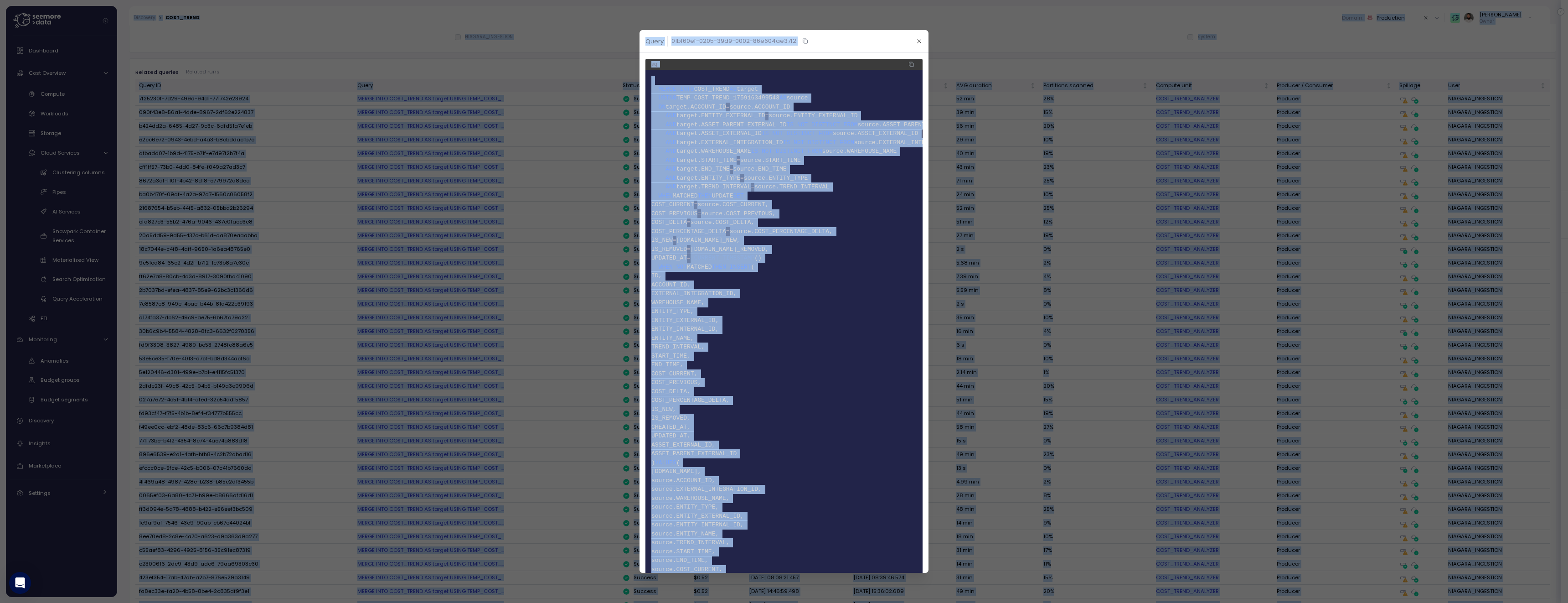
click at [860, 171] on span "11 AND target.END_TIME = source.END_TIME" at bounding box center [784, 169] width 265 height 9
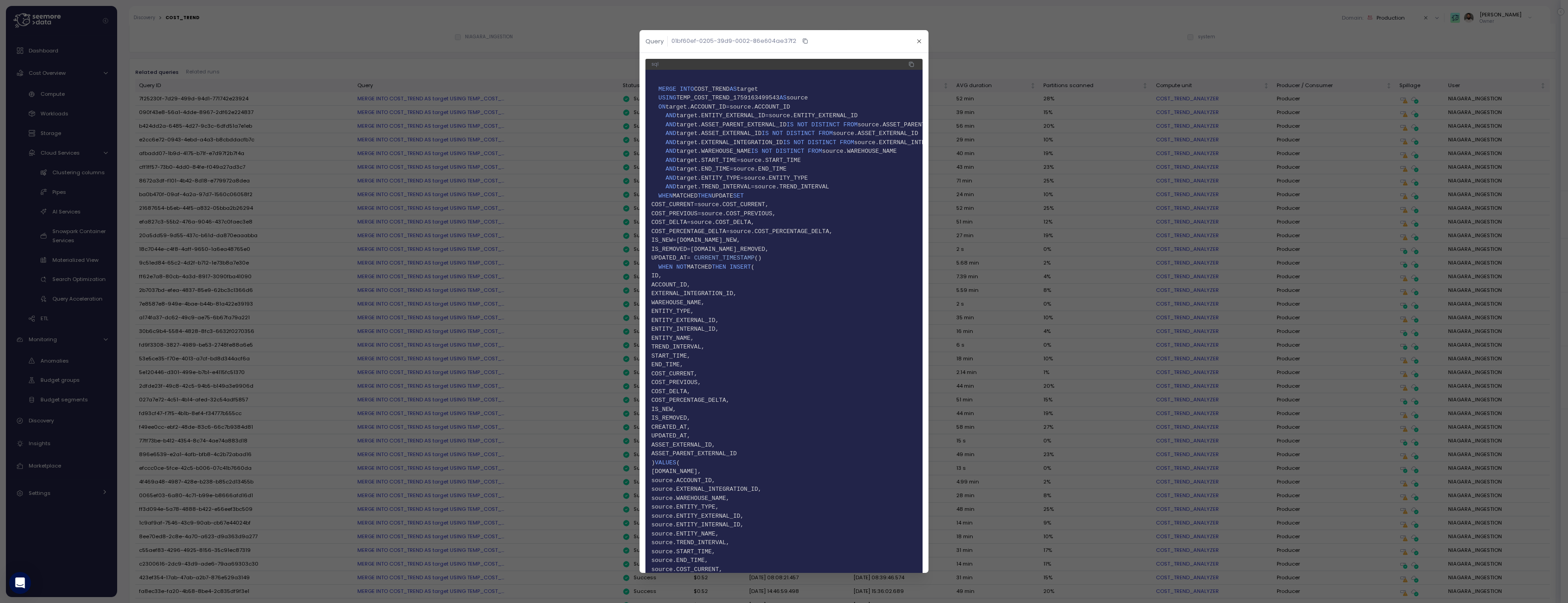
click at [911, 62] on icon "button" at bounding box center [910, 63] width 3 height 3
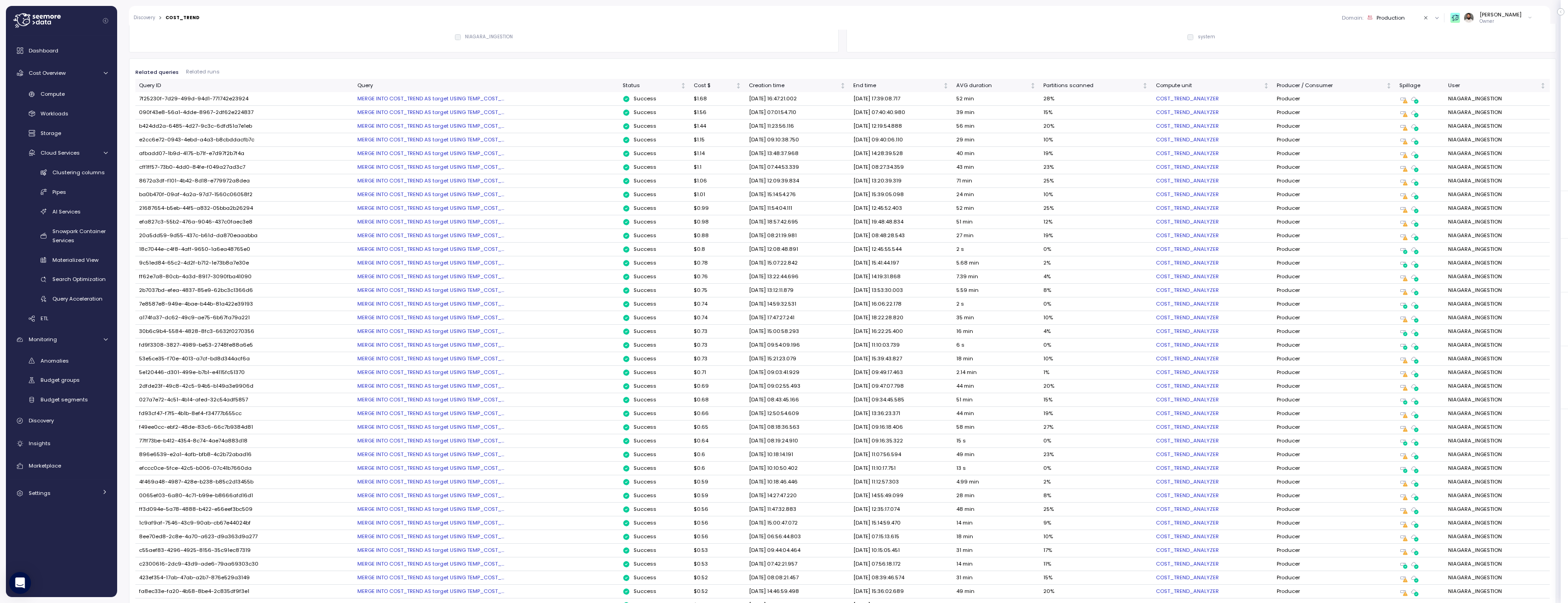
scroll to position [463, 0]
click at [1012, 72] on div "AVG duration" at bounding box center [992, 71] width 72 height 8
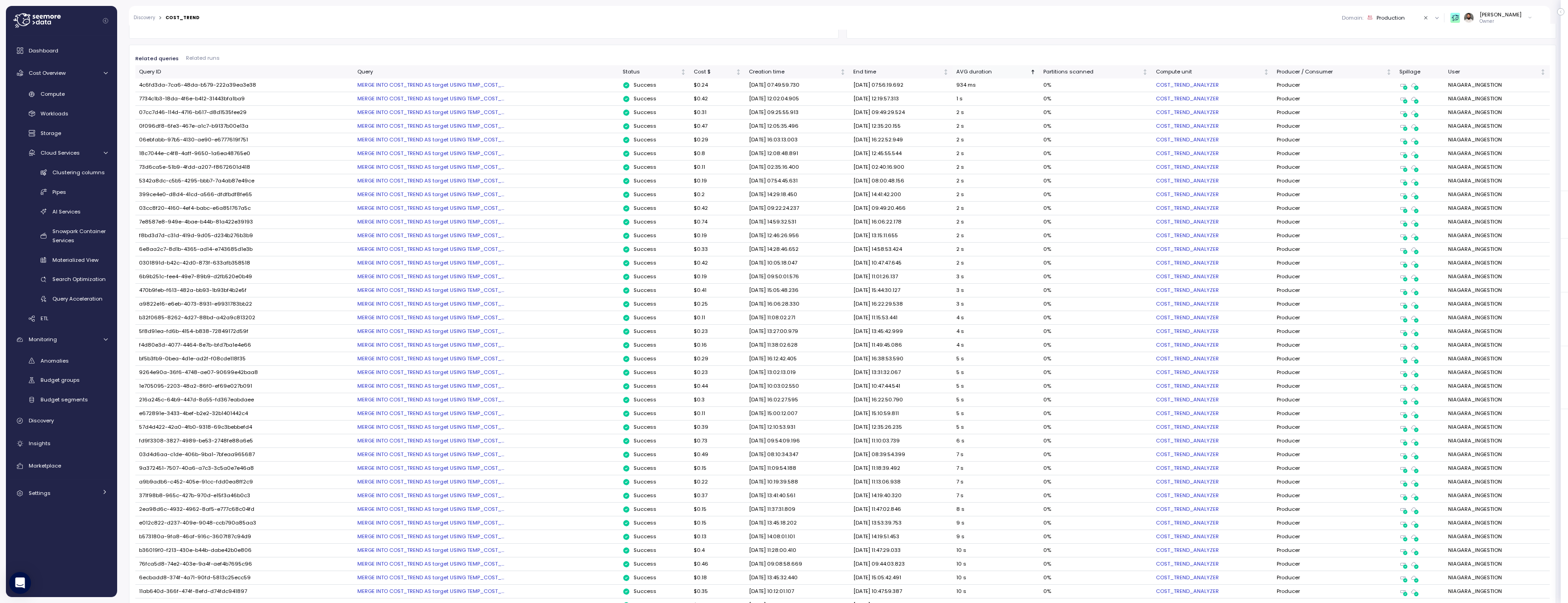
click at [1012, 72] on div "AVG duration" at bounding box center [992, 71] width 72 height 8
click at [476, 83] on div "MERGE INTO COST_TREND AS target USING TEMP_COST_..." at bounding box center [486, 85] width 258 height 7
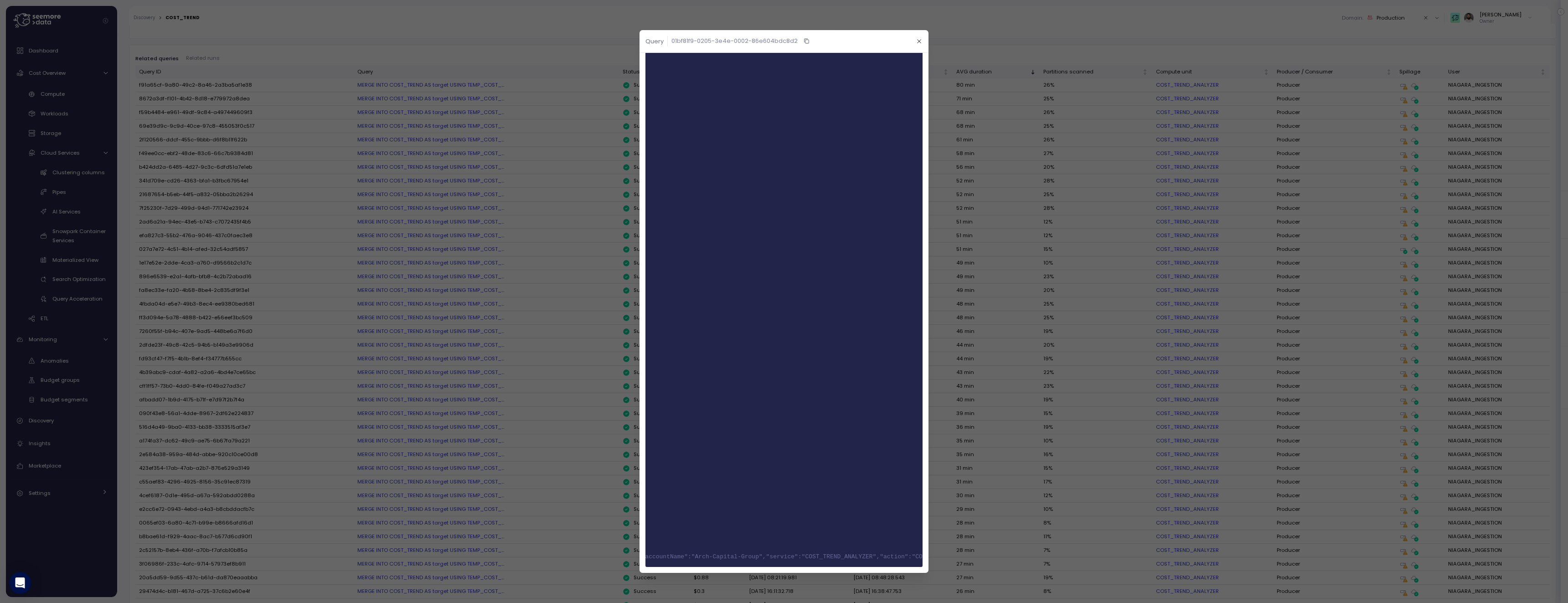
scroll to position [0, 355]
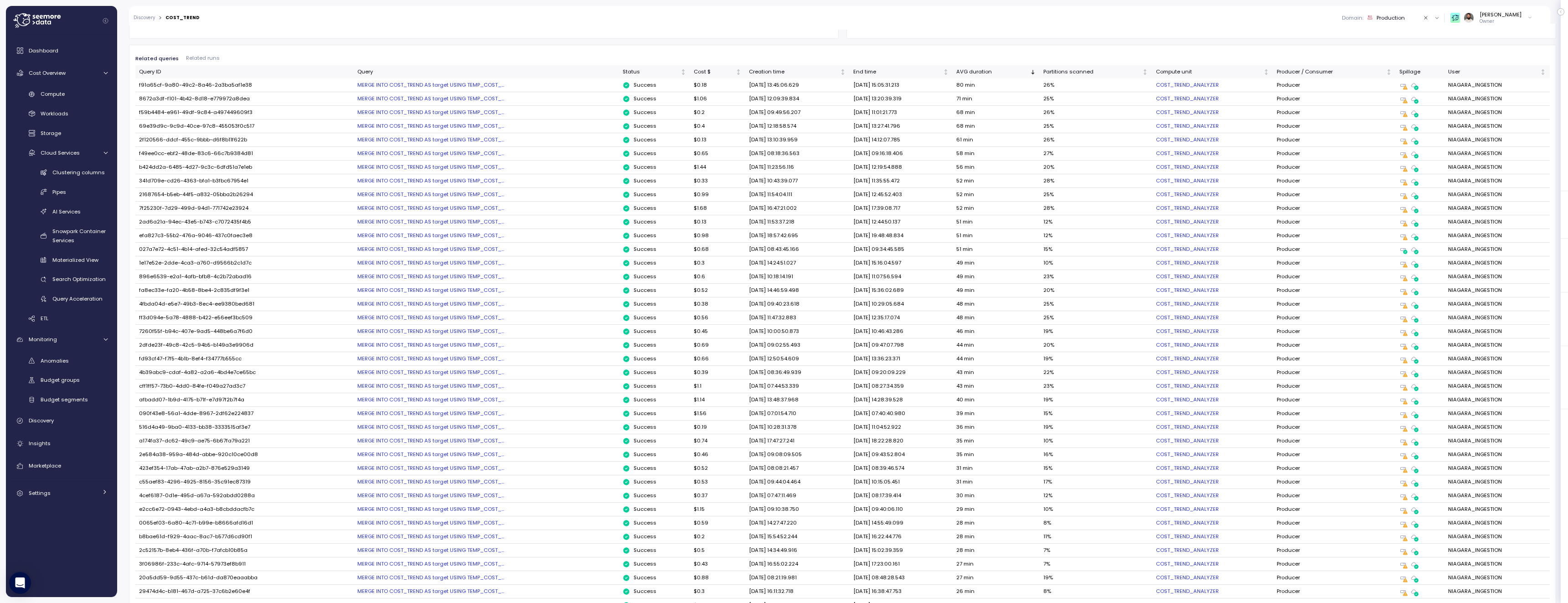
click at [468, 104] on td "MERGE INTO COST_TREND AS target USING TEMP_COST_..." at bounding box center [486, 99] width 265 height 14
click at [469, 100] on div "MERGE INTO COST_TREND AS target USING TEMP_COST_..." at bounding box center [486, 99] width 258 height 7
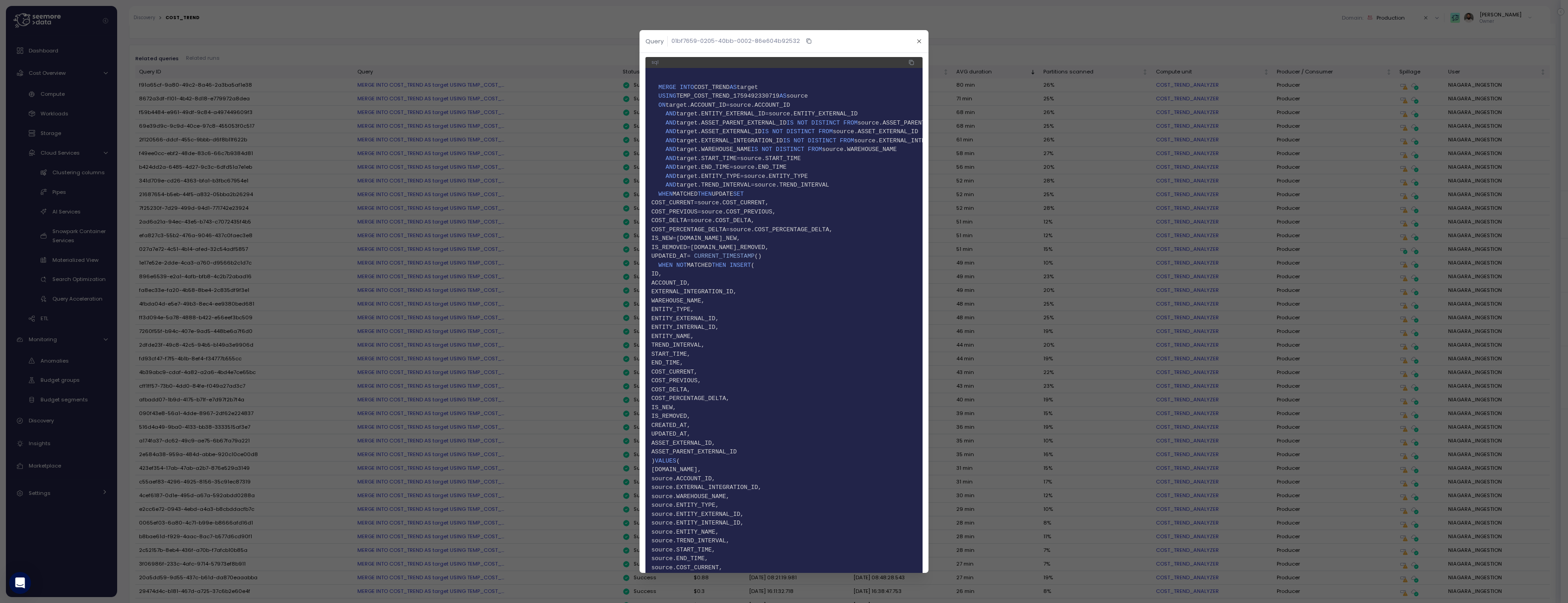
scroll to position [0, 0]
click at [743, 113] on span "target.ENTITY_EXTERNAL_ID" at bounding box center [720, 115] width 88 height 6
click at [755, 141] on span "target.EXTERNAL_INTEGRATION_ID" at bounding box center [729, 141] width 107 height 6
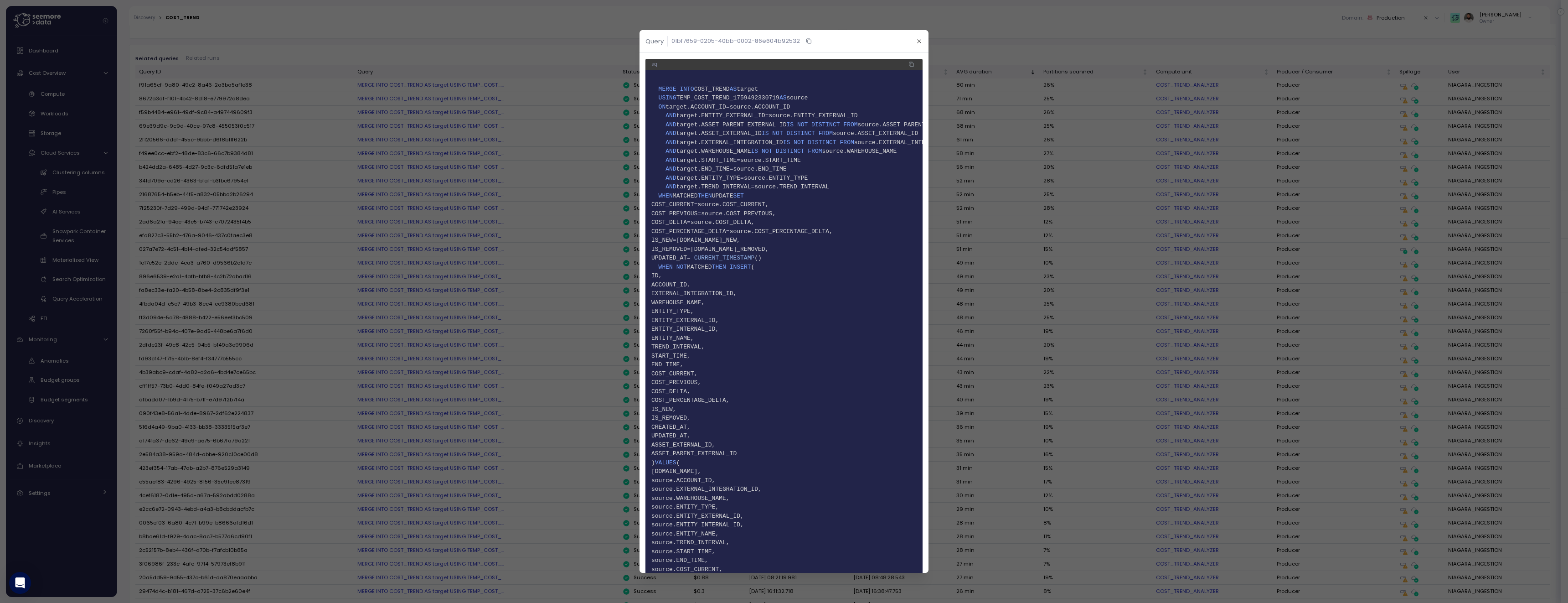
click at [761, 147] on span "9 AND target.WAREHOUSE_NAME IS NOT DISTINCT FROM source.WAREHOUSE_NAME" at bounding box center [784, 151] width 265 height 9
click at [761, 136] on span "target.ASSET_EXTERNAL_ID" at bounding box center [718, 132] width 85 height 6
click at [751, 154] on span "target.WAREHOUSE_NAME" at bounding box center [713, 151] width 75 height 6
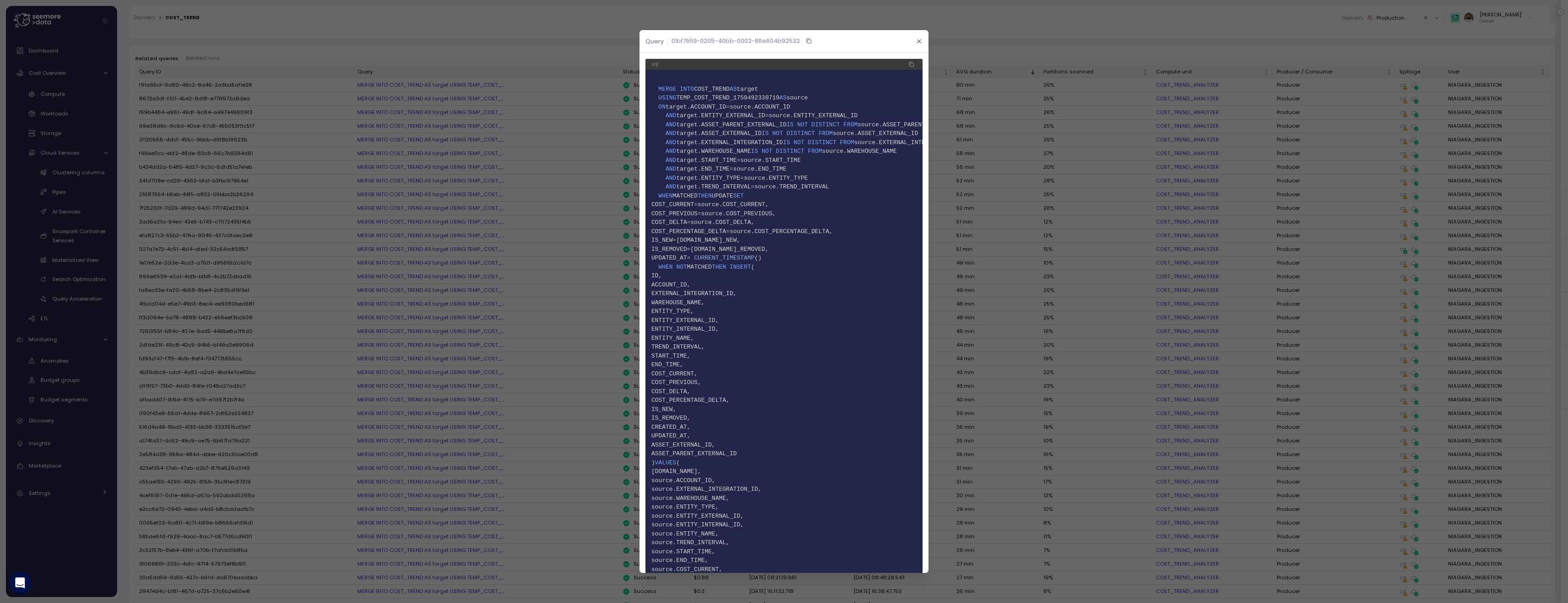
click at [751, 151] on span "target.WAREHOUSE_NAME" at bounding box center [713, 151] width 75 height 6
click at [758, 139] on span "target.EXTERNAL_INTEGRATION_ID" at bounding box center [729, 141] width 107 height 6
click at [517, 231] on div at bounding box center [784, 301] width 1568 height 603
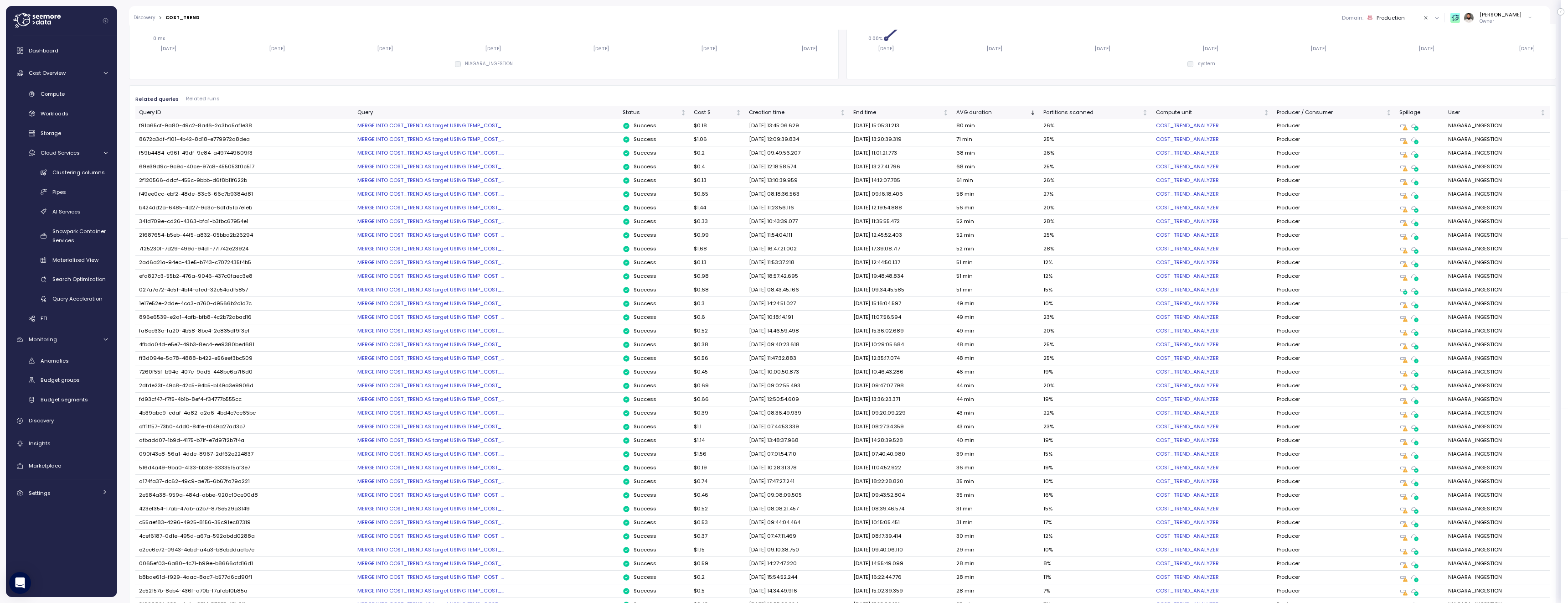
scroll to position [420, 0]
click at [477, 142] on div "MERGE INTO COST_TREND AS target USING TEMP_COST_..." at bounding box center [486, 142] width 258 height 7
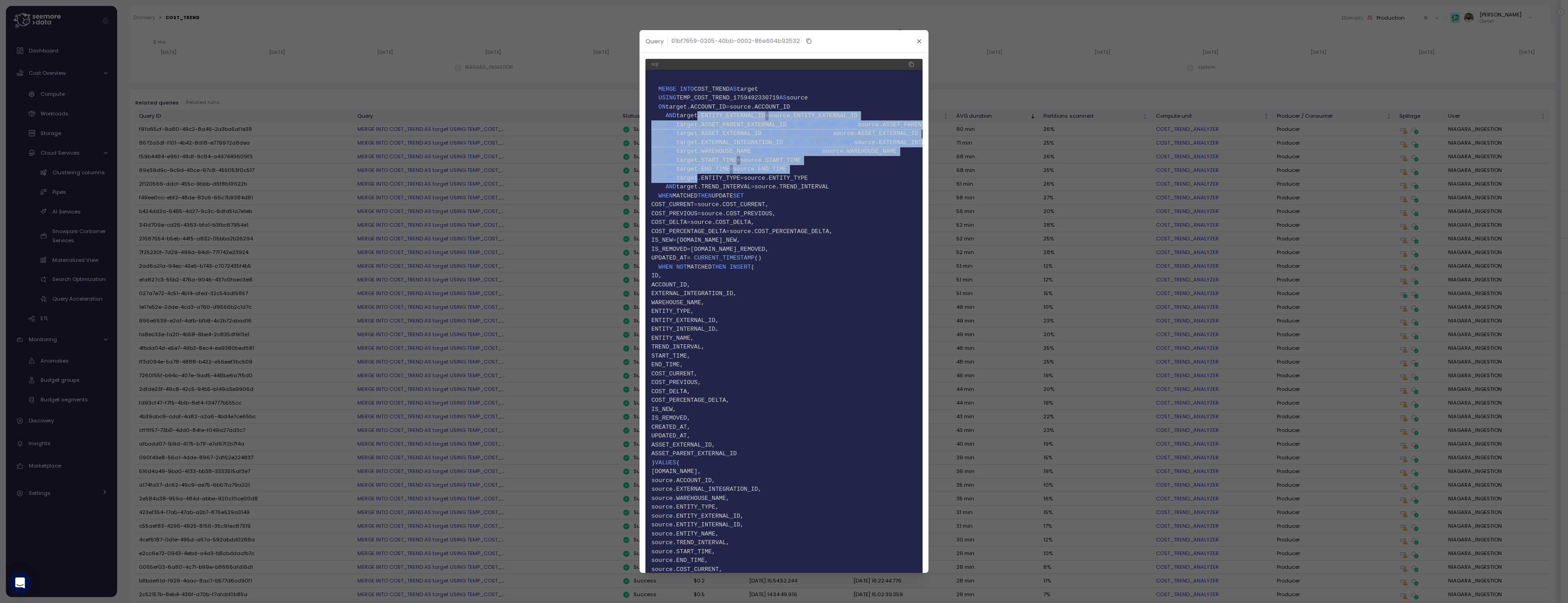
drag, startPoint x: 698, startPoint y: 114, endPoint x: 696, endPoint y: 180, distance: 66.0
click at [697, 180] on code "1 2 MERGE INTO COST_TREND AS target 3 USING TEMP_COST_TREND_1759492330719 AS so…" at bounding box center [784, 378] width 265 height 605
click at [696, 180] on span "target.ENTITY_TYPE" at bounding box center [708, 177] width 64 height 6
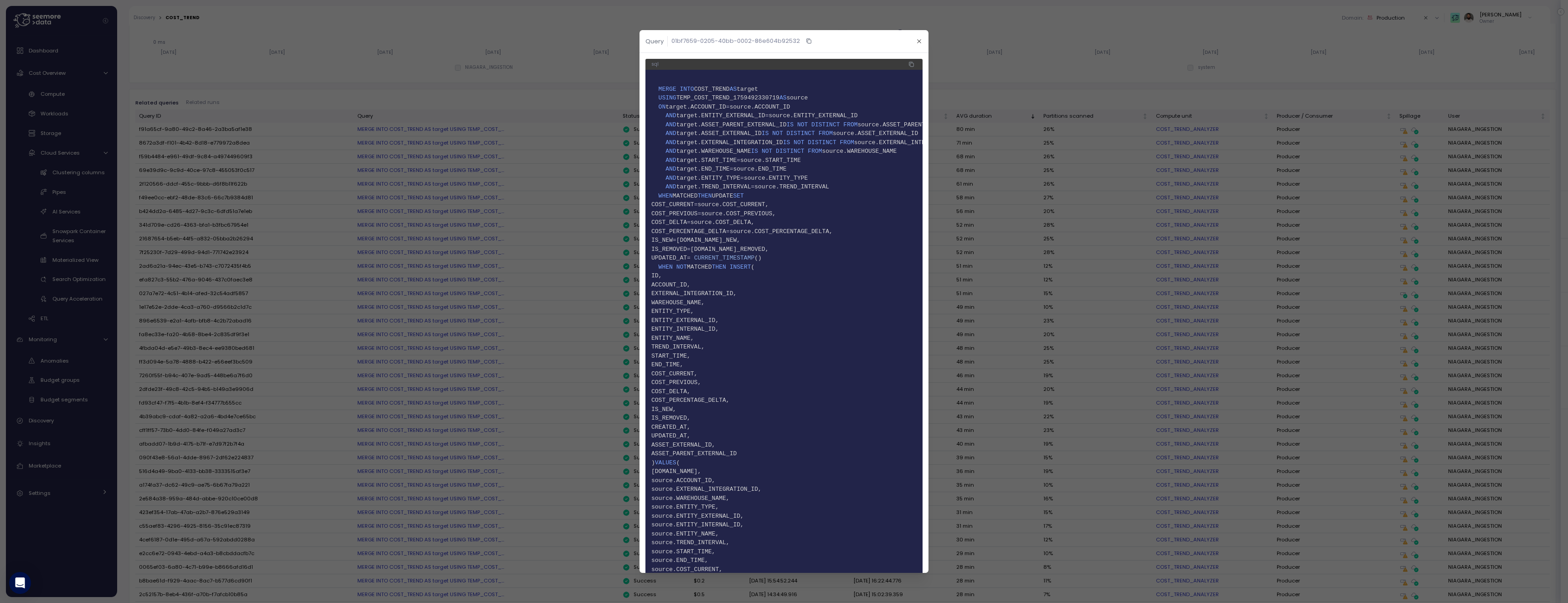
click at [996, 113] on div at bounding box center [784, 301] width 1568 height 603
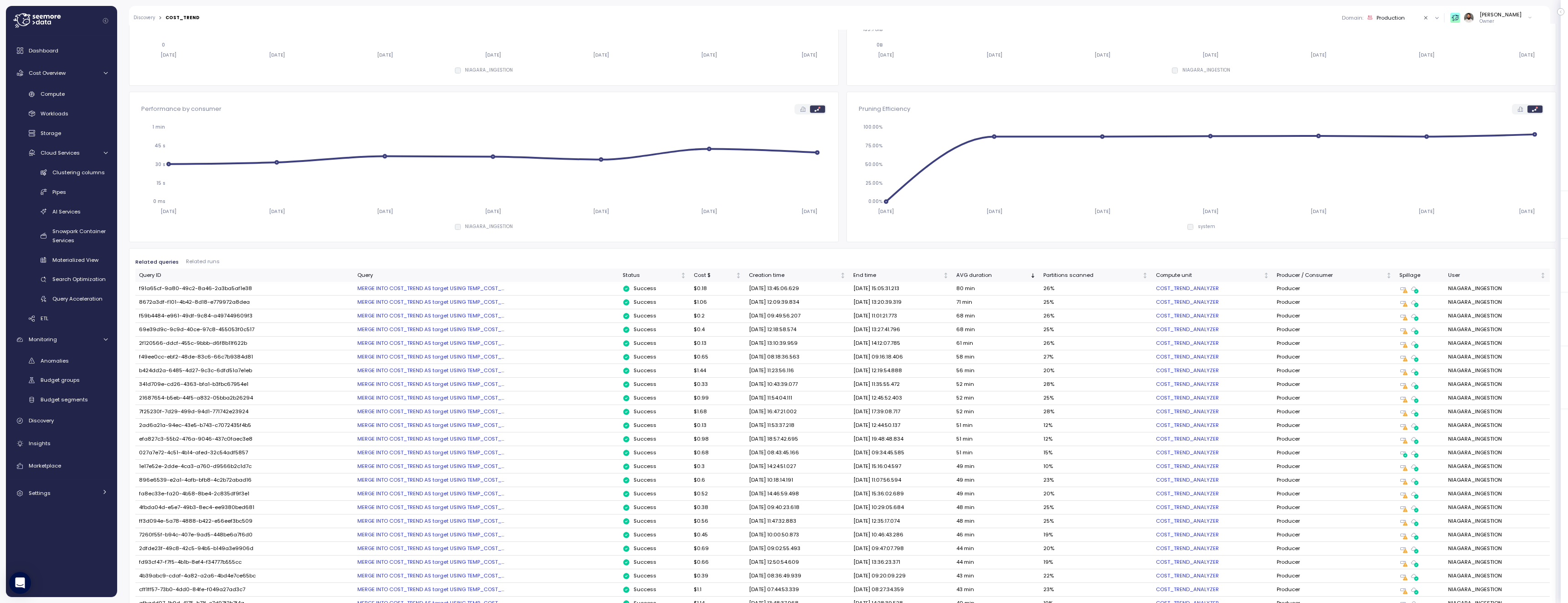
scroll to position [0, 0]
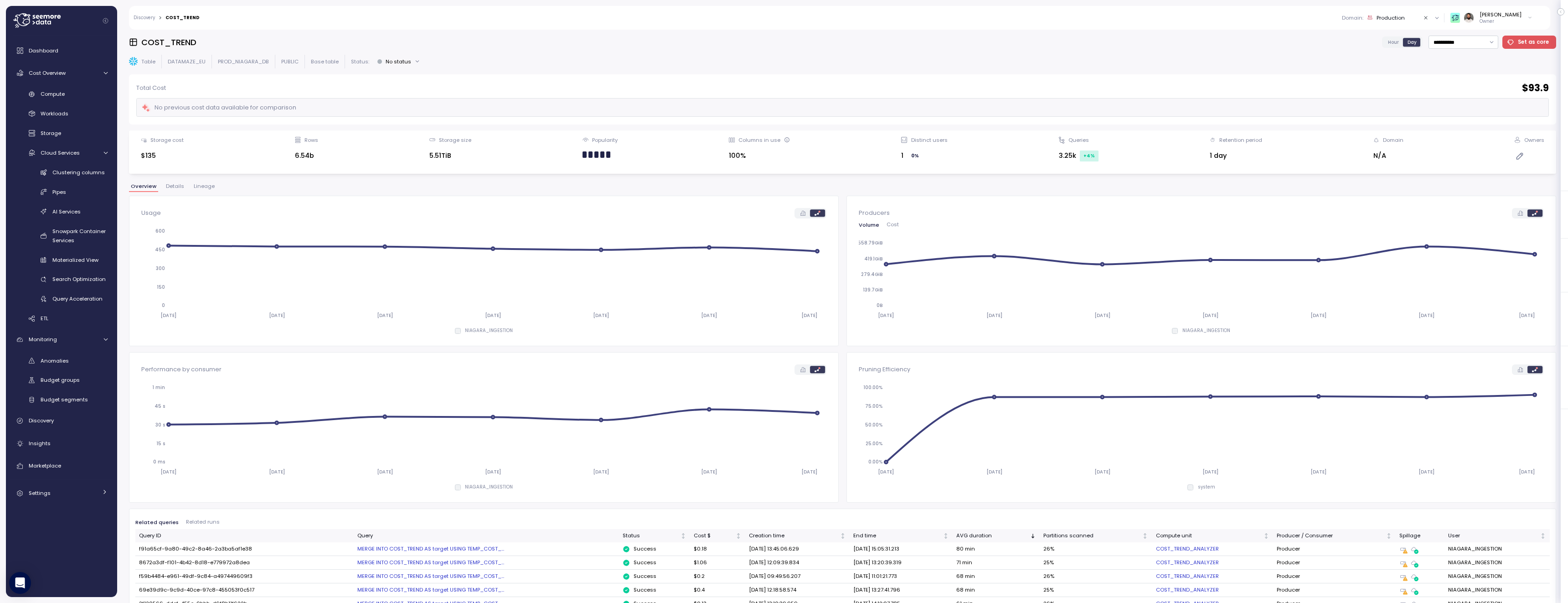
click at [173, 190] on button "Details" at bounding box center [175, 187] width 22 height 7
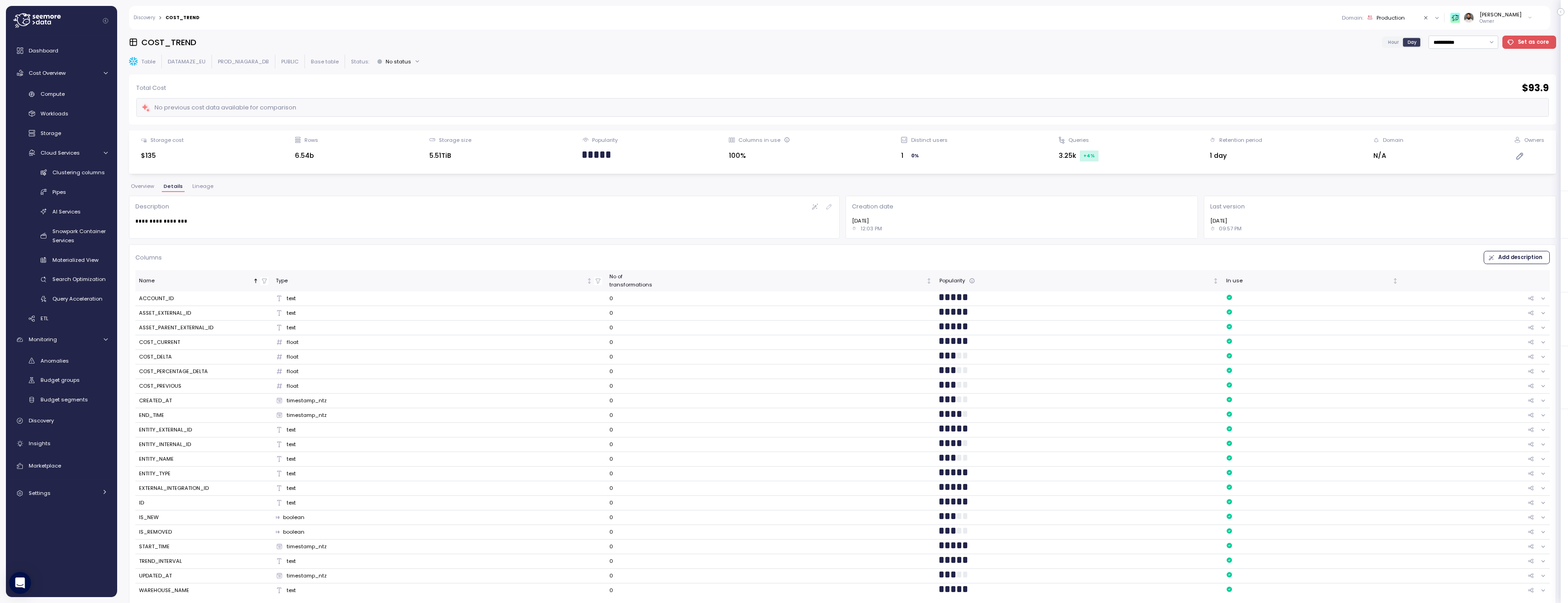
click at [205, 184] on span "Lineage" at bounding box center [202, 185] width 21 height 5
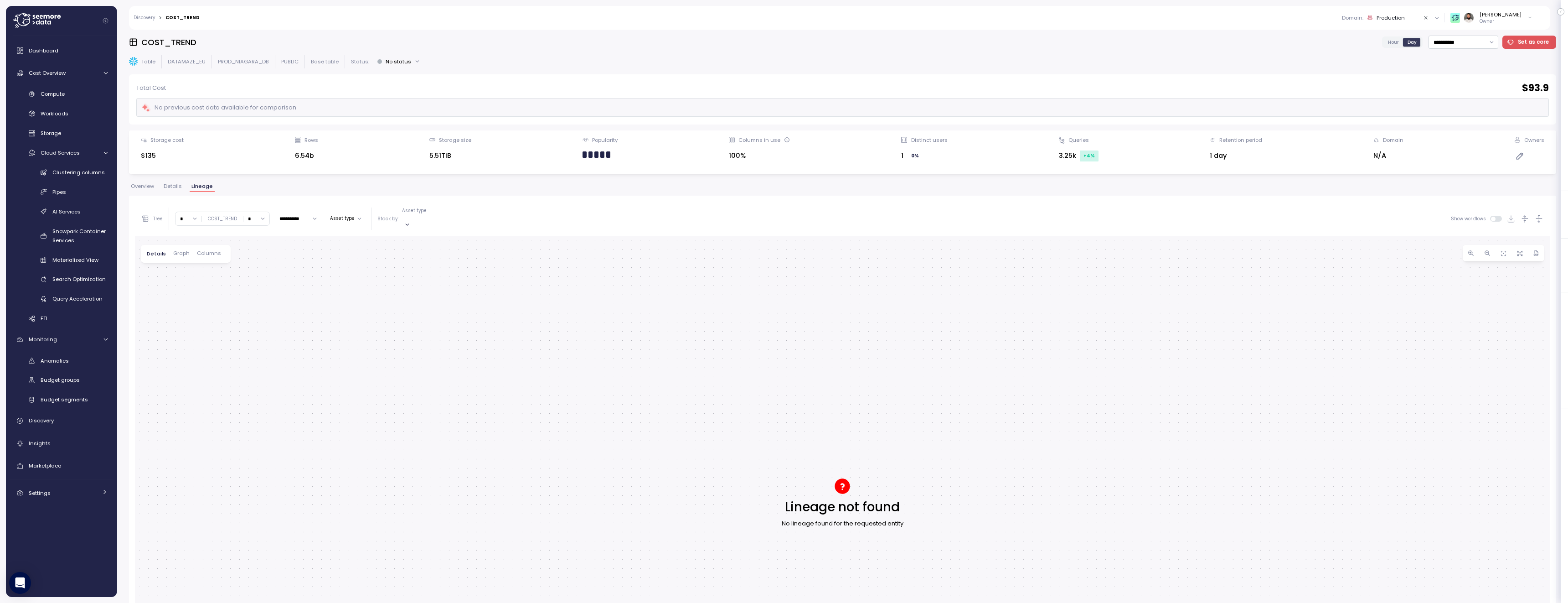
click at [144, 190] on button "Overview" at bounding box center [141, 187] width 26 height 7
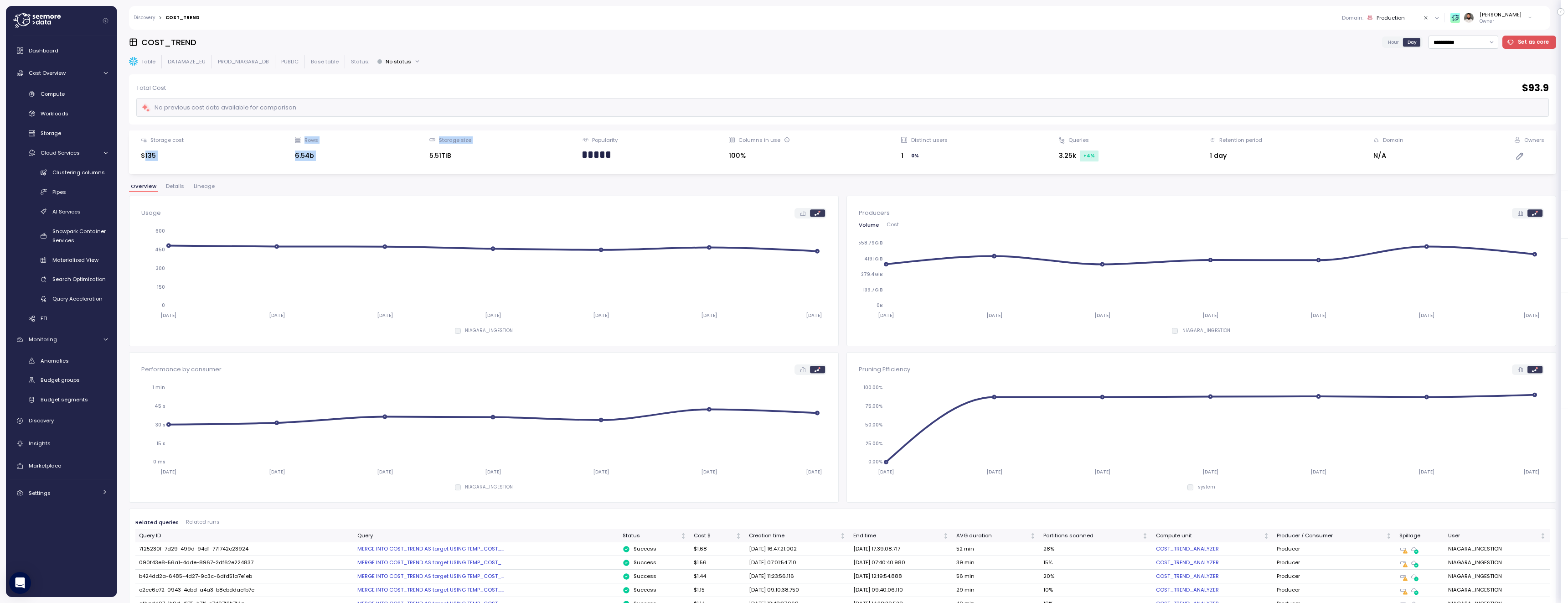
drag, startPoint x: 150, startPoint y: 159, endPoint x: 397, endPoint y: 159, distance: 247.0
click at [397, 159] on div "Storage cost $135 Rows 6.54b Storage size 5.51TiB Popularity Columns in use 100…" at bounding box center [842, 151] width 1415 height 31
click at [80, 100] on link "Compute" at bounding box center [61, 94] width 104 height 15
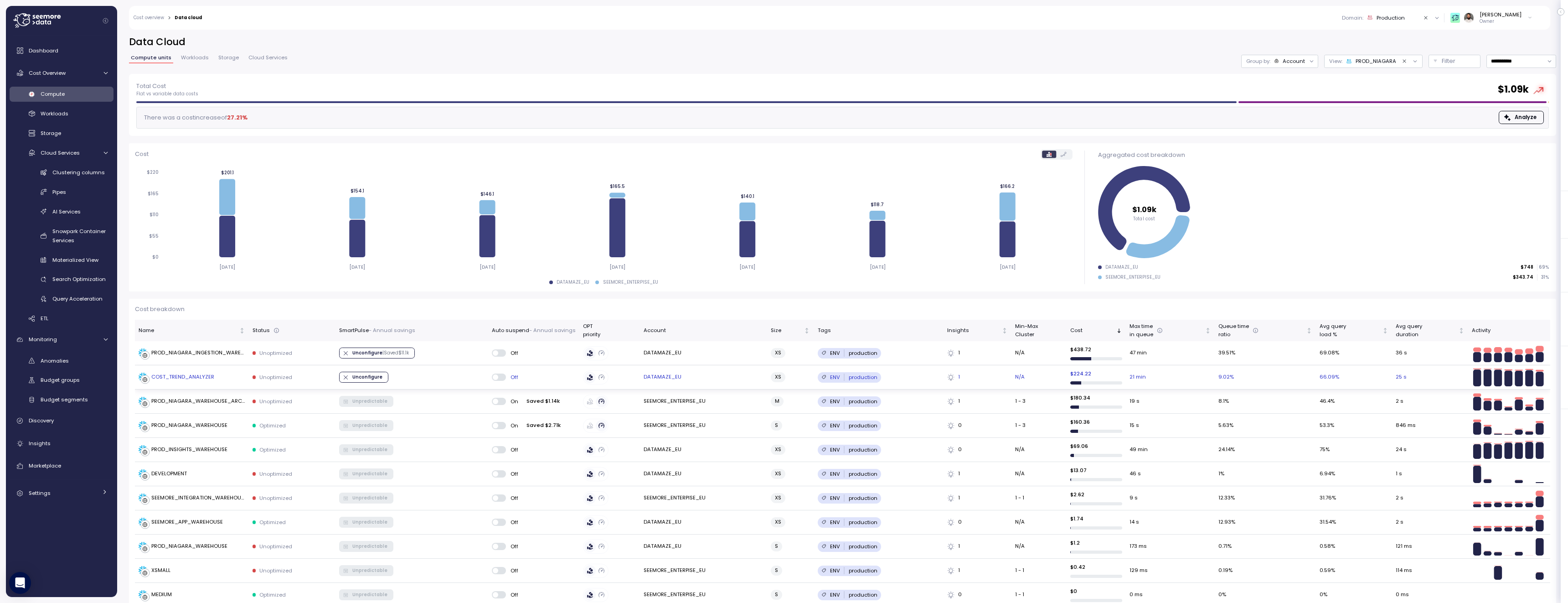
click at [234, 379] on div "COST_TREND_ANALYZER" at bounding box center [192, 377] width 107 height 9
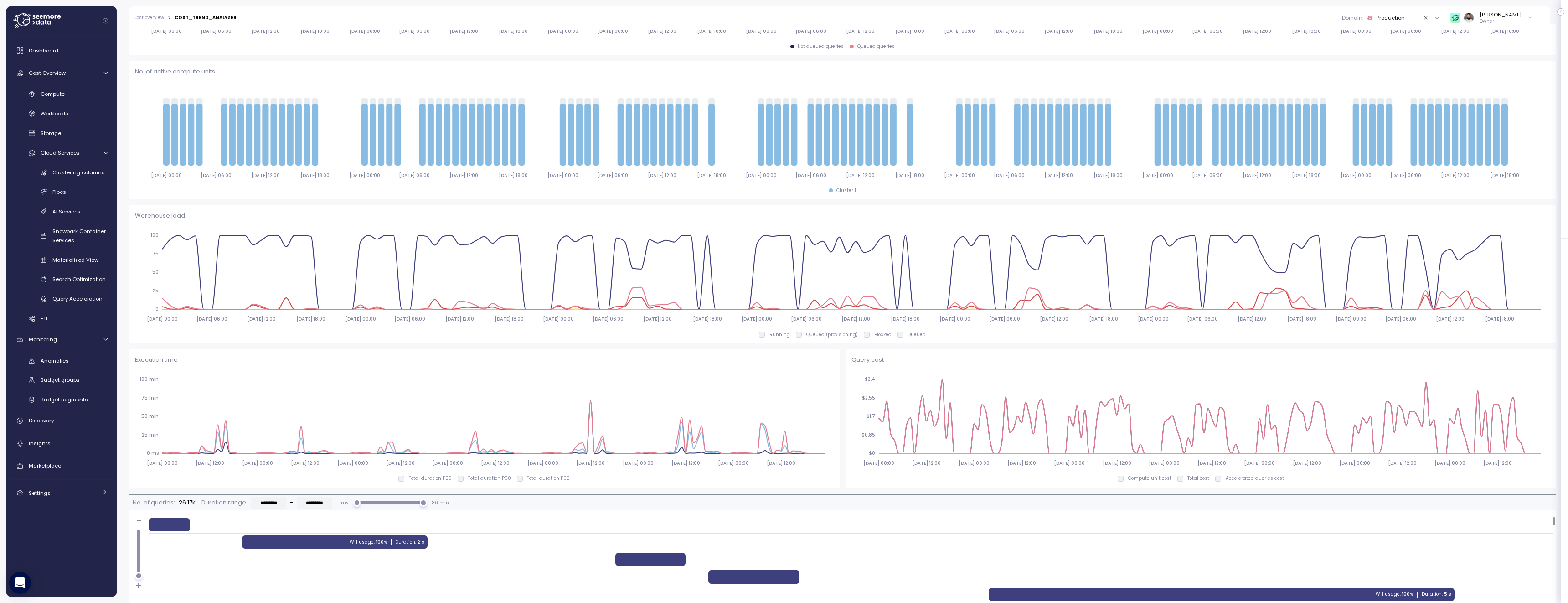
scroll to position [204, 0]
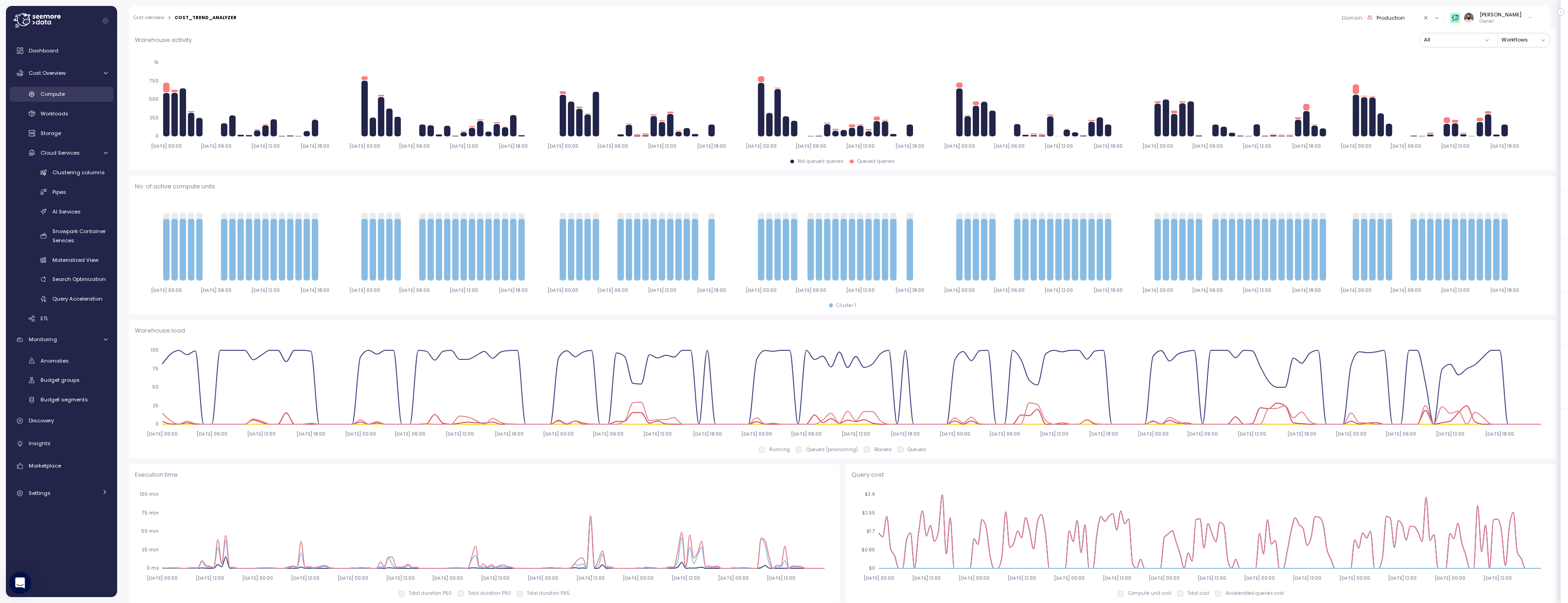
click at [67, 91] on div "Compute" at bounding box center [73, 94] width 67 height 9
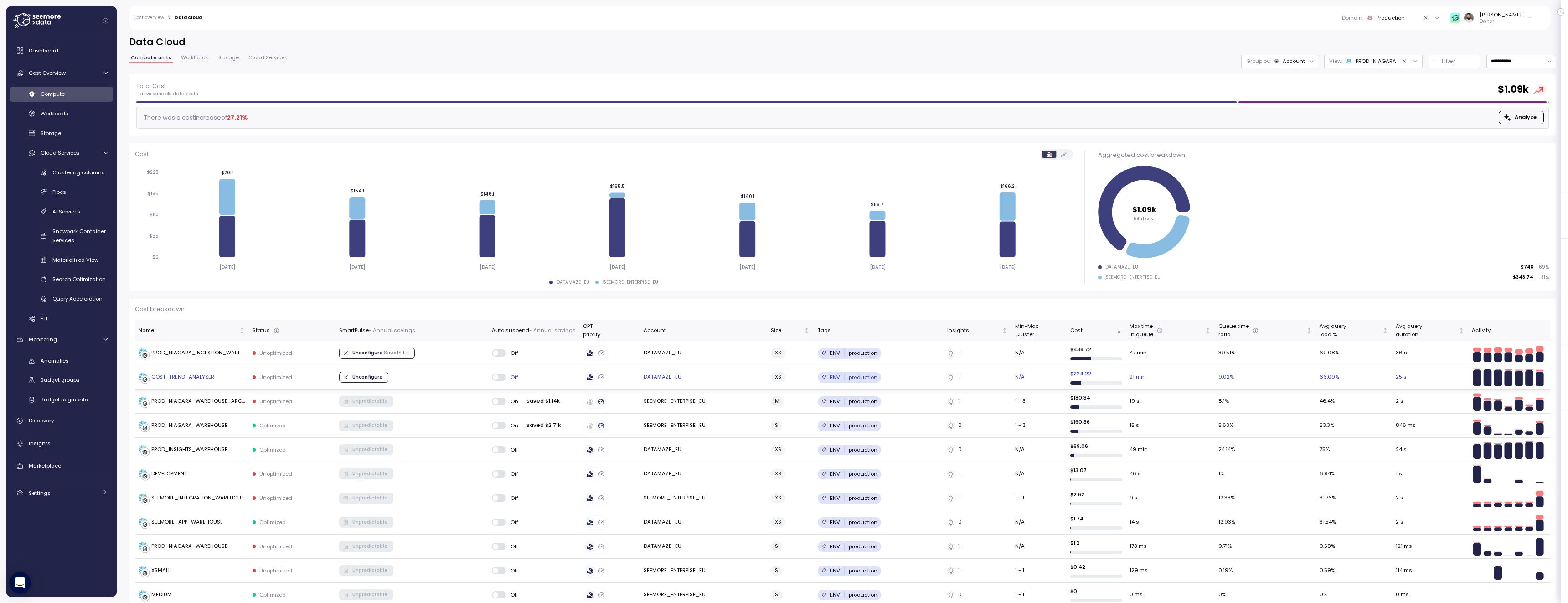
click at [226, 376] on div "COST_TREND_ANALYZER" at bounding box center [192, 377] width 107 height 9
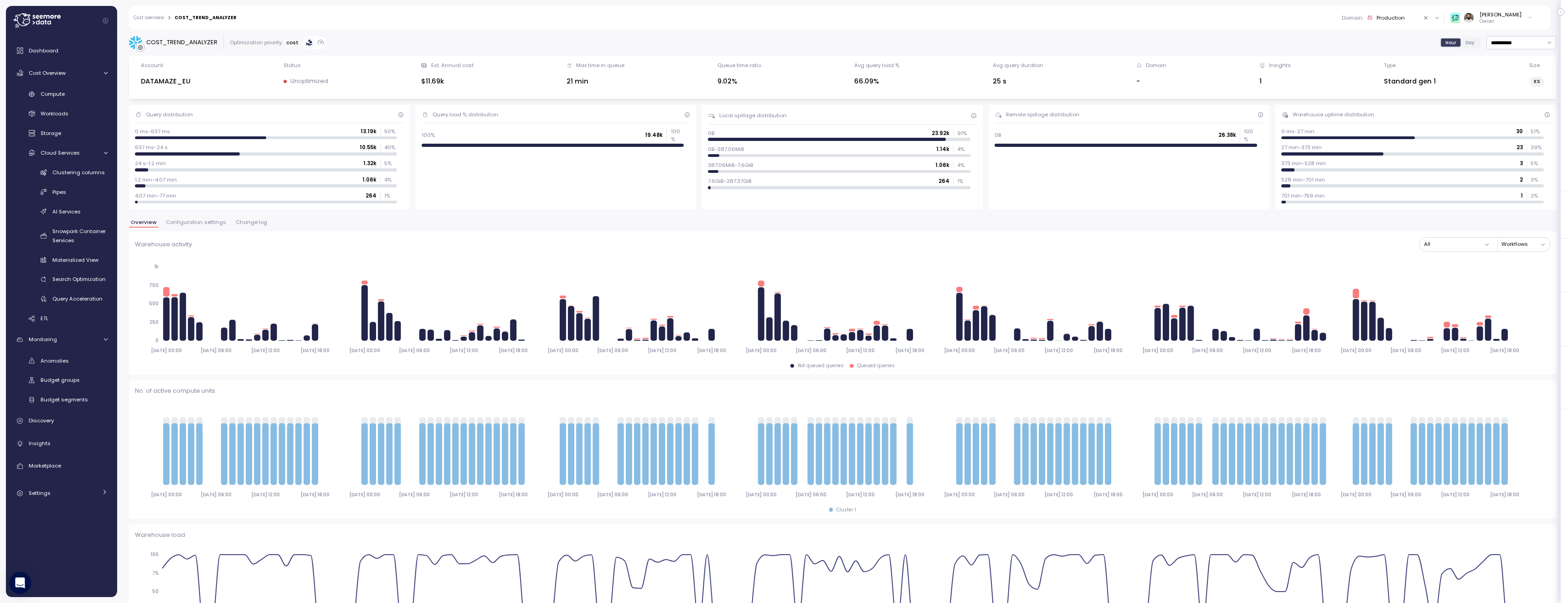
click at [256, 224] on span "Change log" at bounding box center [251, 222] width 31 height 5
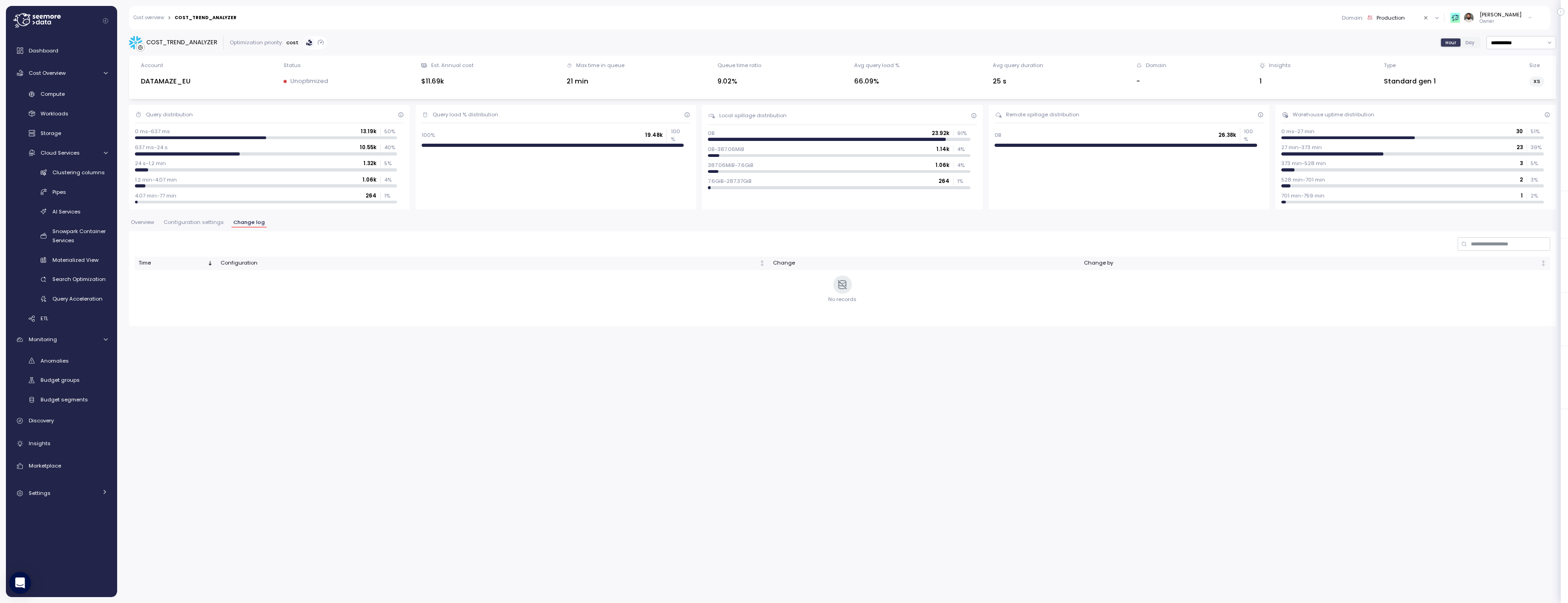
click at [209, 223] on span "Configuration settings" at bounding box center [193, 222] width 60 height 5
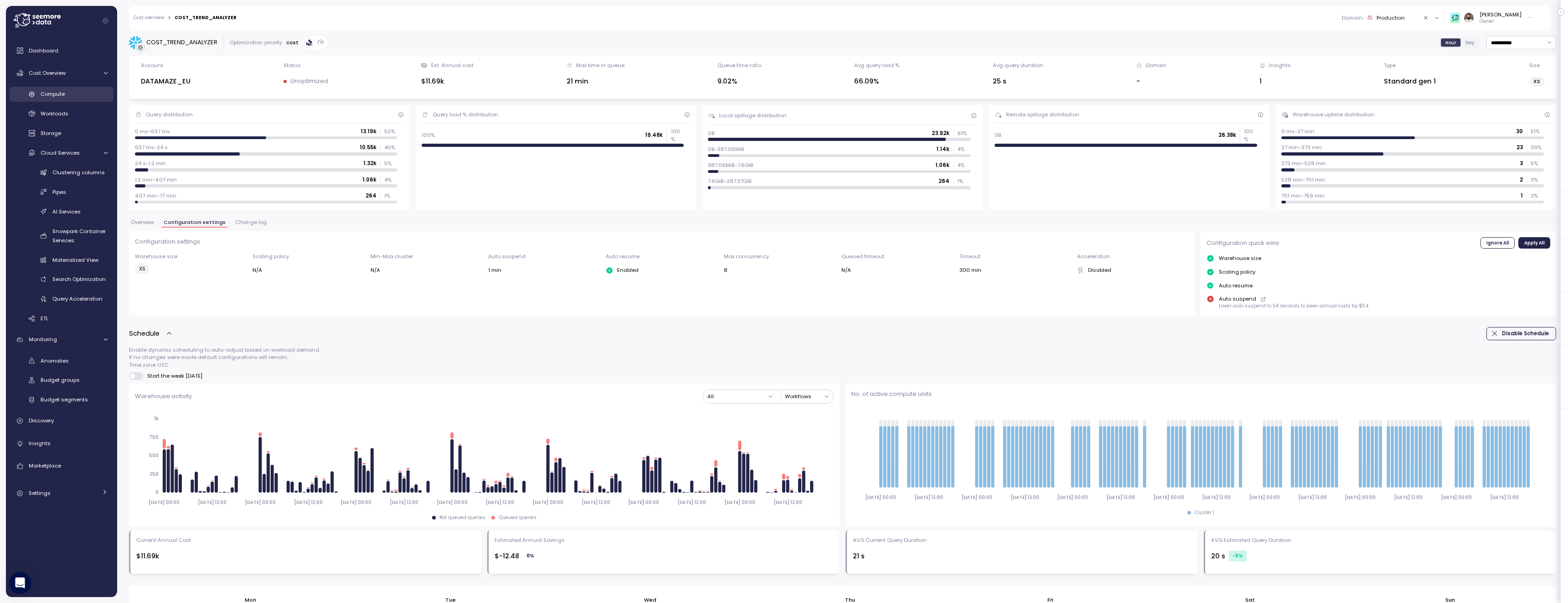
click at [61, 98] on div "Compute" at bounding box center [73, 94] width 67 height 9
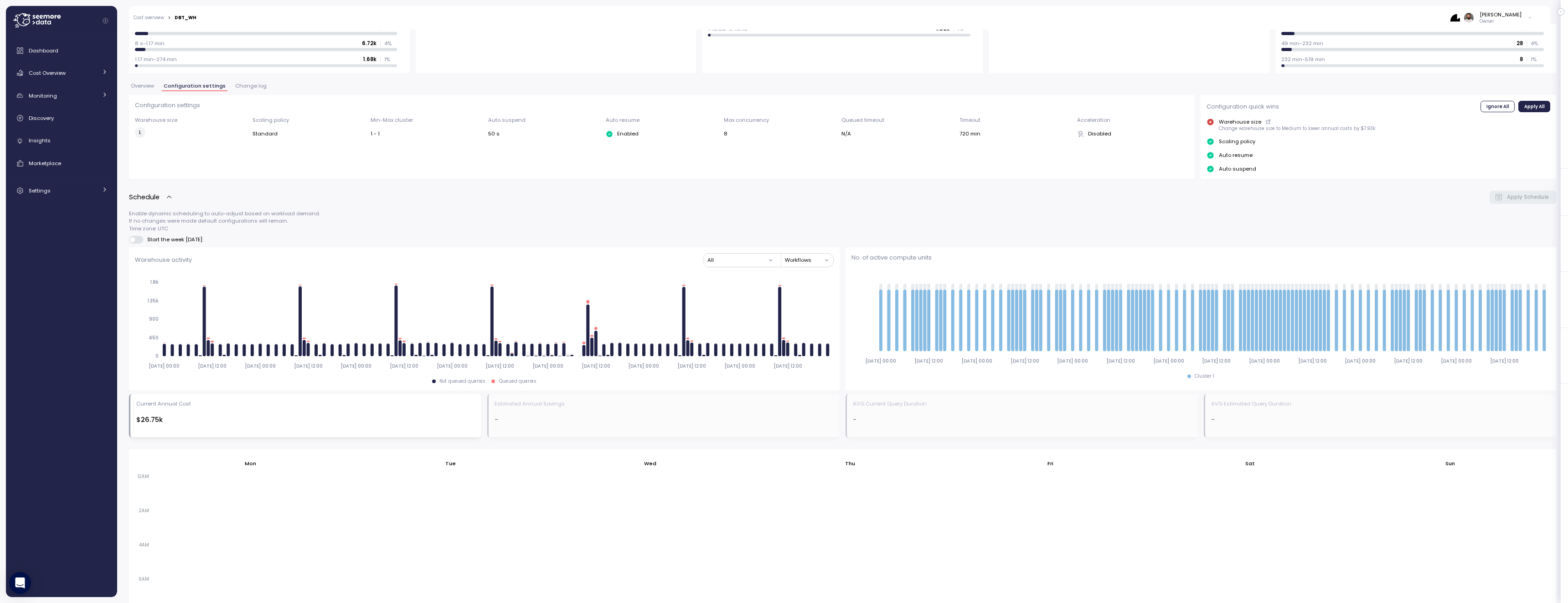
scroll to position [16, 0]
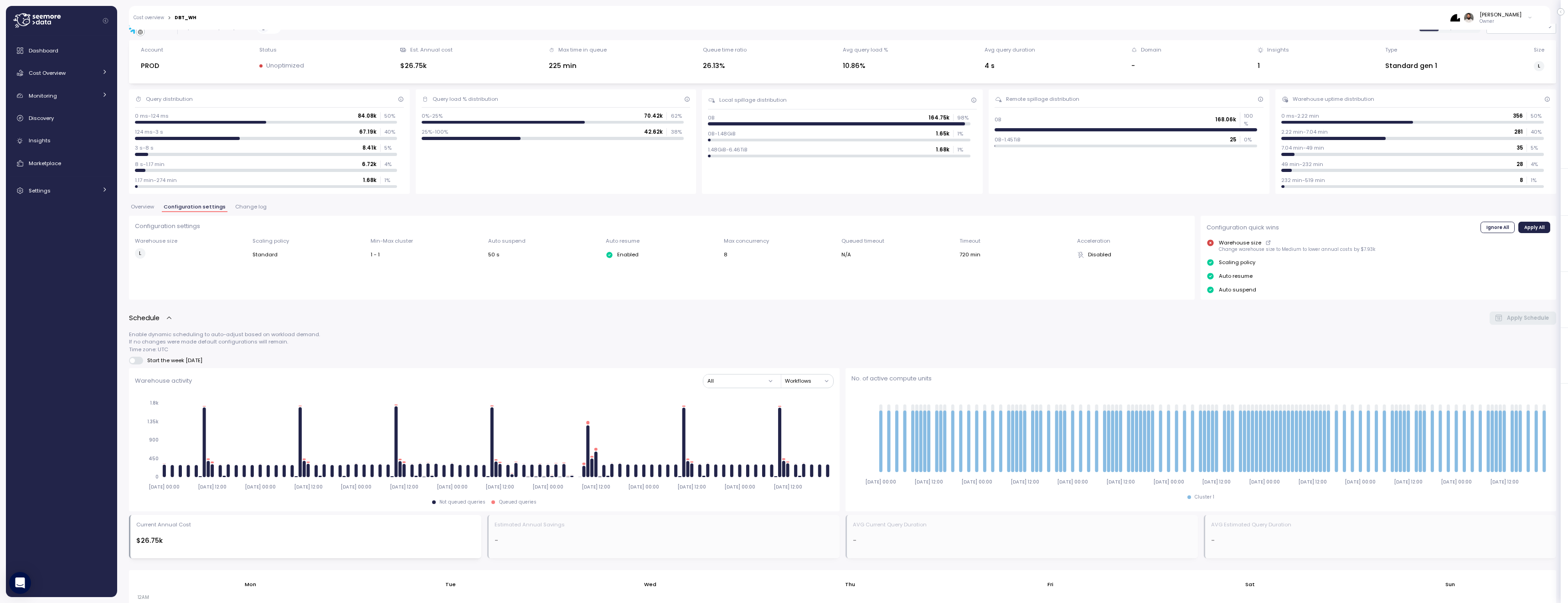
click at [171, 320] on icon "button" at bounding box center [169, 317] width 7 height 7
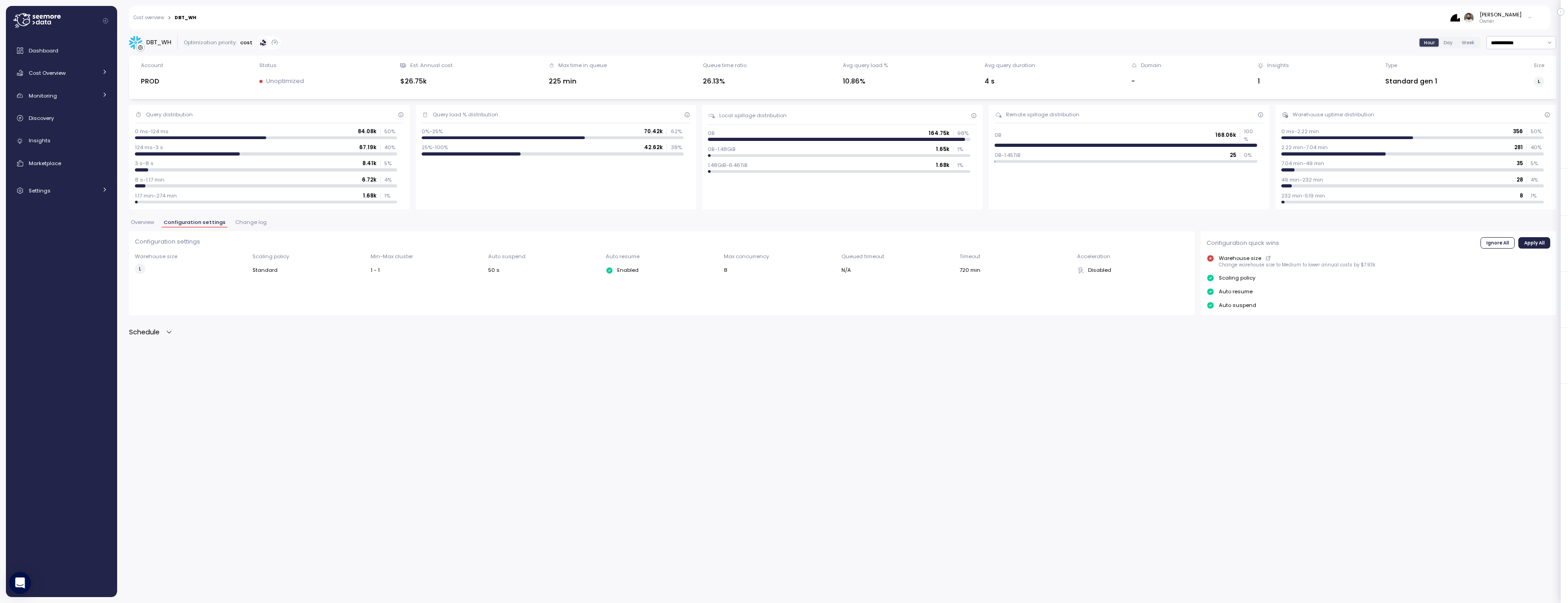
scroll to position [0, 0]
click at [164, 336] on div "Schedule" at bounding box center [151, 331] width 44 height 10
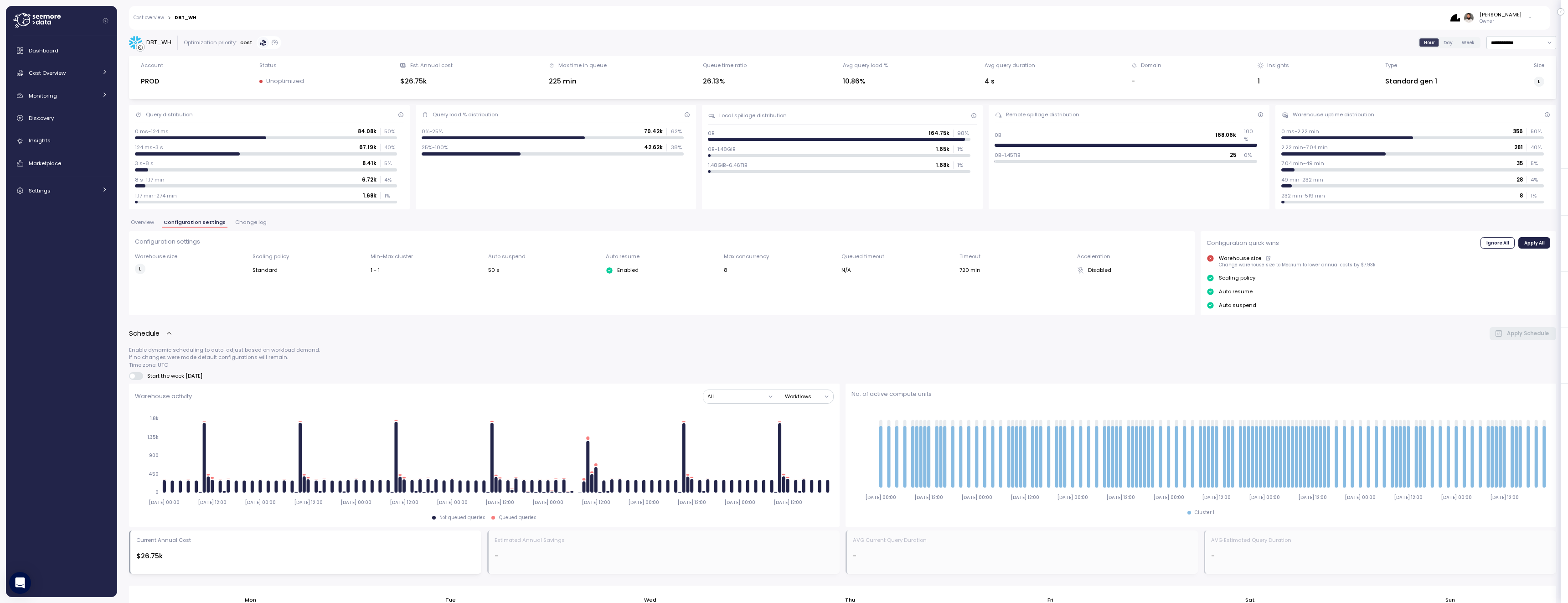
click at [144, 220] on span "Overview" at bounding box center [141, 222] width 23 height 5
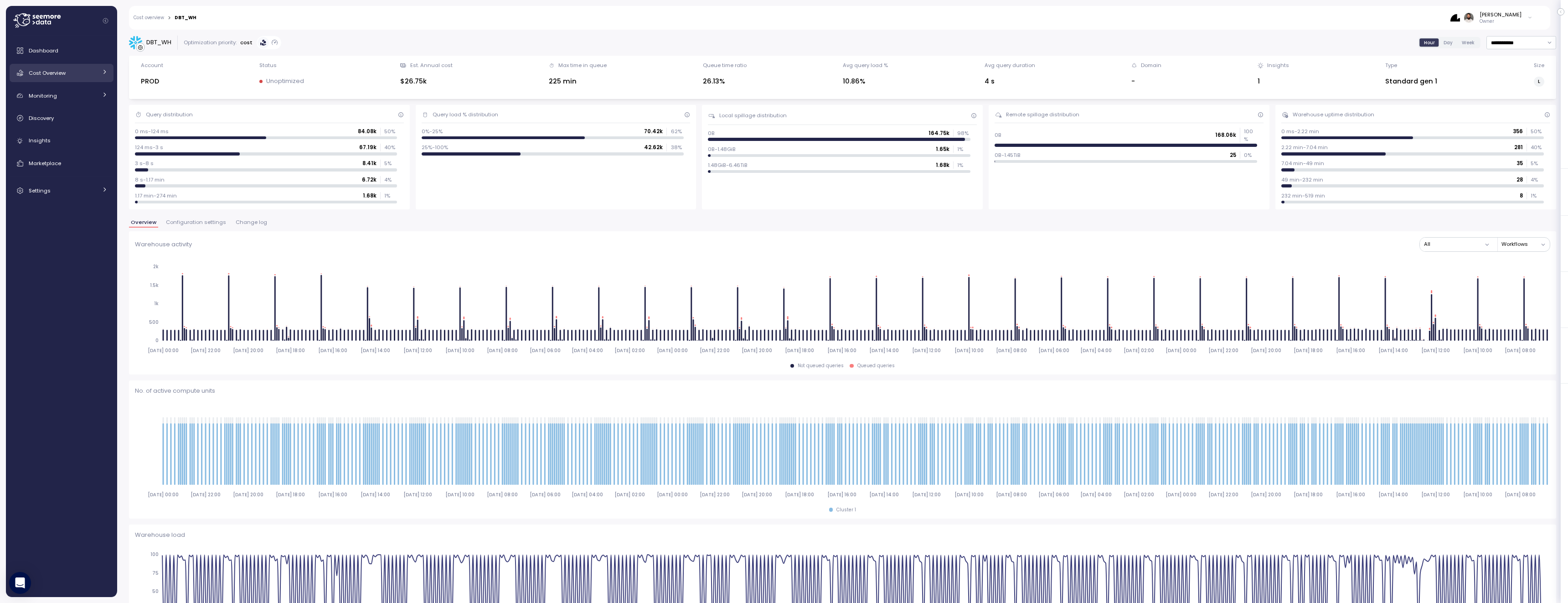
click at [83, 70] on div "Cost Overview" at bounding box center [62, 73] width 68 height 9
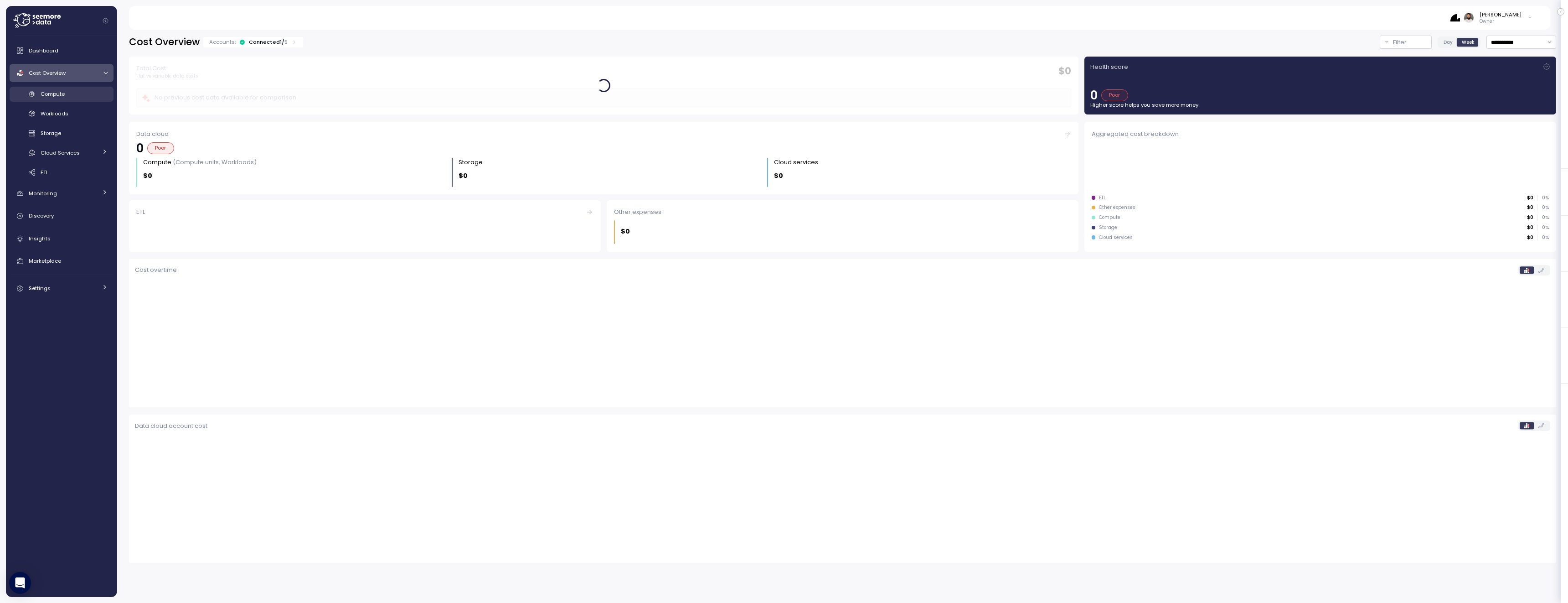
click at [82, 91] on div "Compute" at bounding box center [73, 94] width 67 height 9
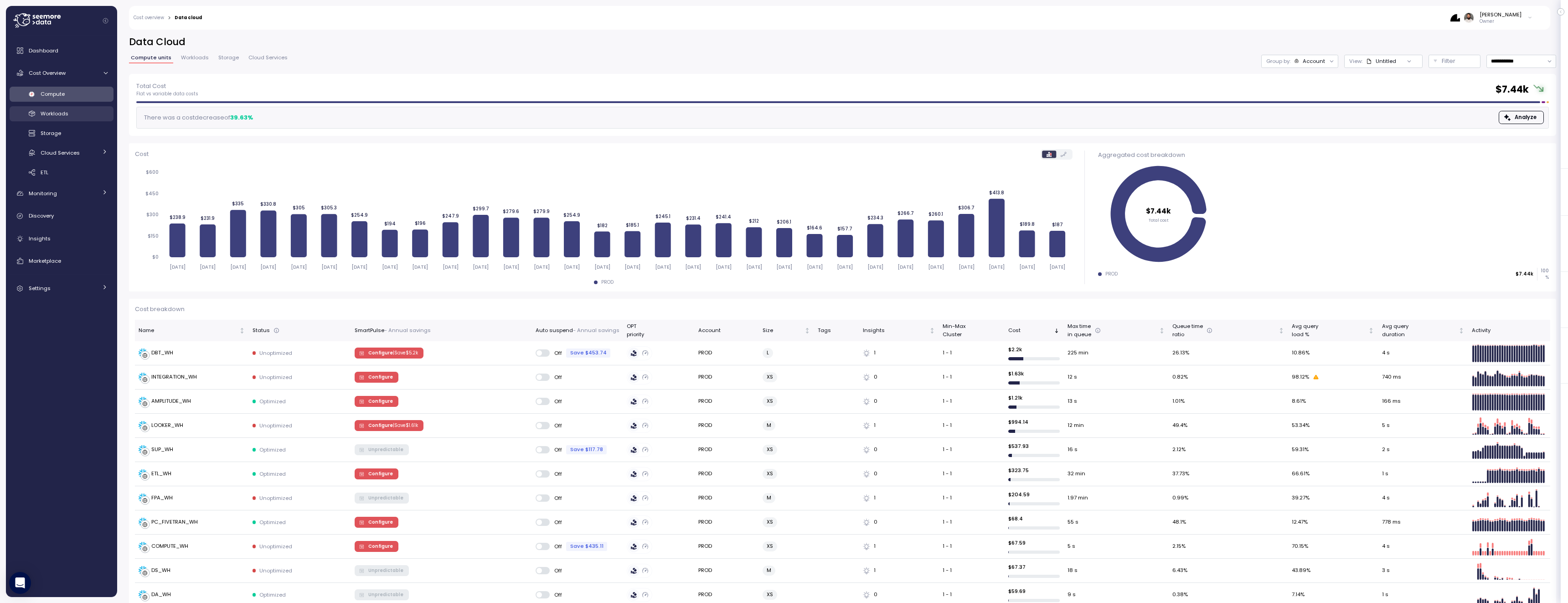
click at [91, 109] on div "Workloads" at bounding box center [73, 113] width 67 height 9
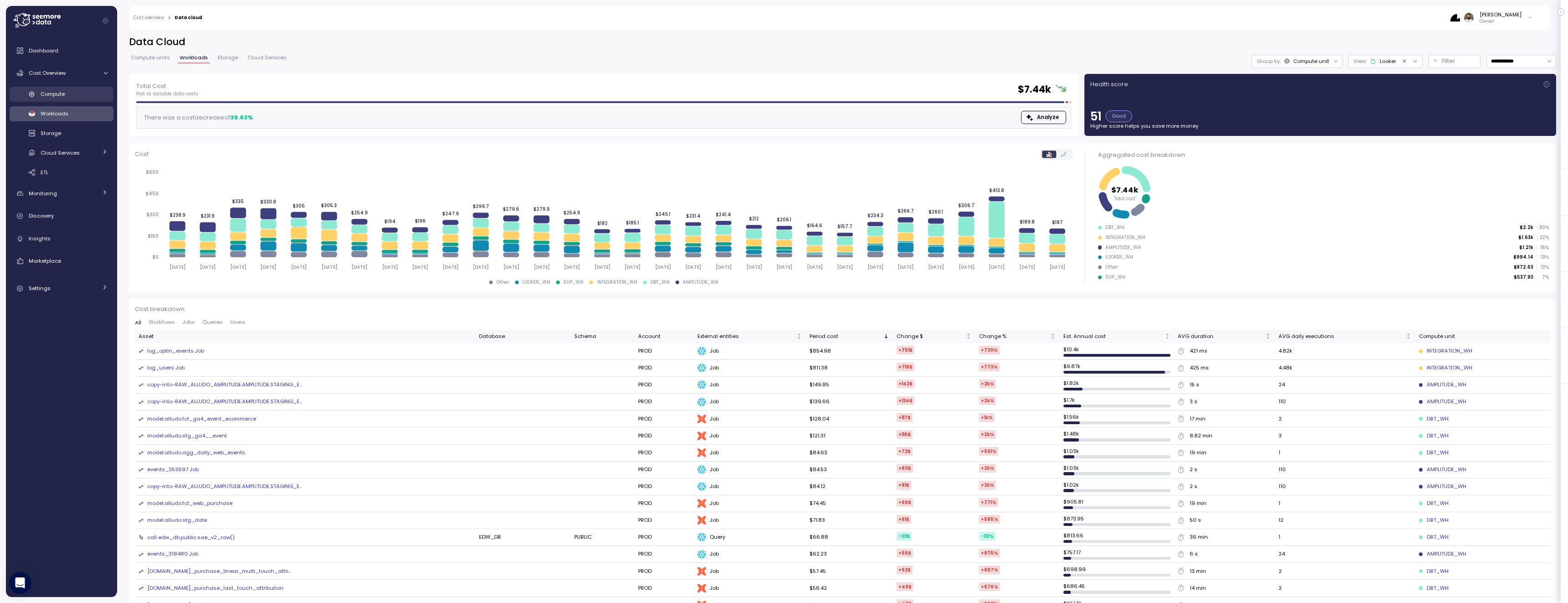
click at [57, 96] on span "Compute" at bounding box center [52, 94] width 24 height 7
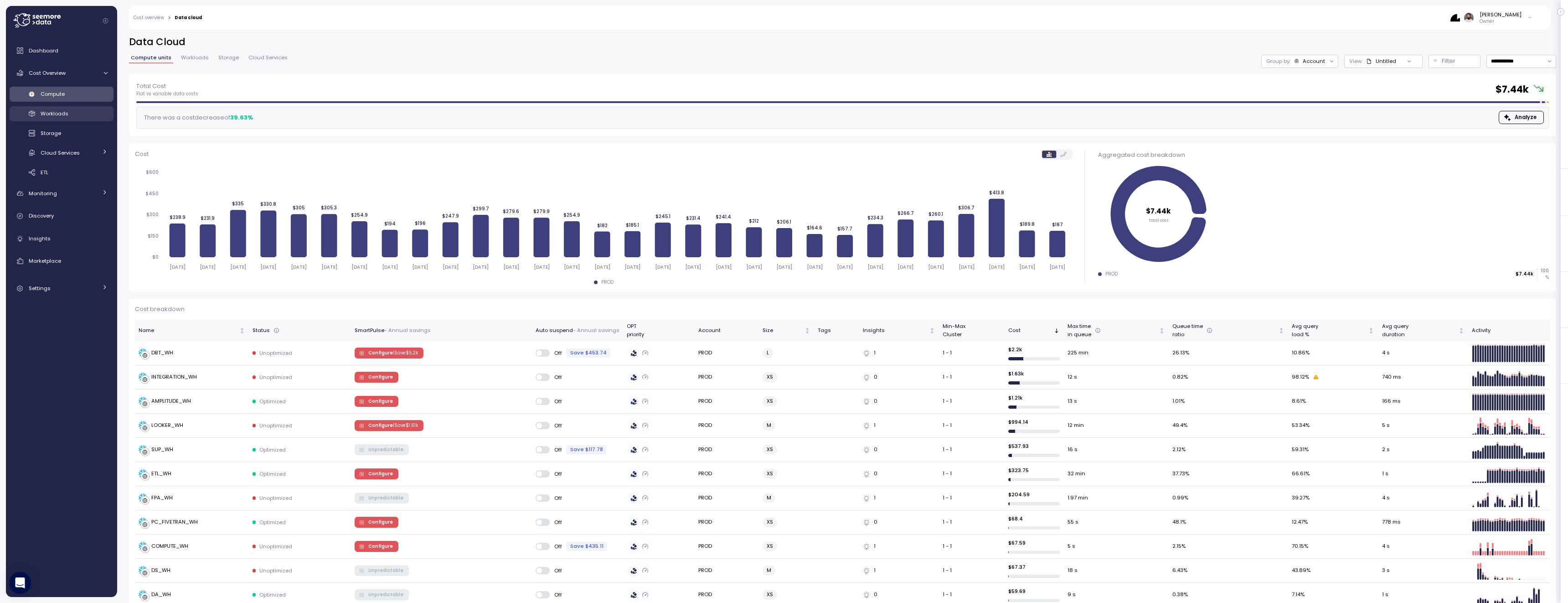
click at [83, 109] on div "Workloads" at bounding box center [73, 113] width 67 height 9
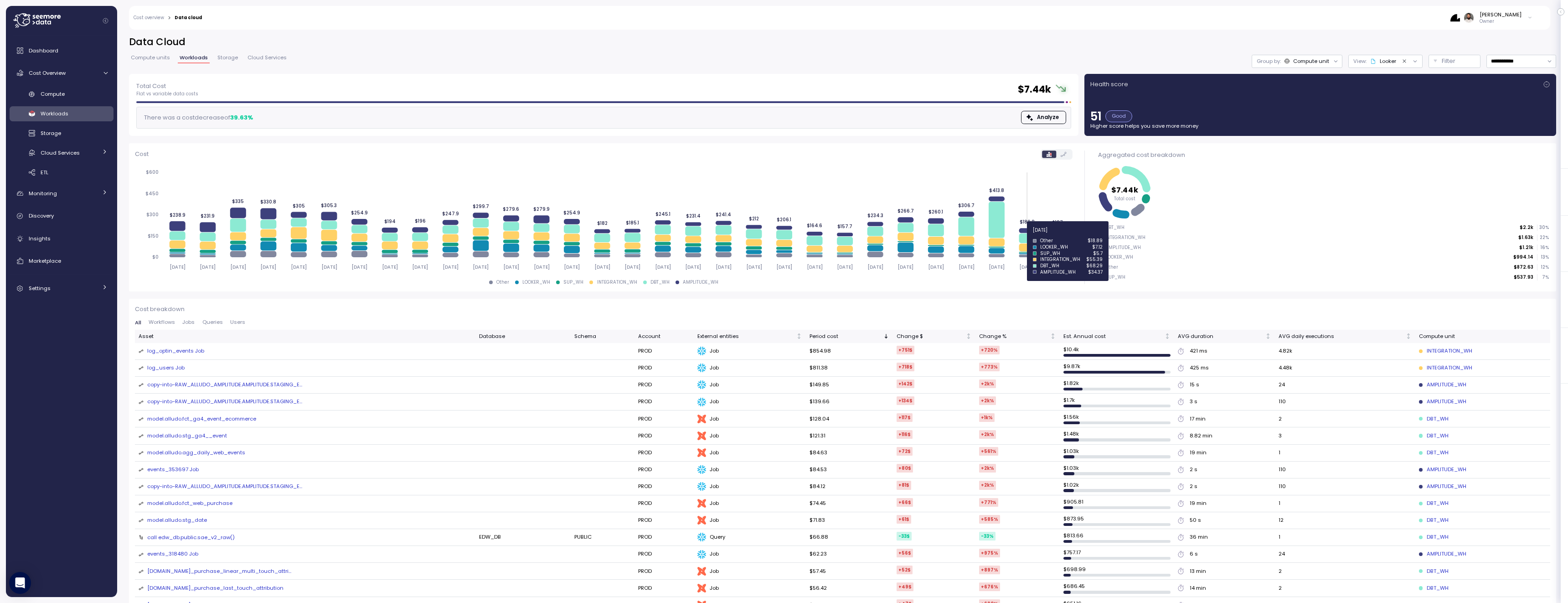
click at [1024, 235] on icon at bounding box center [1026, 238] width 16 height 9
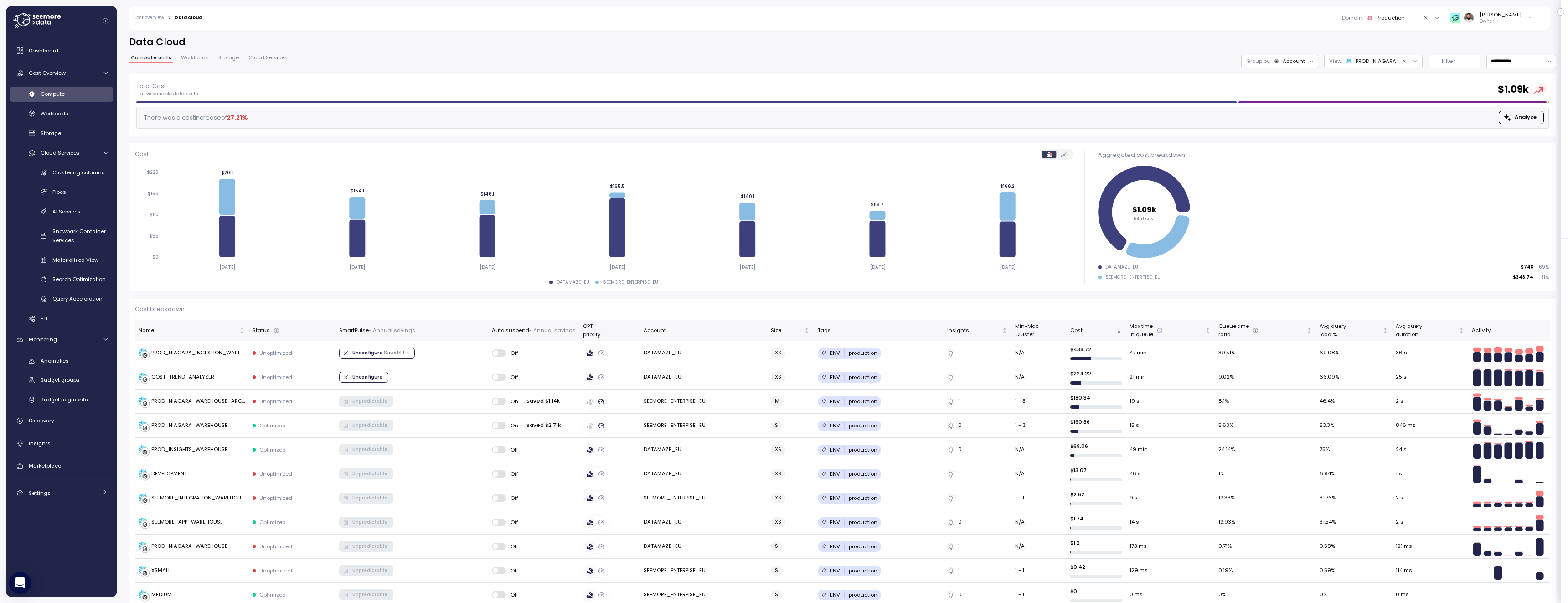
click at [67, 98] on div "Compute" at bounding box center [73, 94] width 67 height 9
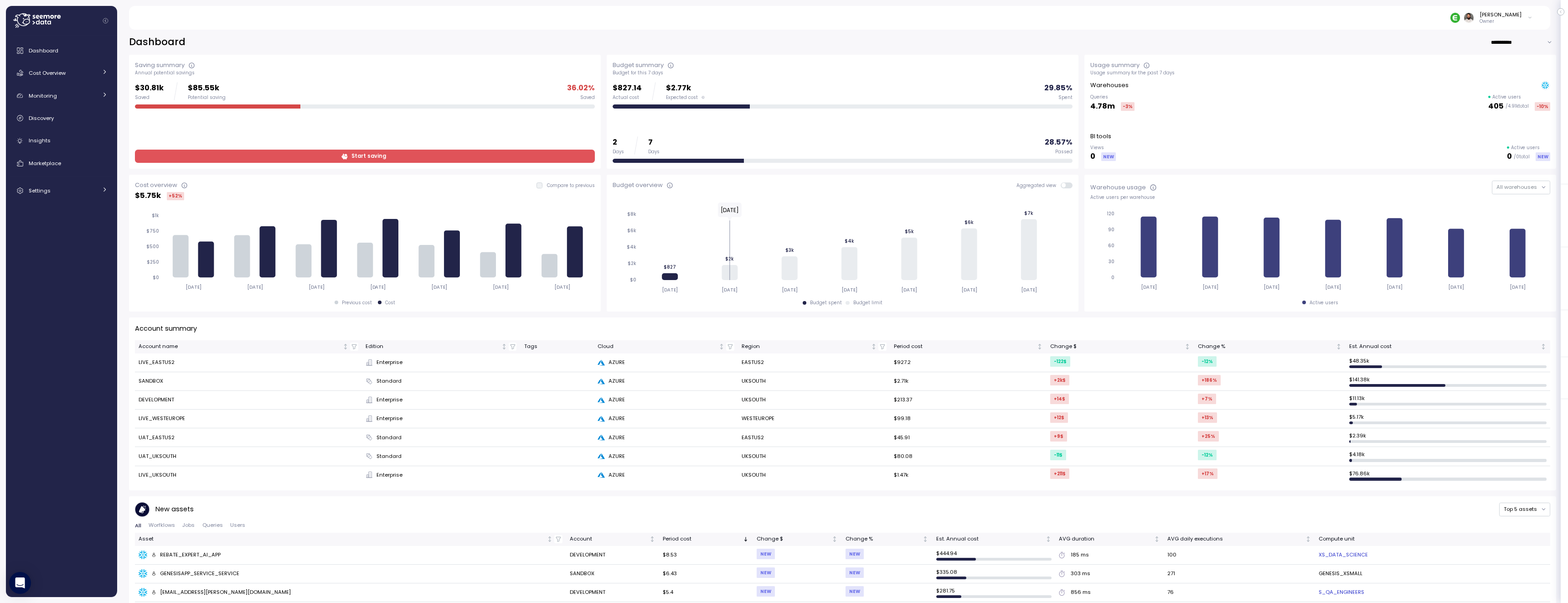
click at [561, 151] on span "Start saving" at bounding box center [363, 155] width 448 height 12
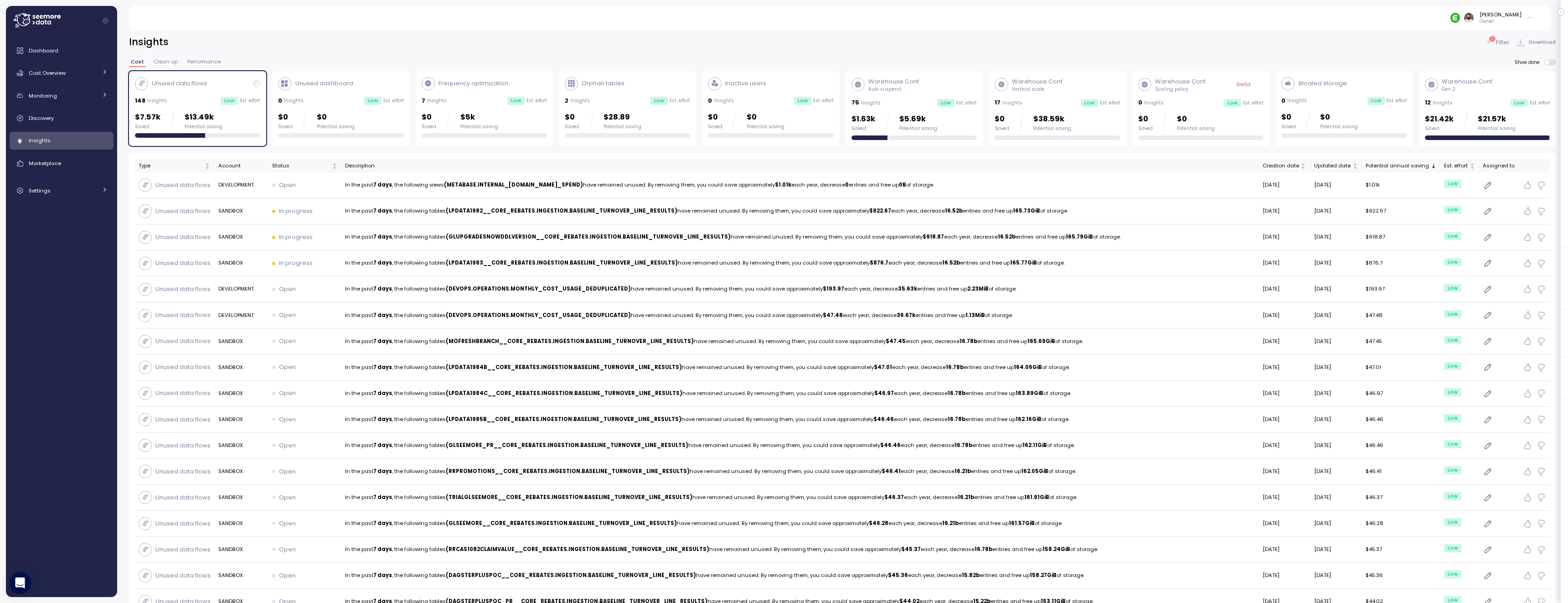
click at [958, 122] on div "$1.63k Saved $5.69k Potential saving" at bounding box center [913, 122] width 125 height 18
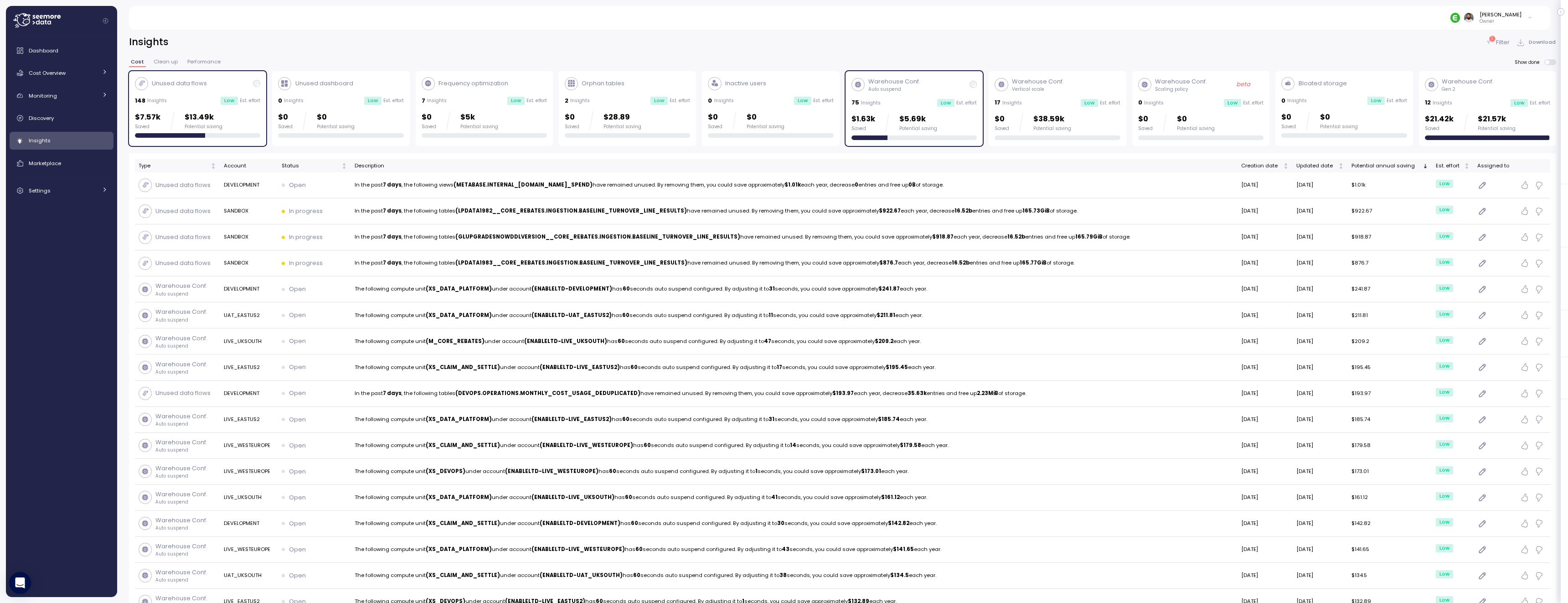
click at [875, 109] on div "Warehouse Conf. Auto suspend 75 Insights Low Est. effort $1.63k Saved $5.69k Po…" at bounding box center [913, 108] width 125 height 63
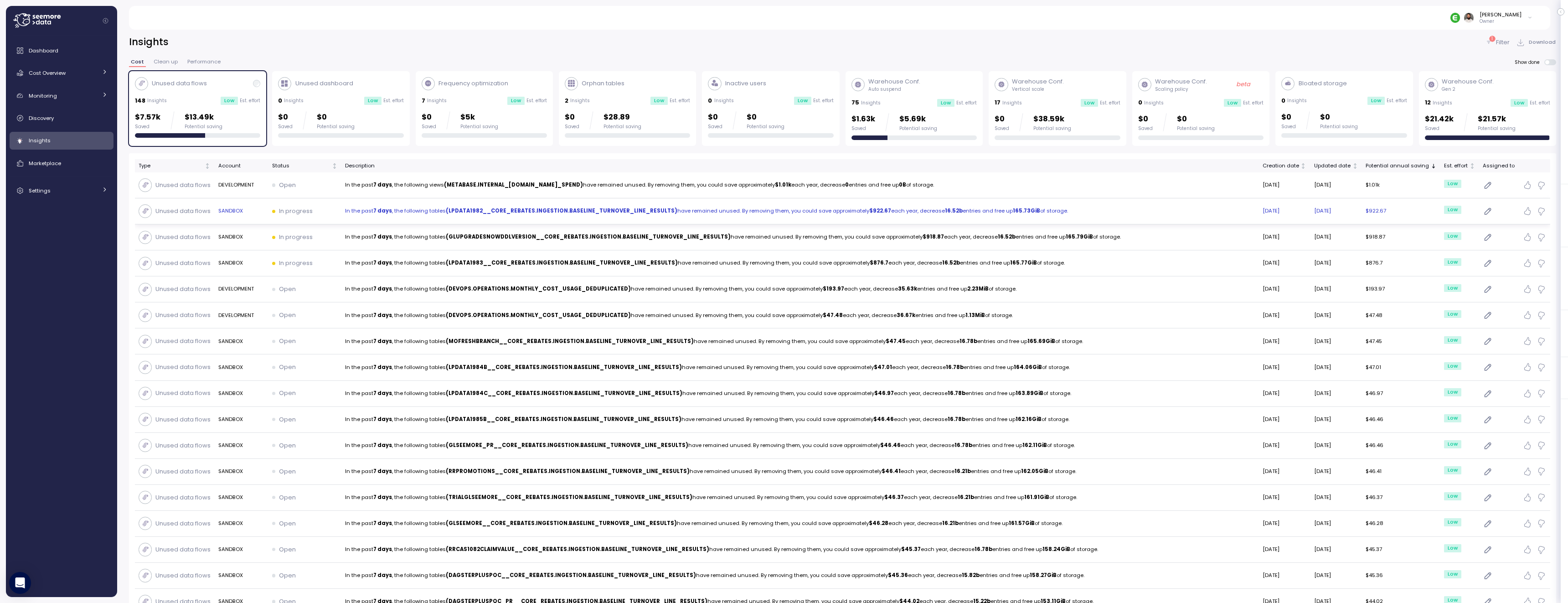
click at [657, 220] on td "In the past 7 days , the following tables (LPDATA1982__CORE_REBATES.INGESTION.B…" at bounding box center [800, 211] width 918 height 26
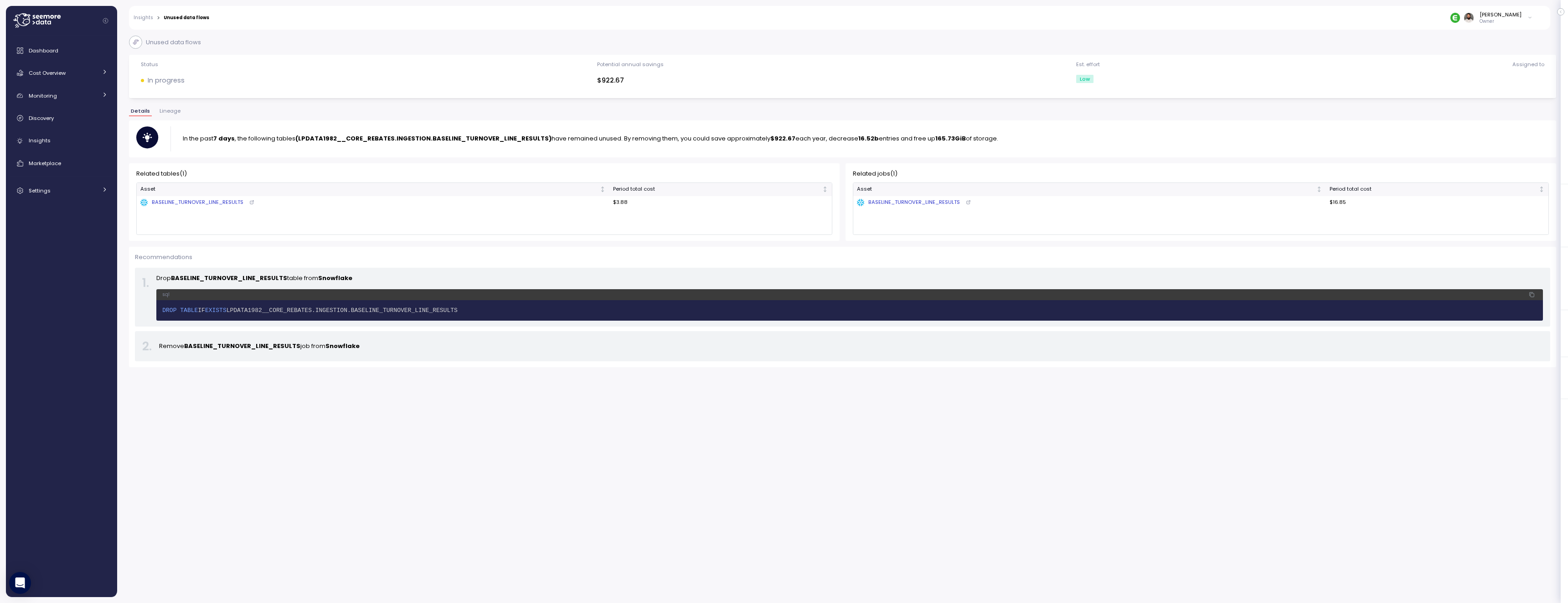
click at [174, 113] on span "Lineage" at bounding box center [170, 110] width 21 height 5
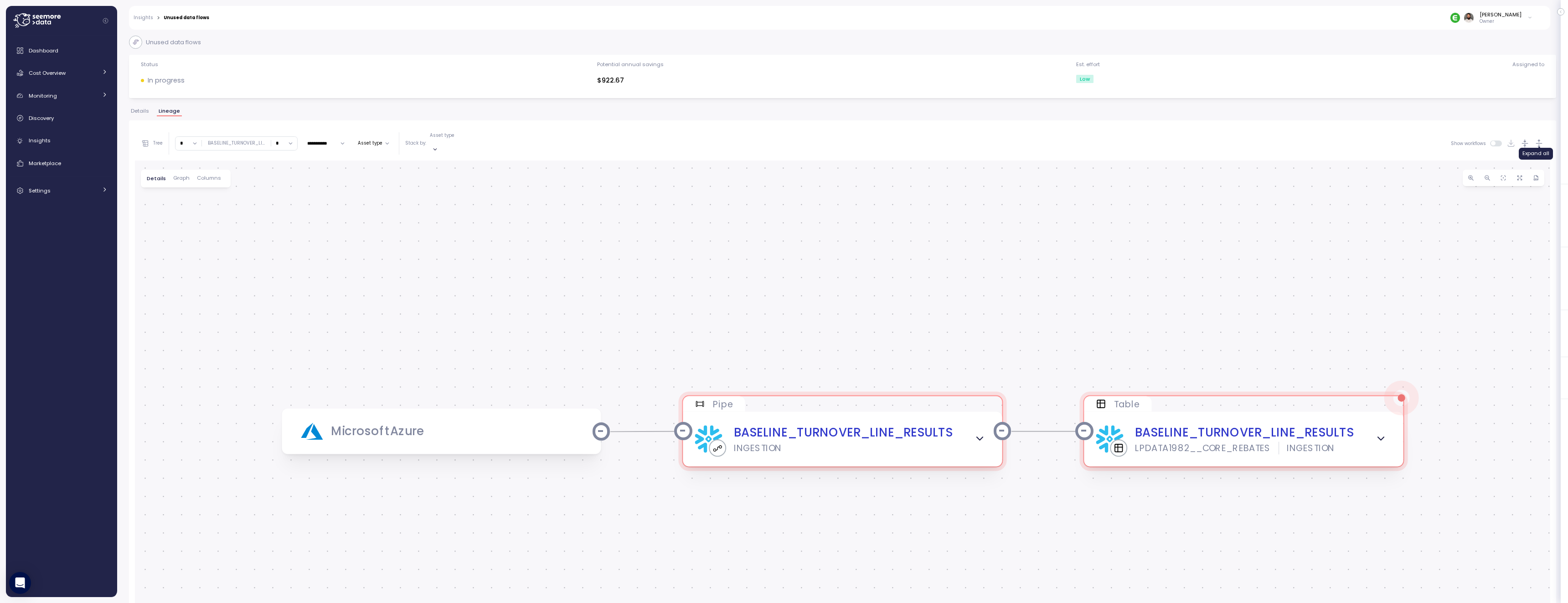
click at [1542, 139] on icon "button" at bounding box center [1539, 143] width 9 height 9
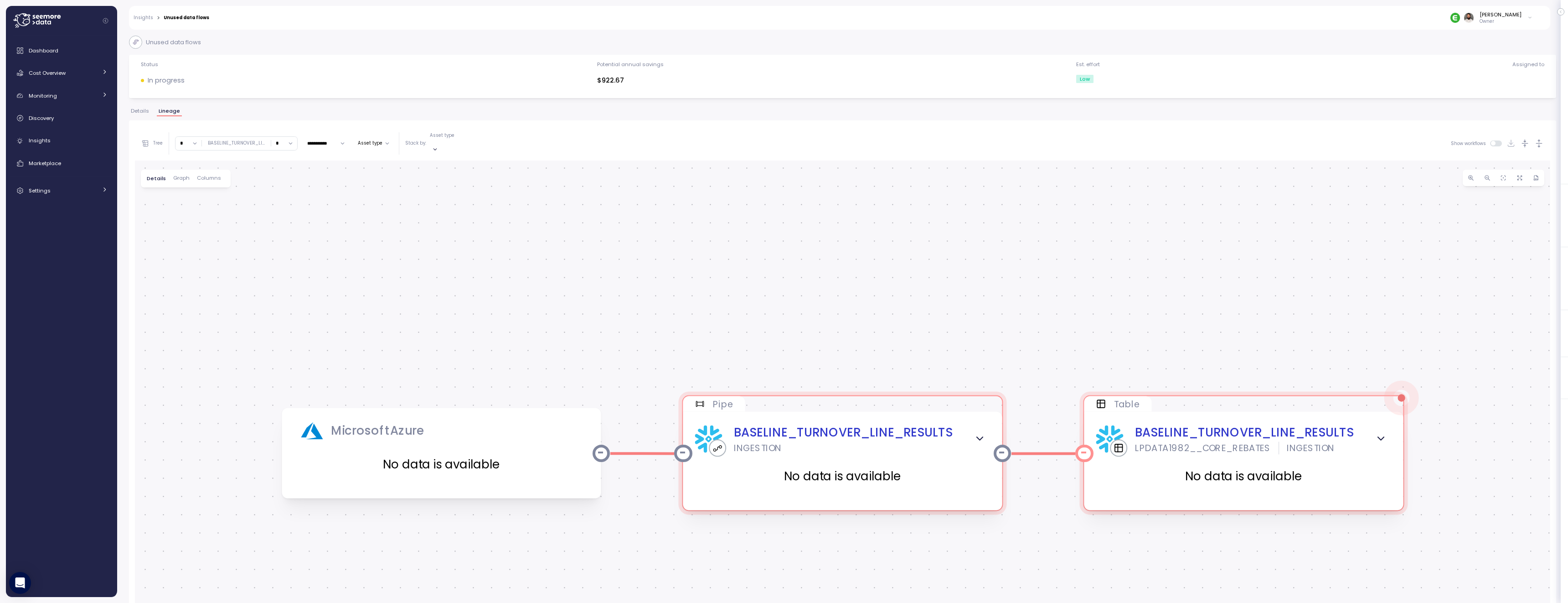
click at [1353, 445] on div "BASELINE_TURNOVER_LINE_RESULTS LPDATA1982__CORE_REBATES INGESTION" at bounding box center [1243, 439] width 296 height 31
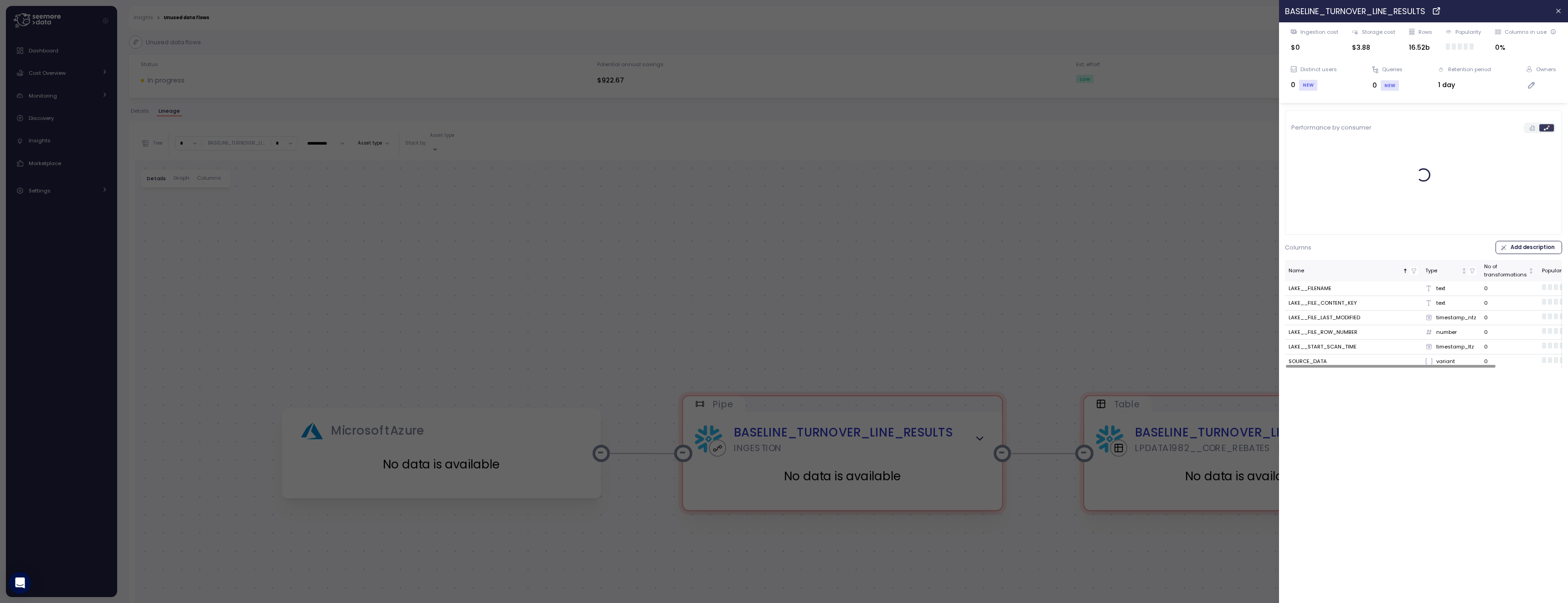
click at [1253, 327] on div at bounding box center [784, 301] width 1568 height 603
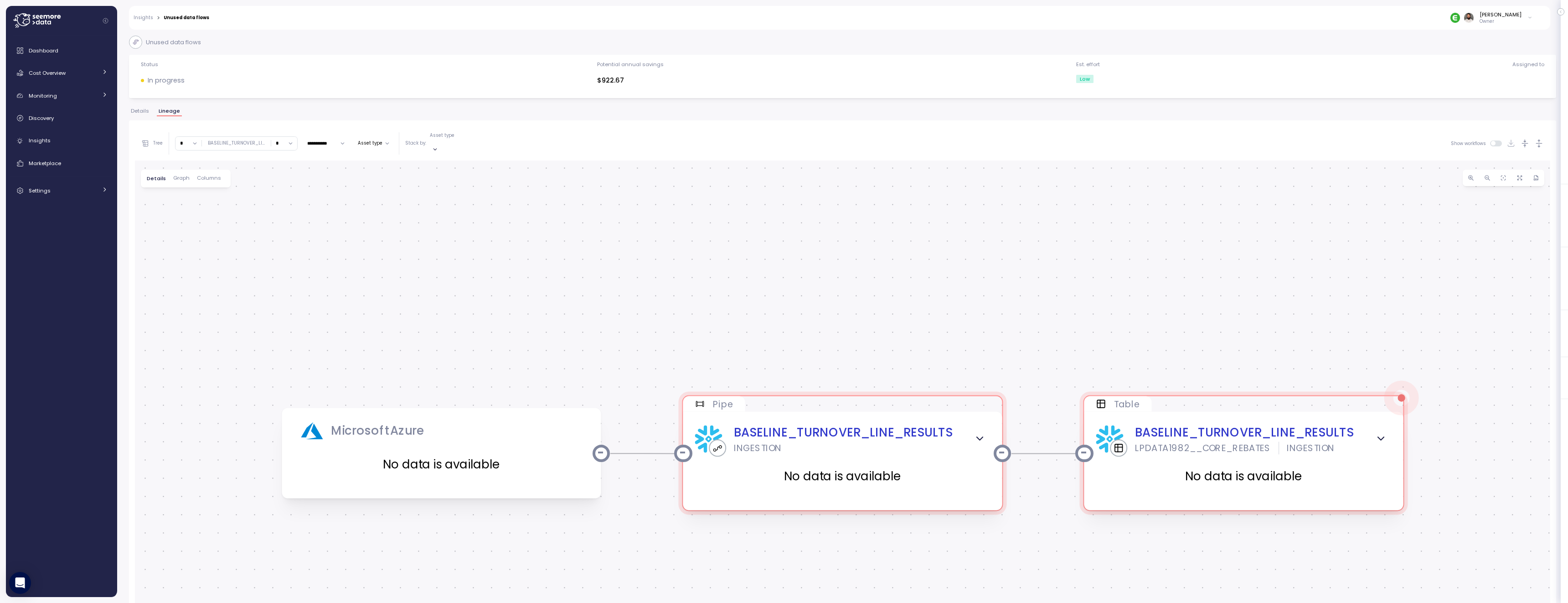
click at [140, 110] on span "Details" at bounding box center [140, 110] width 18 height 5
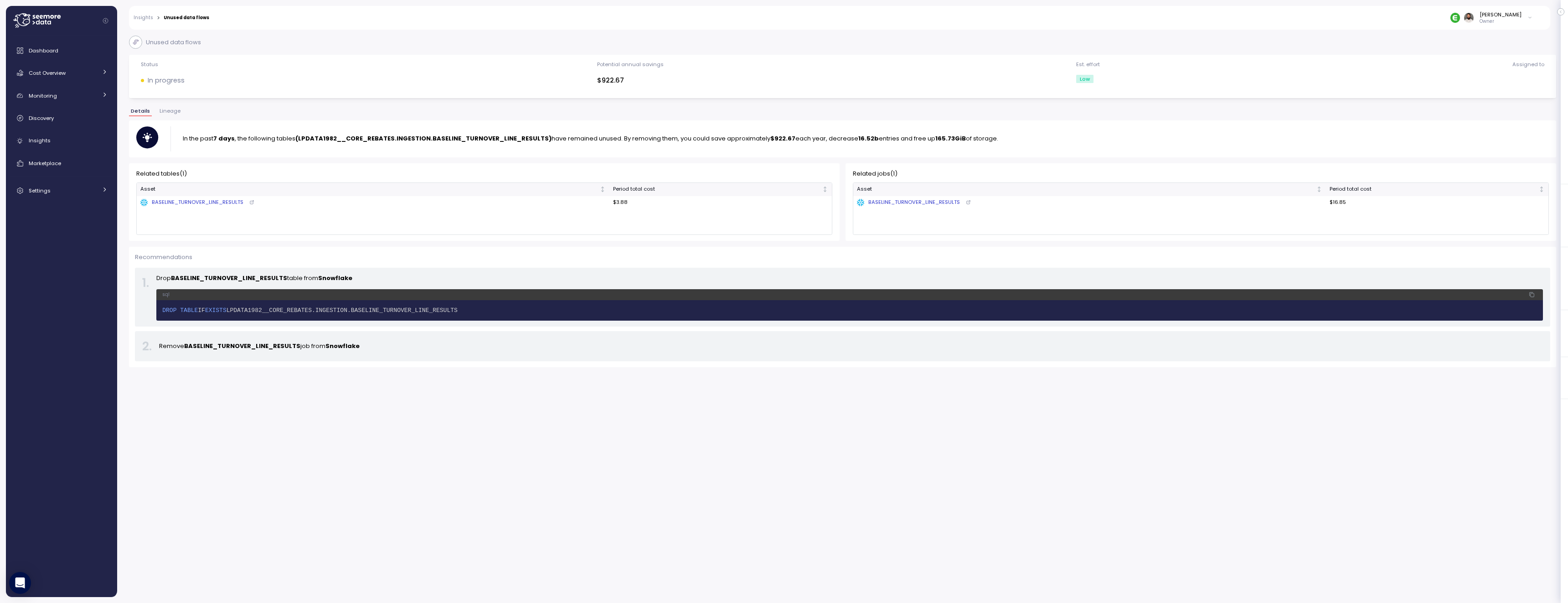
click at [144, 16] on link "Insights" at bounding box center [142, 17] width 19 height 5
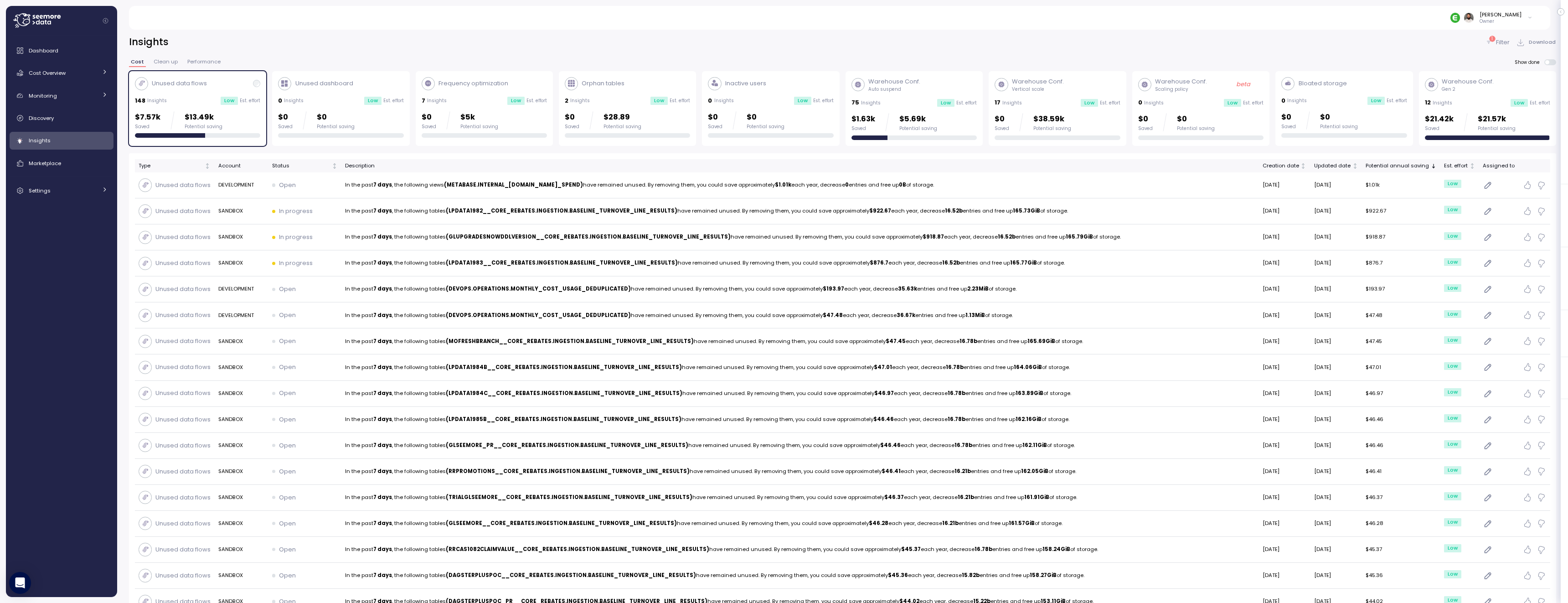
click at [1551, 64] on span at bounding box center [1552, 62] width 7 height 5
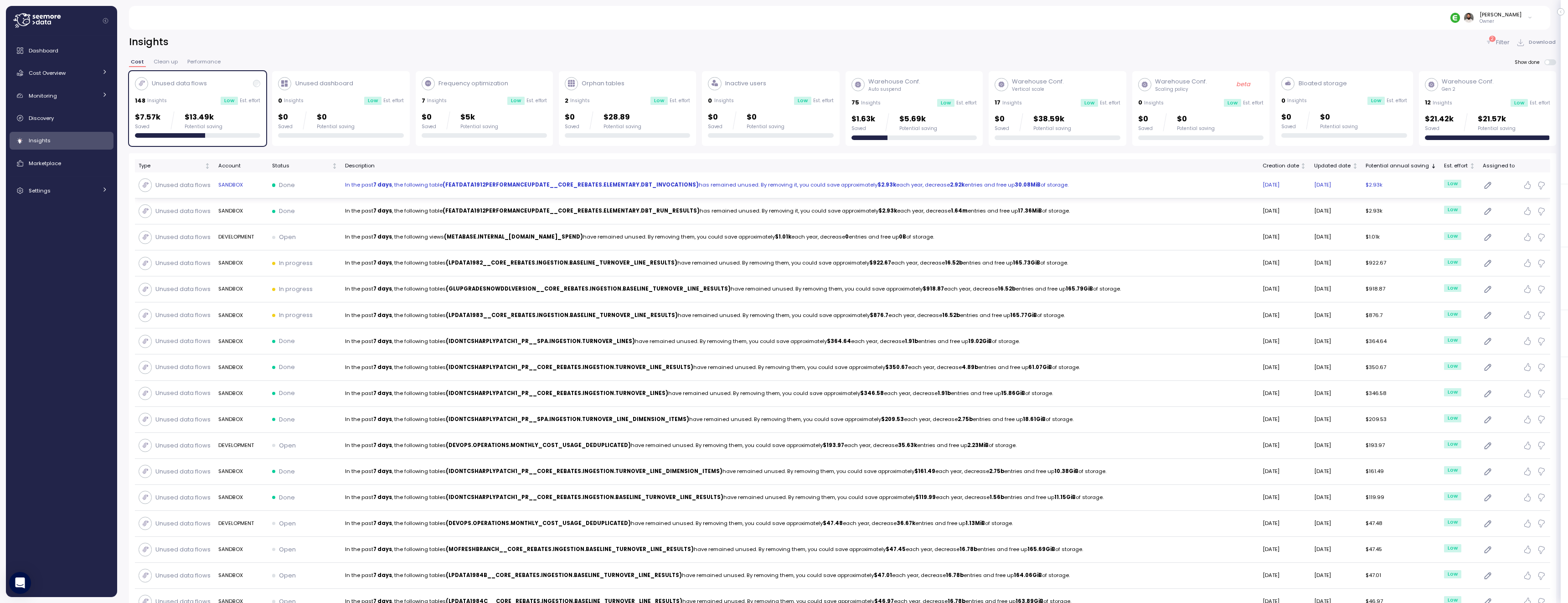
click at [971, 188] on p "In the past 7 days , the following table (FEATDATA1912PERFORMANCEUPDATE__CORE_R…" at bounding box center [800, 184] width 910 height 8
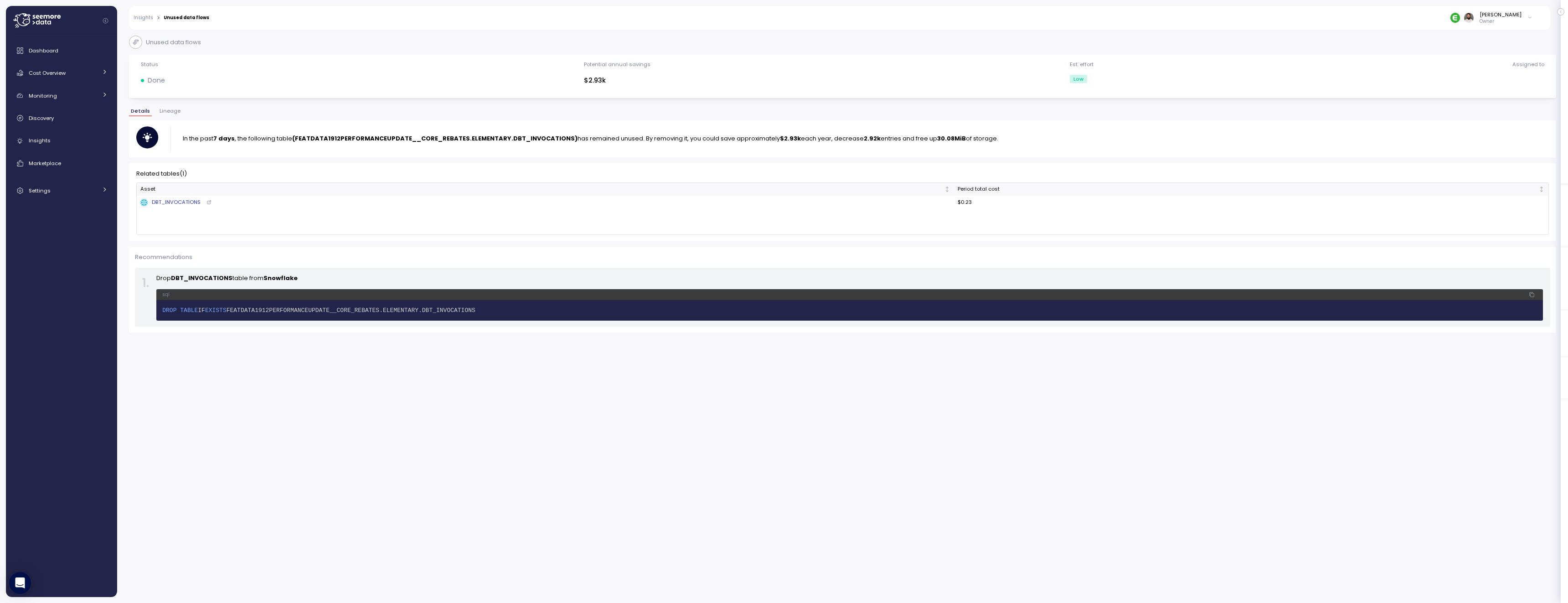
click at [182, 199] on div "DBT_INVOCATIONS" at bounding box center [170, 202] width 59 height 8
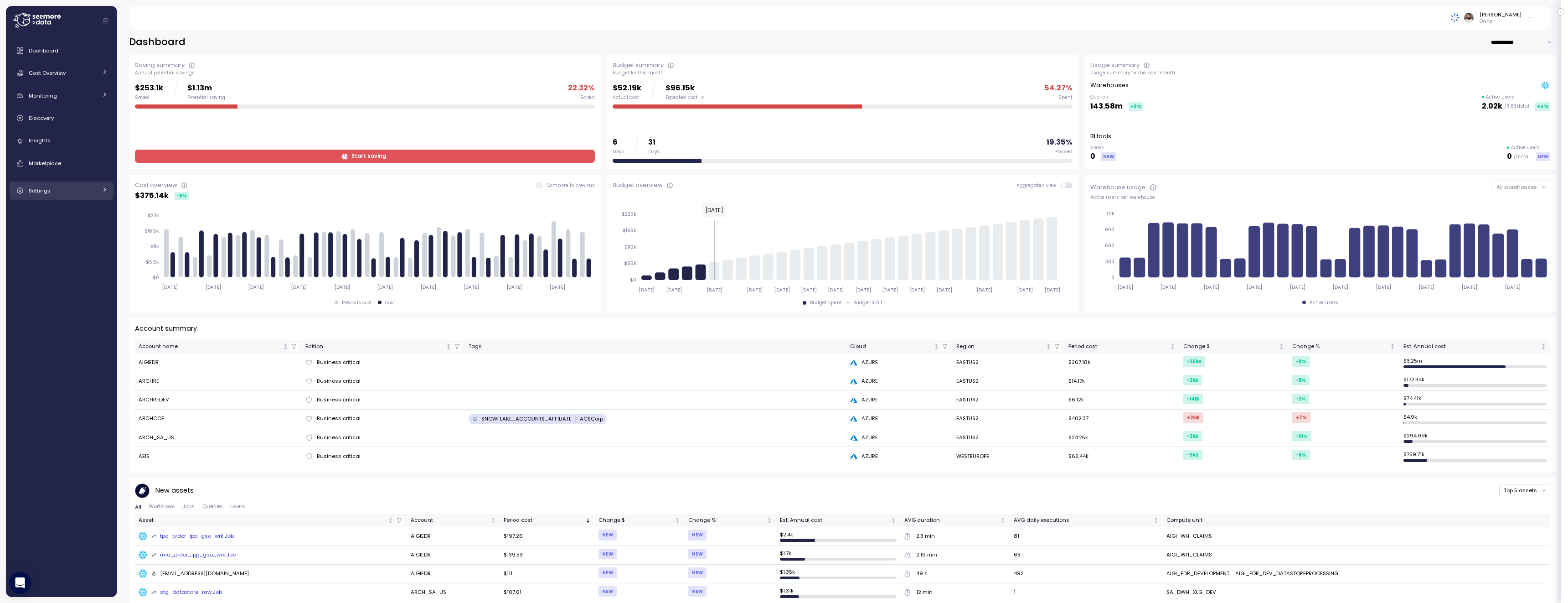
click at [92, 191] on div "Settings" at bounding box center [62, 191] width 68 height 9
click at [88, 218] on link "Access control" at bounding box center [61, 211] width 104 height 15
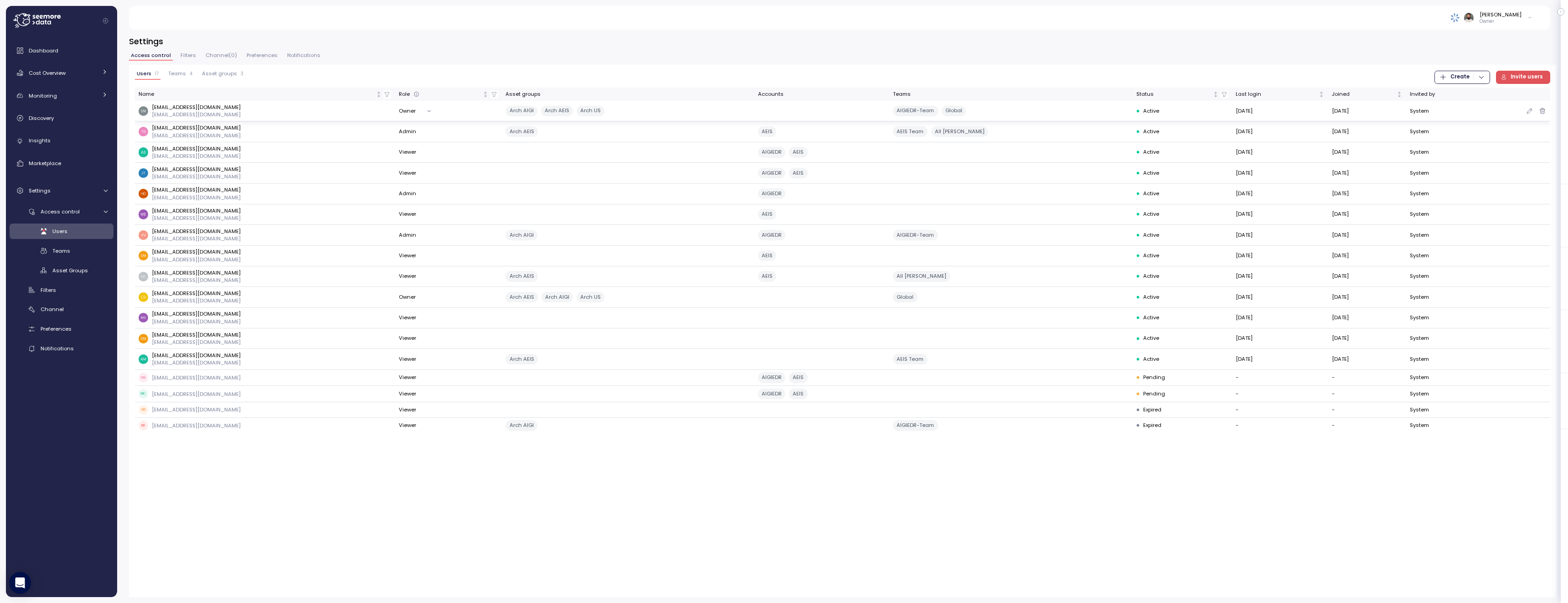
click at [220, 112] on p "[EMAIL_ADDRESS][DOMAIN_NAME]" at bounding box center [195, 114] width 88 height 7
click at [81, 75] on div "Cost Overview" at bounding box center [62, 73] width 68 height 9
click at [89, 94] on div "Compute" at bounding box center [73, 94] width 67 height 9
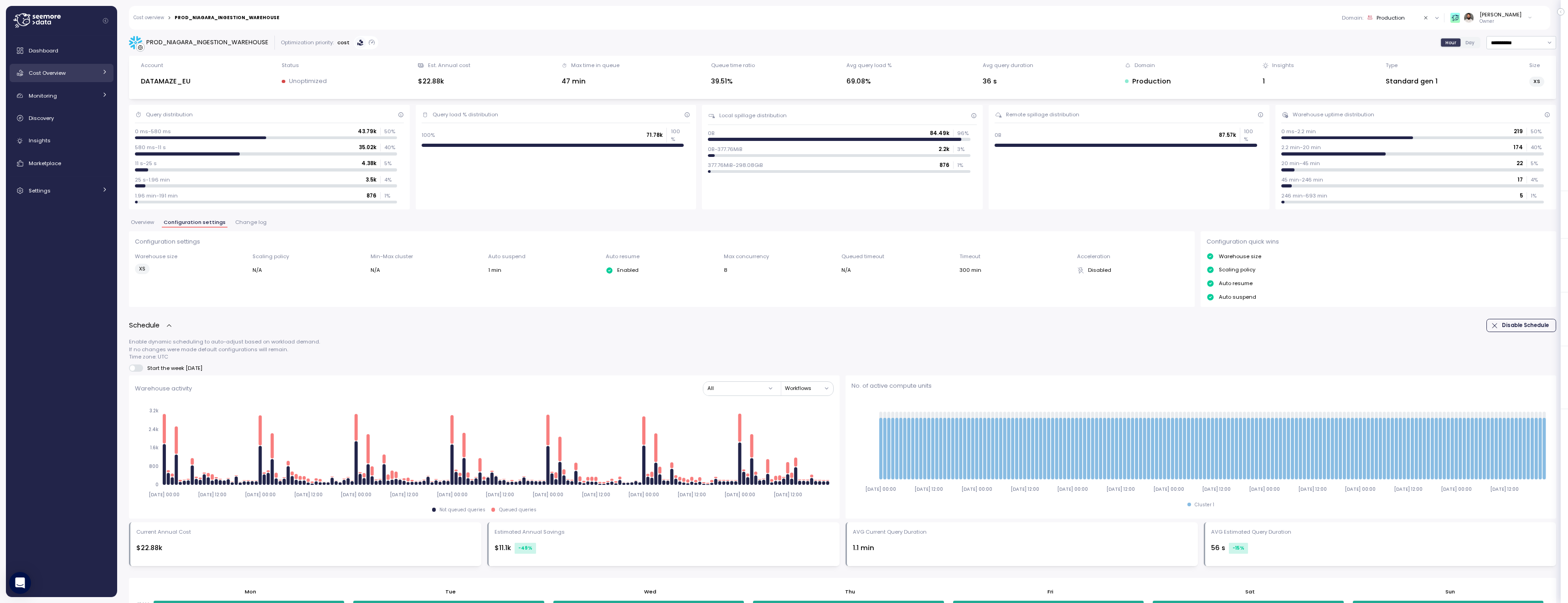
click at [78, 75] on div "Cost Overview" at bounding box center [62, 73] width 68 height 9
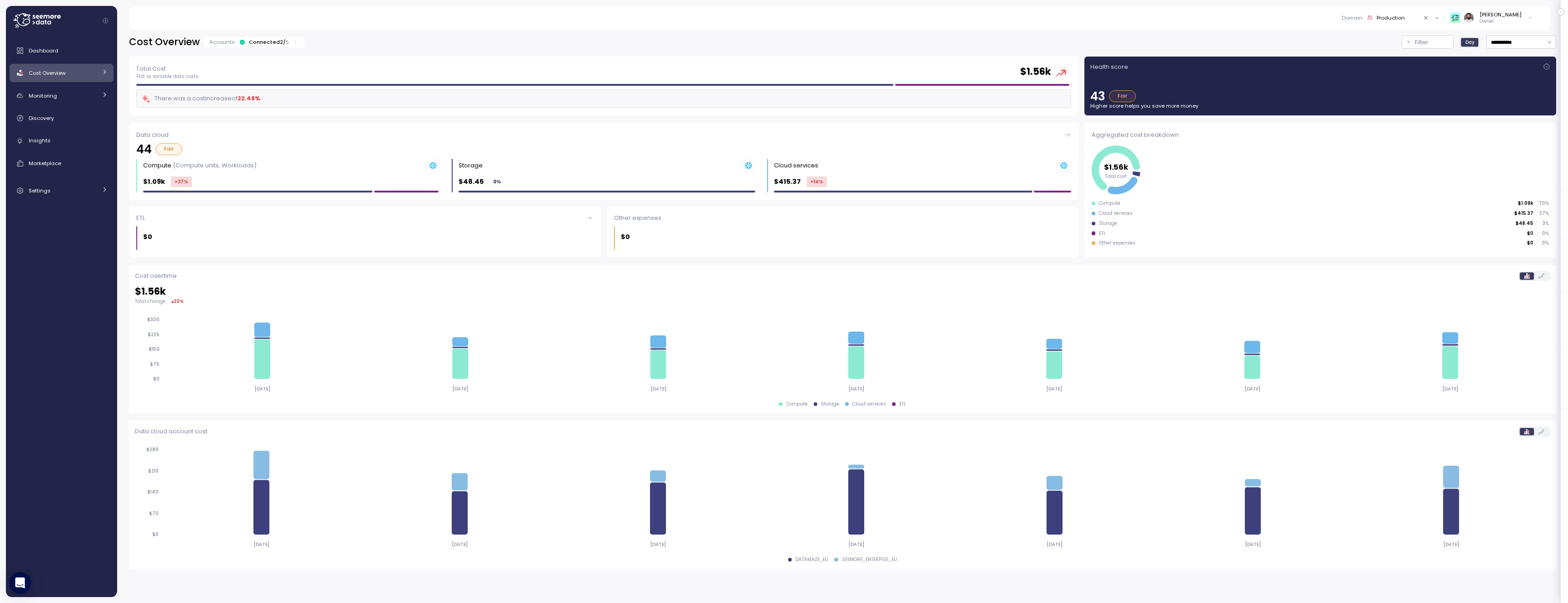
click at [77, 80] on link "Cost Overview" at bounding box center [61, 73] width 104 height 18
click at [77, 95] on div "Compute" at bounding box center [73, 94] width 67 height 9
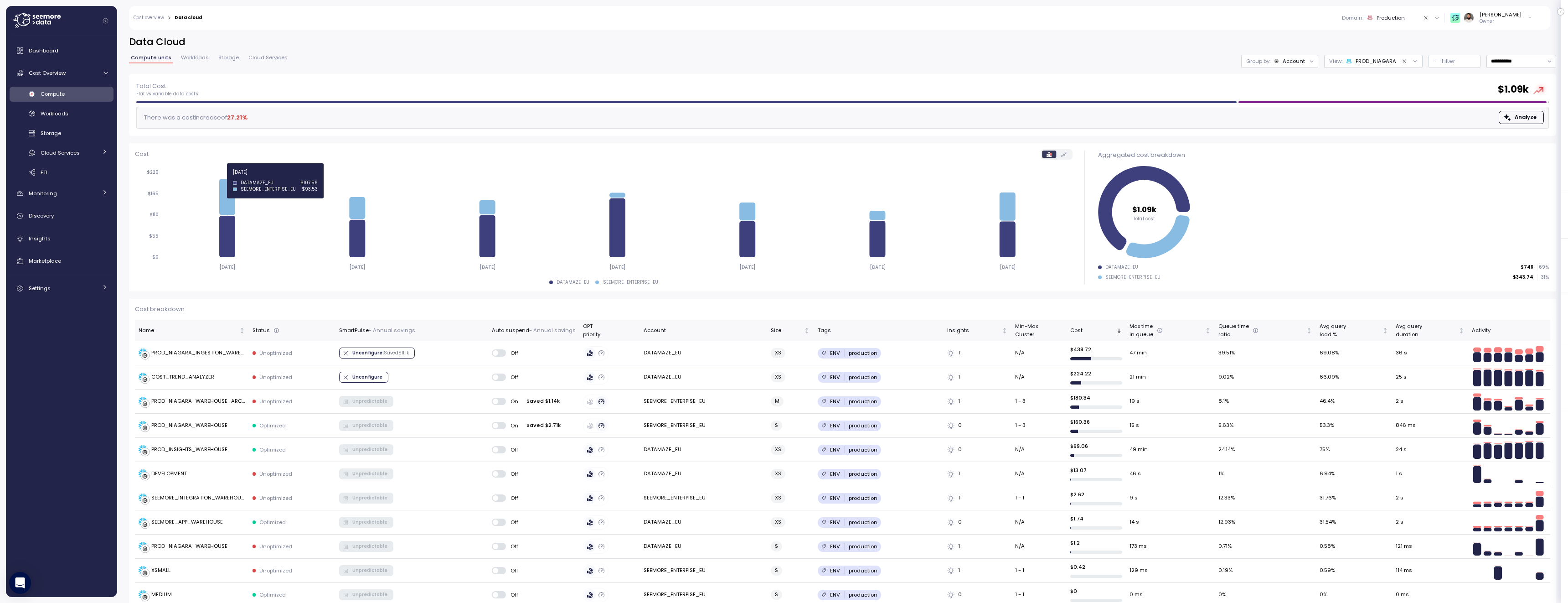
scroll to position [112, 0]
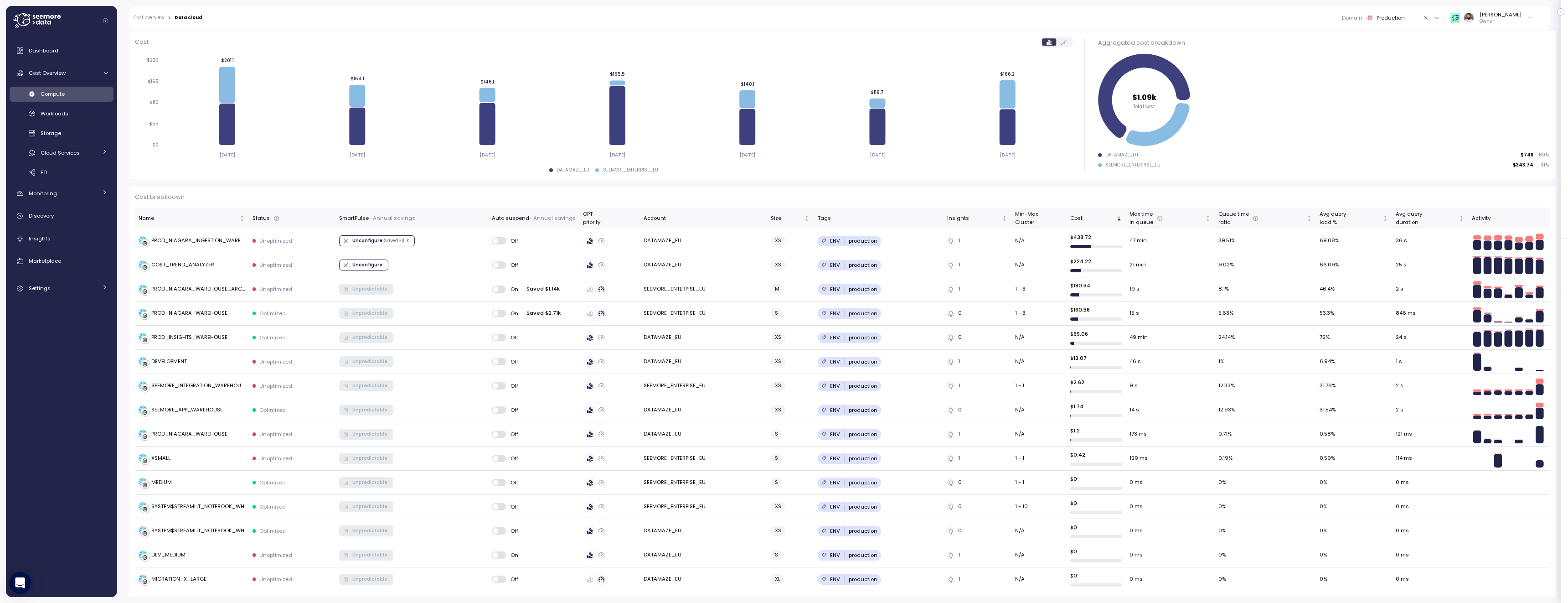
click at [65, 101] on div "Compute Workloads Storage Cloud Services Clustering columns Pipes AI Services S…" at bounding box center [61, 133] width 104 height 93
click at [65, 114] on span "Workloads" at bounding box center [54, 113] width 27 height 7
